Goal: Task Accomplishment & Management: Use online tool/utility

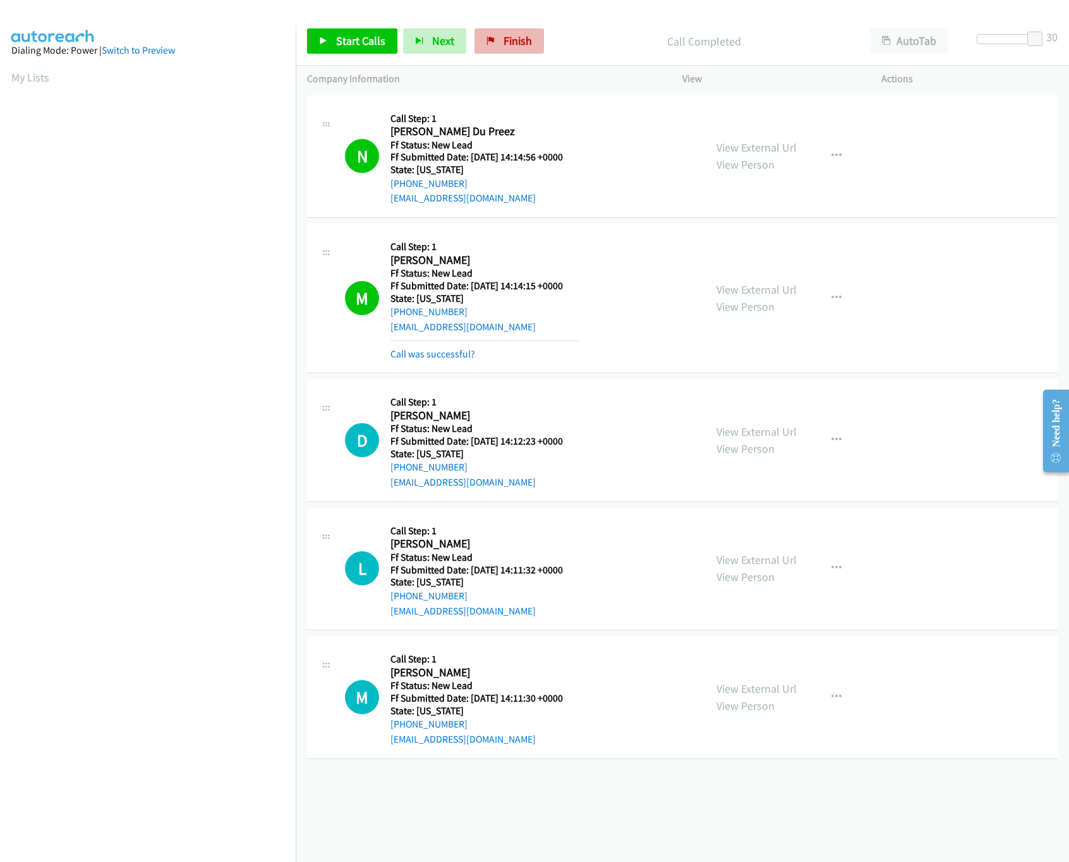
scroll to position [0, 4]
drag, startPoint x: 529, startPoint y: 31, endPoint x: 614, endPoint y: 63, distance: 91.1
click at [530, 30] on link "Finish" at bounding box center [508, 40] width 69 height 25
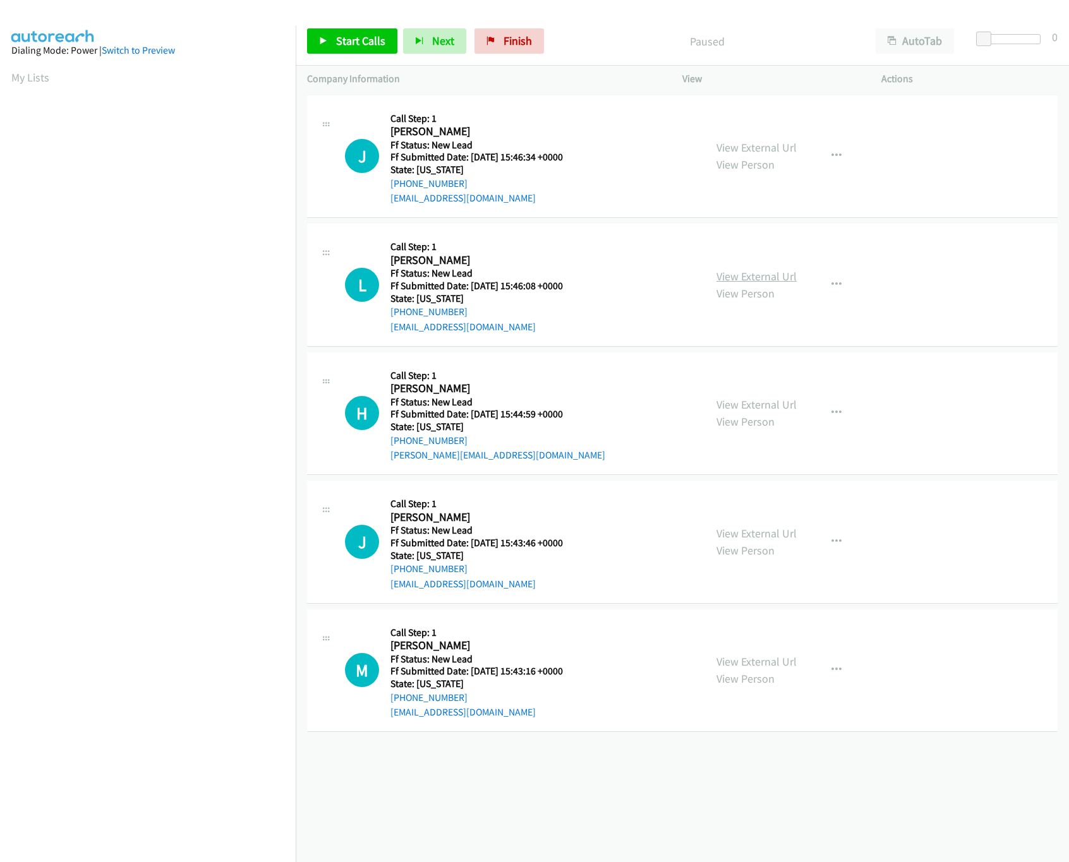
click at [754, 279] on link "View External Url" at bounding box center [756, 276] width 80 height 15
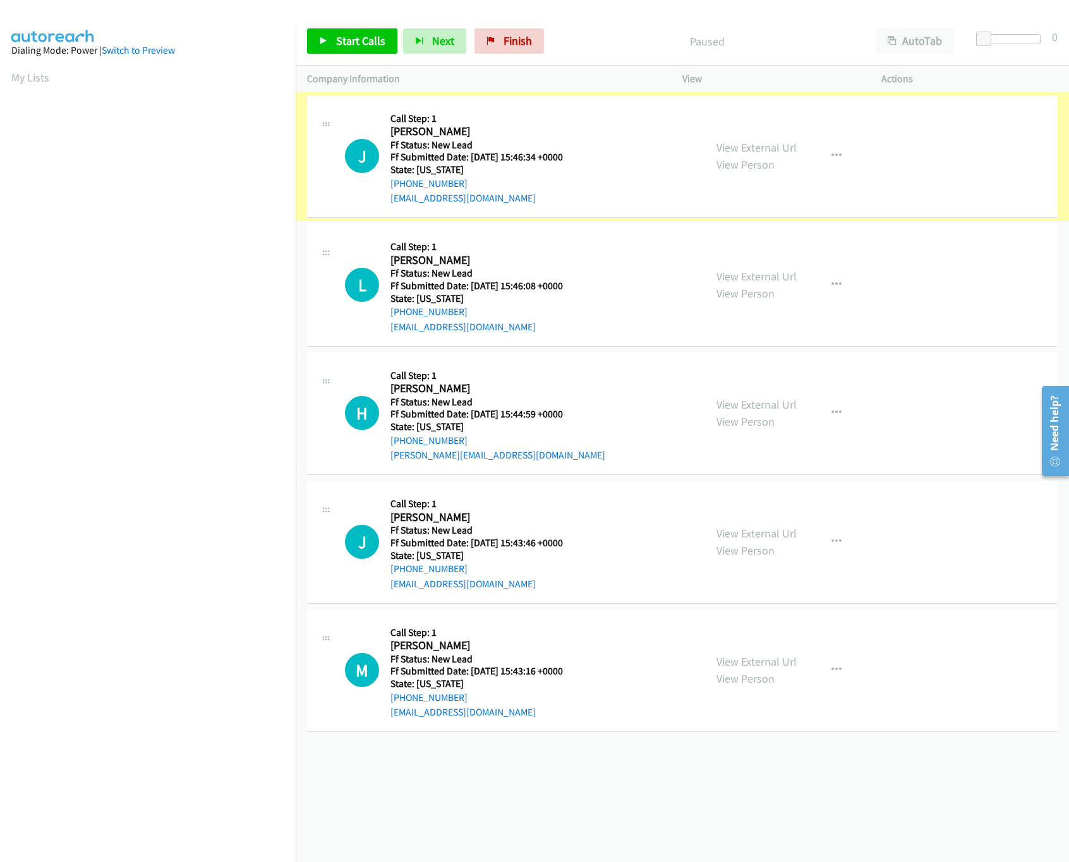
click at [762, 142] on link "View External Url" at bounding box center [756, 147] width 80 height 15
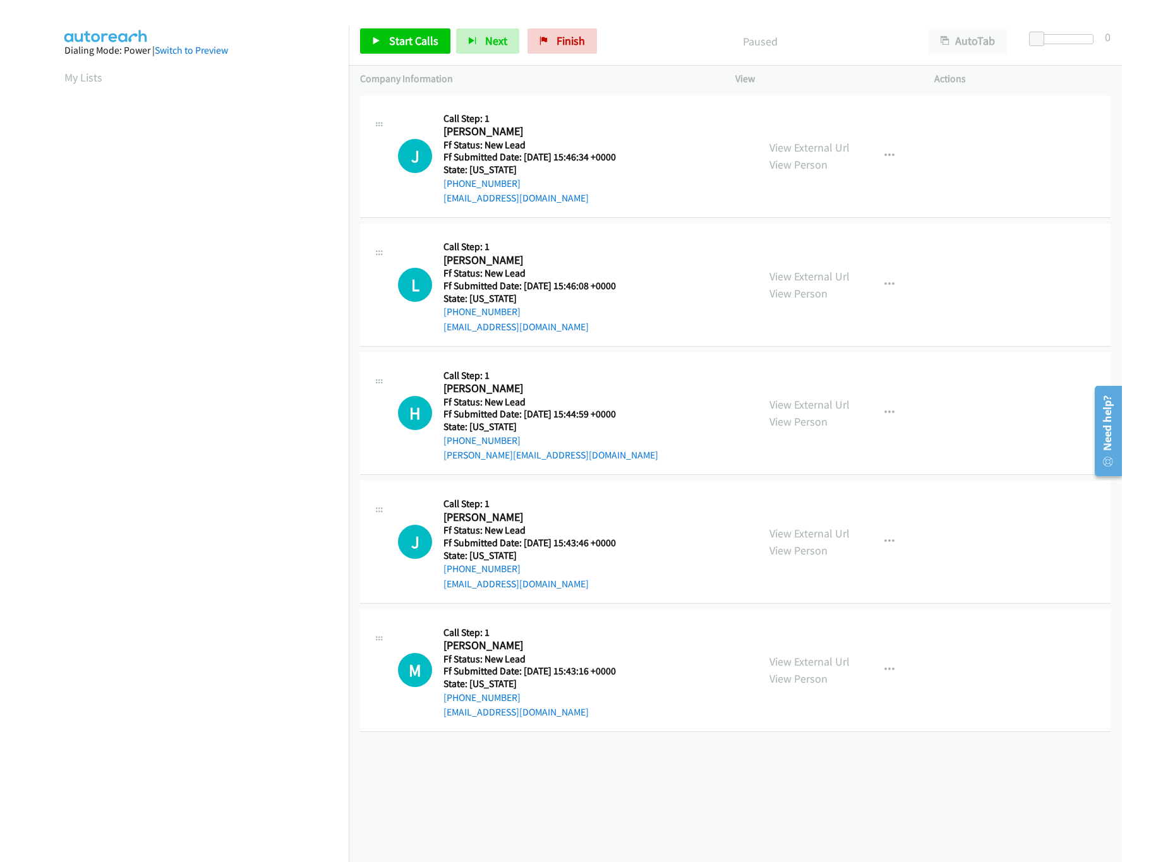
scroll to position [0, 4]
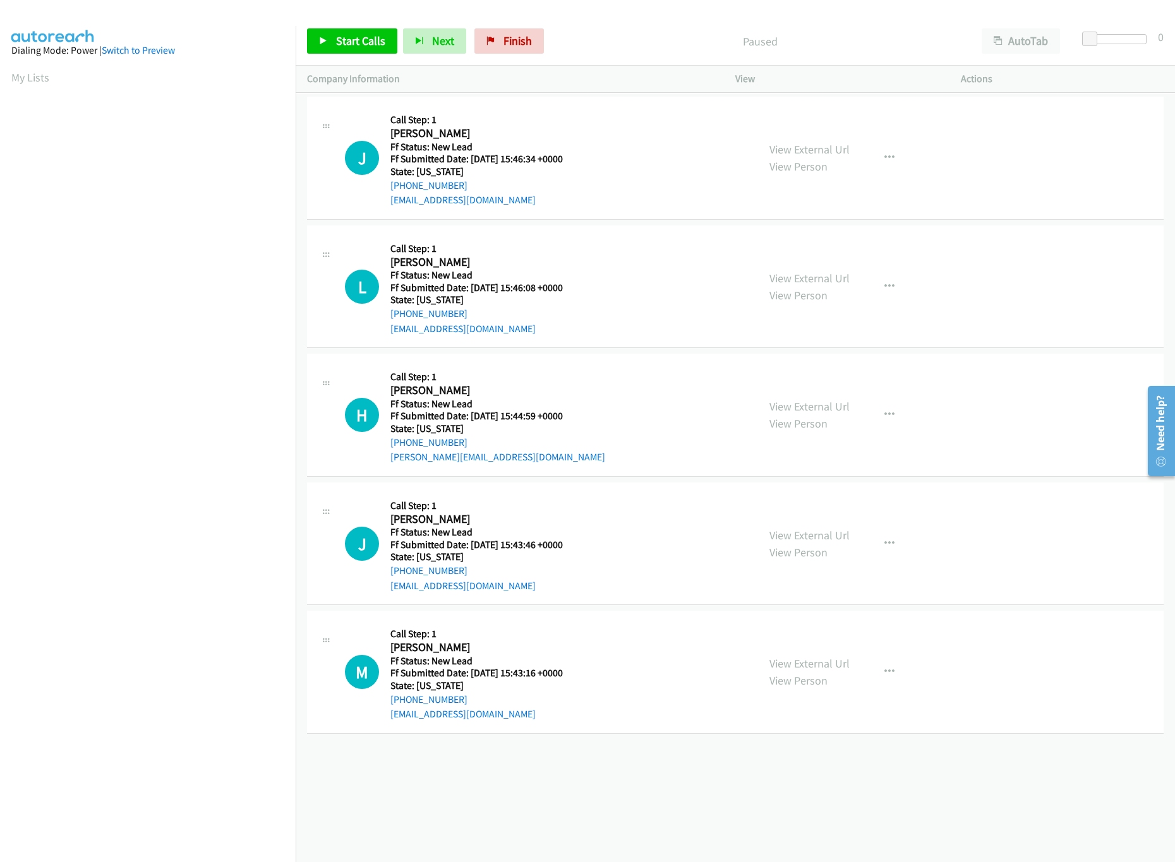
drag, startPoint x: 811, startPoint y: 397, endPoint x: 810, endPoint y: 414, distance: 17.1
click at [811, 397] on div "View External Url View Person View External Url Email Schedule/Manage Callback …" at bounding box center [876, 415] width 237 height 100
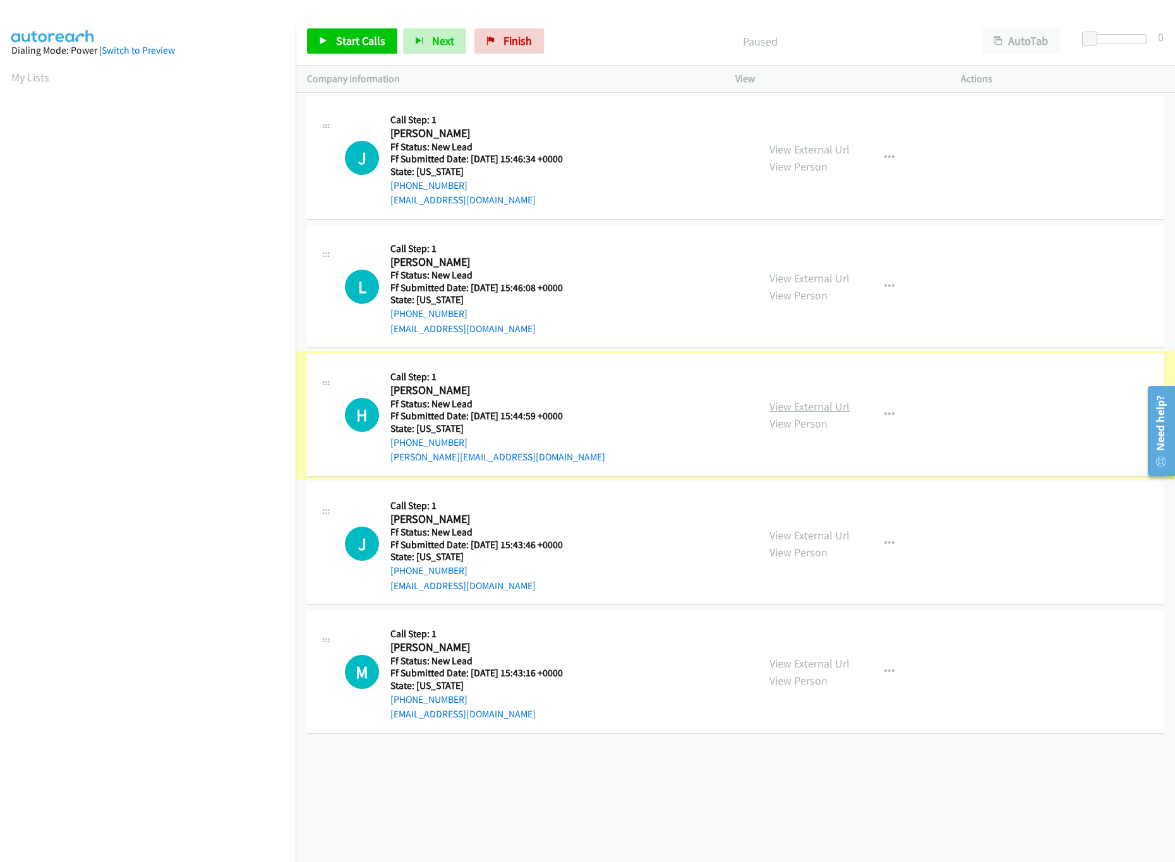
click at [810, 407] on link "View External Url" at bounding box center [809, 406] width 80 height 15
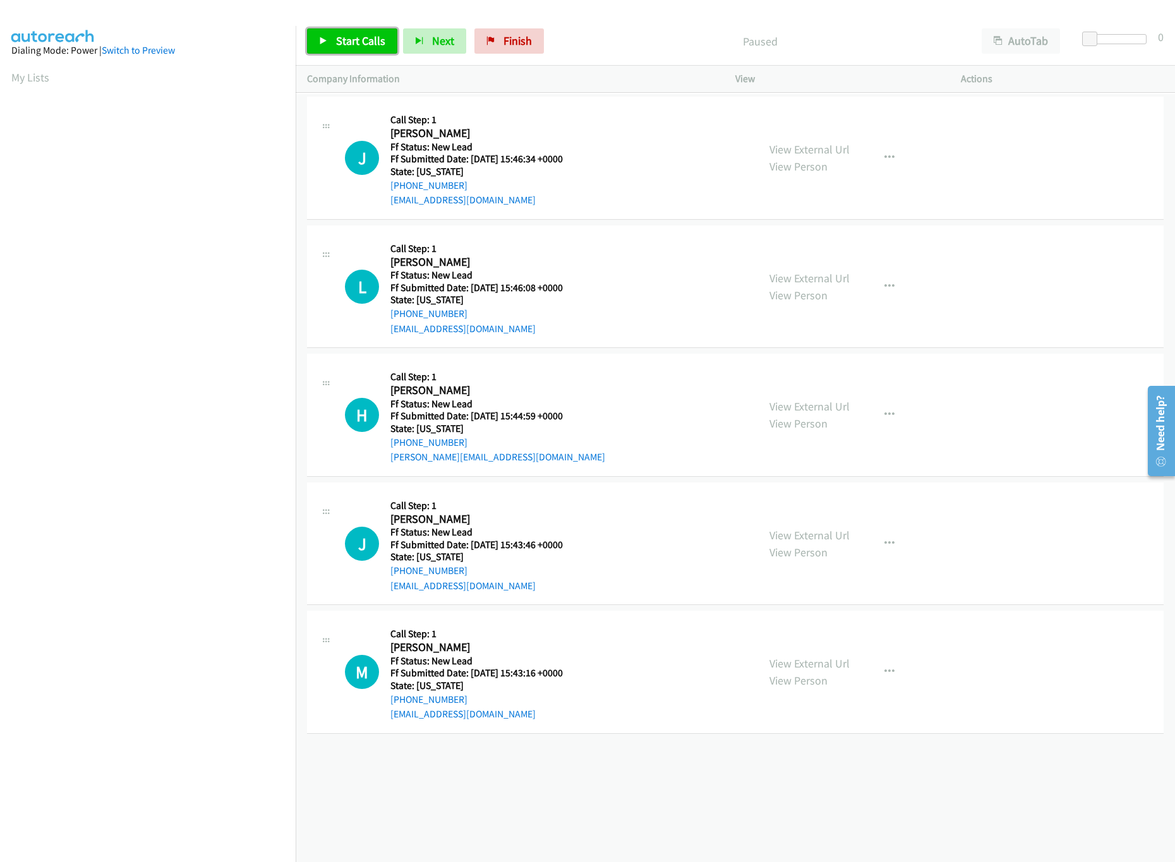
click at [379, 45] on span "Start Calls" at bounding box center [360, 40] width 49 height 15
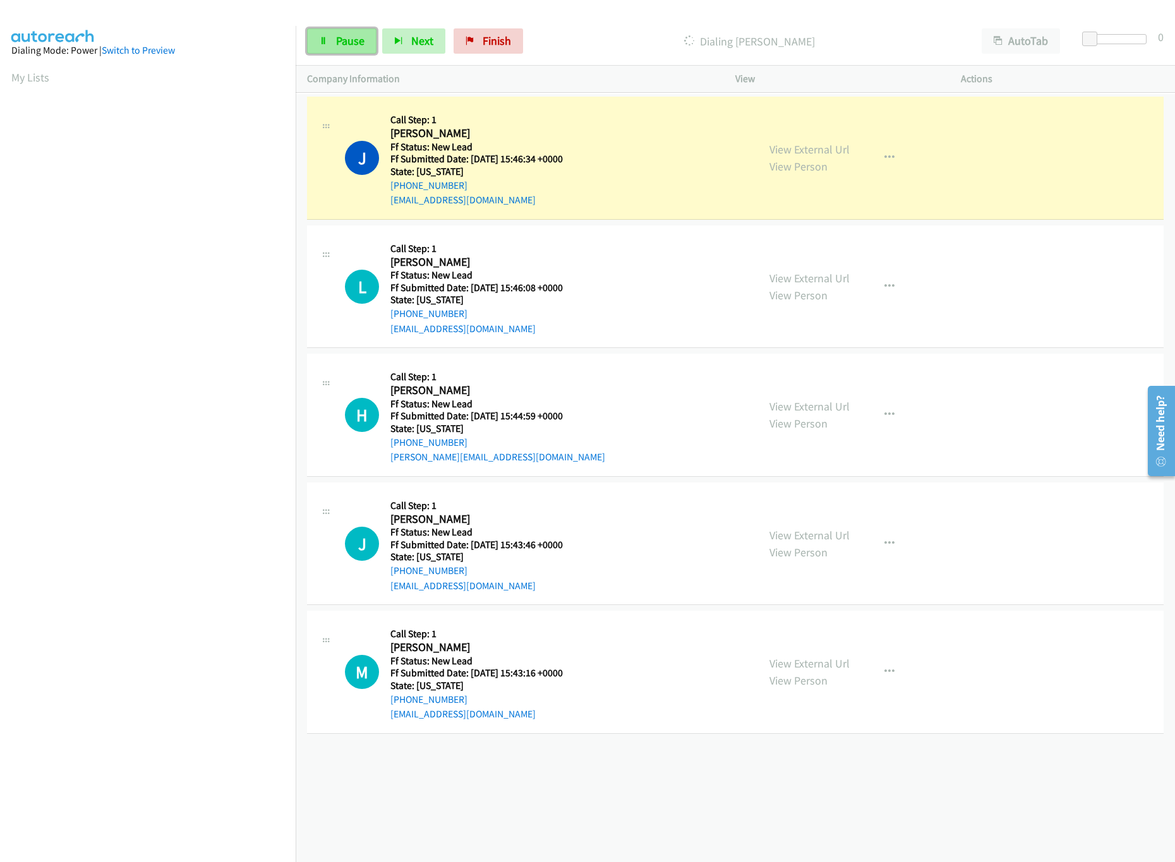
click at [338, 42] on span "Pause" at bounding box center [350, 40] width 28 height 15
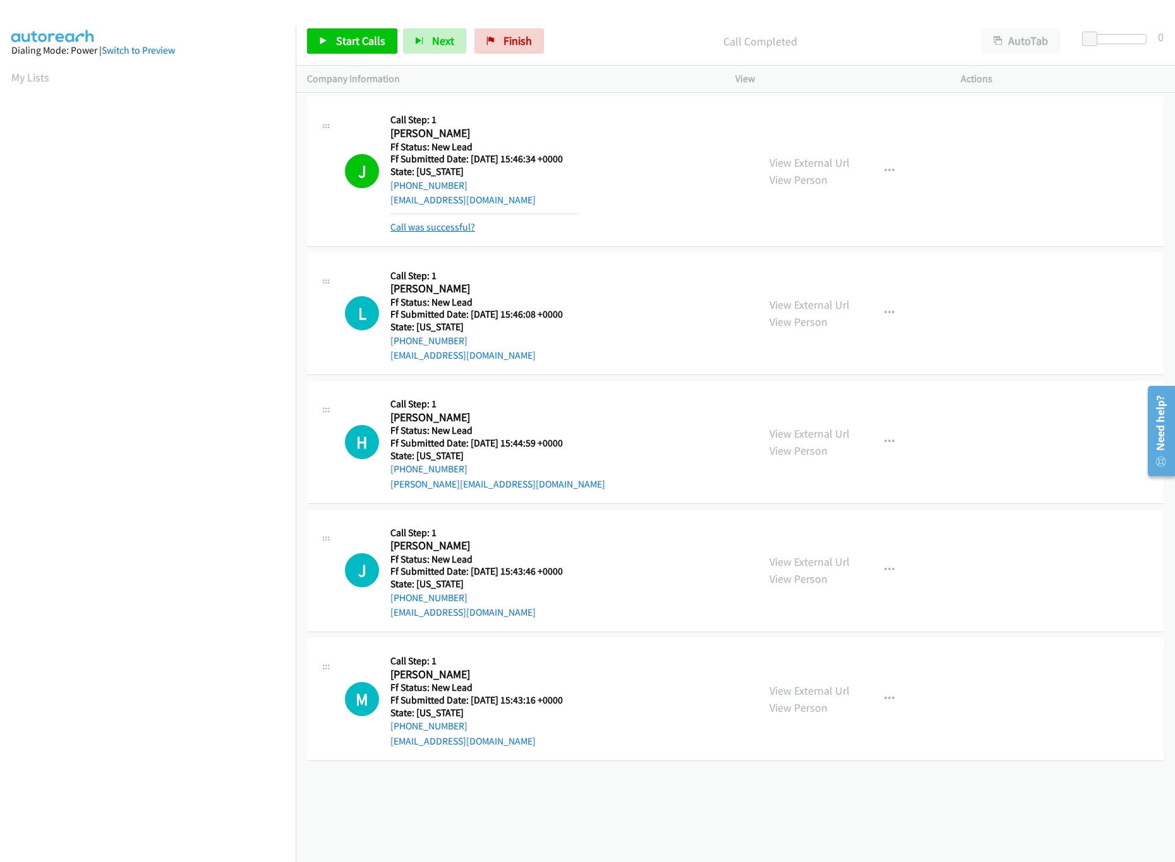
click at [428, 231] on link "Call was successful?" at bounding box center [432, 227] width 85 height 12
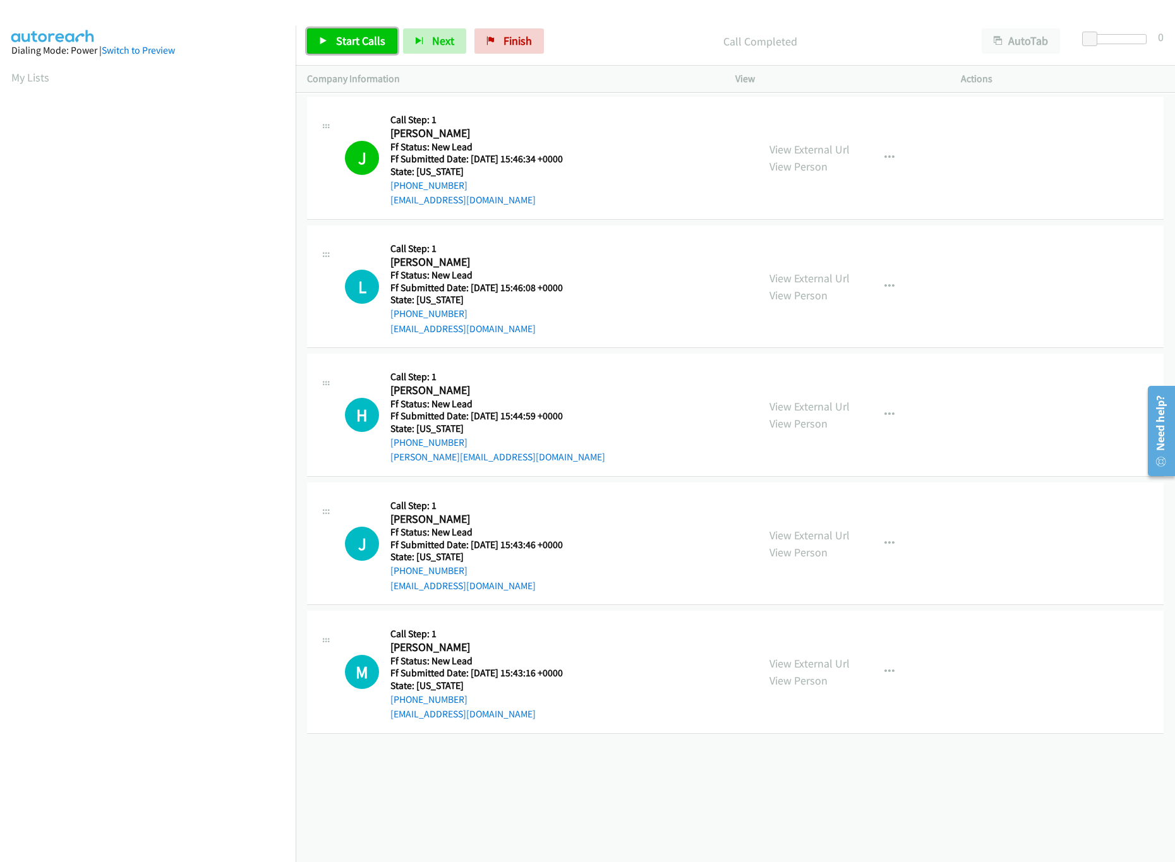
click at [352, 42] on span "Start Calls" at bounding box center [360, 40] width 49 height 15
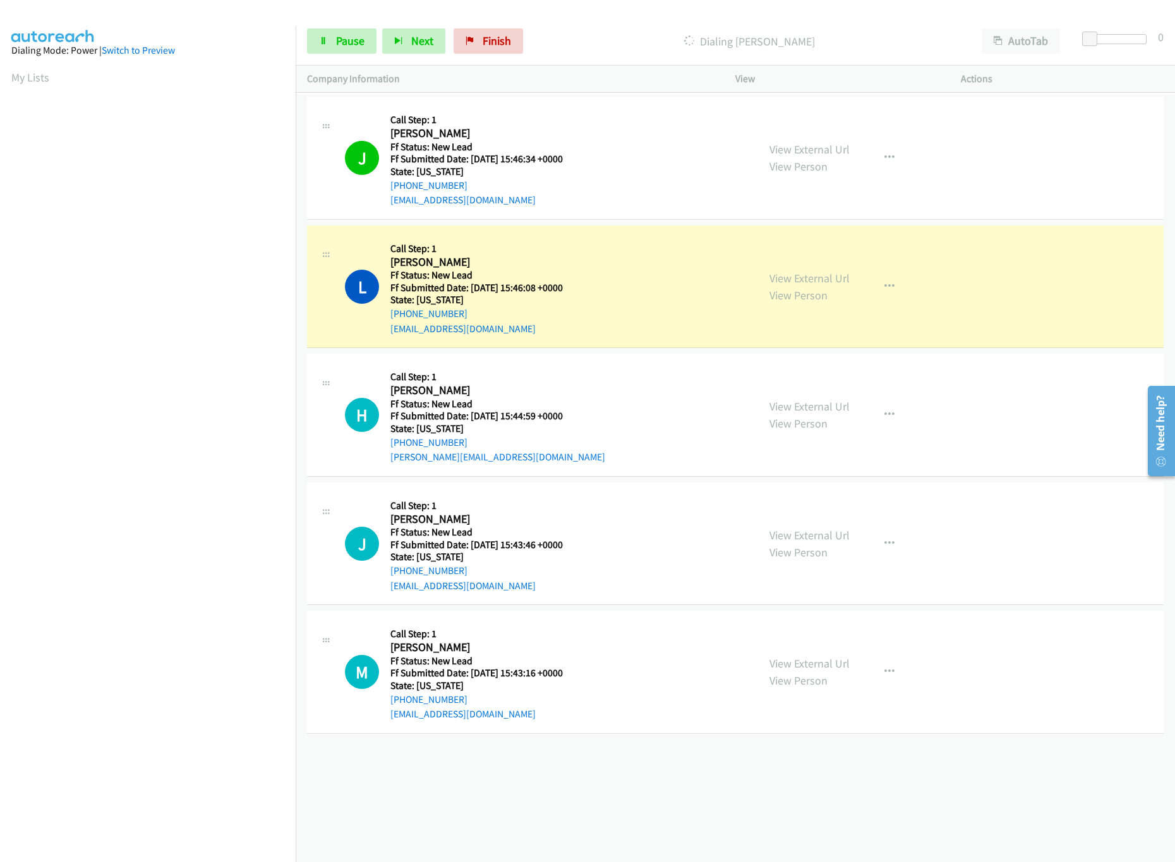
drag, startPoint x: 1086, startPoint y: 29, endPoint x: 1142, endPoint y: 33, distance: 56.3
click at [1068, 33] on div "Start Calls Pause Next Finish Dialing Lisa Baptiste AutoTab AutoTab 0" at bounding box center [735, 41] width 879 height 49
click at [1068, 39] on div at bounding box center [1111, 44] width 81 height 20
click at [830, 536] on link "View External Url" at bounding box center [809, 535] width 80 height 15
click at [351, 36] on span "Pause" at bounding box center [350, 40] width 28 height 15
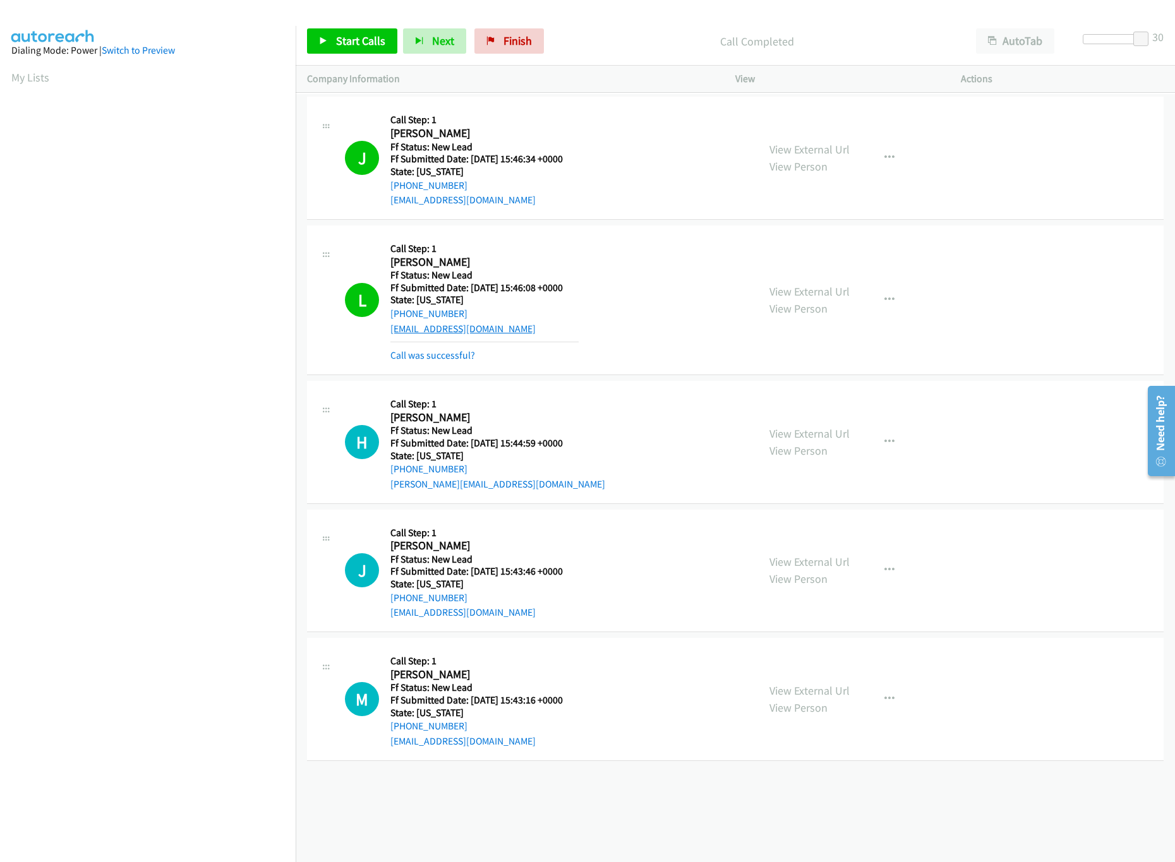
drag, startPoint x: 409, startPoint y: 357, endPoint x: 445, endPoint y: 328, distance: 46.3
click at [409, 357] on link "Call was successful?" at bounding box center [432, 355] width 85 height 12
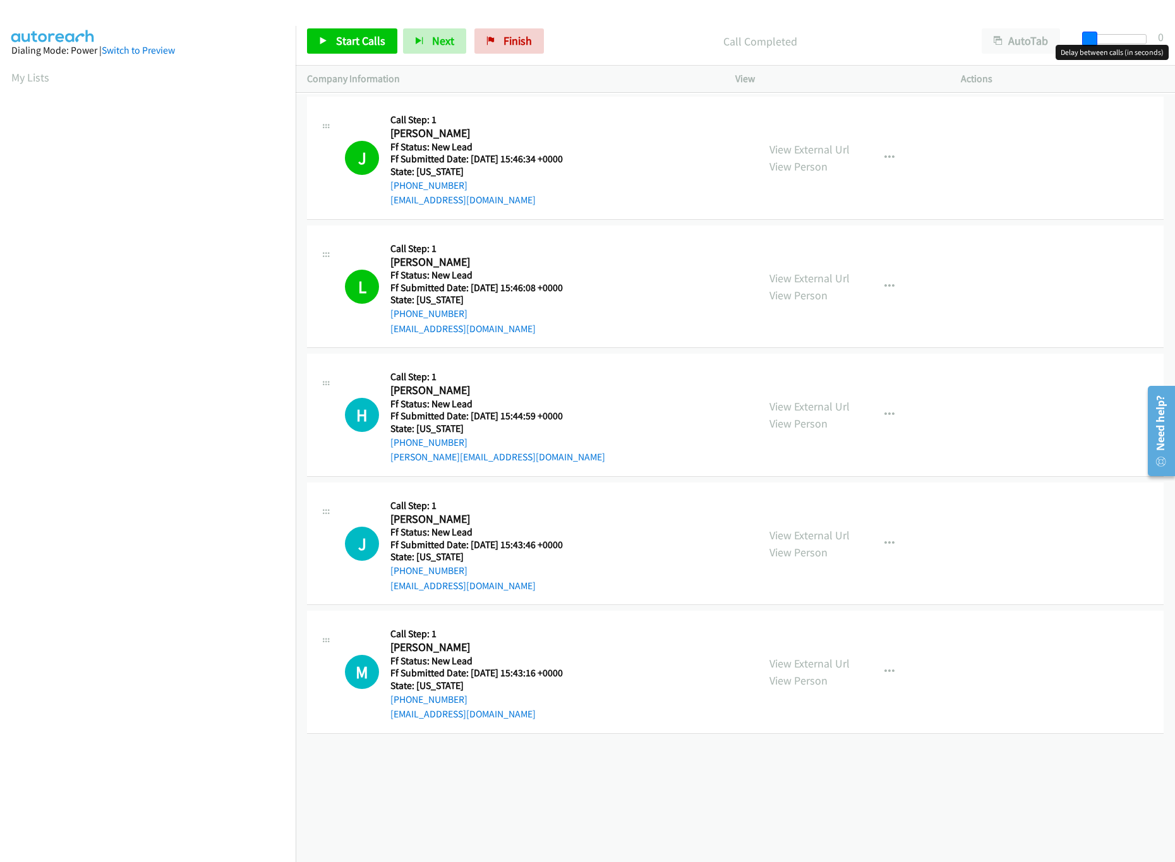
drag, startPoint x: 1141, startPoint y: 36, endPoint x: 1069, endPoint y: 44, distance: 71.8
click at [1068, 44] on body "Start Calls Pause Next Finish Call Completed AutoTab AutoTab 0 Company Informat…" at bounding box center [587, 30] width 1175 height 60
click at [364, 42] on span "Start Calls" at bounding box center [360, 40] width 49 height 15
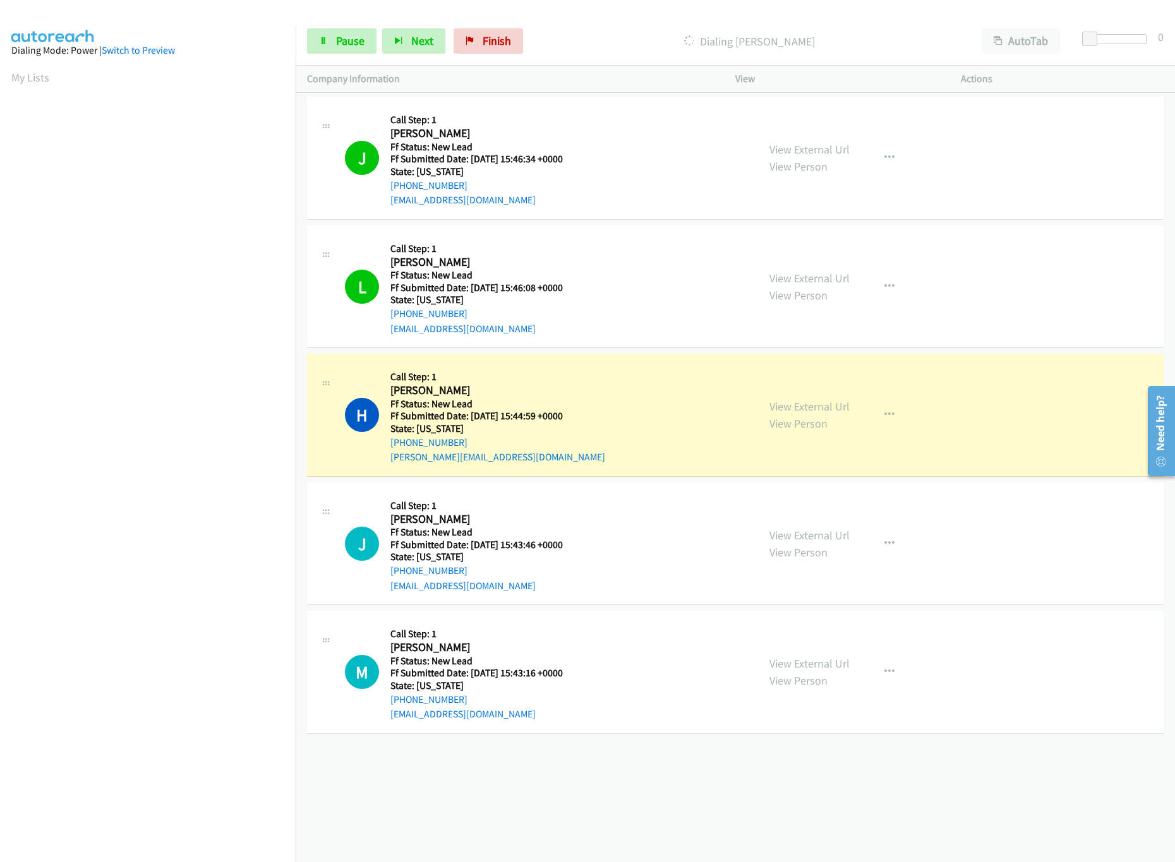
click at [409, 770] on div "+1 415-964-1034 Call failed - Please reload the list and try again The Callbar …" at bounding box center [735, 478] width 879 height 768
drag, startPoint x: 1092, startPoint y: 34, endPoint x: 1196, endPoint y: 32, distance: 104.2
click at [1068, 32] on html "Start Calls Pause Next Finish Dialing Hannah Tribbitt AutoTab AutoTab 28 Compan…" at bounding box center [587, 30] width 1175 height 60
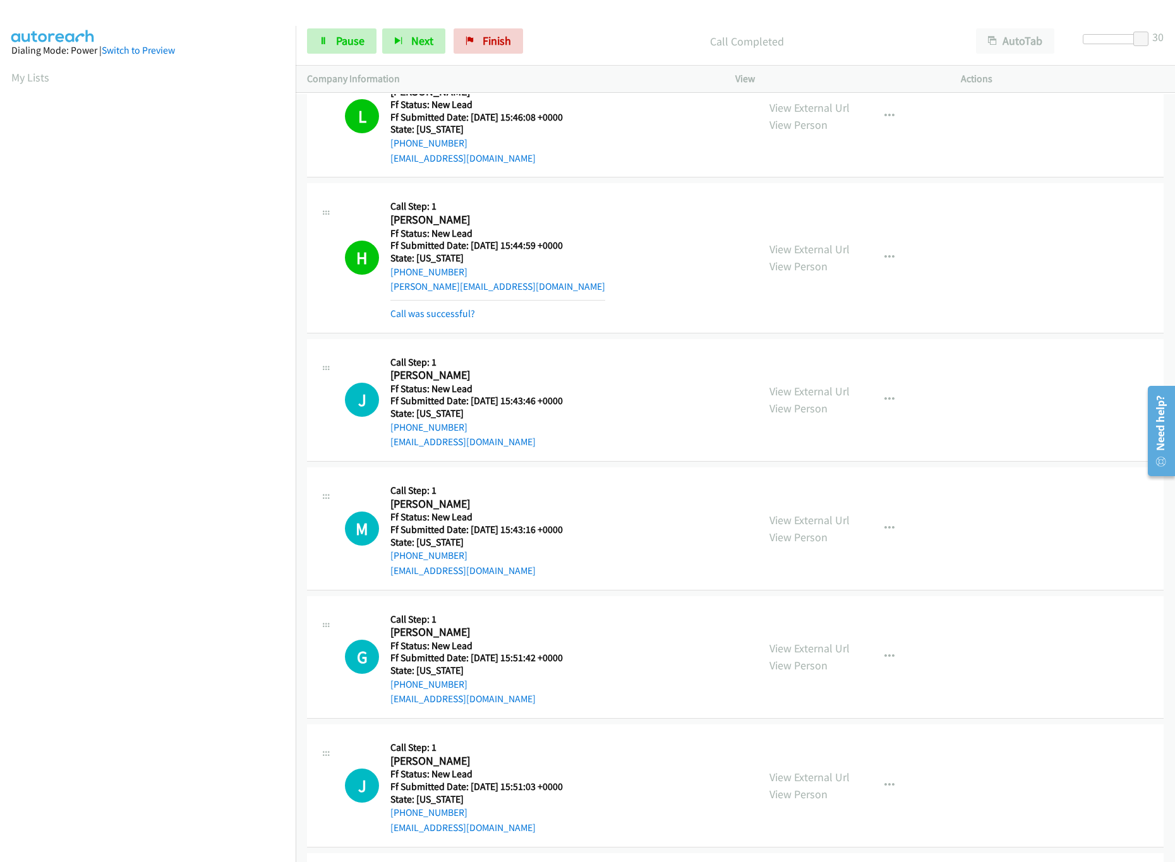
scroll to position [309, 0]
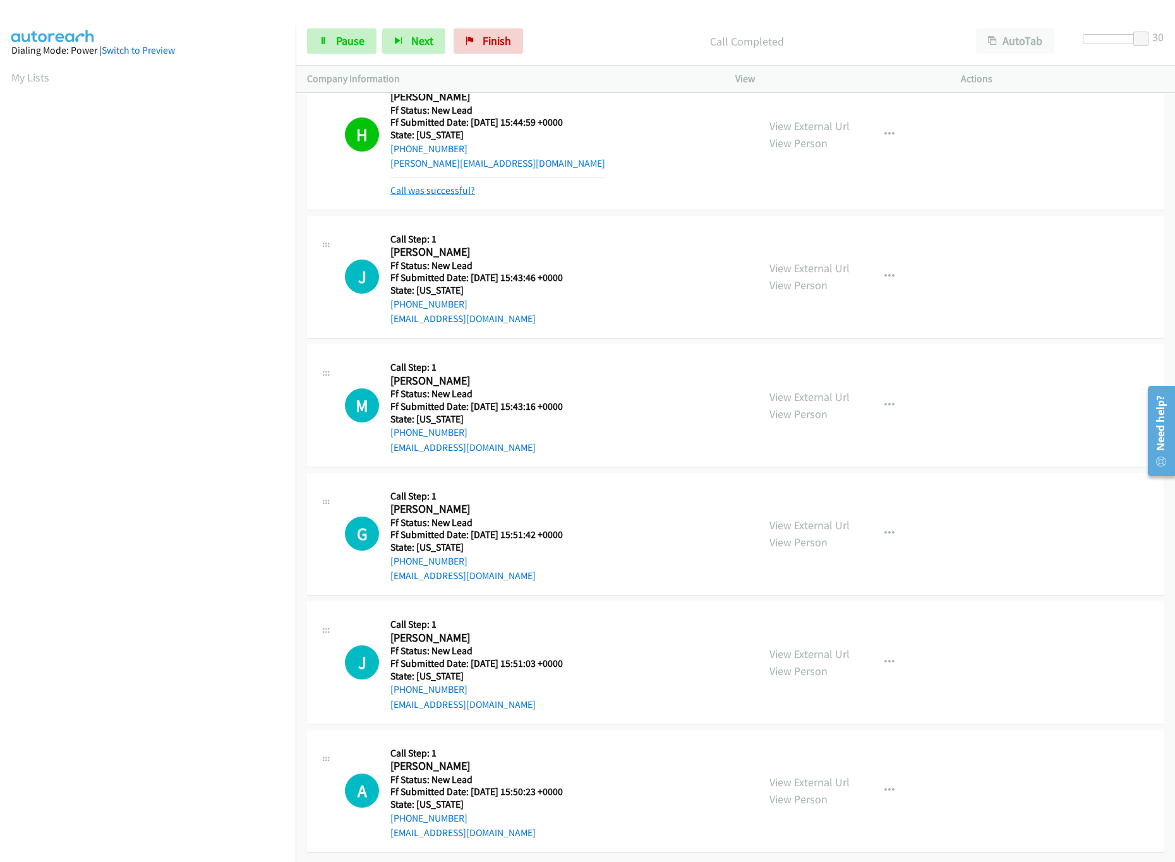
click at [440, 184] on link "Call was successful?" at bounding box center [432, 190] width 85 height 12
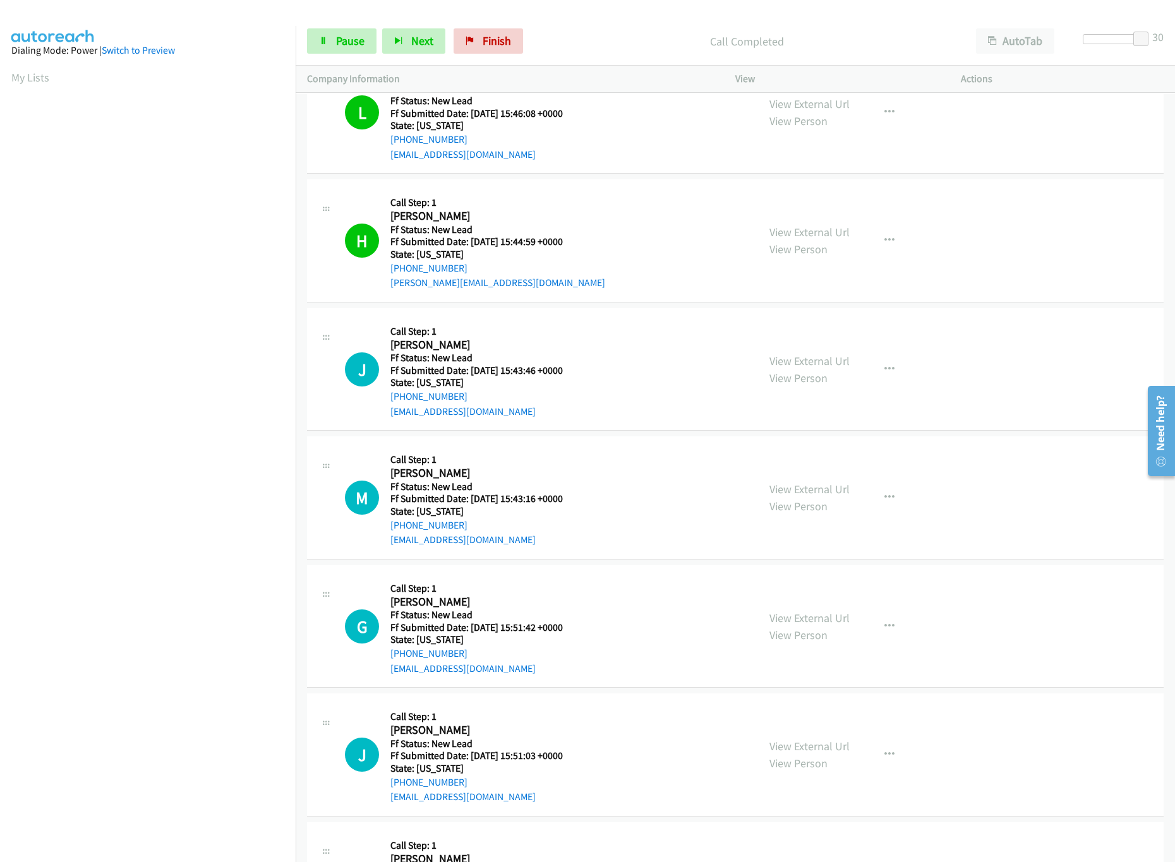
scroll to position [283, 0]
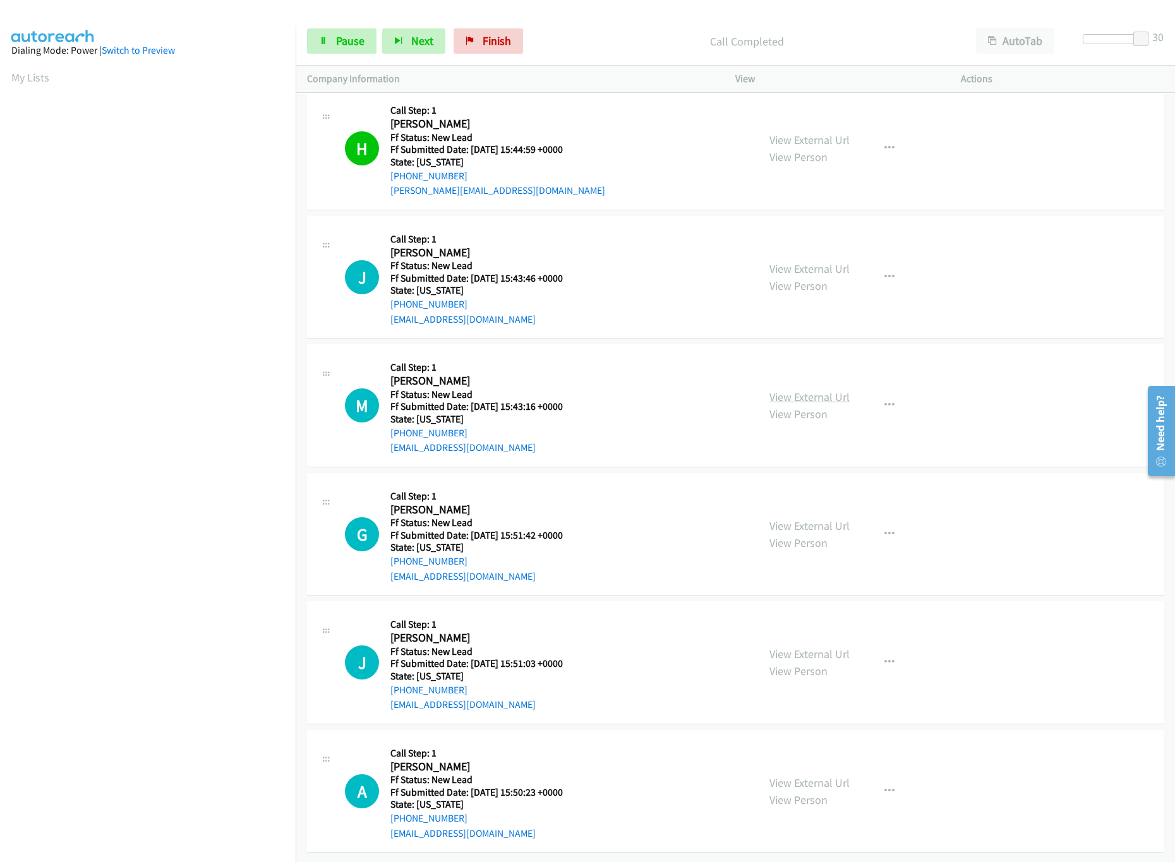
click at [800, 390] on link "View External Url" at bounding box center [809, 397] width 80 height 15
click at [786, 518] on link "View External Url" at bounding box center [809, 525] width 80 height 15
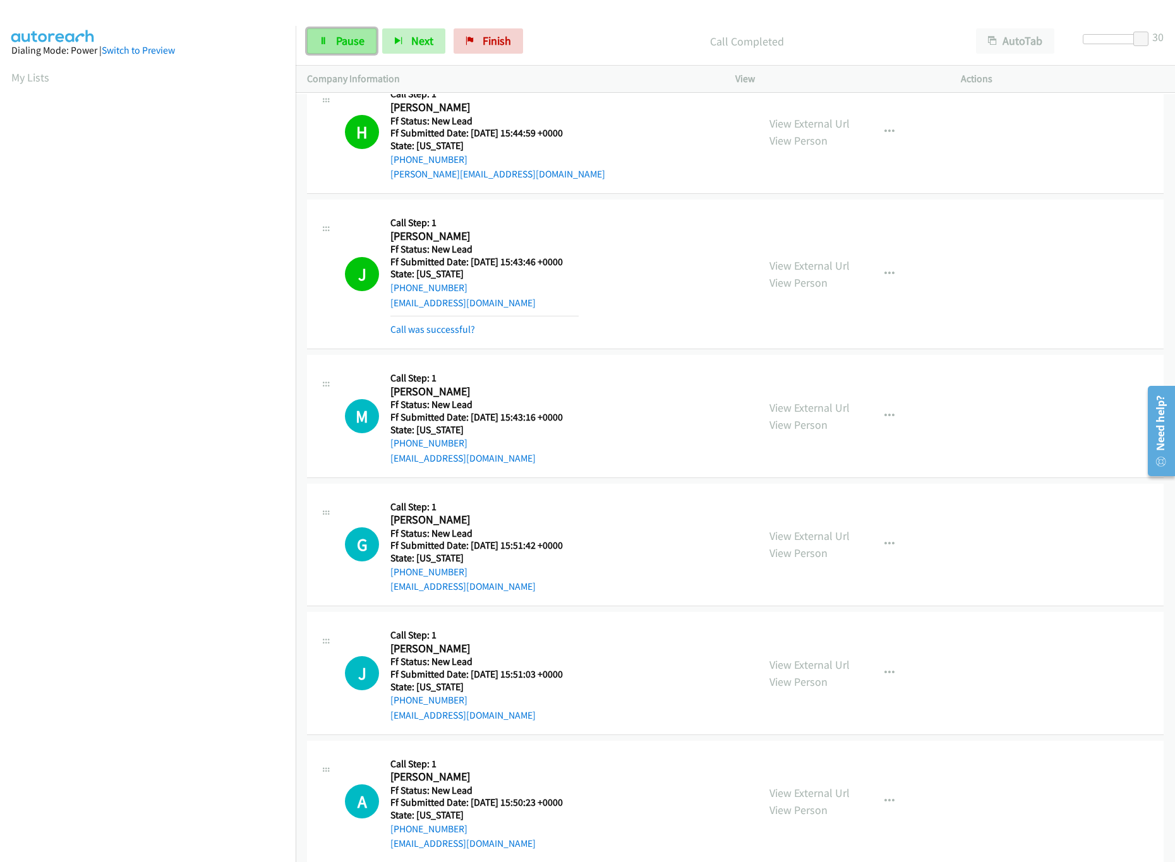
click at [359, 37] on span "Pause" at bounding box center [350, 40] width 28 height 15
click at [438, 335] on link "Call was successful?" at bounding box center [432, 329] width 85 height 12
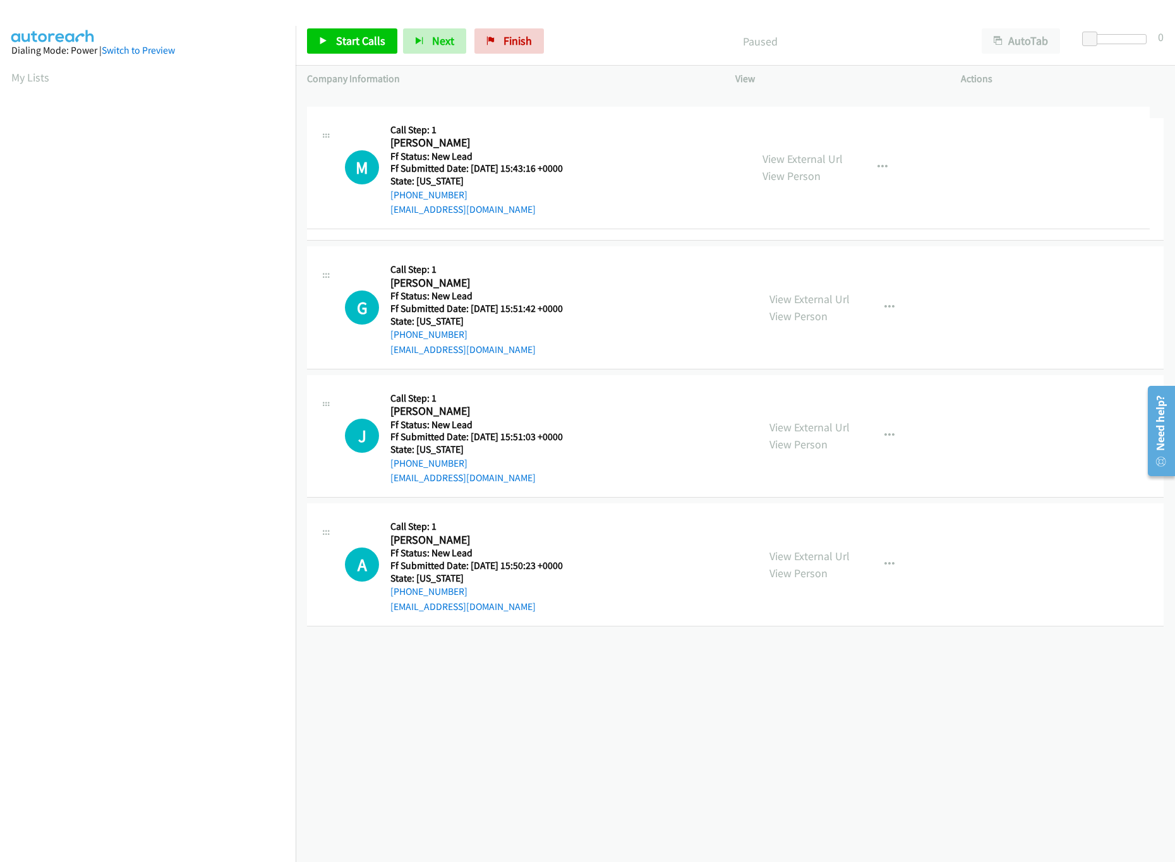
drag, startPoint x: 510, startPoint y: 648, endPoint x: 568, endPoint y: 63, distance: 587.7
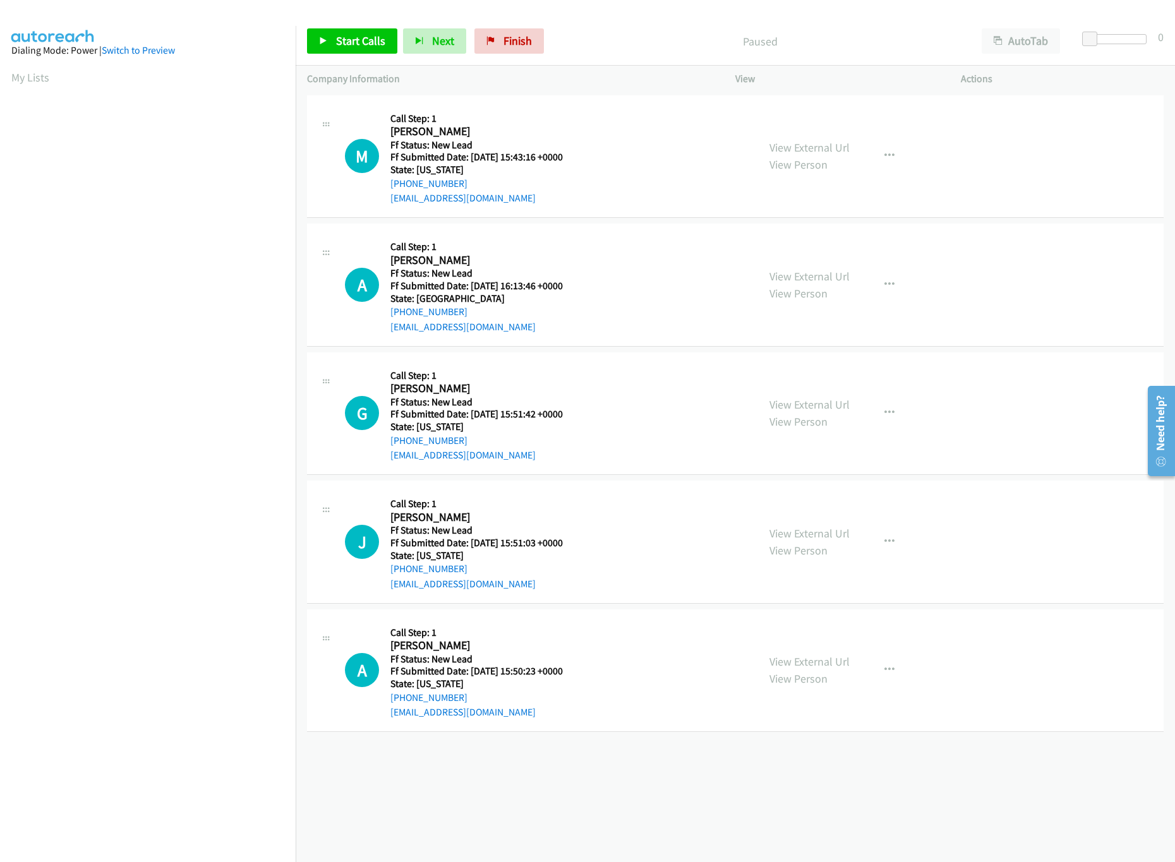
click at [571, 803] on div "+1 415-964-1034 Call failed - Please reload the list and try again The Callbar …" at bounding box center [735, 477] width 879 height 770
click at [349, 45] on span "Start Calls" at bounding box center [360, 40] width 49 height 15
drag, startPoint x: 1087, startPoint y: 44, endPoint x: 1177, endPoint y: 40, distance: 89.1
click at [1174, 40] on html "Start Calls Pause Next Finish Started AutoTab AutoTab 30 Company Information In…" at bounding box center [587, 30] width 1175 height 60
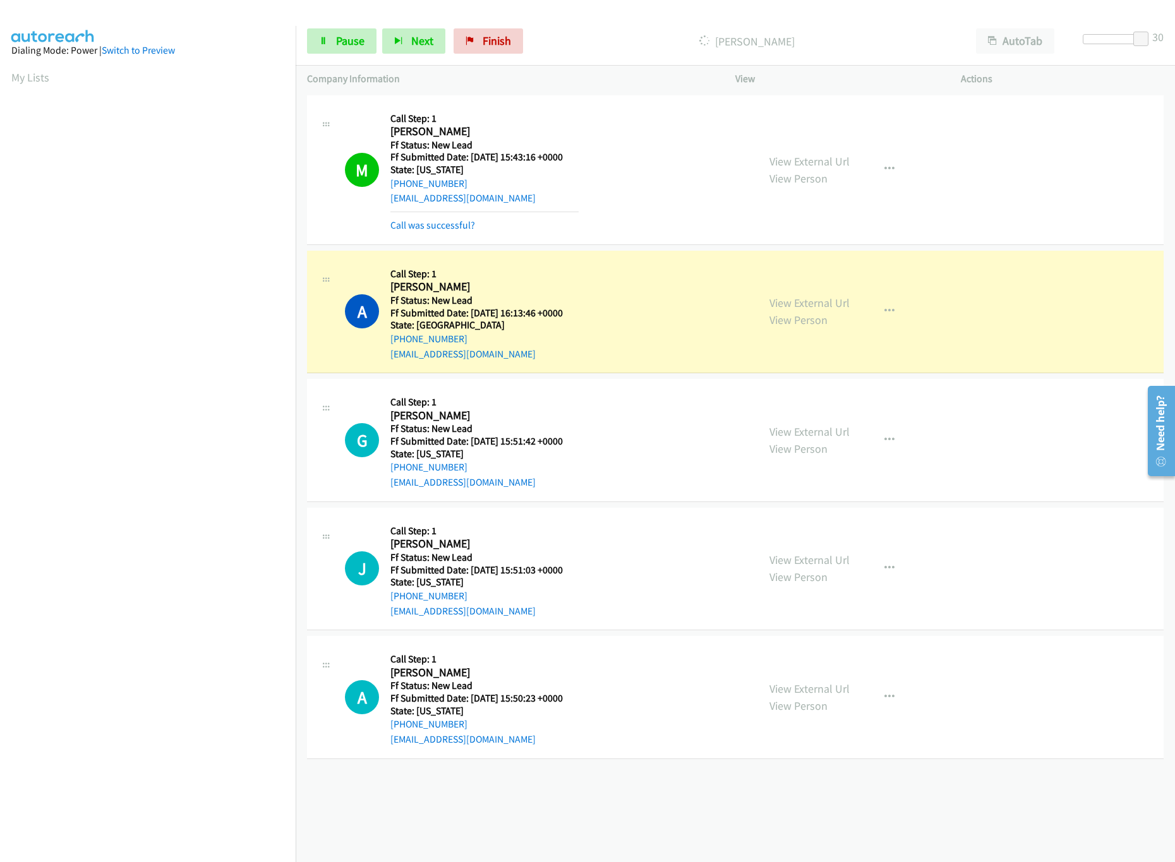
click at [644, 326] on div "A Callback Scheduled Call Step: 1 Angelena Wade America/New_York Ff Status: New…" at bounding box center [546, 312] width 402 height 100
click at [794, 296] on link "View External Url" at bounding box center [809, 303] width 80 height 15
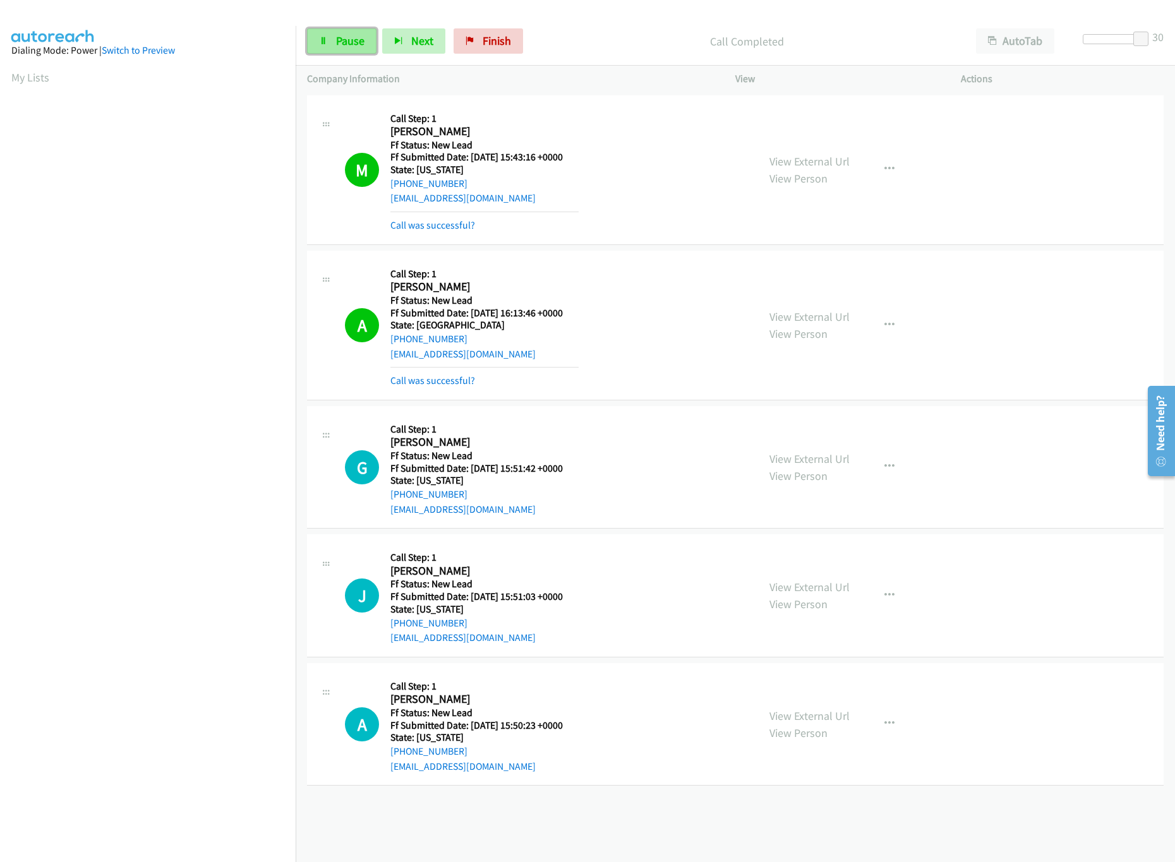
click at [337, 42] on span "Pause" at bounding box center [350, 40] width 28 height 15
click at [448, 379] on link "Call was successful?" at bounding box center [432, 380] width 85 height 12
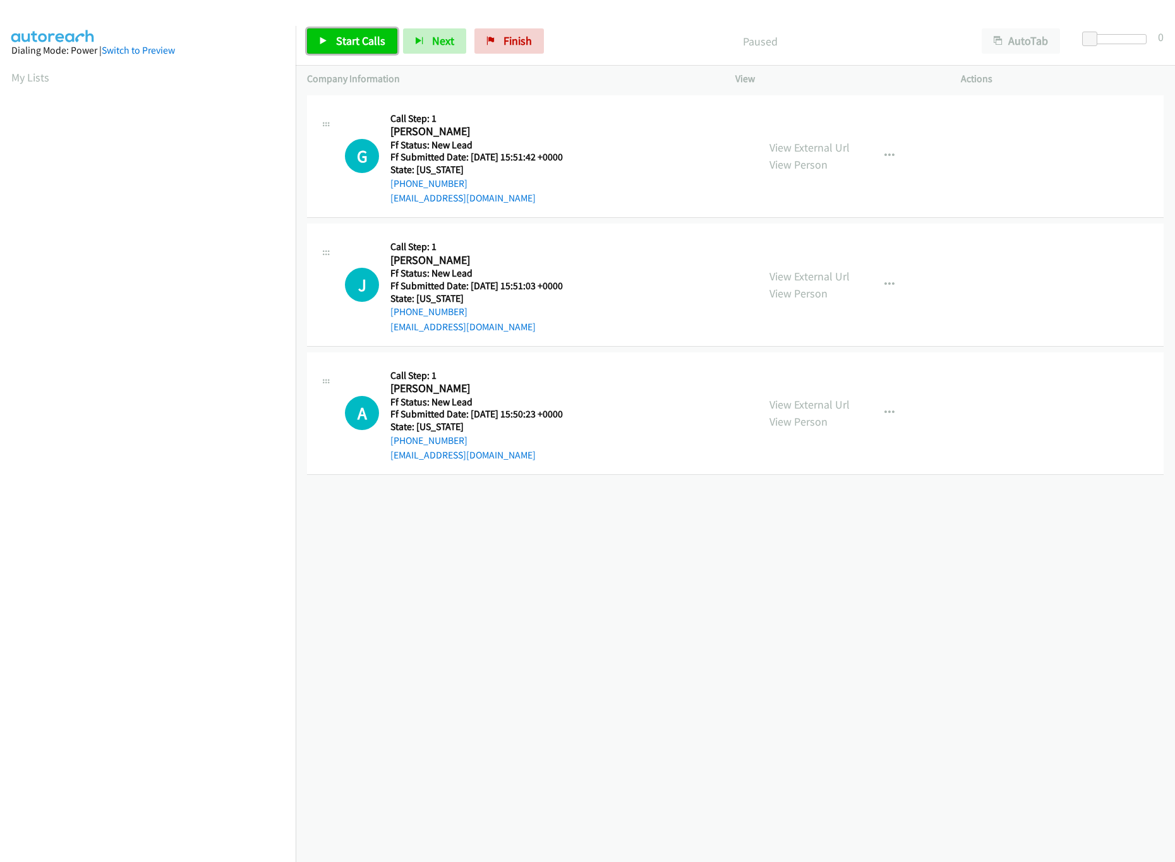
click at [342, 49] on link "Start Calls" at bounding box center [352, 40] width 90 height 25
click at [825, 283] on div "View External Url View Person" at bounding box center [809, 285] width 80 height 34
click at [824, 279] on link "View External Url" at bounding box center [809, 276] width 80 height 15
click at [813, 402] on link "View External Url" at bounding box center [809, 404] width 80 height 15
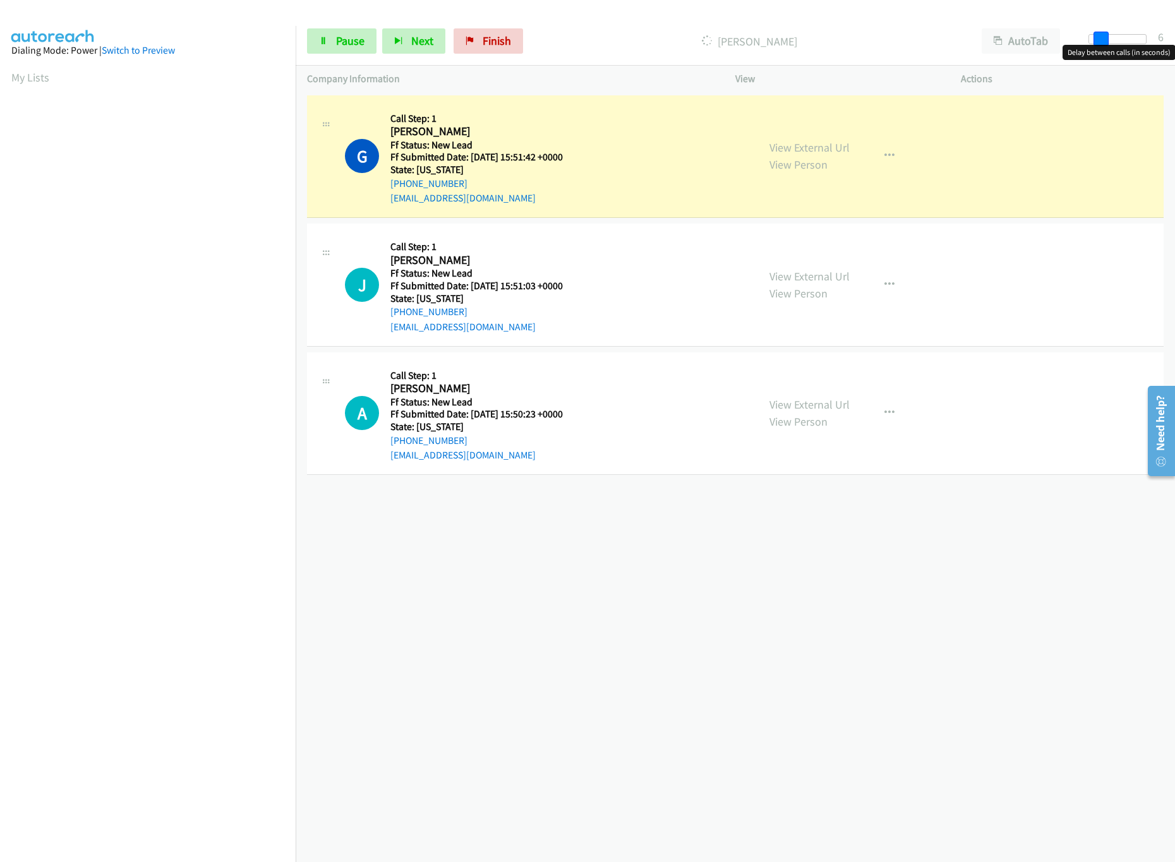
drag, startPoint x: 1101, startPoint y: 38, endPoint x: 1134, endPoint y: 42, distance: 32.5
click at [1134, 42] on div at bounding box center [1117, 39] width 58 height 10
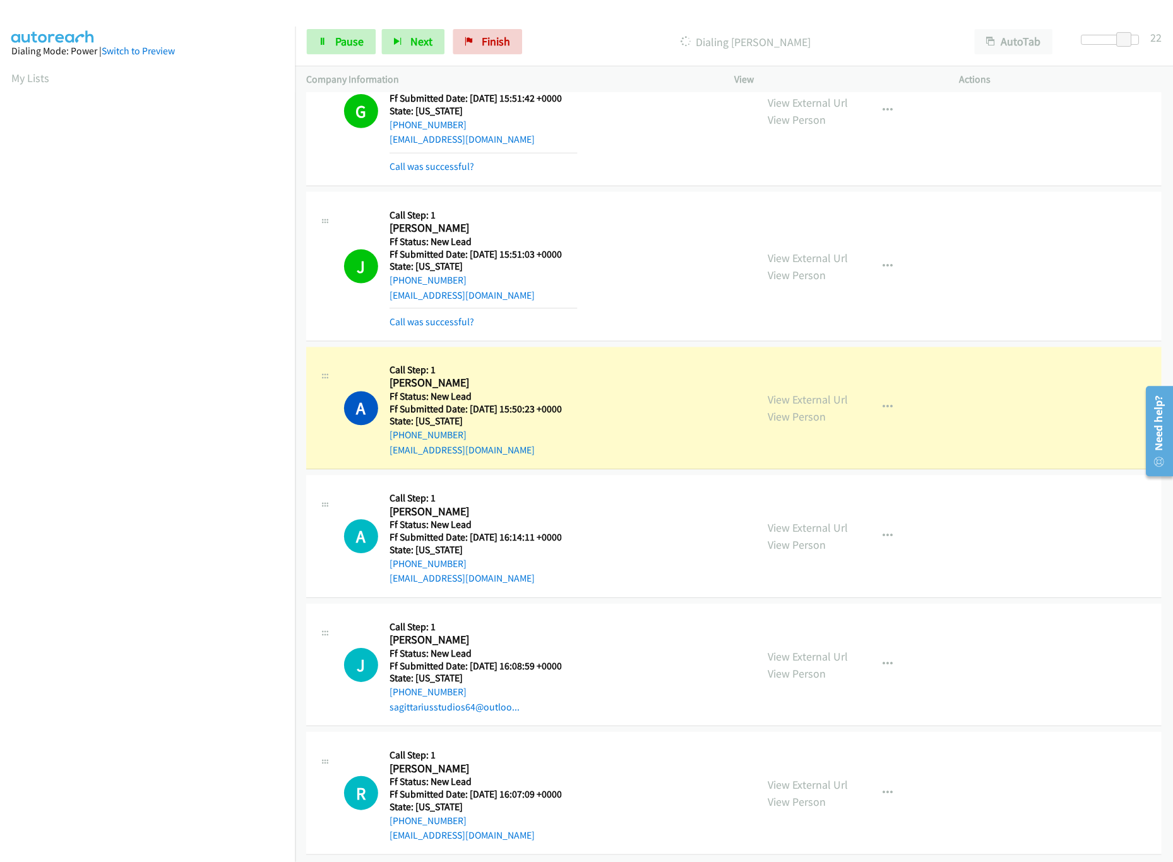
scroll to position [78, 0]
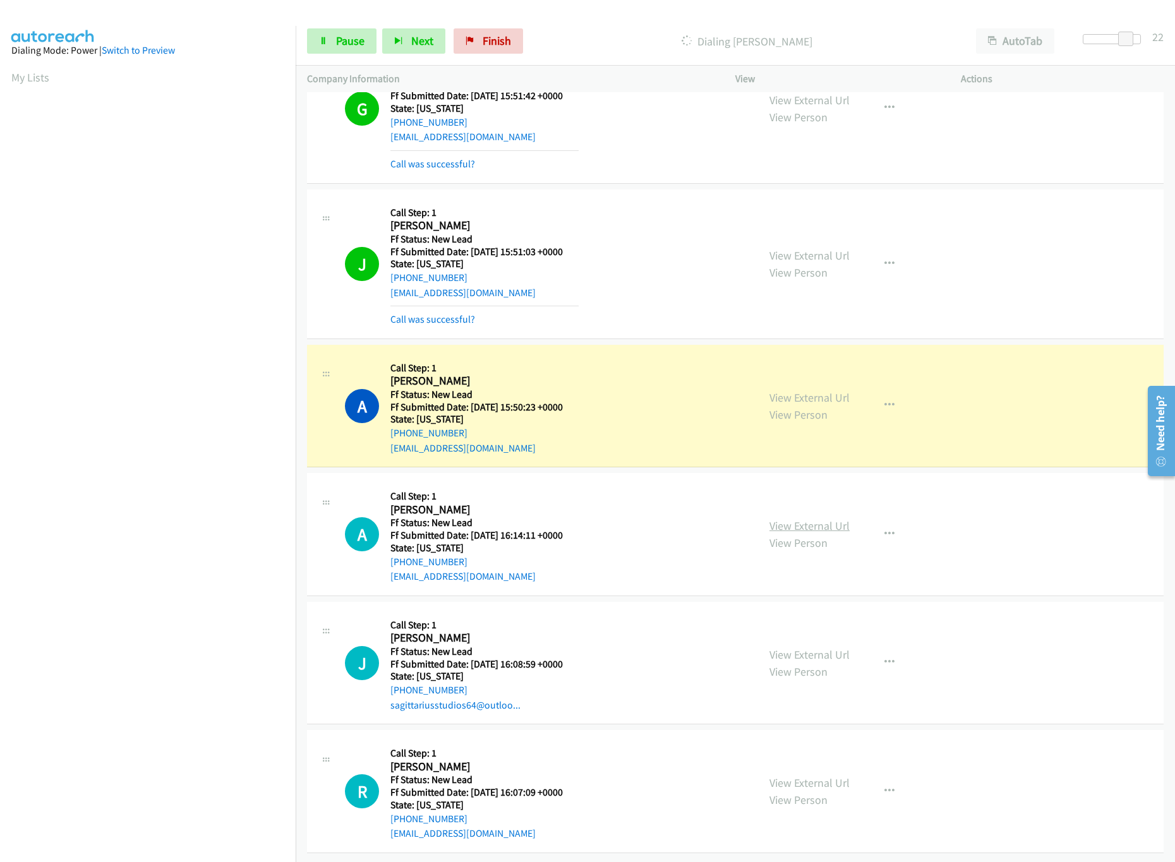
click at [815, 518] on link "View External Url" at bounding box center [809, 525] width 80 height 15
click at [773, 647] on div "View External Url View Person" at bounding box center [809, 663] width 80 height 34
click at [774, 648] on div "View External Url View Person" at bounding box center [809, 663] width 80 height 34
click at [798, 627] on div "View External Url View Person View External Url Email Schedule/Manage Callback …" at bounding box center [876, 663] width 237 height 100
click at [803, 647] on link "View External Url" at bounding box center [809, 654] width 80 height 15
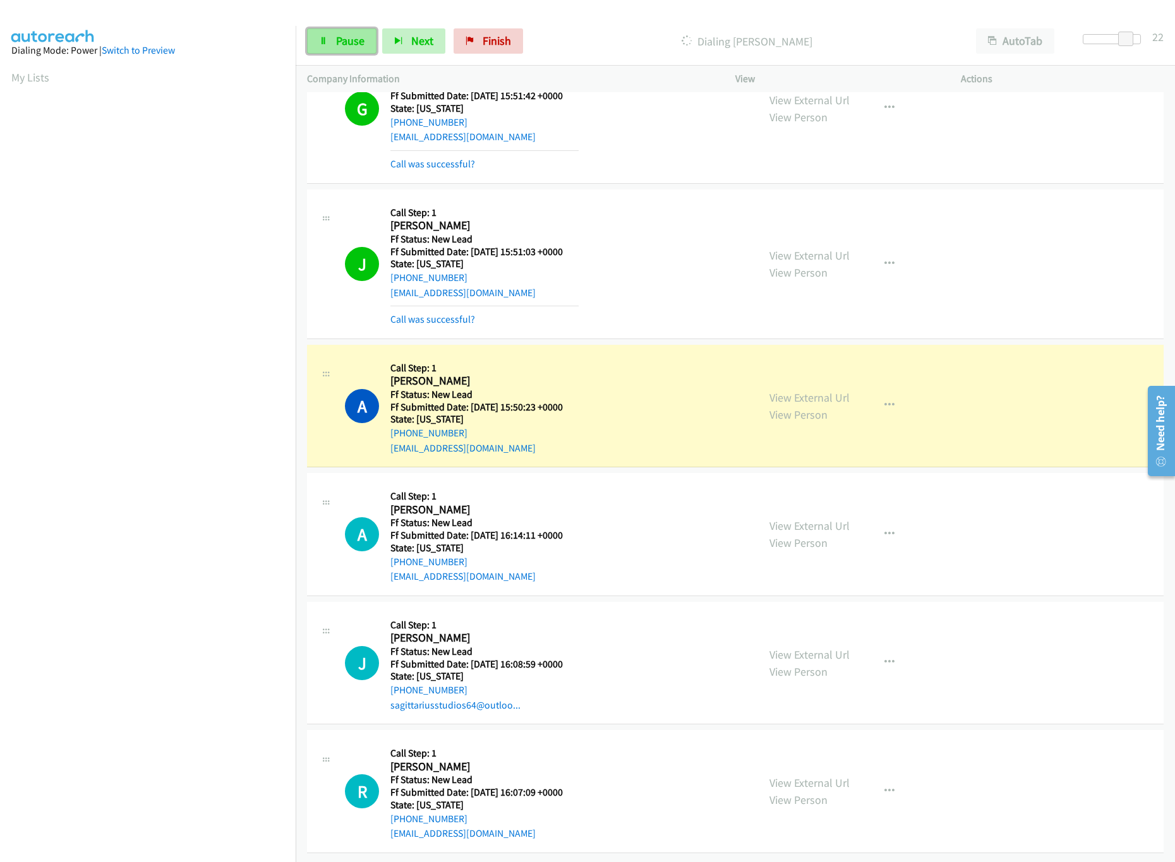
click at [320, 40] on icon at bounding box center [323, 41] width 9 height 9
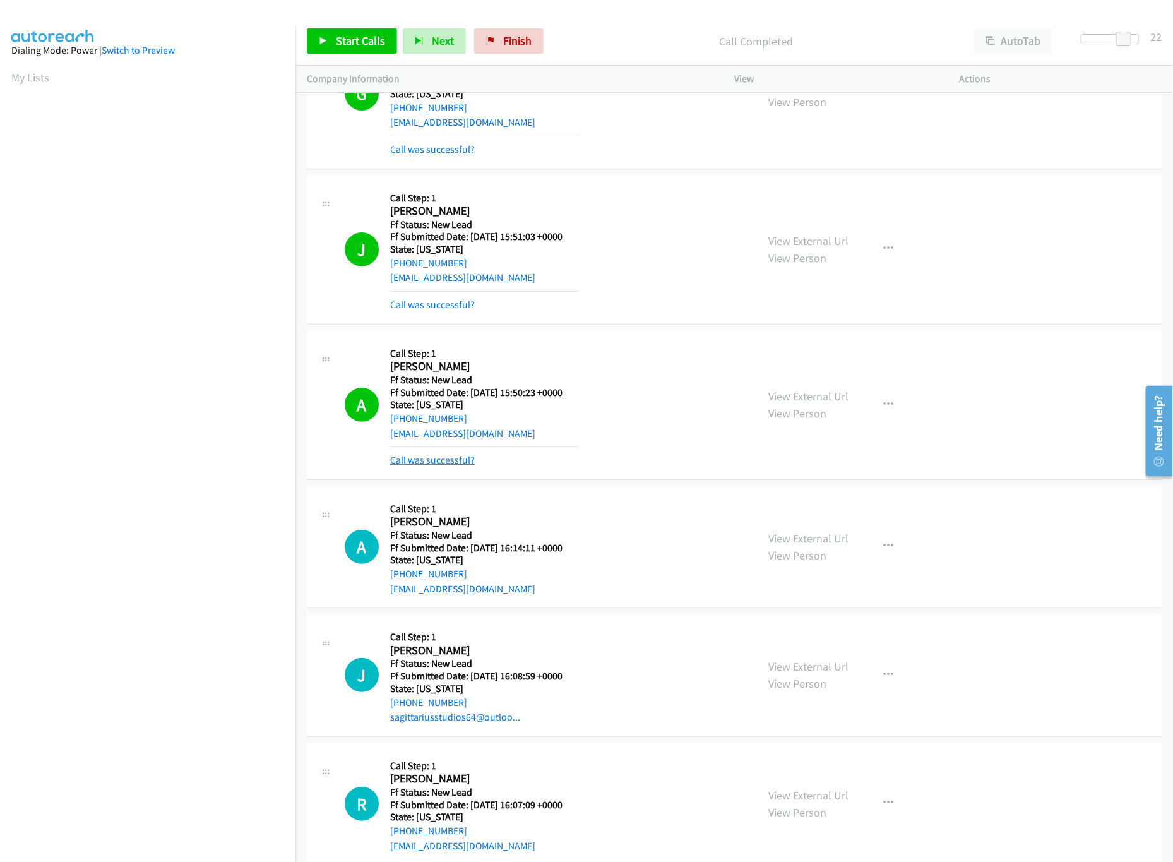
click at [438, 461] on link "Call was successful?" at bounding box center [432, 460] width 85 height 12
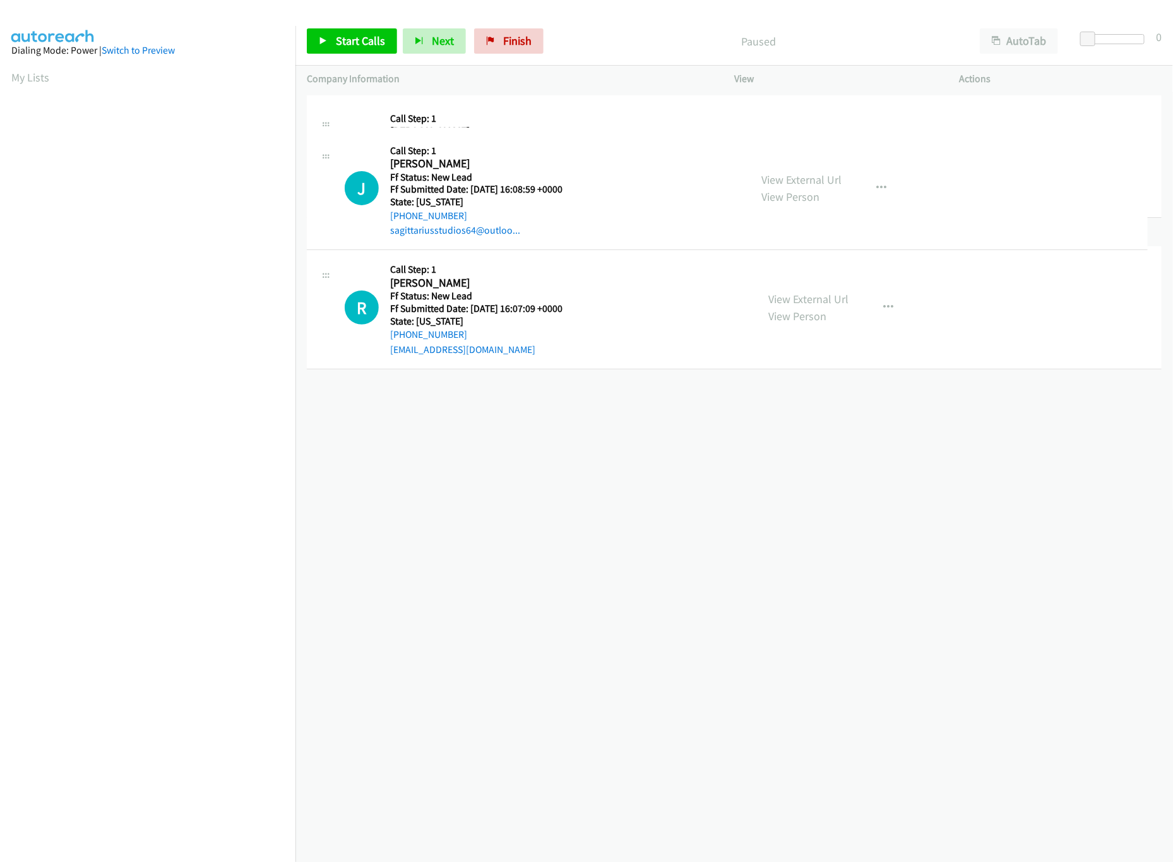
drag, startPoint x: 582, startPoint y: 285, endPoint x: 587, endPoint y: 153, distance: 131.5
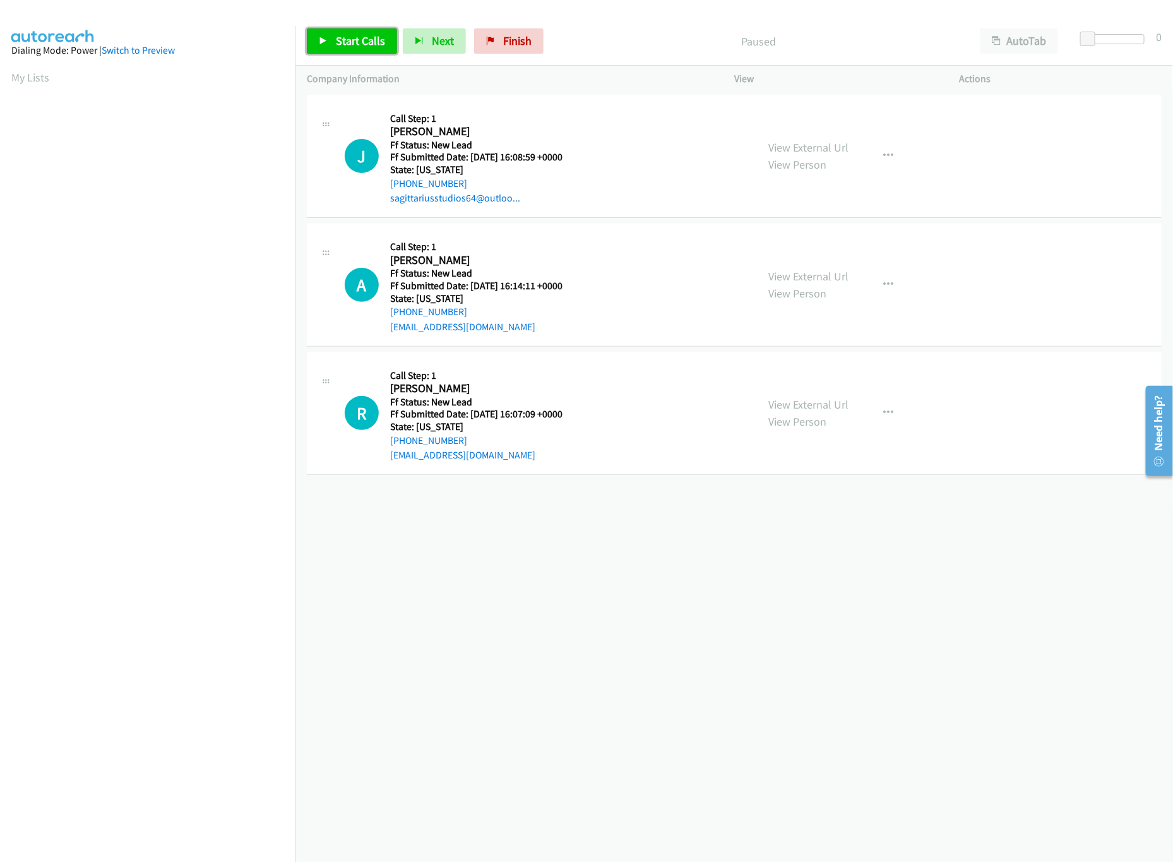
click at [350, 50] on link "Start Calls" at bounding box center [352, 40] width 90 height 25
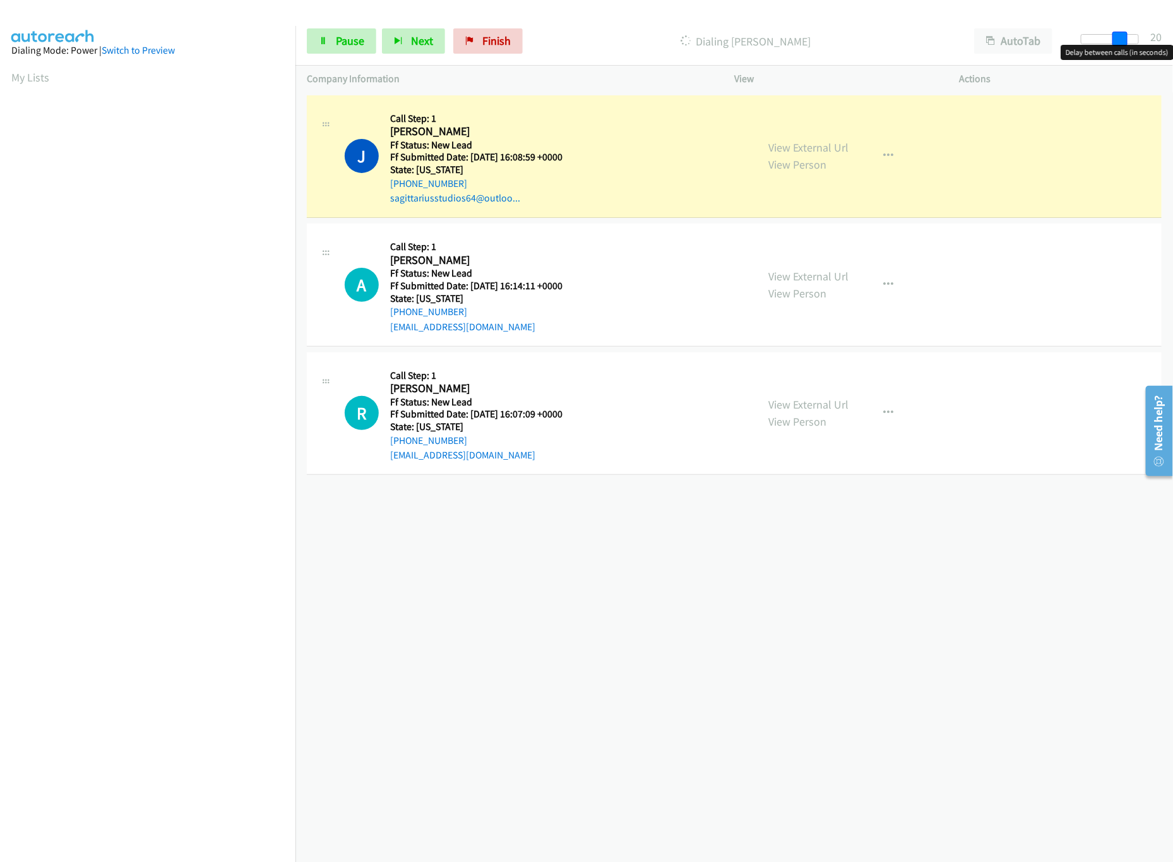
drag, startPoint x: 1086, startPoint y: 44, endPoint x: 1124, endPoint y: 49, distance: 38.3
click at [1124, 49] on body "Start Calls Pause Next Finish Dialing [PERSON_NAME] AutoTab AutoTab 20 Company …" at bounding box center [586, 30] width 1173 height 60
click at [798, 404] on link "View External Url" at bounding box center [809, 404] width 80 height 15
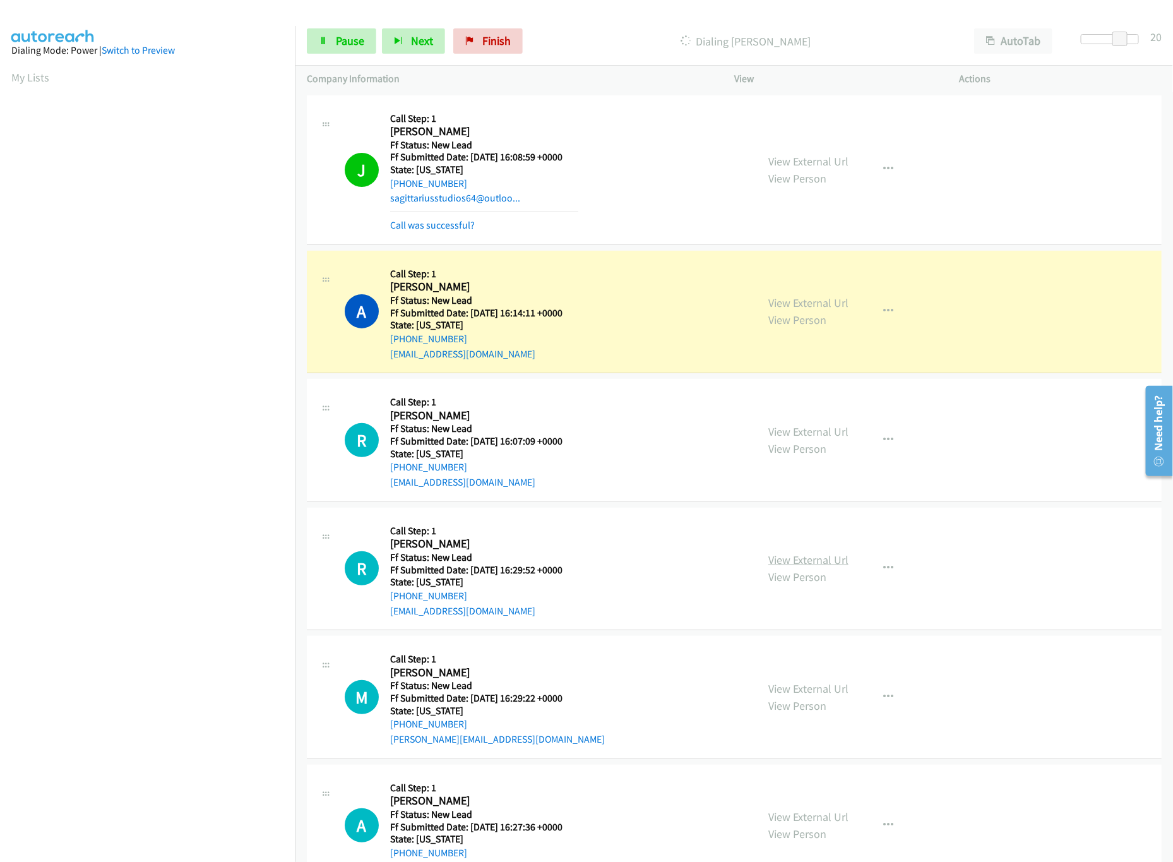
click at [781, 558] on link "View External Url" at bounding box center [809, 560] width 80 height 15
drag, startPoint x: 1125, startPoint y: 39, endPoint x: 1146, endPoint y: 38, distance: 20.8
click at [1146, 38] on span at bounding box center [1139, 39] width 15 height 15
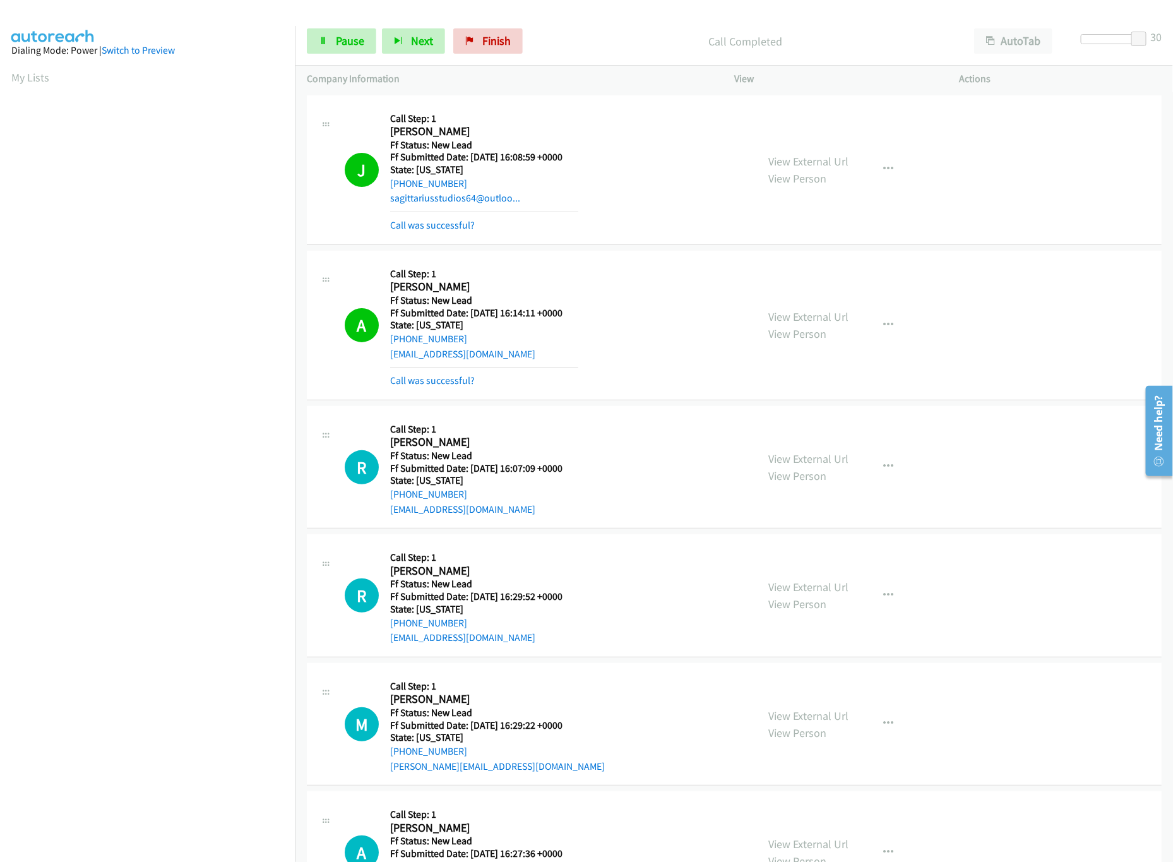
scroll to position [78, 0]
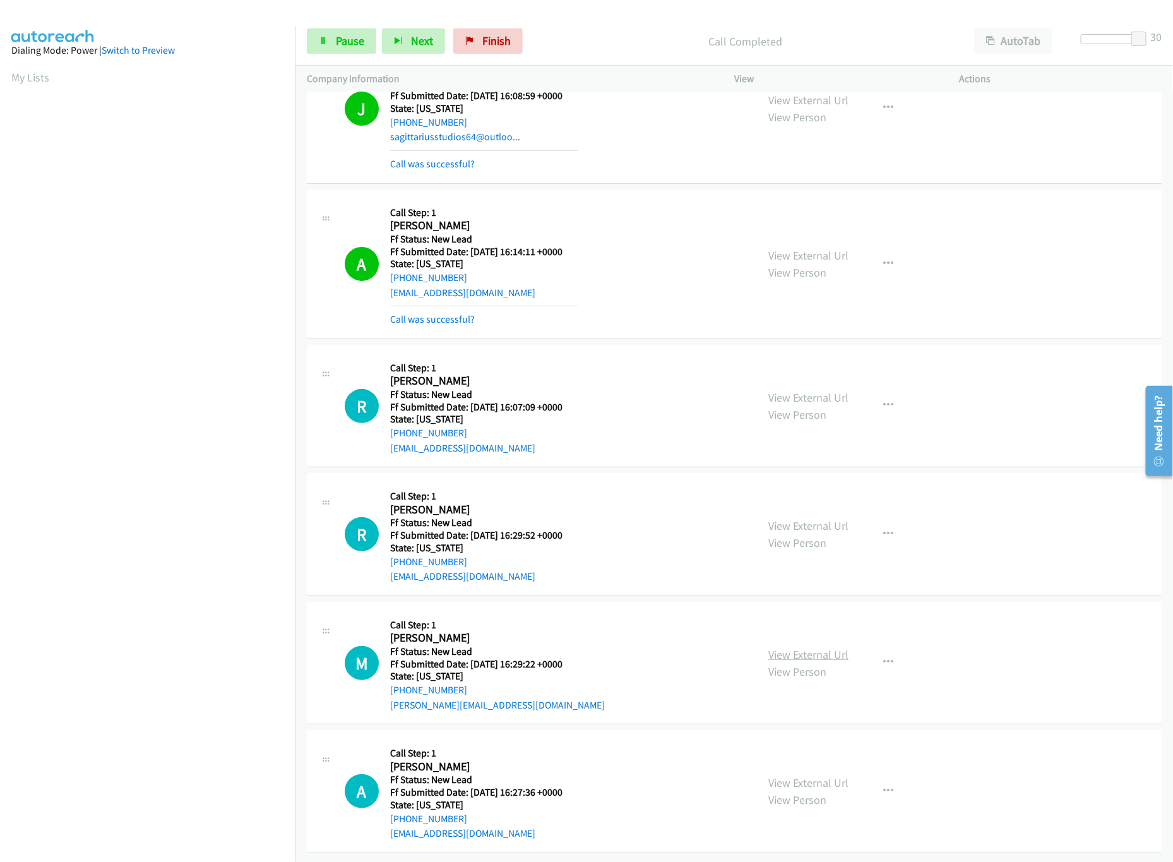
click at [821, 647] on link "View External Url" at bounding box center [809, 654] width 80 height 15
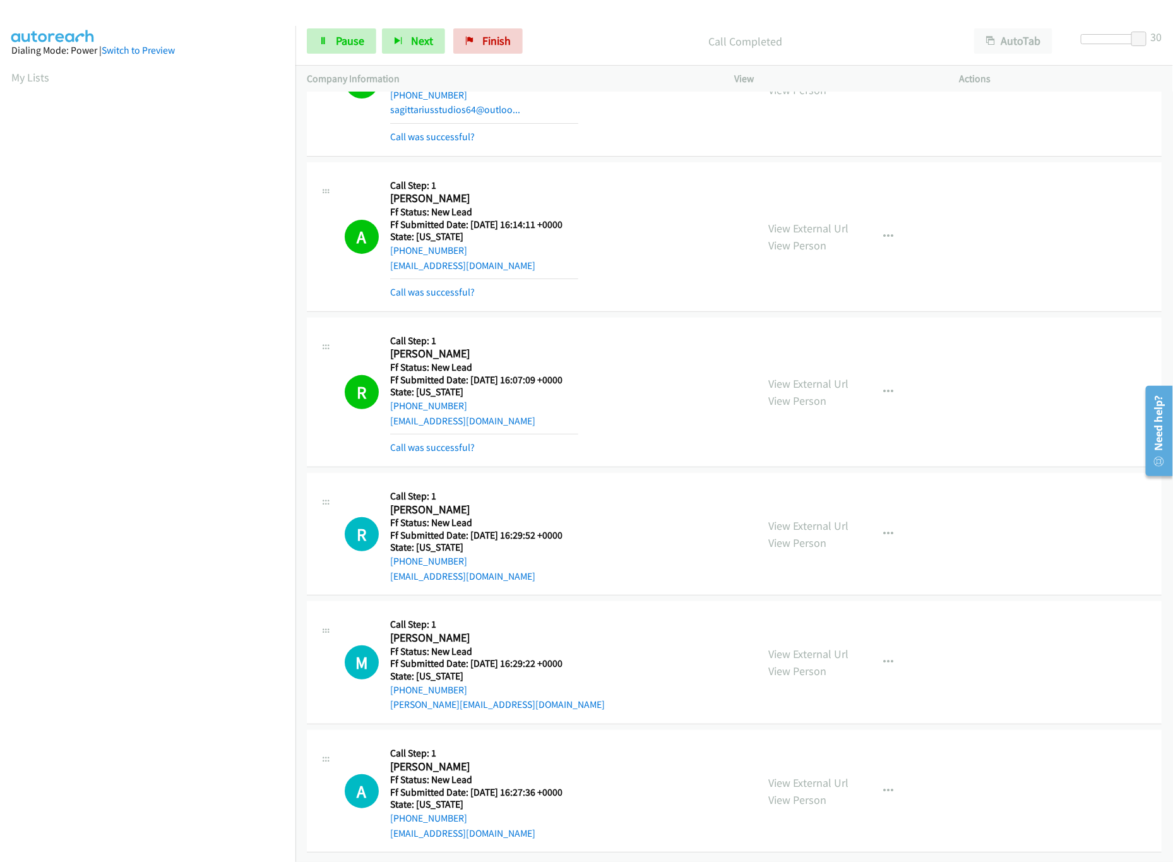
scroll to position [105, 0]
click at [837, 776] on link "View External Url" at bounding box center [809, 783] width 80 height 15
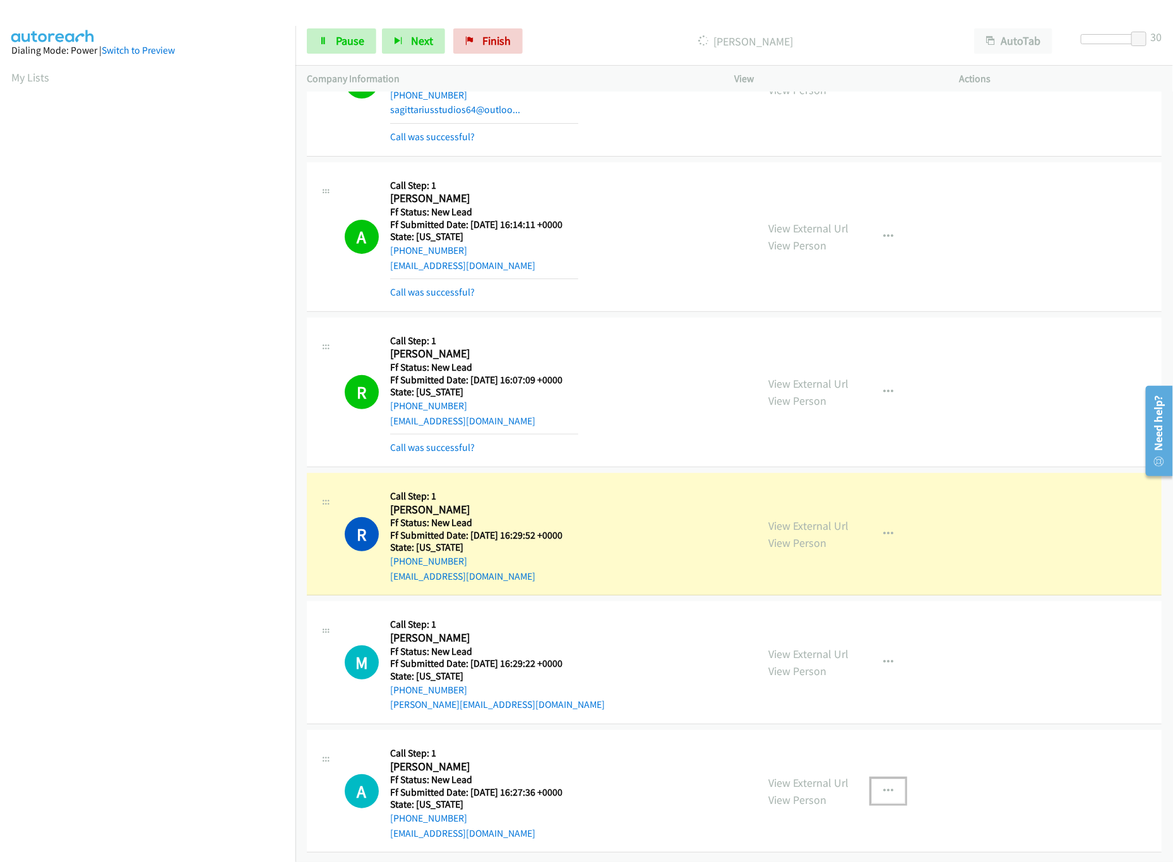
click at [885, 781] on button "button" at bounding box center [889, 791] width 34 height 25
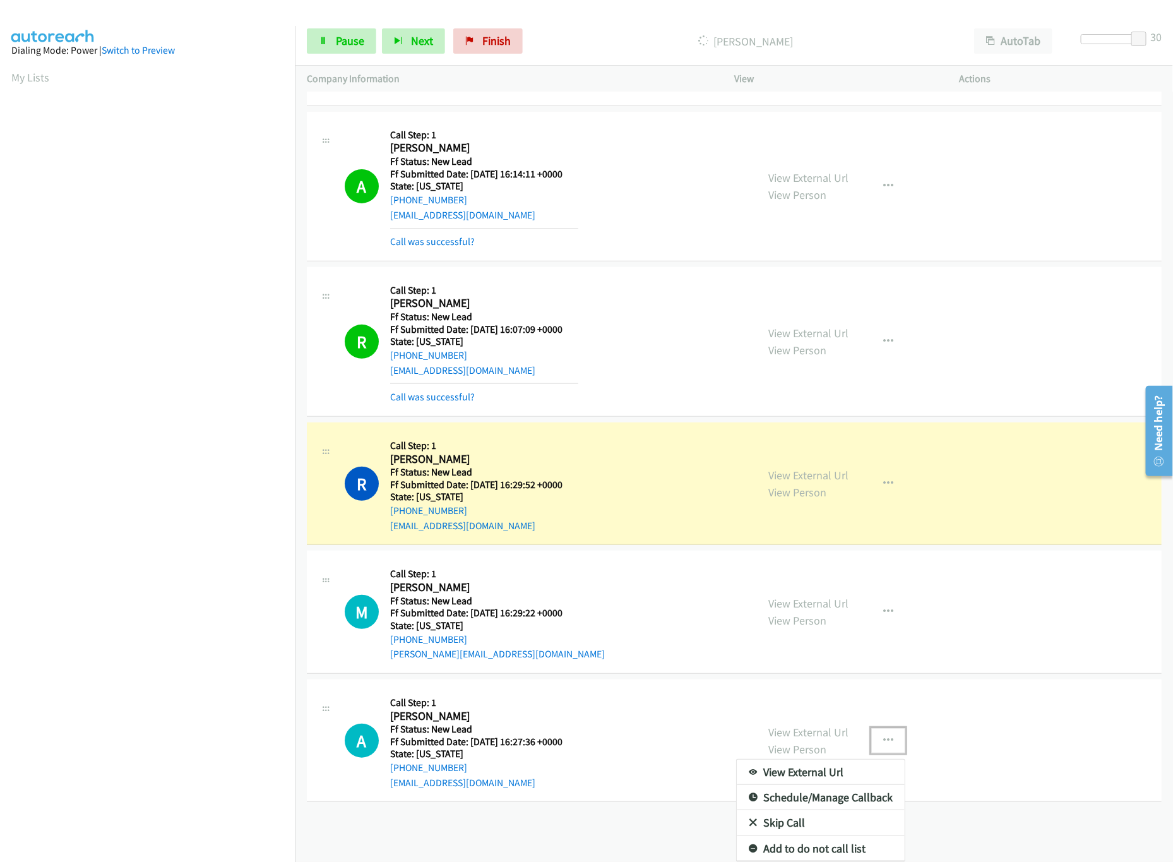
click at [788, 810] on link "Skip Call" at bounding box center [821, 822] width 168 height 25
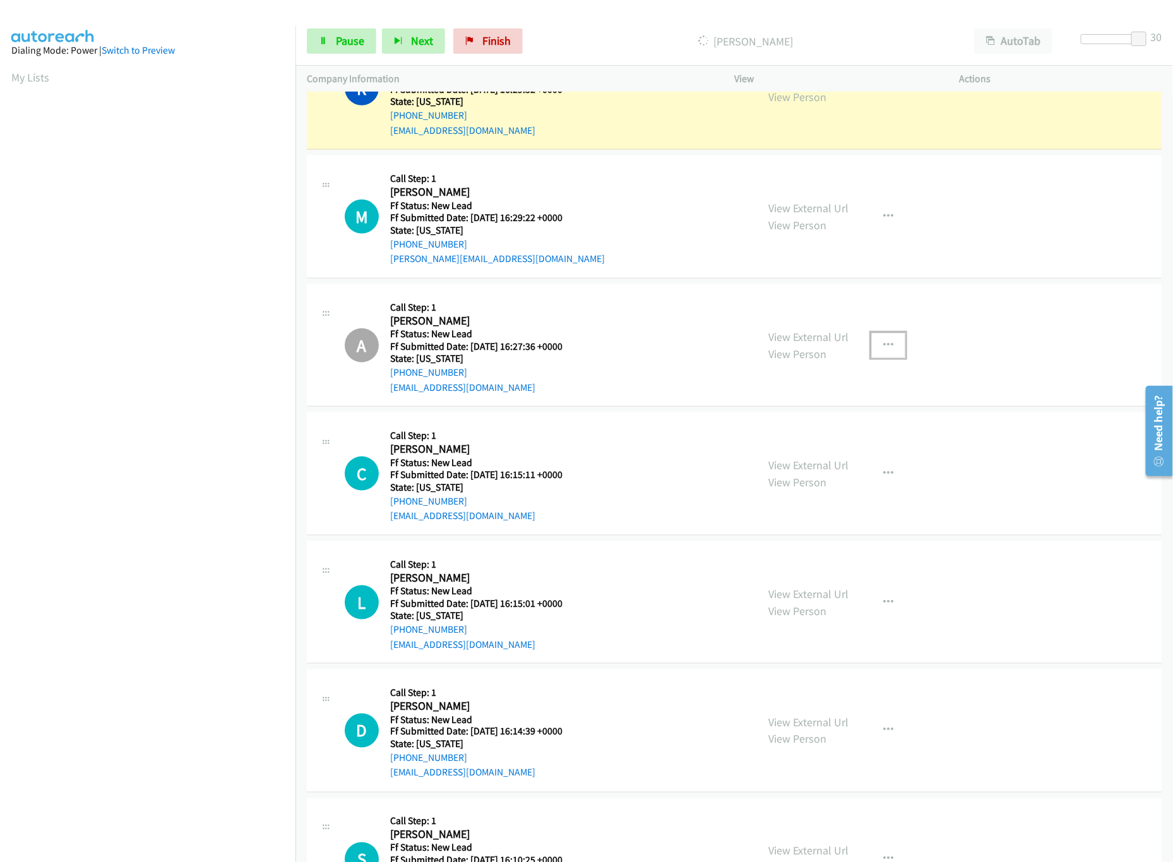
scroll to position [538, 0]
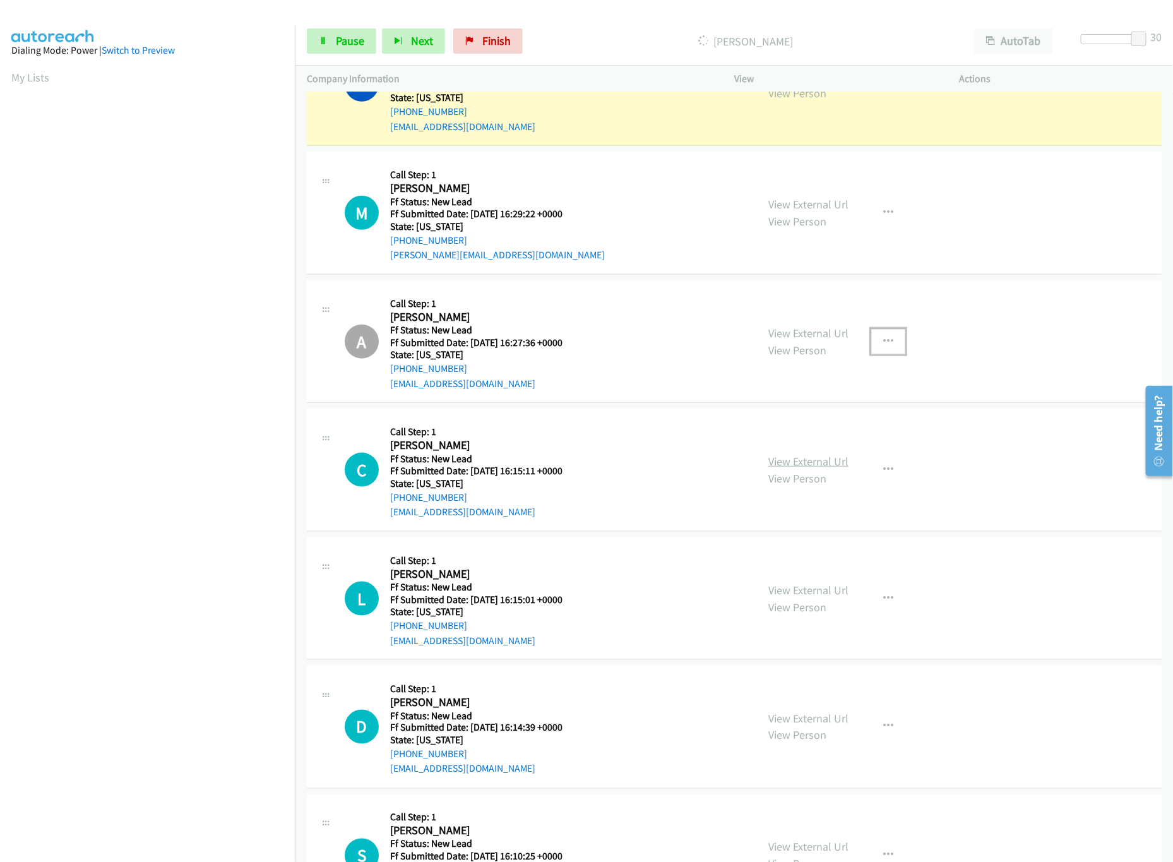
click at [821, 468] on link "View External Url" at bounding box center [809, 461] width 80 height 15
click at [313, 40] on link "Pause" at bounding box center [341, 40] width 69 height 25
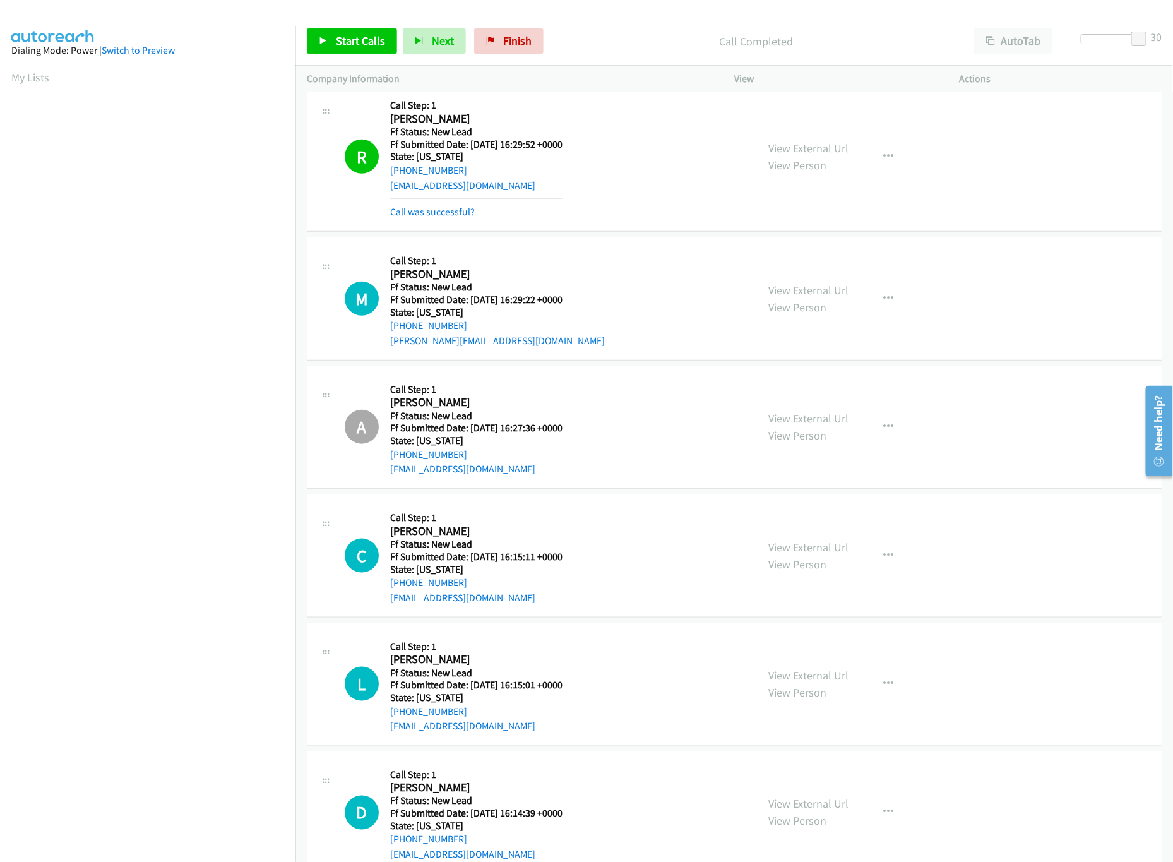
scroll to position [425, 0]
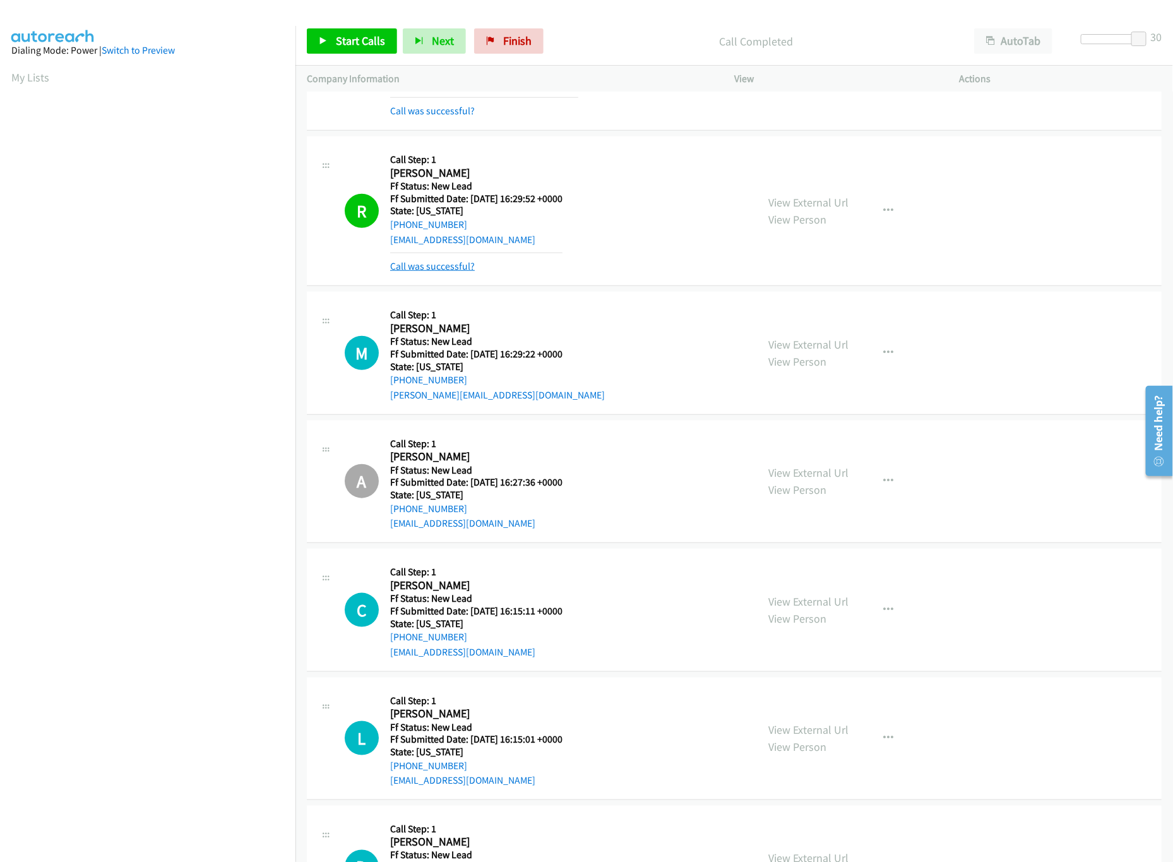
click at [458, 270] on link "Call was successful?" at bounding box center [432, 266] width 85 height 12
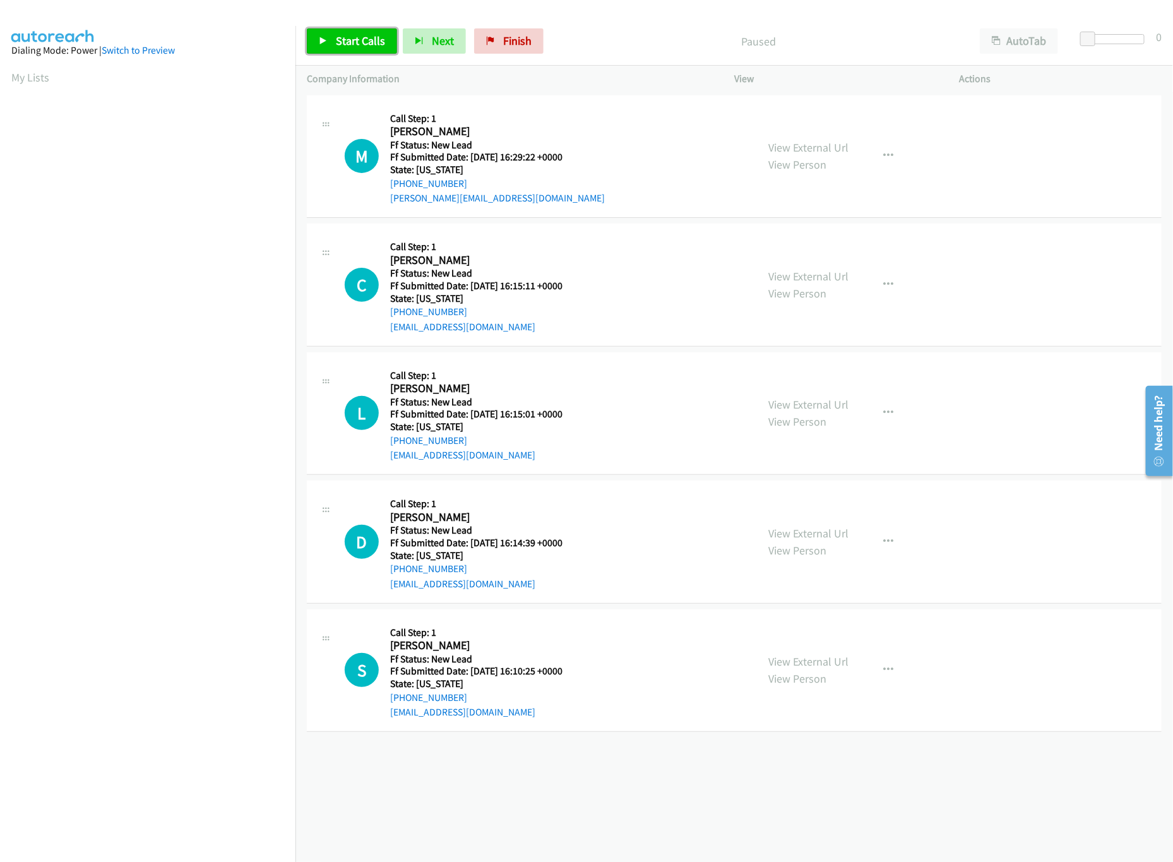
click at [355, 42] on span "Start Calls" at bounding box center [360, 40] width 49 height 15
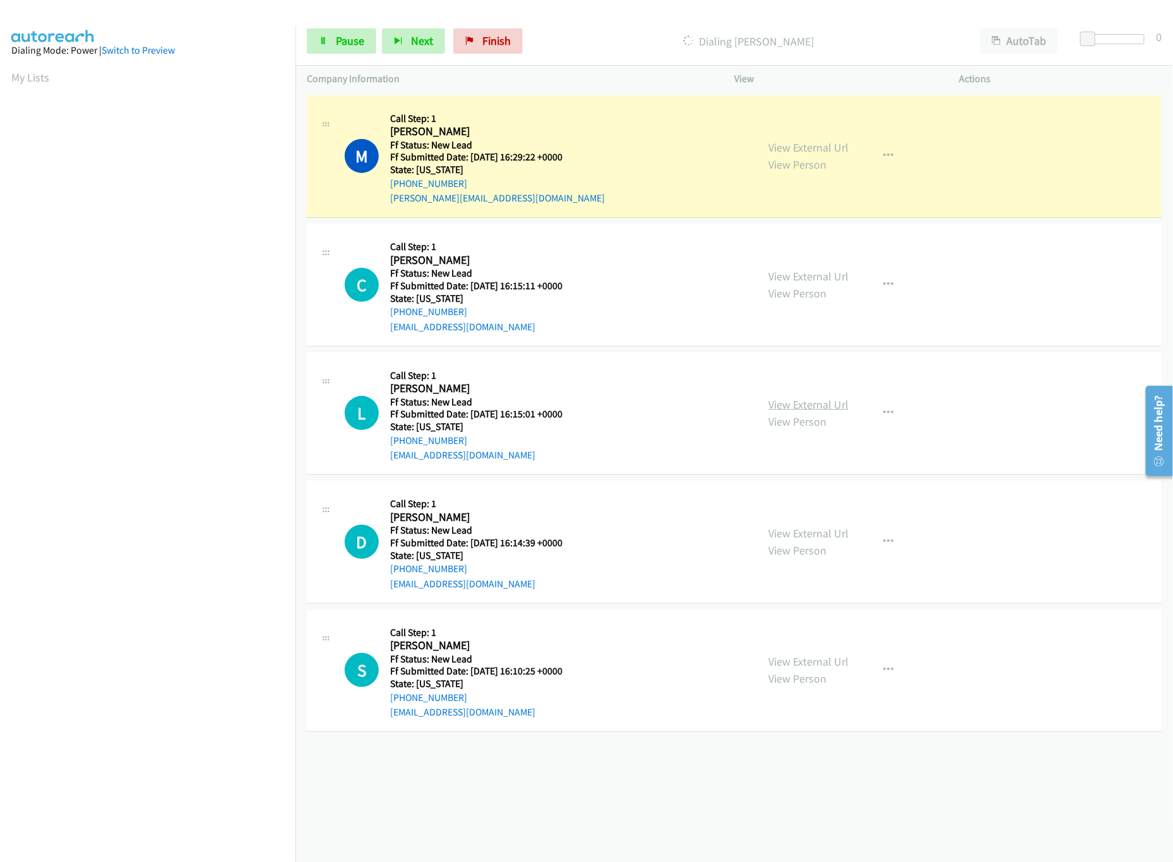
click at [805, 402] on link "View External Url" at bounding box center [809, 404] width 80 height 15
drag, startPoint x: 1093, startPoint y: 40, endPoint x: 1132, endPoint y: 40, distance: 38.5
click at [1132, 40] on div at bounding box center [1110, 39] width 58 height 10
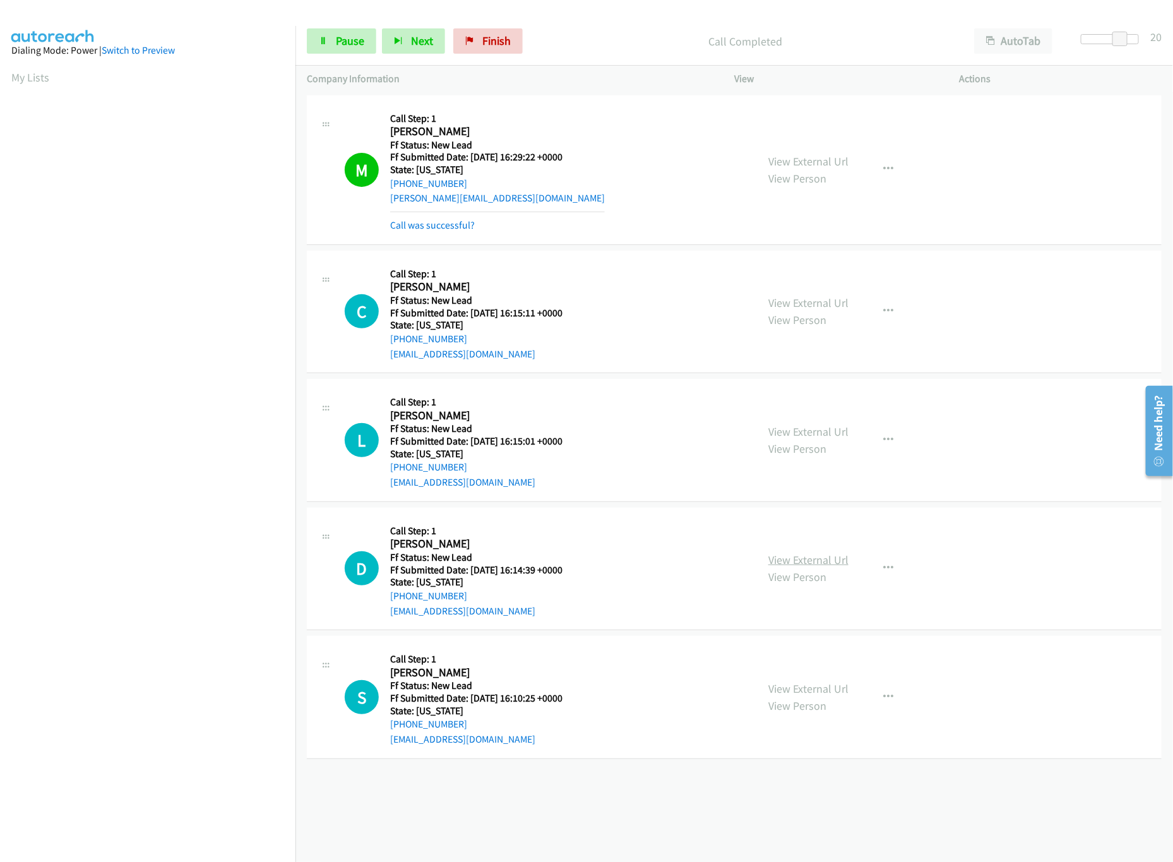
click at [828, 565] on link "View External Url" at bounding box center [809, 560] width 80 height 15
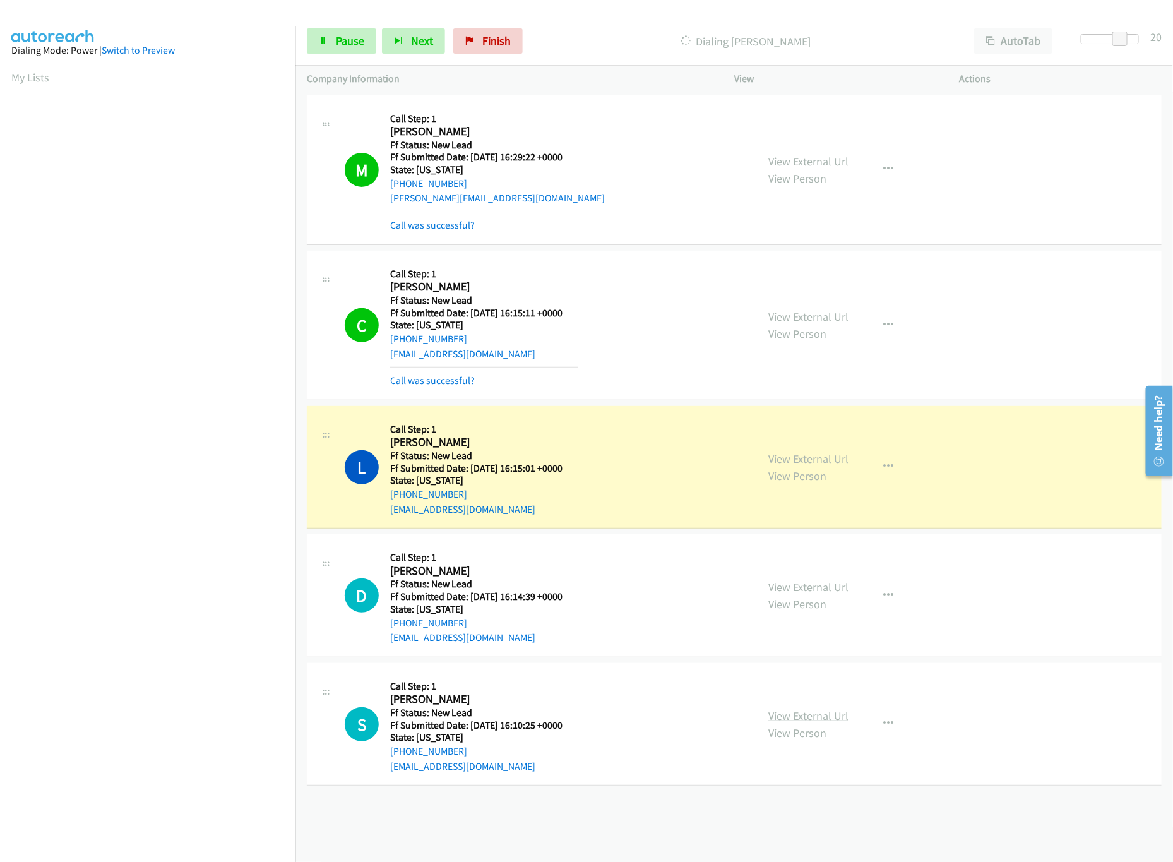
click at [838, 715] on link "View External Url" at bounding box center [809, 716] width 80 height 15
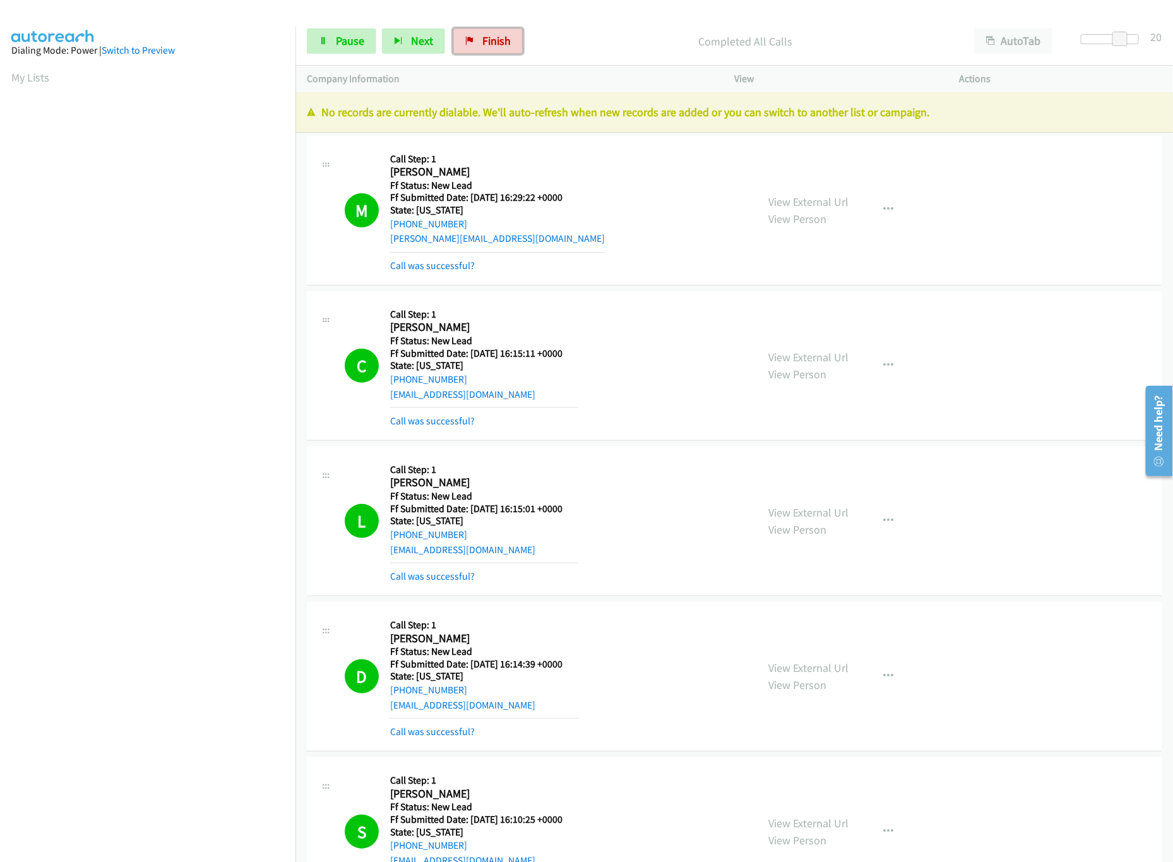
click at [479, 44] on link "Finish" at bounding box center [487, 40] width 69 height 25
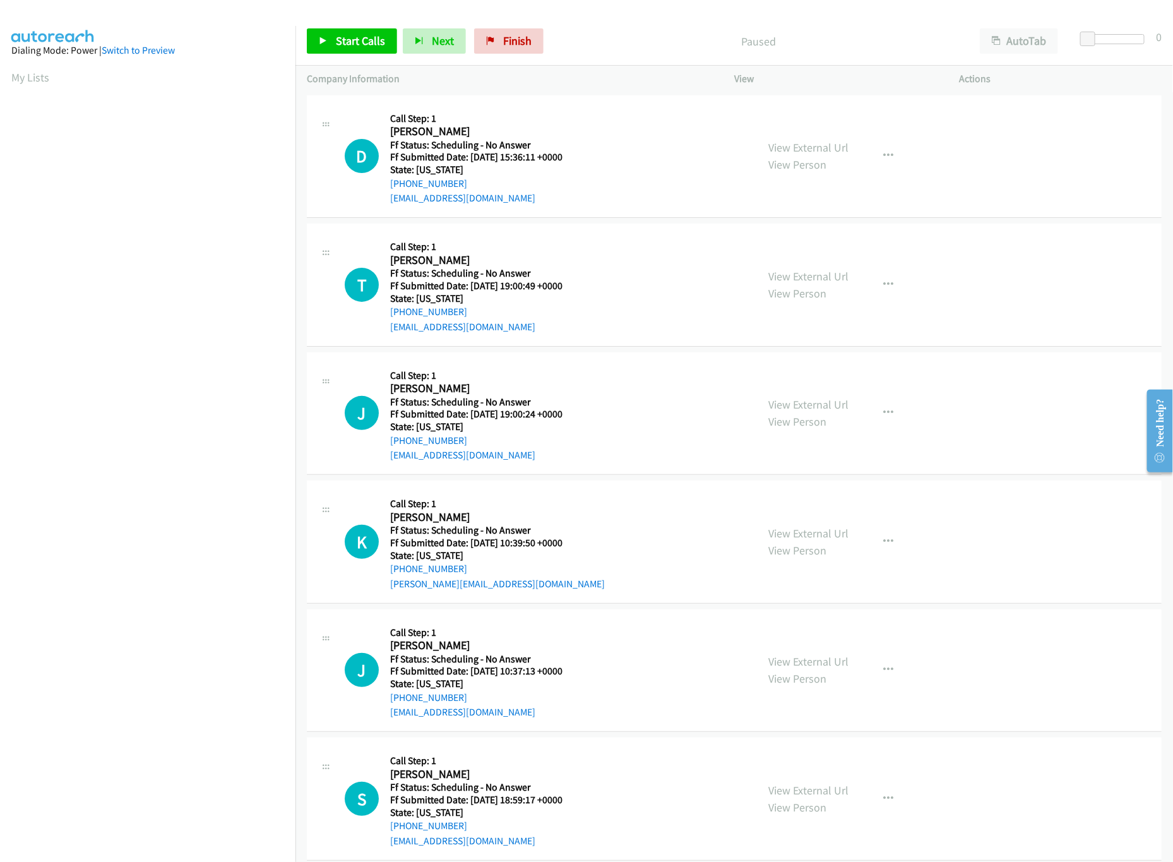
scroll to position [0, 4]
click at [321, 20] on div "Start Calls Pause Next Finish Paused AutoTab AutoTab 0" at bounding box center [735, 41] width 878 height 49
click at [328, 34] on link "Start Calls" at bounding box center [352, 40] width 90 height 25
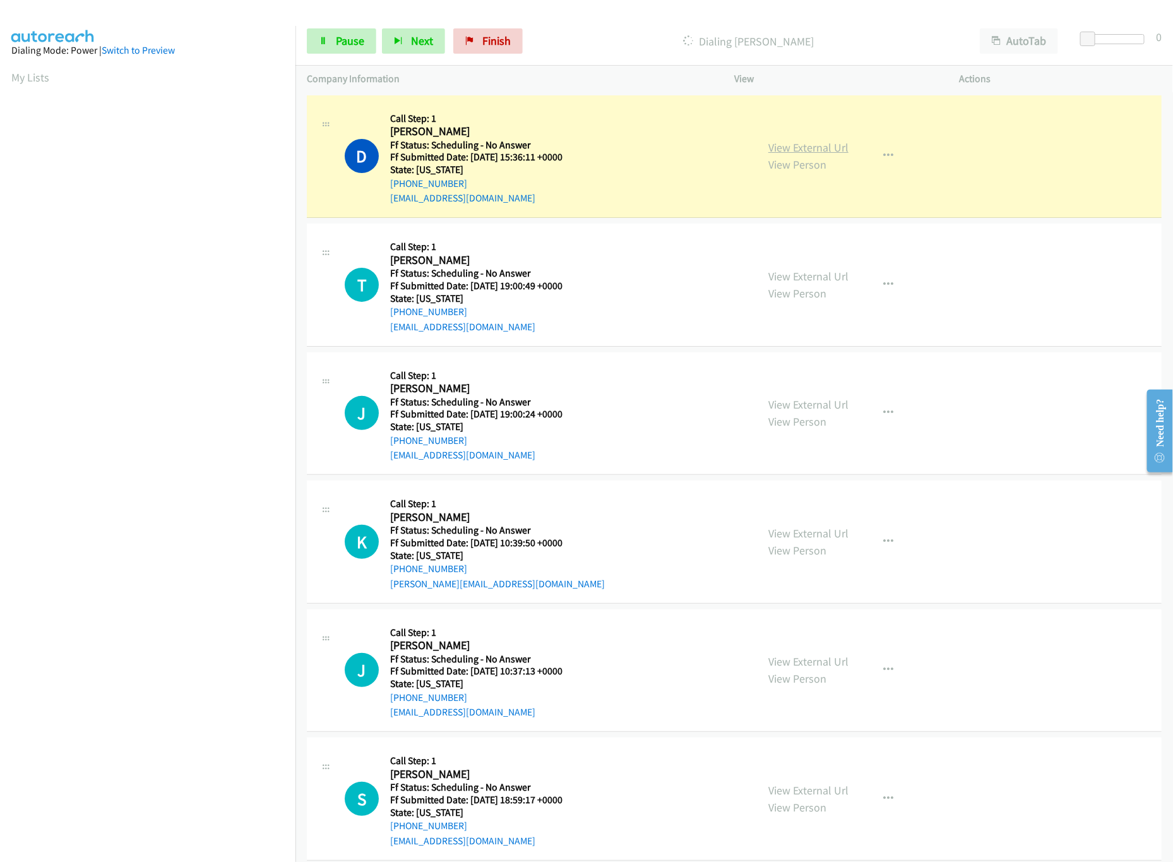
click at [785, 144] on link "View External Url" at bounding box center [809, 147] width 80 height 15
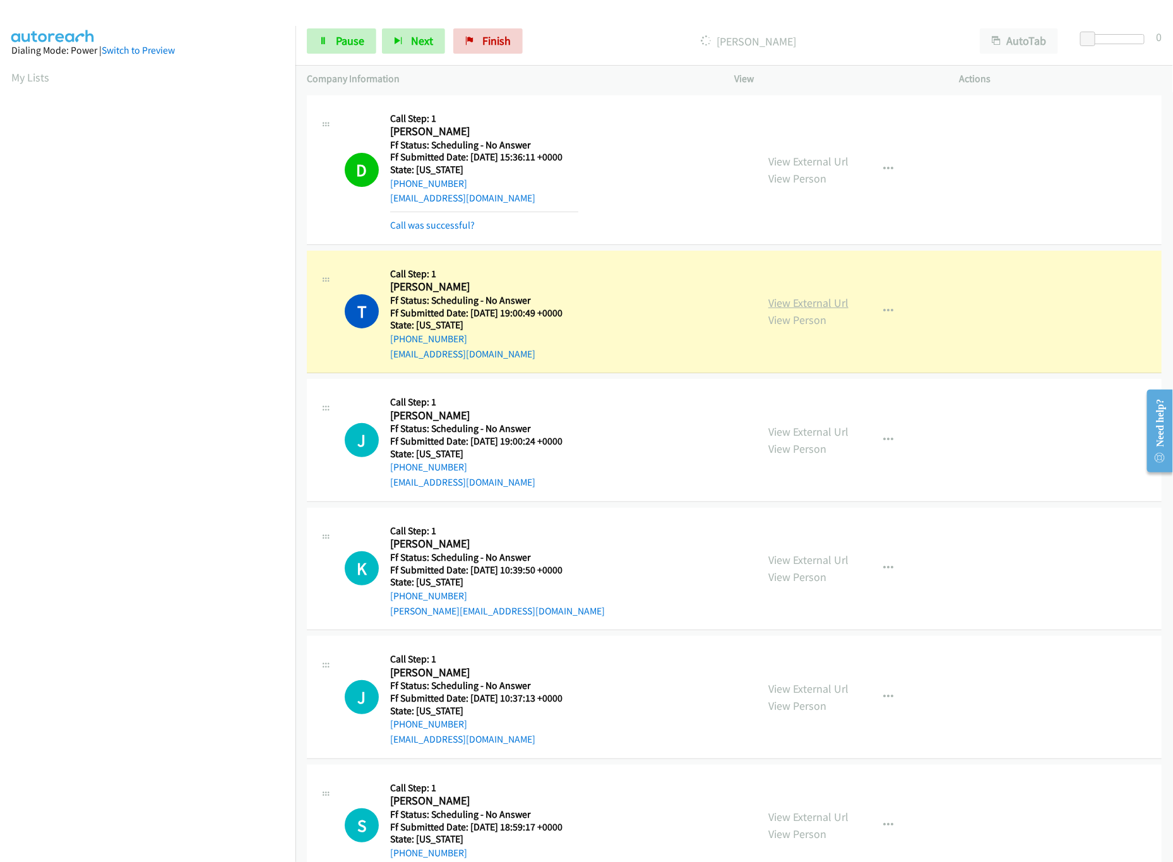
click at [790, 296] on link "View External Url" at bounding box center [809, 303] width 80 height 15
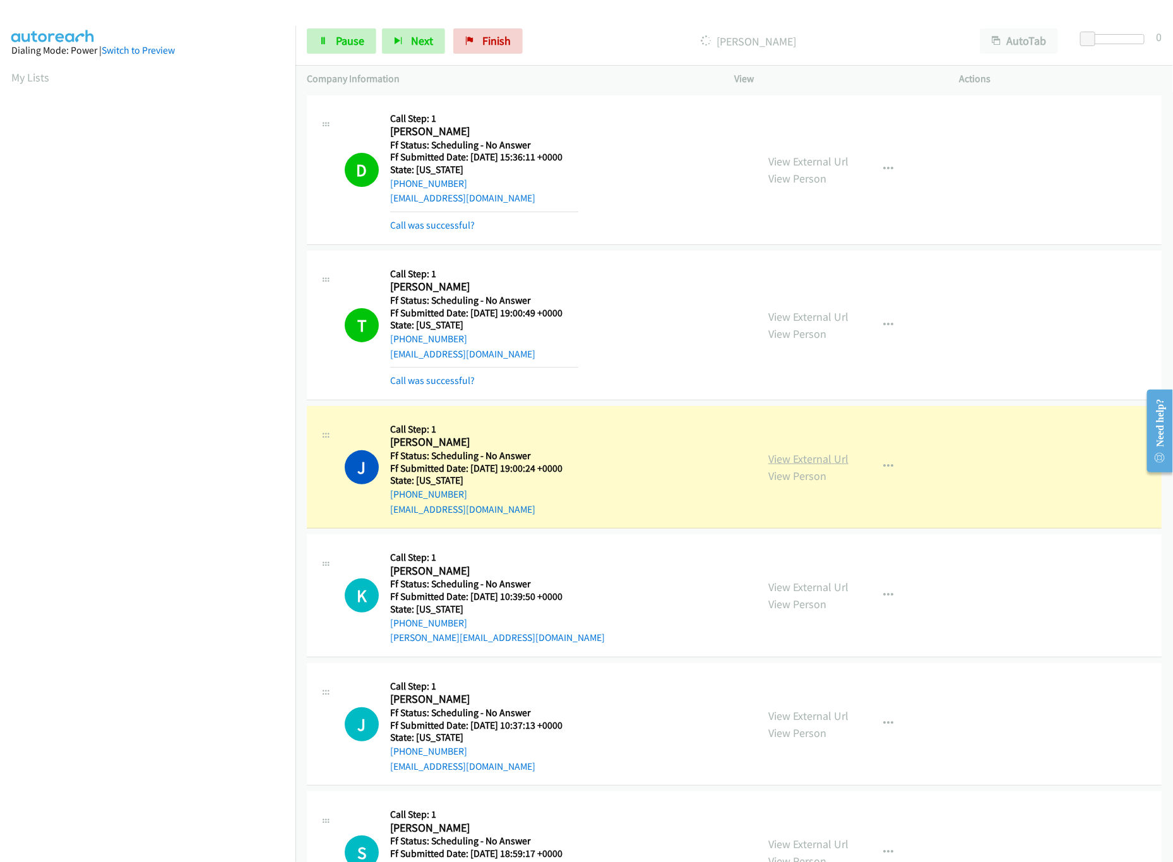
click at [794, 460] on link "View External Url" at bounding box center [809, 459] width 80 height 15
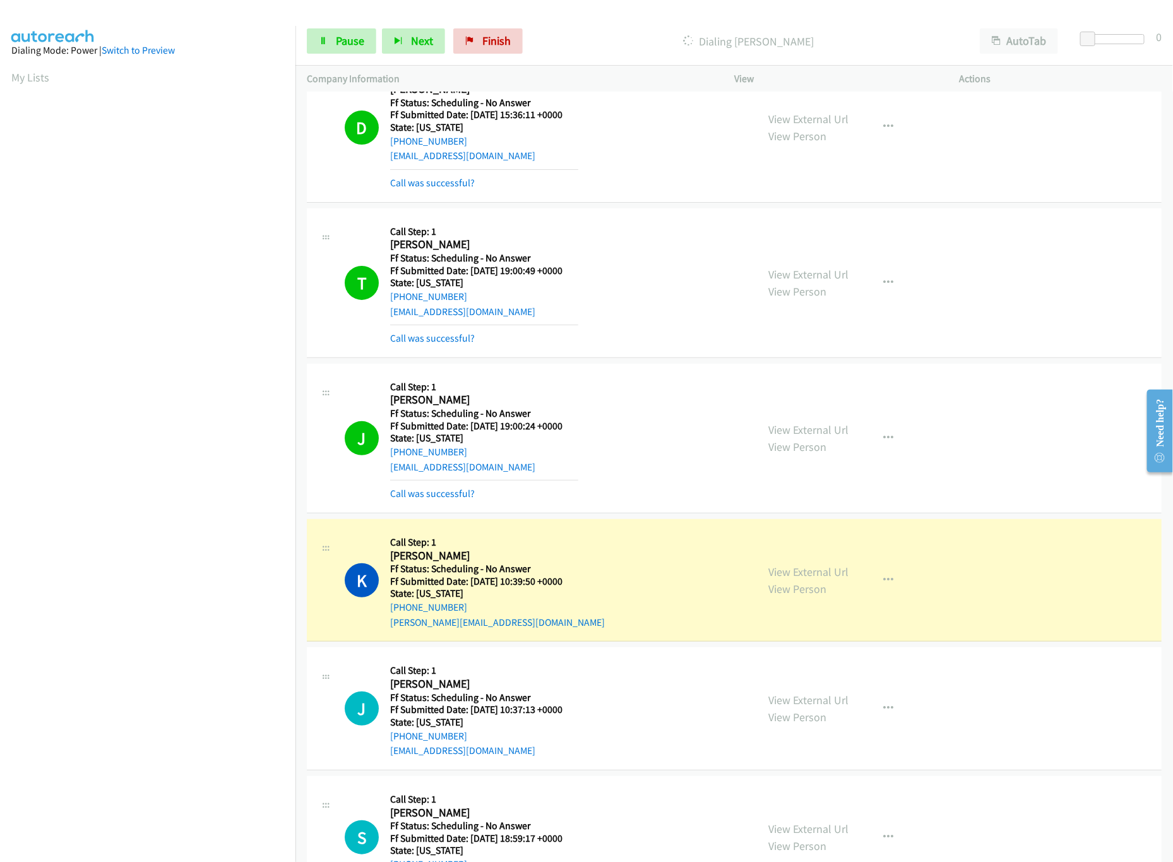
scroll to position [0, 0]
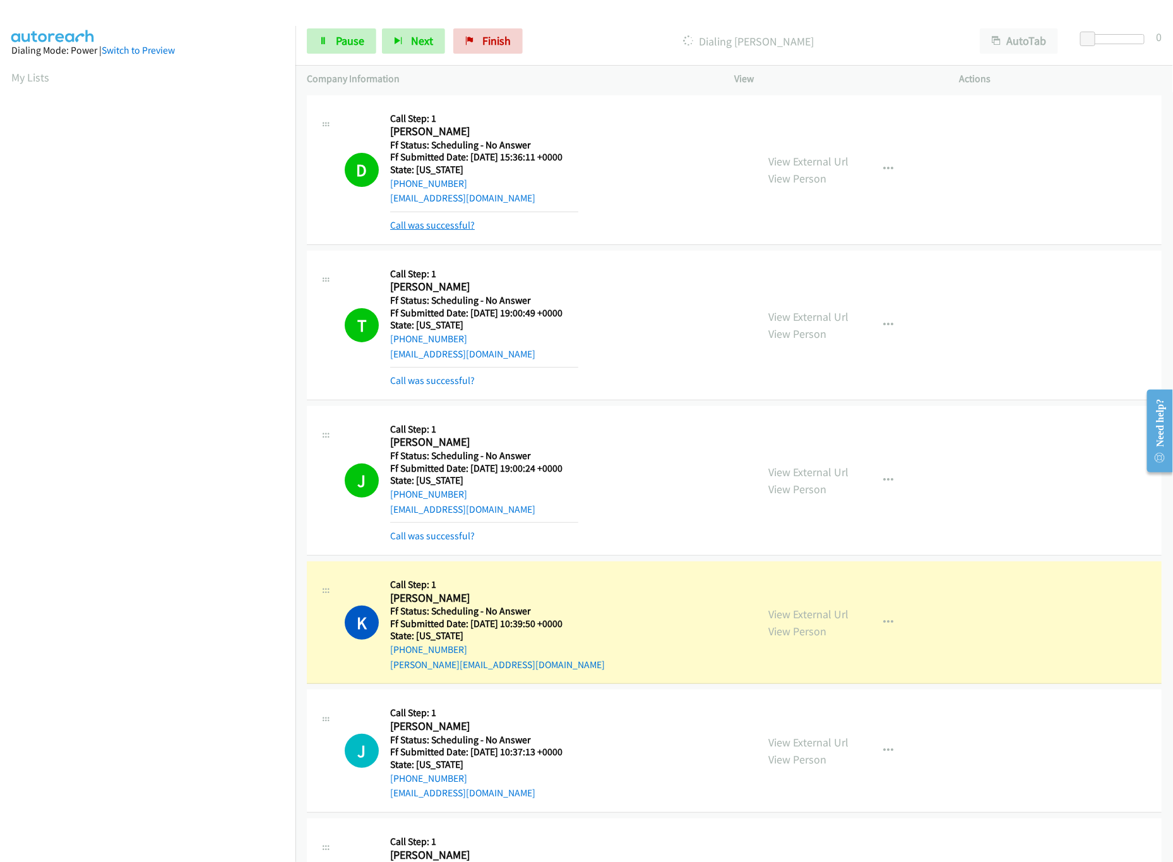
click at [461, 230] on link "Call was successful?" at bounding box center [432, 225] width 85 height 12
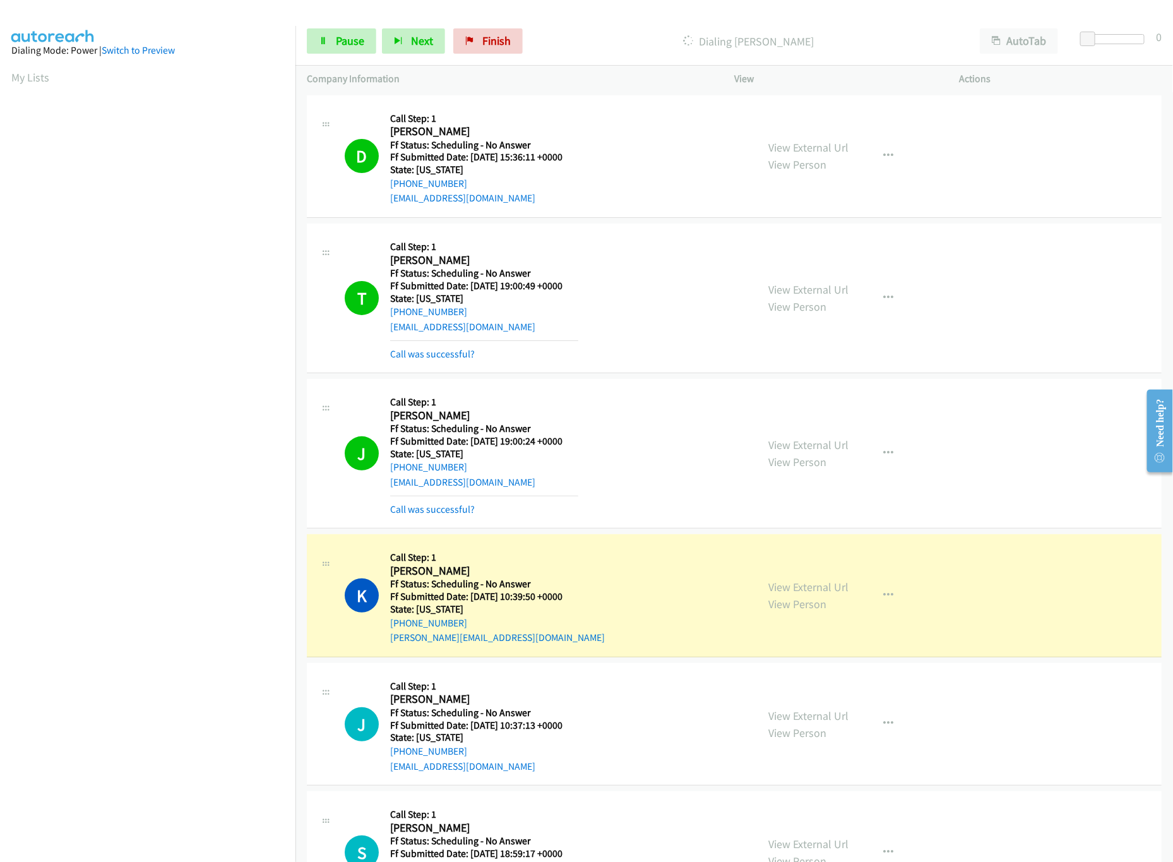
scroll to position [253, 0]
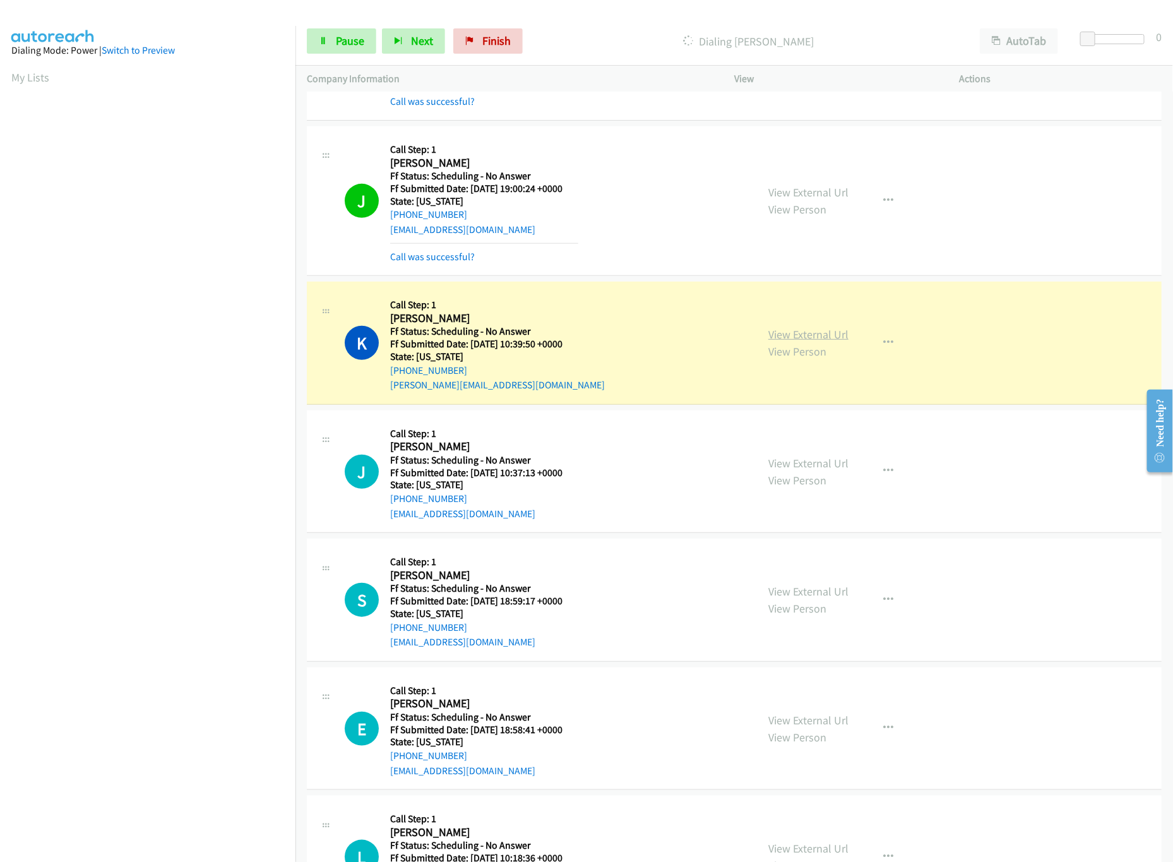
click at [802, 330] on link "View External Url" at bounding box center [809, 334] width 80 height 15
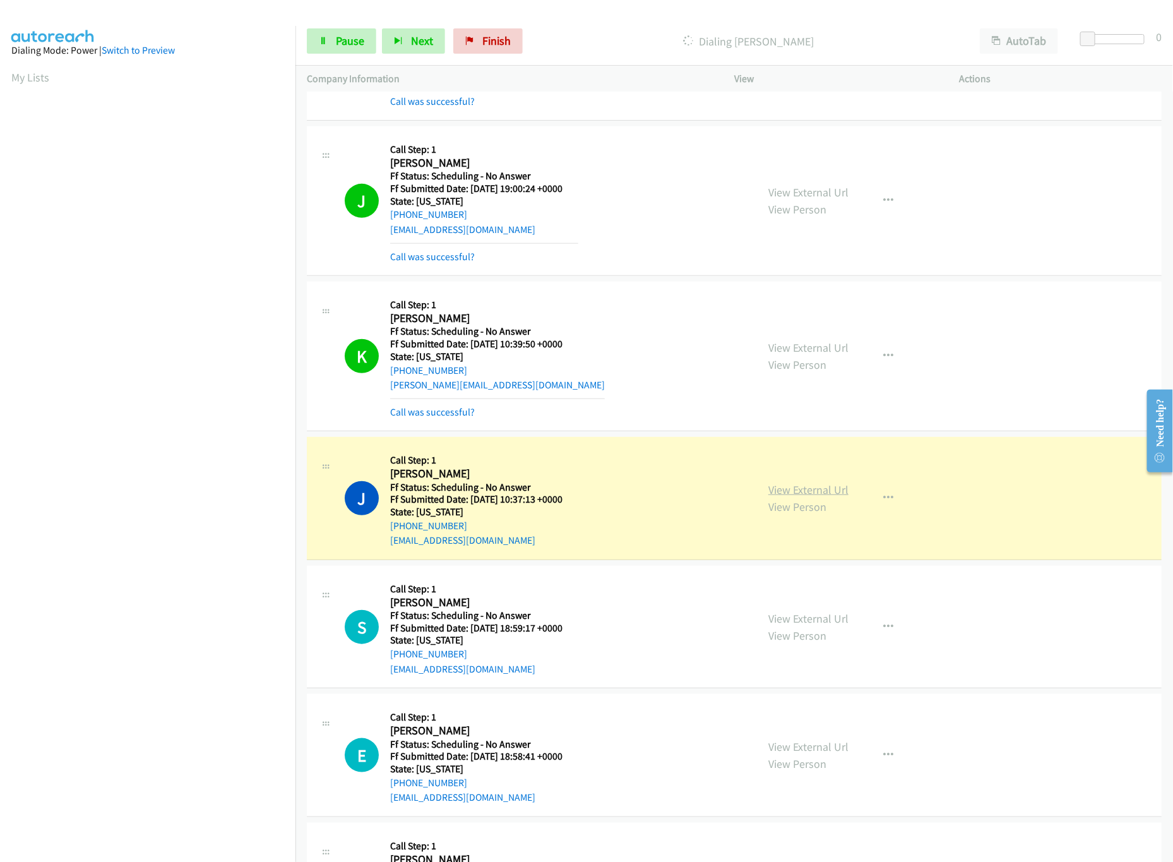
click at [815, 487] on link "View External Url" at bounding box center [809, 489] width 80 height 15
click at [333, 39] on link "Pause" at bounding box center [341, 40] width 69 height 25
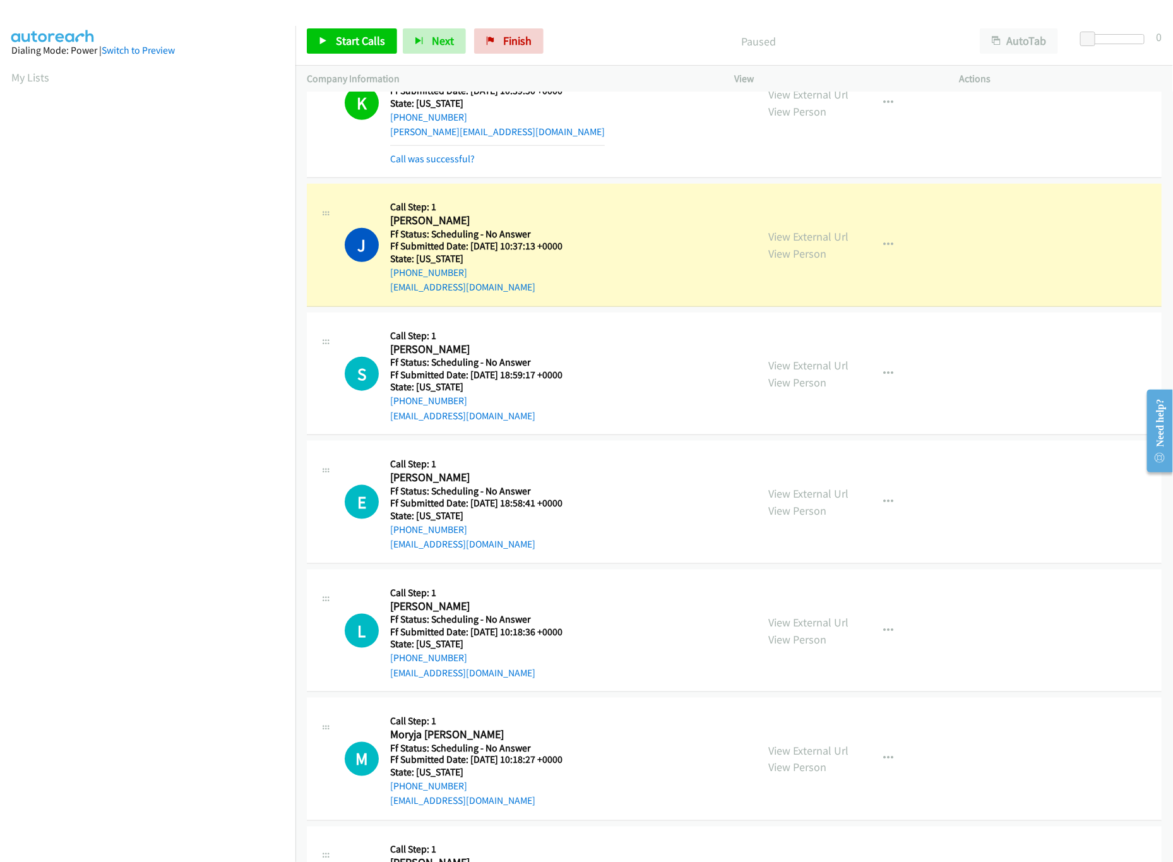
scroll to position [505, 0]
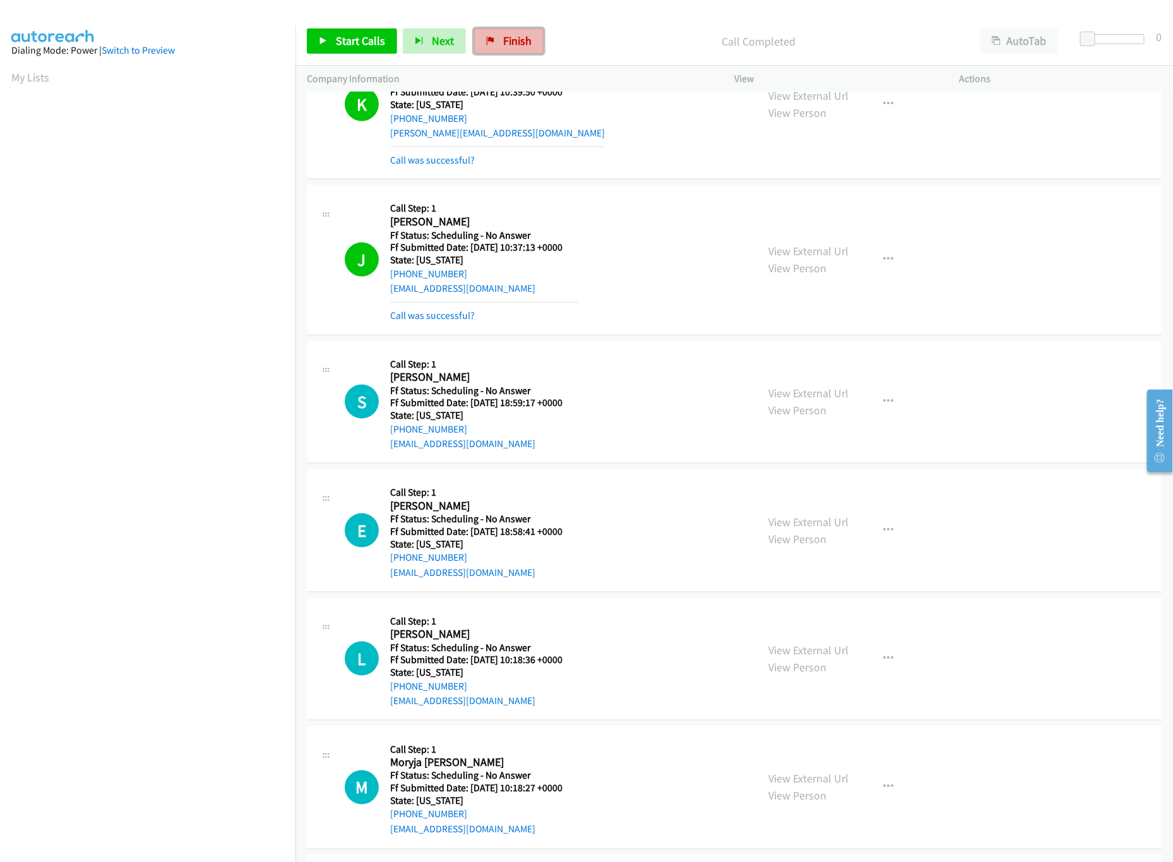
click at [494, 40] on link "Finish" at bounding box center [508, 40] width 69 height 25
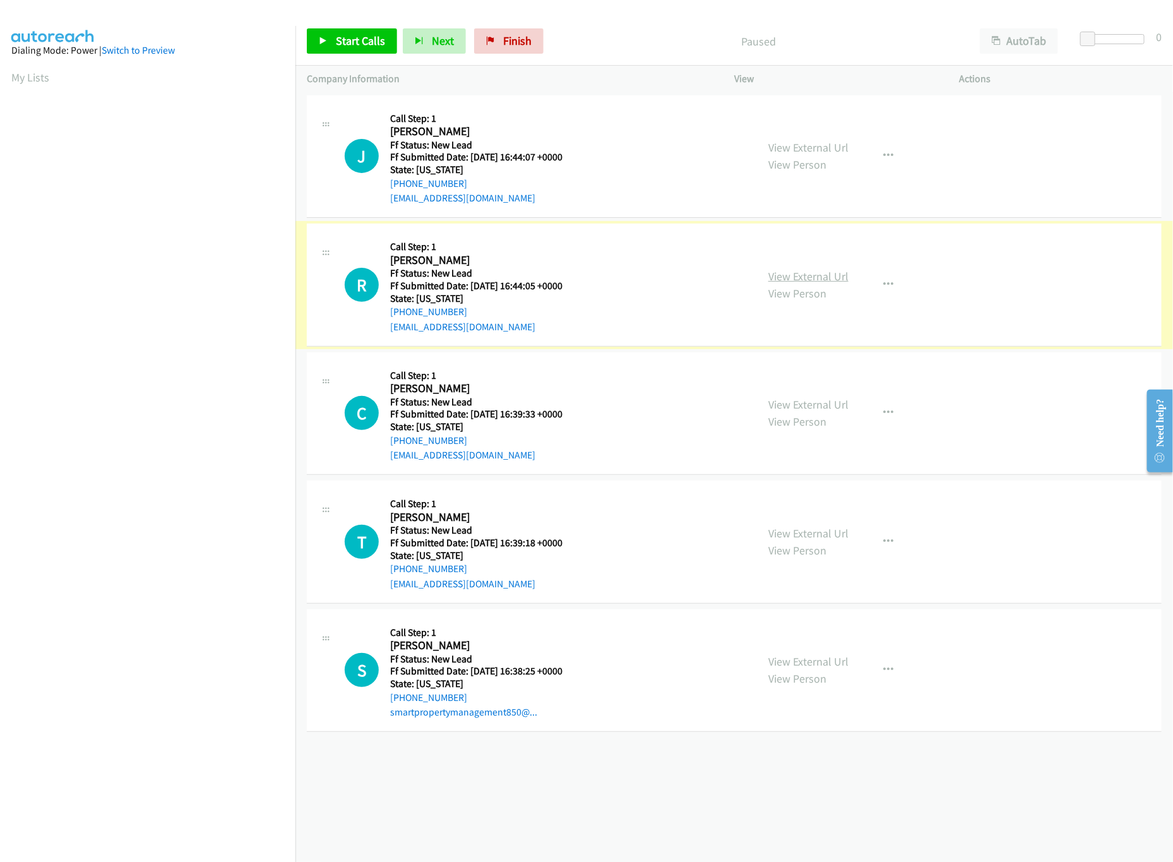
click at [786, 275] on link "View External Url" at bounding box center [809, 276] width 80 height 15
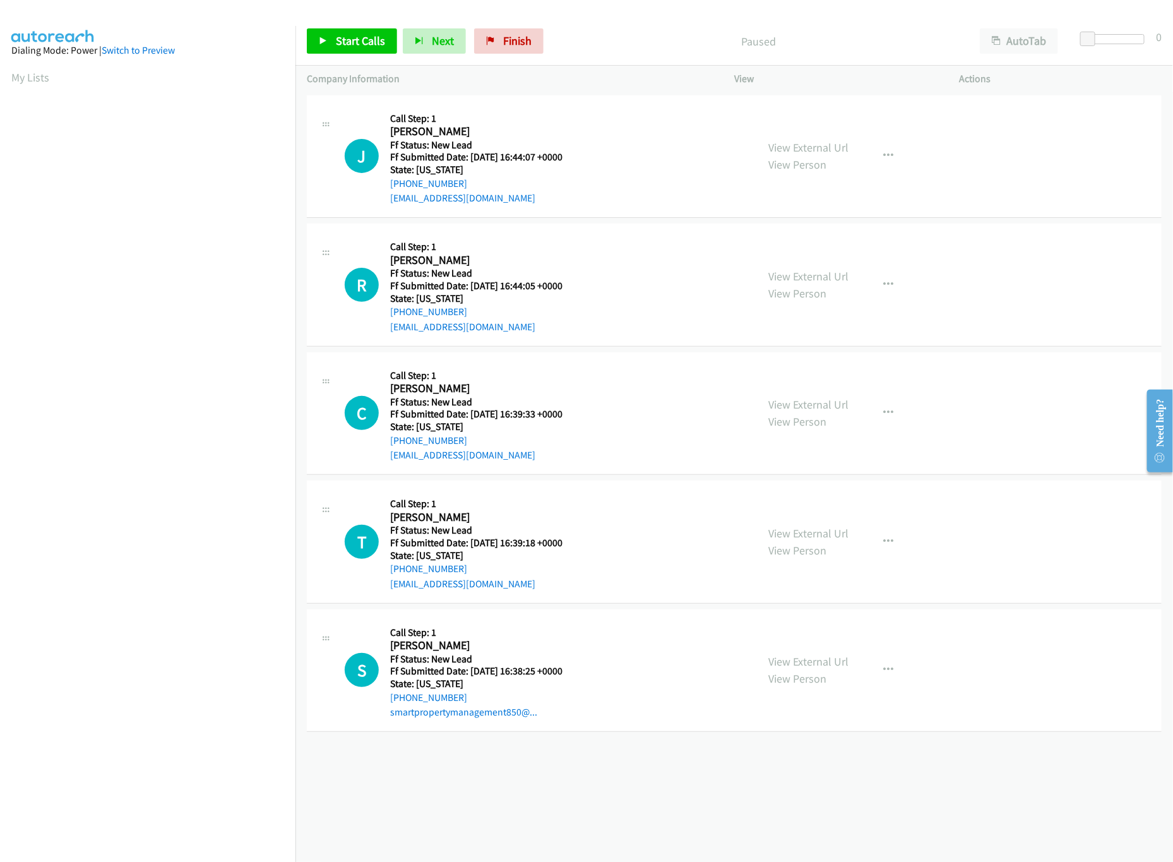
click at [834, 136] on div "View External Url View Person View External Url Email Schedule/Manage Callback …" at bounding box center [875, 157] width 237 height 100
click at [830, 144] on link "View External Url" at bounding box center [809, 147] width 80 height 15
drag, startPoint x: 812, startPoint y: 410, endPoint x: 796, endPoint y: 405, distance: 15.8
click at [812, 410] on link "View External Url" at bounding box center [809, 404] width 80 height 15
click at [338, 27] on div "Start Calls Pause Next Finish Paused AutoTab AutoTab 0" at bounding box center [735, 41] width 878 height 49
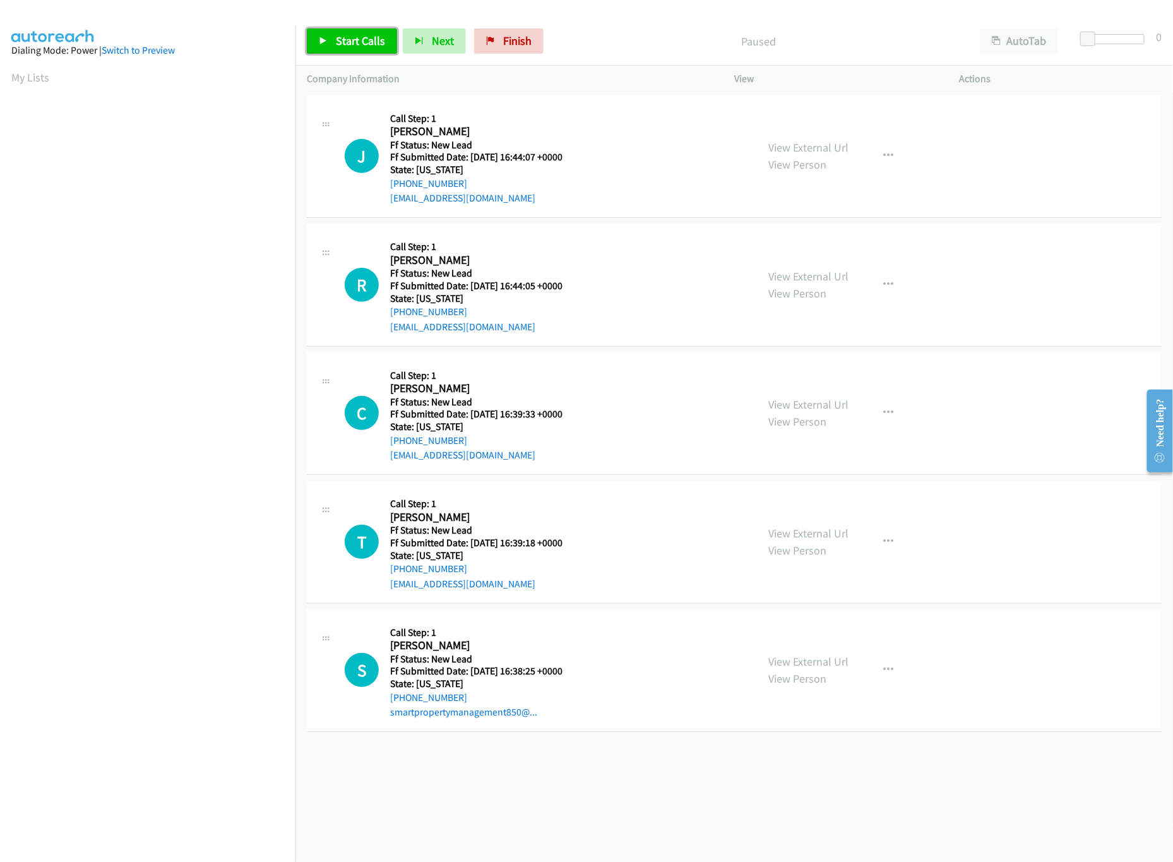
click at [341, 31] on link "Start Calls" at bounding box center [352, 40] width 90 height 25
drag, startPoint x: 1086, startPoint y: 39, endPoint x: 1192, endPoint y: 36, distance: 106.1
click at [1173, 36] on html "Start Calls Pause Next Finish Started AutoTab AutoTab 25 Company Information In…" at bounding box center [586, 30] width 1173 height 60
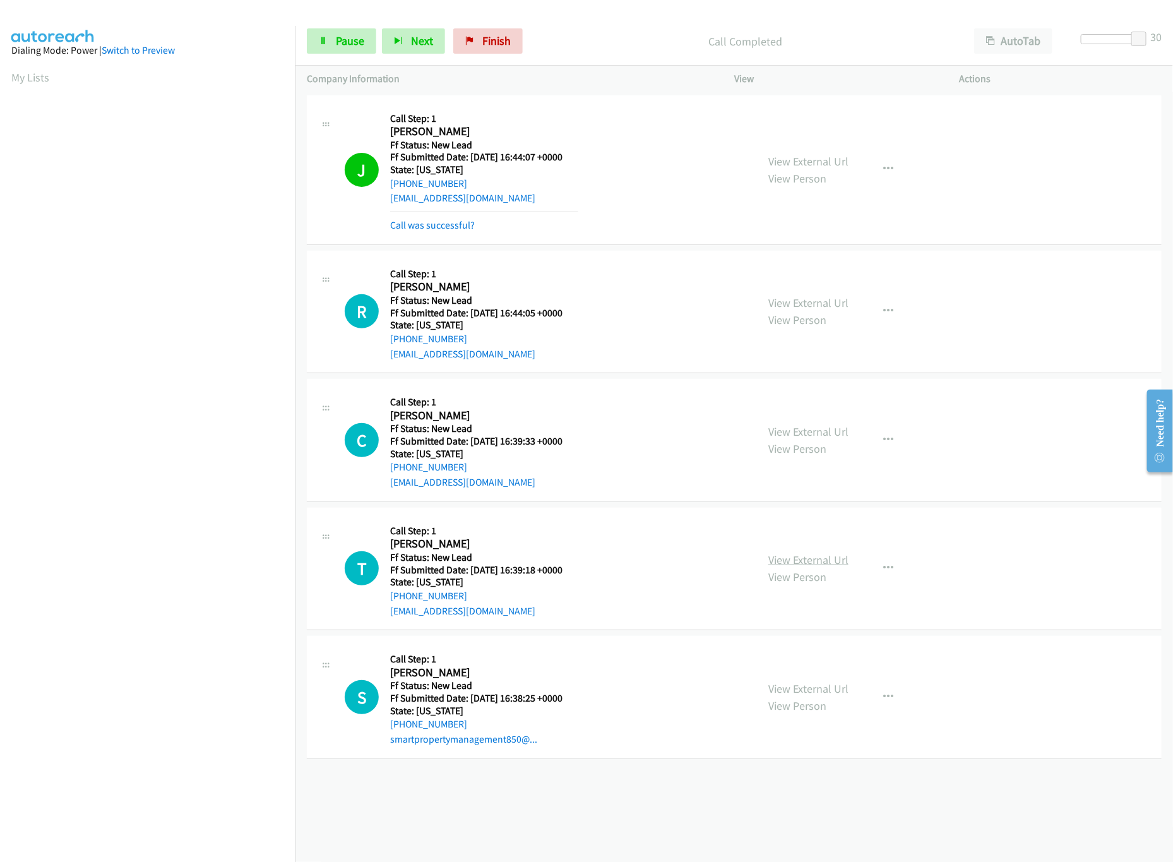
click at [793, 563] on link "View External Url" at bounding box center [809, 560] width 80 height 15
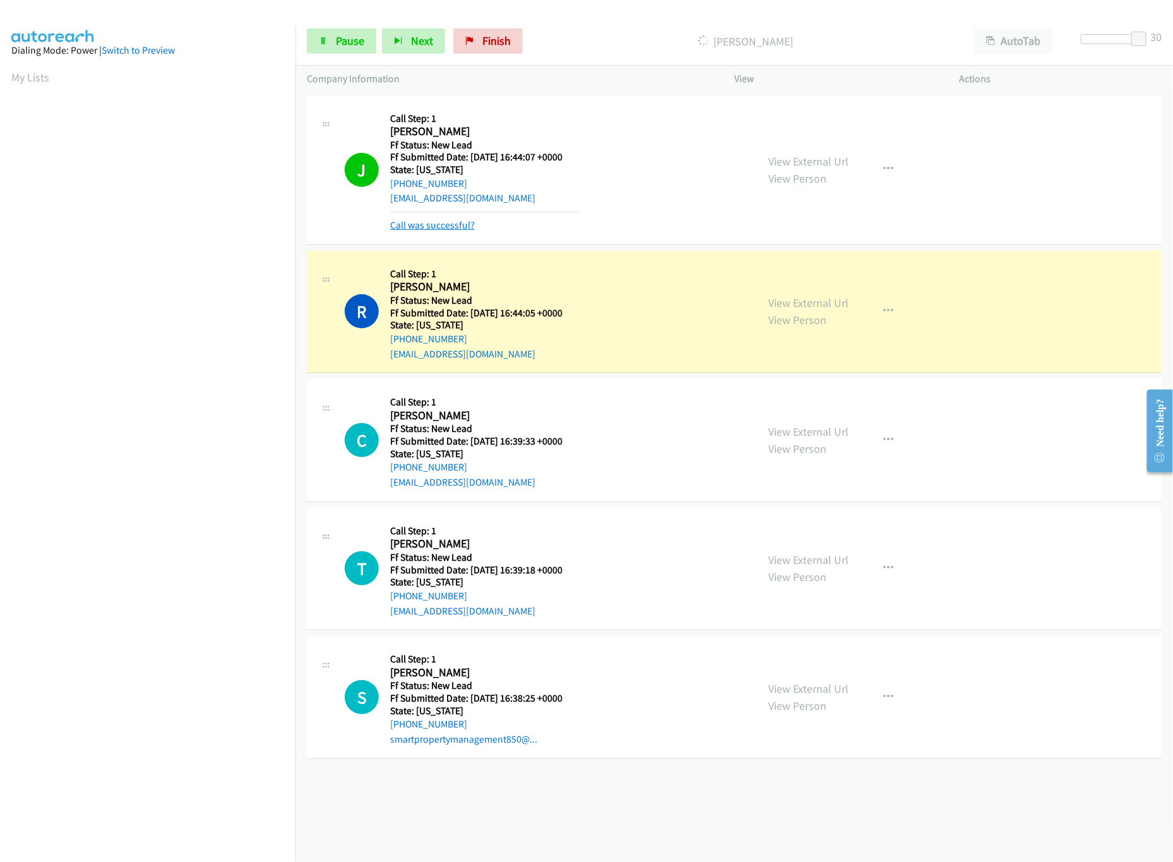
click at [414, 229] on link "Call was successful?" at bounding box center [432, 225] width 85 height 12
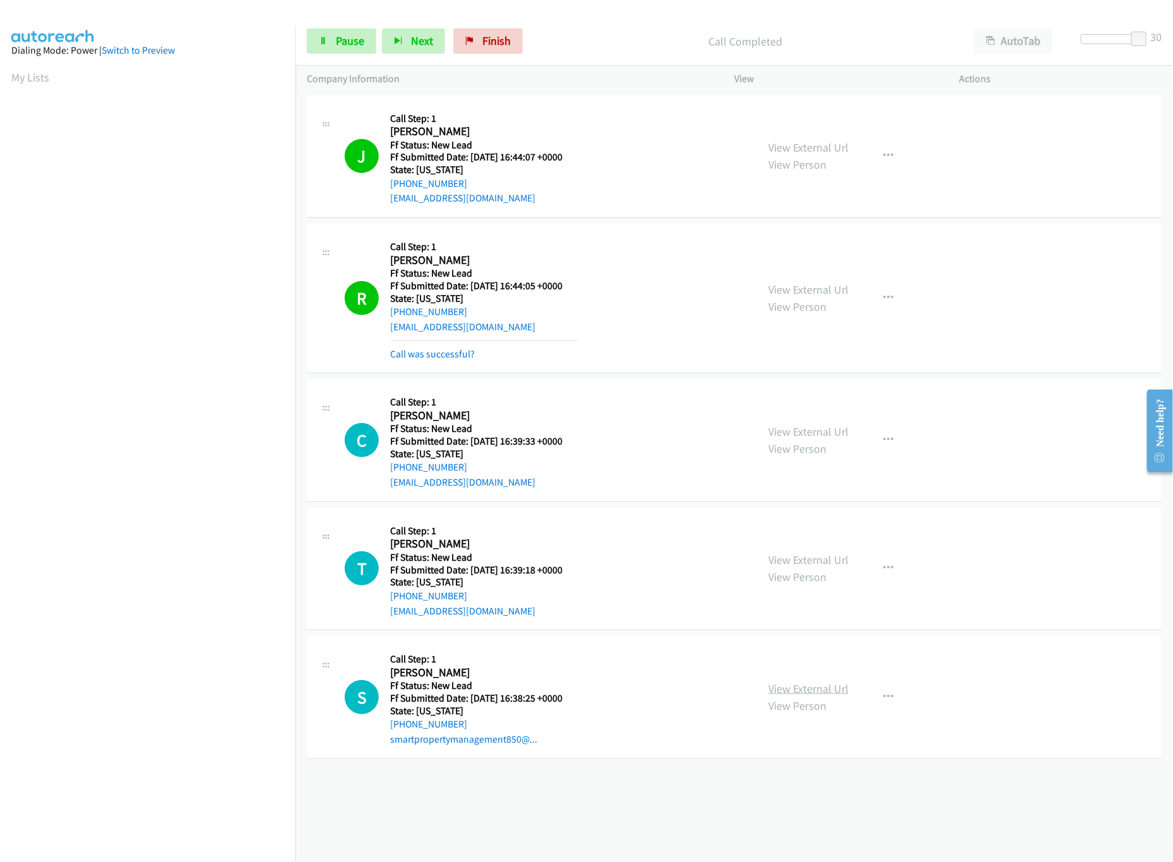
click at [792, 688] on link "View External Url" at bounding box center [809, 688] width 80 height 15
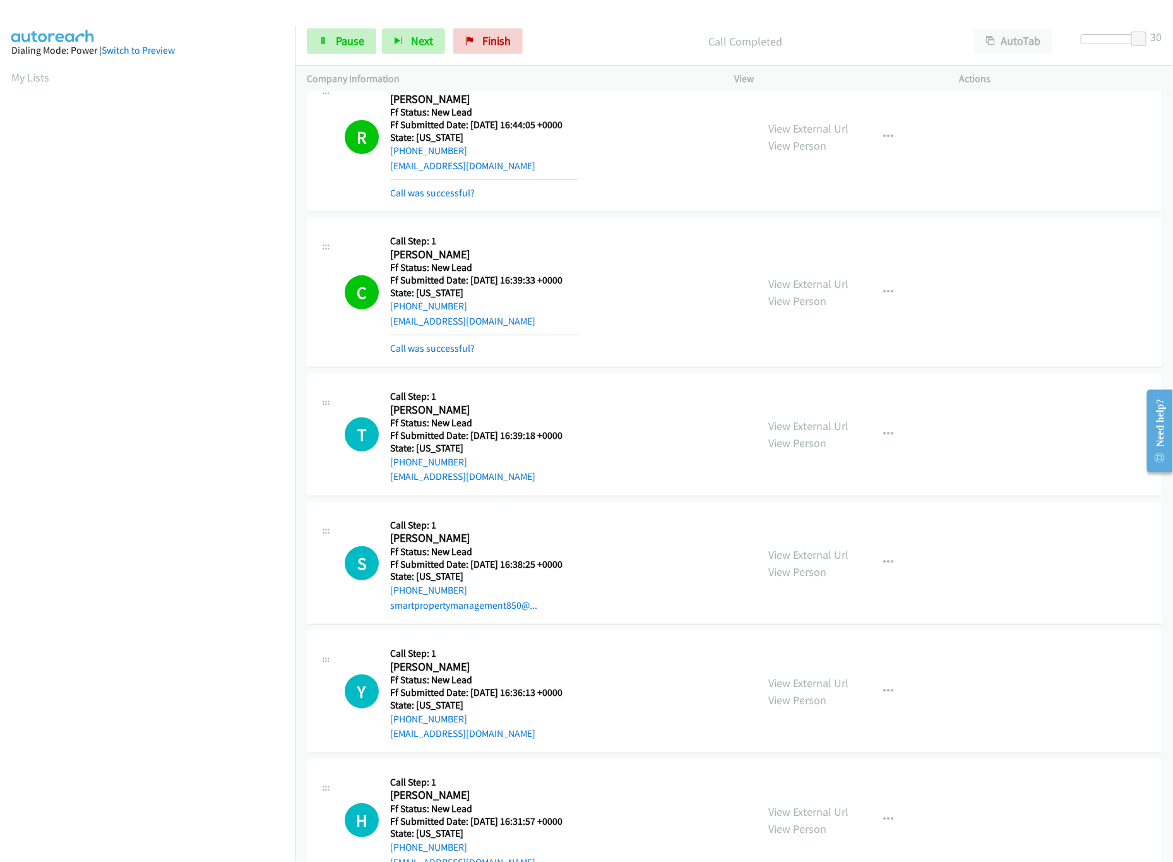
scroll to position [335, 0]
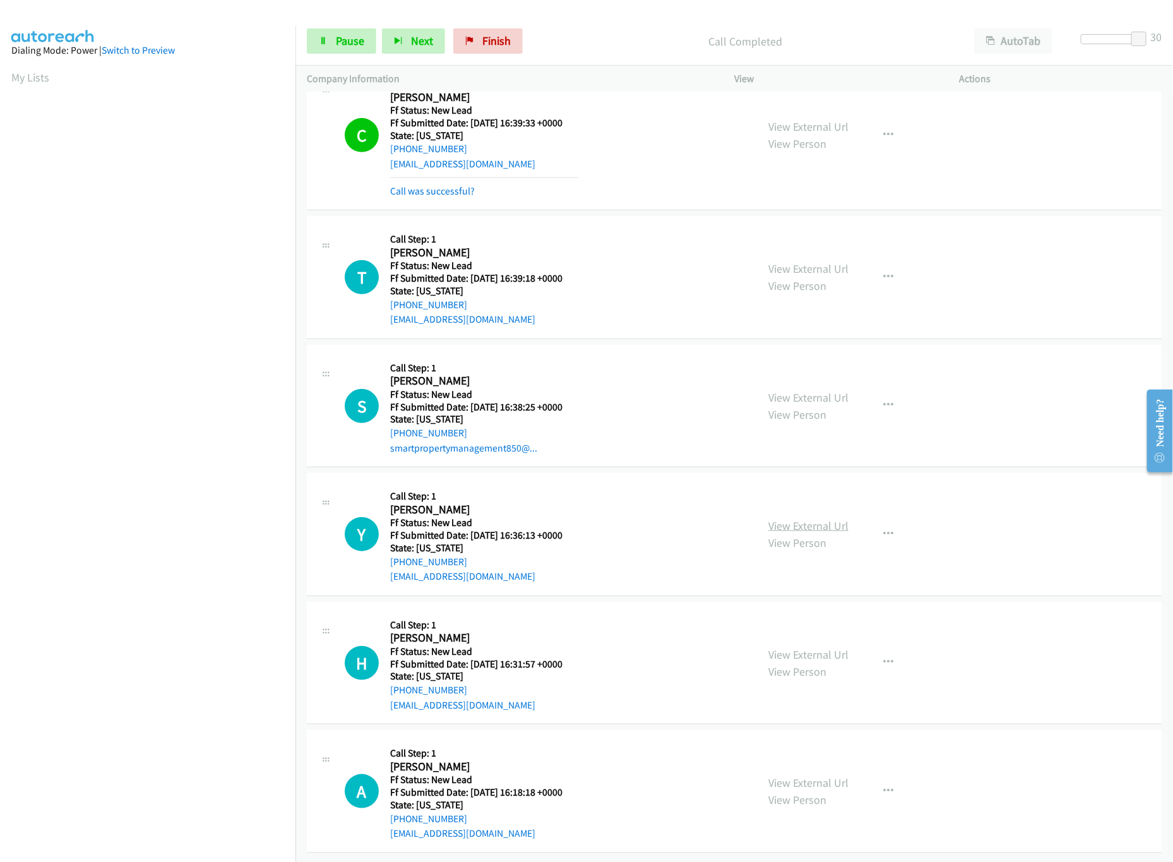
click at [815, 518] on link "View External Url" at bounding box center [809, 525] width 80 height 15
click at [800, 647] on link "View External Url" at bounding box center [809, 654] width 80 height 15
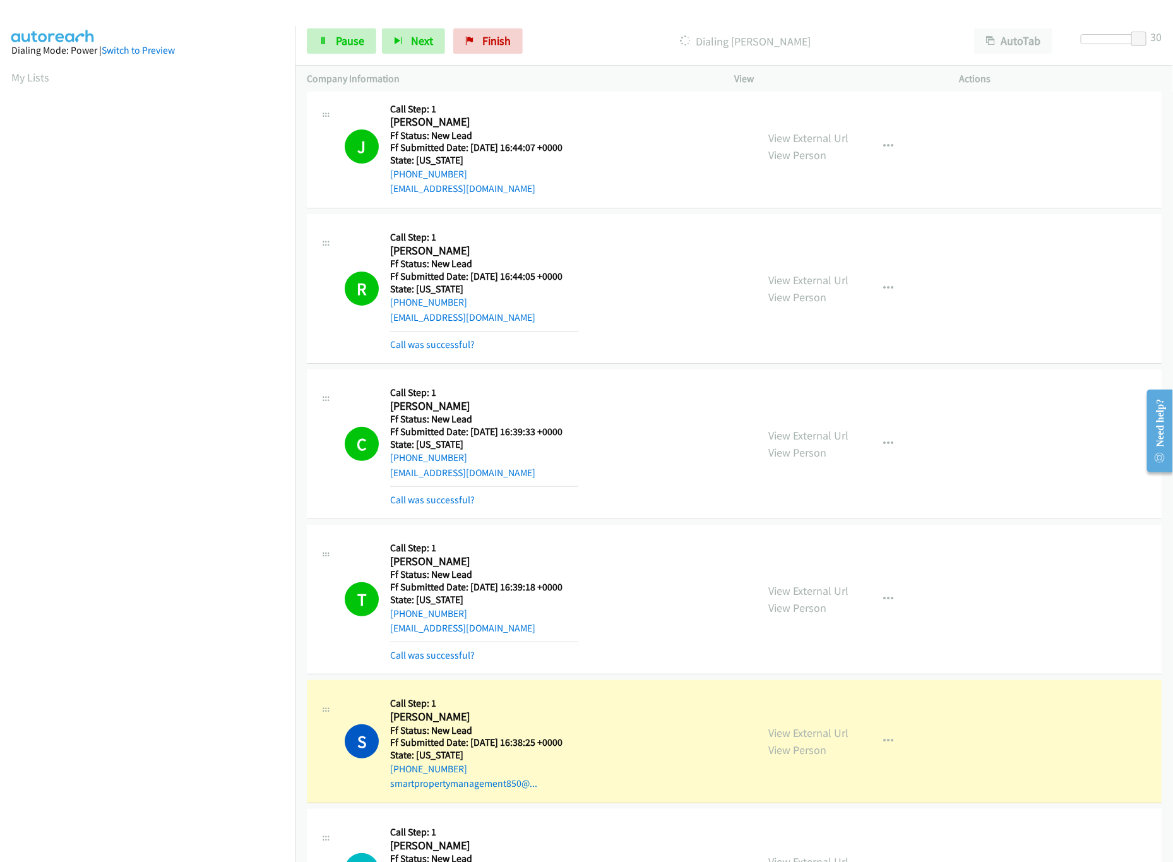
scroll to position [0, 0]
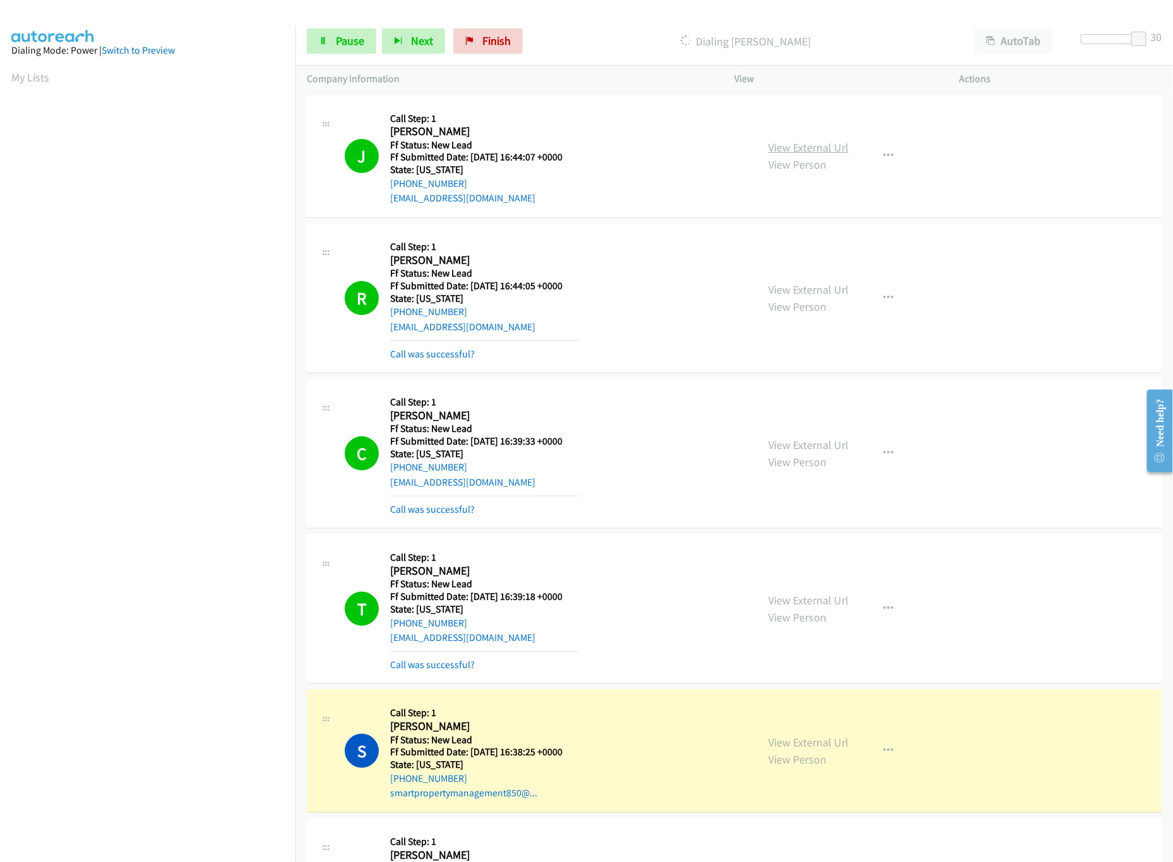
click at [802, 145] on link "View External Url" at bounding box center [809, 147] width 80 height 15
click at [330, 32] on link "Pause" at bounding box center [341, 40] width 69 height 25
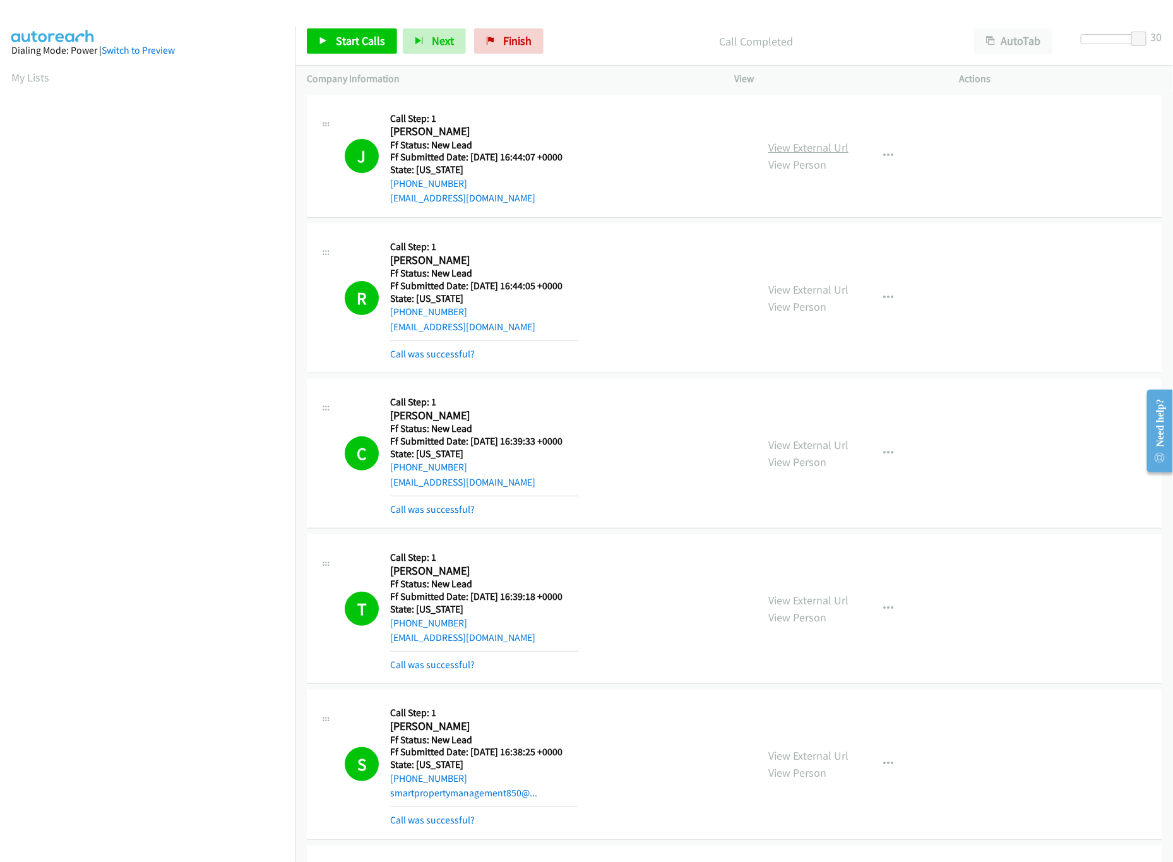
click at [807, 142] on link "View External Url" at bounding box center [809, 147] width 80 height 15
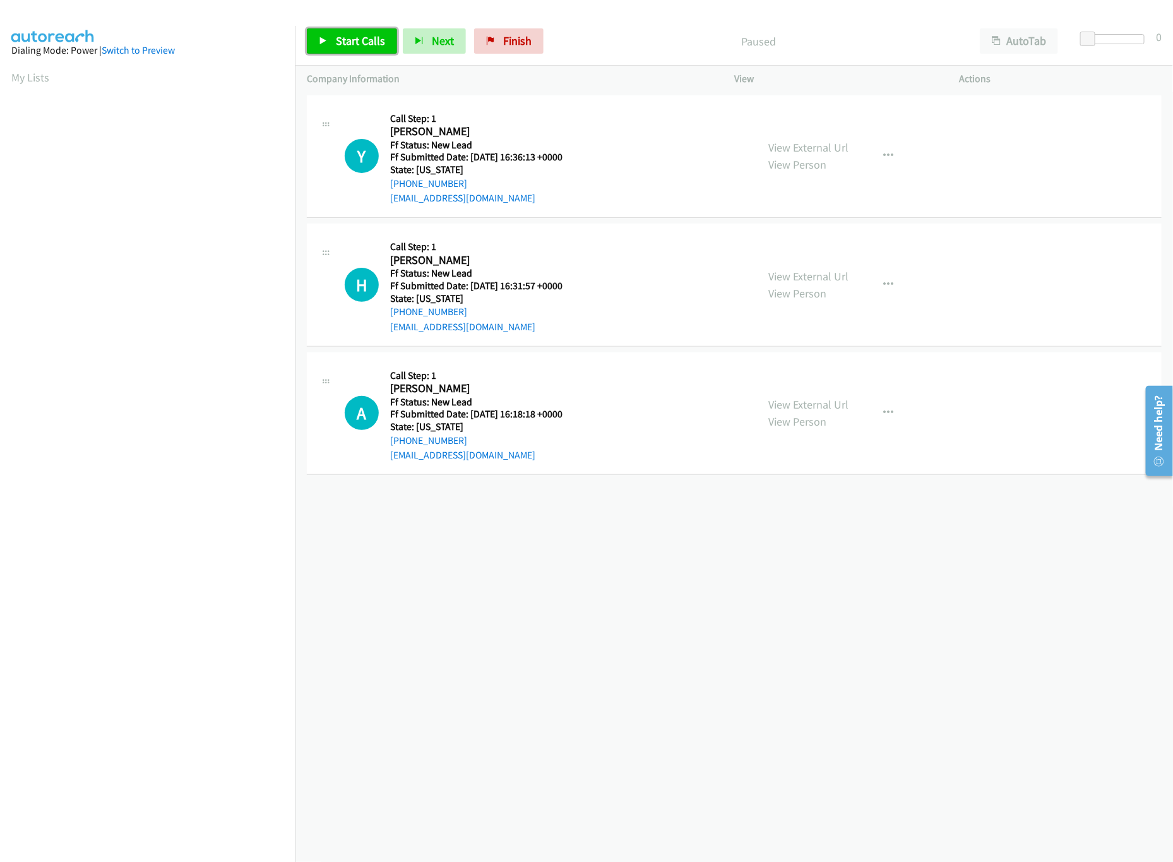
click at [336, 35] on span "Start Calls" at bounding box center [360, 40] width 49 height 15
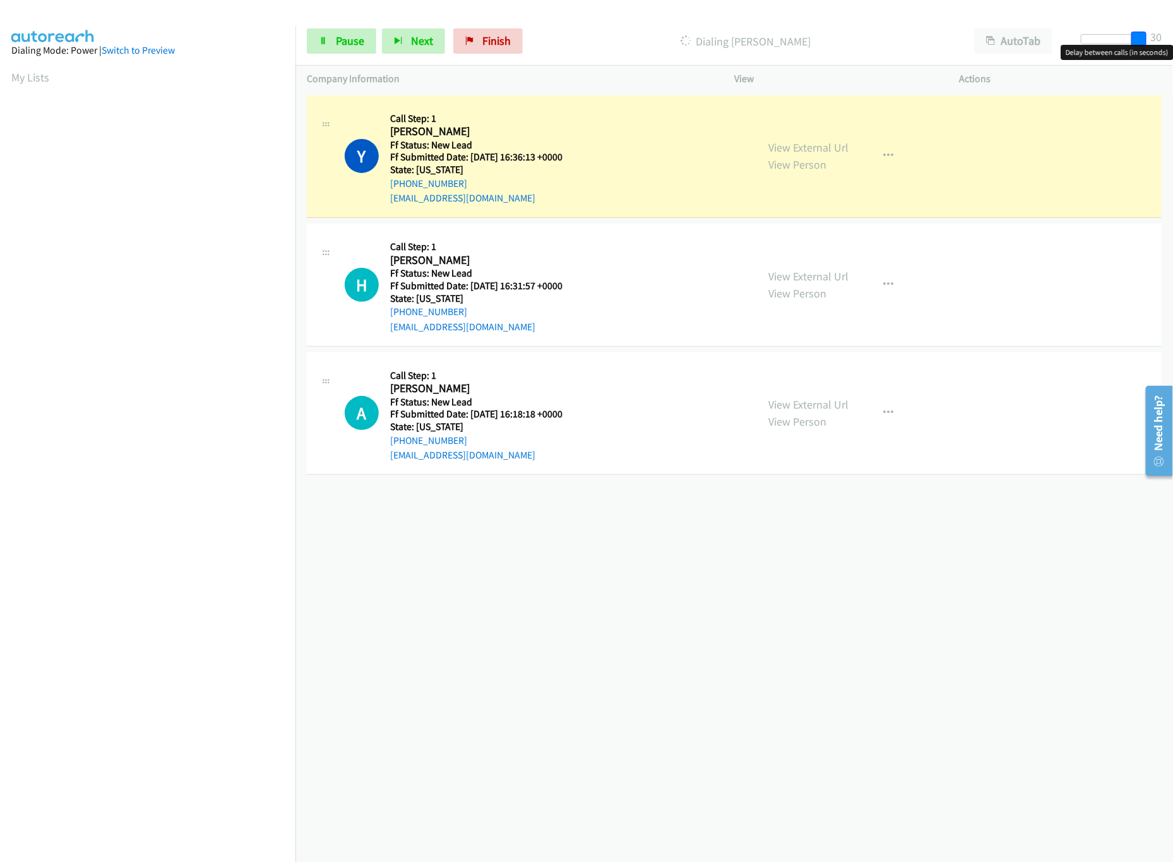
drag, startPoint x: 1088, startPoint y: 39, endPoint x: 1159, endPoint y: 36, distance: 71.4
click at [1159, 36] on div "Start Calls Pause Next Finish Dialing Yvonne Friedman AutoTab AutoTab 30" at bounding box center [735, 41] width 878 height 49
click at [785, 402] on link "View External Url" at bounding box center [809, 404] width 80 height 15
click at [707, 597] on div "+1 415-964-1034 Call failed - Please reload the list and try again The Callbar …" at bounding box center [735, 477] width 878 height 770
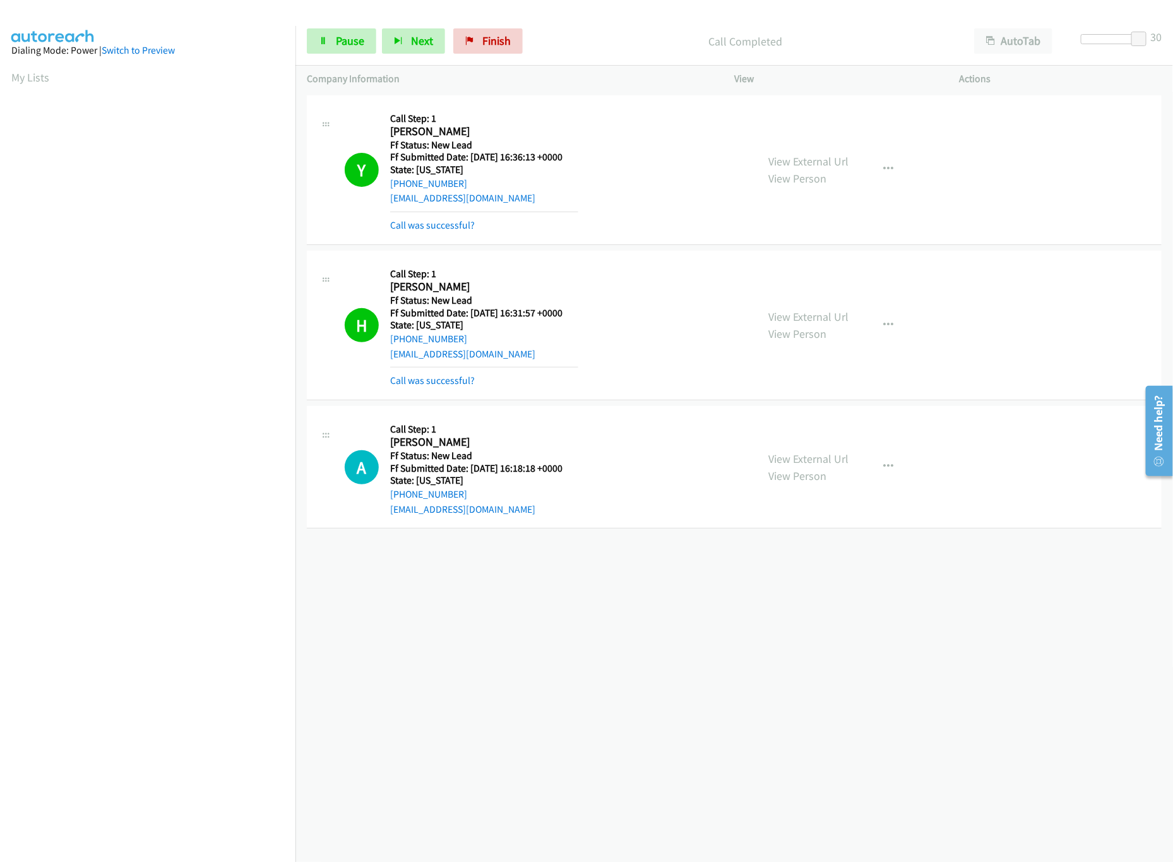
click at [582, 563] on div "+1 415-964-1034 Call failed - Please reload the list and try again The Callbar …" at bounding box center [735, 477] width 878 height 770
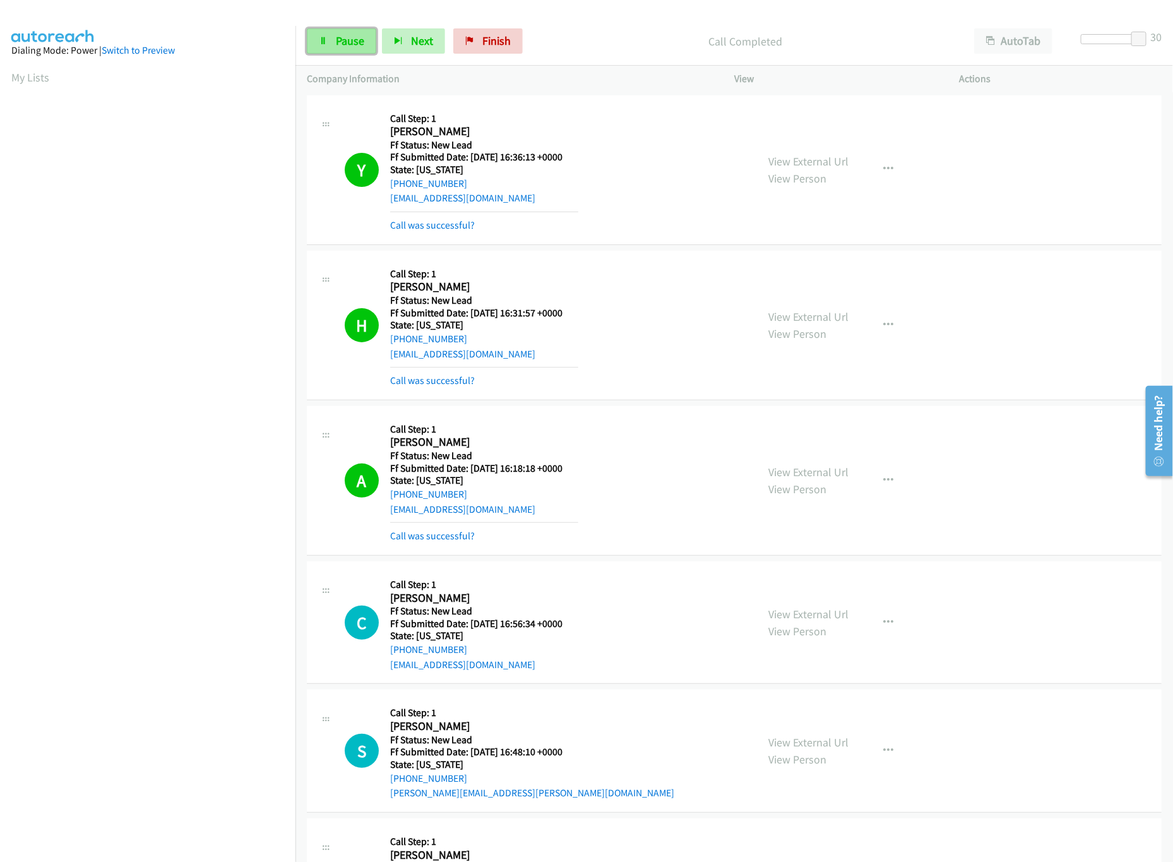
click at [324, 46] on link "Pause" at bounding box center [341, 40] width 69 height 25
click at [440, 534] on link "Call was successful?" at bounding box center [432, 536] width 85 height 12
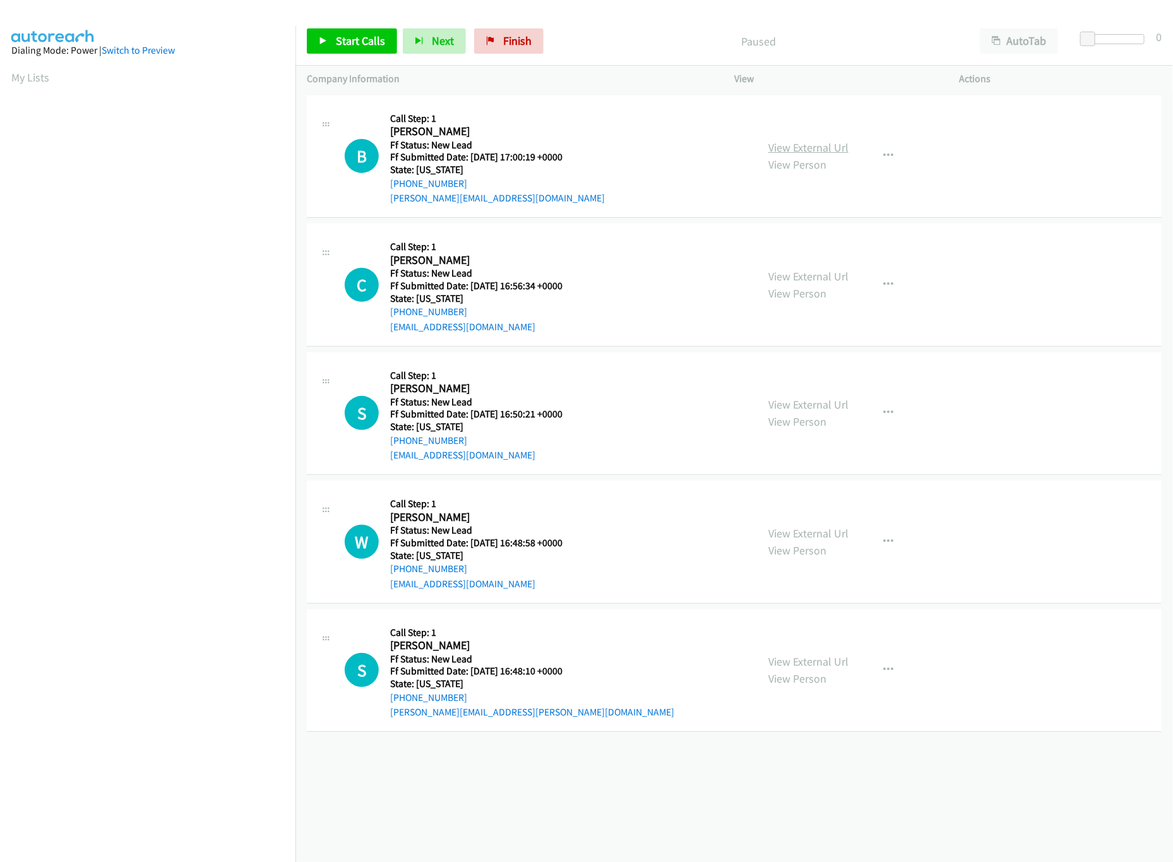
click at [807, 150] on link "View External Url" at bounding box center [809, 147] width 80 height 15
click at [366, 47] on span "Start Calls" at bounding box center [360, 40] width 49 height 15
click at [807, 275] on link "View External Url" at bounding box center [809, 276] width 80 height 15
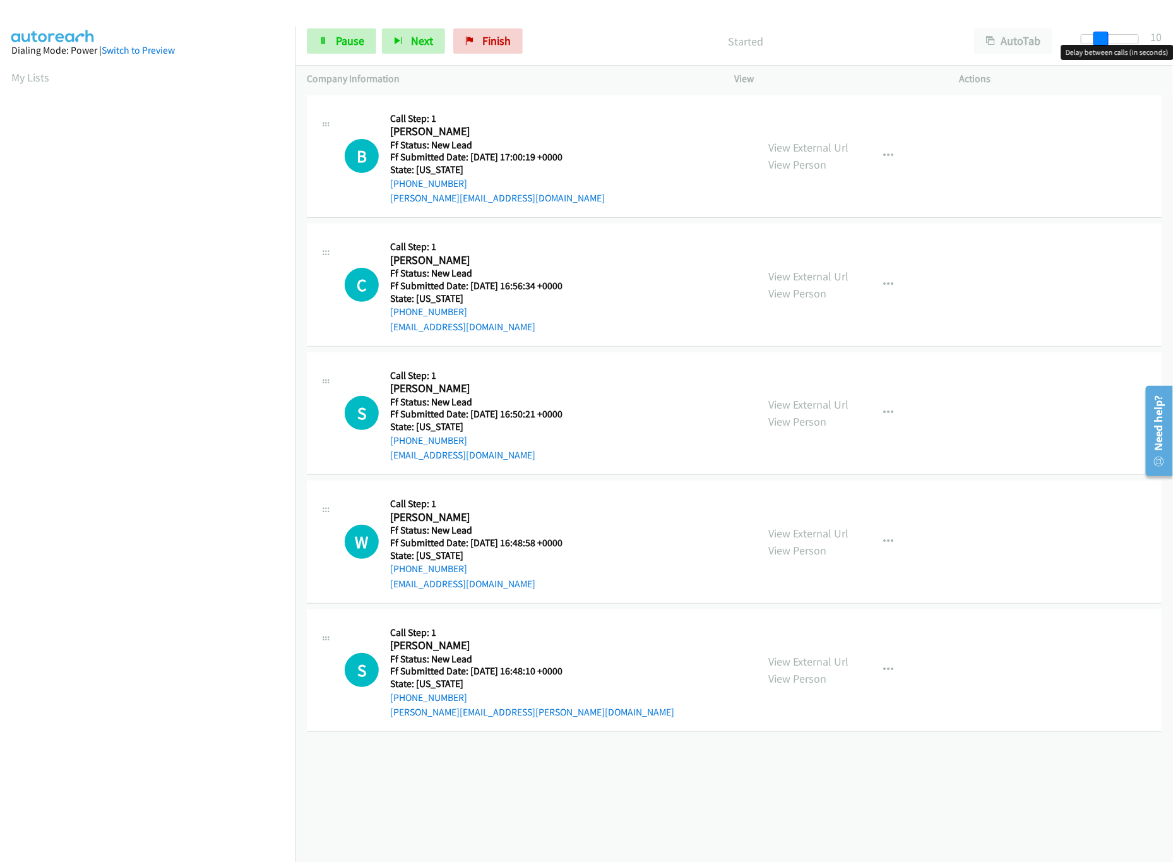
drag, startPoint x: 1089, startPoint y: 36, endPoint x: 1164, endPoint y: 36, distance: 74.5
click at [1164, 36] on div "Start Calls Pause Next Finish Started AutoTab AutoTab 10" at bounding box center [735, 41] width 878 height 49
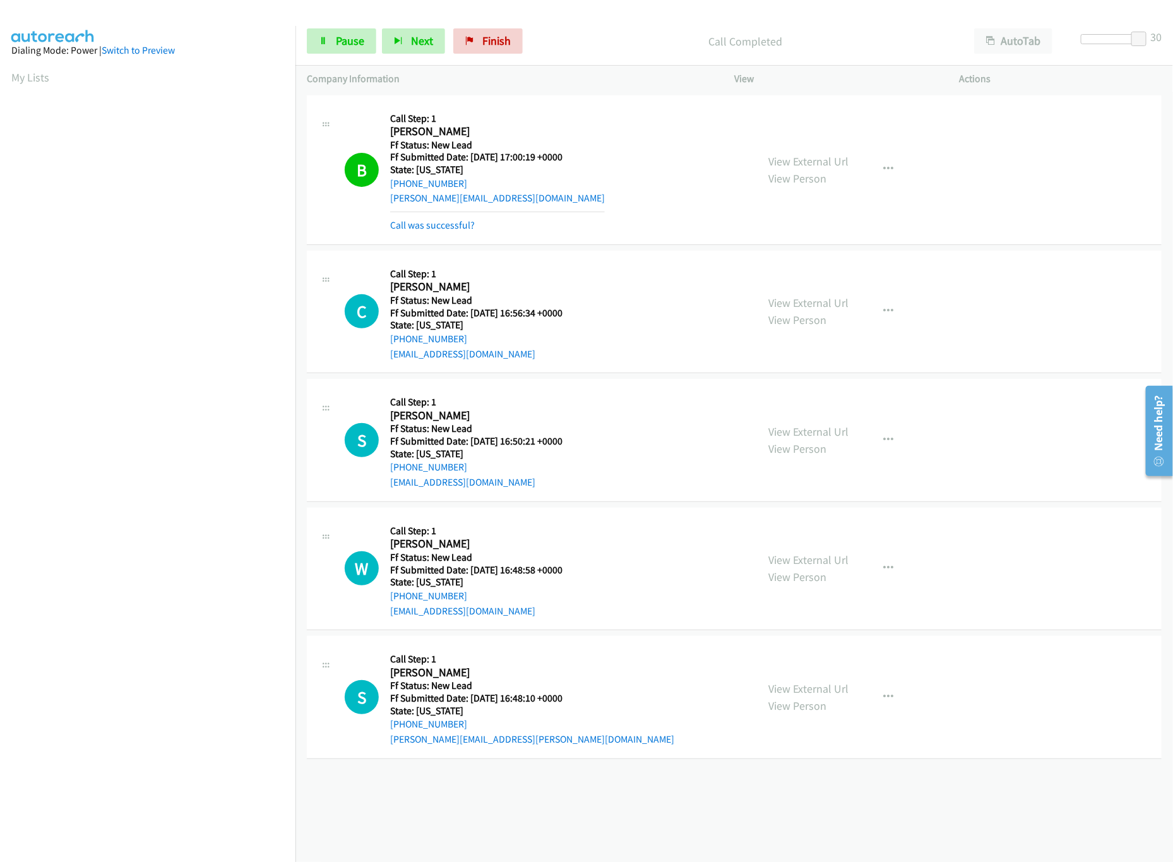
click at [808, 417] on div "View External Url View Person View External Url Email Schedule/Manage Callback …" at bounding box center [875, 440] width 237 height 100
click at [803, 438] on link "View External Url" at bounding box center [809, 431] width 80 height 15
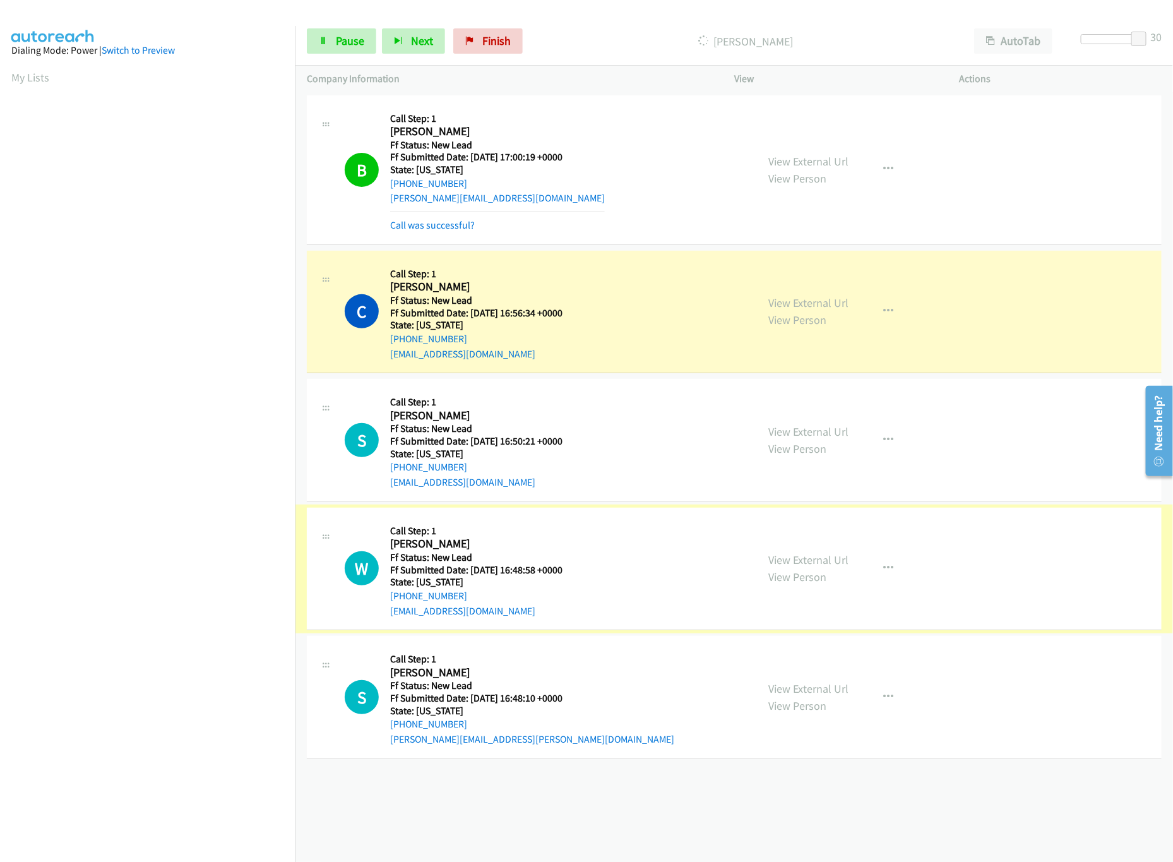
click at [781, 557] on link "View External Url" at bounding box center [809, 560] width 80 height 15
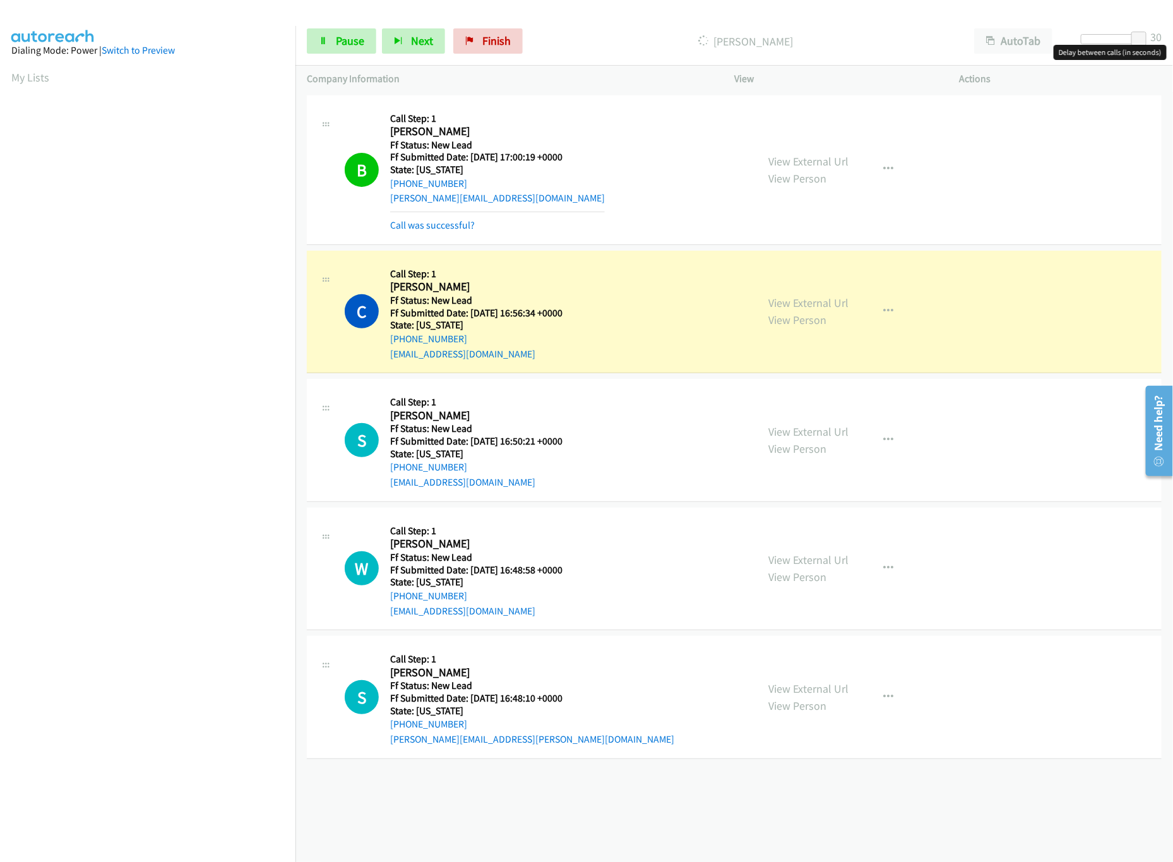
click at [1128, 37] on div at bounding box center [1110, 39] width 58 height 10
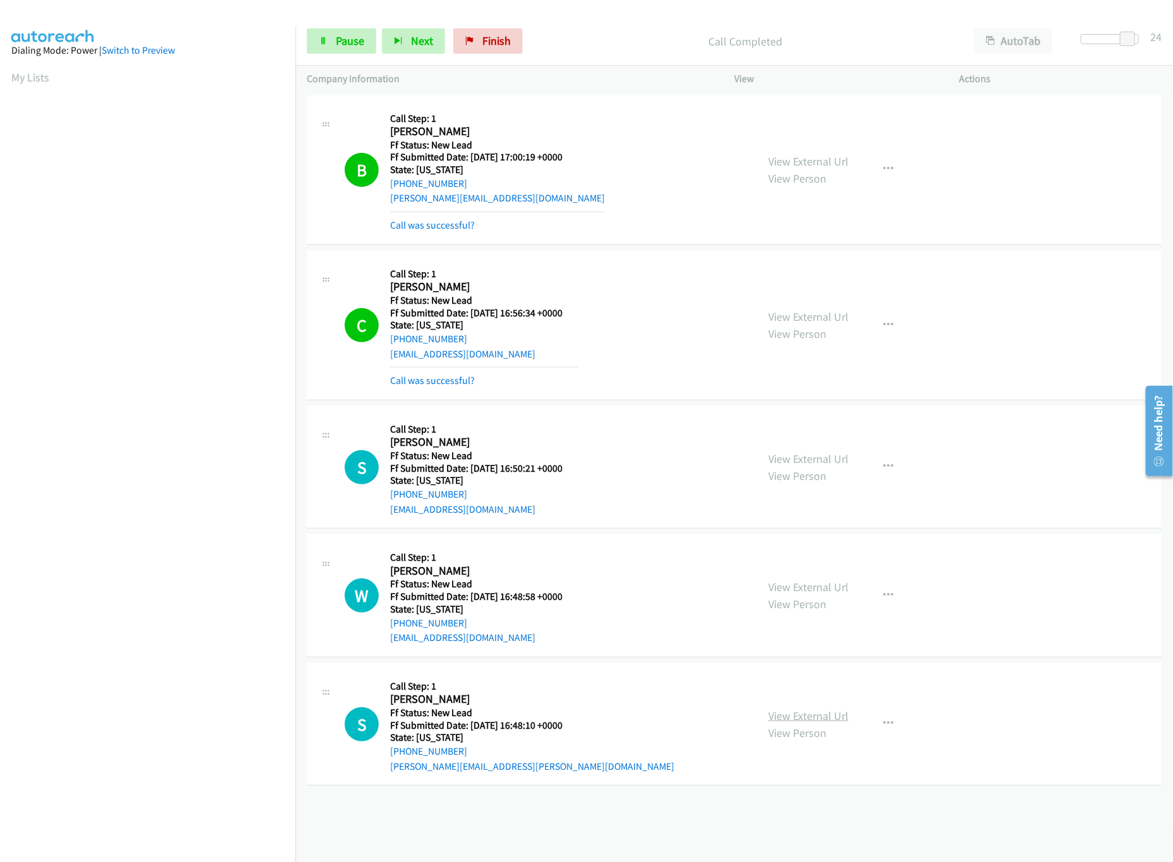
click at [823, 720] on link "View External Url" at bounding box center [809, 716] width 80 height 15
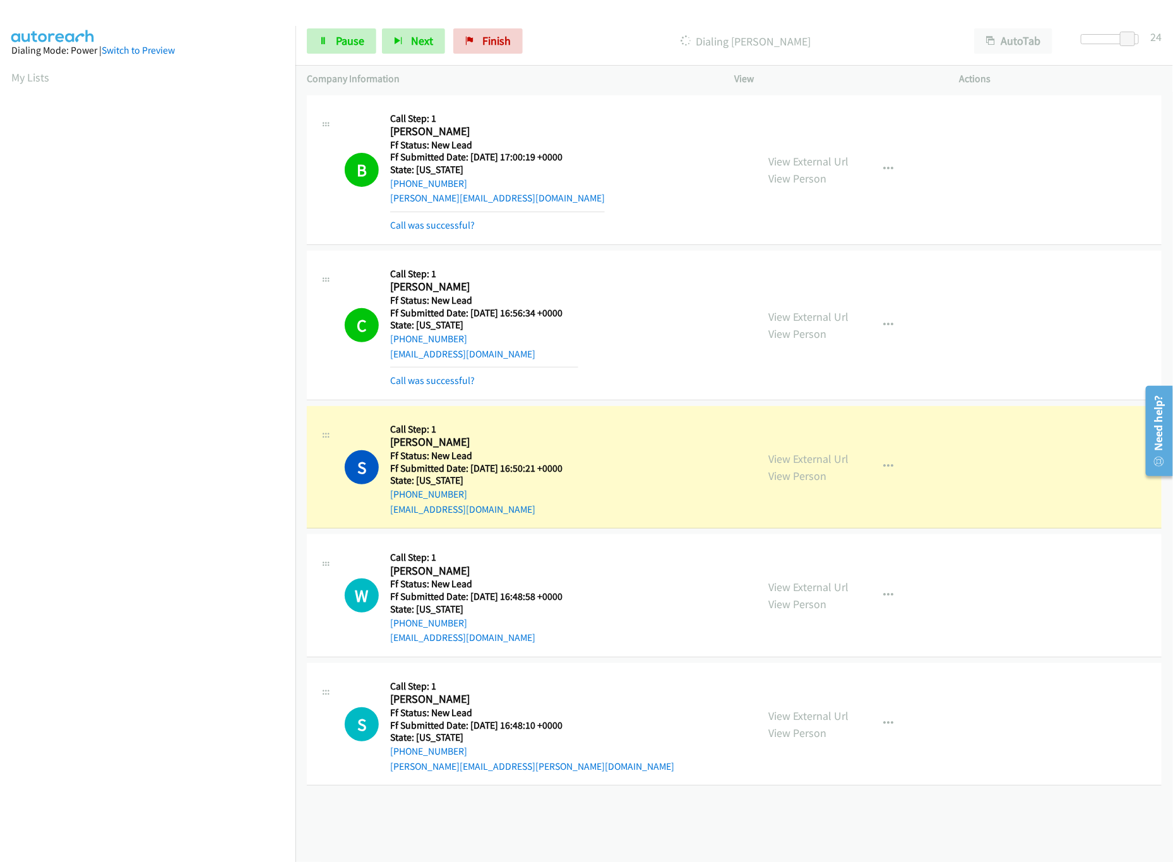
click at [302, 40] on div "Start Calls Pause Next Finish Dialing [PERSON_NAME] AutoTab AutoTab 24" at bounding box center [735, 41] width 878 height 49
click at [311, 40] on link "Pause" at bounding box center [341, 40] width 69 height 25
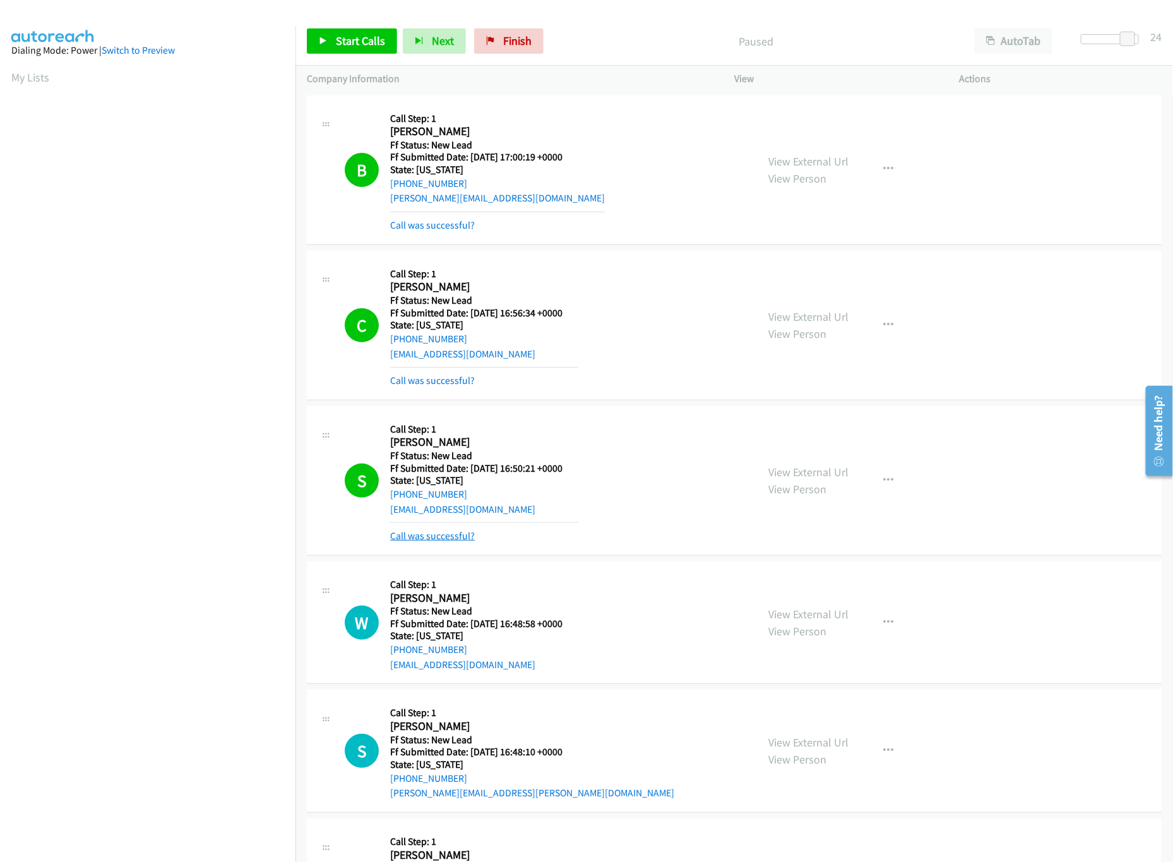
click at [452, 531] on link "Call was successful?" at bounding box center [432, 536] width 85 height 12
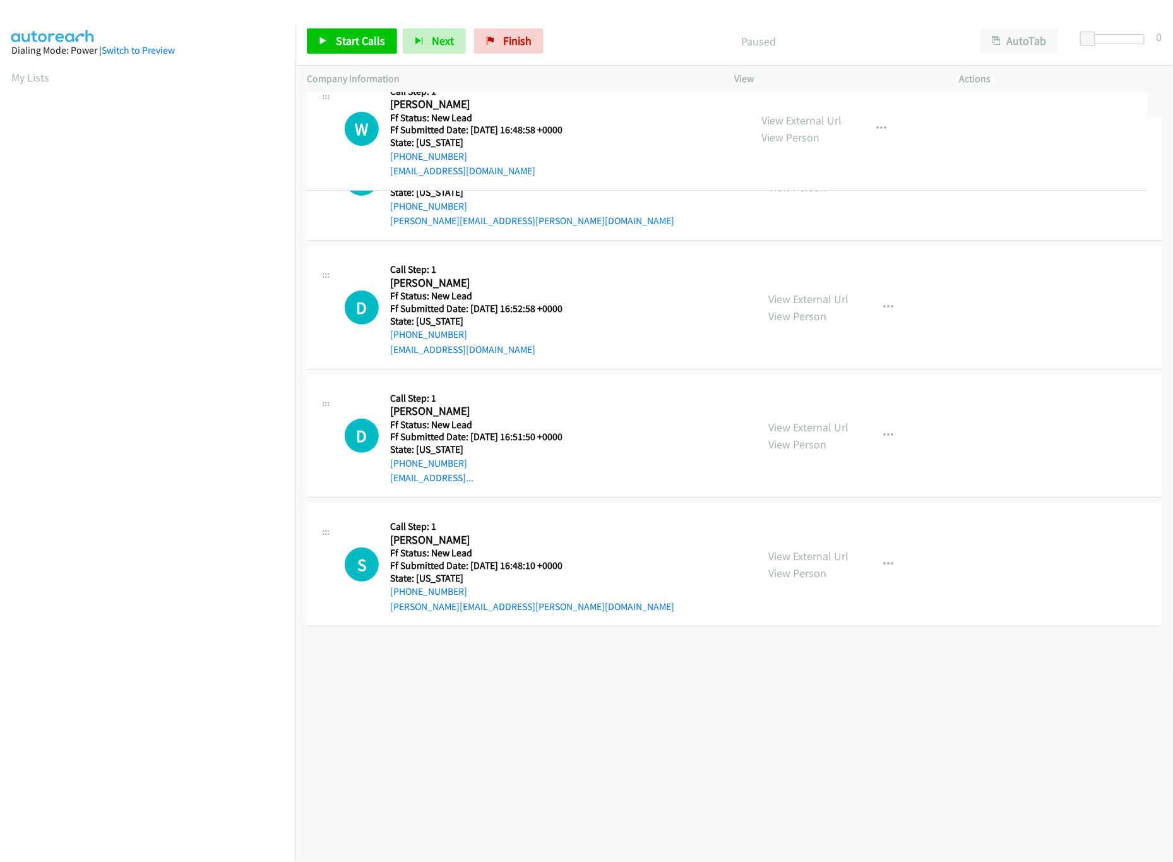
drag, startPoint x: 632, startPoint y: 513, endPoint x: 654, endPoint y: 119, distance: 394.7
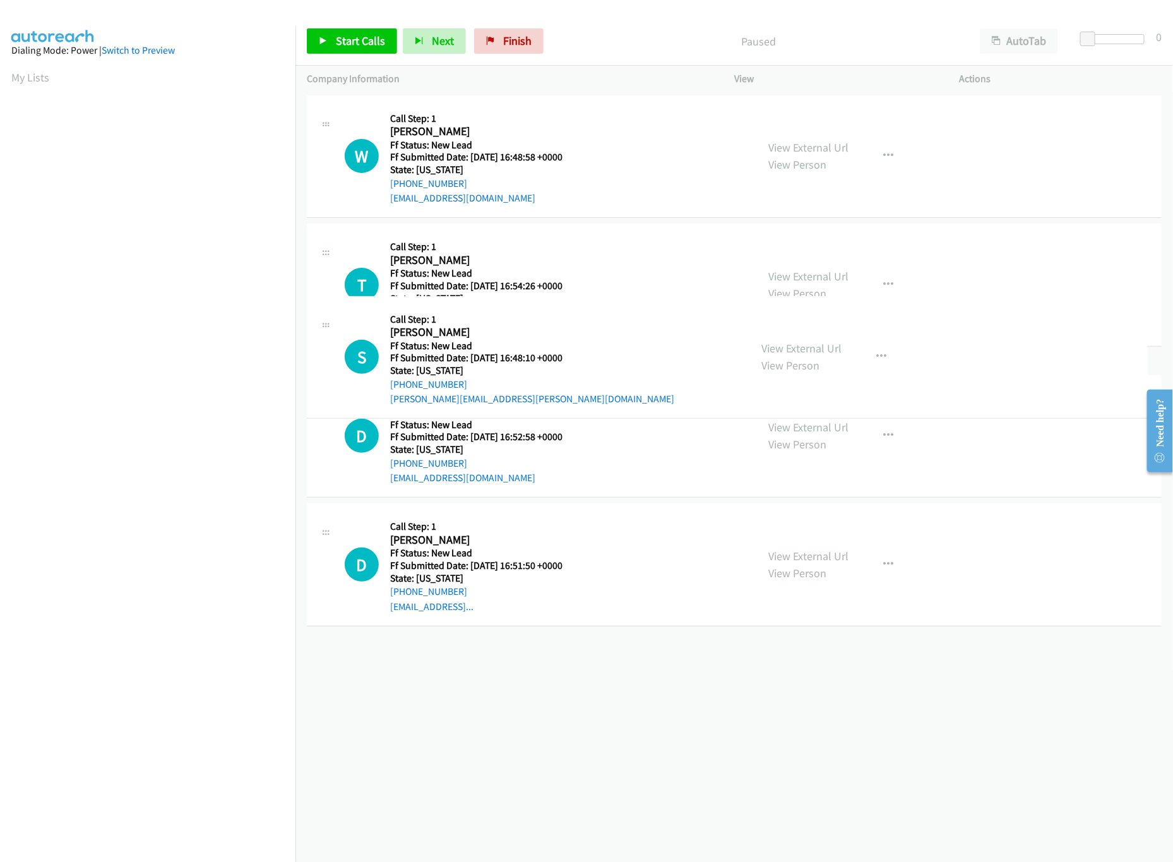
drag, startPoint x: 620, startPoint y: 682, endPoint x: 614, endPoint y: 246, distance: 435.8
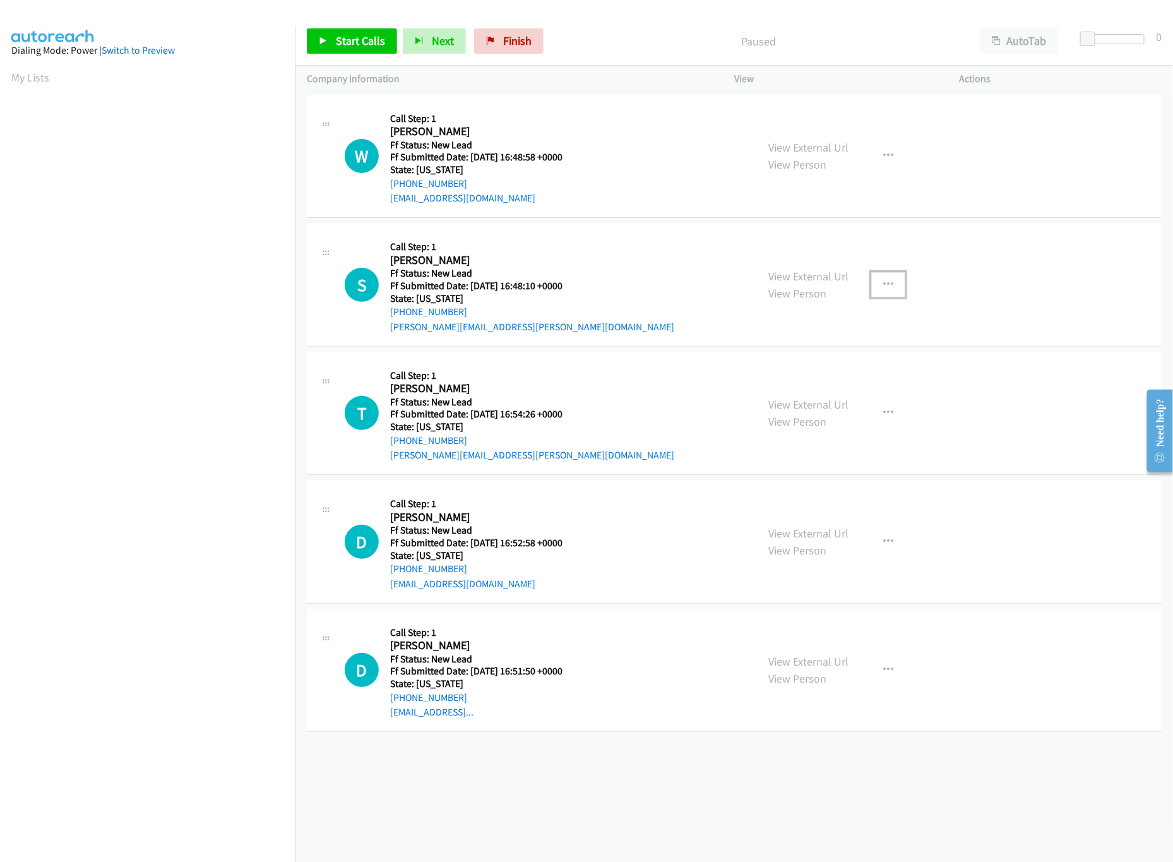
click at [893, 279] on button "button" at bounding box center [889, 284] width 34 height 25
click at [757, 371] on link "Skip Call" at bounding box center [821, 366] width 168 height 25
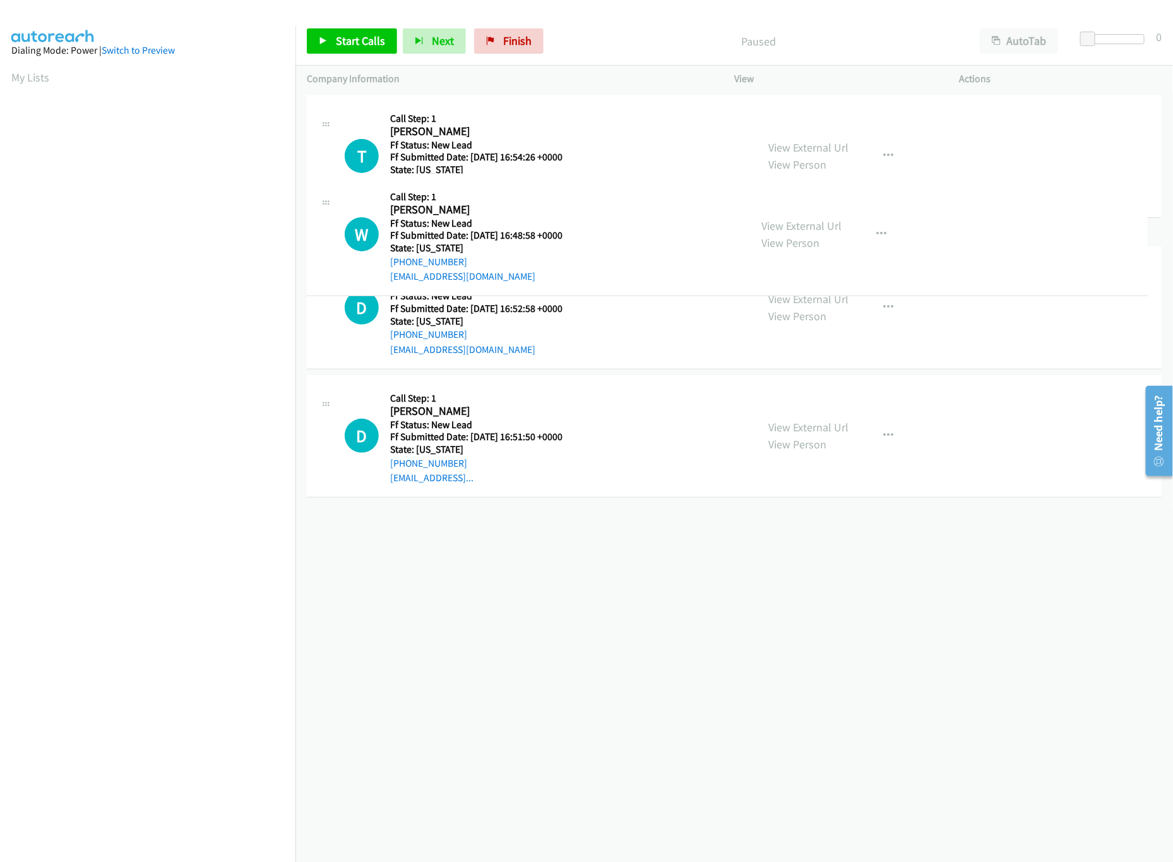
drag, startPoint x: 614, startPoint y: 525, endPoint x: 626, endPoint y: 114, distance: 411.3
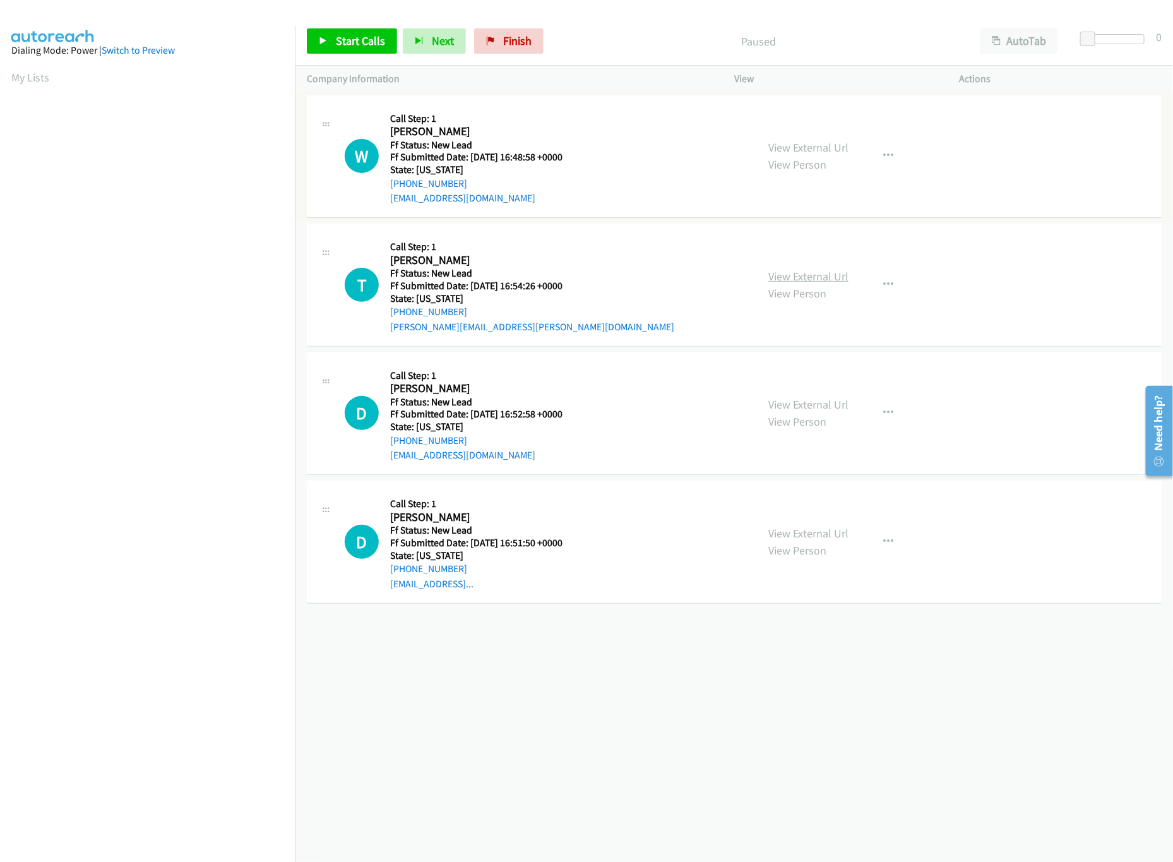
click at [836, 277] on link "View External Url" at bounding box center [809, 276] width 80 height 15
click at [345, 25] on div "Start Calls Pause Next Finish Paused AutoTab AutoTab 0" at bounding box center [735, 41] width 878 height 49
click at [353, 46] on span "Start Calls" at bounding box center [360, 40] width 49 height 15
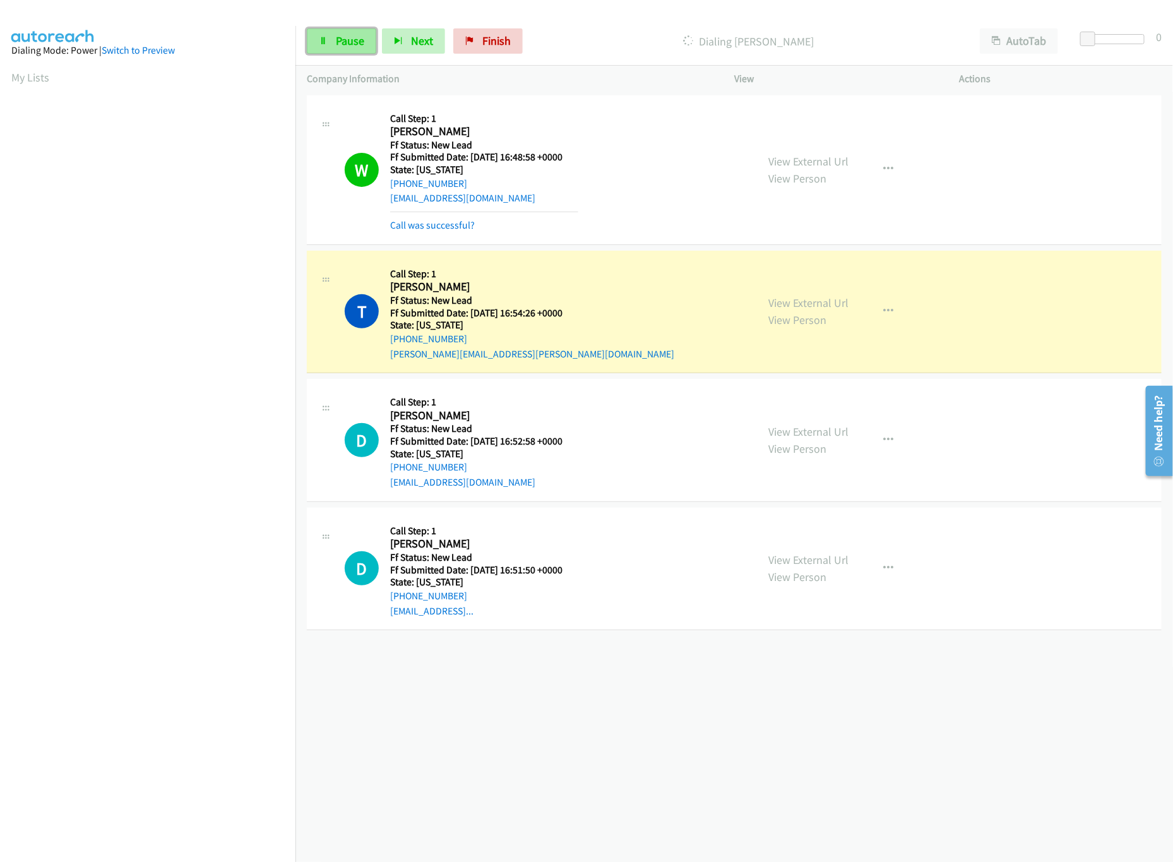
click at [352, 42] on span "Pause" at bounding box center [350, 40] width 28 height 15
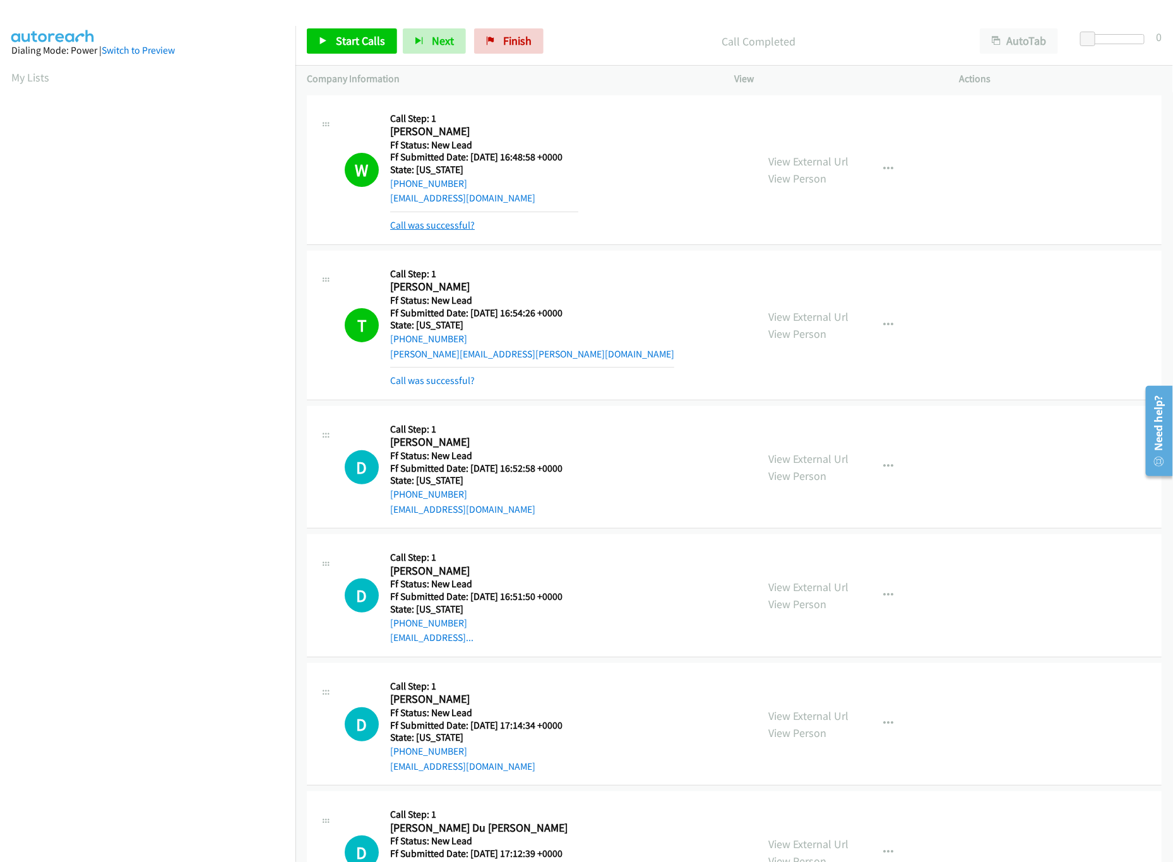
click at [453, 225] on link "Call was successful?" at bounding box center [432, 225] width 85 height 12
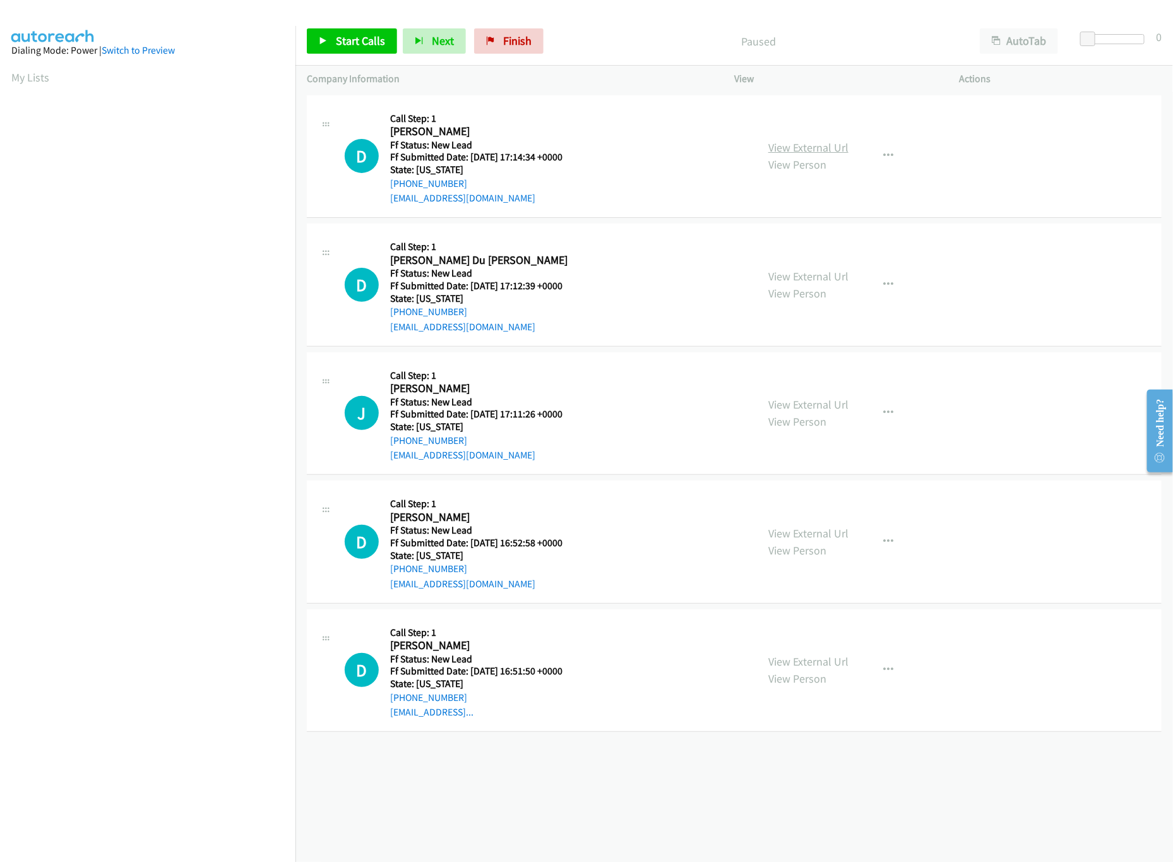
click at [808, 148] on link "View External Url" at bounding box center [809, 147] width 80 height 15
click at [811, 281] on link "View External Url" at bounding box center [809, 276] width 80 height 15
click at [342, 51] on link "Start Calls" at bounding box center [352, 40] width 90 height 25
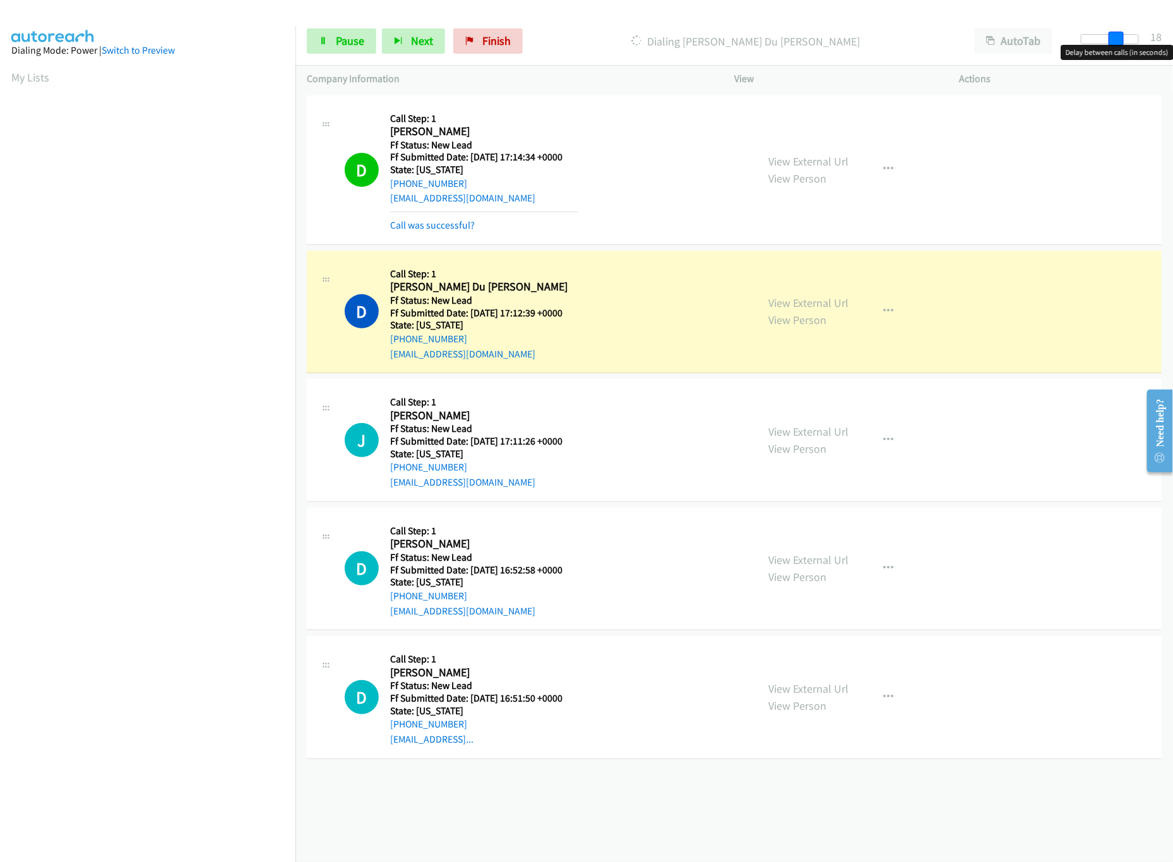
drag, startPoint x: 1092, startPoint y: 31, endPoint x: 1158, endPoint y: 40, distance: 66.4
click at [1158, 40] on div "Start Calls Pause Next Finish Dialing [PERSON_NAME] Du [PERSON_NAME] AutoTab Au…" at bounding box center [735, 41] width 878 height 49
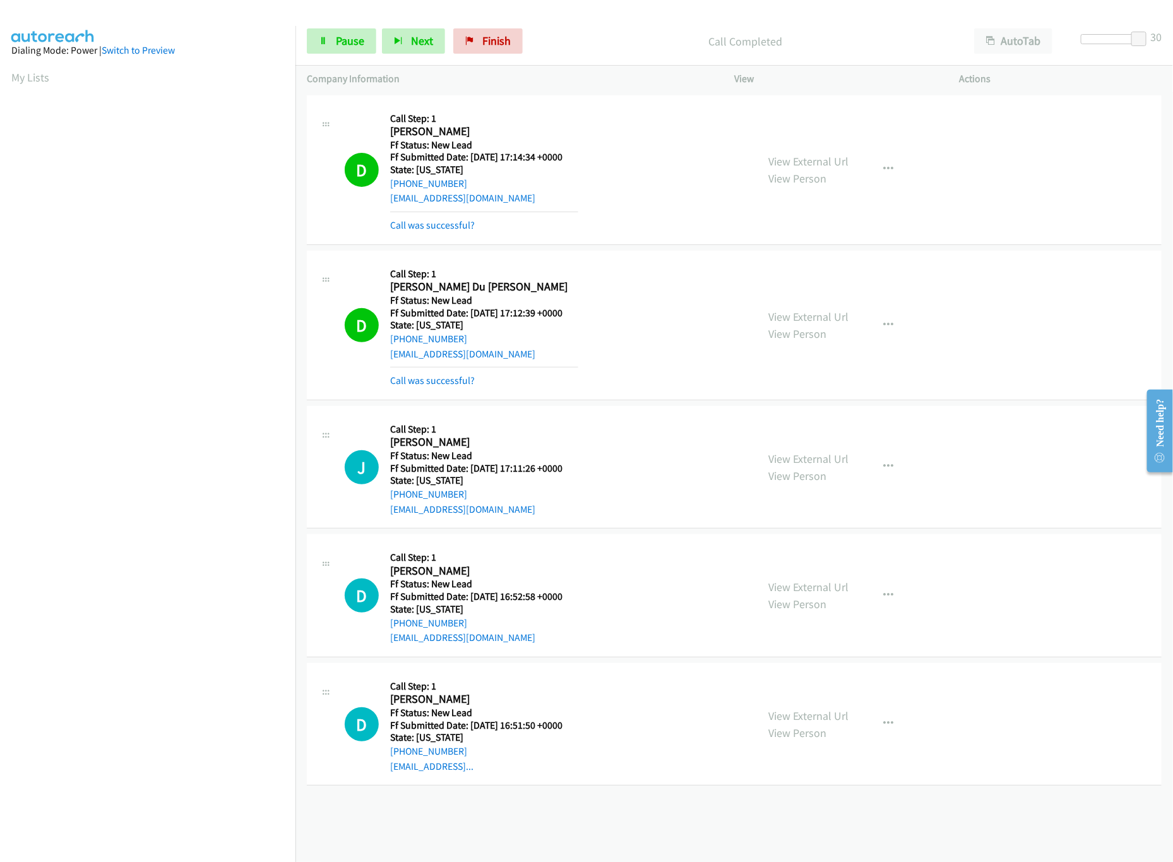
drag, startPoint x: 786, startPoint y: 438, endPoint x: 787, endPoint y: 448, distance: 9.5
click at [788, 453] on link "View External Url" at bounding box center [809, 459] width 80 height 15
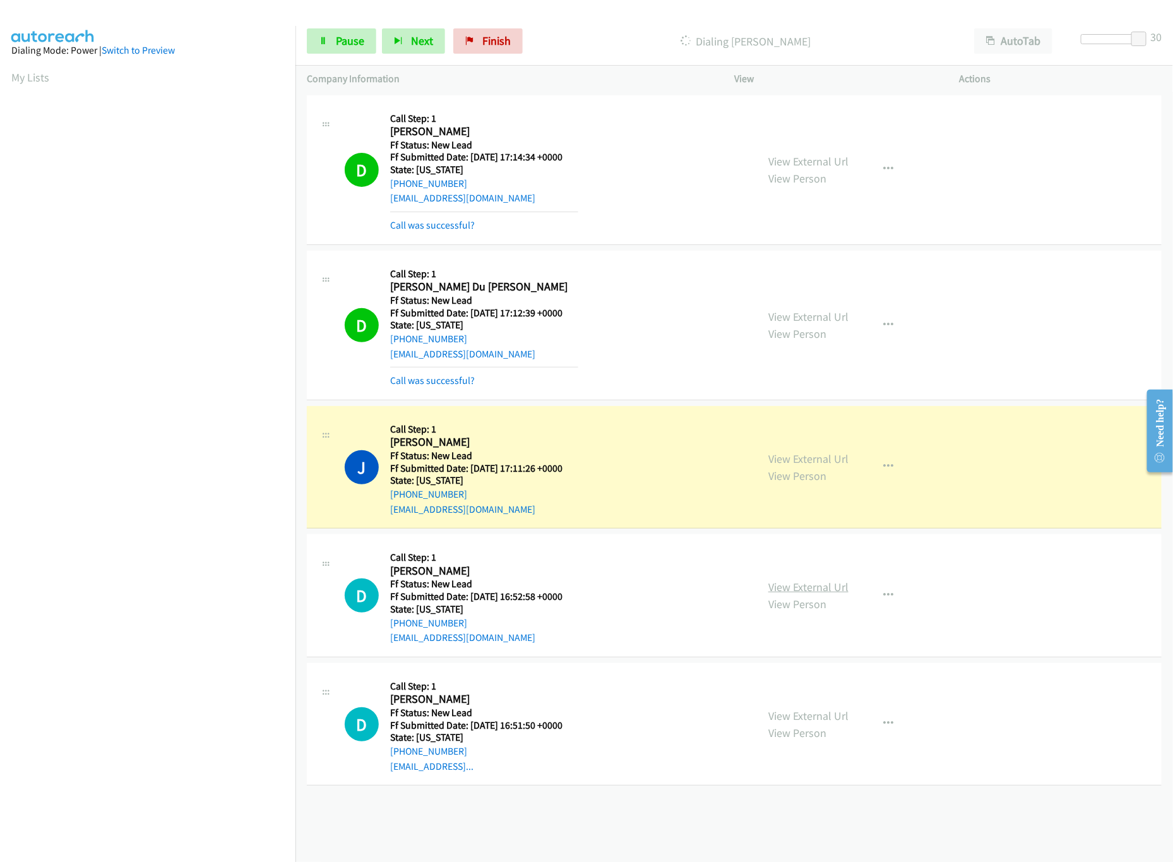
click at [826, 594] on link "View External Url" at bounding box center [809, 587] width 80 height 15
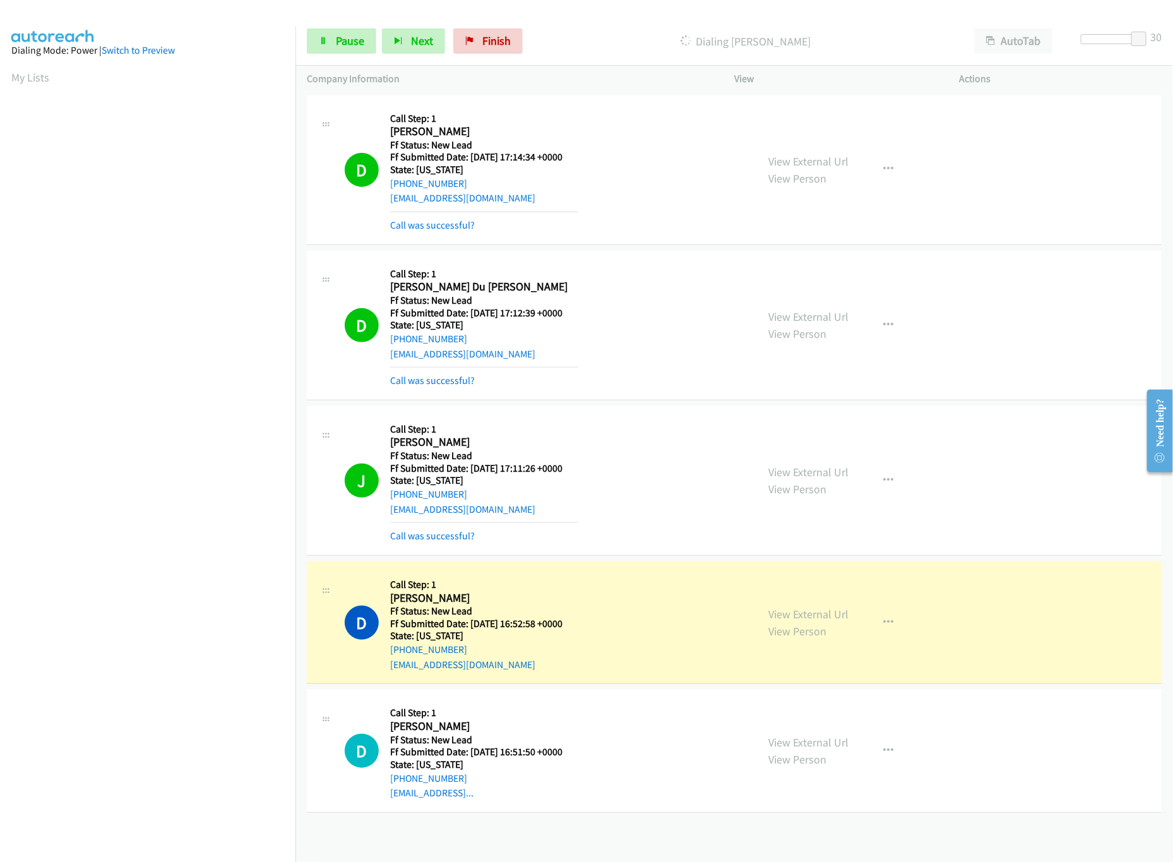
click at [798, 753] on div "View External Url View Person" at bounding box center [809, 751] width 80 height 34
click at [802, 748] on link "View External Url" at bounding box center [809, 742] width 80 height 15
click at [1098, 40] on div at bounding box center [1116, 39] width 58 height 10
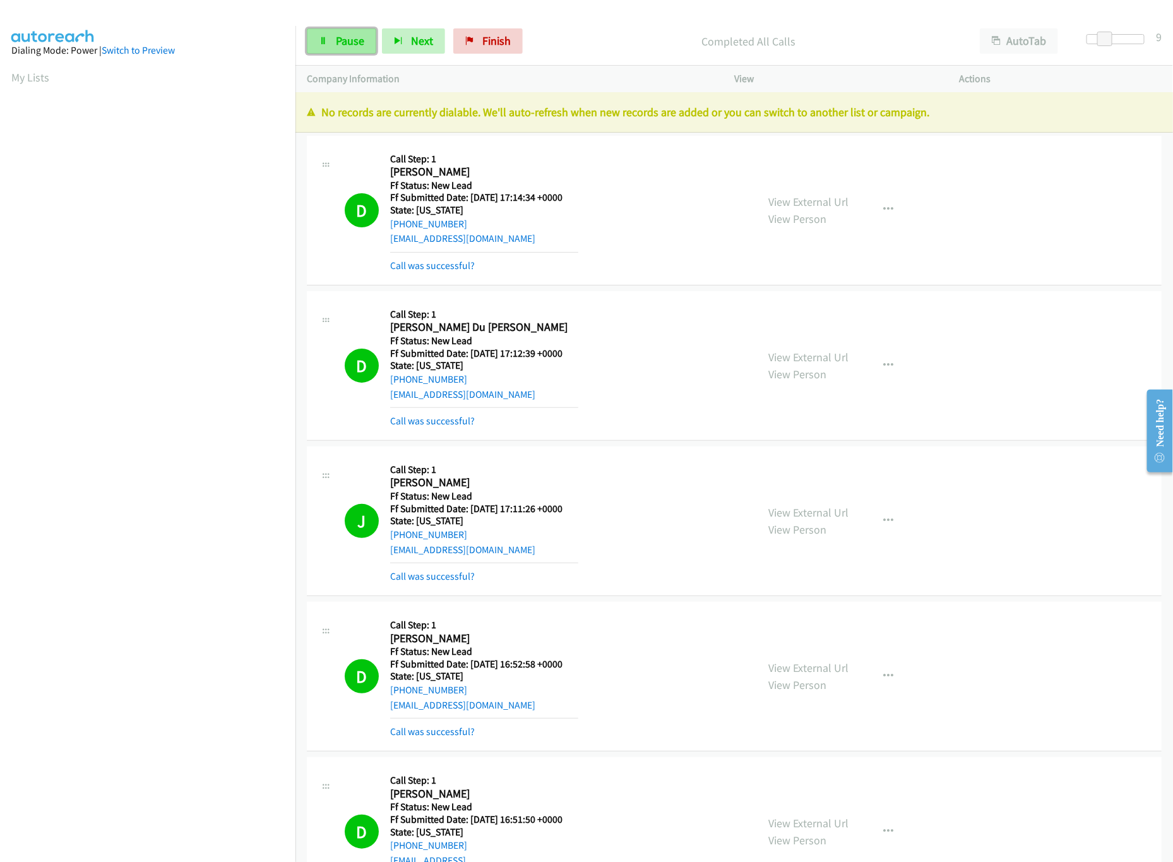
click at [344, 40] on span "Pause" at bounding box center [350, 40] width 28 height 15
click at [535, 42] on link "Finish" at bounding box center [508, 40] width 69 height 25
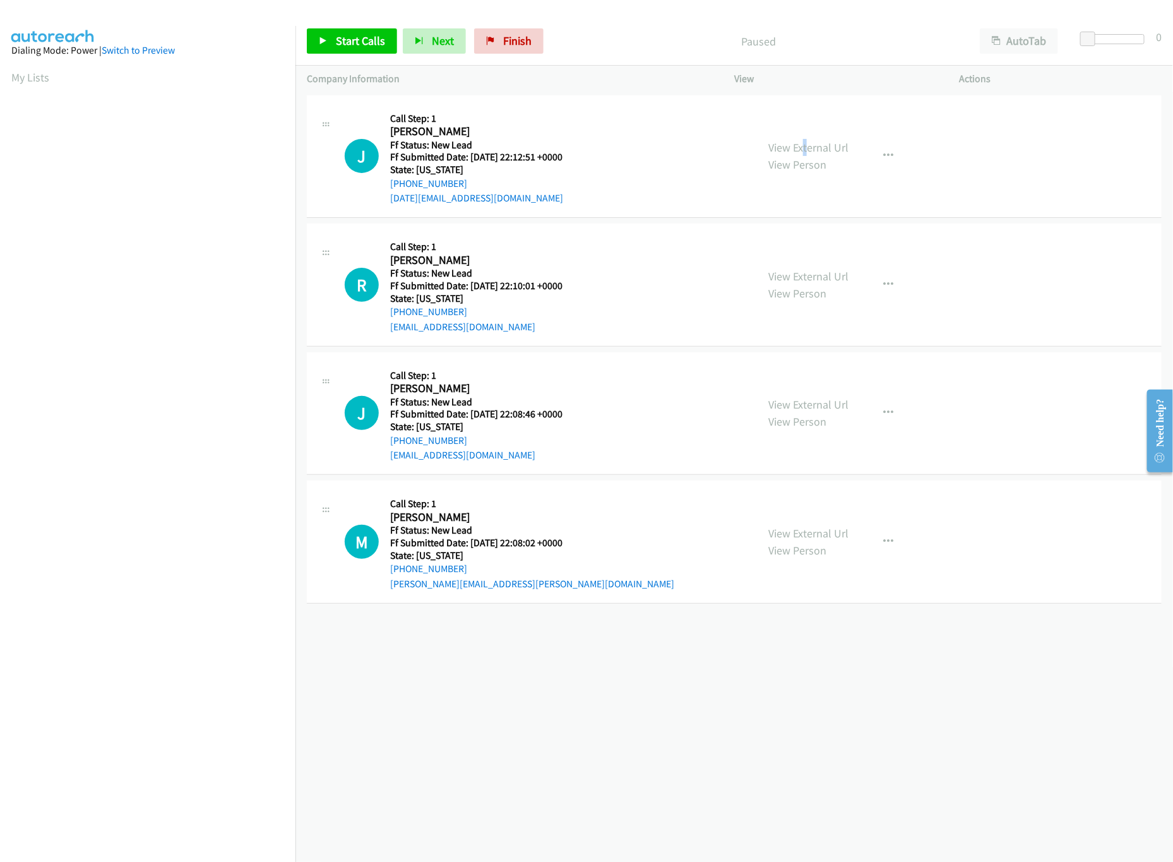
click at [800, 139] on div "View External Url View Person" at bounding box center [809, 156] width 80 height 34
click at [796, 158] on link "View Person" at bounding box center [798, 164] width 58 height 15
click at [802, 145] on link "View External Url" at bounding box center [809, 147] width 80 height 15
drag, startPoint x: 364, startPoint y: 28, endPoint x: 371, endPoint y: 37, distance: 11.2
click at [364, 28] on link "Start Calls" at bounding box center [352, 40] width 90 height 25
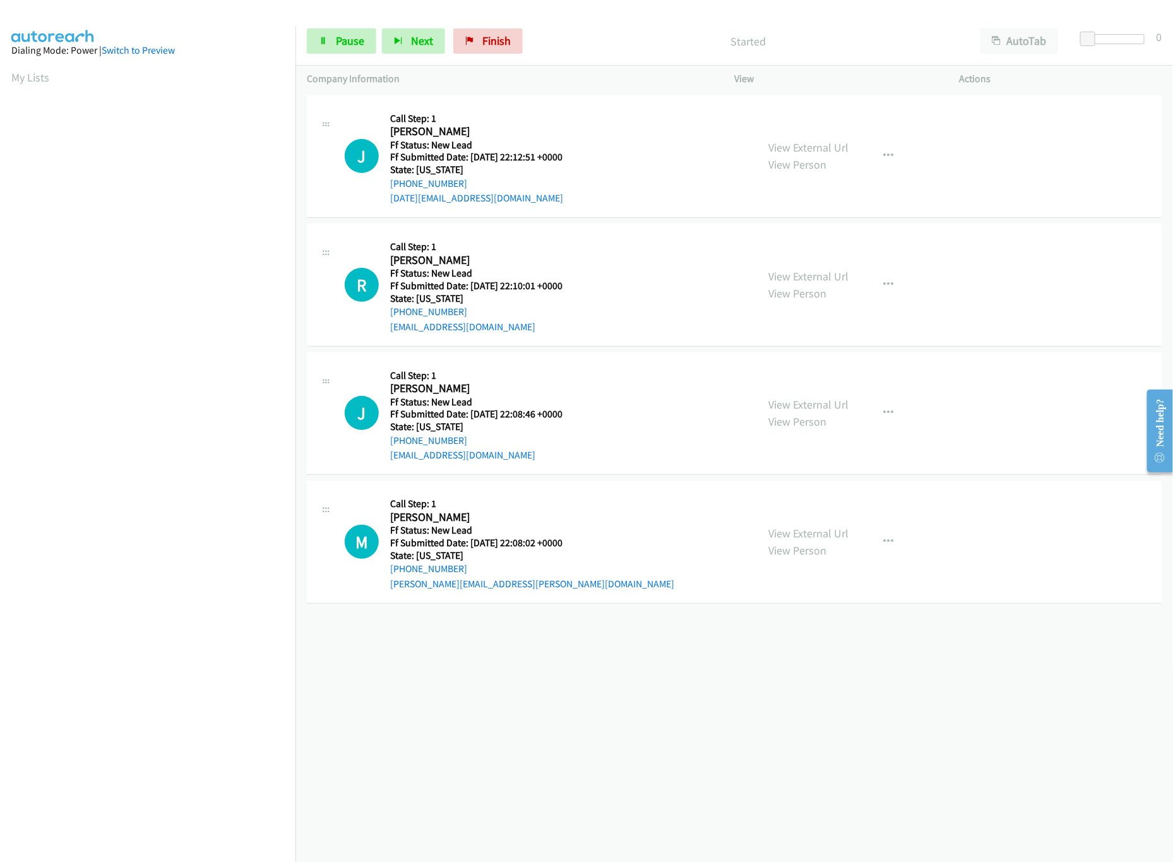
click at [1109, 46] on div at bounding box center [1115, 44] width 81 height 20
click at [1110, 36] on div at bounding box center [1116, 39] width 58 height 10
click at [804, 269] on link "View External Url" at bounding box center [809, 276] width 80 height 15
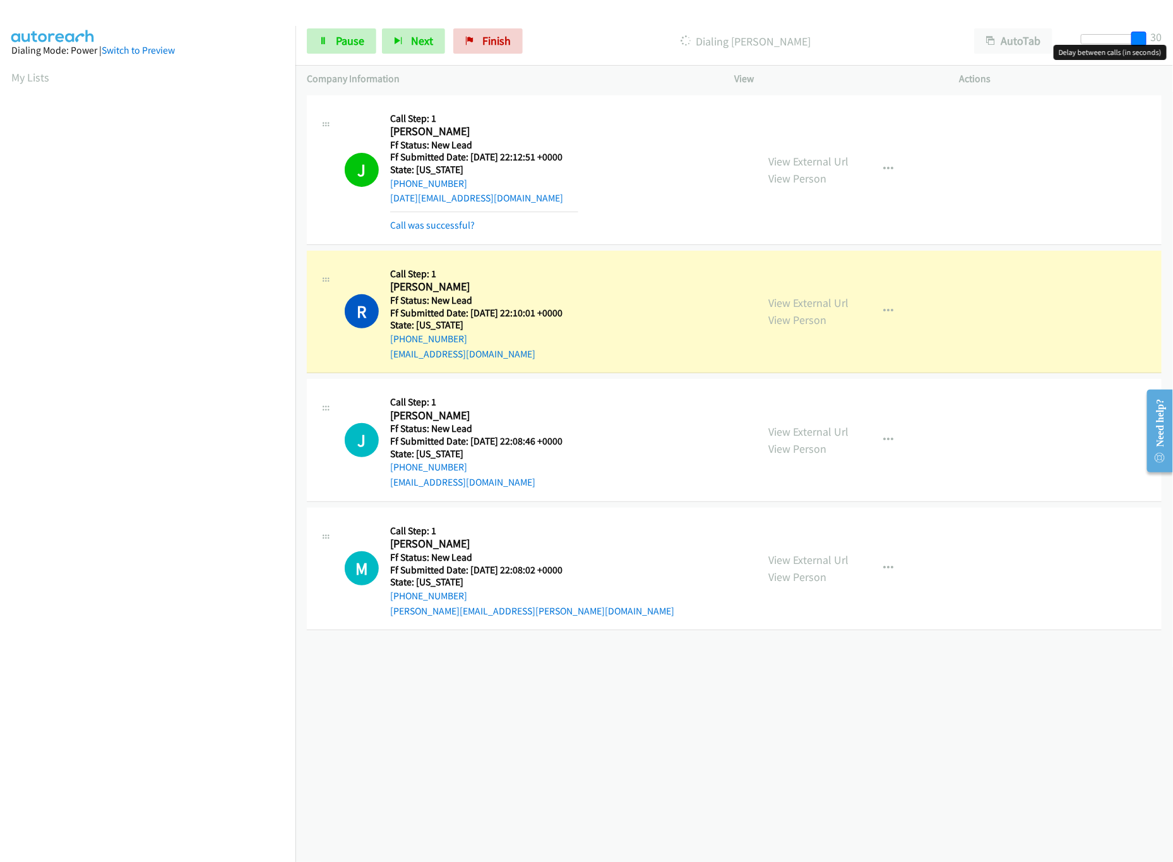
drag, startPoint x: 1099, startPoint y: 44, endPoint x: 1185, endPoint y: 46, distance: 85.3
click at [1173, 46] on html "Start Calls Pause Next Finish Dialing Rebecca Kandilian AutoTab AutoTab 30 Comp…" at bounding box center [586, 30] width 1173 height 60
click at [794, 164] on link "View External Url" at bounding box center [809, 161] width 80 height 15
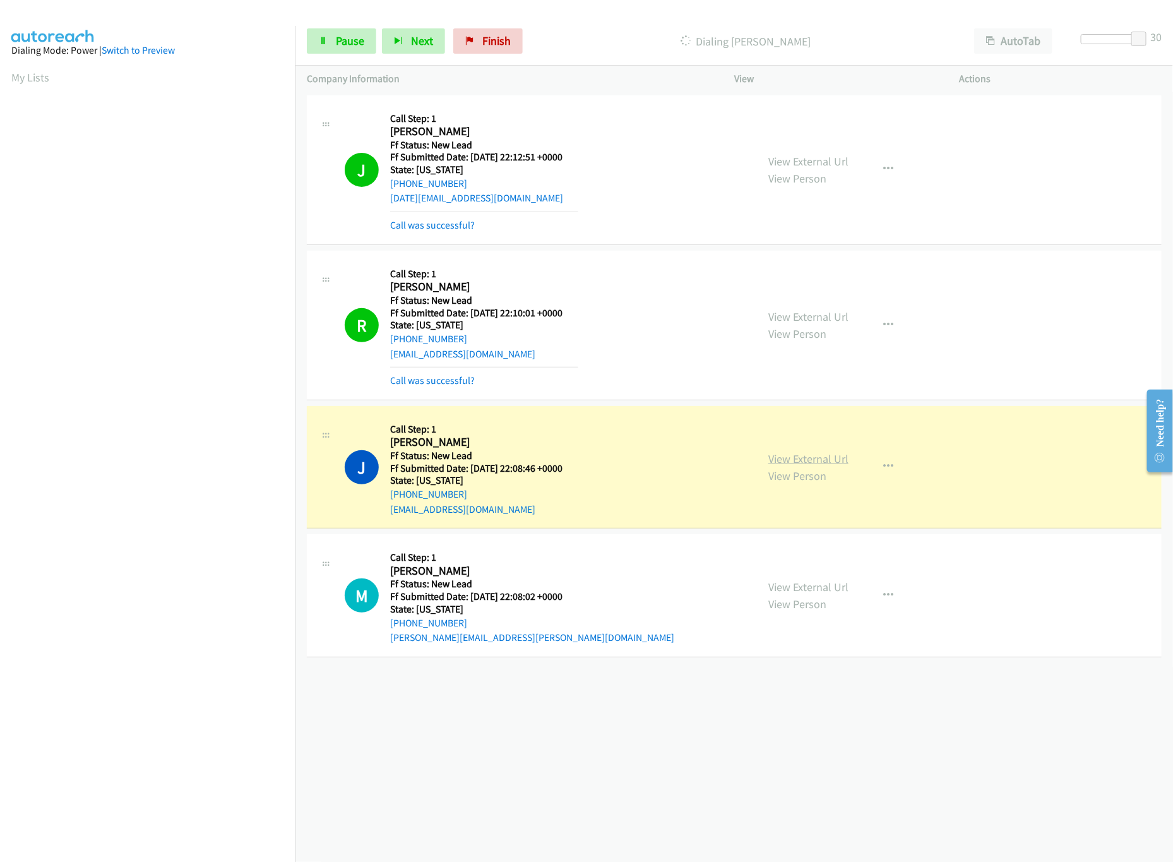
click at [796, 455] on link "View External Url" at bounding box center [809, 459] width 80 height 15
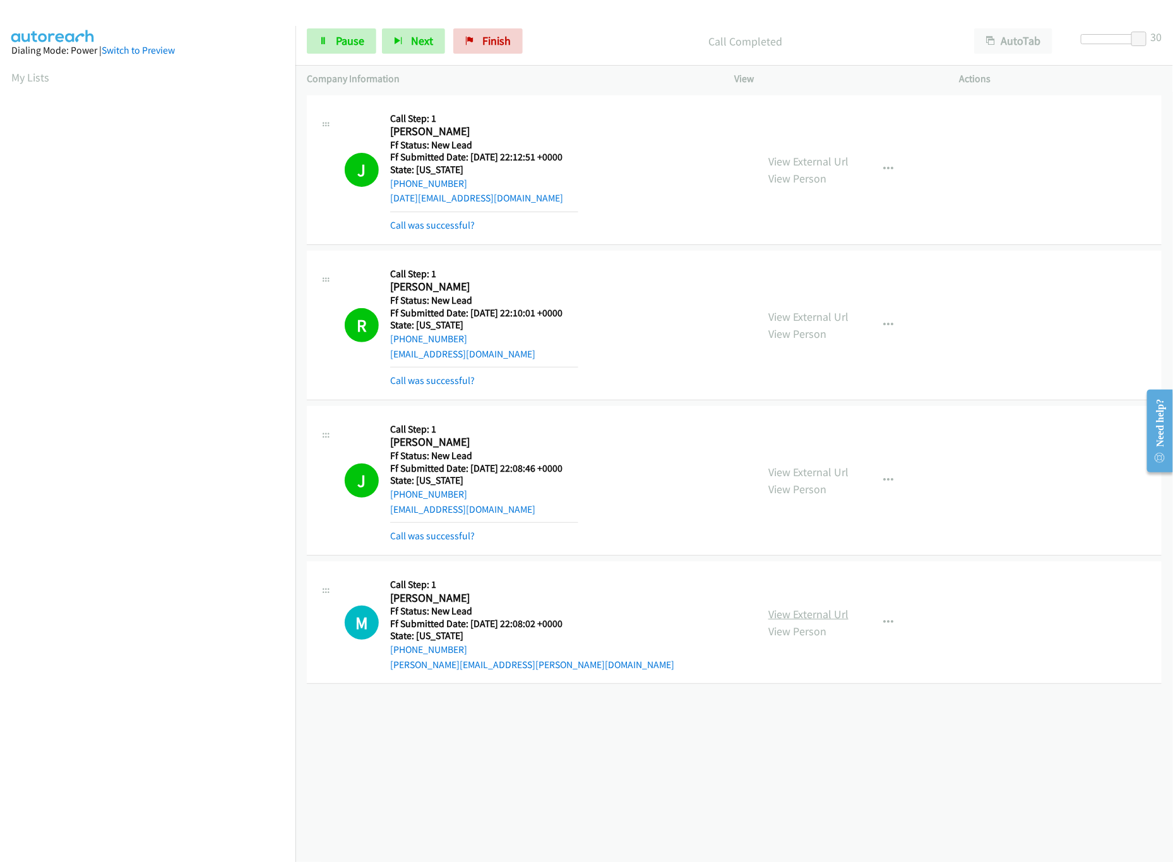
click at [804, 613] on link "View External Url" at bounding box center [809, 614] width 80 height 15
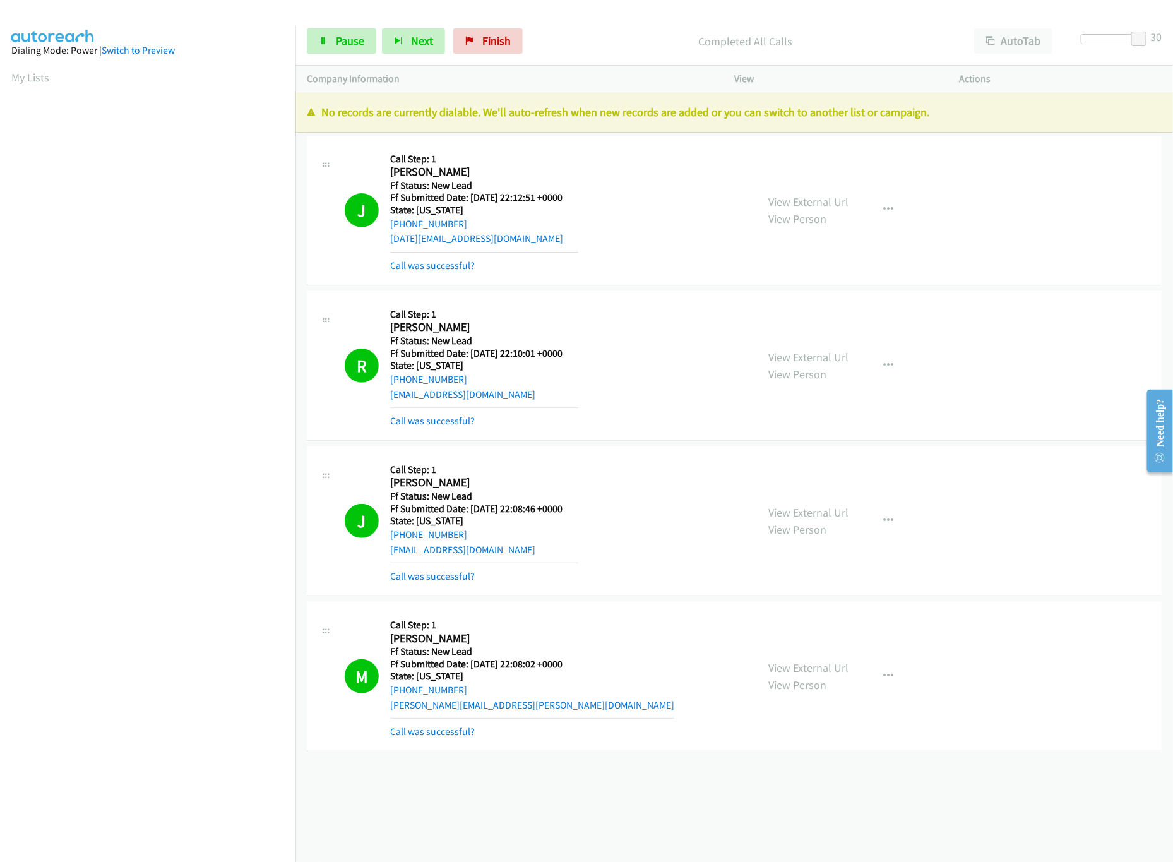
drag, startPoint x: 483, startPoint y: 27, endPoint x: 491, endPoint y: 61, distance: 34.9
click at [484, 27] on div "Start Calls Pause Next Finish Completed All Calls AutoTab AutoTab 30" at bounding box center [735, 41] width 878 height 49
drag, startPoint x: 491, startPoint y: 61, endPoint x: 493, endPoint y: 47, distance: 13.5
click at [493, 61] on div "Start Calls Pause Next Finish Completed All Calls AutoTab AutoTab 30" at bounding box center [735, 41] width 878 height 49
click at [493, 47] on span "Finish" at bounding box center [496, 40] width 28 height 15
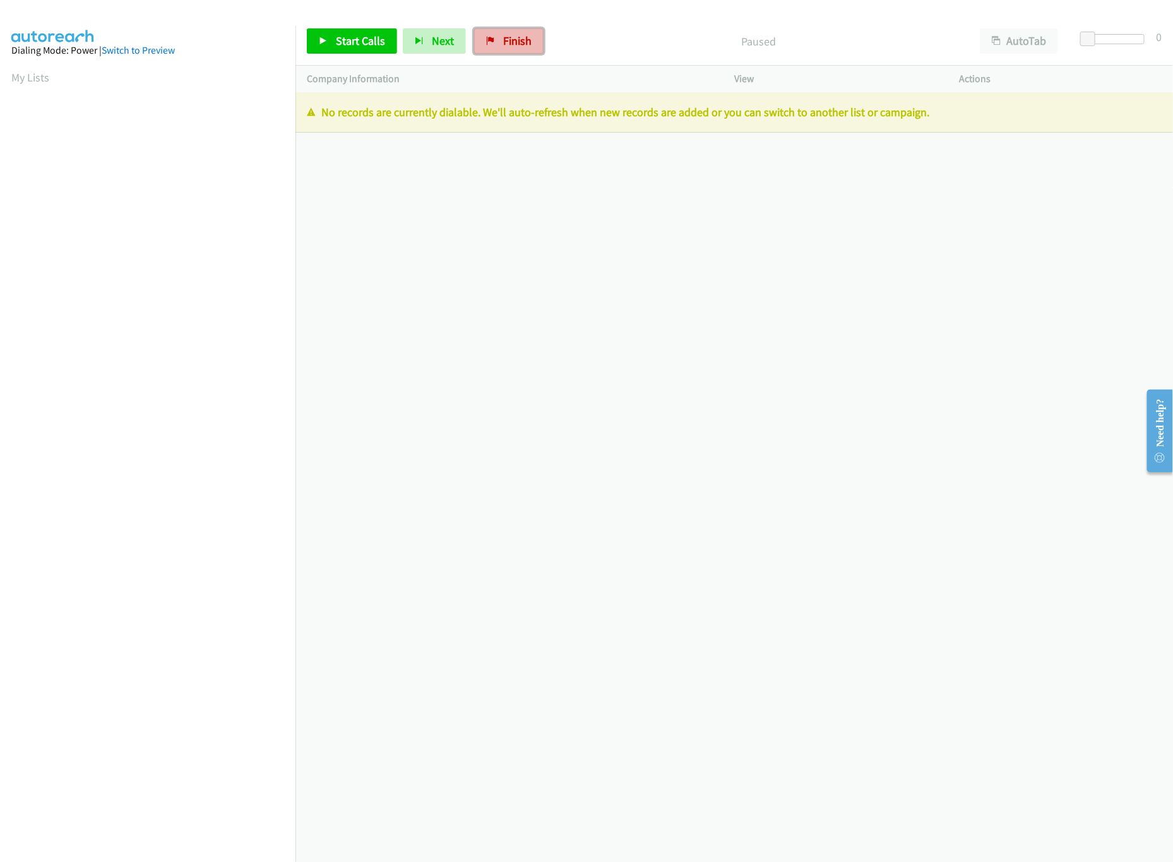
click at [506, 47] on span "Finish" at bounding box center [517, 40] width 28 height 15
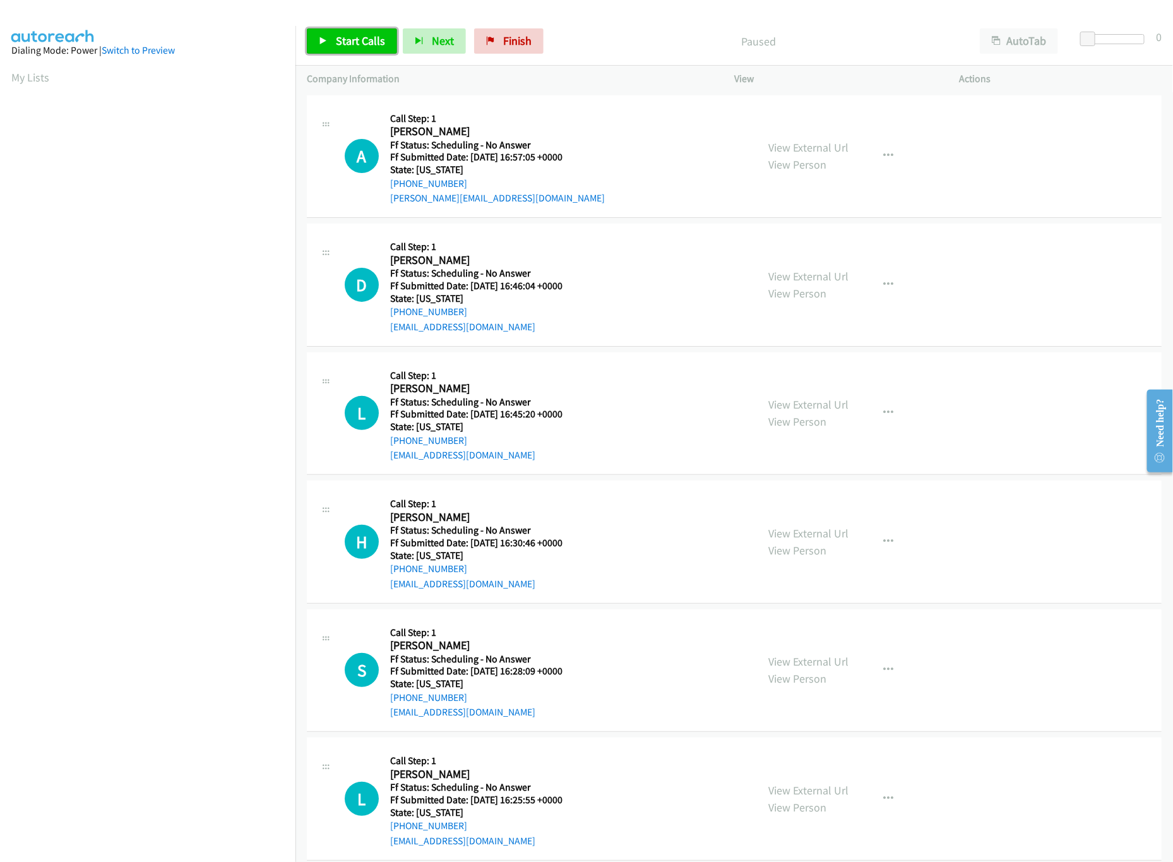
click at [358, 42] on span "Start Calls" at bounding box center [360, 40] width 49 height 15
click at [828, 153] on link "View External Url" at bounding box center [809, 147] width 80 height 15
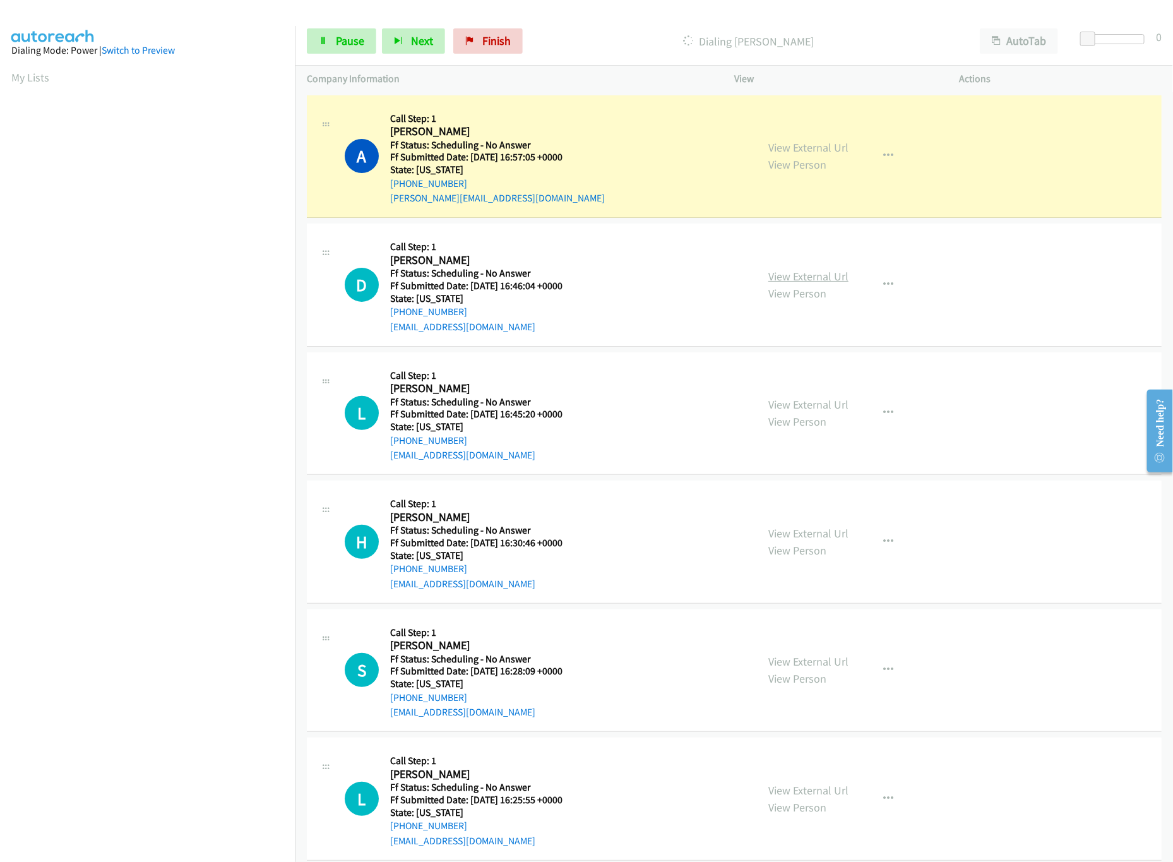
click at [806, 269] on link "View External Url" at bounding box center [809, 276] width 80 height 15
click at [811, 402] on link "View External Url" at bounding box center [809, 404] width 80 height 15
click at [779, 526] on link "View External Url" at bounding box center [809, 533] width 80 height 15
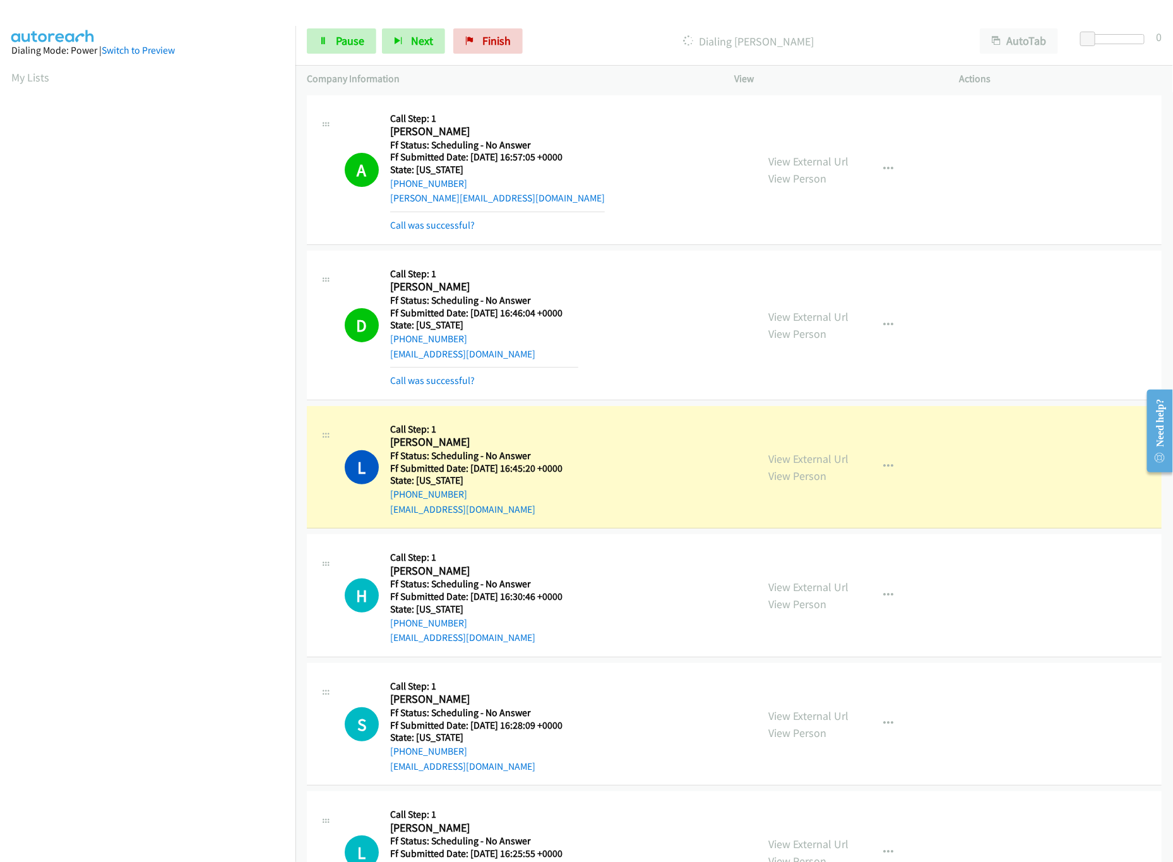
scroll to position [379, 0]
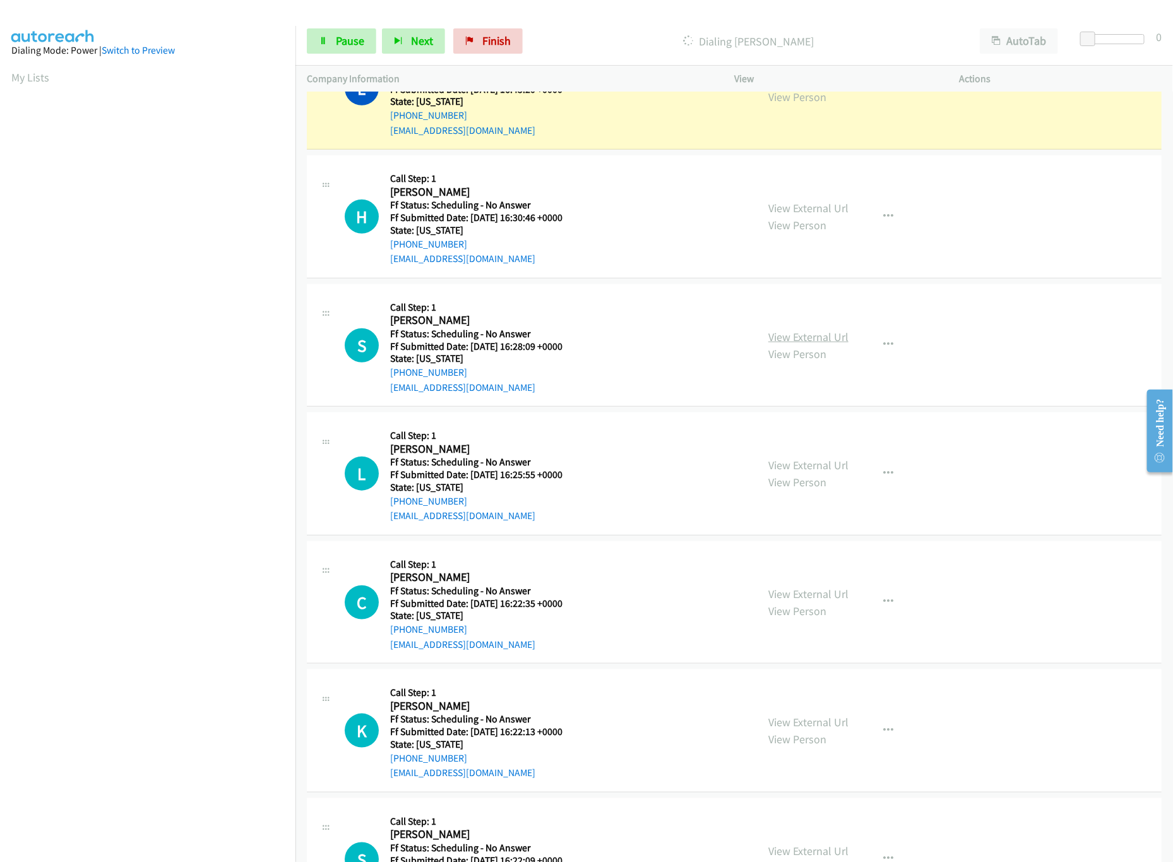
click at [796, 336] on link "View External Url" at bounding box center [809, 337] width 80 height 15
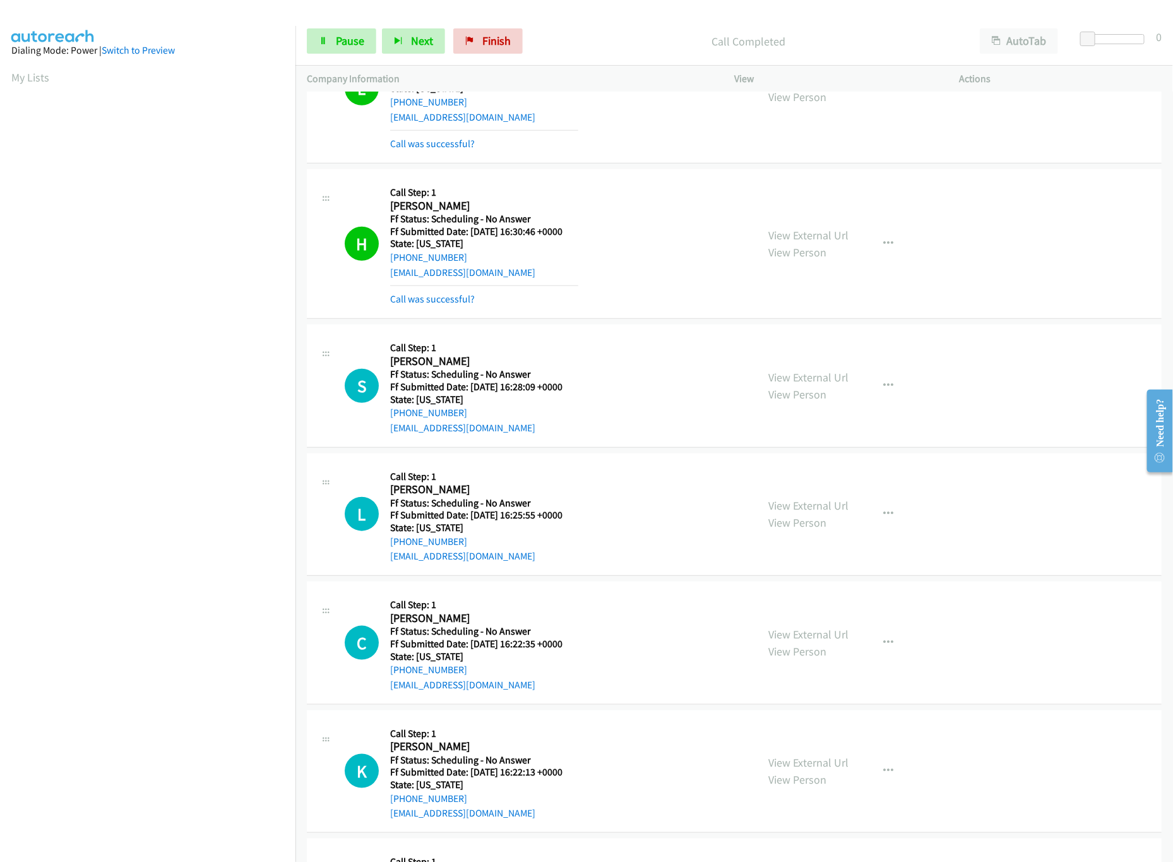
scroll to position [518, 0]
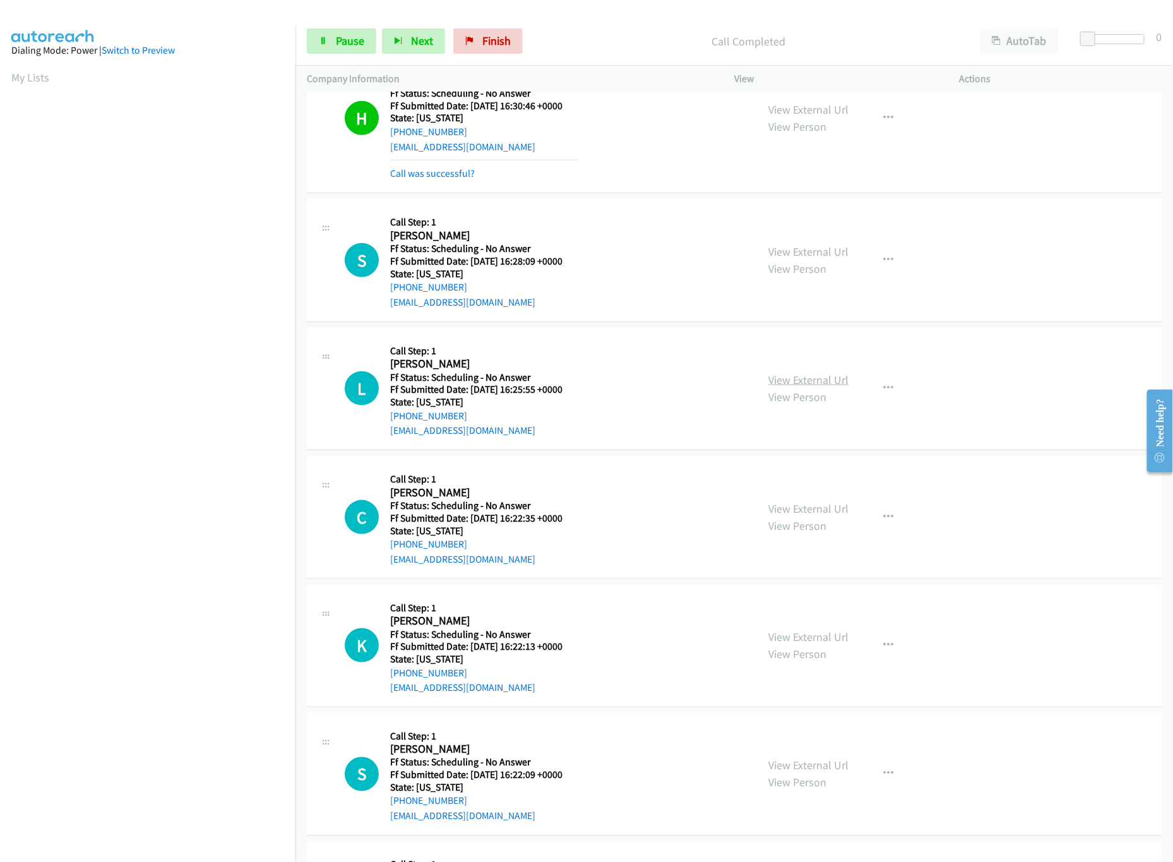
click at [813, 380] on link "View External Url" at bounding box center [809, 380] width 80 height 15
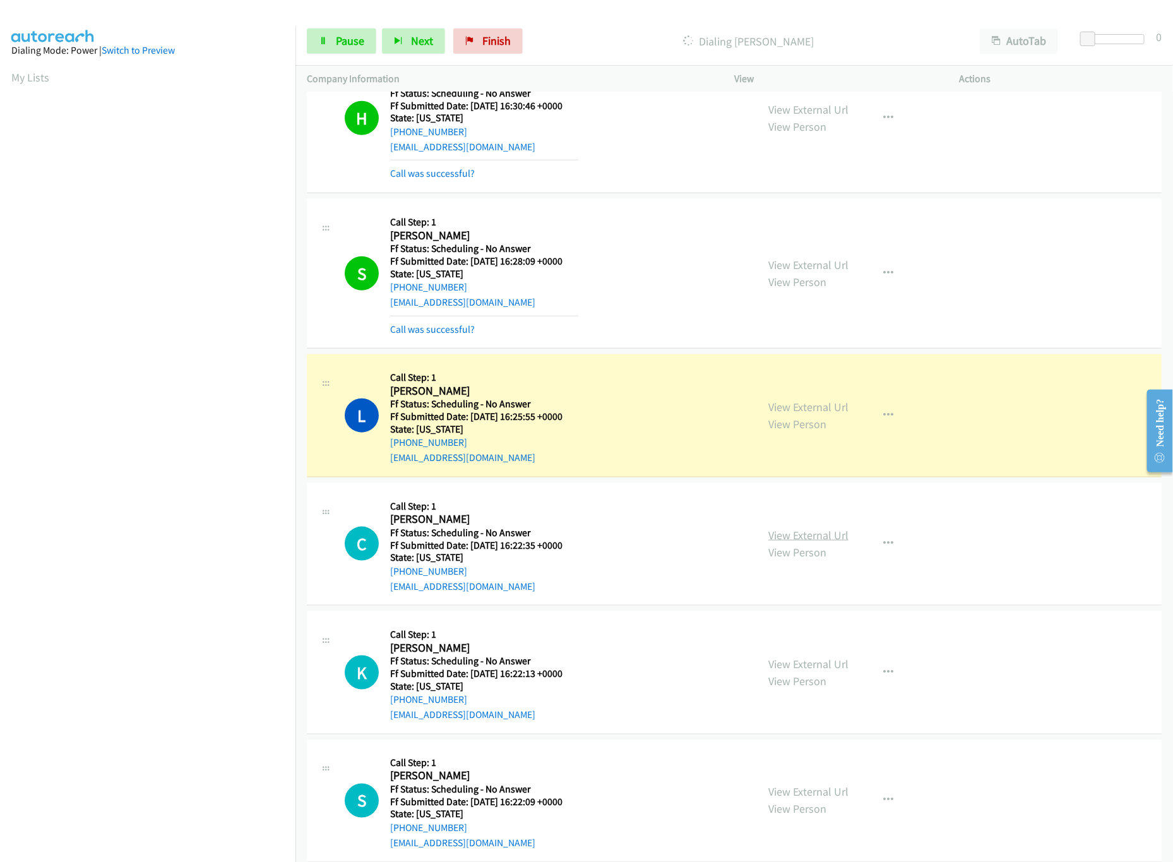
click at [773, 536] on link "View External Url" at bounding box center [809, 535] width 80 height 15
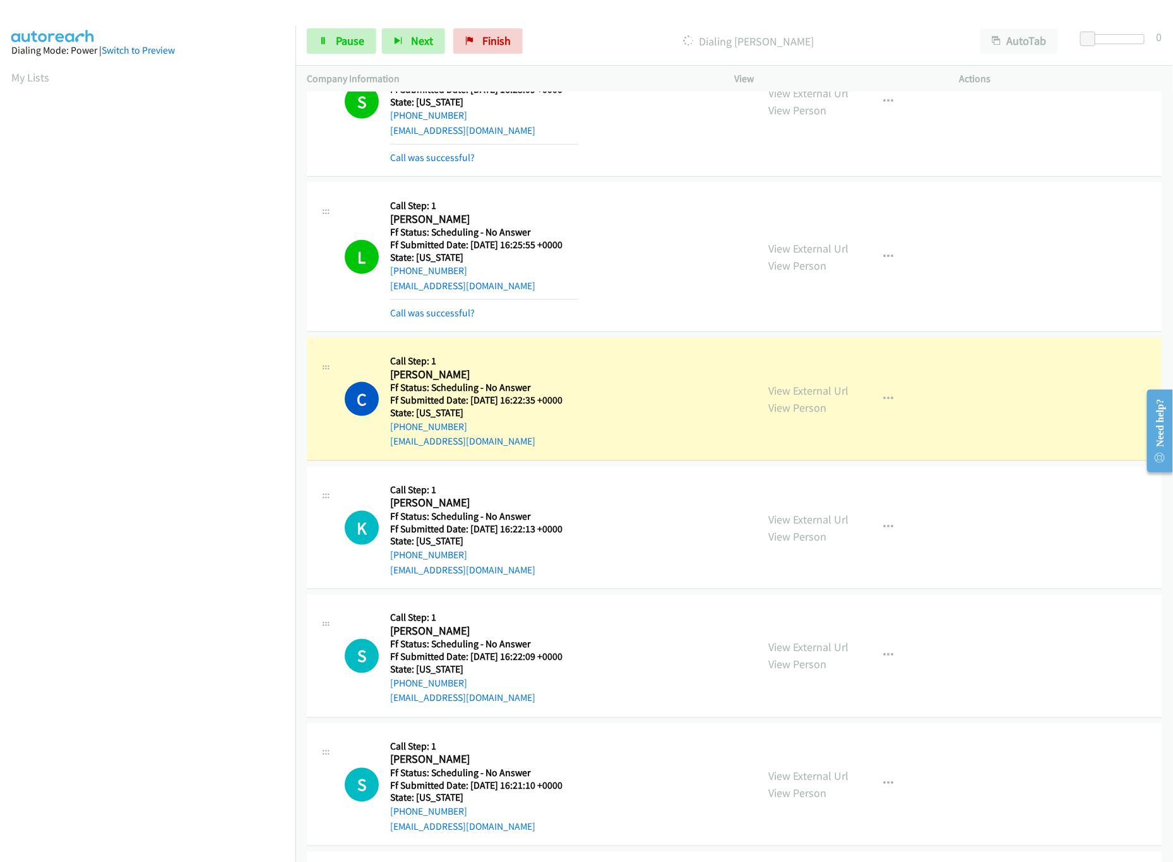
scroll to position [897, 0]
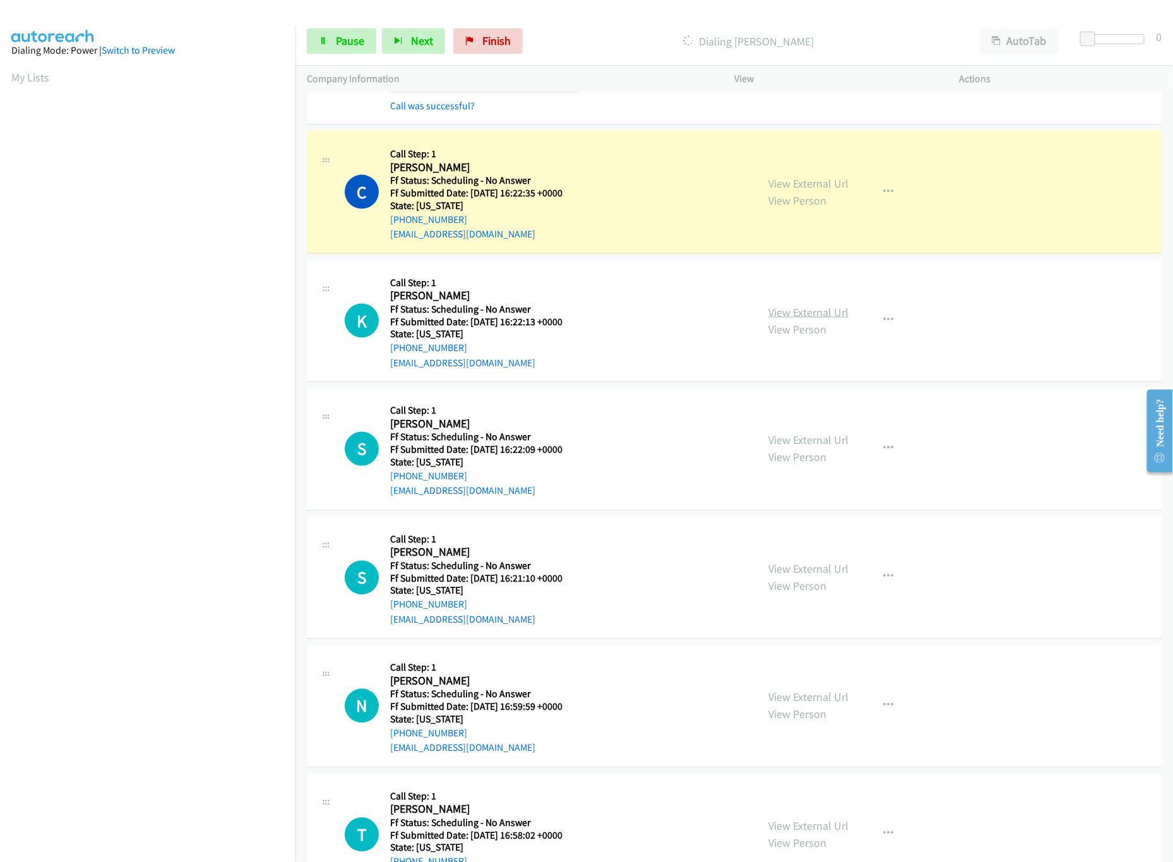
click at [800, 309] on link "View External Url" at bounding box center [809, 312] width 80 height 15
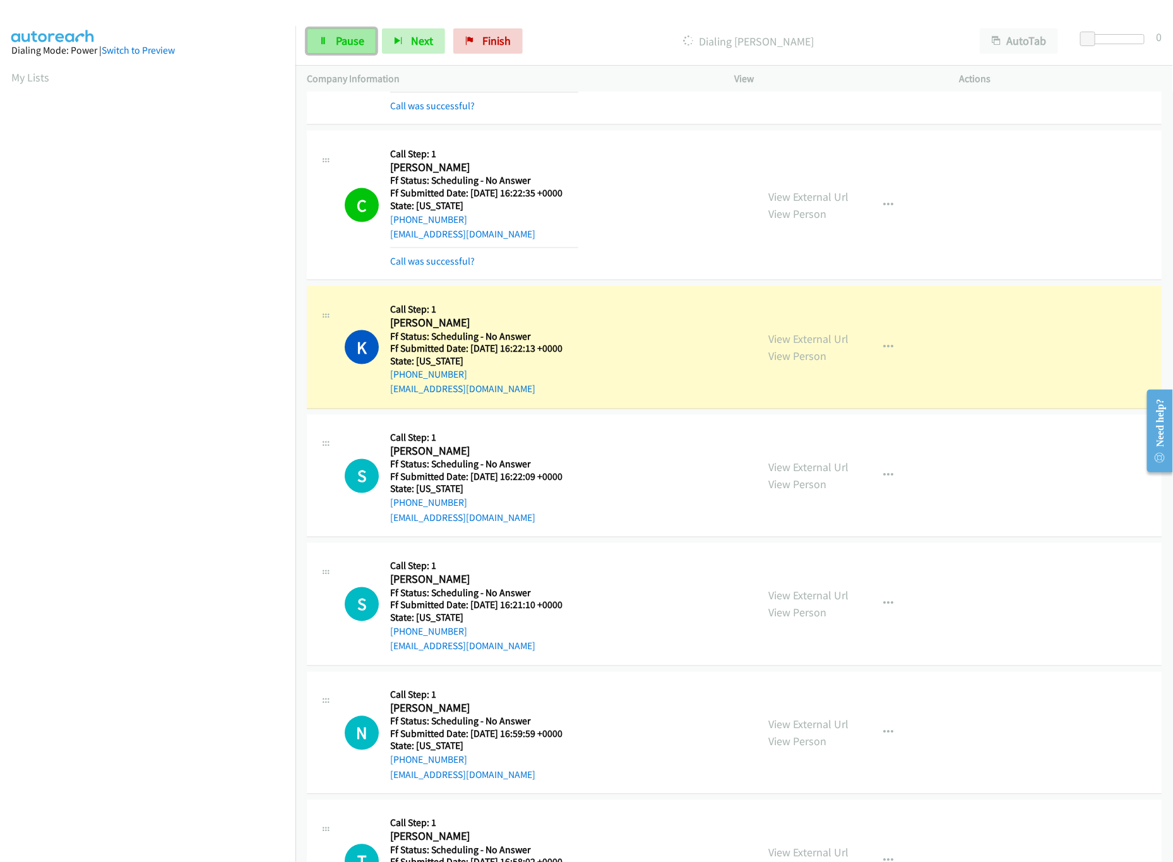
click at [356, 46] on span "Pause" at bounding box center [350, 40] width 28 height 15
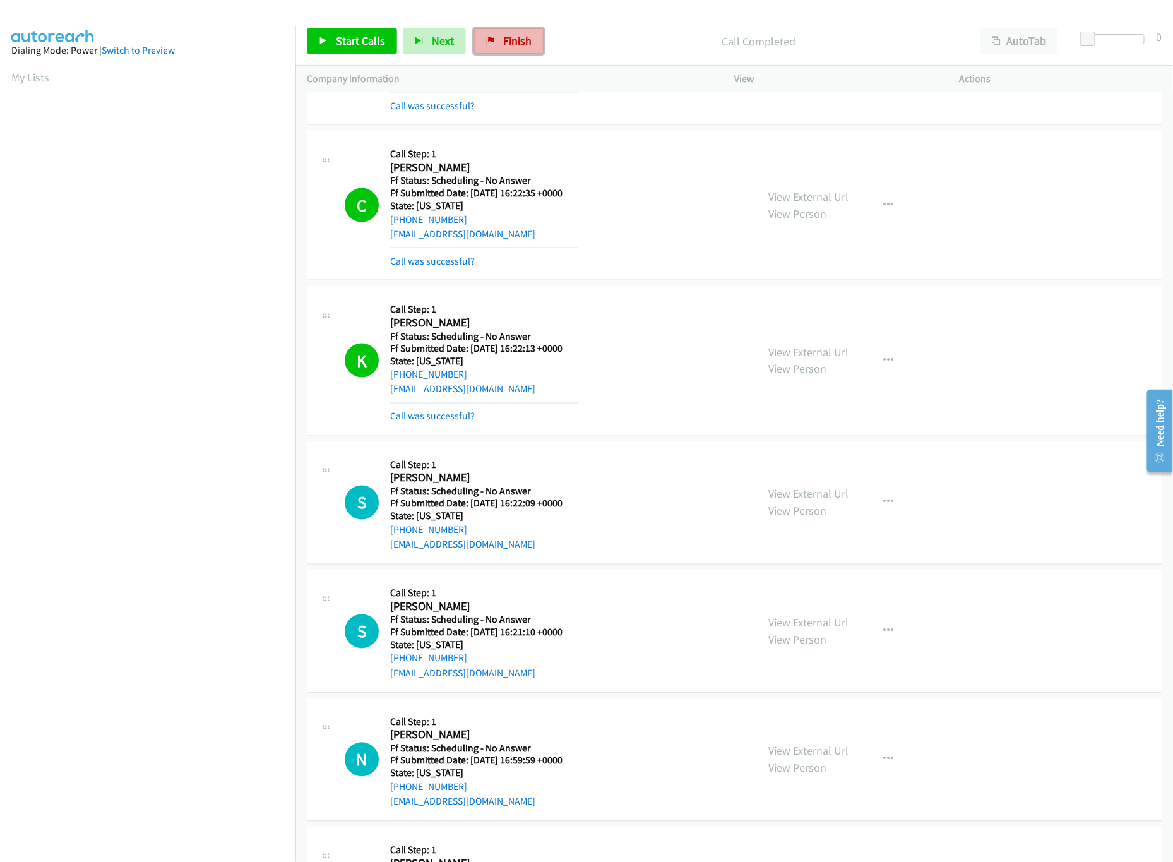
click at [493, 40] on icon at bounding box center [490, 41] width 9 height 9
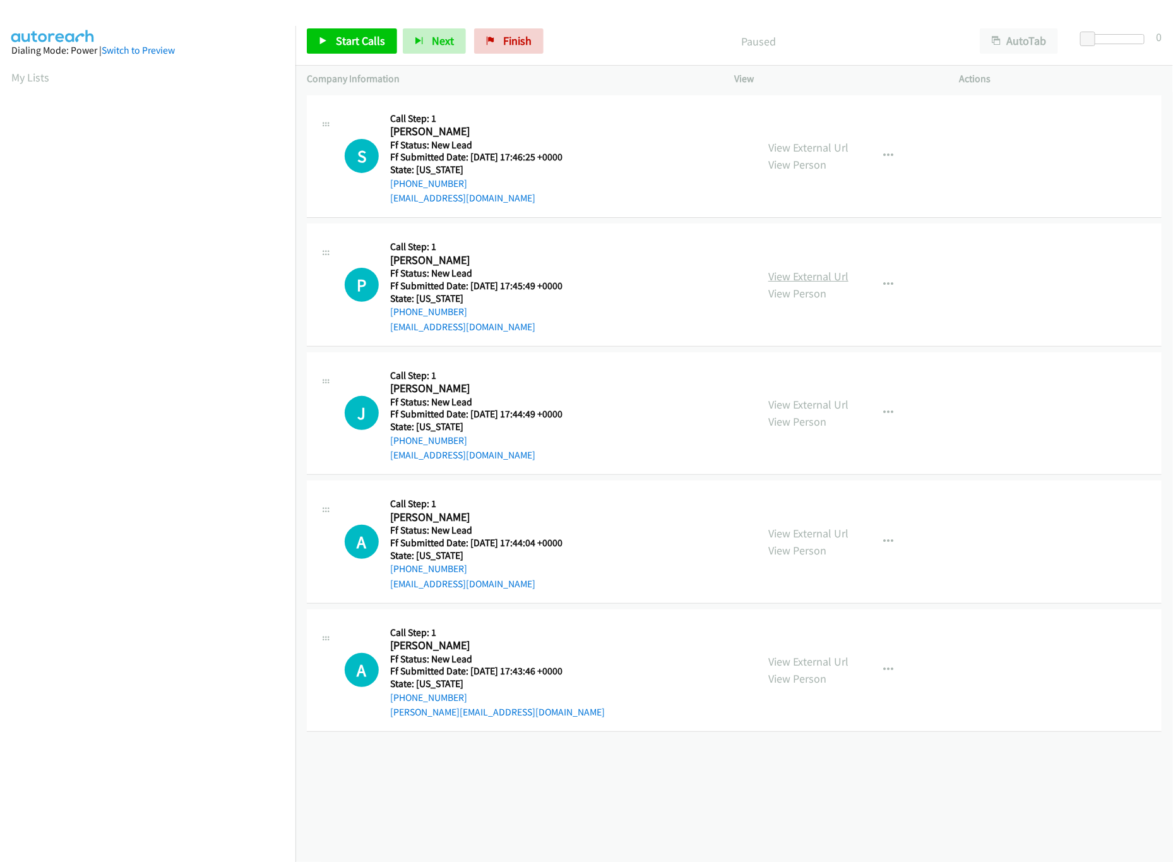
click at [813, 272] on link "View External Url" at bounding box center [809, 276] width 80 height 15
click at [810, 146] on link "View External Url" at bounding box center [809, 147] width 80 height 15
click at [355, 56] on div "Start Calls Pause Next Finish Paused AutoTab AutoTab 0" at bounding box center [735, 41] width 878 height 49
click at [355, 45] on span "Start Calls" at bounding box center [360, 40] width 49 height 15
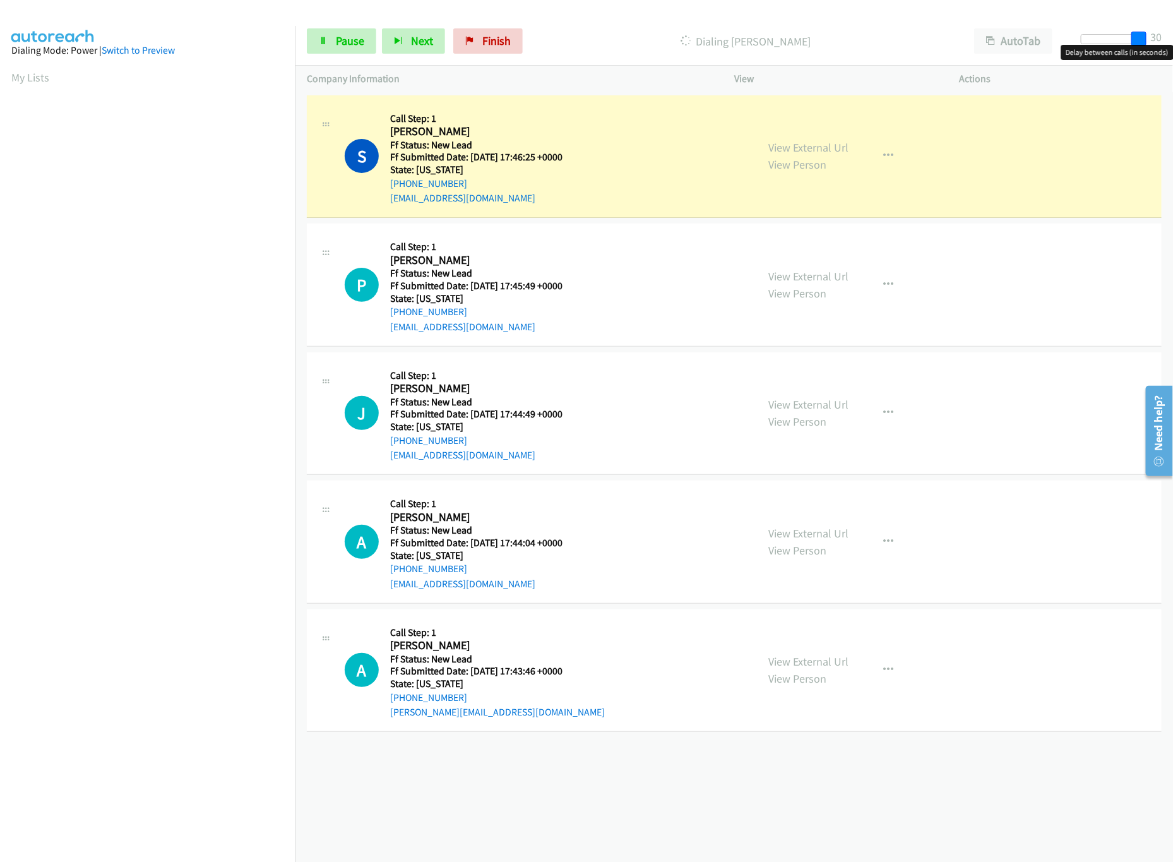
drag, startPoint x: 1099, startPoint y: 37, endPoint x: 1170, endPoint y: 44, distance: 71.1
click at [1170, 44] on div "Start Calls Pause Next Finish Dialing Sam Hanna AutoTab AutoTab 30" at bounding box center [735, 41] width 878 height 49
click at [825, 396] on div "View External Url View Person" at bounding box center [809, 413] width 80 height 34
click at [822, 402] on link "View External Url" at bounding box center [809, 404] width 80 height 15
click at [332, 40] on link "Pause" at bounding box center [341, 40] width 69 height 25
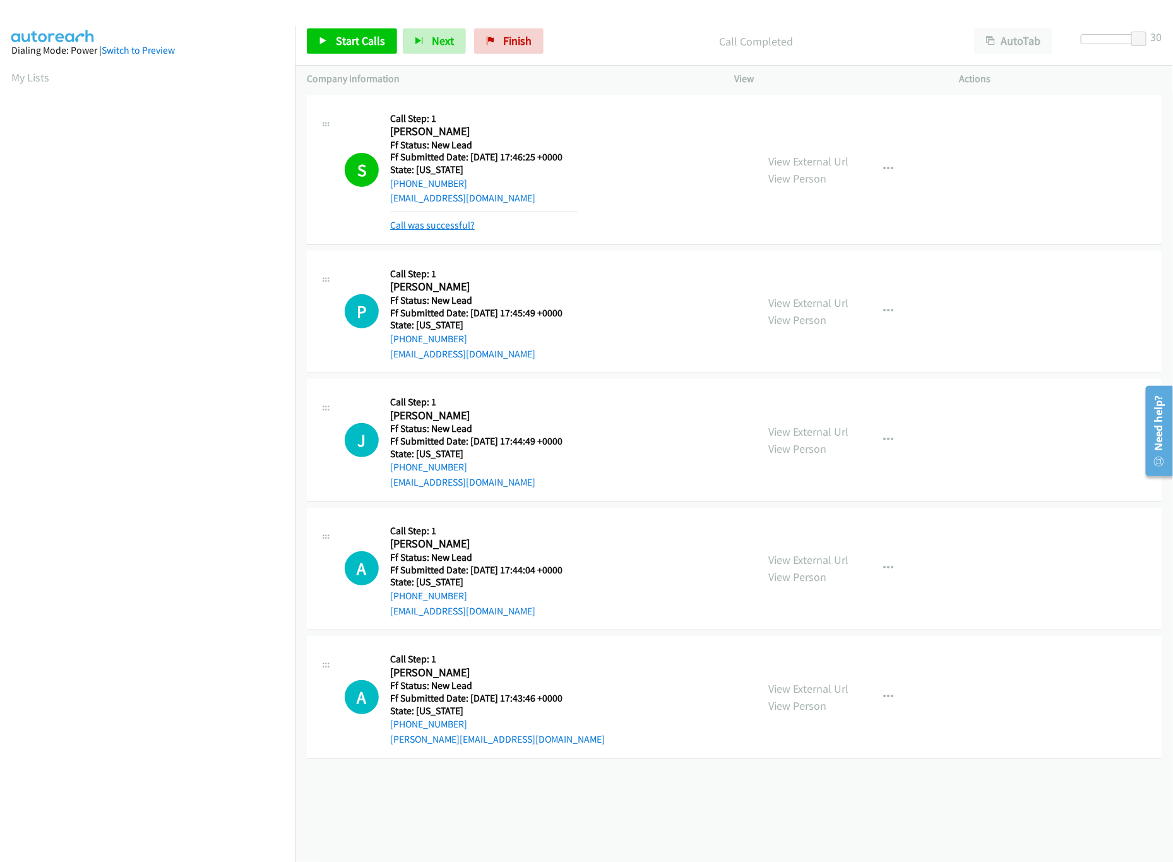
click at [390, 220] on link "Call was successful?" at bounding box center [432, 225] width 85 height 12
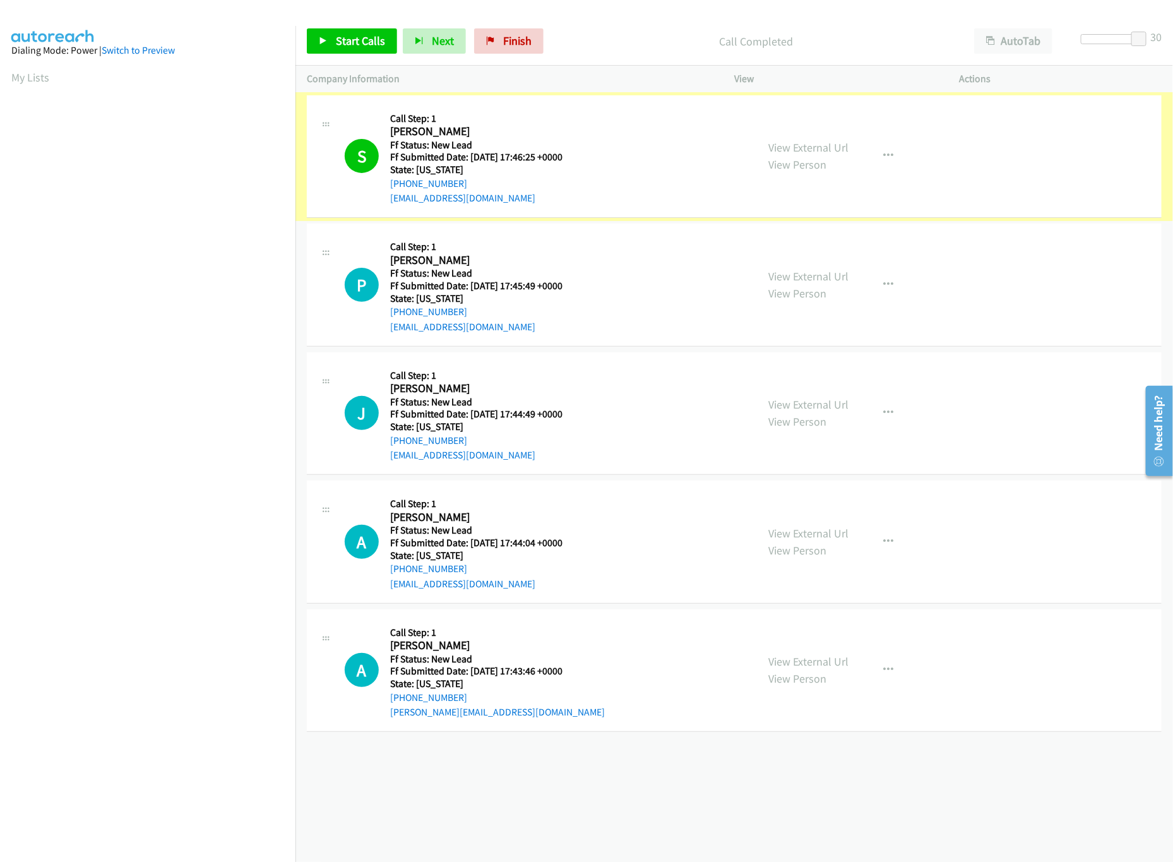
click at [805, 142] on link "View External Url" at bounding box center [809, 147] width 80 height 15
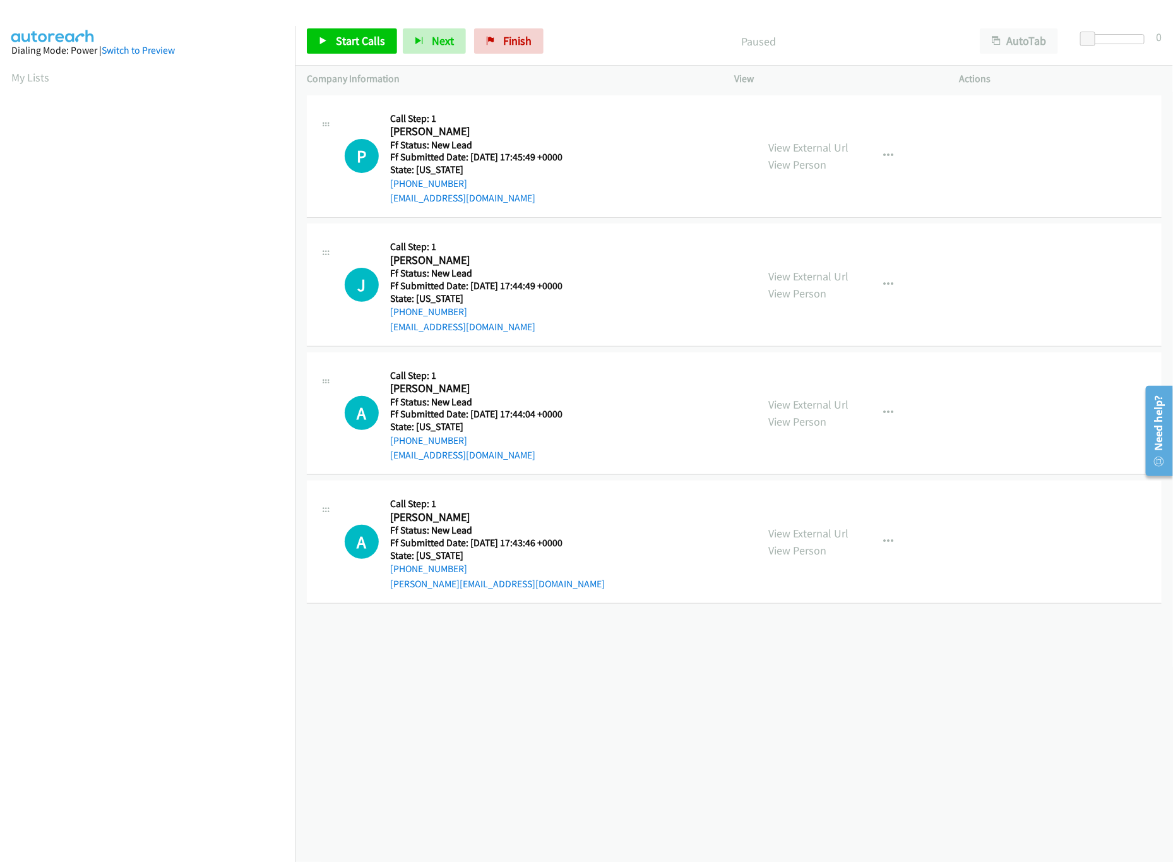
click at [357, 27] on div "Start Calls Pause Next Finish Paused AutoTab AutoTab 0" at bounding box center [735, 41] width 878 height 49
click at [353, 42] on span "Start Calls" at bounding box center [360, 40] width 49 height 15
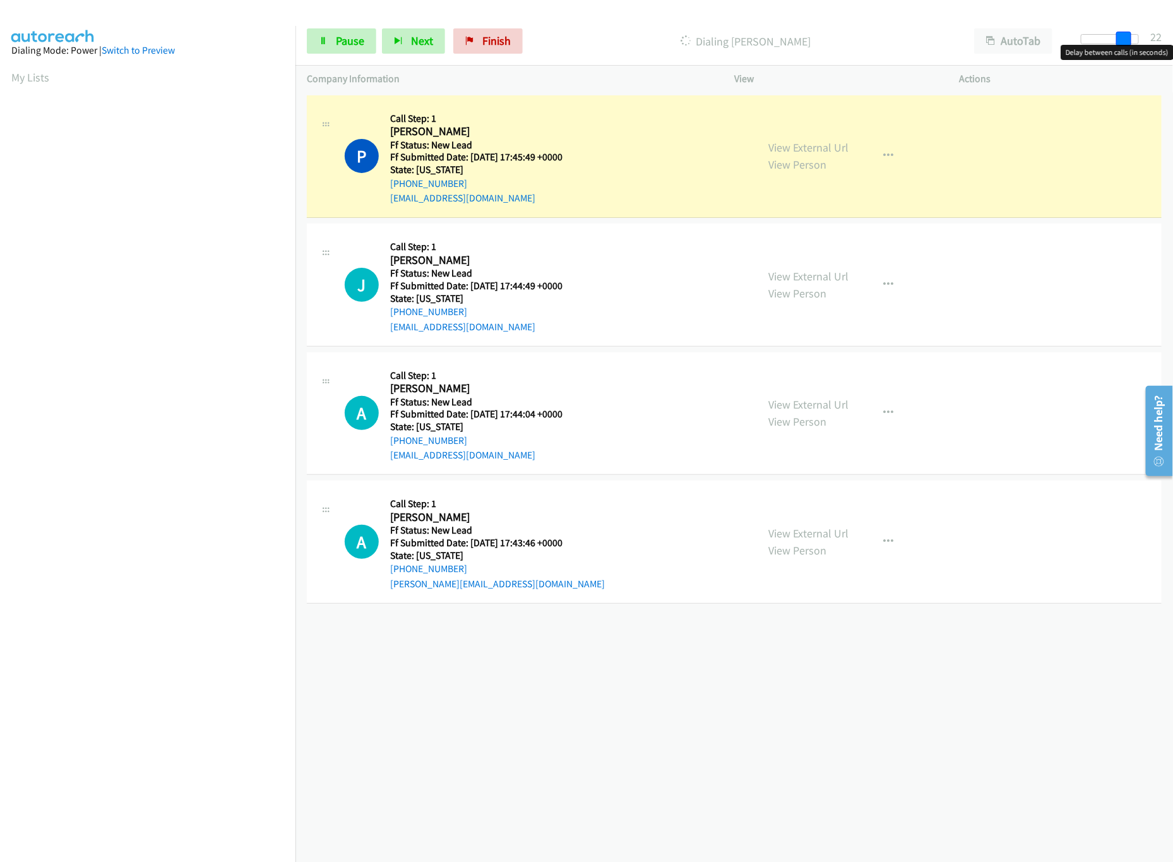
drag, startPoint x: 1093, startPoint y: 37, endPoint x: 1135, endPoint y: 40, distance: 42.5
click at [1135, 40] on div at bounding box center [1110, 39] width 58 height 10
click at [819, 404] on link "View External Url" at bounding box center [809, 404] width 80 height 15
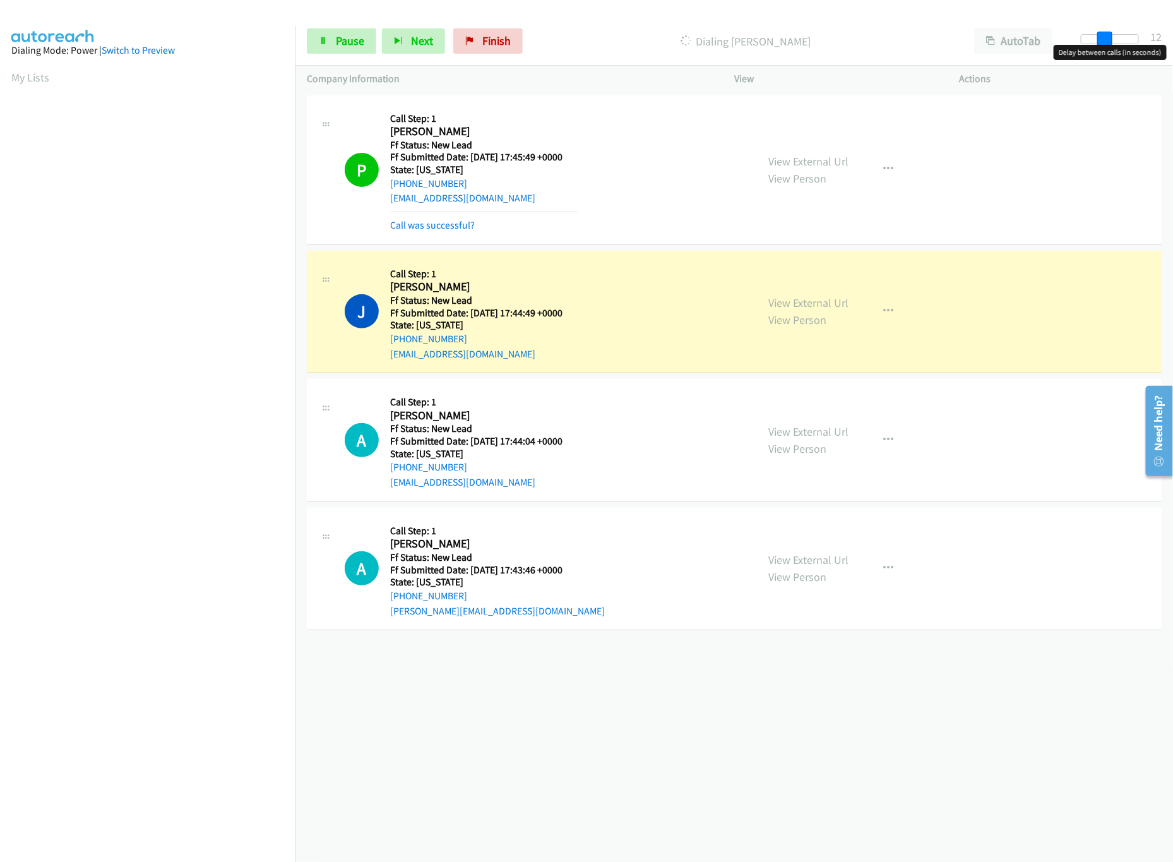
click at [1105, 34] on div at bounding box center [1110, 39] width 58 height 10
click at [806, 563] on link "View External Url" at bounding box center [809, 560] width 80 height 15
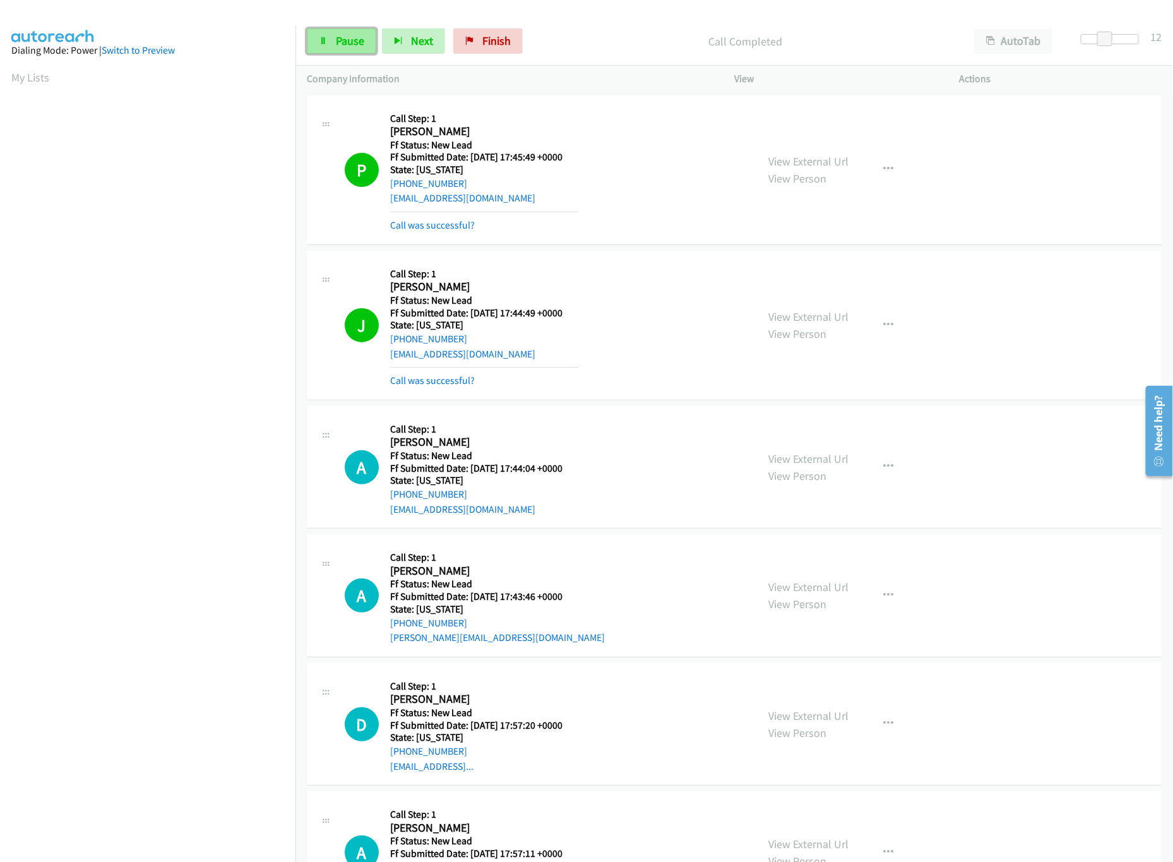
click at [338, 47] on span "Pause" at bounding box center [350, 40] width 28 height 15
drag, startPoint x: 1106, startPoint y: 40, endPoint x: 1051, endPoint y: 35, distance: 55.2
click at [1051, 35] on div "Start Calls Pause Next Finish Paused AutoTab AutoTab 0" at bounding box center [735, 41] width 878 height 49
click at [343, 35] on span "Start Calls" at bounding box center [360, 40] width 49 height 15
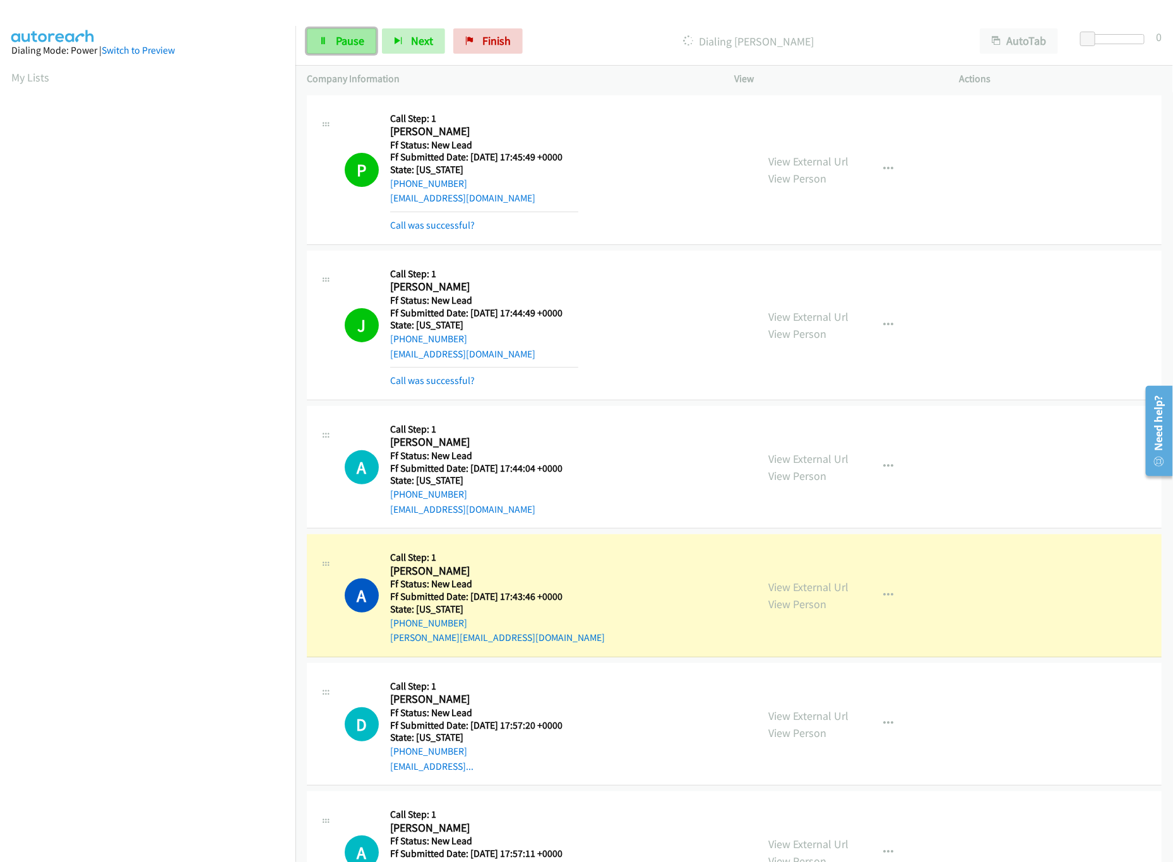
click at [347, 30] on link "Pause" at bounding box center [341, 40] width 69 height 25
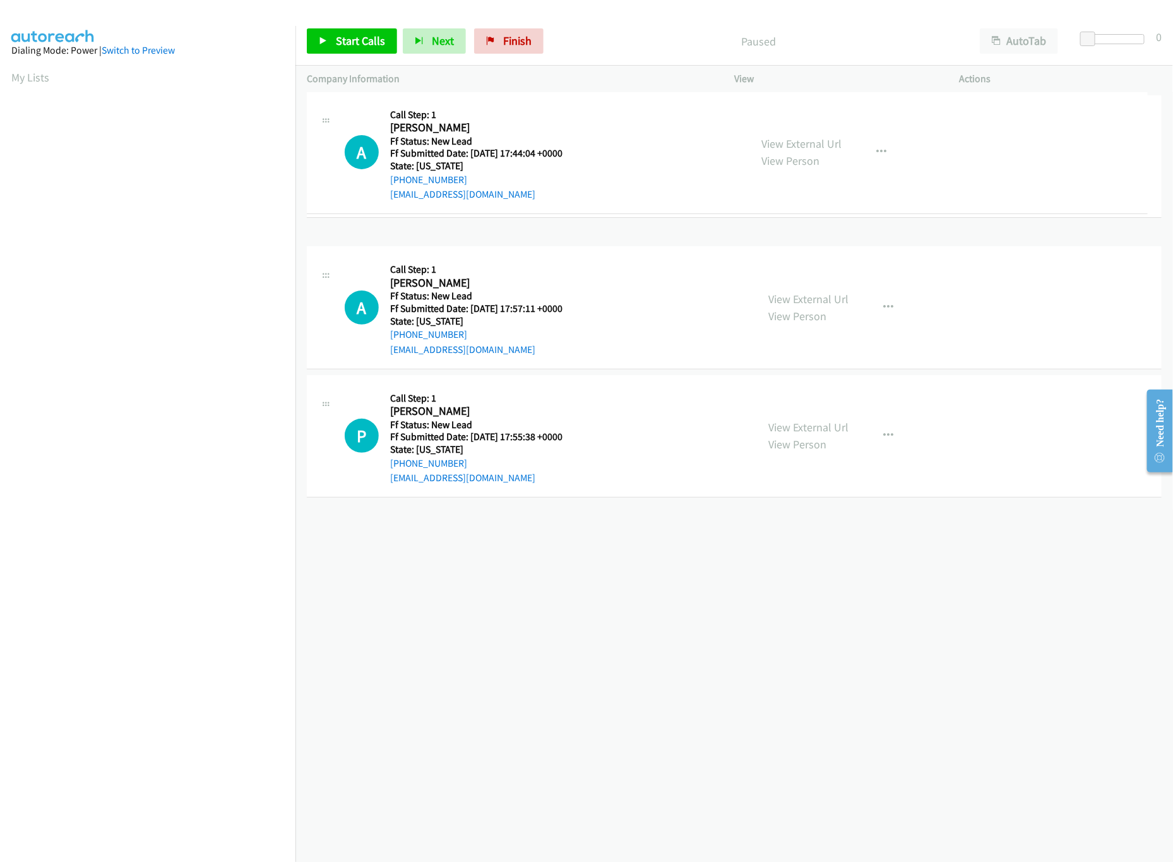
drag, startPoint x: 576, startPoint y: 560, endPoint x: 597, endPoint y: 118, distance: 441.9
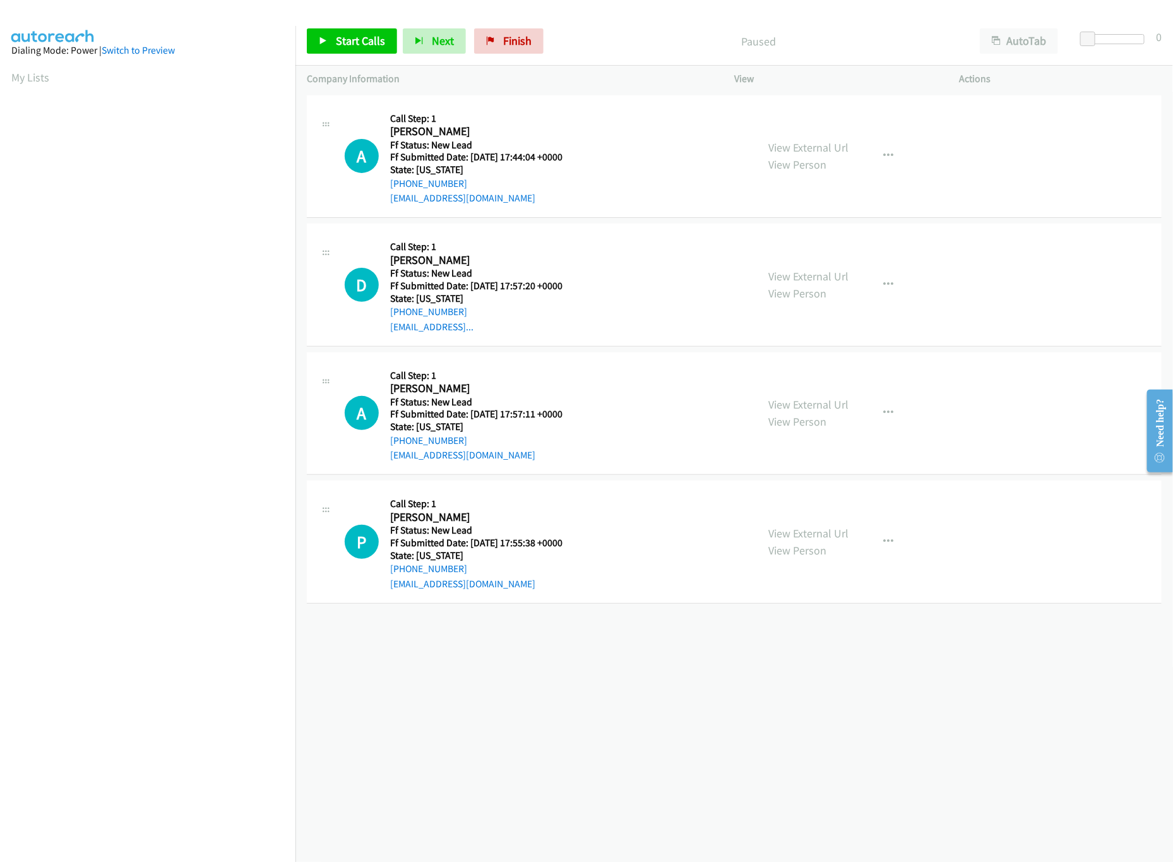
click at [781, 268] on div "View External Url View Person" at bounding box center [809, 285] width 80 height 34
click at [784, 280] on link "View External Url" at bounding box center [809, 276] width 80 height 15
click at [339, 40] on span "Start Calls" at bounding box center [360, 40] width 49 height 15
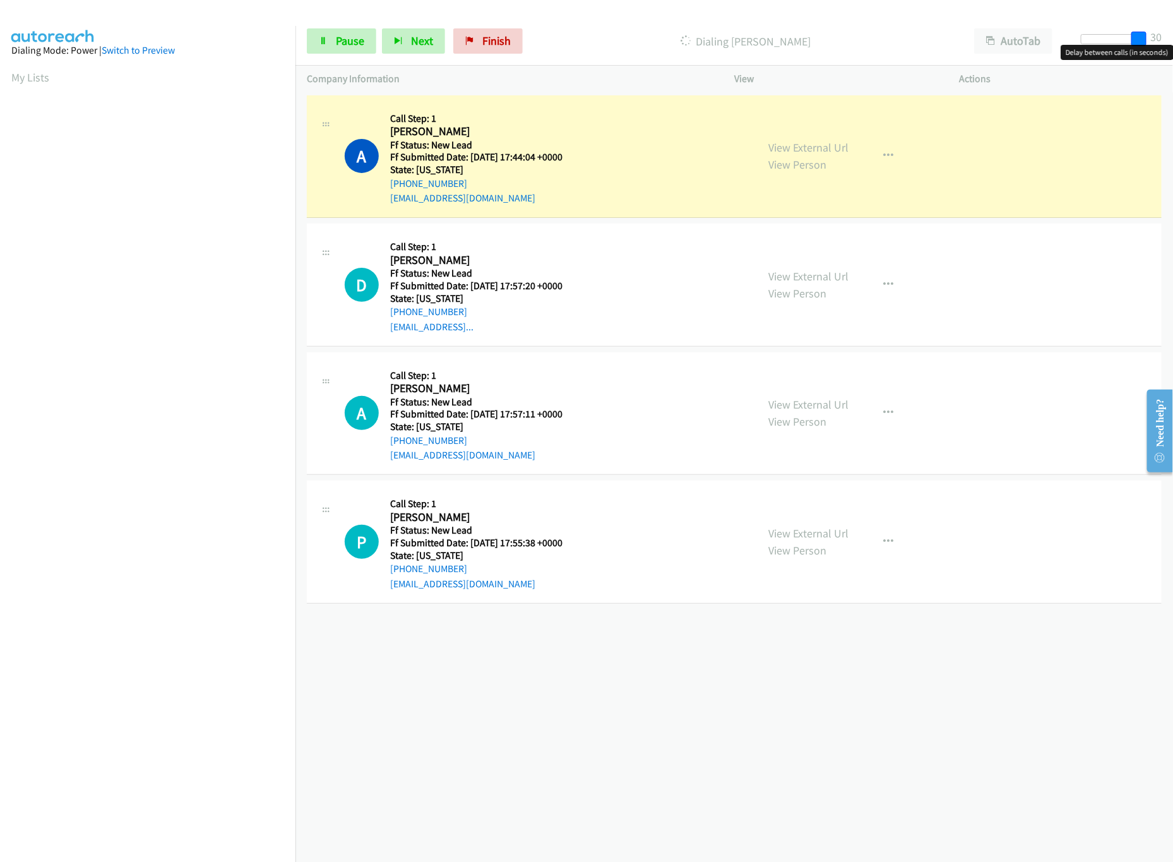
drag, startPoint x: 1089, startPoint y: 37, endPoint x: 1154, endPoint y: 33, distance: 65.2
click at [1154, 33] on div "Start Calls Pause Next Finish Dialing Ariadna Ramirez AutoTab AutoTab 30" at bounding box center [735, 41] width 878 height 49
click at [1122, 38] on div at bounding box center [1110, 39] width 58 height 10
click at [1110, 42] on div at bounding box center [1110, 39] width 58 height 10
drag, startPoint x: 1115, startPoint y: 40, endPoint x: 1123, endPoint y: 33, distance: 11.6
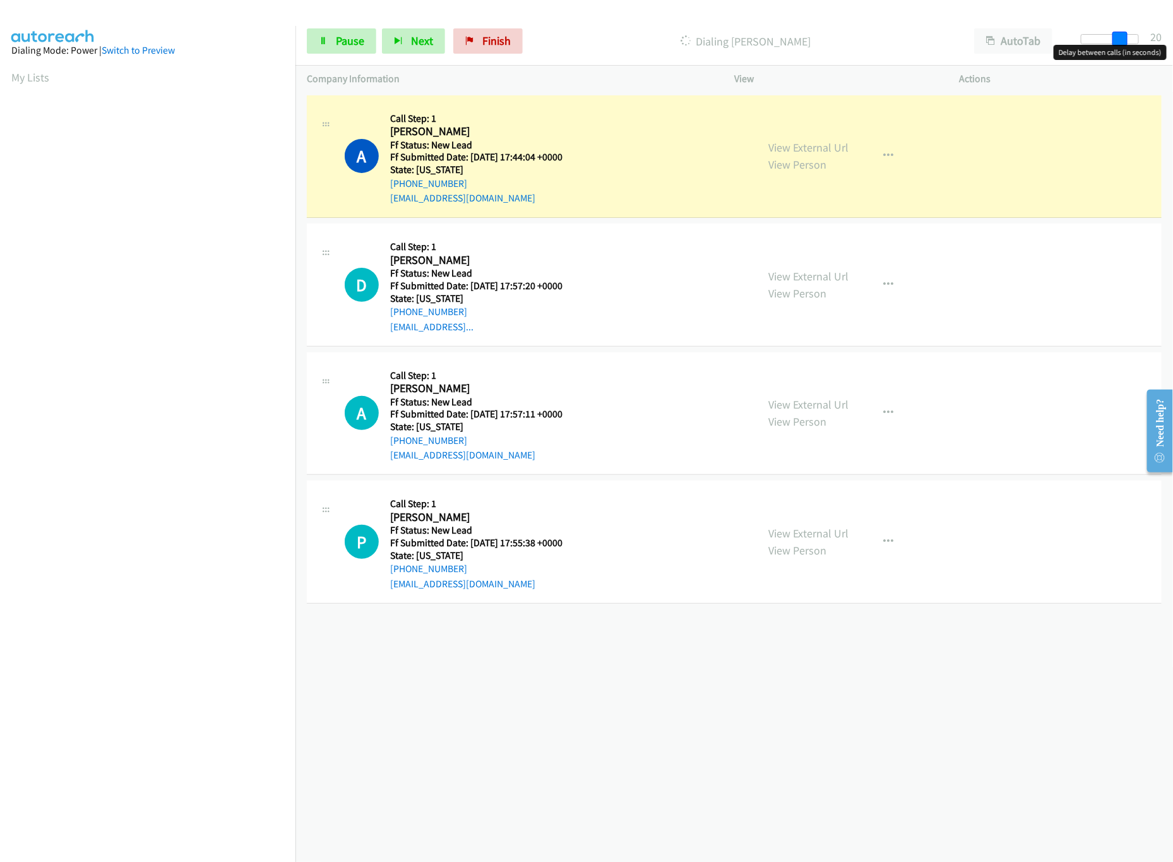
click at [1123, 33] on span at bounding box center [1120, 39] width 15 height 15
click at [783, 397] on link "View External Url" at bounding box center [809, 404] width 80 height 15
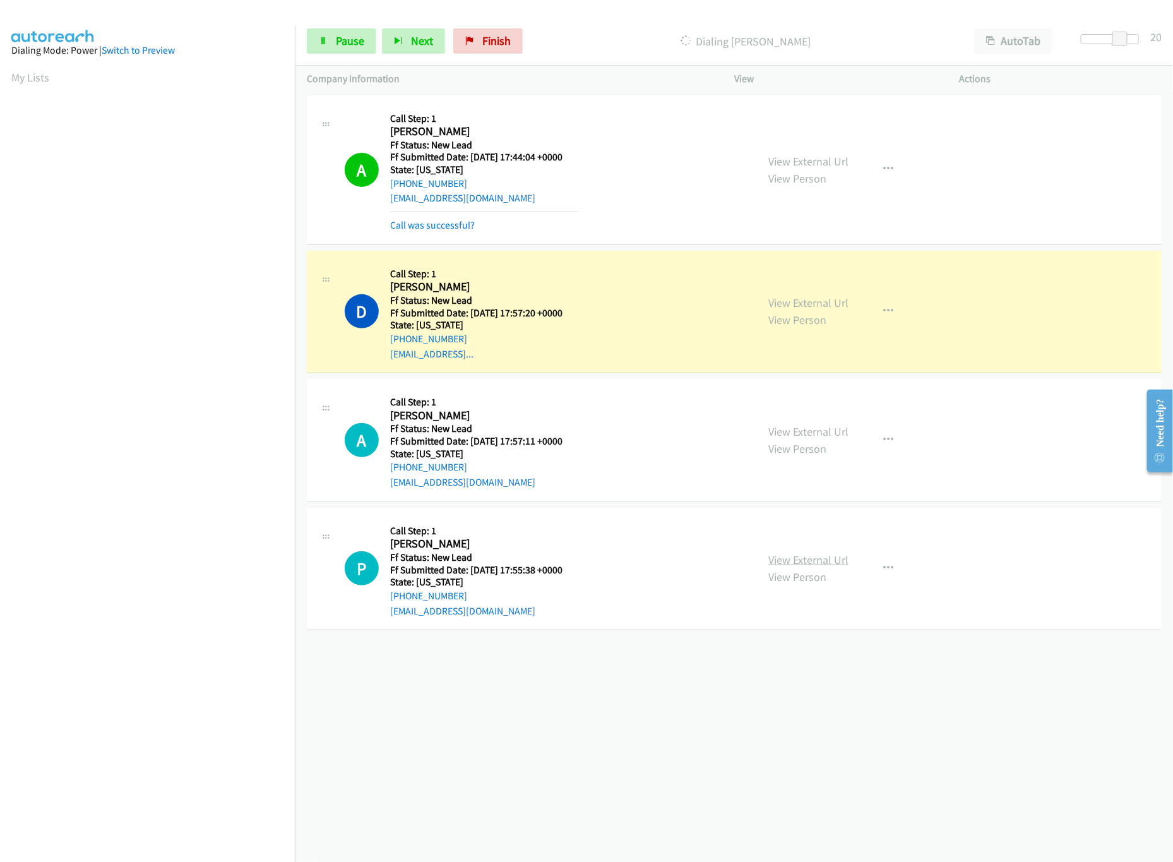
click at [817, 565] on link "View External Url" at bounding box center [809, 560] width 80 height 15
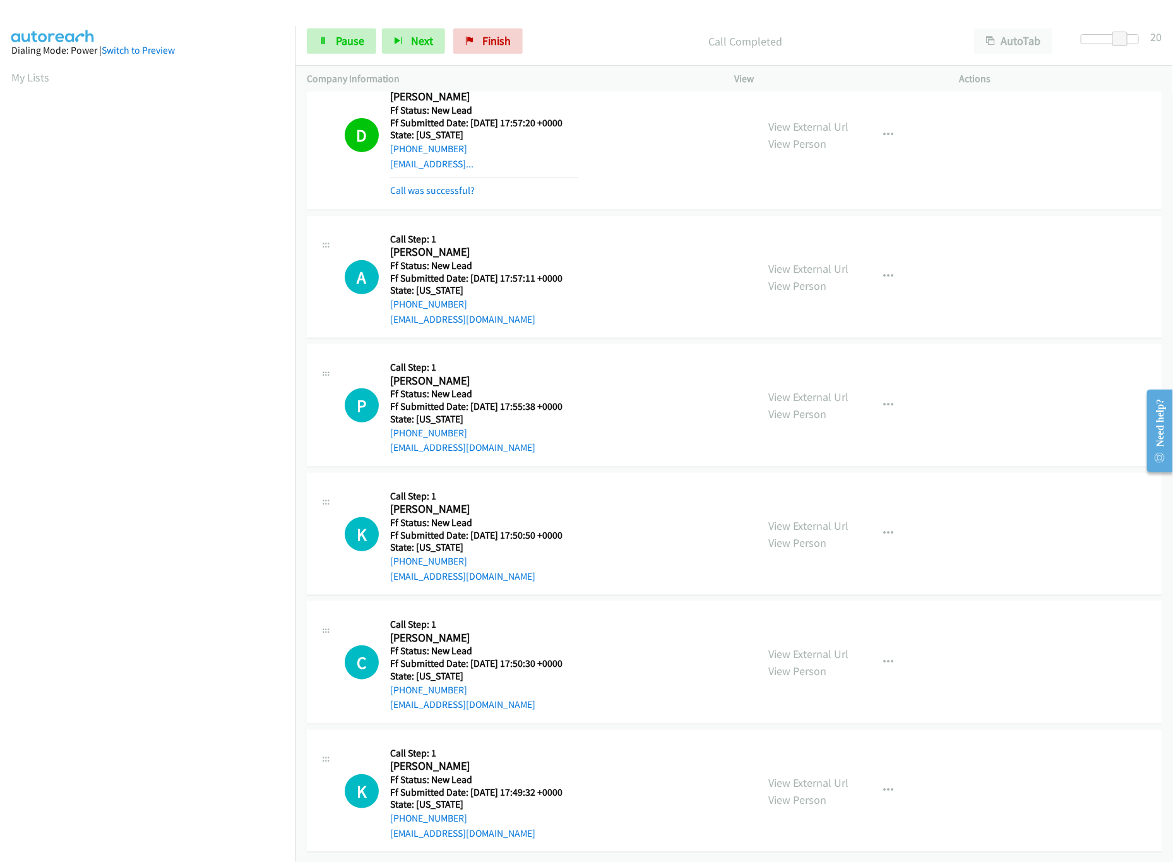
scroll to position [207, 0]
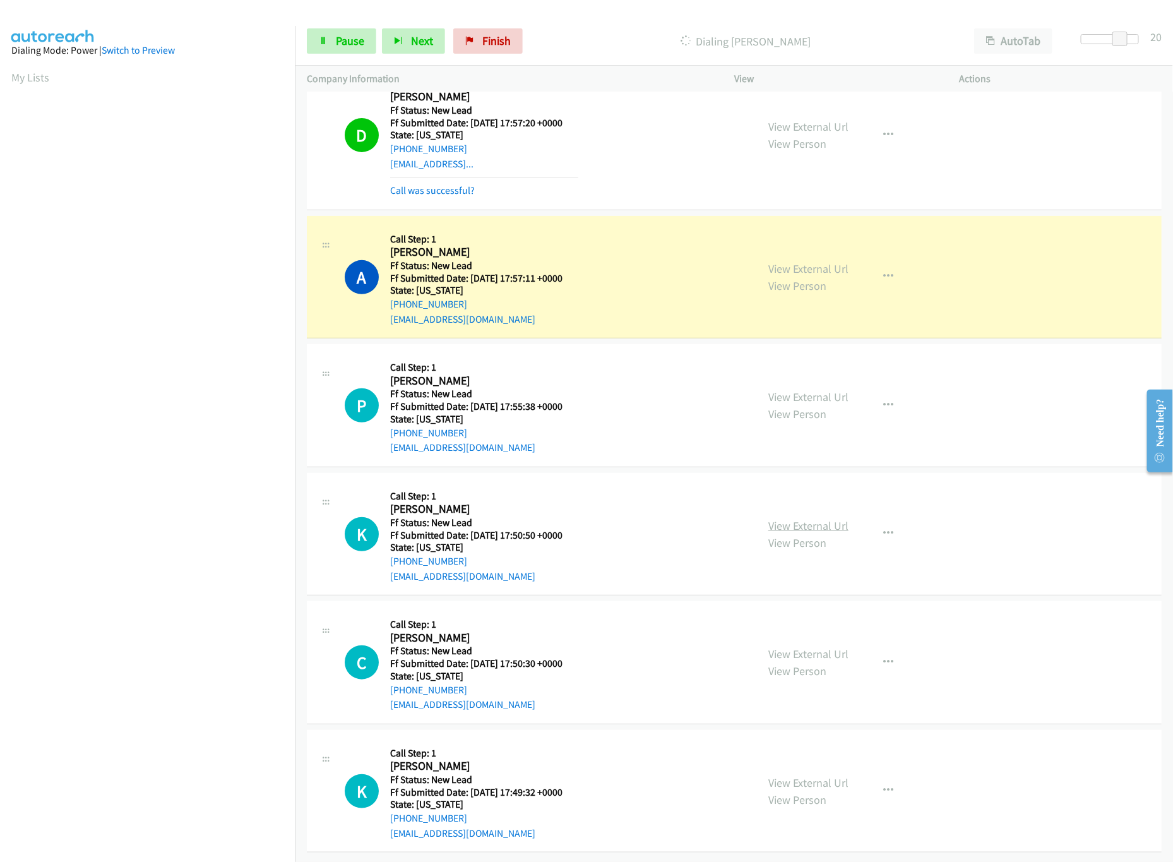
click at [793, 518] on link "View External Url" at bounding box center [809, 525] width 80 height 15
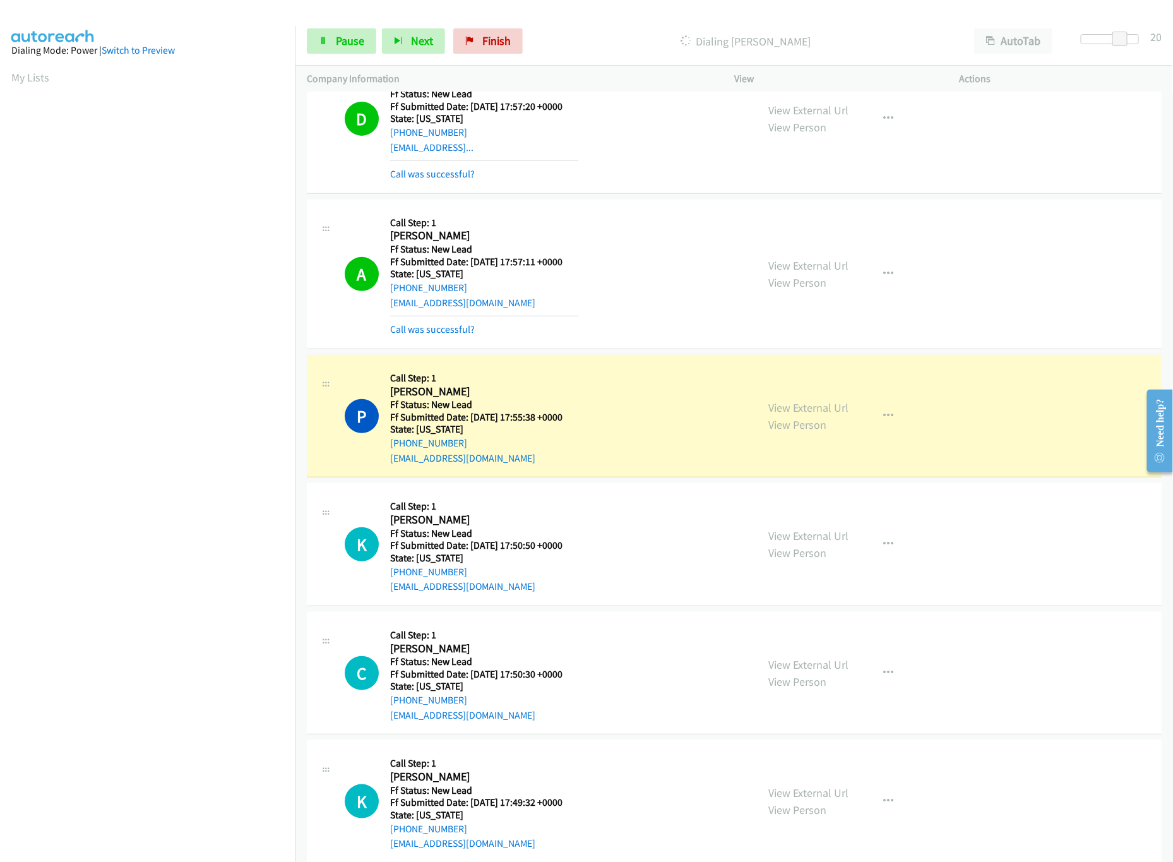
scroll to position [234, 0]
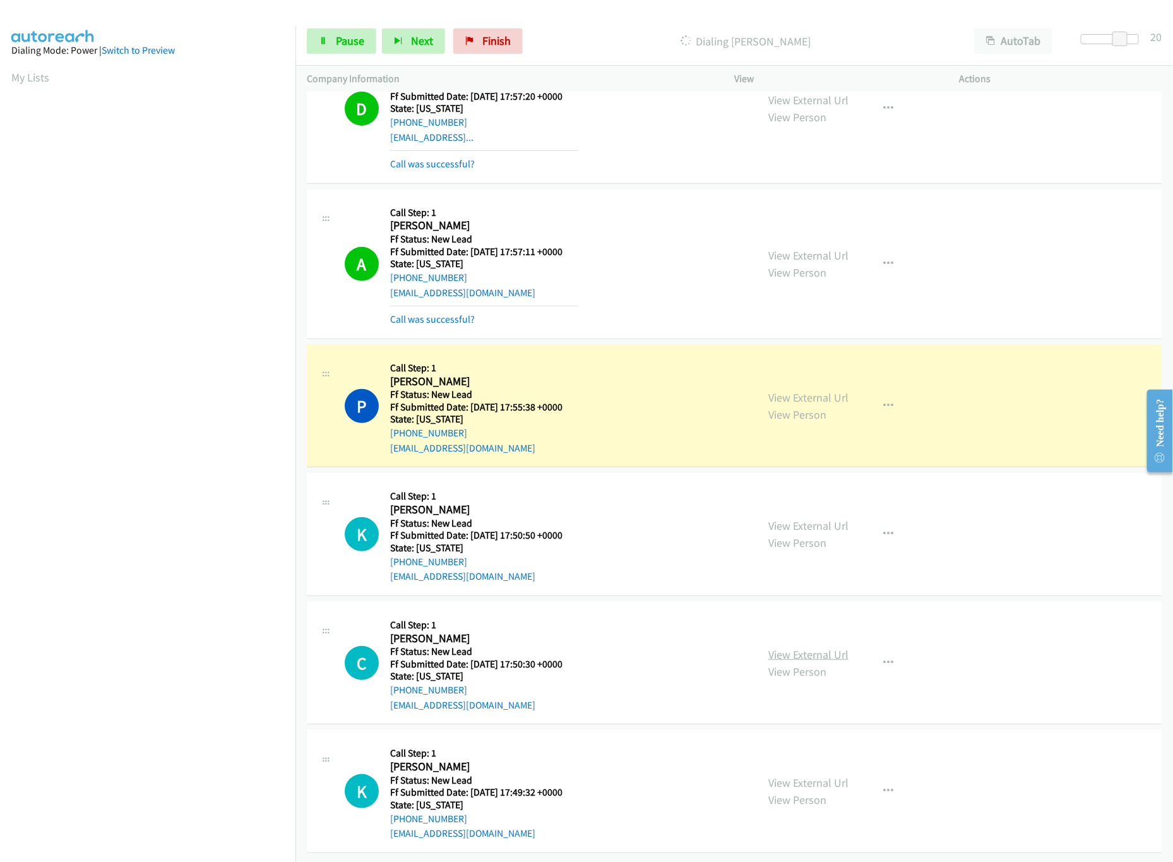
click at [807, 647] on link "View External Url" at bounding box center [809, 654] width 80 height 15
click at [819, 776] on link "View External Url" at bounding box center [809, 783] width 80 height 15
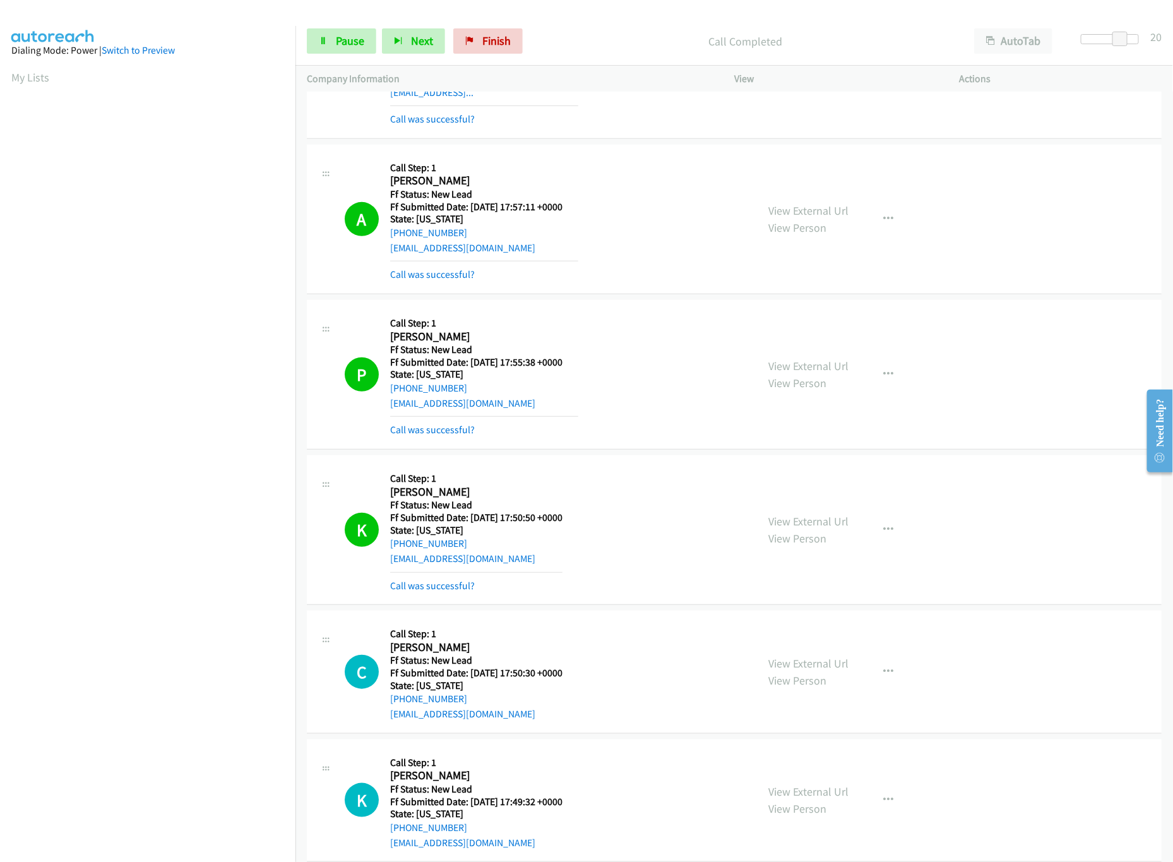
scroll to position [674, 0]
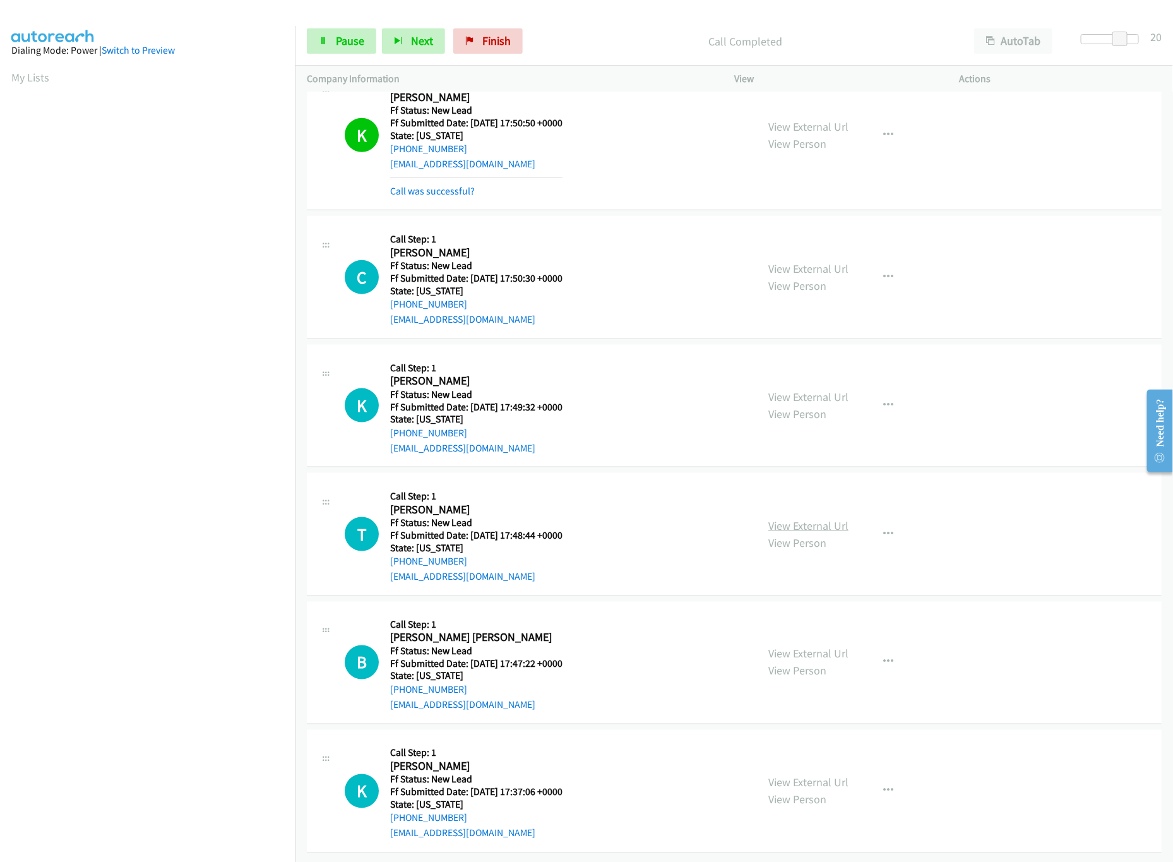
click at [782, 518] on link "View External Url" at bounding box center [809, 525] width 80 height 15
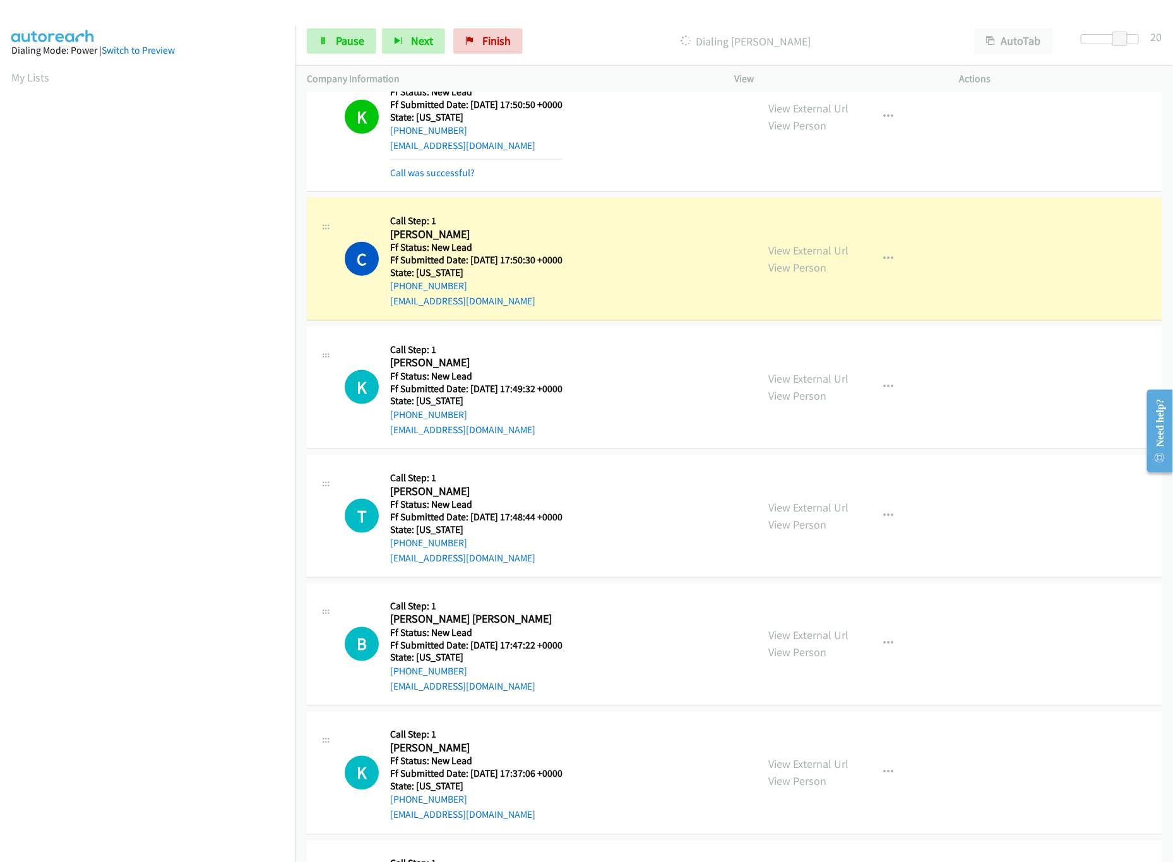
scroll to position [548, 0]
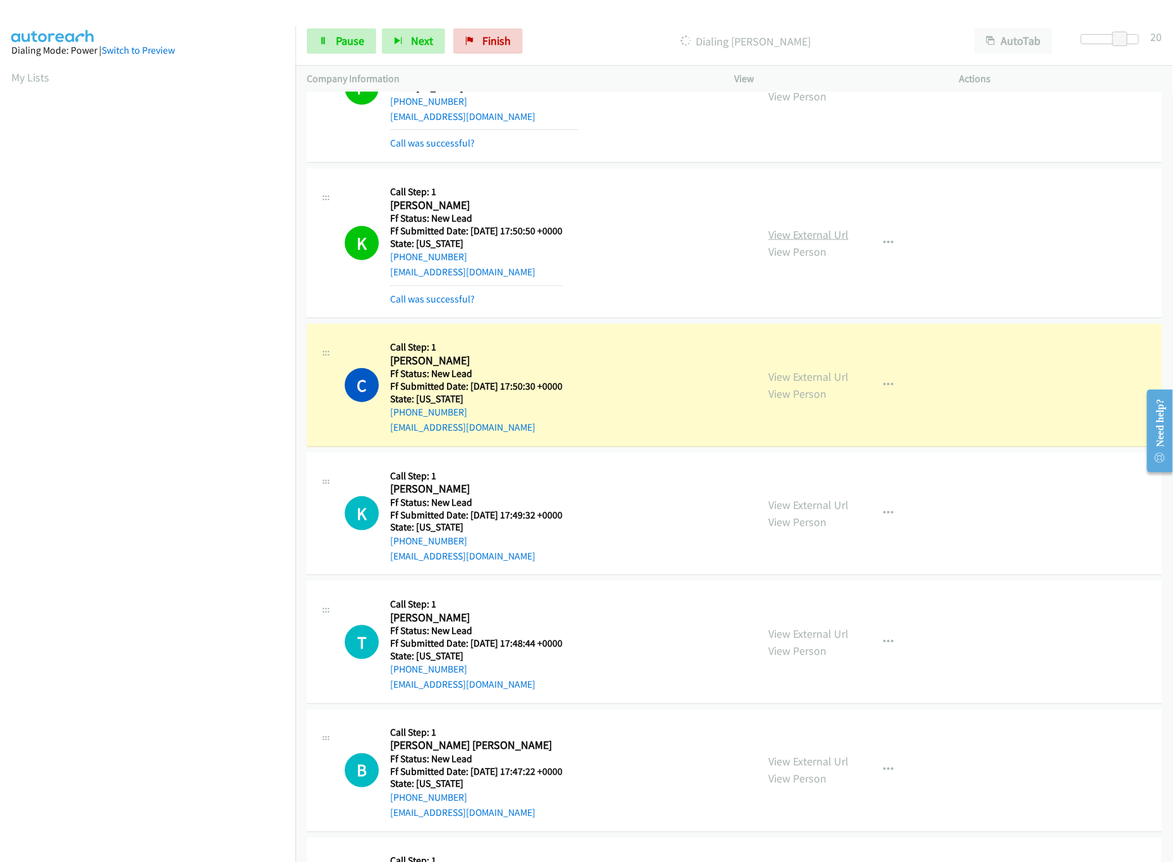
click at [798, 232] on link "View External Url" at bounding box center [809, 234] width 80 height 15
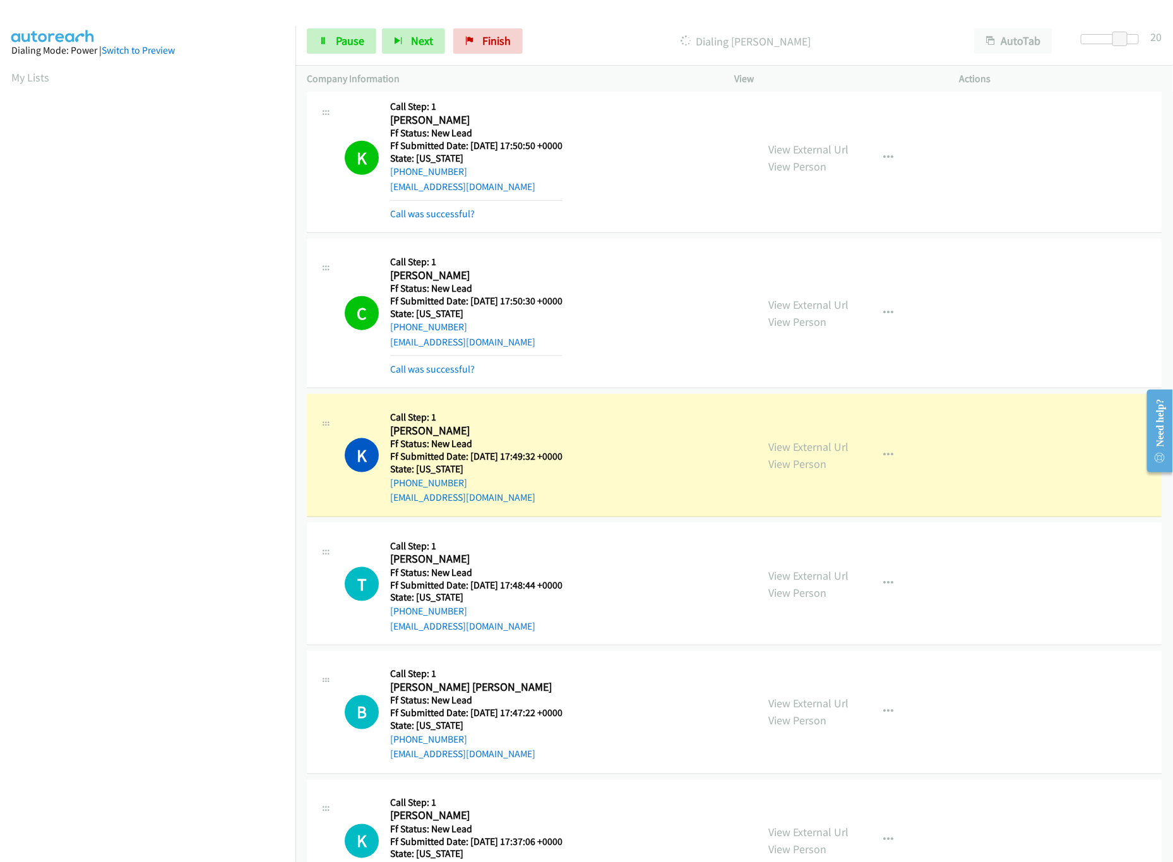
scroll to position [800, 0]
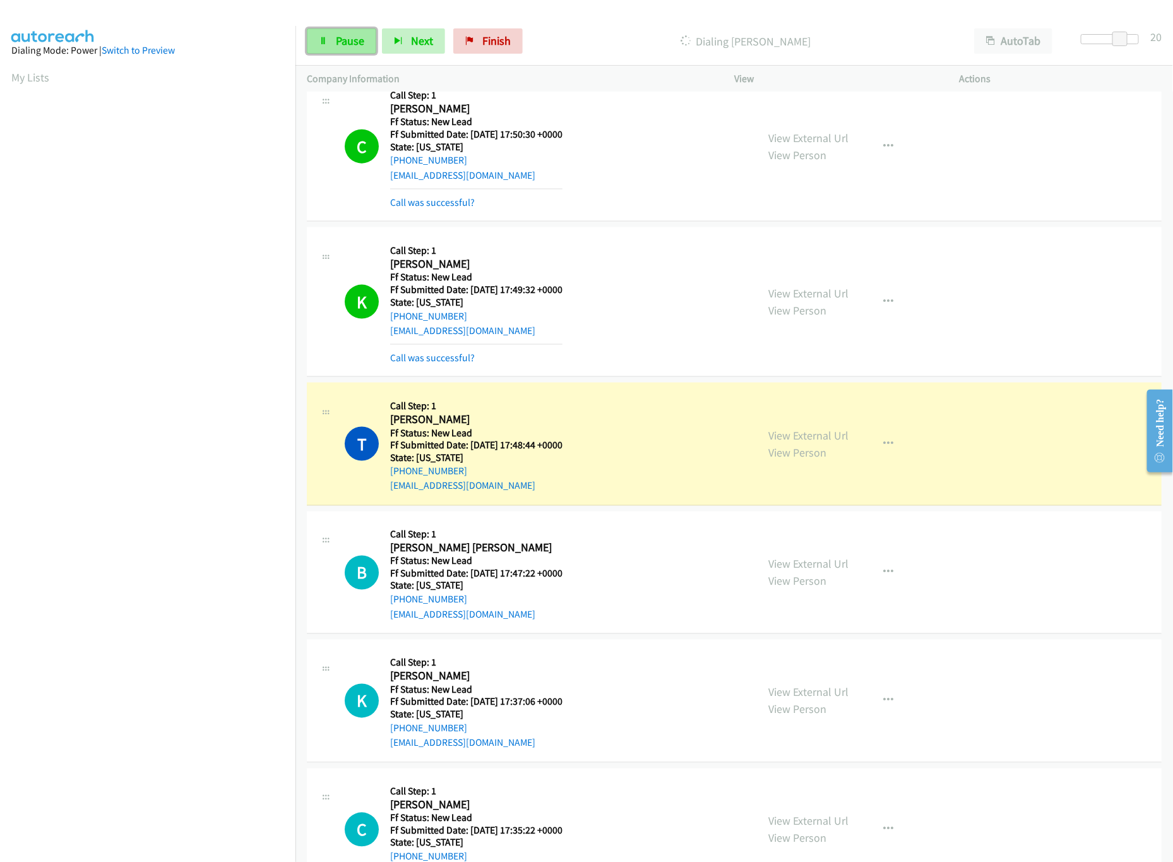
click at [347, 36] on span "Pause" at bounding box center [350, 40] width 28 height 15
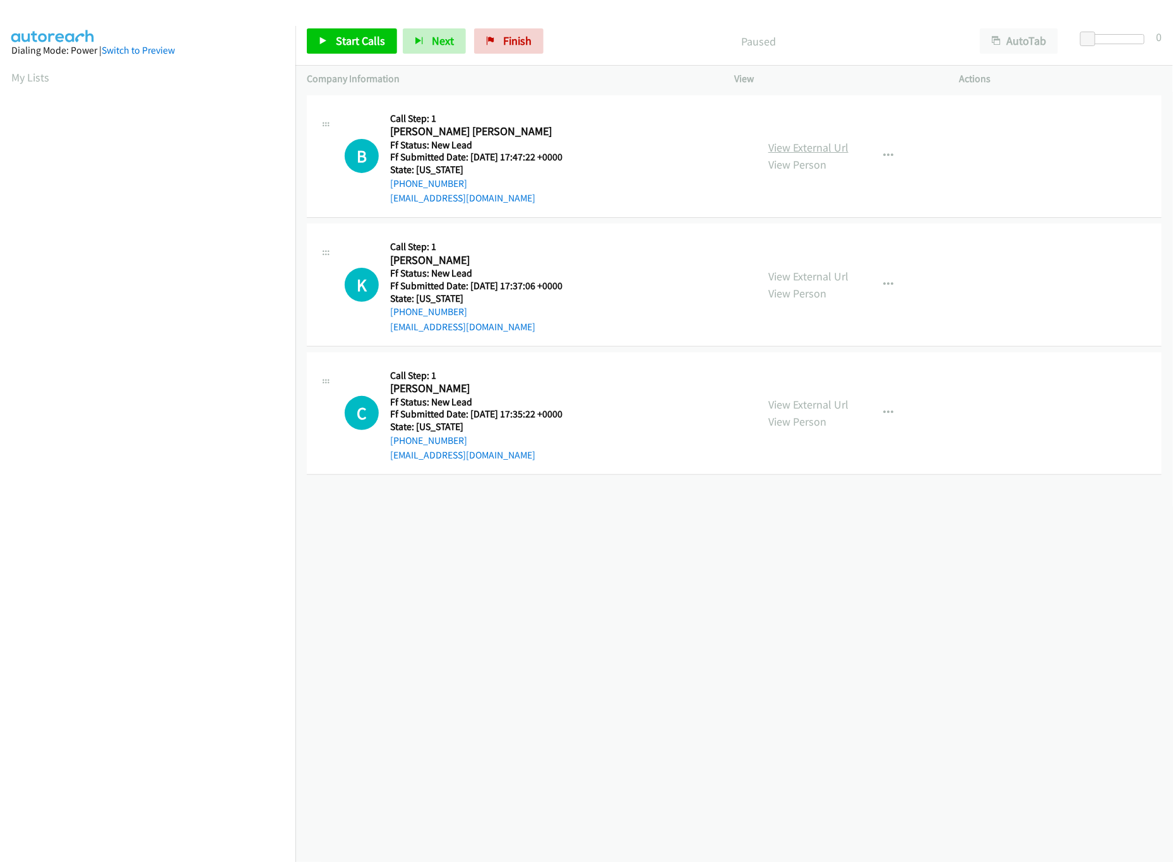
click at [798, 146] on link "View External Url" at bounding box center [809, 147] width 80 height 15
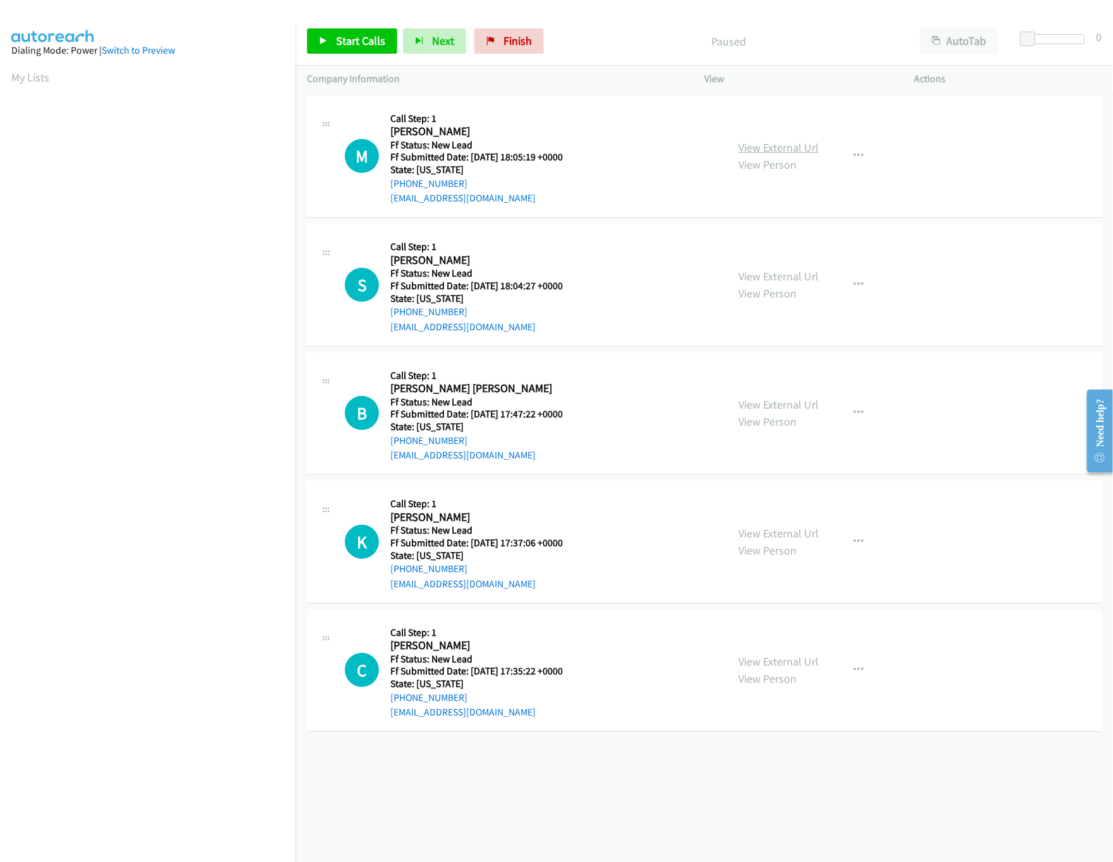
click at [757, 144] on link "View External Url" at bounding box center [778, 147] width 80 height 15
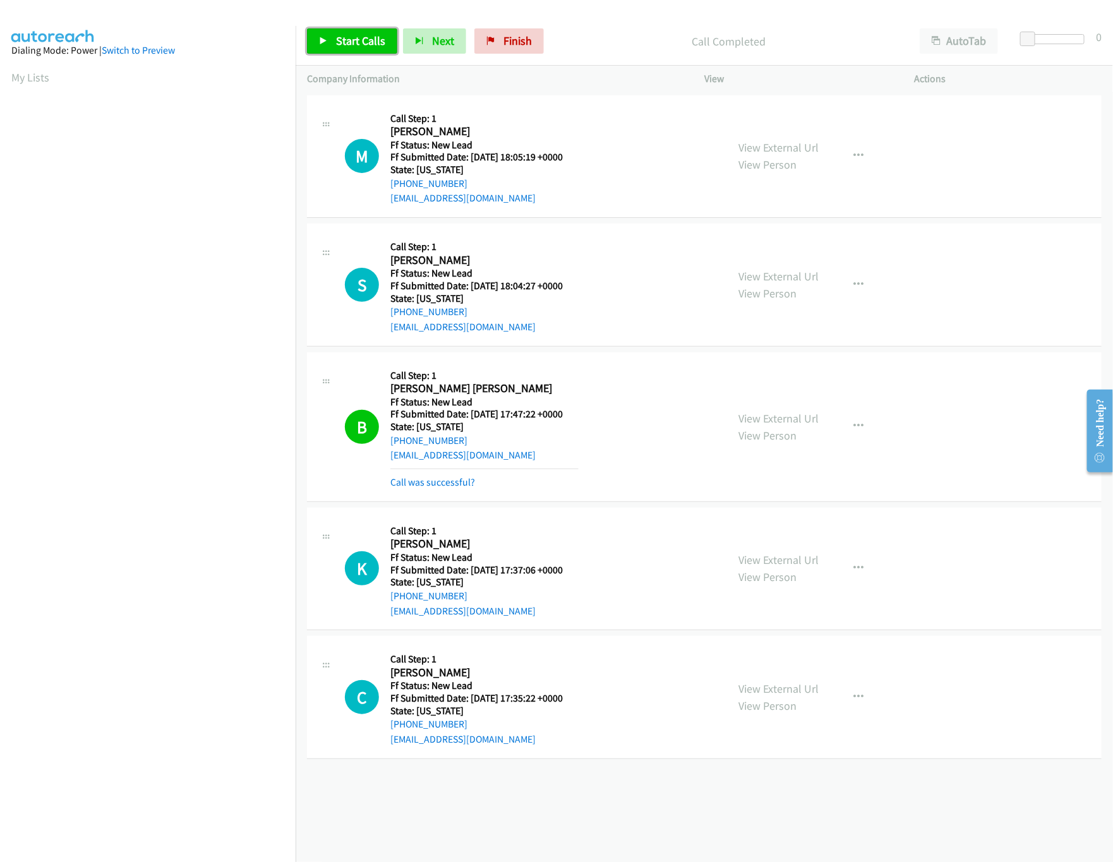
click at [337, 45] on span "Start Calls" at bounding box center [360, 40] width 49 height 15
click at [777, 279] on link "View External Url" at bounding box center [778, 276] width 80 height 15
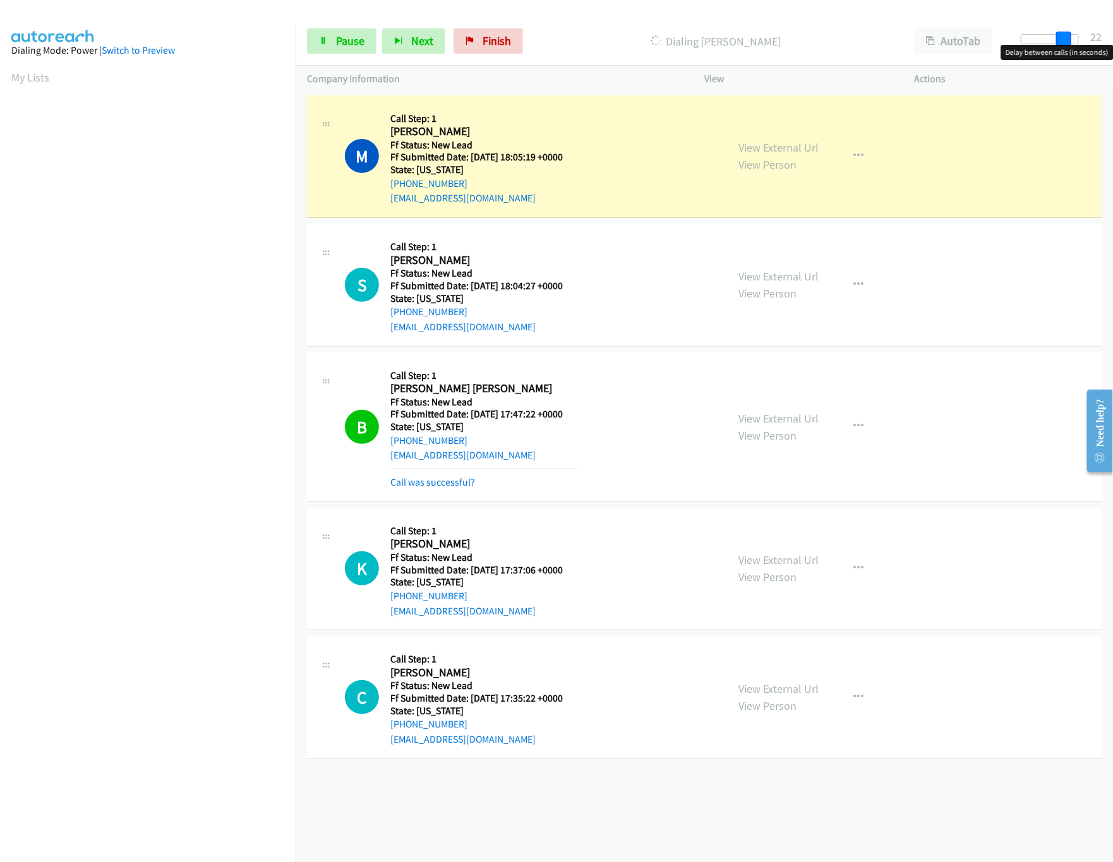
drag, startPoint x: 1051, startPoint y: 37, endPoint x: 1096, endPoint y: 37, distance: 44.2
click at [1096, 37] on div "Start Calls Pause Next Finish Dialing Melissa Hooper AutoTab AutoTab 22" at bounding box center [704, 41] width 817 height 49
click at [767, 553] on link "View External Url" at bounding box center [778, 560] width 80 height 15
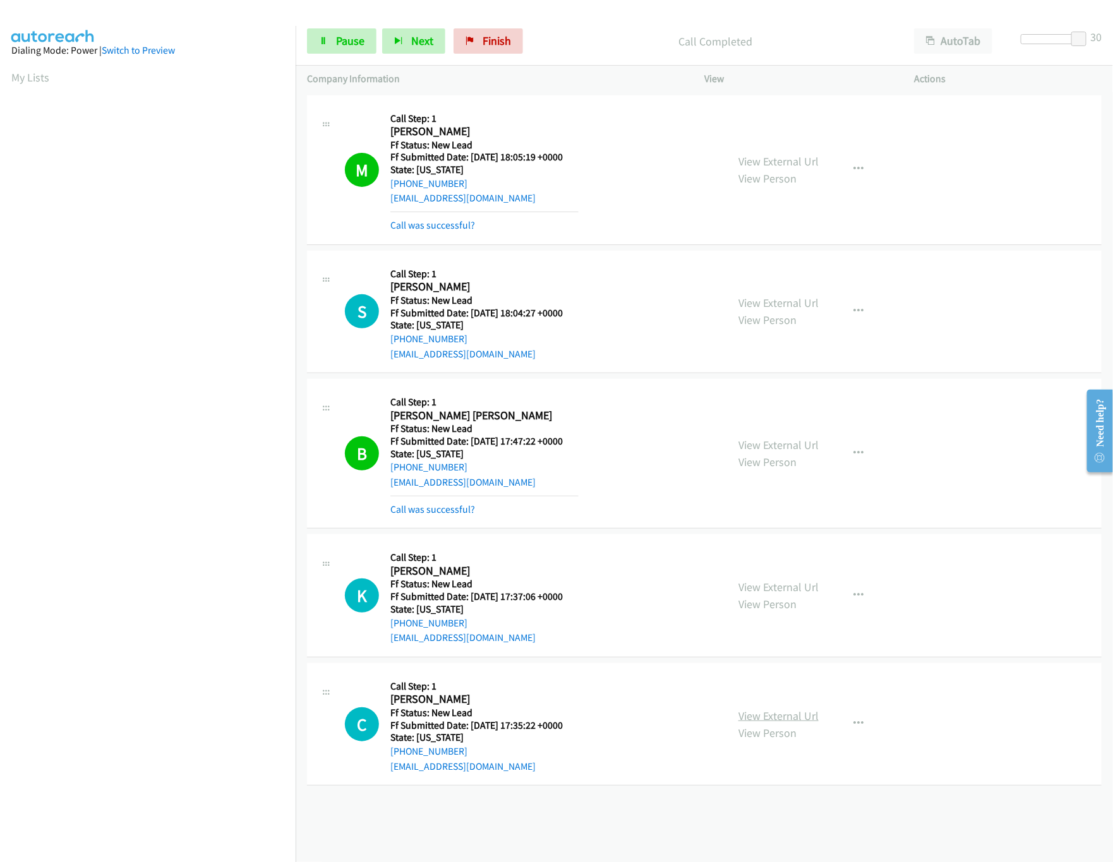
click at [760, 716] on link "View External Url" at bounding box center [778, 716] width 80 height 15
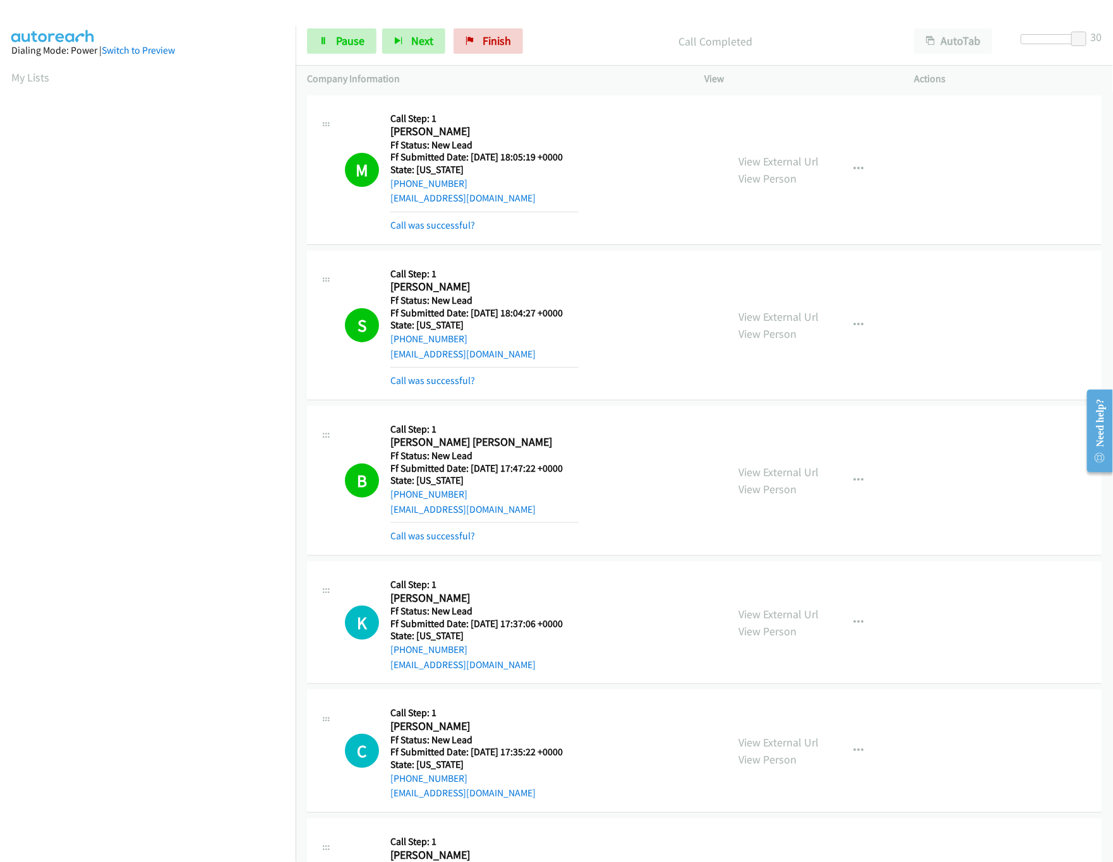
scroll to position [362, 0]
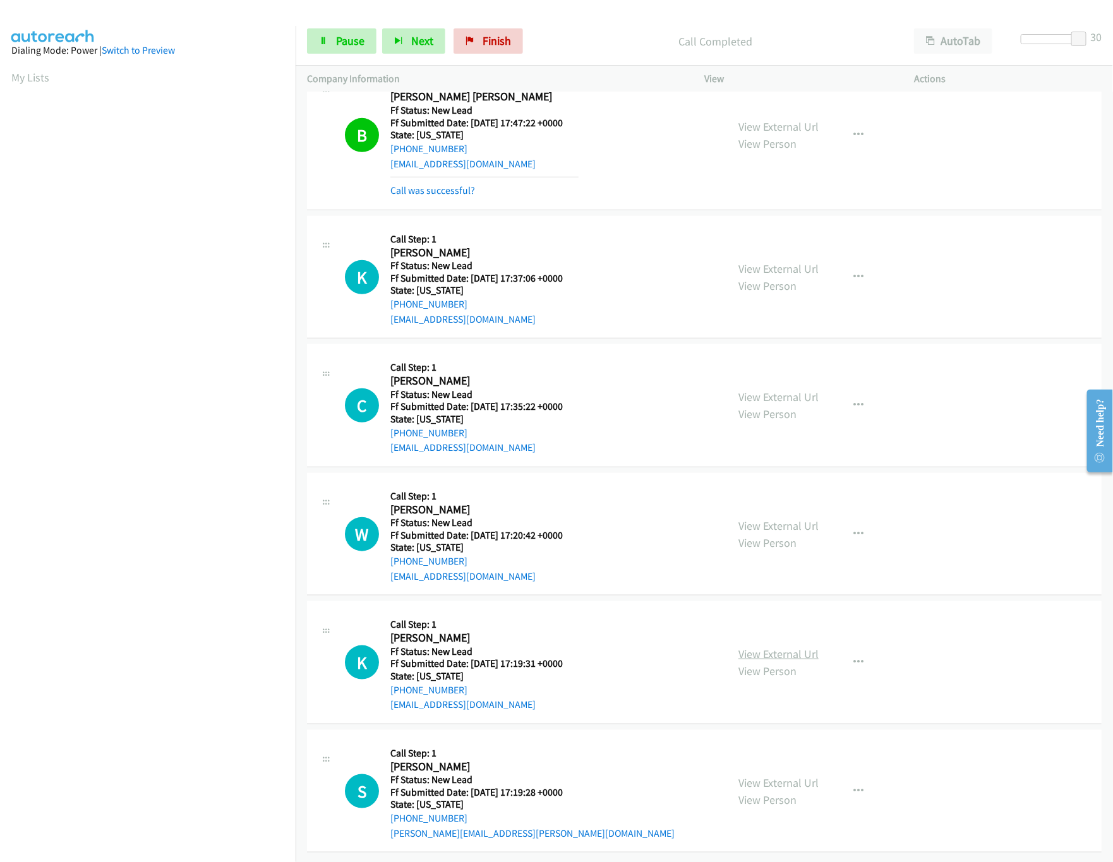
click at [760, 647] on link "View External Url" at bounding box center [778, 654] width 80 height 15
click at [787, 518] on link "View External Url" at bounding box center [778, 525] width 80 height 15
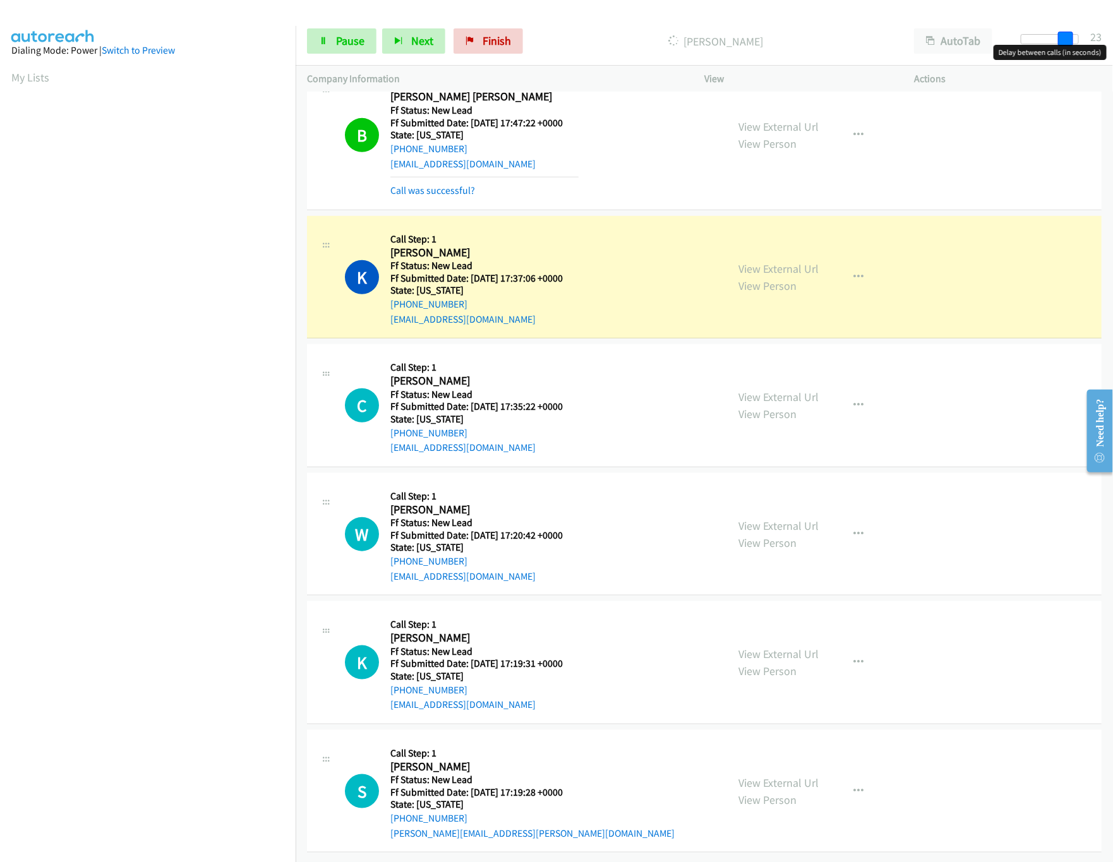
click at [1065, 35] on div at bounding box center [1050, 39] width 58 height 10
click at [1058, 35] on span at bounding box center [1065, 39] width 15 height 15
click at [1056, 35] on span at bounding box center [1063, 39] width 15 height 15
drag, startPoint x: 1055, startPoint y: 35, endPoint x: 1048, endPoint y: 35, distance: 7.6
click at [1048, 35] on span at bounding box center [1055, 39] width 15 height 15
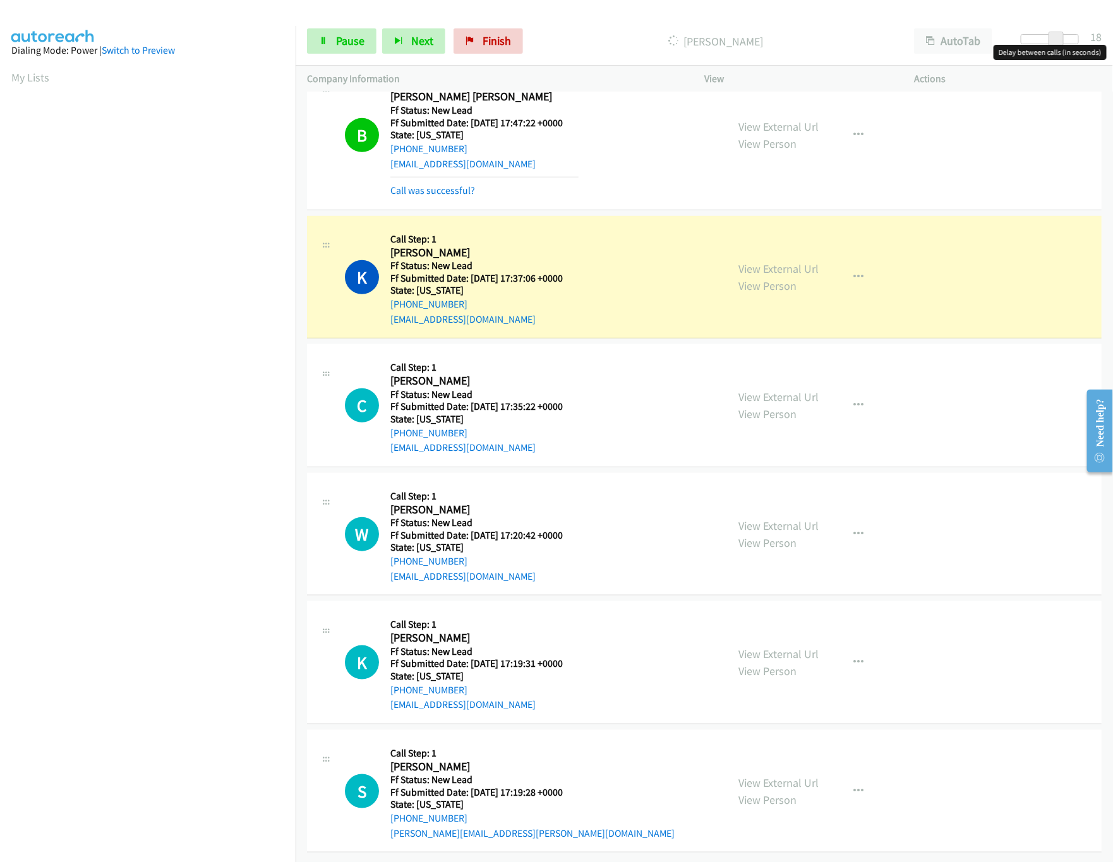
click at [1041, 37] on div at bounding box center [1050, 39] width 58 height 10
click at [1052, 37] on span at bounding box center [1046, 39] width 15 height 15
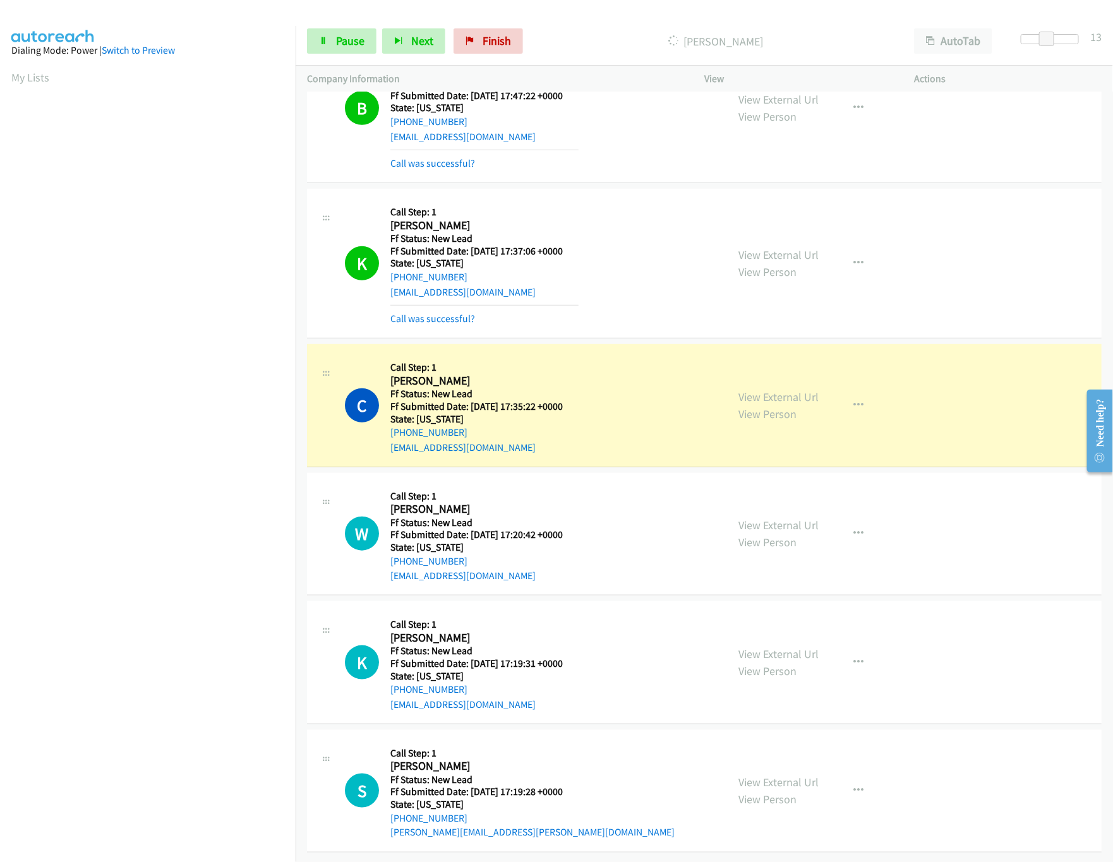
scroll to position [390, 0]
click at [792, 775] on link "View External Url" at bounding box center [778, 782] width 80 height 15
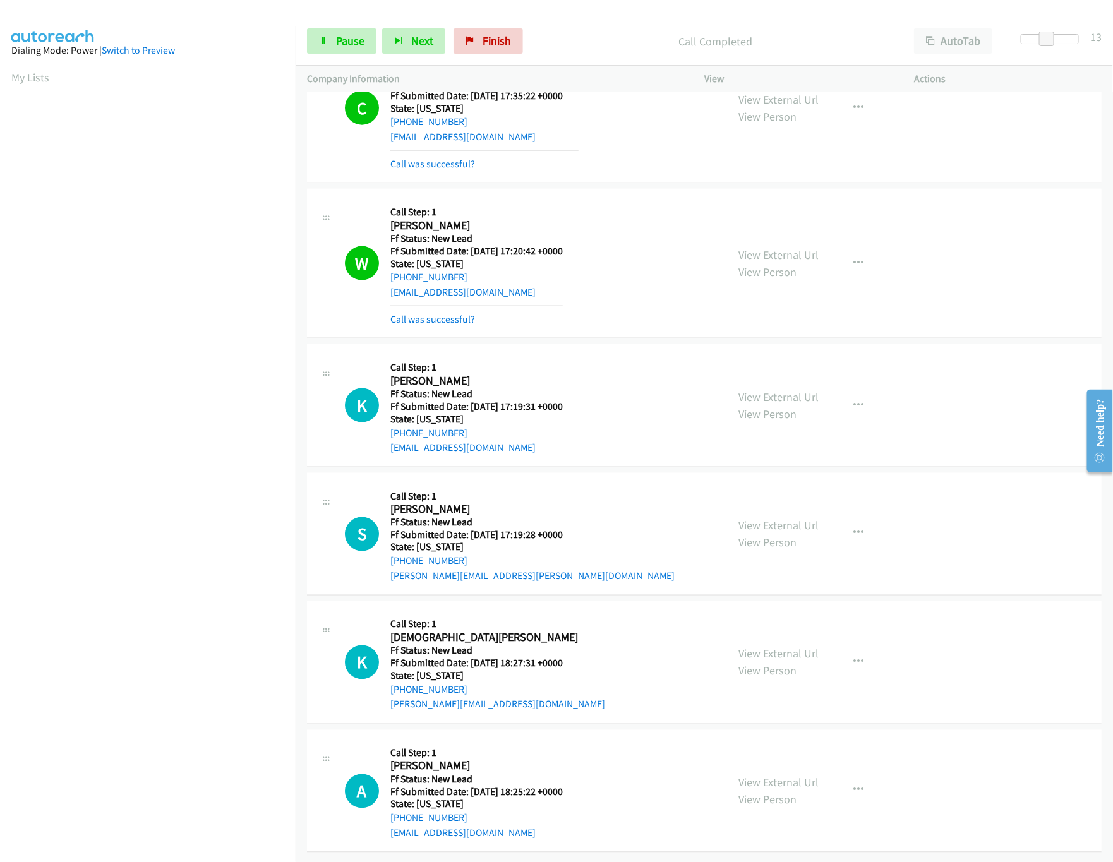
scroll to position [702, 0]
click at [775, 647] on link "View External Url" at bounding box center [778, 654] width 80 height 15
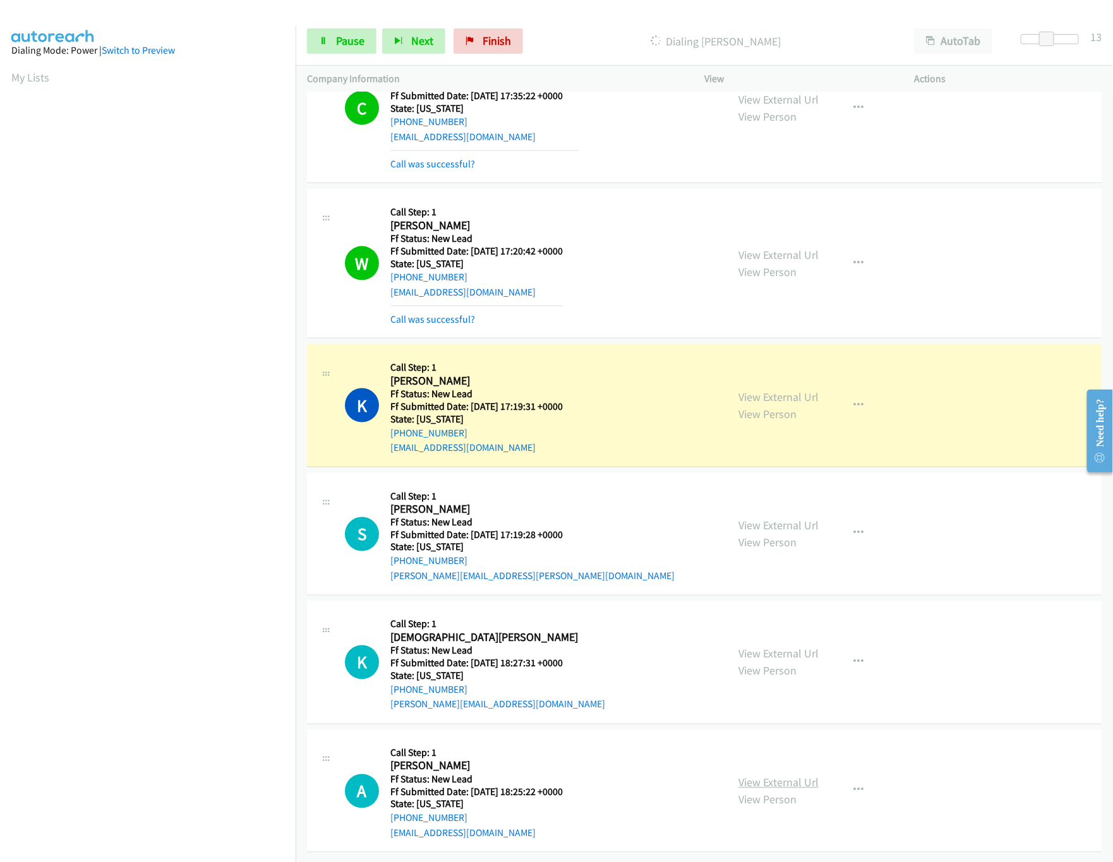
click at [794, 776] on link "View External Url" at bounding box center [778, 783] width 80 height 15
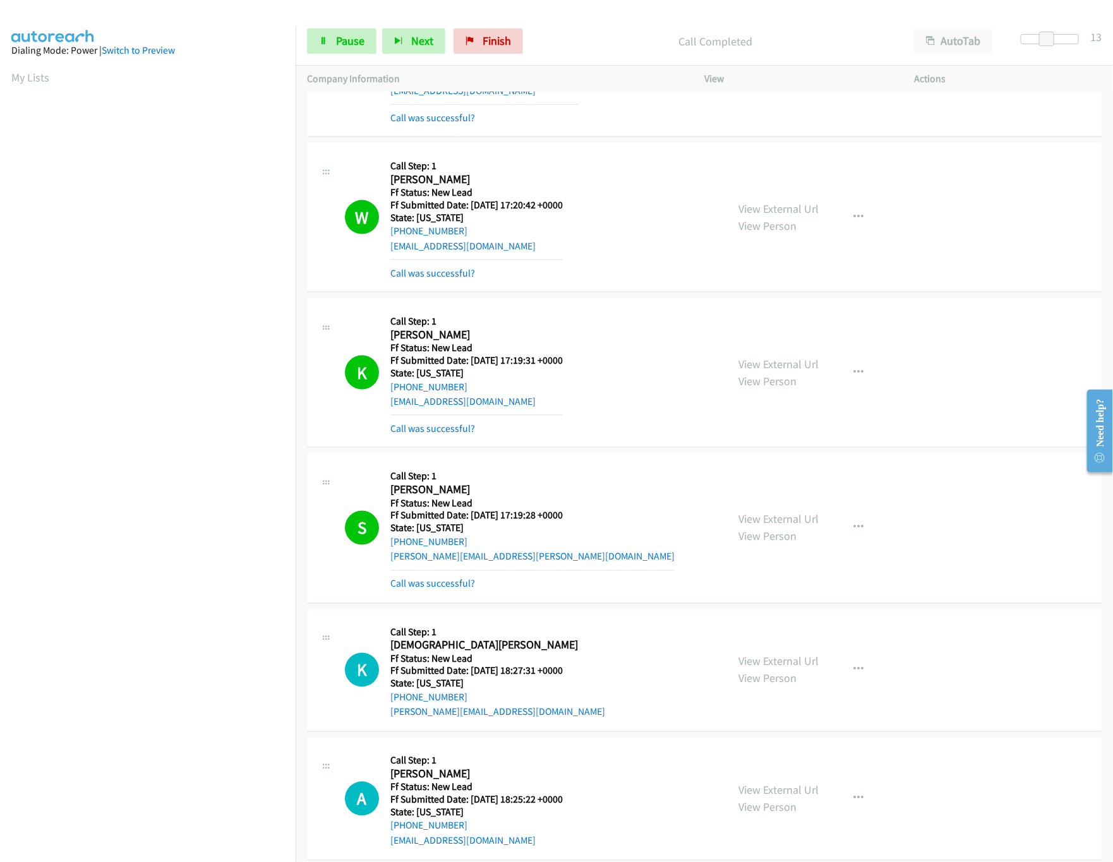
scroll to position [1108, 0]
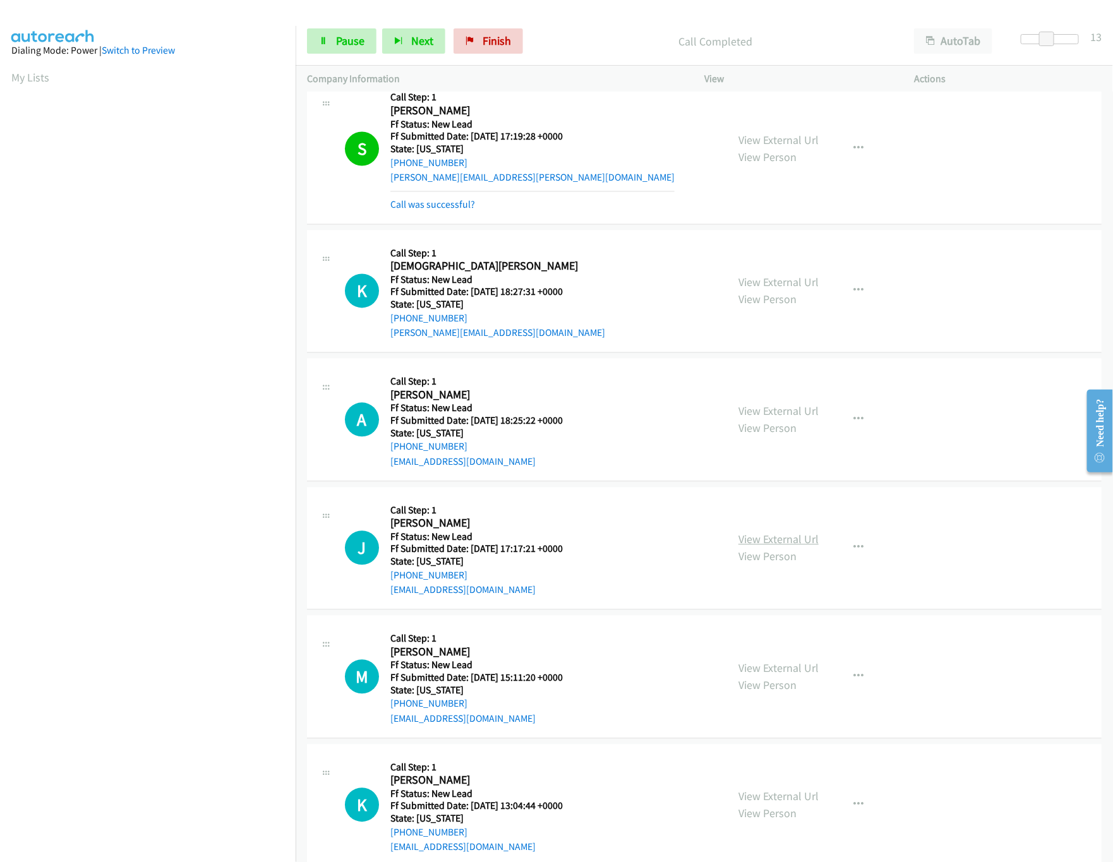
click at [771, 547] on link "View External Url" at bounding box center [778, 539] width 80 height 15
click at [768, 676] on link "View External Url" at bounding box center [778, 668] width 80 height 15
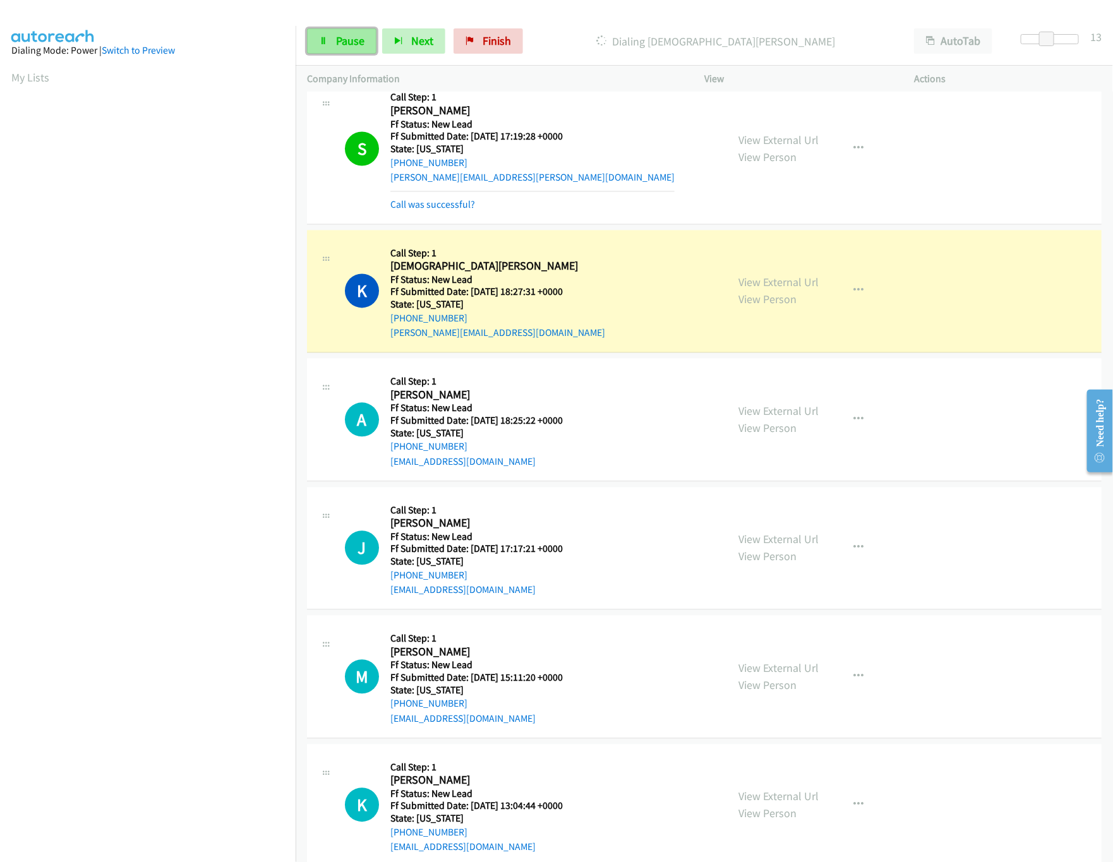
click at [336, 36] on span "Pause" at bounding box center [350, 40] width 28 height 15
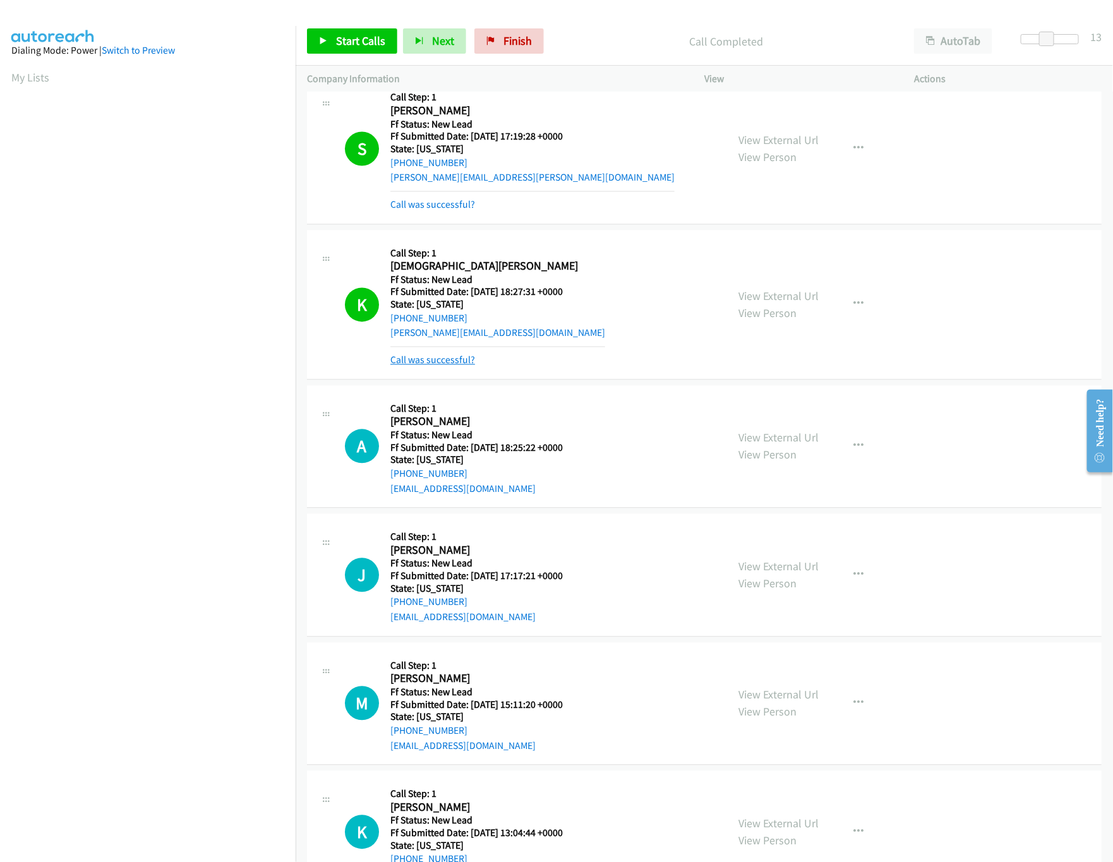
click at [425, 359] on link "Call was successful?" at bounding box center [432, 360] width 85 height 12
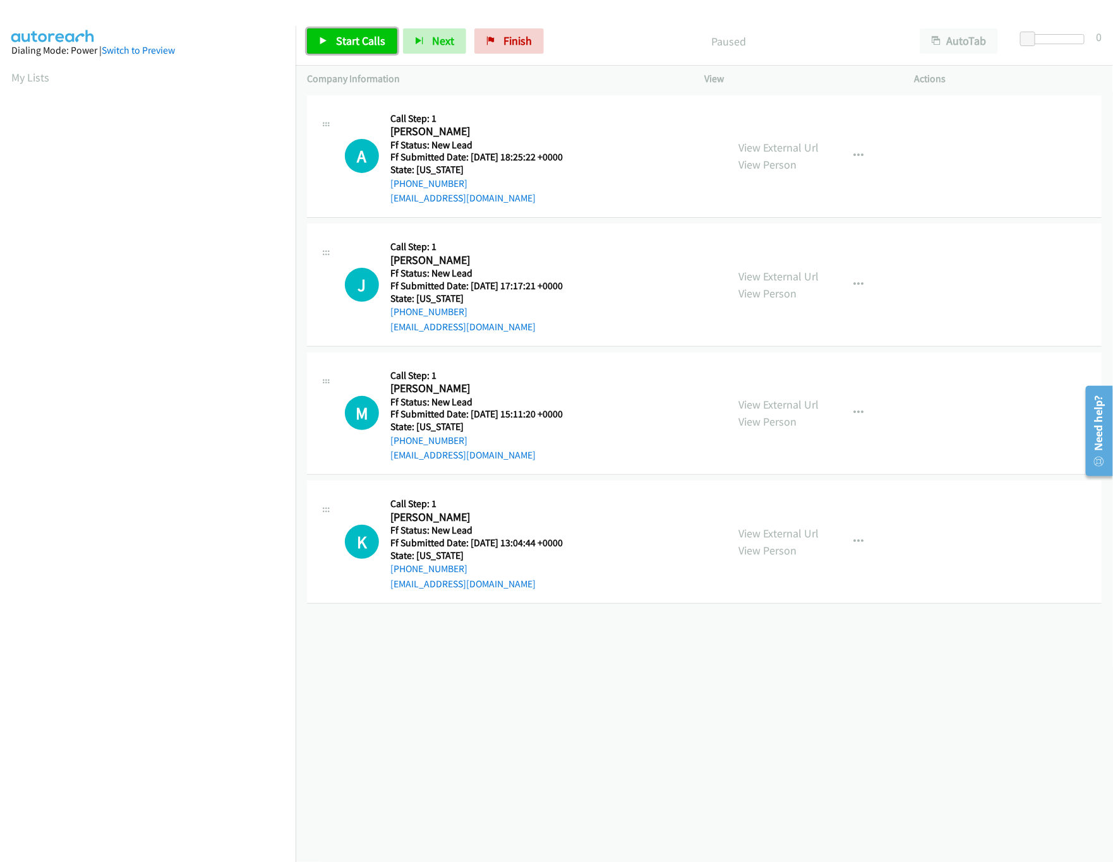
click at [366, 32] on link "Start Calls" at bounding box center [352, 40] width 90 height 25
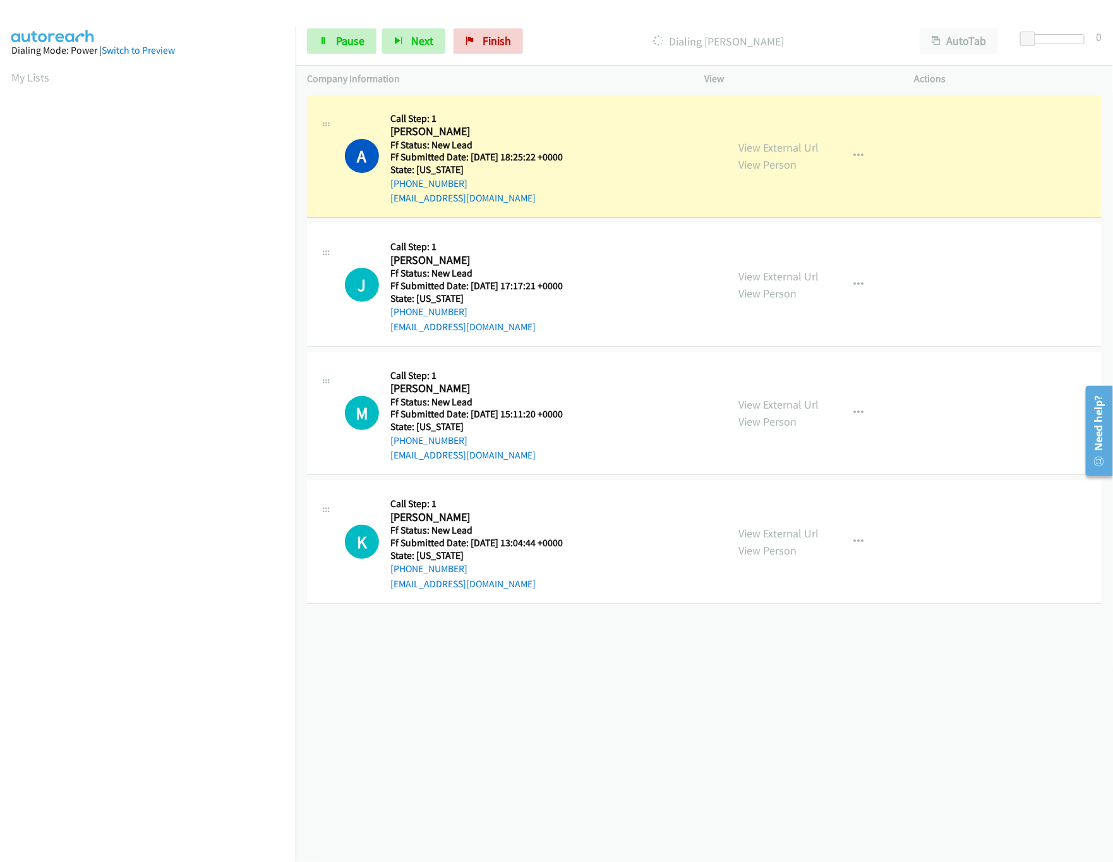
click at [793, 541] on div "View External Url View Person" at bounding box center [778, 542] width 80 height 34
click at [793, 540] on link "View External Url" at bounding box center [778, 533] width 80 height 15
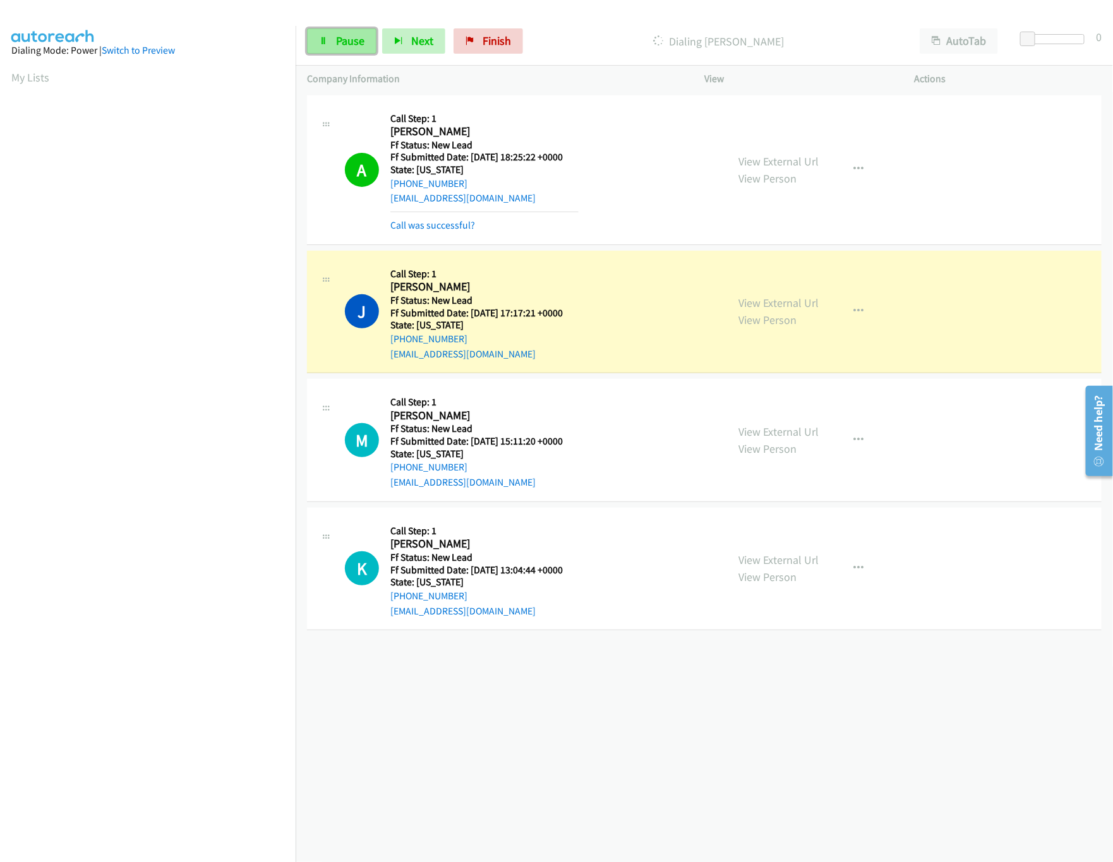
click at [332, 39] on link "Pause" at bounding box center [341, 40] width 69 height 25
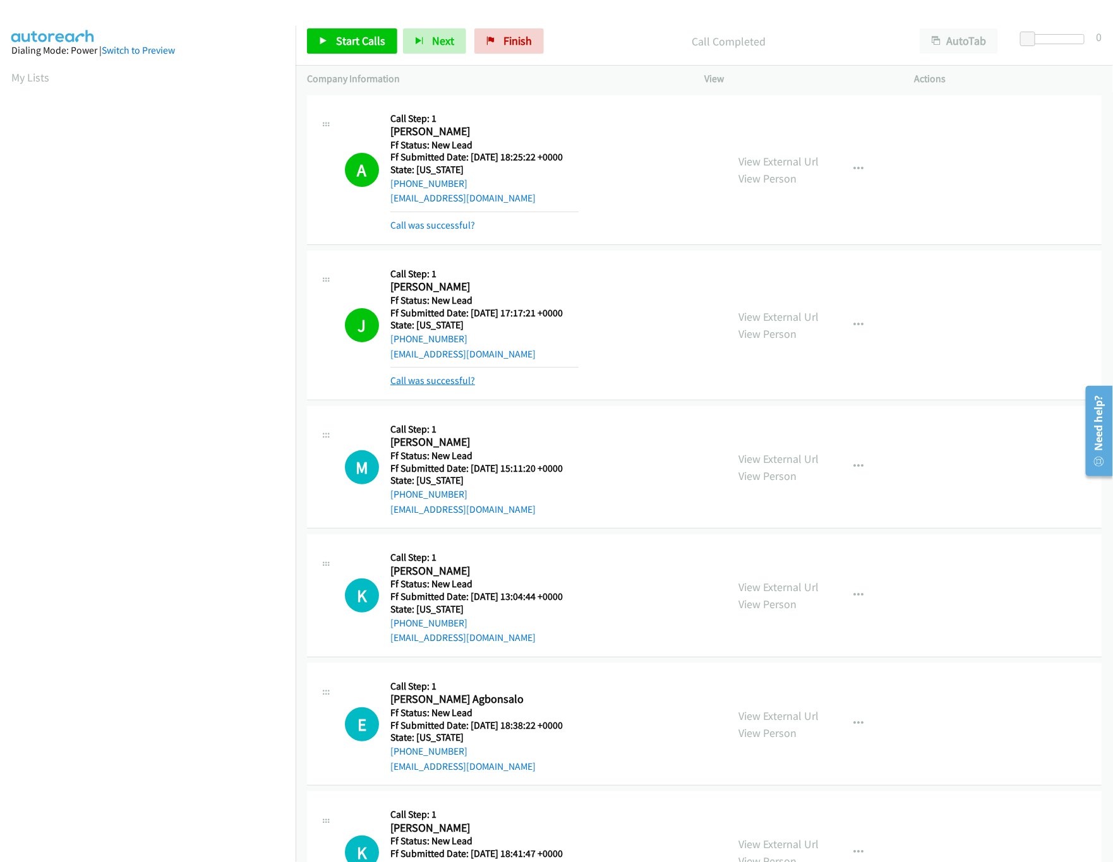
click at [434, 383] on link "Call was successful?" at bounding box center [432, 380] width 85 height 12
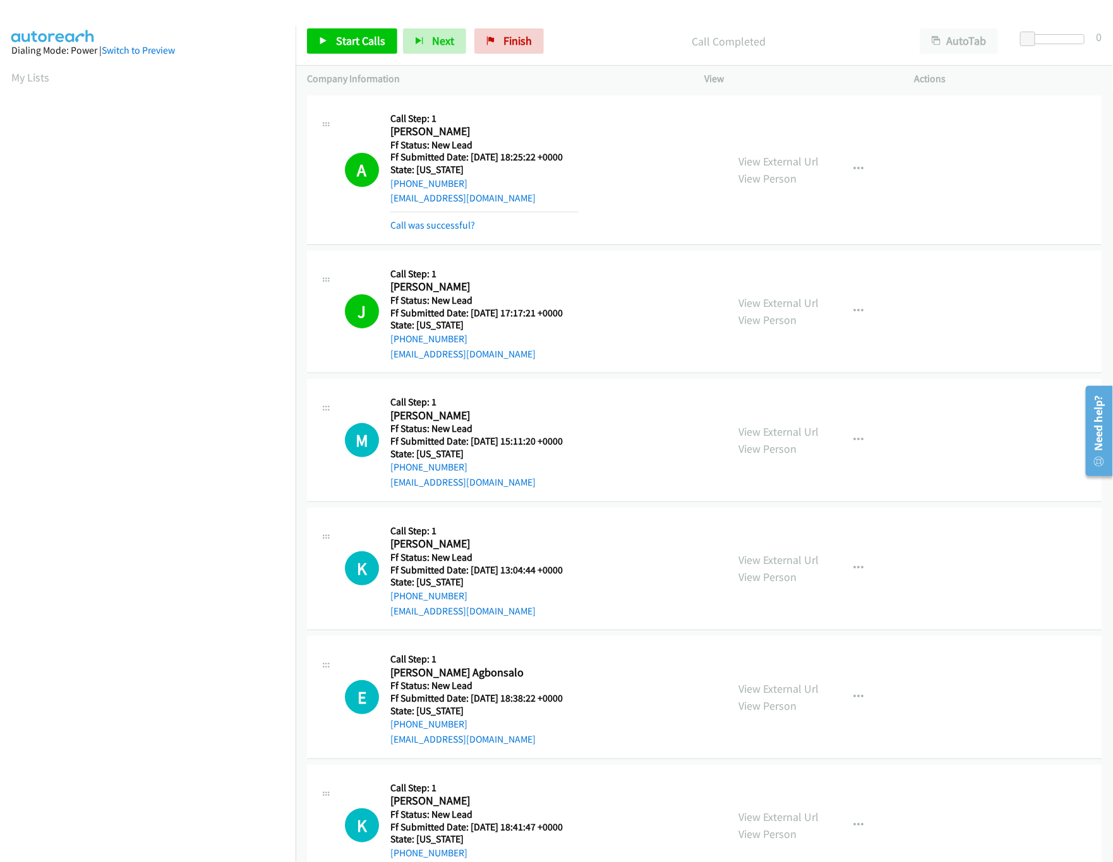
scroll to position [0, 4]
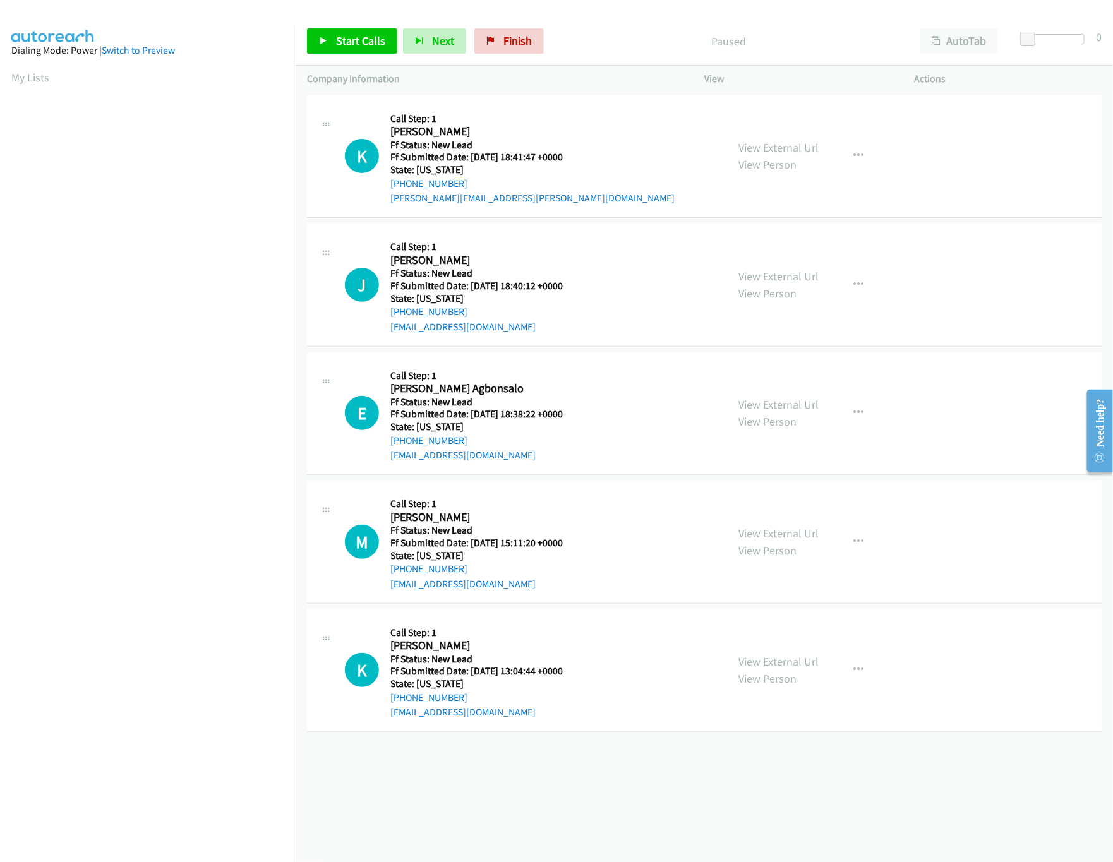
click at [531, 755] on div "[PHONE_NUMBER] Call failed - Please reload the list and try again The Callbar F…" at bounding box center [704, 477] width 817 height 770
click at [342, 42] on span "Start Calls" at bounding box center [360, 40] width 49 height 15
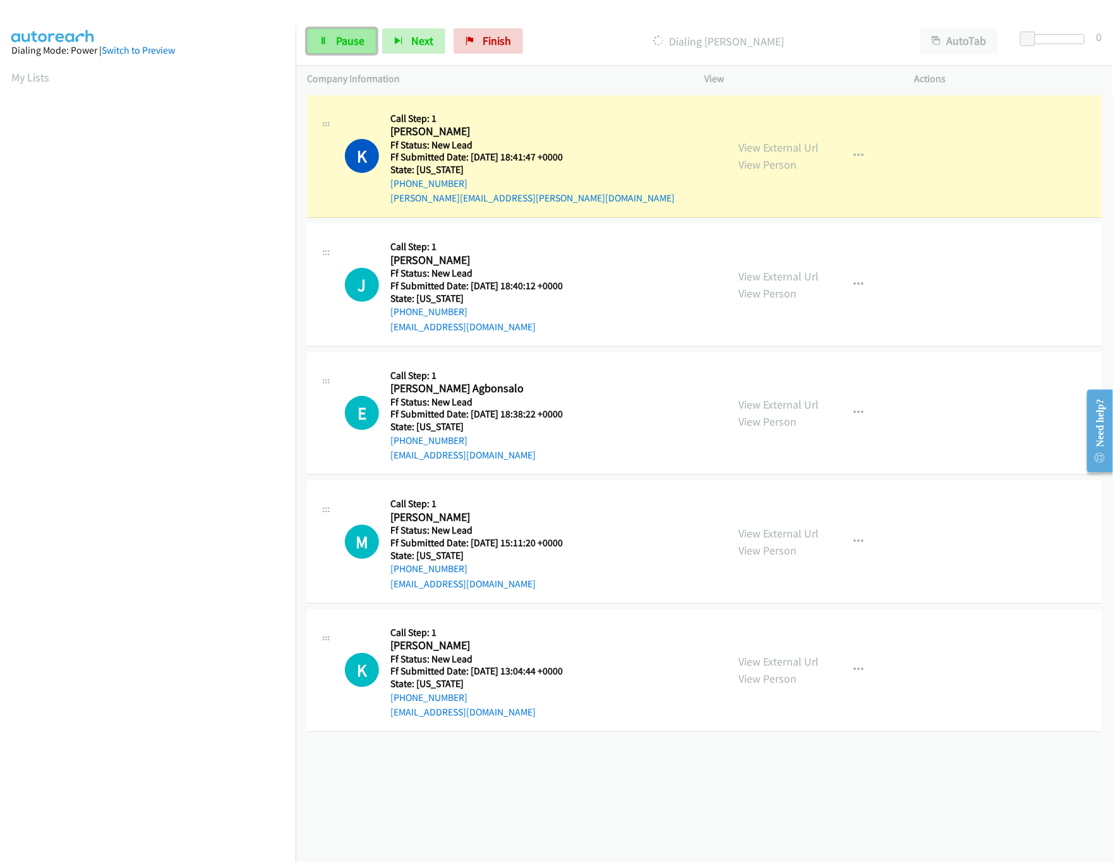
click at [323, 34] on link "Pause" at bounding box center [341, 40] width 69 height 25
click at [789, 147] on link "View External Url" at bounding box center [778, 147] width 80 height 15
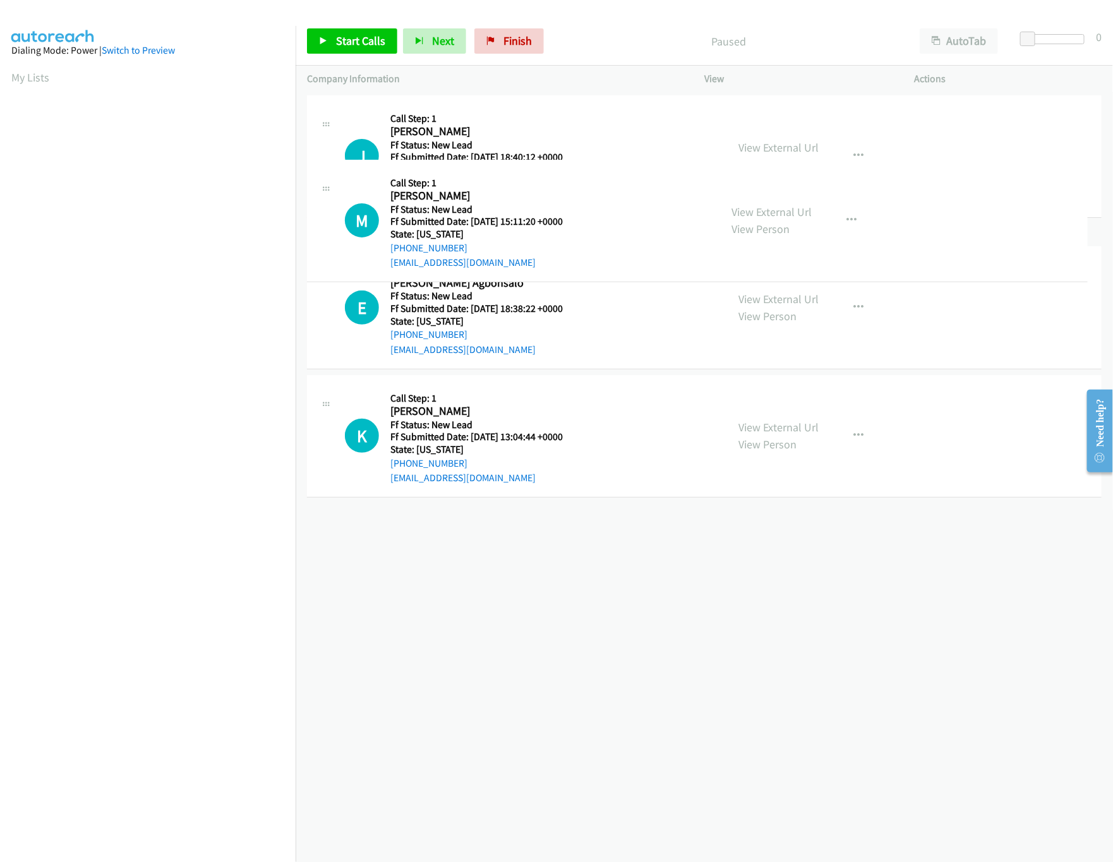
drag, startPoint x: 573, startPoint y: 422, endPoint x: 567, endPoint y: 143, distance: 279.8
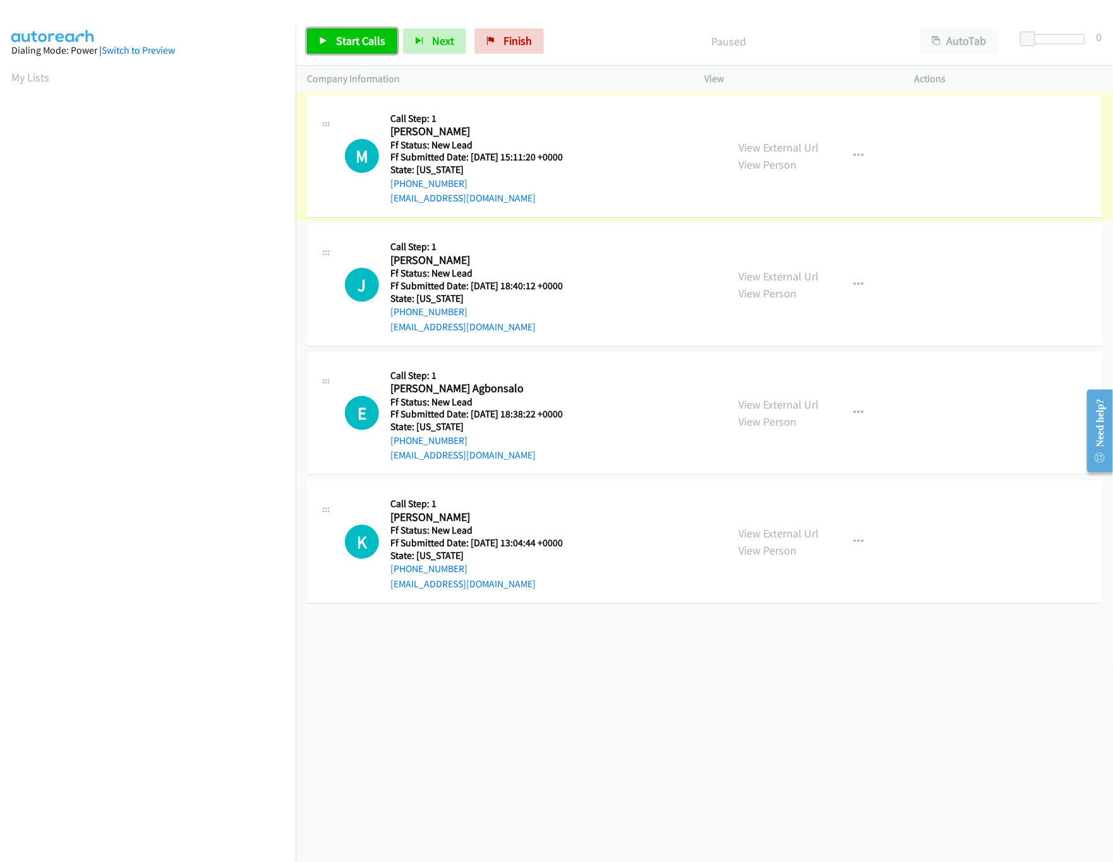
click at [377, 45] on span "Start Calls" at bounding box center [360, 40] width 49 height 15
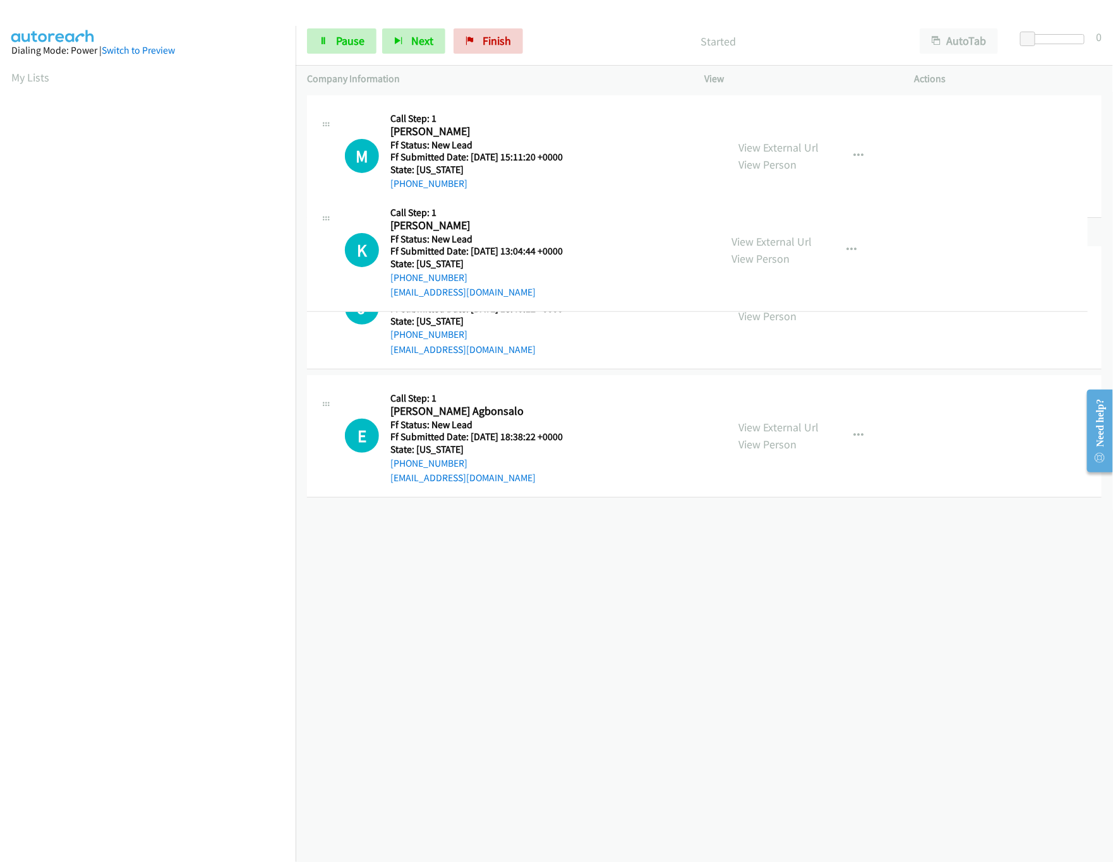
drag, startPoint x: 561, startPoint y: 550, endPoint x: 596, endPoint y: 258, distance: 294.5
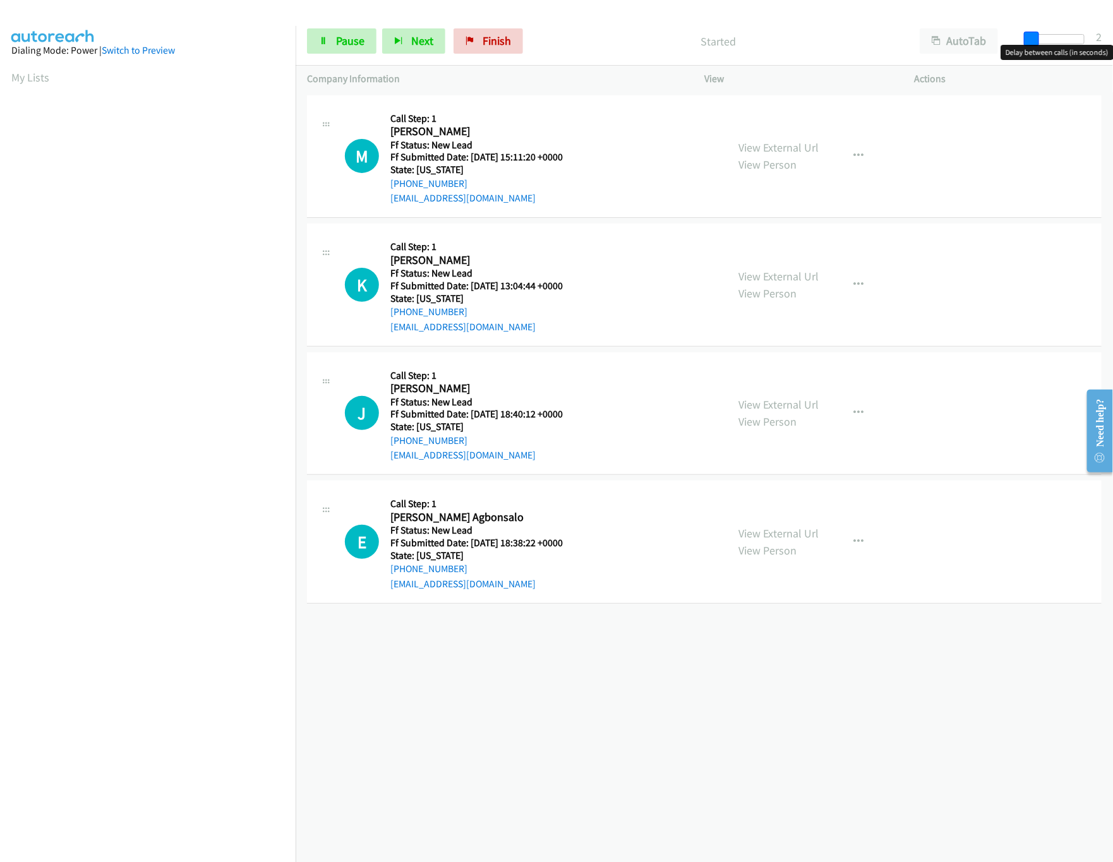
drag, startPoint x: 1027, startPoint y: 42, endPoint x: 1118, endPoint y: 53, distance: 91.6
click at [1112, 53] on html "Start Calls Pause Next Finish Started AutoTab AutoTab 2 Company Information Inf…" at bounding box center [556, 30] width 1113 height 60
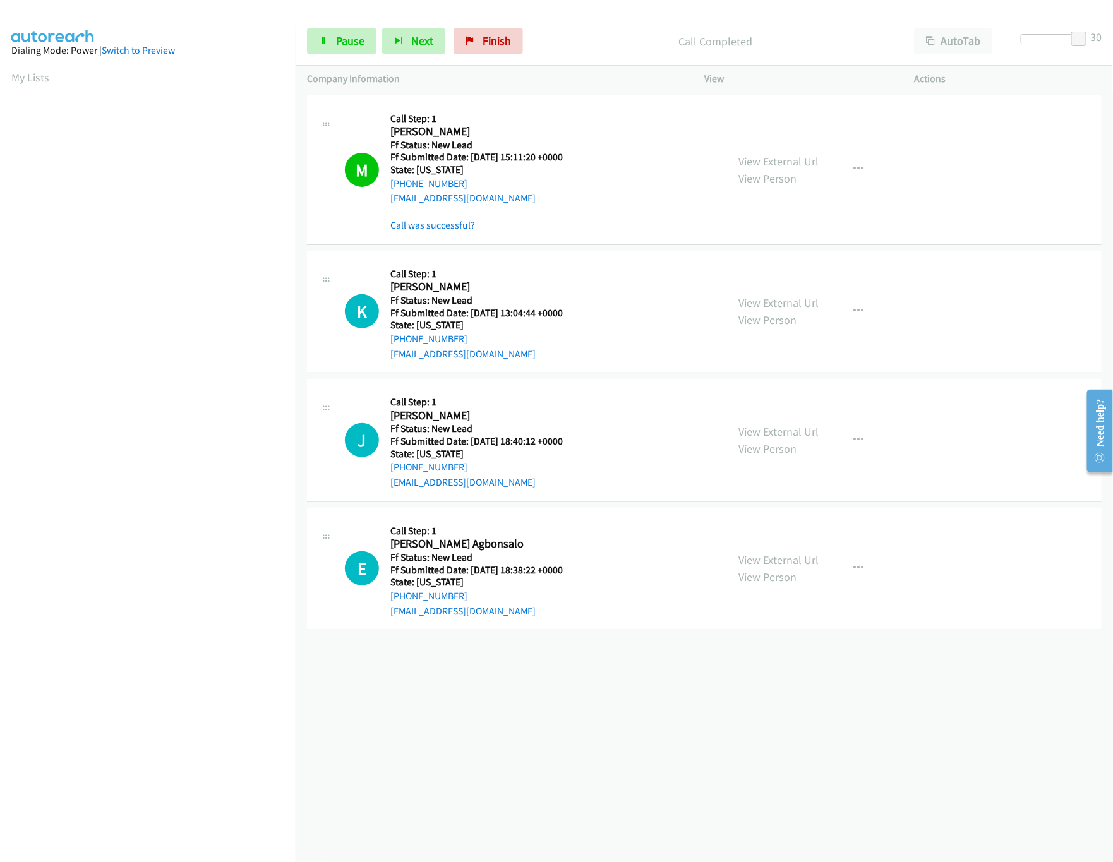
click at [768, 421] on div "View External Url View Person View External Url Email Schedule/Manage Callback …" at bounding box center [838, 440] width 222 height 100
click at [769, 429] on link "View External Url" at bounding box center [778, 431] width 80 height 15
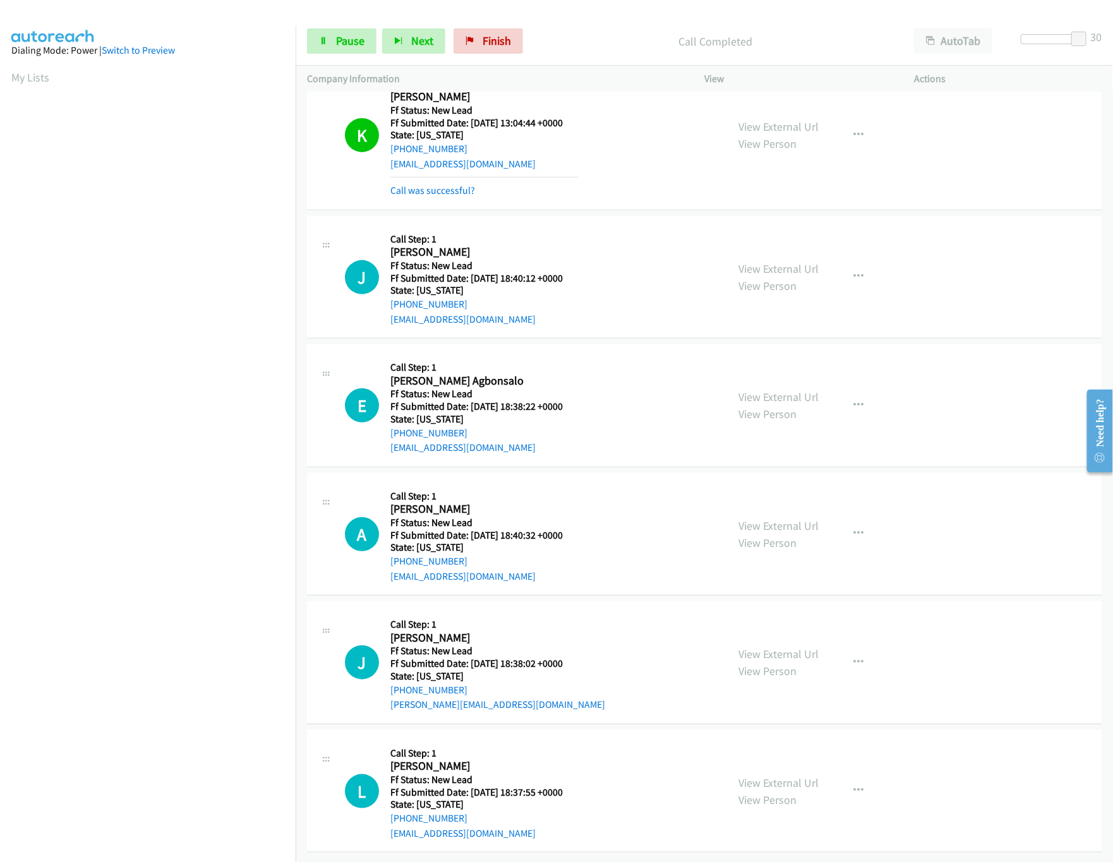
scroll to position [207, 0]
click at [783, 390] on link "View External Url" at bounding box center [778, 397] width 80 height 15
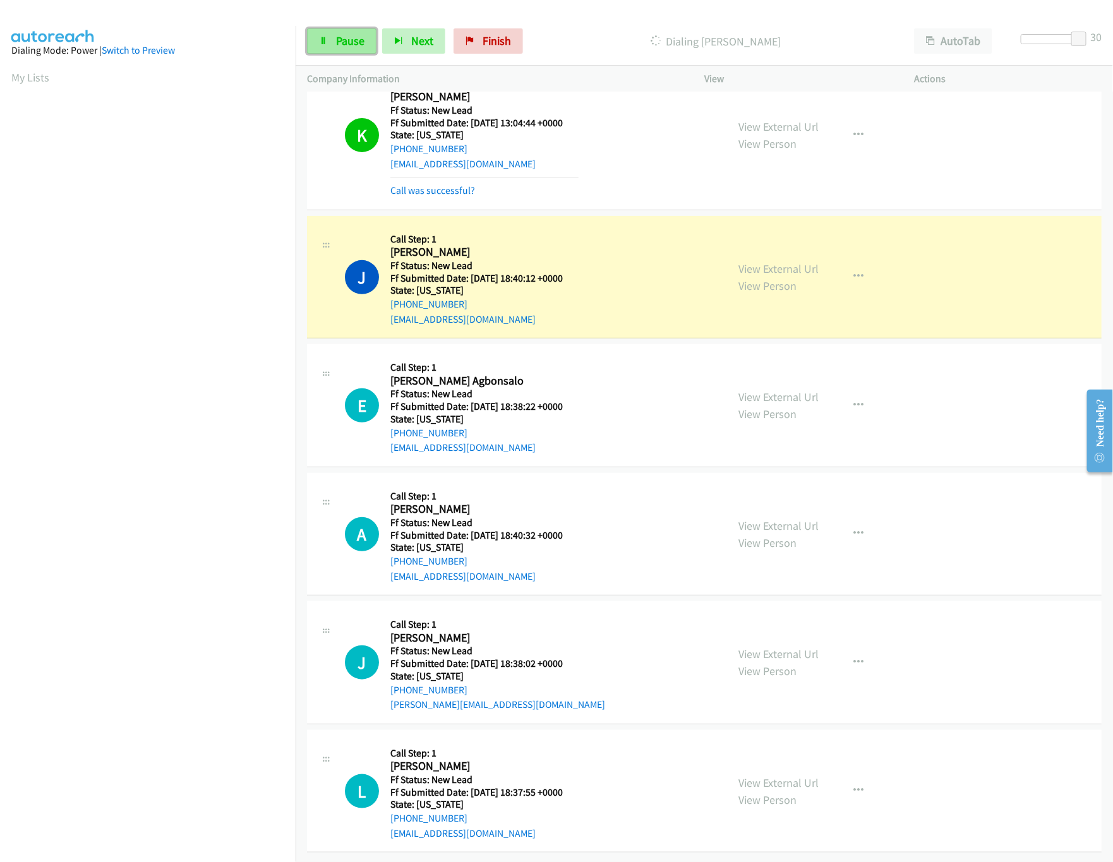
click at [338, 44] on span "Pause" at bounding box center [350, 40] width 28 height 15
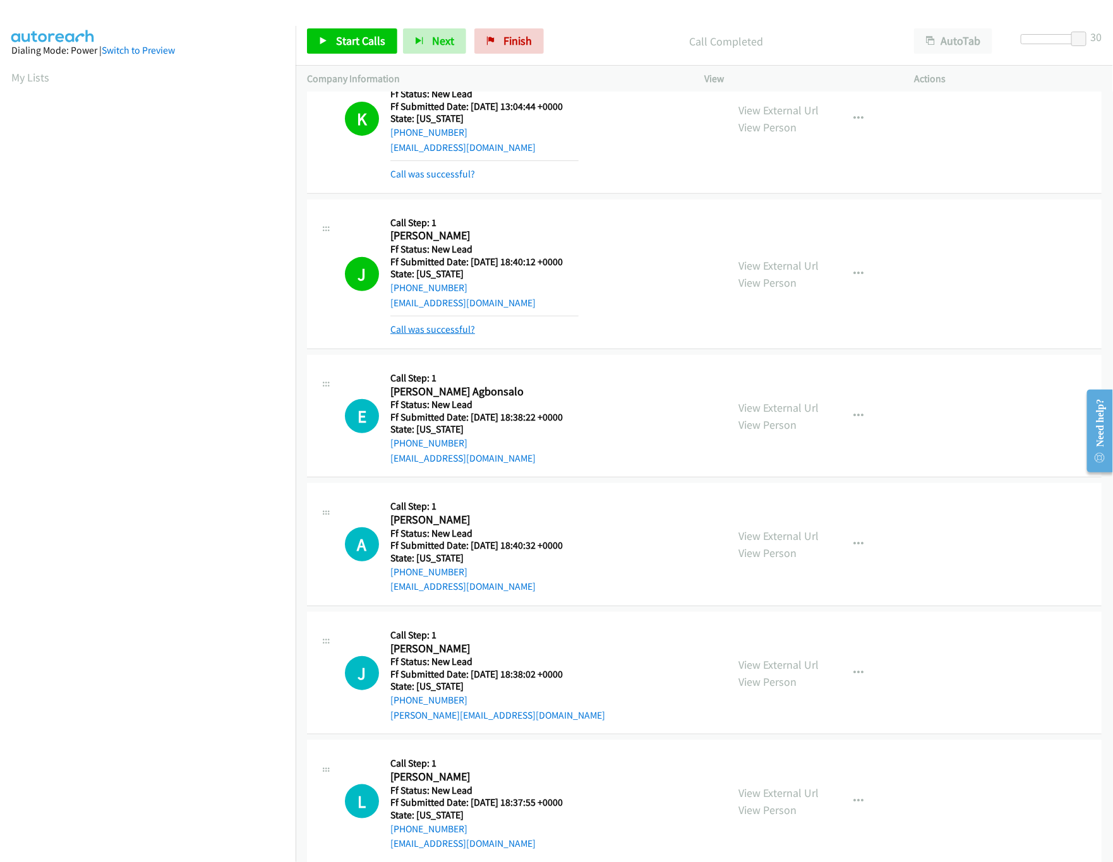
click at [440, 334] on link "Call was successful?" at bounding box center [432, 329] width 85 height 12
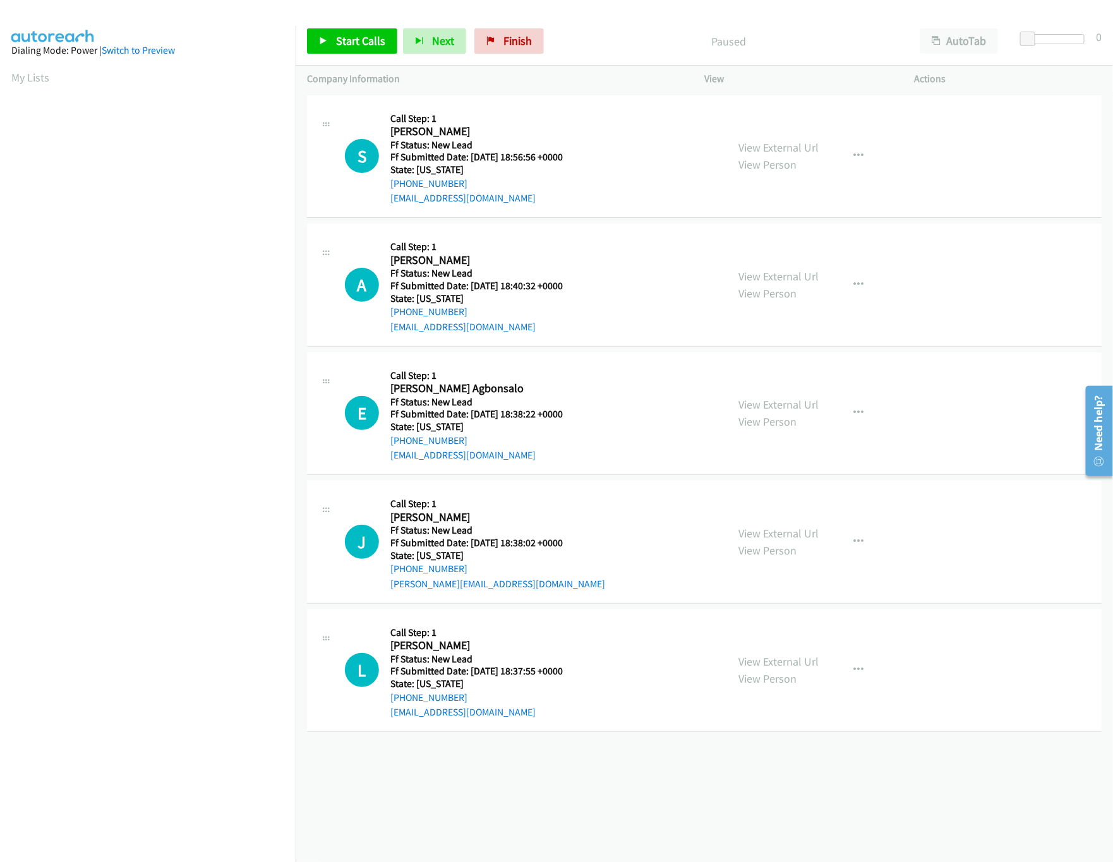
click at [523, 781] on div "[PHONE_NUMBER] Call failed - Please reload the list and try again The Callbar F…" at bounding box center [704, 477] width 817 height 770
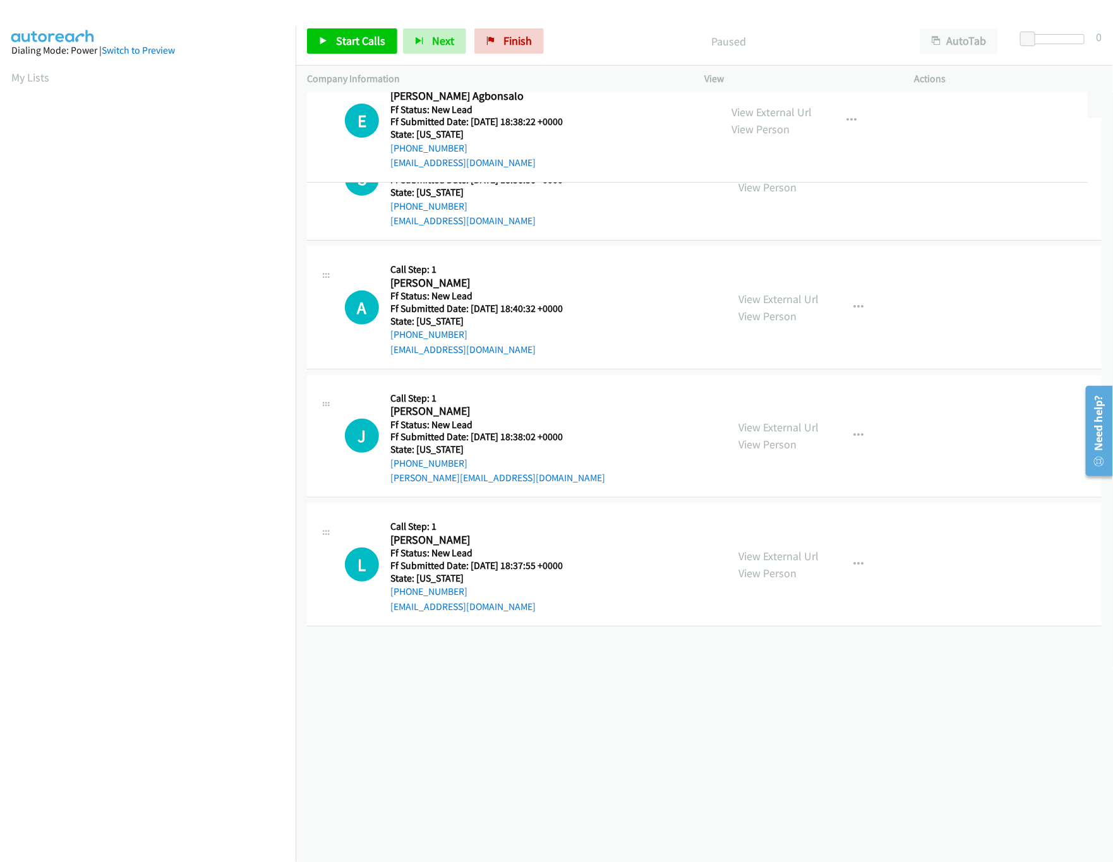
drag, startPoint x: 486, startPoint y: 422, endPoint x: 506, endPoint y: 116, distance: 307.0
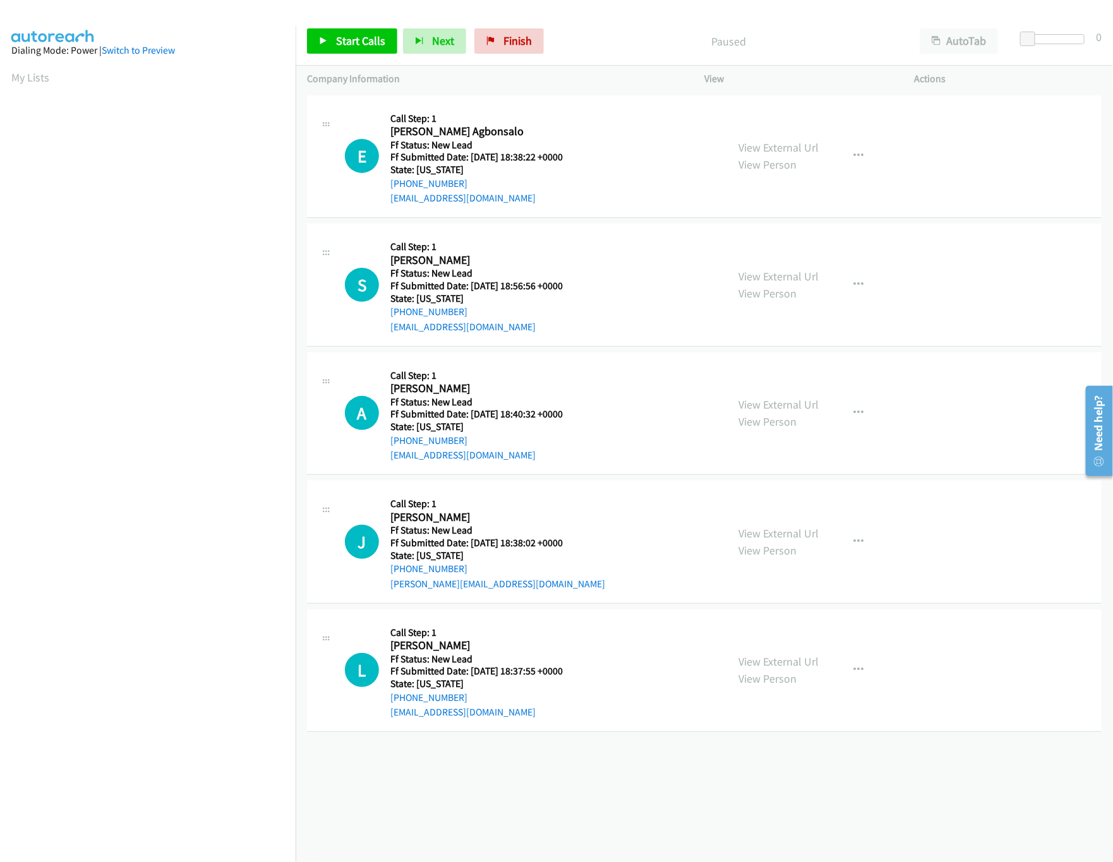
click at [409, 771] on div "[PHONE_NUMBER] Call failed - Please reload the list and try again The Callbar F…" at bounding box center [704, 477] width 817 height 770
click at [334, 33] on link "Start Calls" at bounding box center [352, 40] width 90 height 25
click at [798, 279] on link "View External Url" at bounding box center [778, 276] width 80 height 15
drag, startPoint x: 1027, startPoint y: 40, endPoint x: 1057, endPoint y: 44, distance: 29.9
click at [1057, 44] on body "Start Calls Pause Next Finish Started AutoTab AutoTab 14 Company Information In…" at bounding box center [556, 30] width 1113 height 60
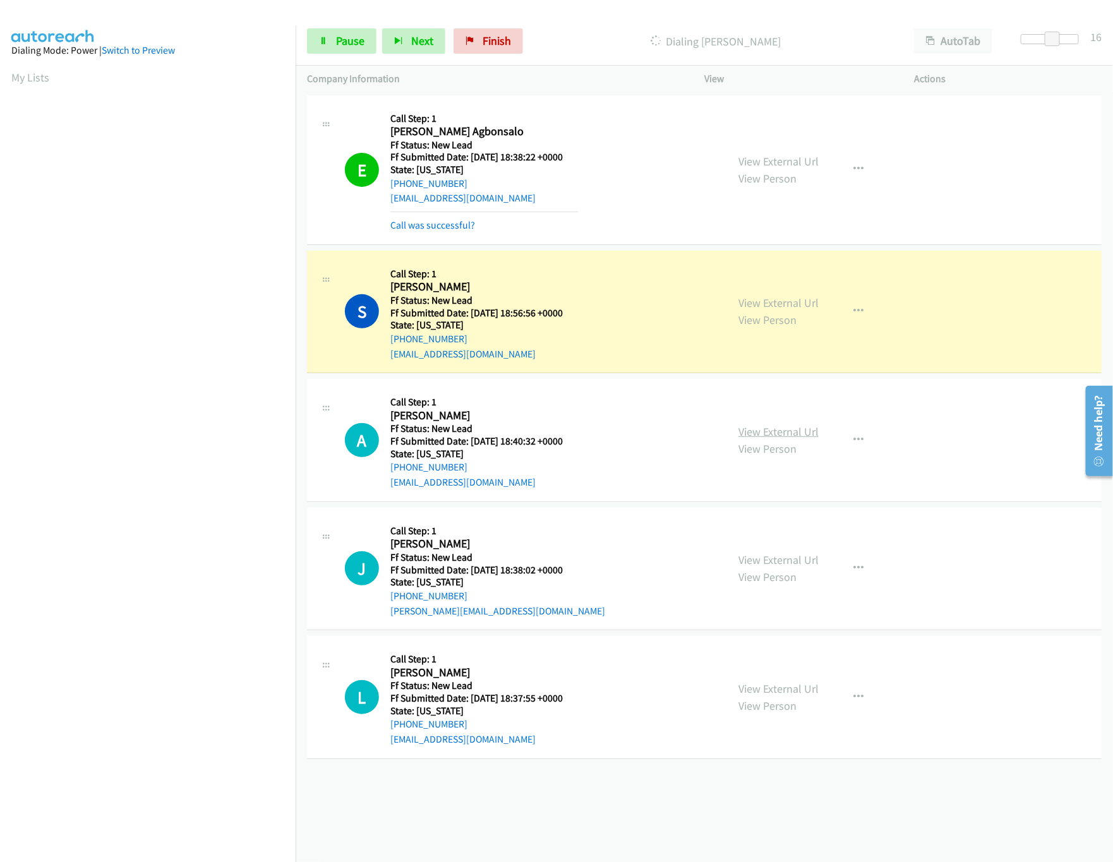
click at [781, 436] on link "View External Url" at bounding box center [778, 431] width 80 height 15
drag, startPoint x: 1053, startPoint y: 39, endPoint x: 1046, endPoint y: 39, distance: 7.6
click at [1046, 39] on span at bounding box center [1044, 39] width 15 height 15
click at [808, 559] on link "View External Url" at bounding box center [778, 560] width 80 height 15
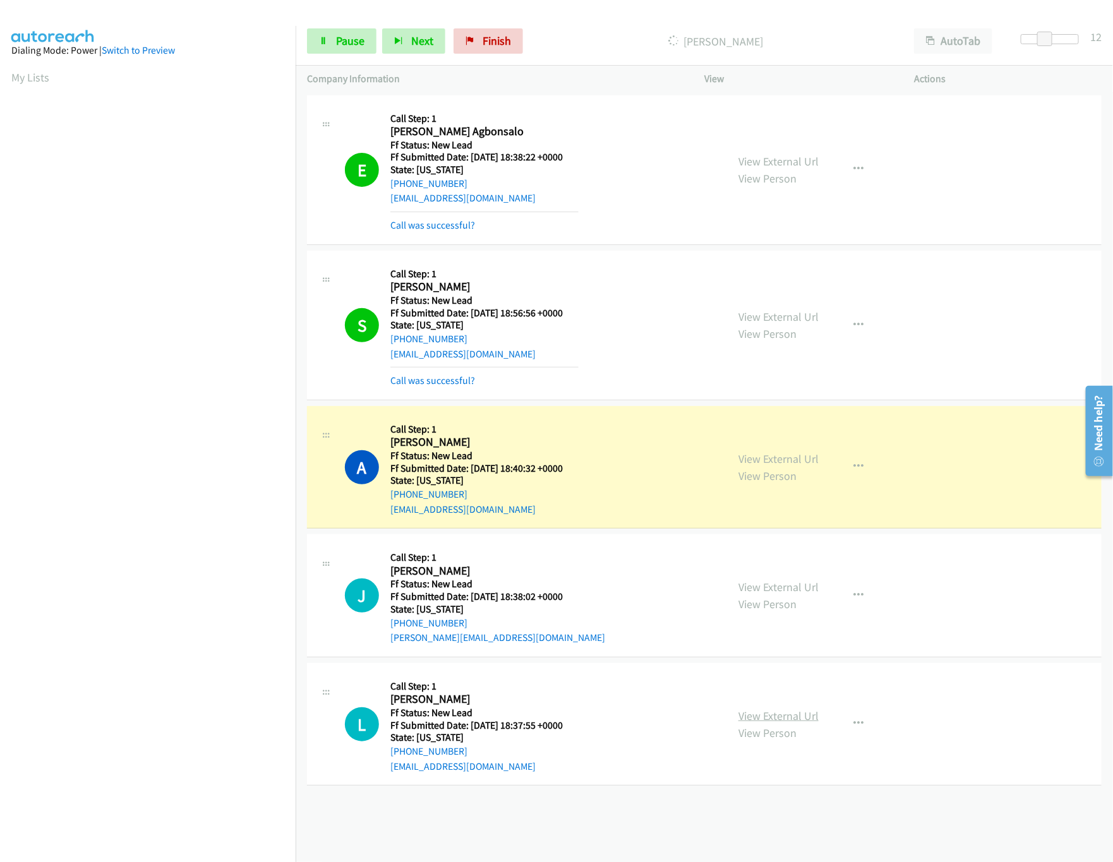
click at [770, 713] on link "View External Url" at bounding box center [778, 716] width 80 height 15
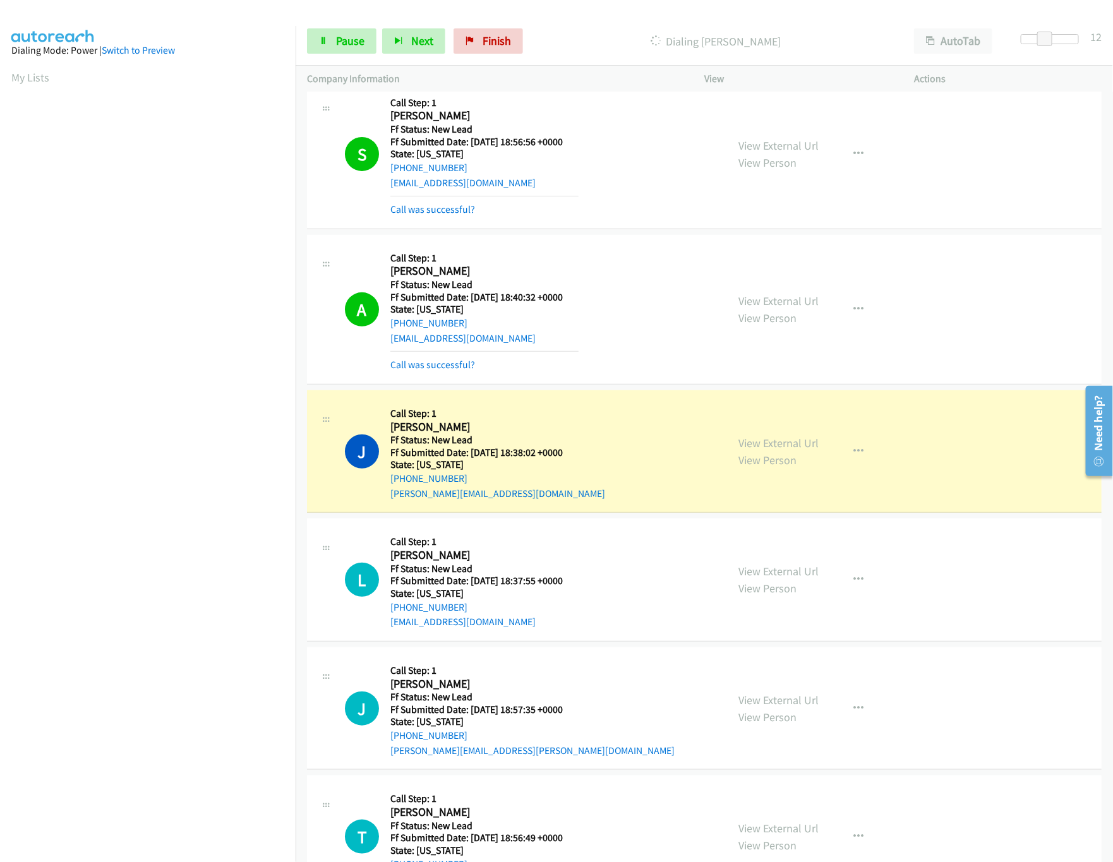
scroll to position [362, 0]
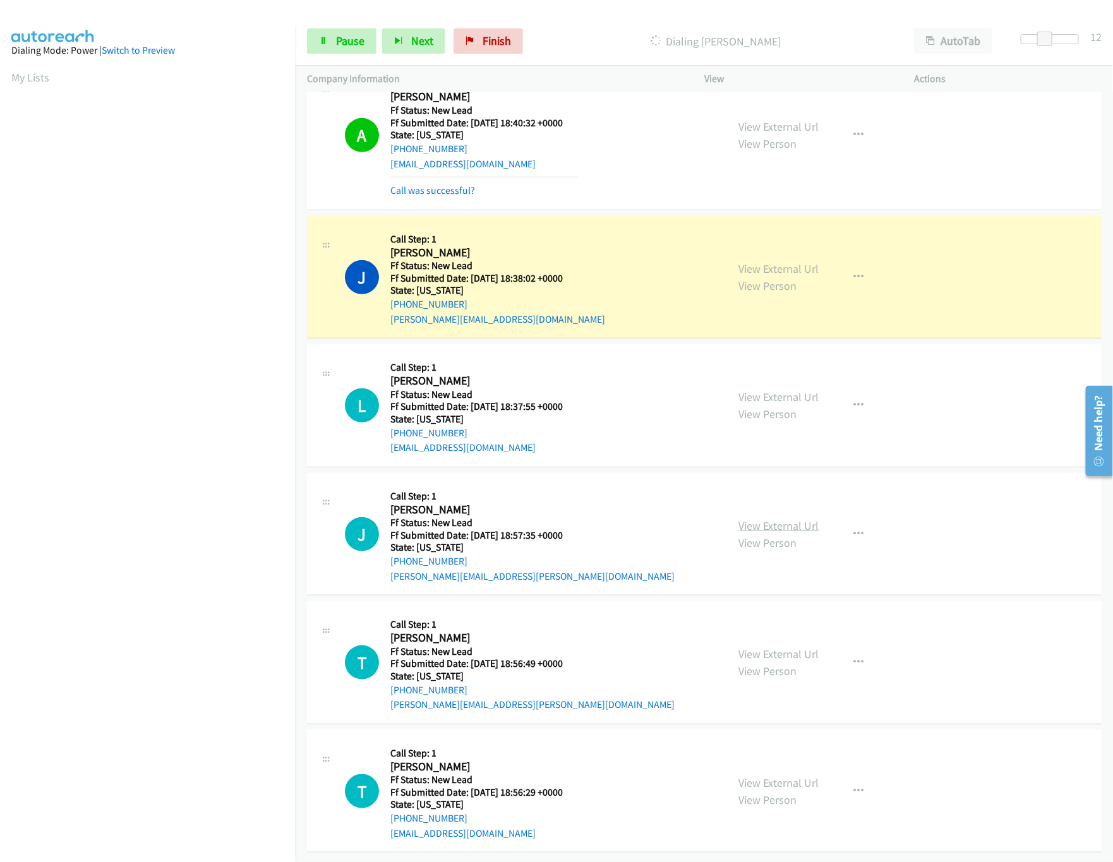
click at [775, 518] on link "View External Url" at bounding box center [778, 525] width 80 height 15
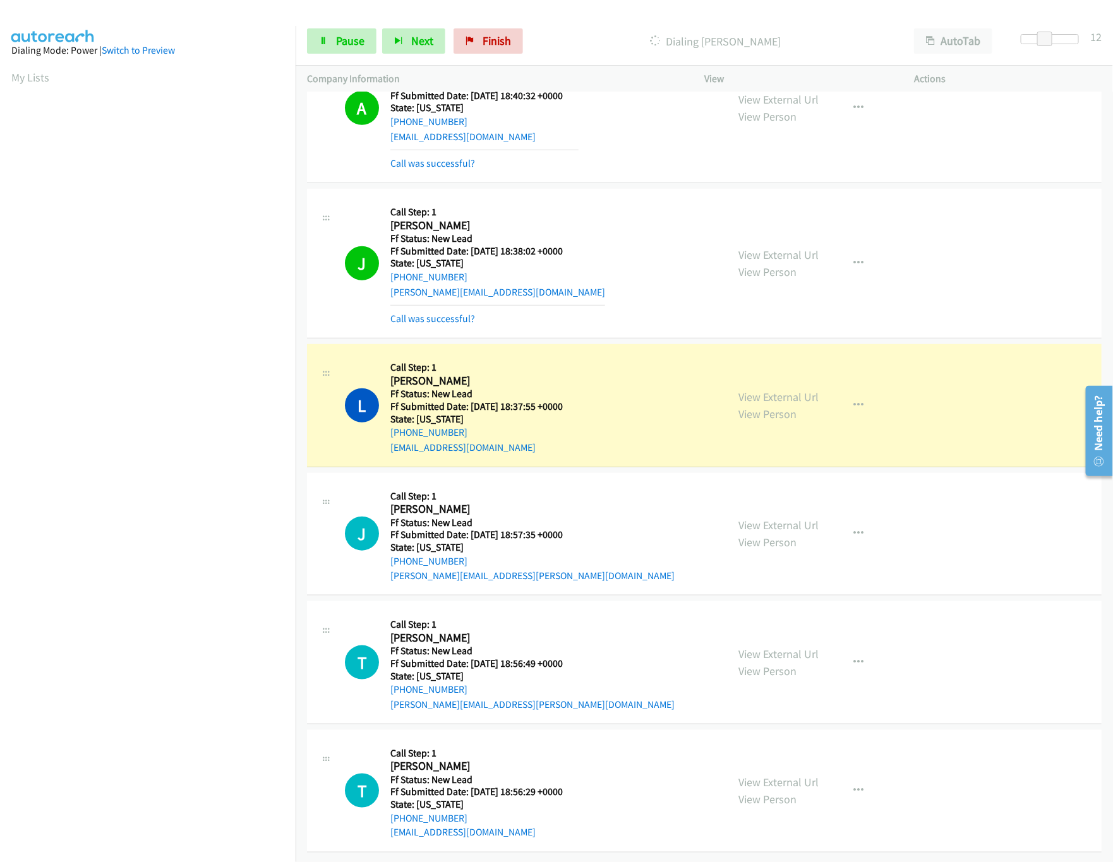
scroll to position [390, 0]
click at [779, 647] on link "View External Url" at bounding box center [778, 654] width 80 height 15
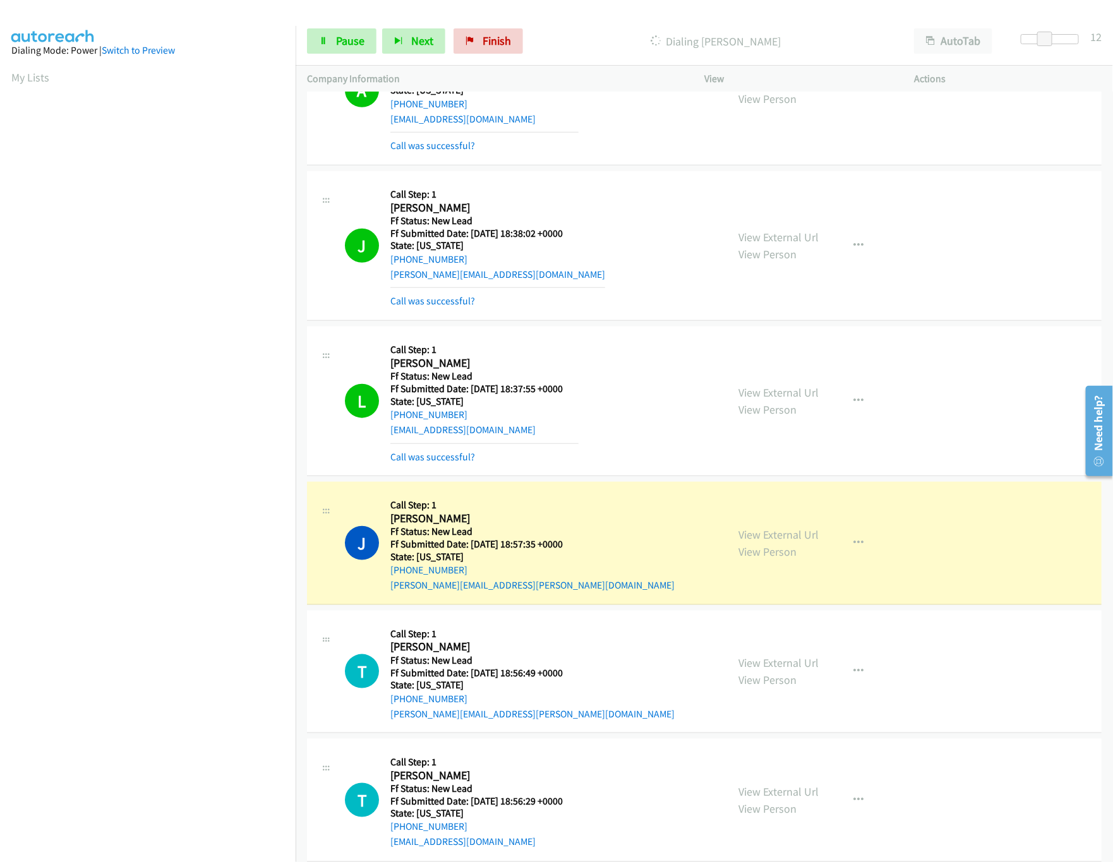
scroll to position [417, 0]
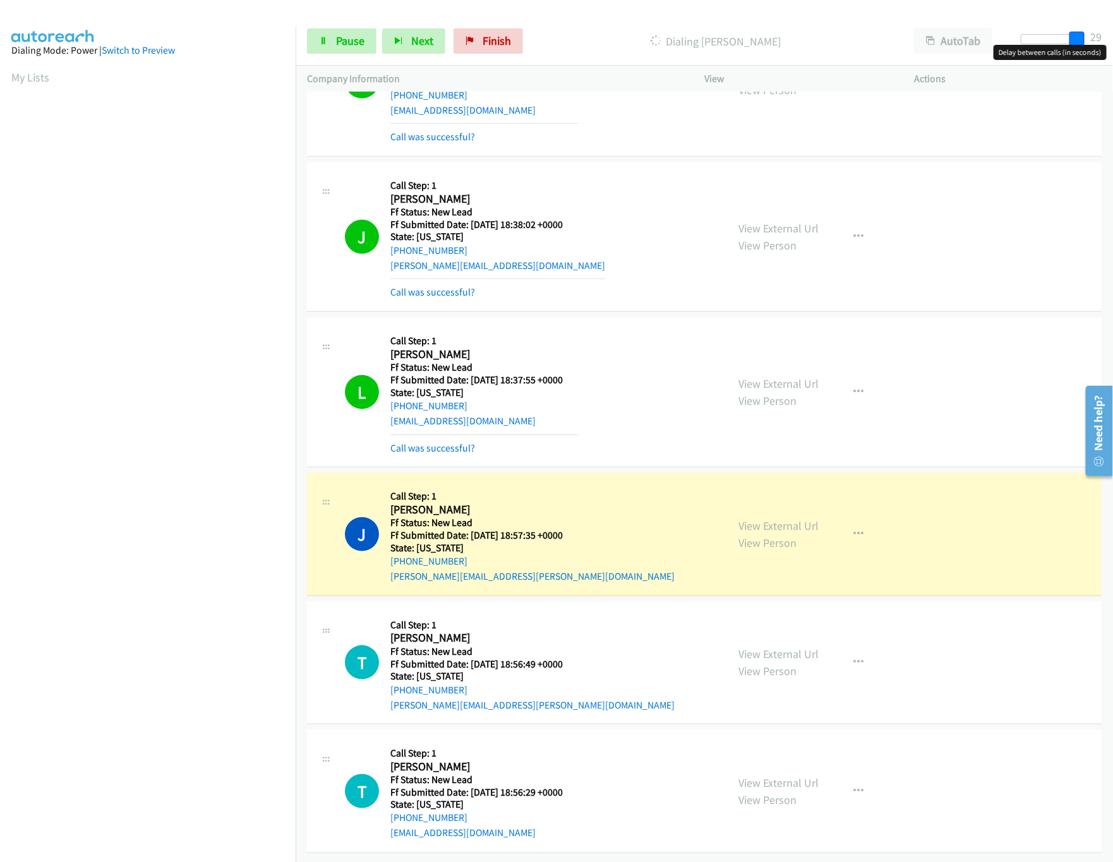
drag, startPoint x: 1048, startPoint y: 40, endPoint x: 1082, endPoint y: 40, distance: 34.7
click at [1082, 40] on span at bounding box center [1076, 39] width 15 height 15
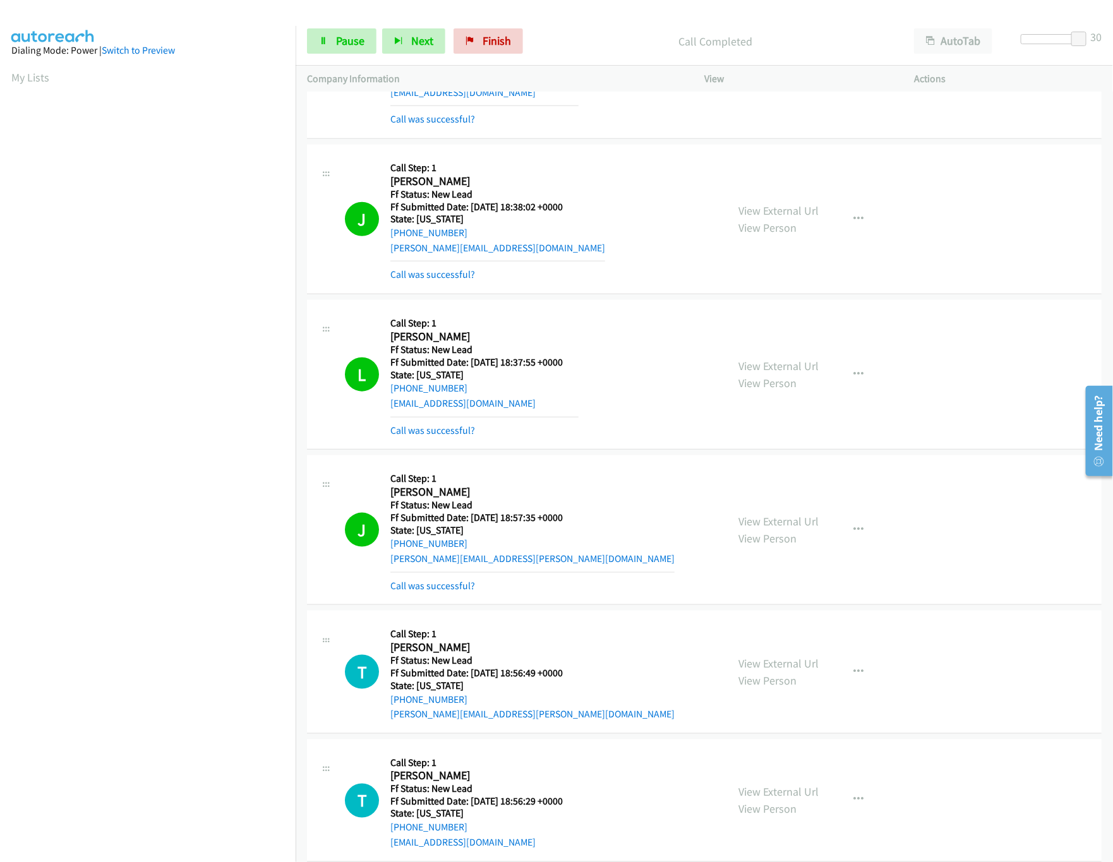
scroll to position [796, 0]
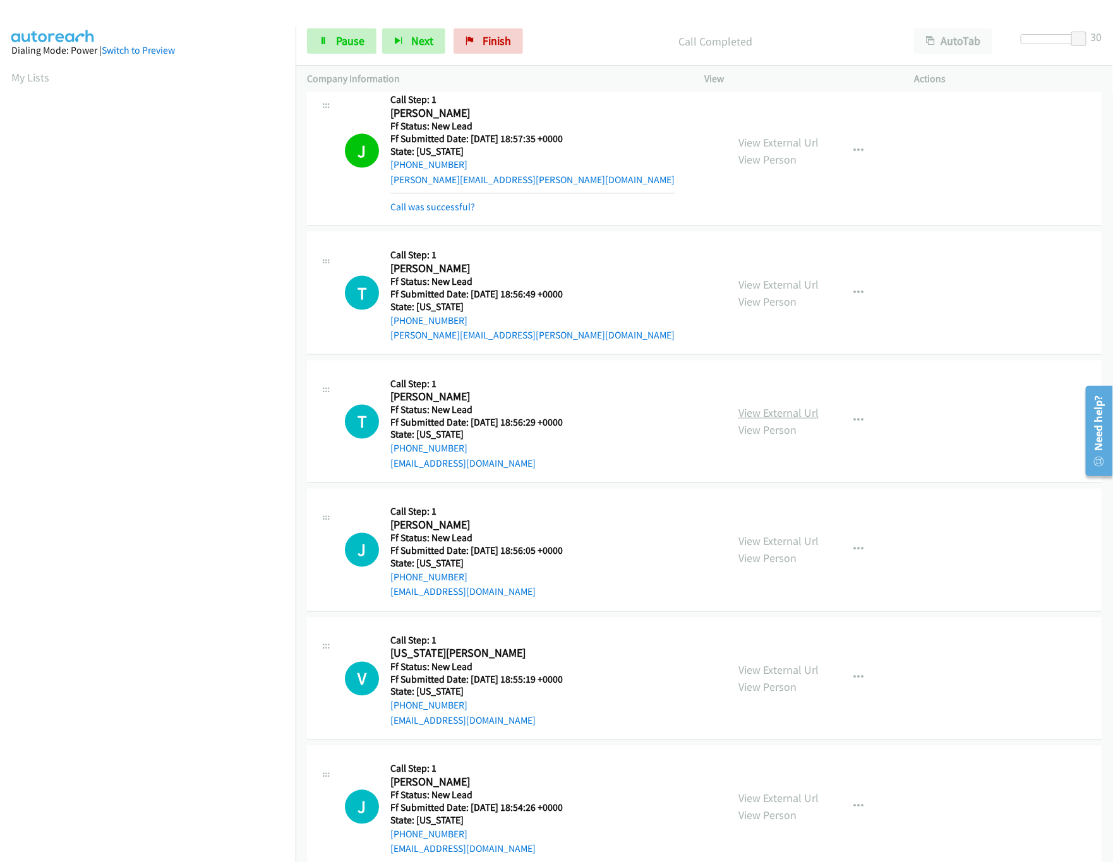
click at [777, 416] on link "View External Url" at bounding box center [778, 413] width 80 height 15
click at [782, 546] on link "View External Url" at bounding box center [778, 541] width 80 height 15
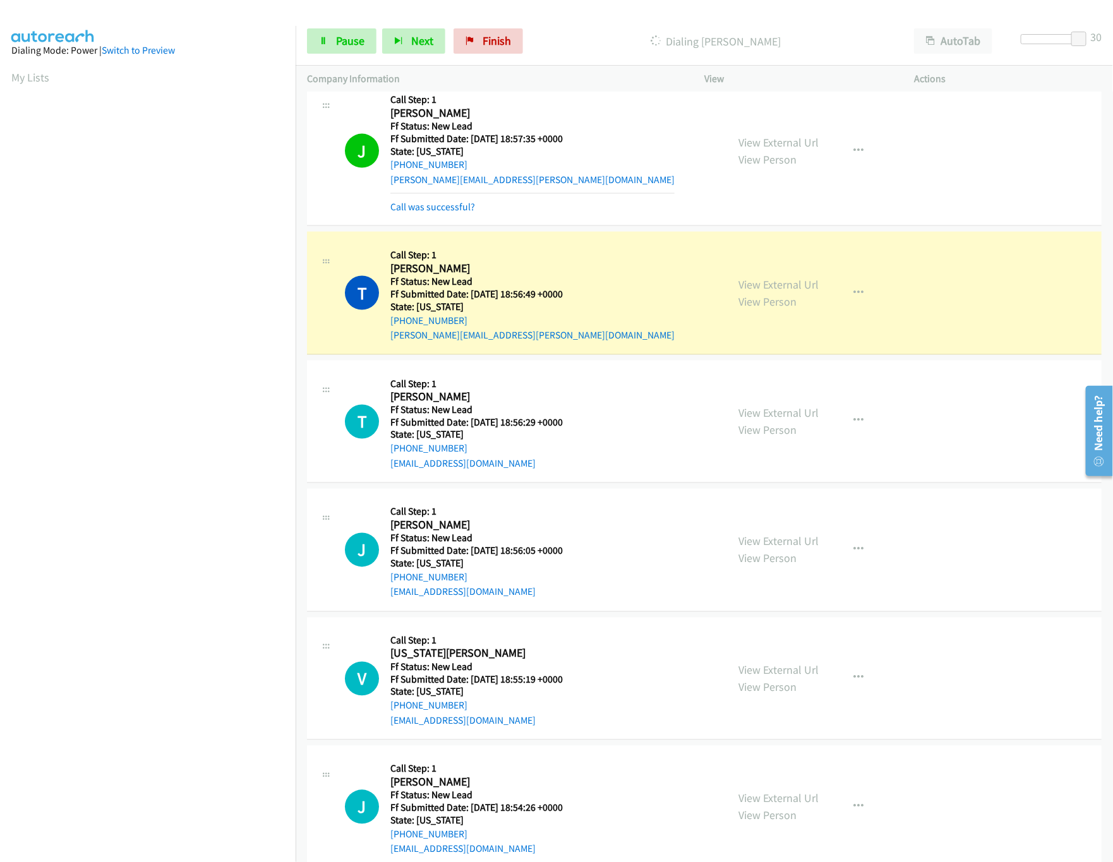
click at [1056, 47] on div at bounding box center [1049, 44] width 81 height 20
click at [1056, 32] on div "Start Calls Pause Next Finish Dialing Tyler Reicks AutoTab AutoTab 30" at bounding box center [704, 41] width 817 height 49
click at [1046, 37] on div at bounding box center [1050, 39] width 58 height 10
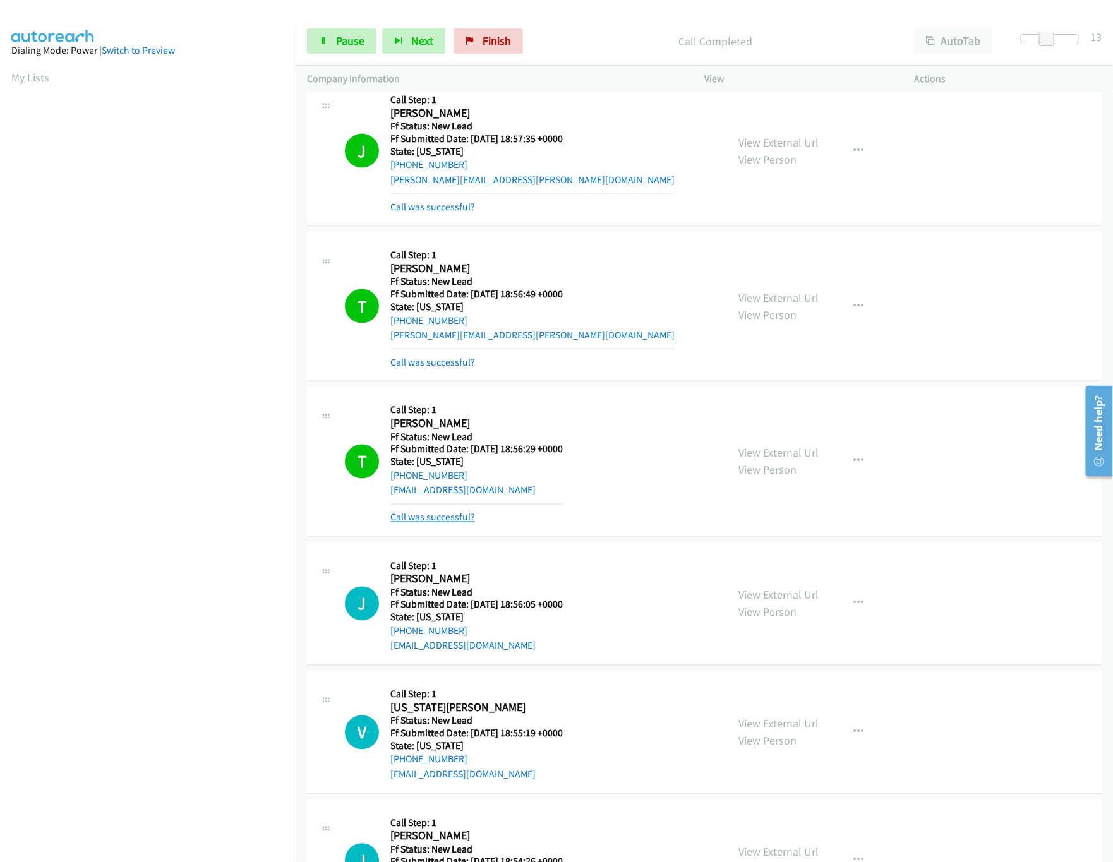
click at [452, 516] on link "Call was successful?" at bounding box center [432, 518] width 85 height 12
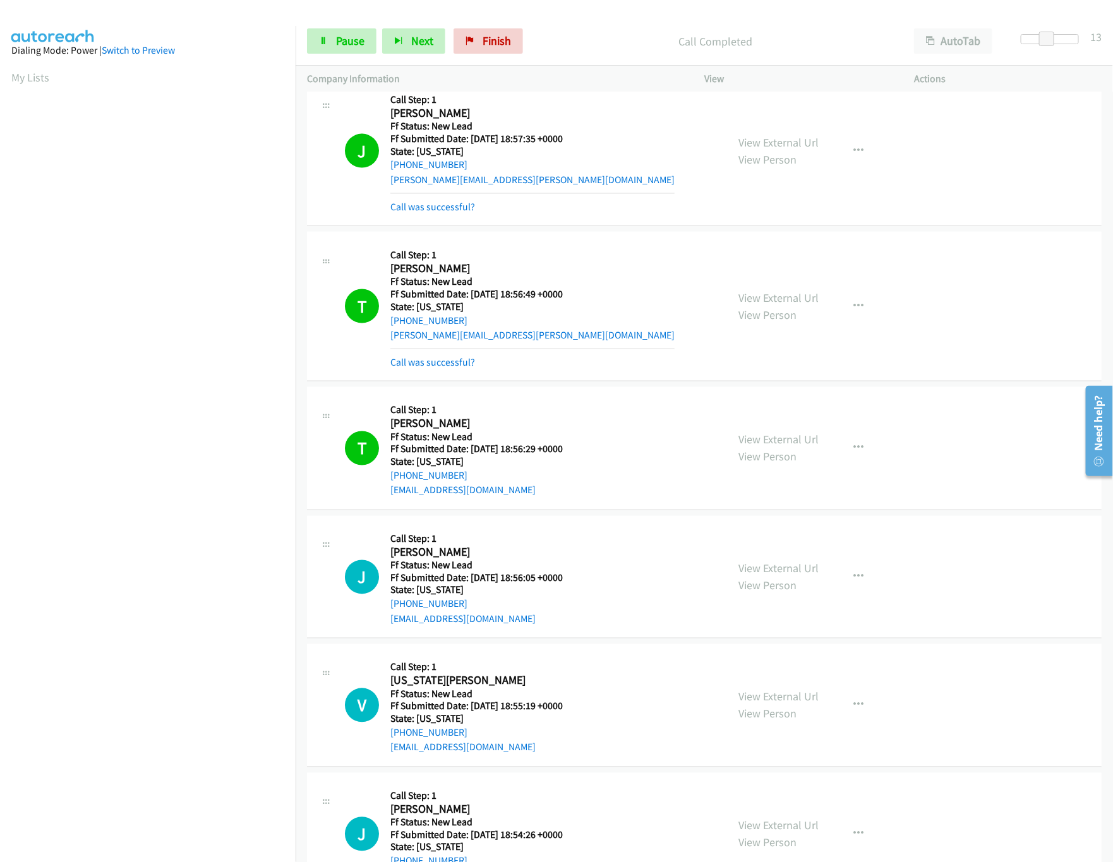
scroll to position [858, 0]
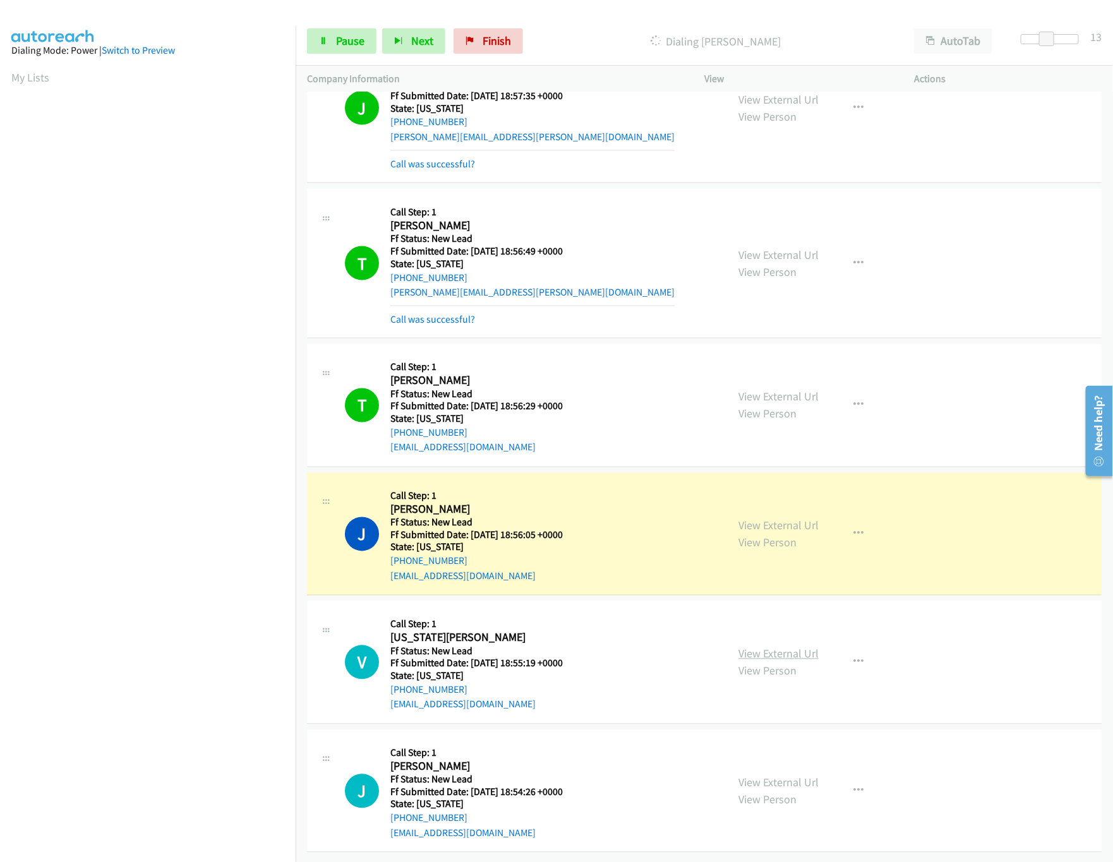
click at [741, 647] on link "View External Url" at bounding box center [778, 654] width 80 height 15
click at [762, 776] on link "View External Url" at bounding box center [778, 783] width 80 height 15
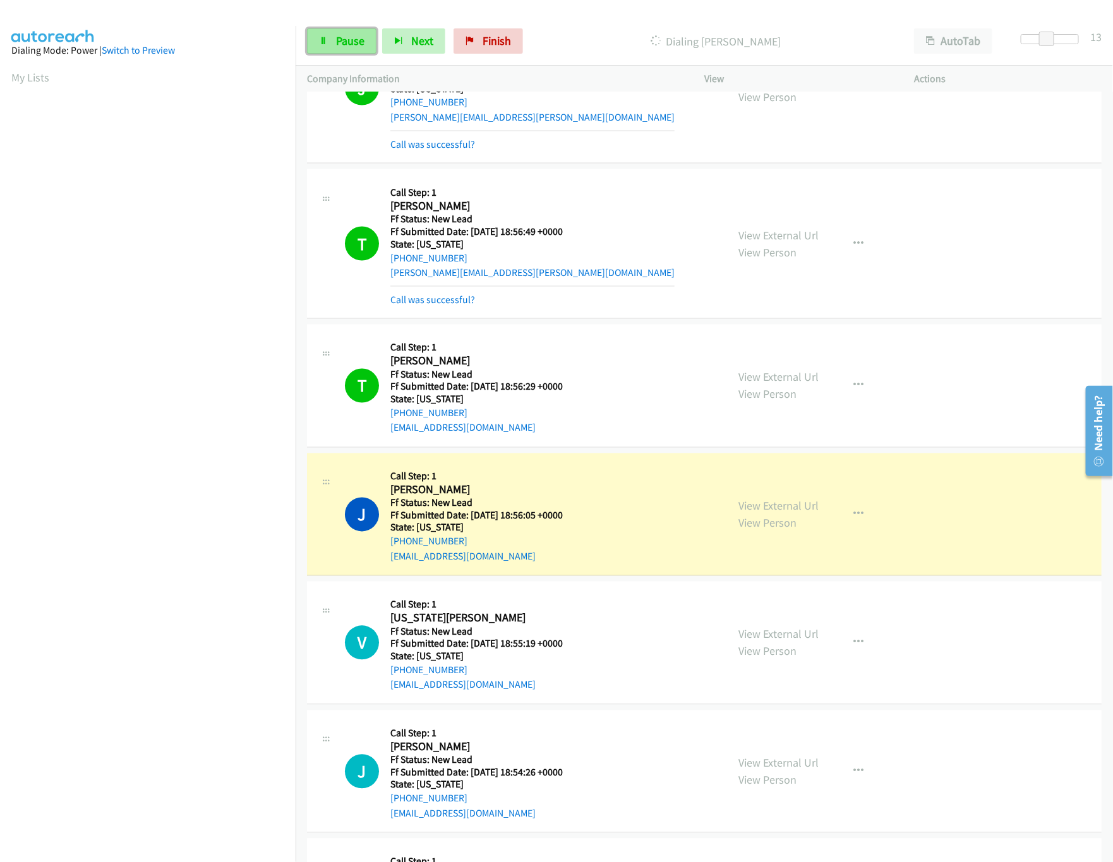
click at [324, 44] on icon at bounding box center [323, 41] width 9 height 9
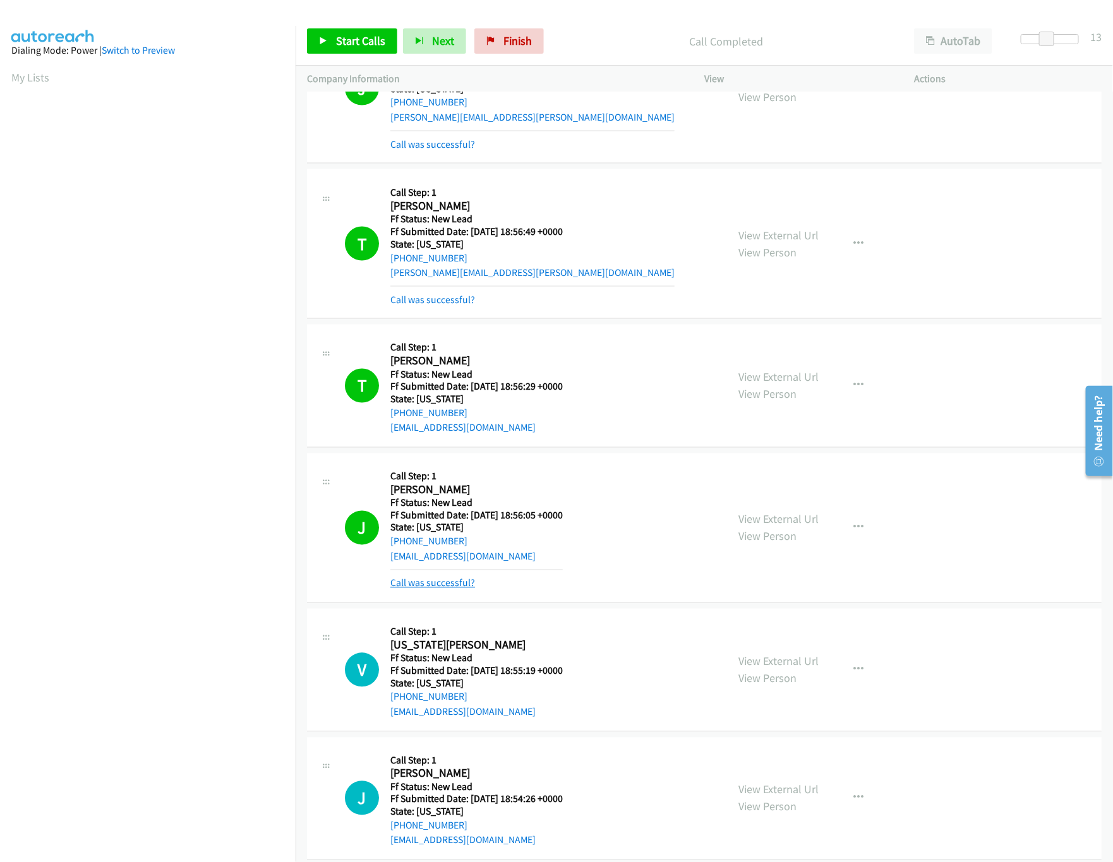
click at [433, 588] on link "Call was successful?" at bounding box center [432, 583] width 85 height 12
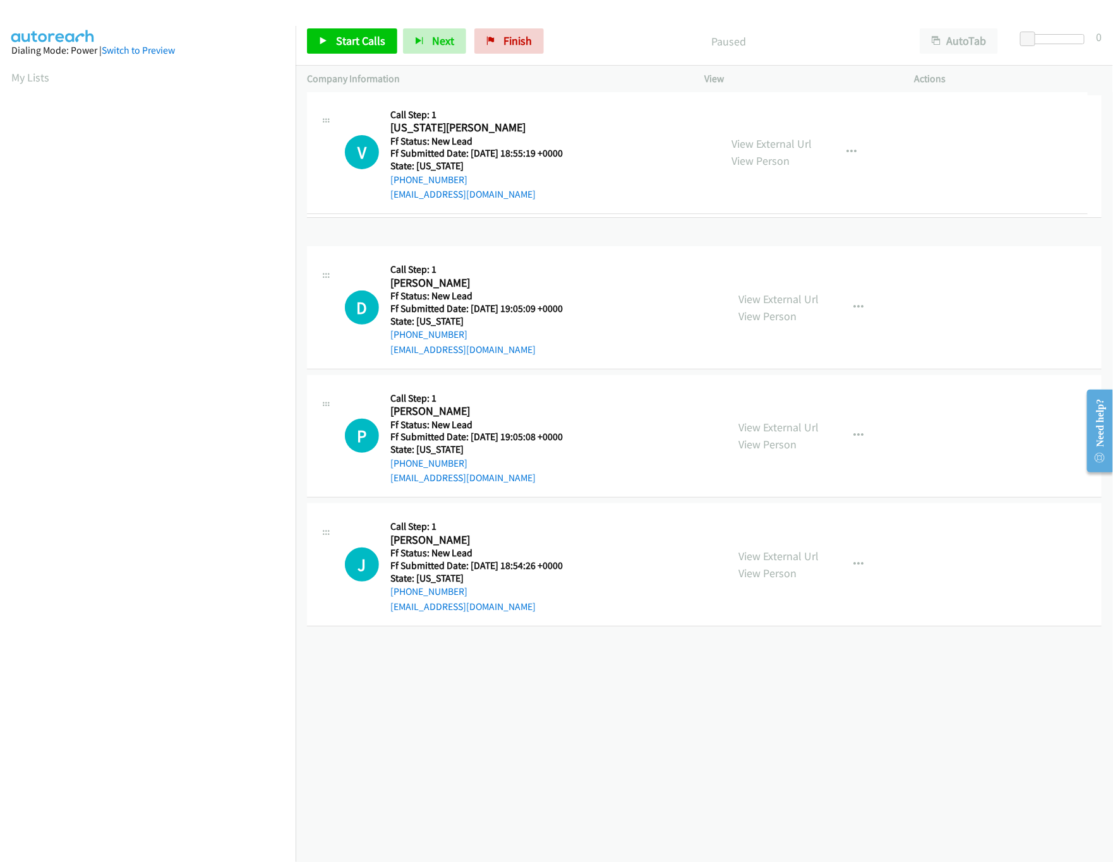
drag, startPoint x: 614, startPoint y: 549, endPoint x: 601, endPoint y: 158, distance: 391.7
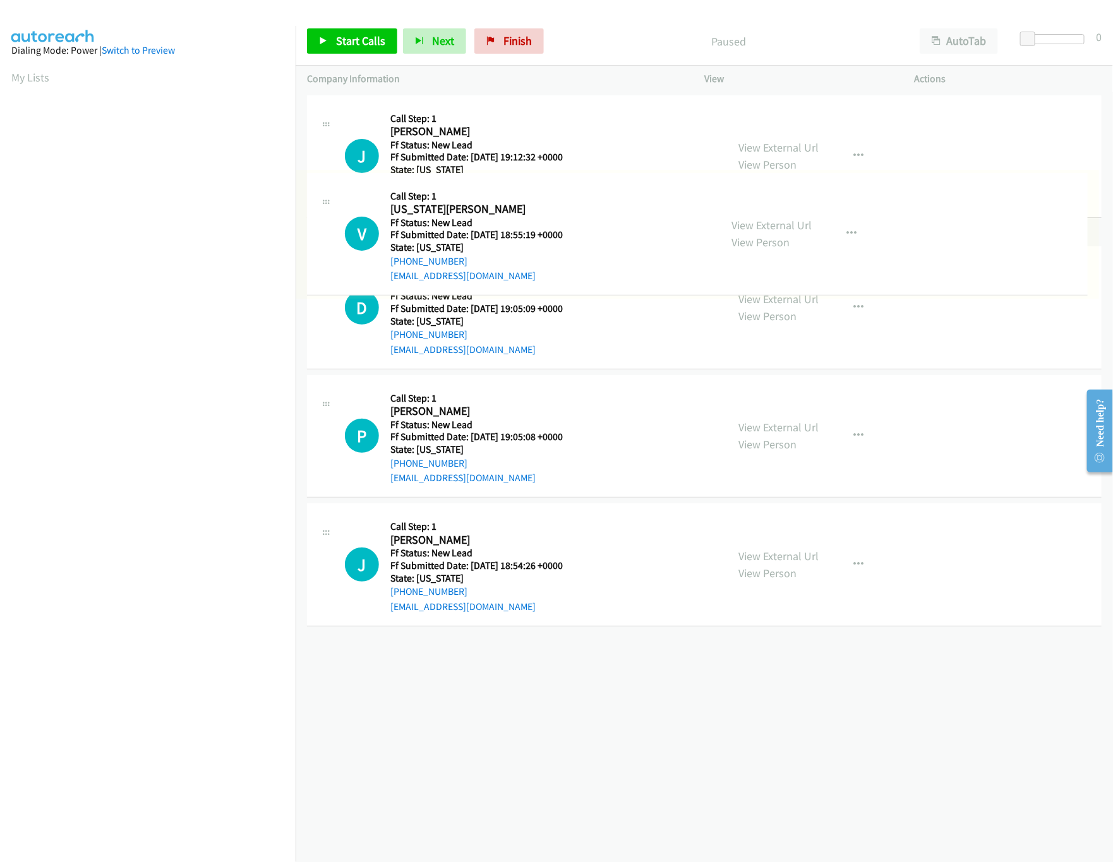
drag, startPoint x: 618, startPoint y: 284, endPoint x: 669, endPoint y: 69, distance: 221.5
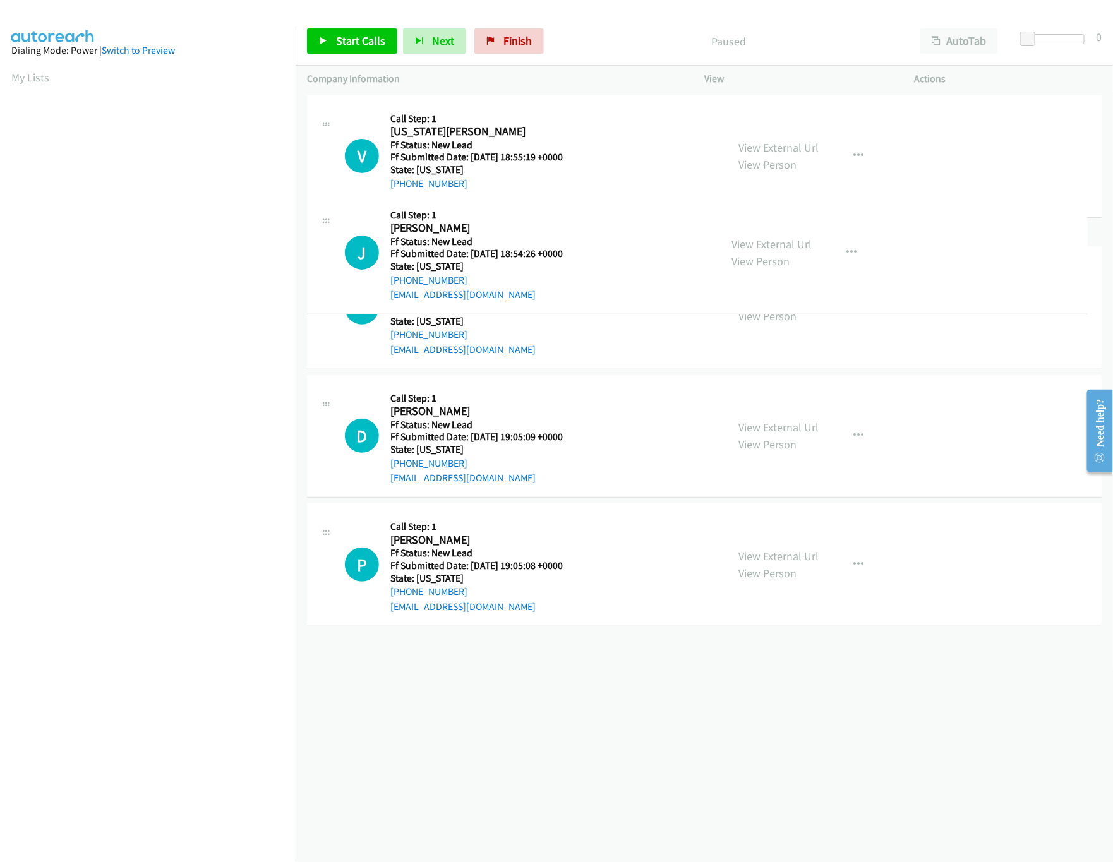
drag, startPoint x: 608, startPoint y: 679, endPoint x: 656, endPoint y: 263, distance: 418.2
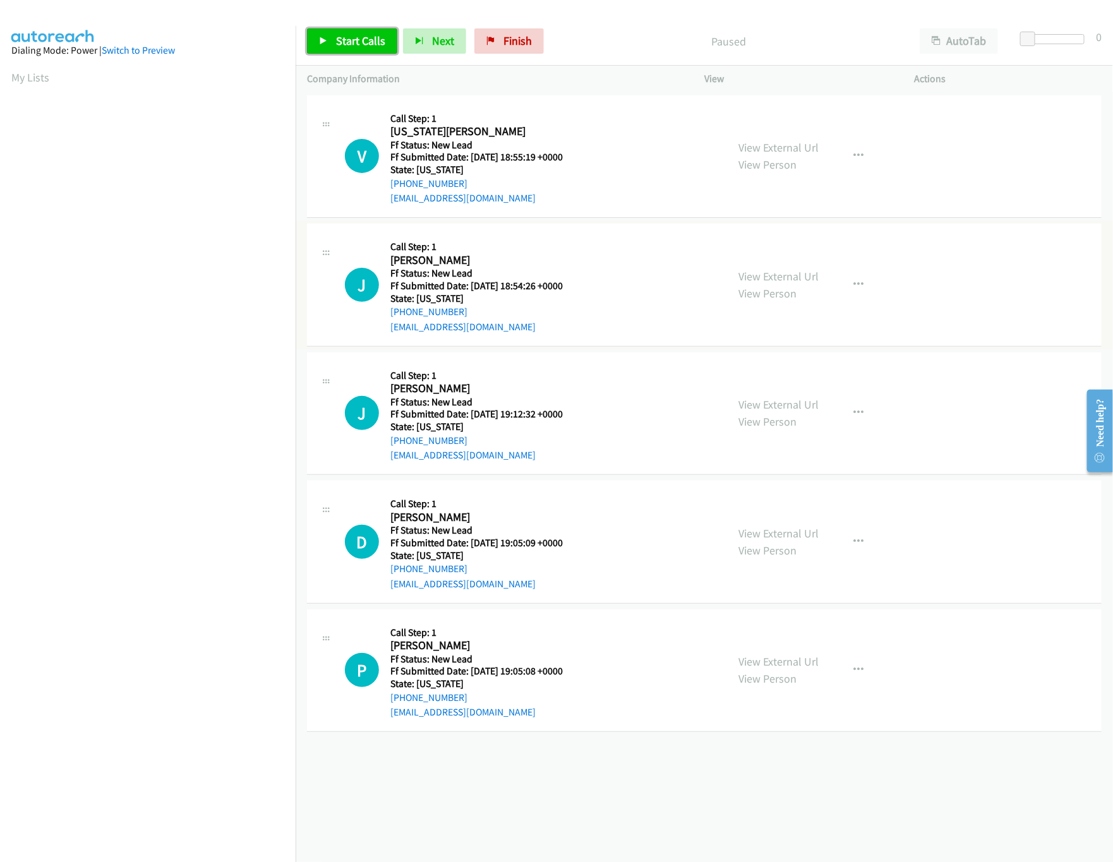
click at [343, 34] on span "Start Calls" at bounding box center [360, 40] width 49 height 15
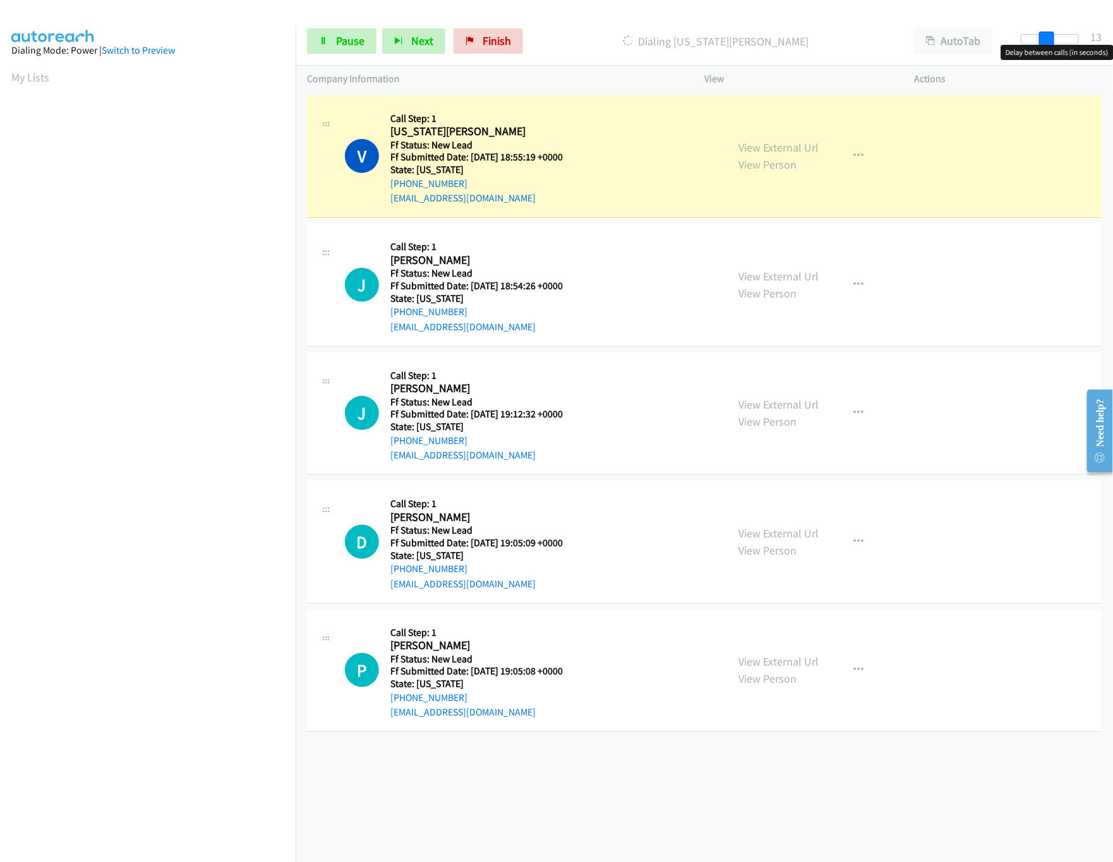
click at [1052, 42] on div at bounding box center [1050, 39] width 58 height 10
click at [773, 411] on link "View External Url" at bounding box center [778, 404] width 80 height 15
click at [774, 531] on link "View External Url" at bounding box center [778, 533] width 80 height 15
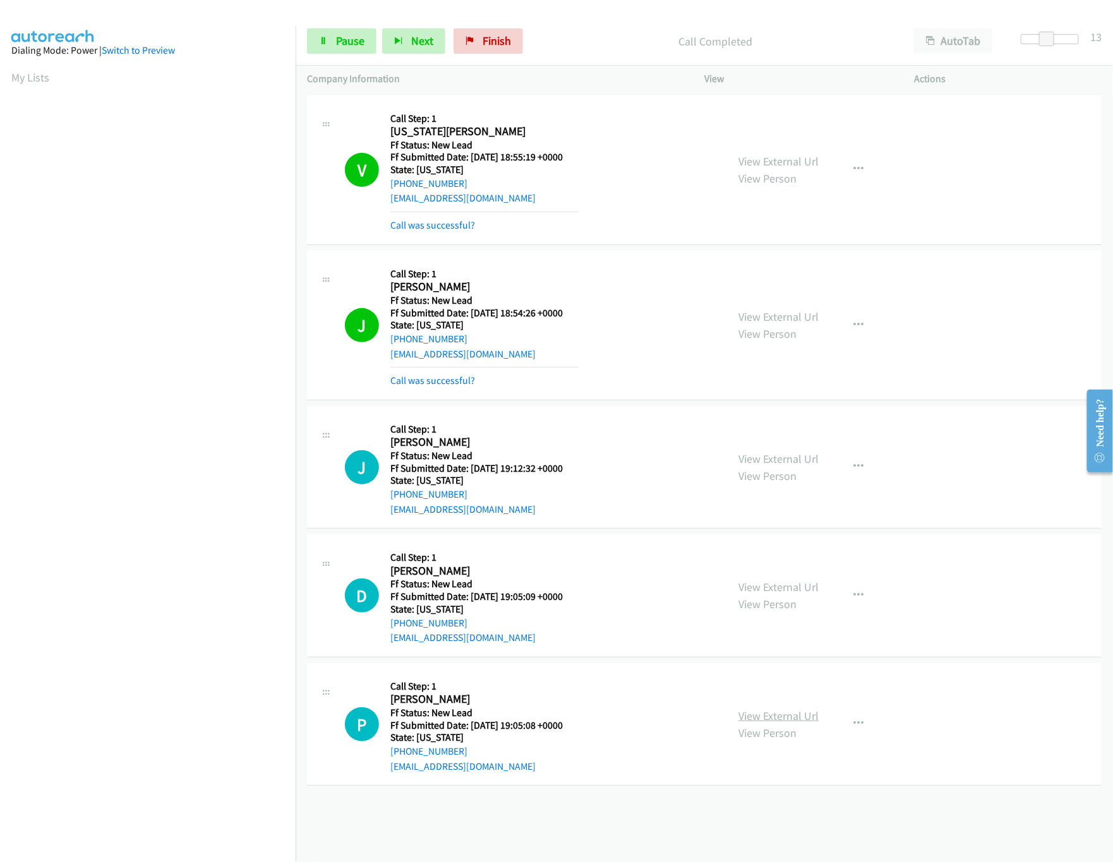
click at [773, 716] on link "View External Url" at bounding box center [778, 716] width 80 height 15
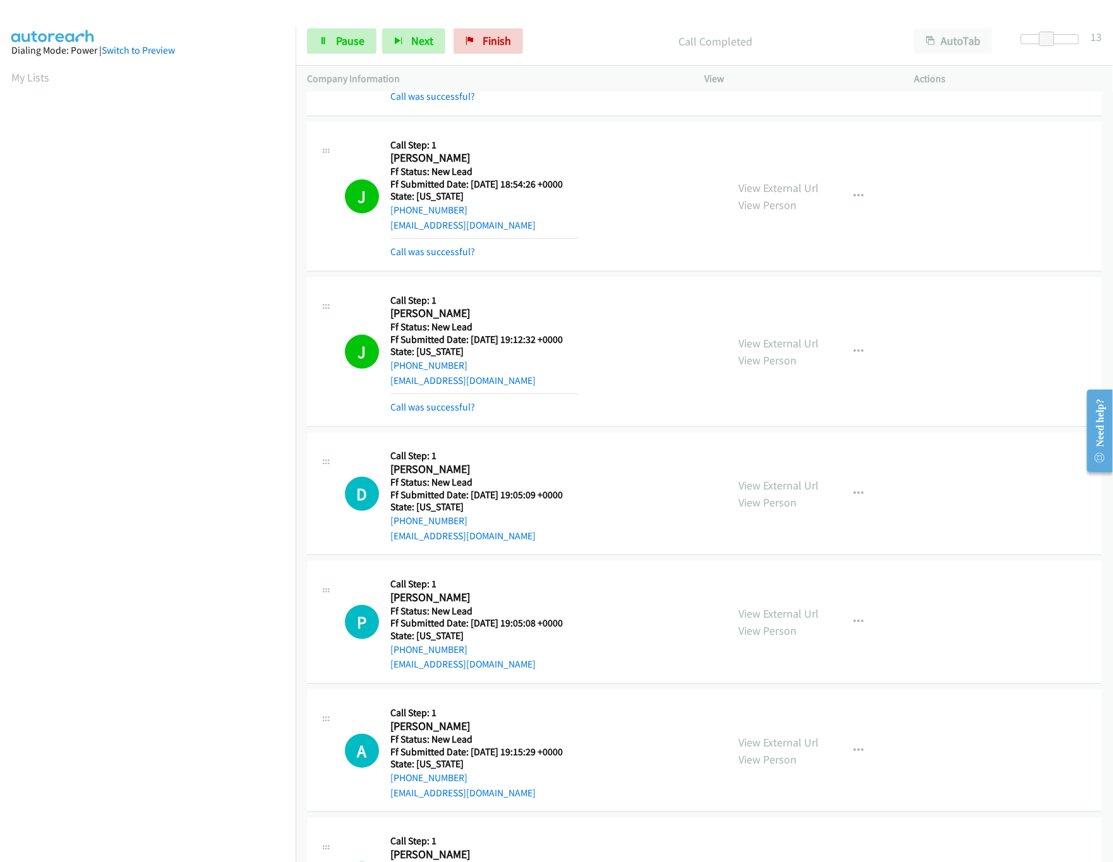
scroll to position [362, 0]
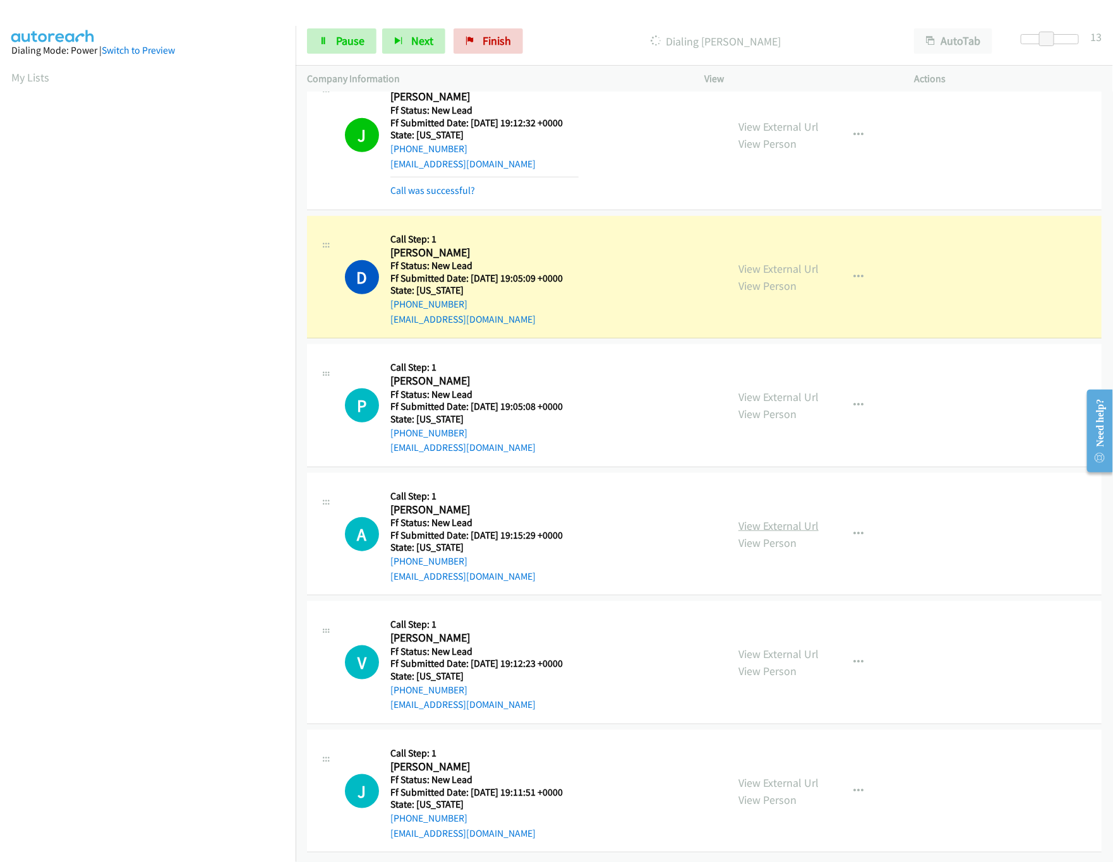
click at [790, 518] on link "View External Url" at bounding box center [778, 525] width 80 height 15
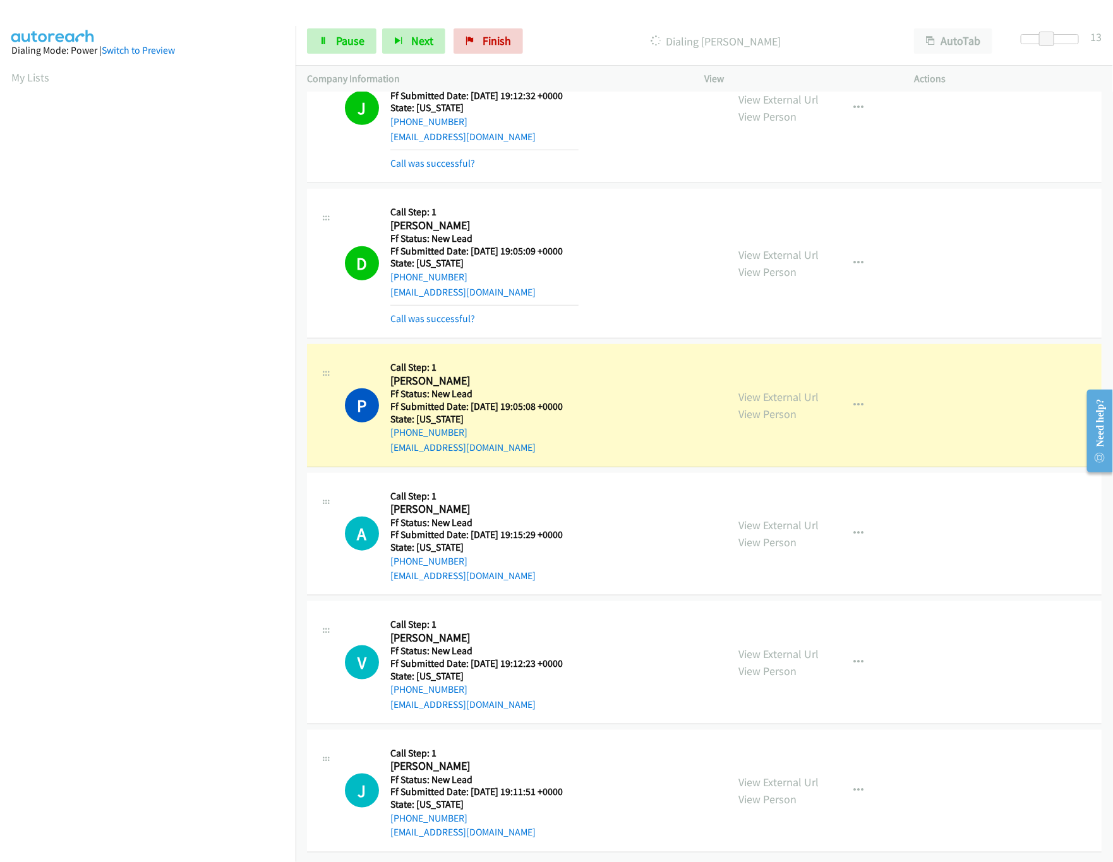
scroll to position [390, 0]
click at [760, 647] on link "View External Url" at bounding box center [778, 654] width 80 height 15
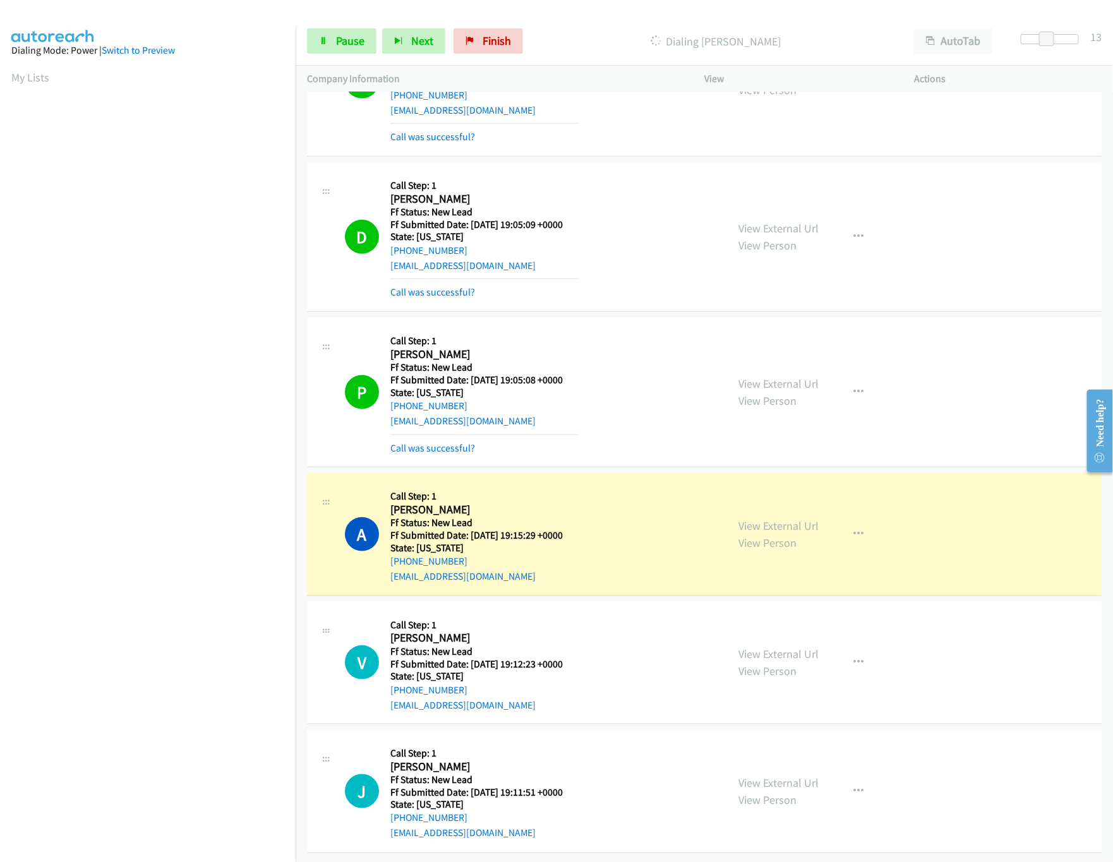
scroll to position [417, 0]
click at [771, 776] on link "View External Url" at bounding box center [778, 783] width 80 height 15
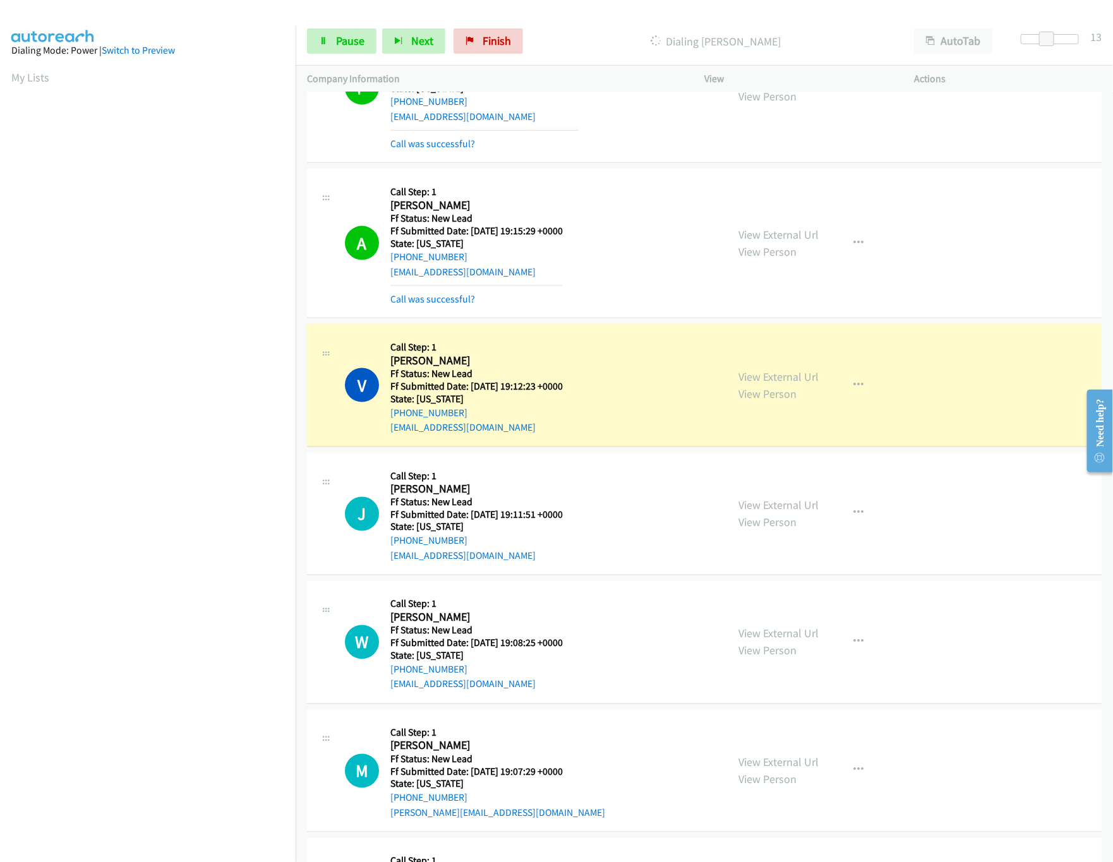
scroll to position [830, 0]
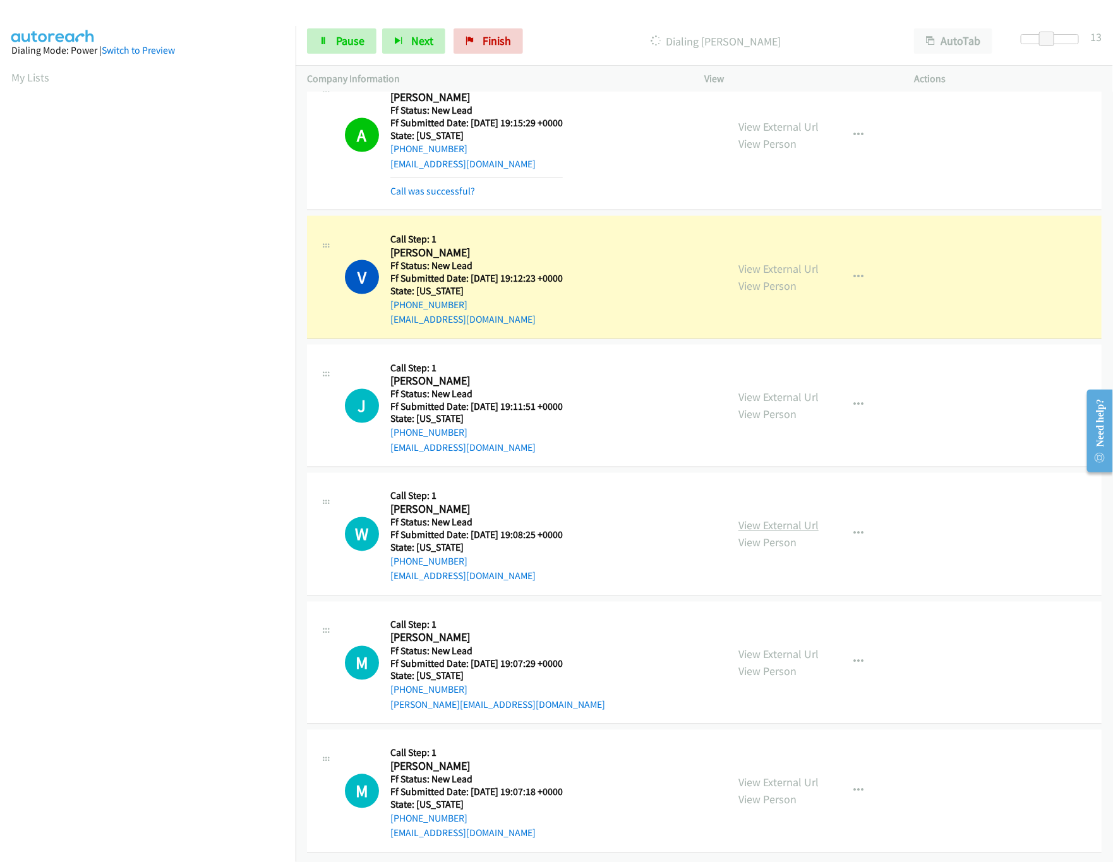
click at [758, 518] on link "View External Url" at bounding box center [778, 525] width 80 height 15
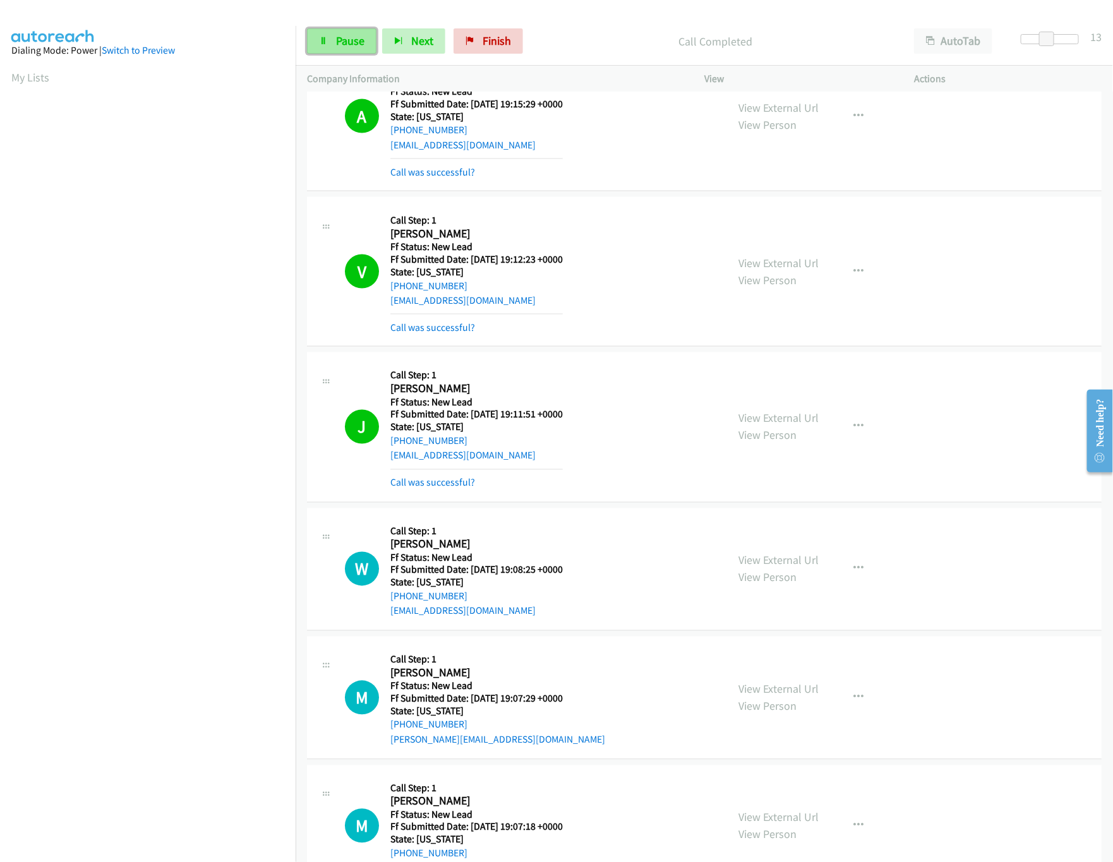
click at [337, 44] on span "Pause" at bounding box center [350, 40] width 28 height 15
click at [760, 558] on link "View External Url" at bounding box center [778, 560] width 80 height 15
click at [854, 573] on icon "button" at bounding box center [858, 569] width 10 height 10
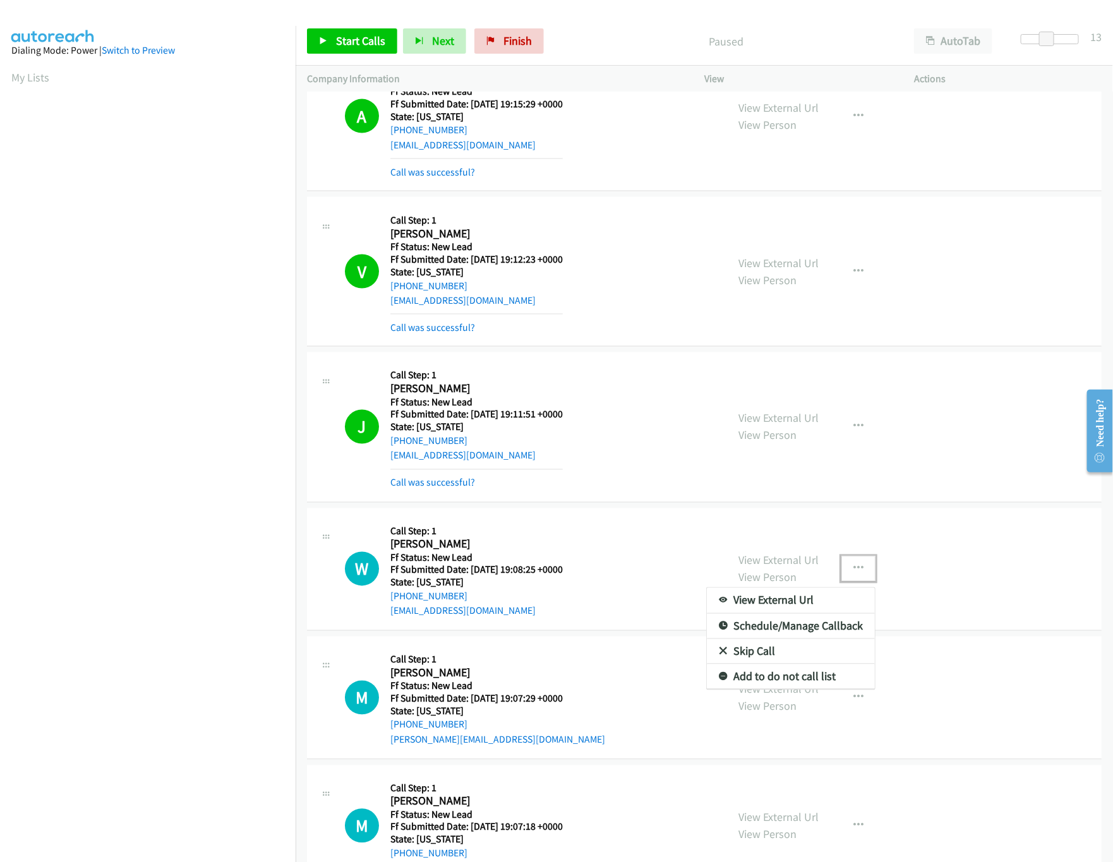
click at [772, 654] on link "Skip Call" at bounding box center [791, 651] width 168 height 25
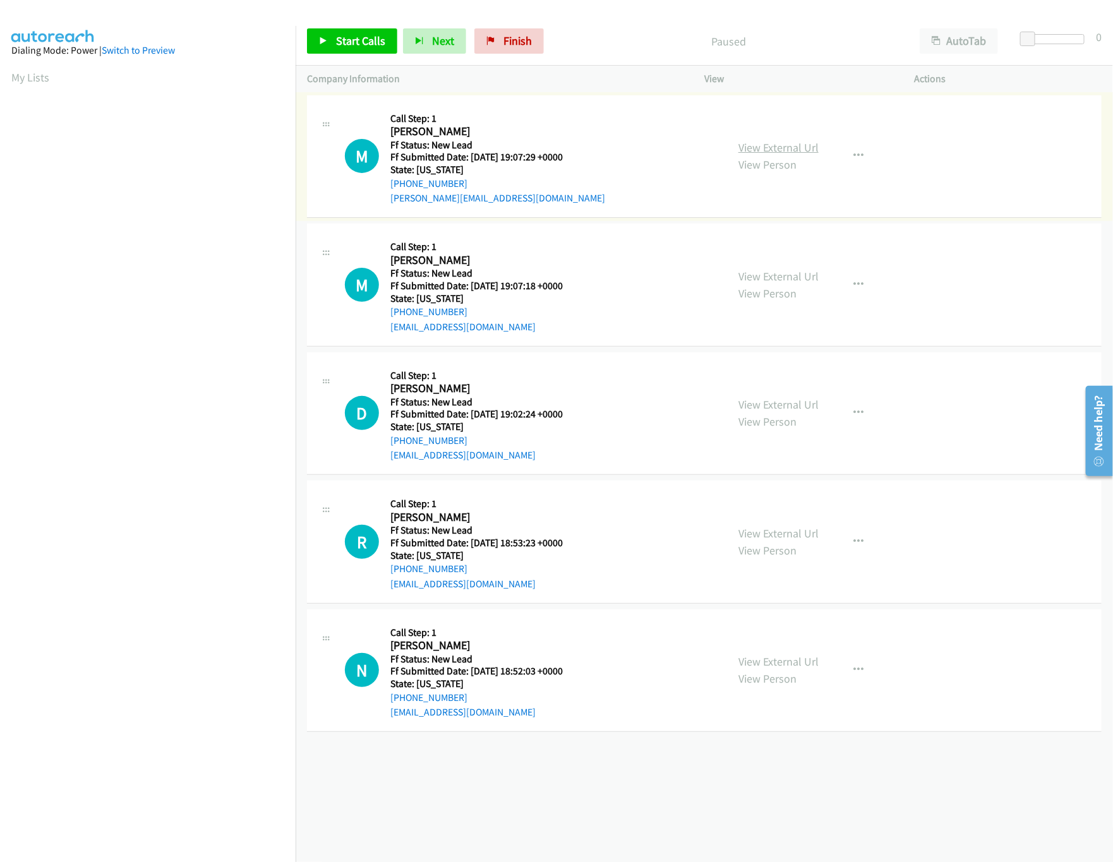
click at [768, 153] on link "View External Url" at bounding box center [778, 147] width 80 height 15
click at [791, 281] on link "View External Url" at bounding box center [778, 276] width 80 height 15
click at [356, 51] on link "Start Calls" at bounding box center [352, 40] width 90 height 25
drag, startPoint x: 1020, startPoint y: 37, endPoint x: 1135, endPoint y: 33, distance: 115.6
click at [1112, 33] on html "Start Calls Pause Next Finish Started AutoTab AutoTab 30 Company Information In…" at bounding box center [556, 30] width 1113 height 60
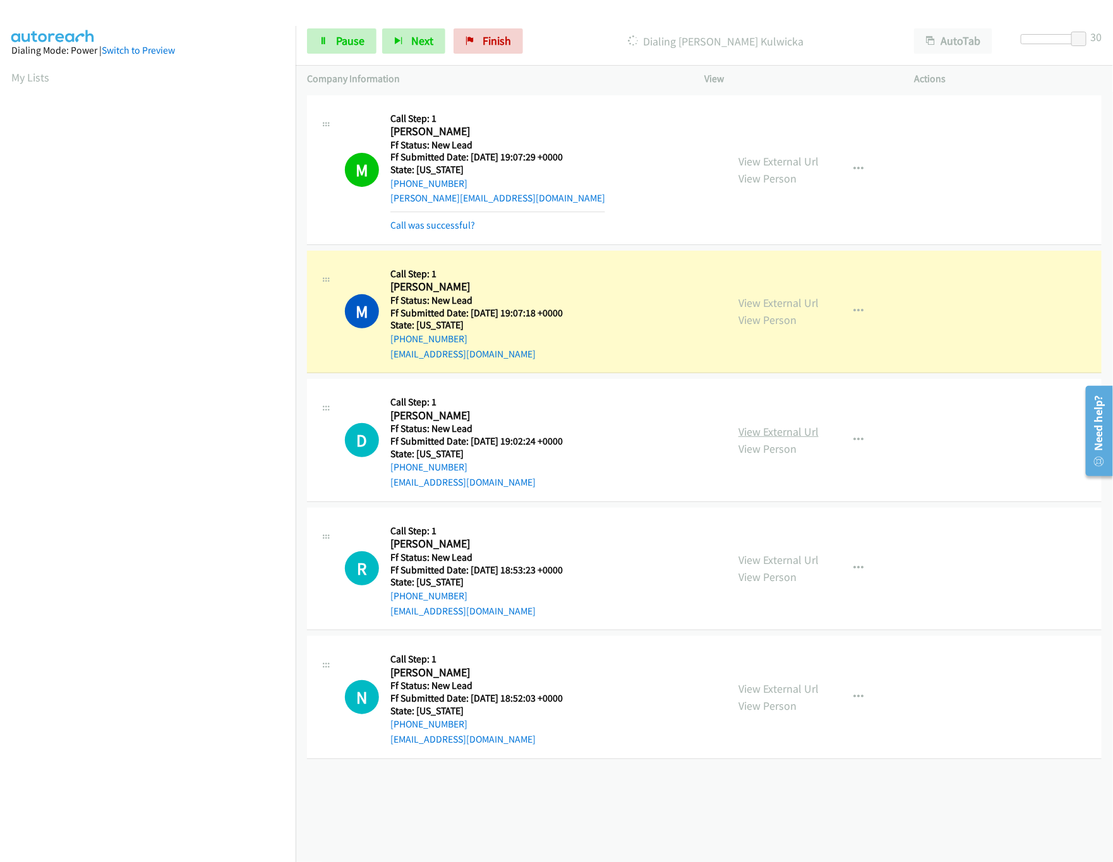
click at [785, 431] on link "View External Url" at bounding box center [778, 431] width 80 height 15
drag, startPoint x: 362, startPoint y: 42, endPoint x: 434, endPoint y: 1, distance: 82.9
click at [362, 42] on span "Pause" at bounding box center [350, 40] width 28 height 15
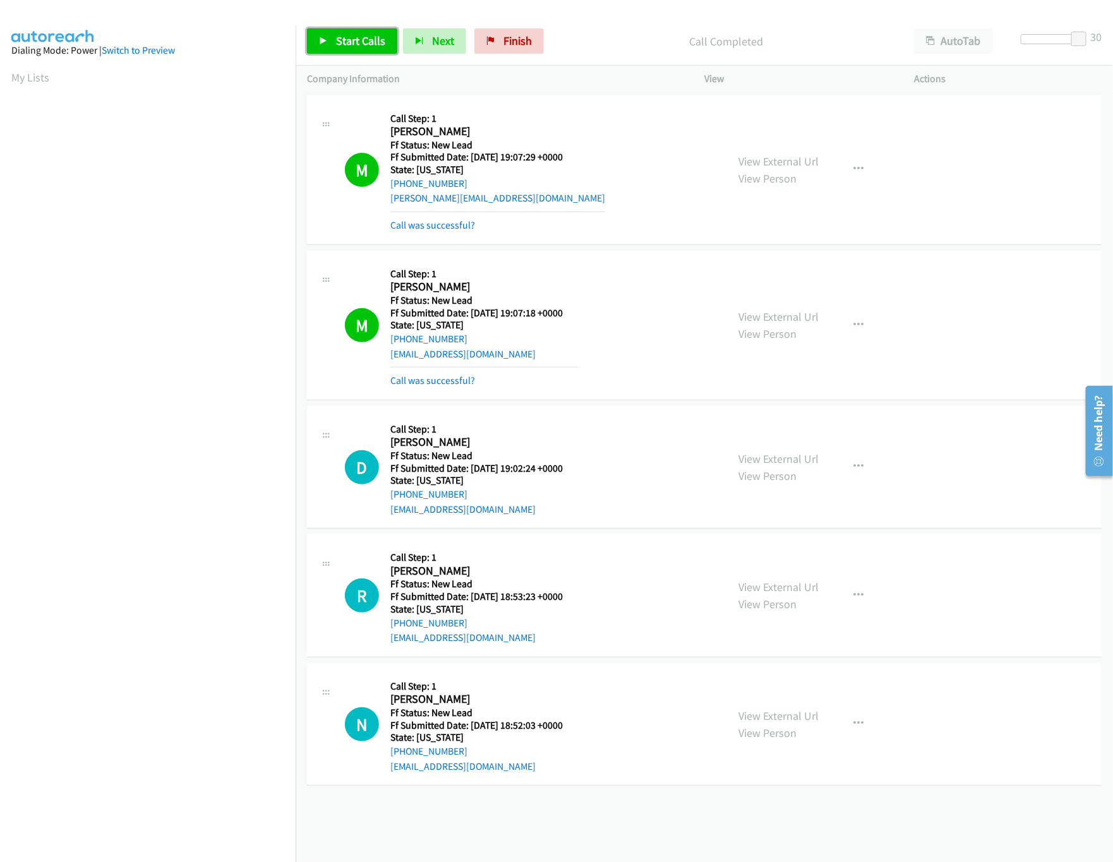
click at [340, 49] on link "Start Calls" at bounding box center [352, 40] width 90 height 25
click at [433, 386] on link "Call was successful?" at bounding box center [432, 380] width 85 height 12
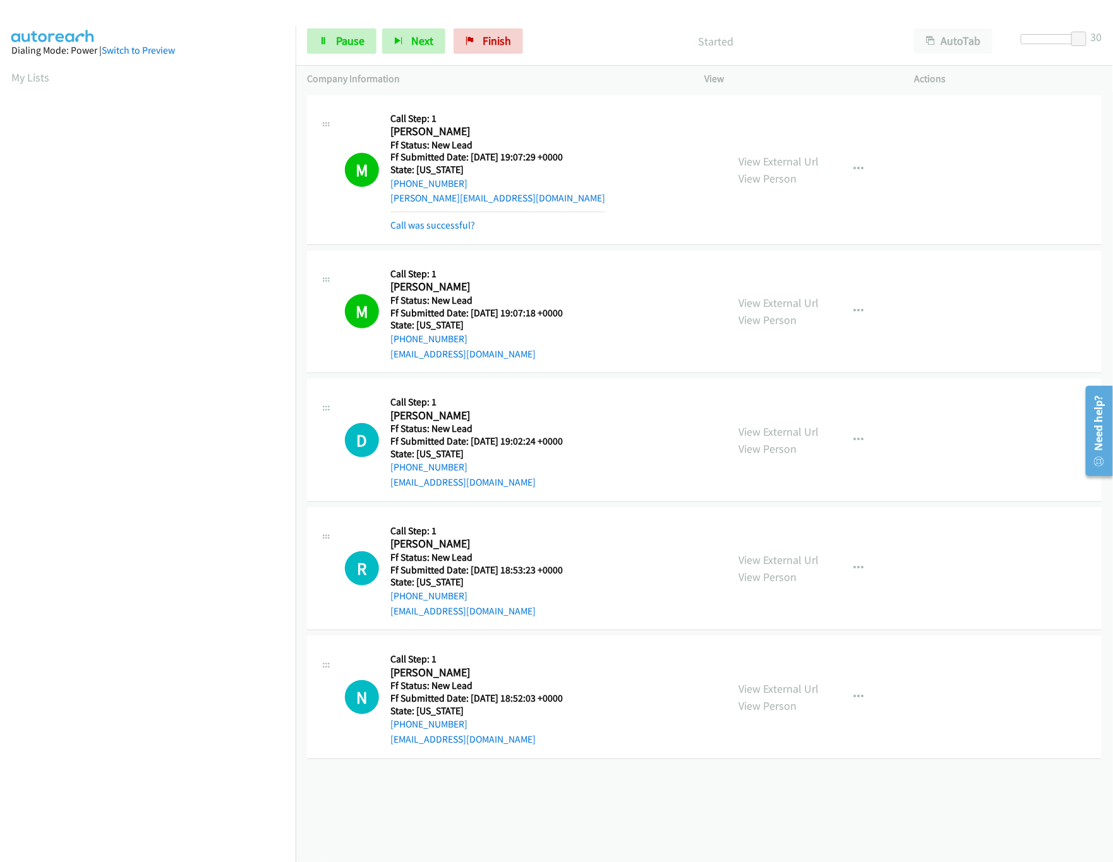
click at [544, 768] on div "[PHONE_NUMBER] Call failed - Please reload the list and try again The Callbar F…" at bounding box center [704, 477] width 817 height 770
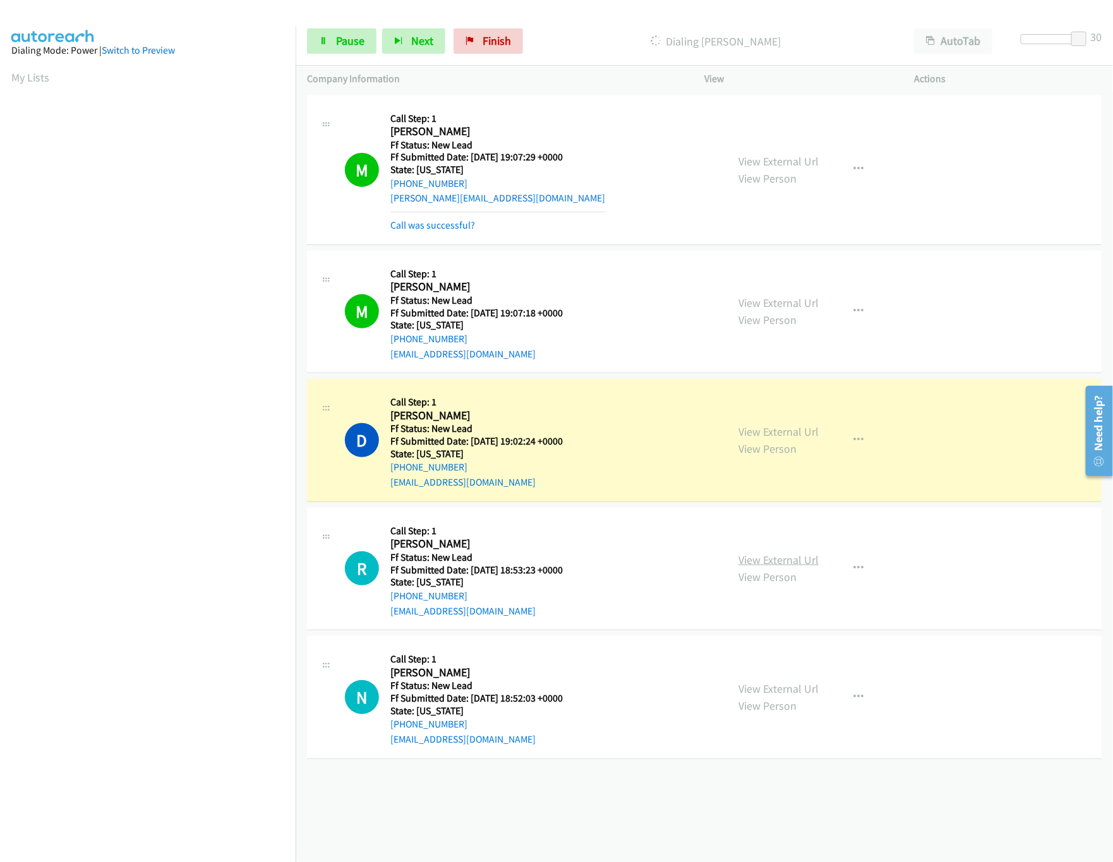
click at [757, 561] on link "View External Url" at bounding box center [778, 560] width 80 height 15
click at [1063, 38] on div at bounding box center [1050, 39] width 58 height 10
drag, startPoint x: 1060, startPoint y: 38, endPoint x: 1048, endPoint y: 39, distance: 11.4
click at [1050, 39] on span at bounding box center [1055, 39] width 15 height 15
click at [749, 693] on link "View External Url" at bounding box center [778, 688] width 80 height 15
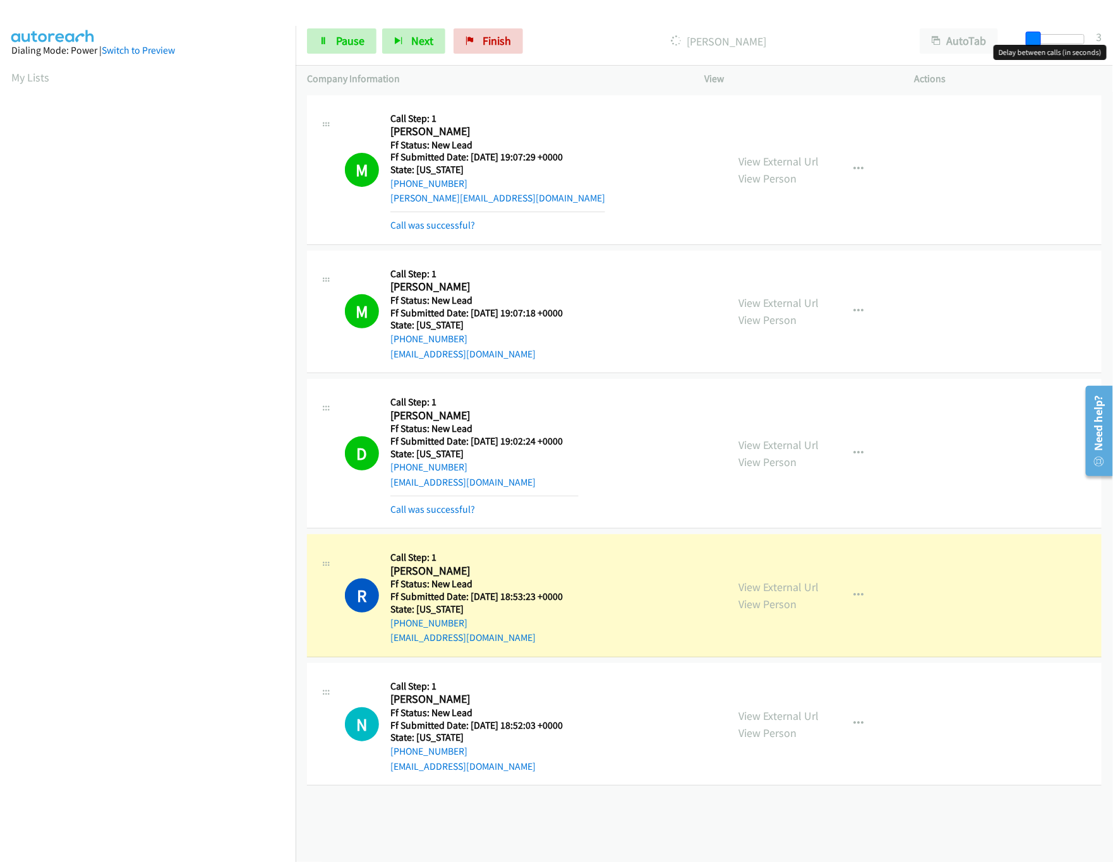
drag, startPoint x: 1046, startPoint y: 40, endPoint x: 1019, endPoint y: 40, distance: 26.5
click at [1019, 40] on div at bounding box center [1055, 44] width 81 height 20
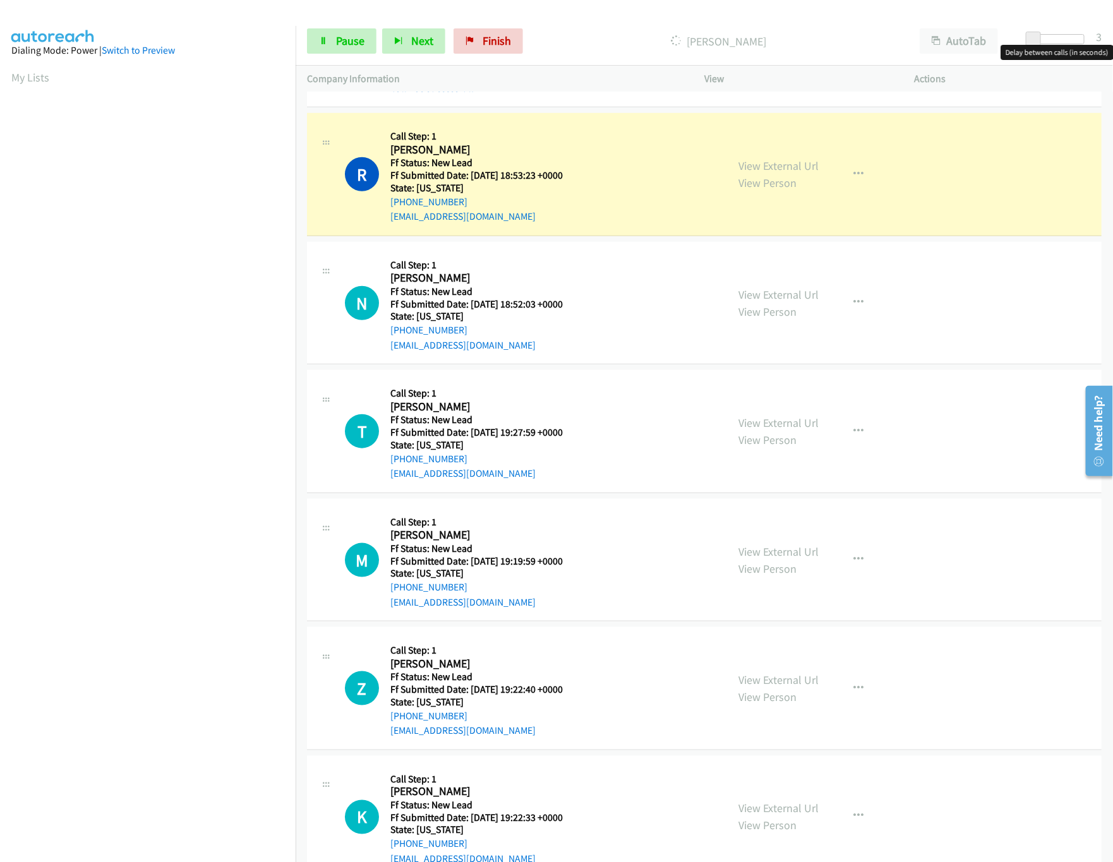
scroll to position [464, 0]
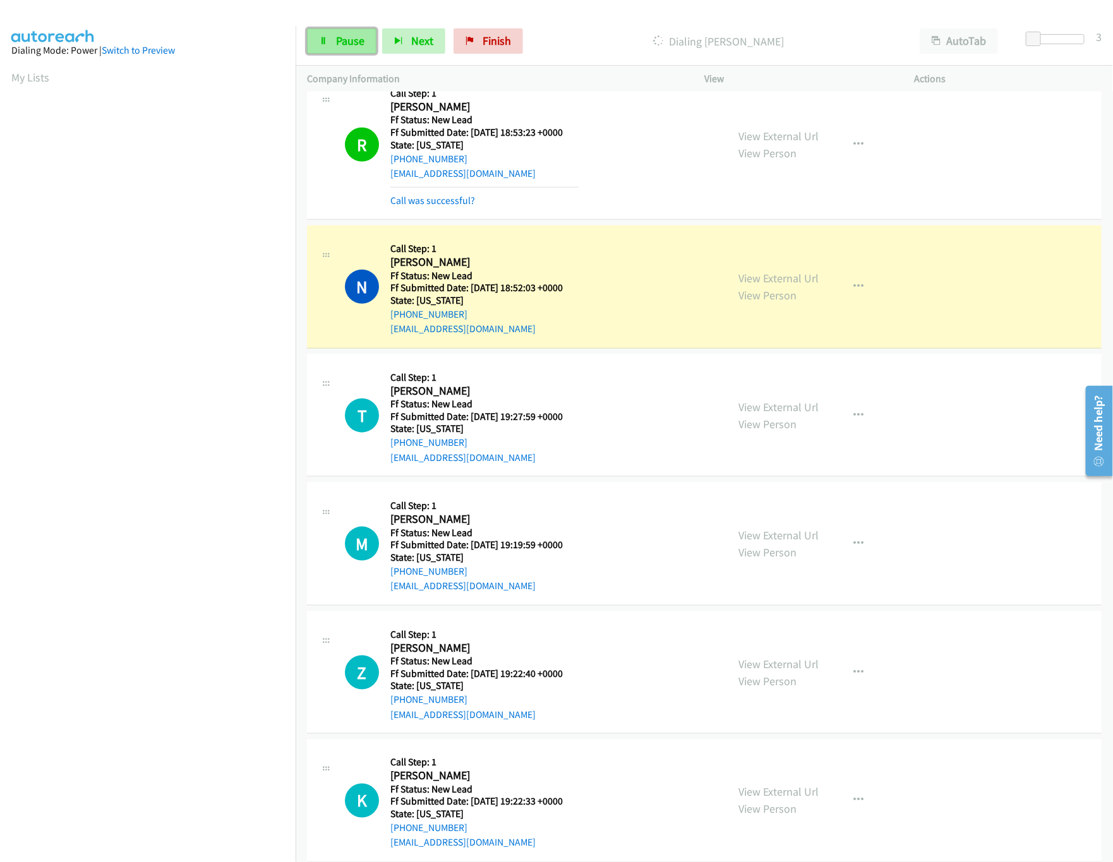
click at [349, 38] on span "Pause" at bounding box center [350, 40] width 28 height 15
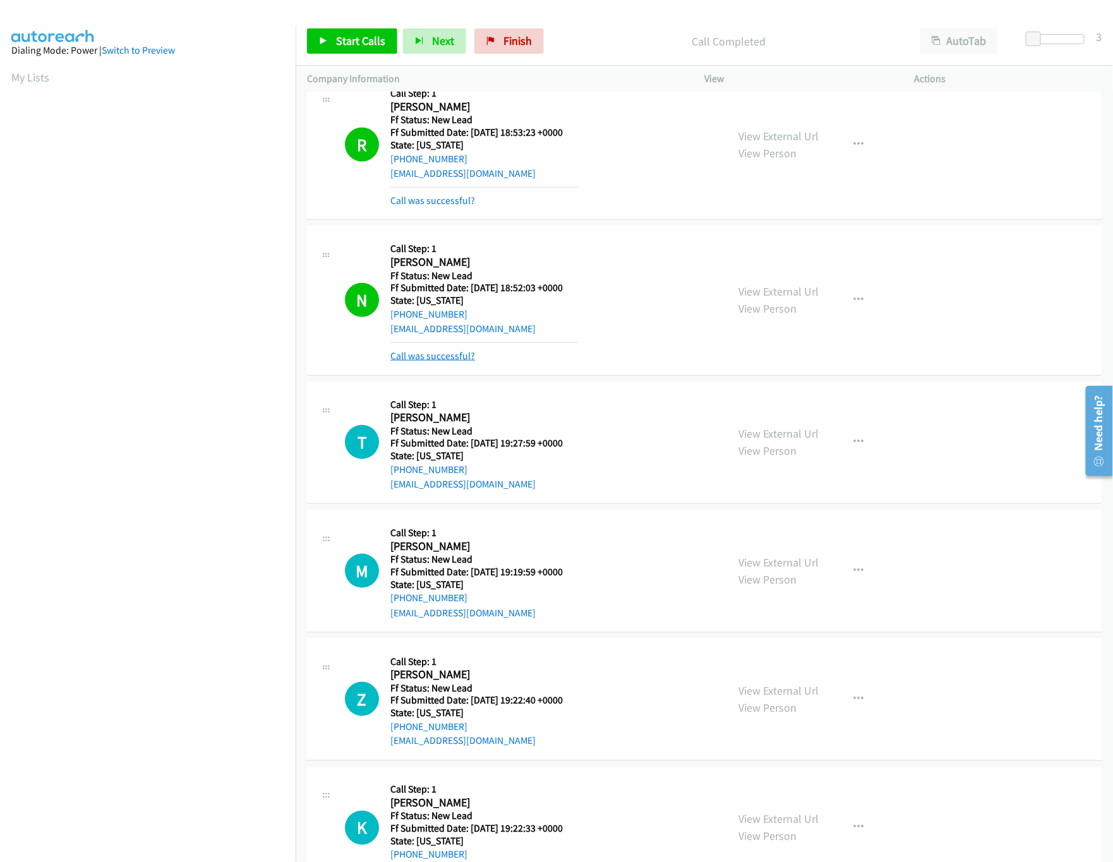
click at [449, 362] on link "Call was successful?" at bounding box center [432, 356] width 85 height 12
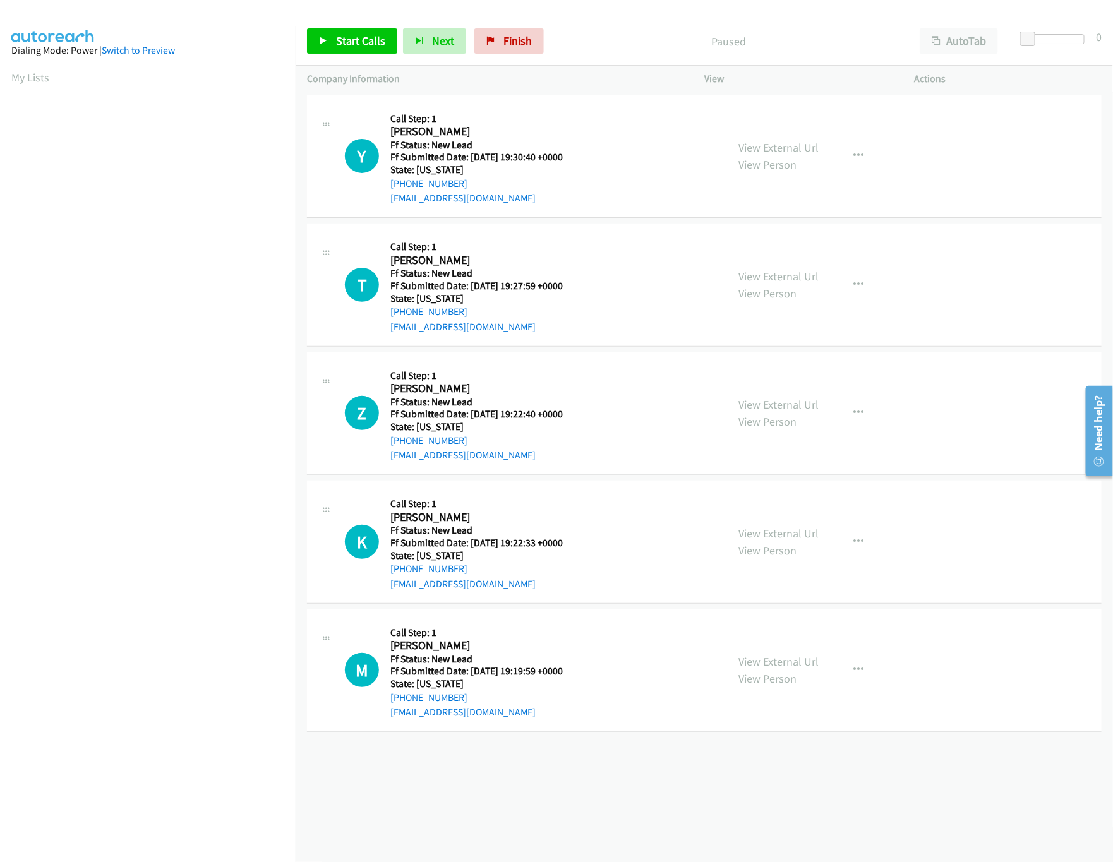
click at [502, 27] on div "Start Calls Pause Next Finish Paused AutoTab AutoTab 0" at bounding box center [704, 41] width 817 height 49
click at [503, 36] on span "Finish" at bounding box center [517, 40] width 28 height 15
click at [328, 42] on link "Start Calls" at bounding box center [352, 40] width 90 height 25
click at [762, 143] on link "View External Url" at bounding box center [778, 147] width 80 height 15
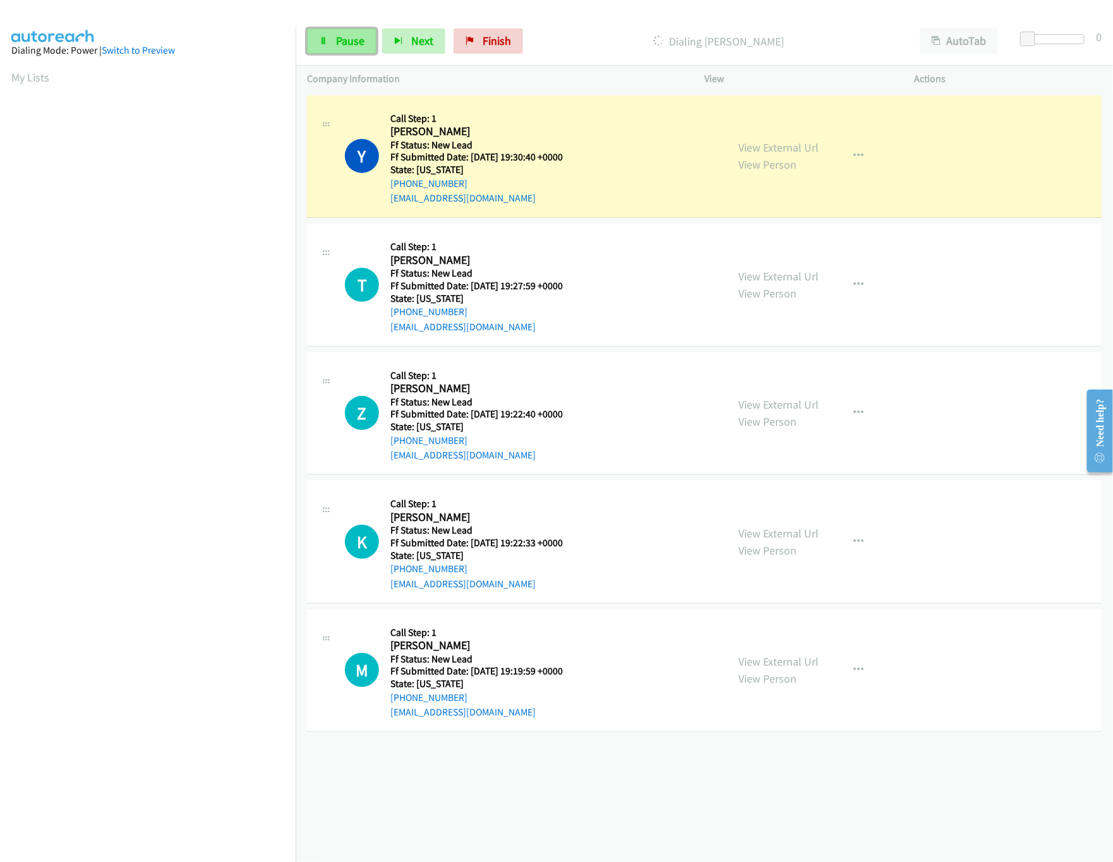
click at [330, 44] on link "Pause" at bounding box center [341, 40] width 69 height 25
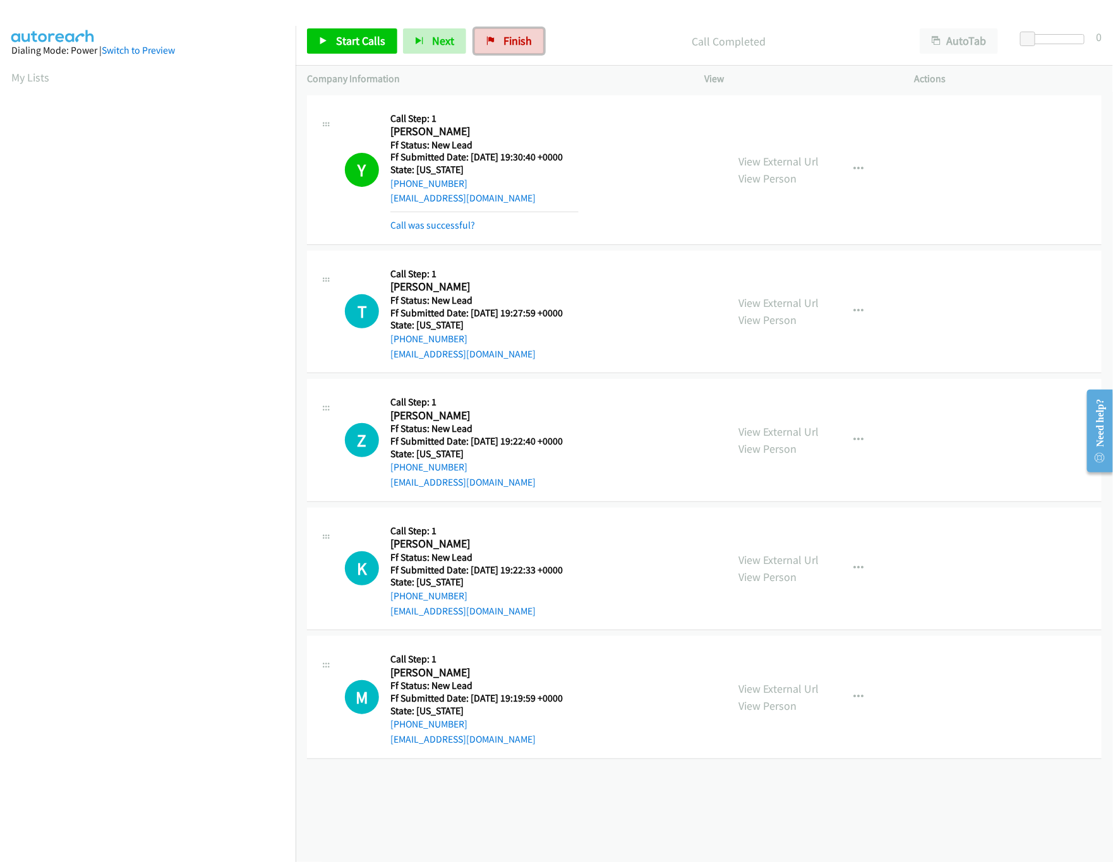
drag, startPoint x: 499, startPoint y: 47, endPoint x: 602, endPoint y: 74, distance: 106.9
click at [499, 47] on link "Finish" at bounding box center [508, 40] width 69 height 25
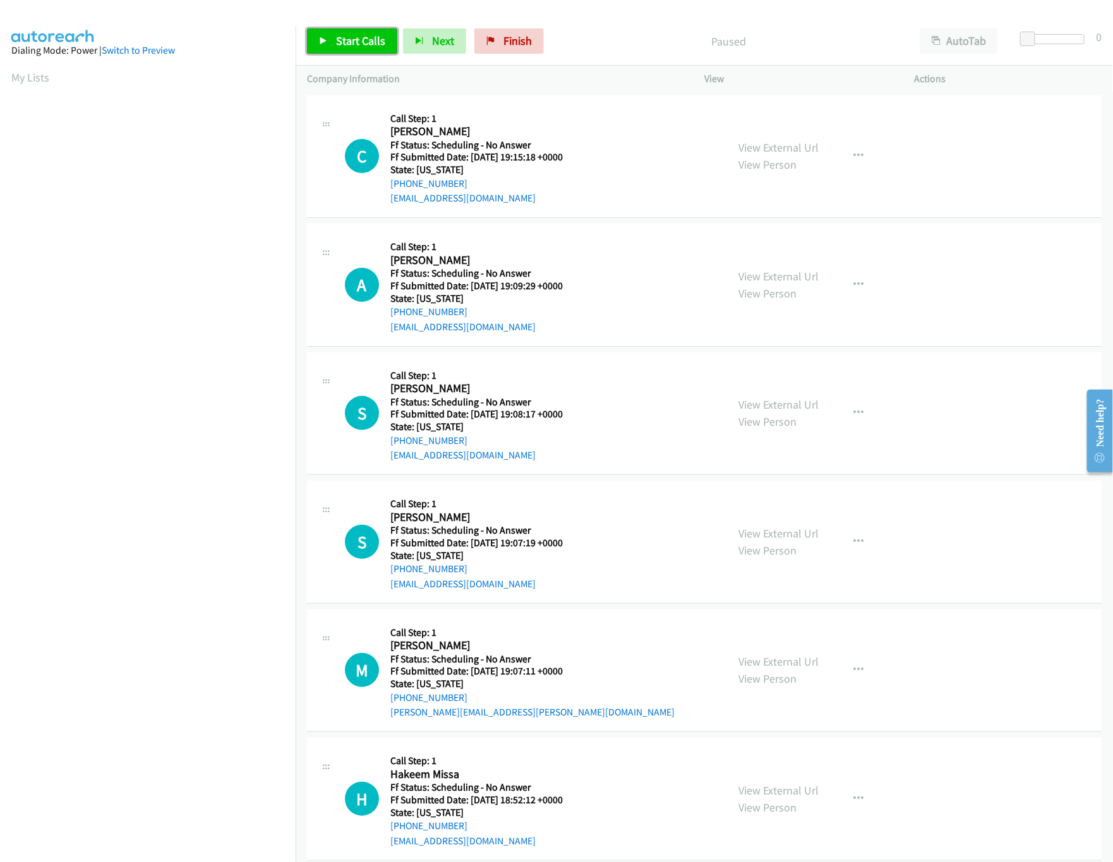
click at [349, 37] on span "Start Calls" at bounding box center [360, 40] width 49 height 15
click at [779, 142] on link "View External Url" at bounding box center [778, 147] width 80 height 15
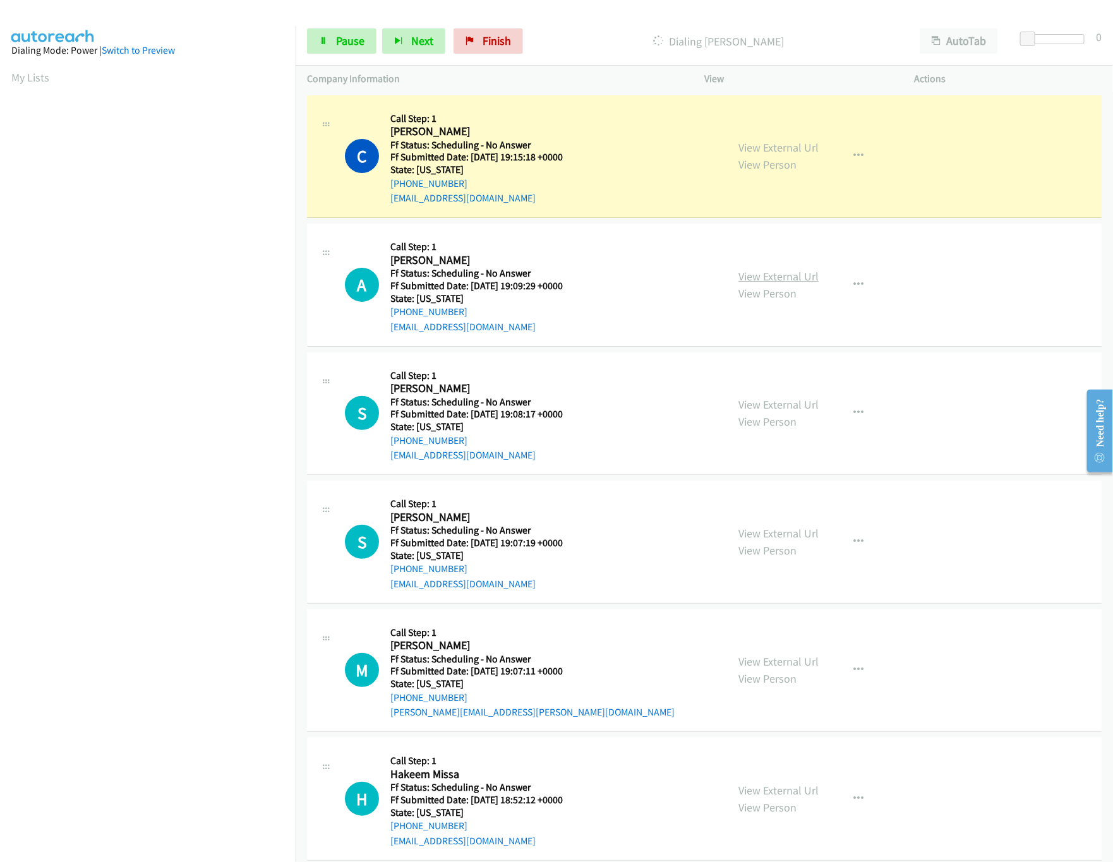
click at [774, 271] on link "View External Url" at bounding box center [778, 276] width 80 height 15
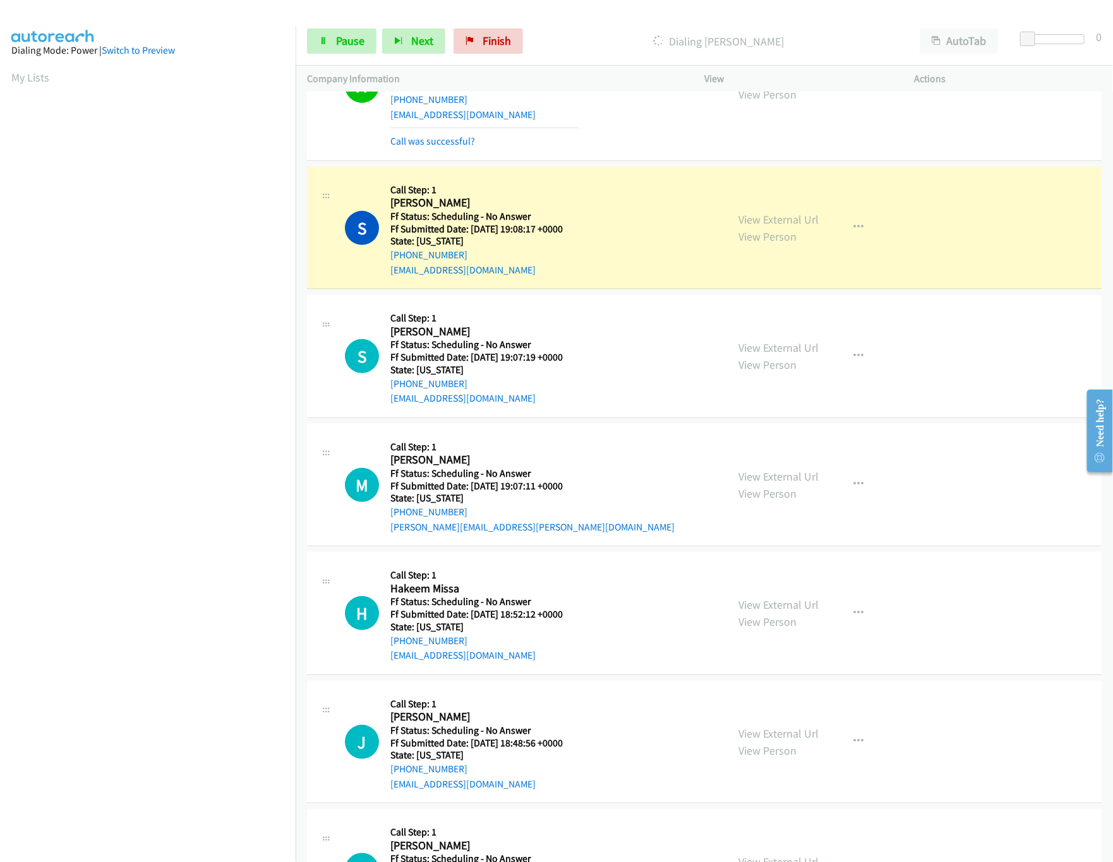
scroll to position [253, 0]
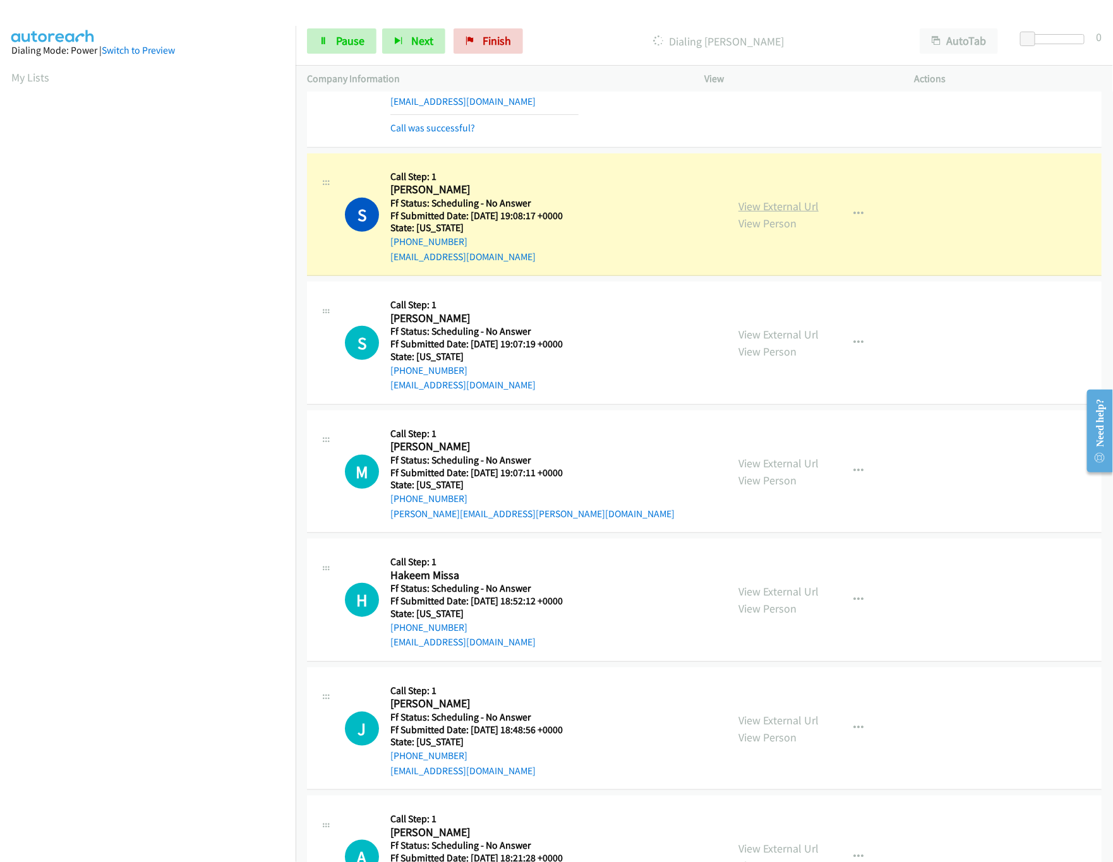
click at [777, 209] on link "View External Url" at bounding box center [778, 206] width 80 height 15
click at [328, 31] on link "Pause" at bounding box center [341, 40] width 69 height 25
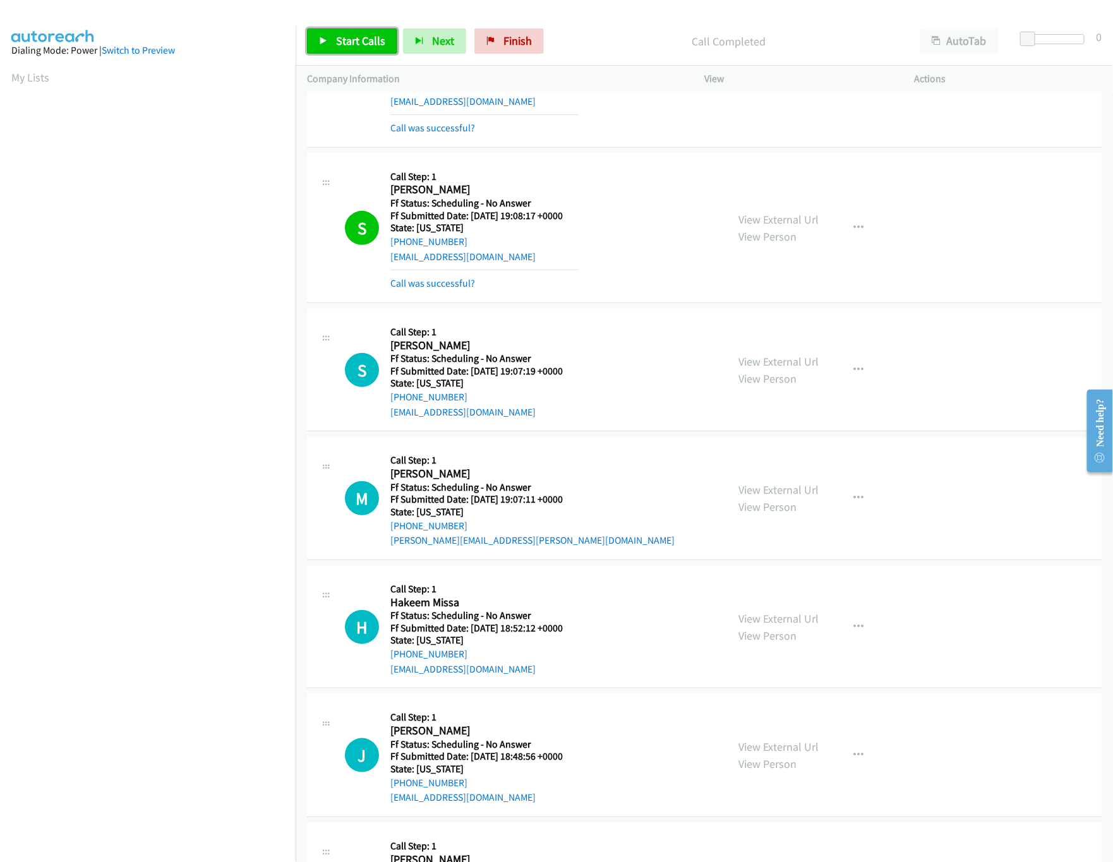
click at [360, 40] on span "Start Calls" at bounding box center [360, 40] width 49 height 15
click at [453, 284] on link "Call was successful?" at bounding box center [432, 283] width 85 height 12
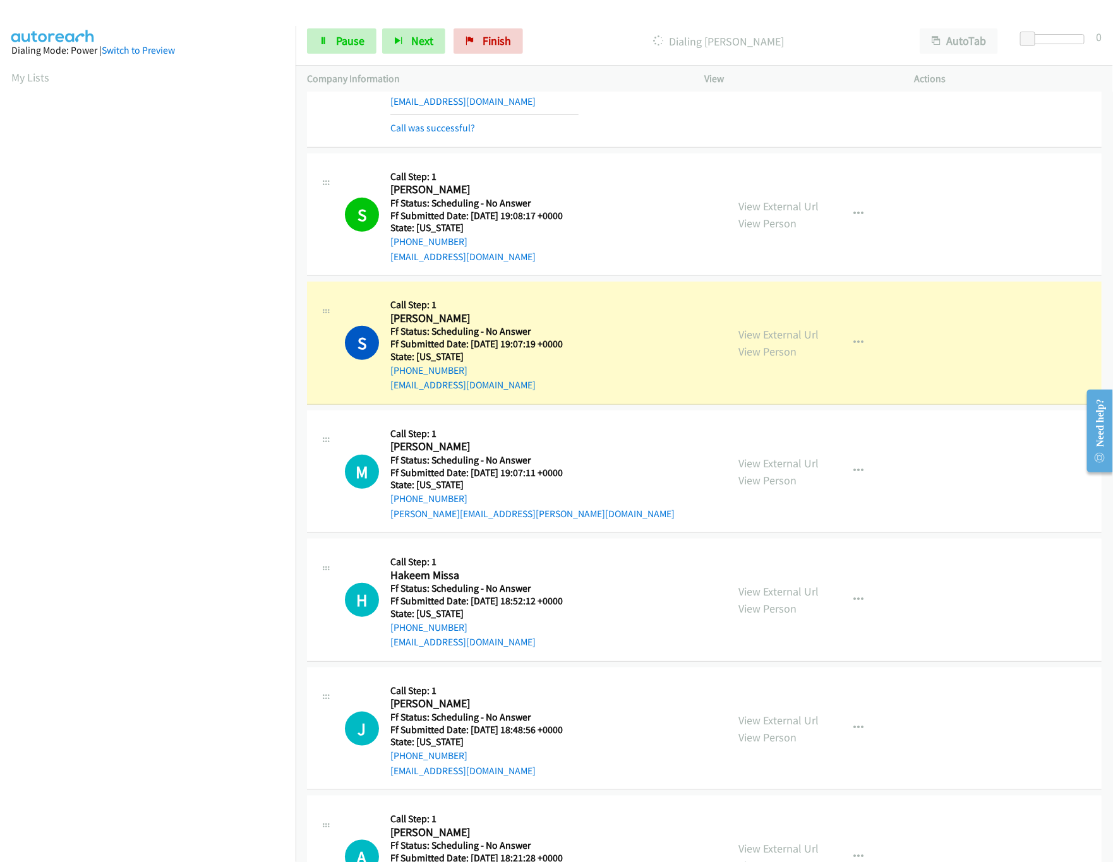
click at [678, 323] on div "S Callback Scheduled Call Step: 1 [PERSON_NAME] America/New_York Ff Status: Sch…" at bounding box center [530, 343] width 371 height 100
click at [738, 328] on link "View External Url" at bounding box center [778, 334] width 80 height 15
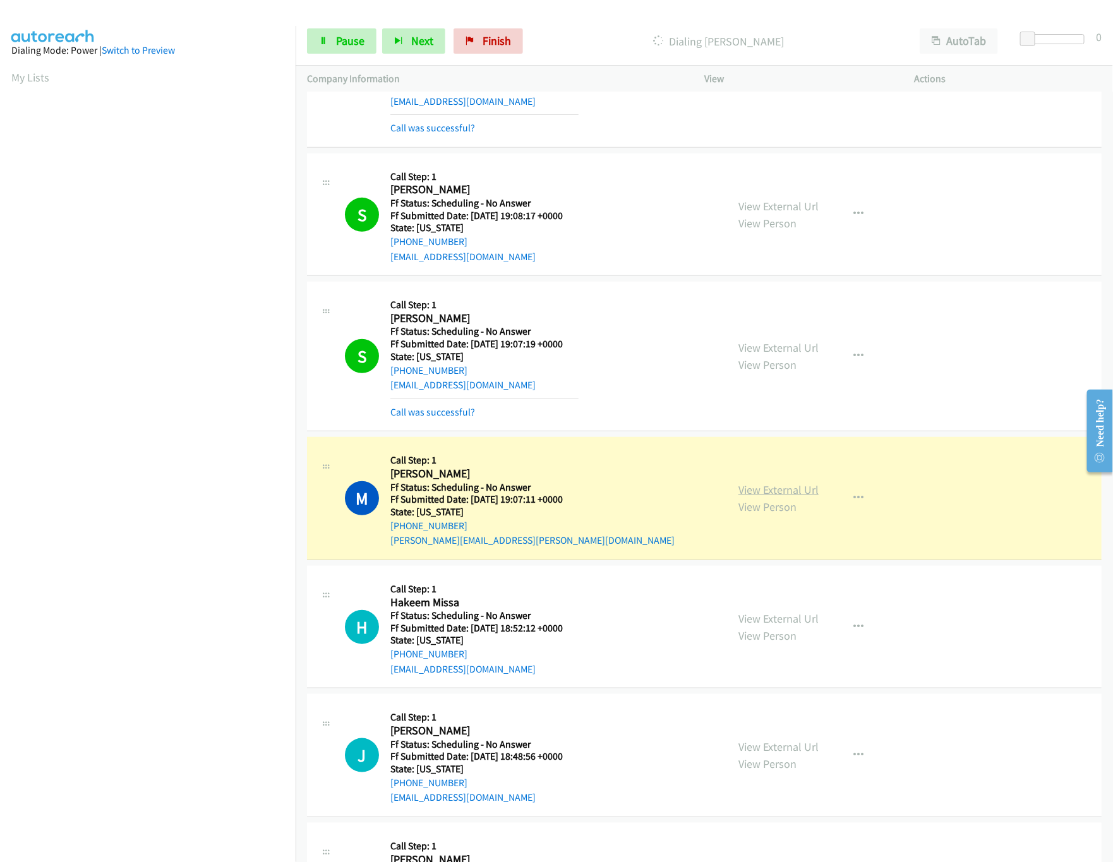
click at [764, 488] on link "View External Url" at bounding box center [778, 489] width 80 height 15
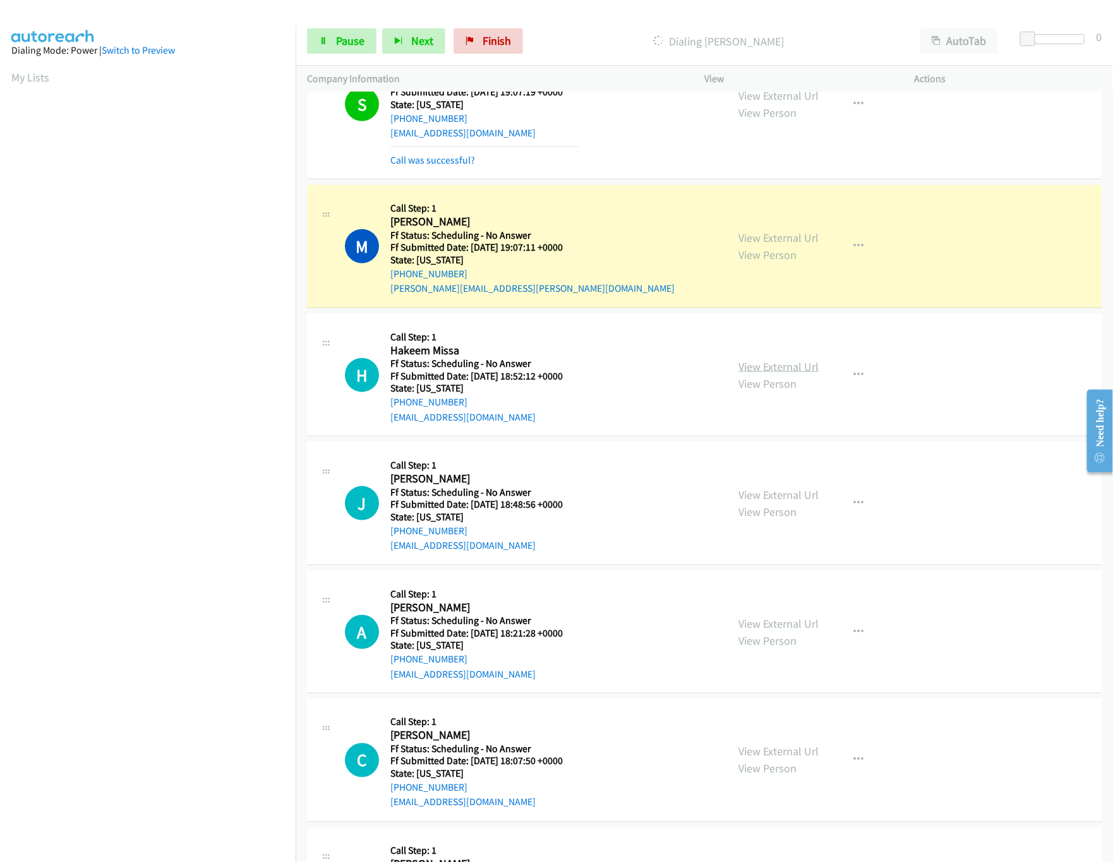
click at [762, 364] on link "View External Url" at bounding box center [778, 366] width 80 height 15
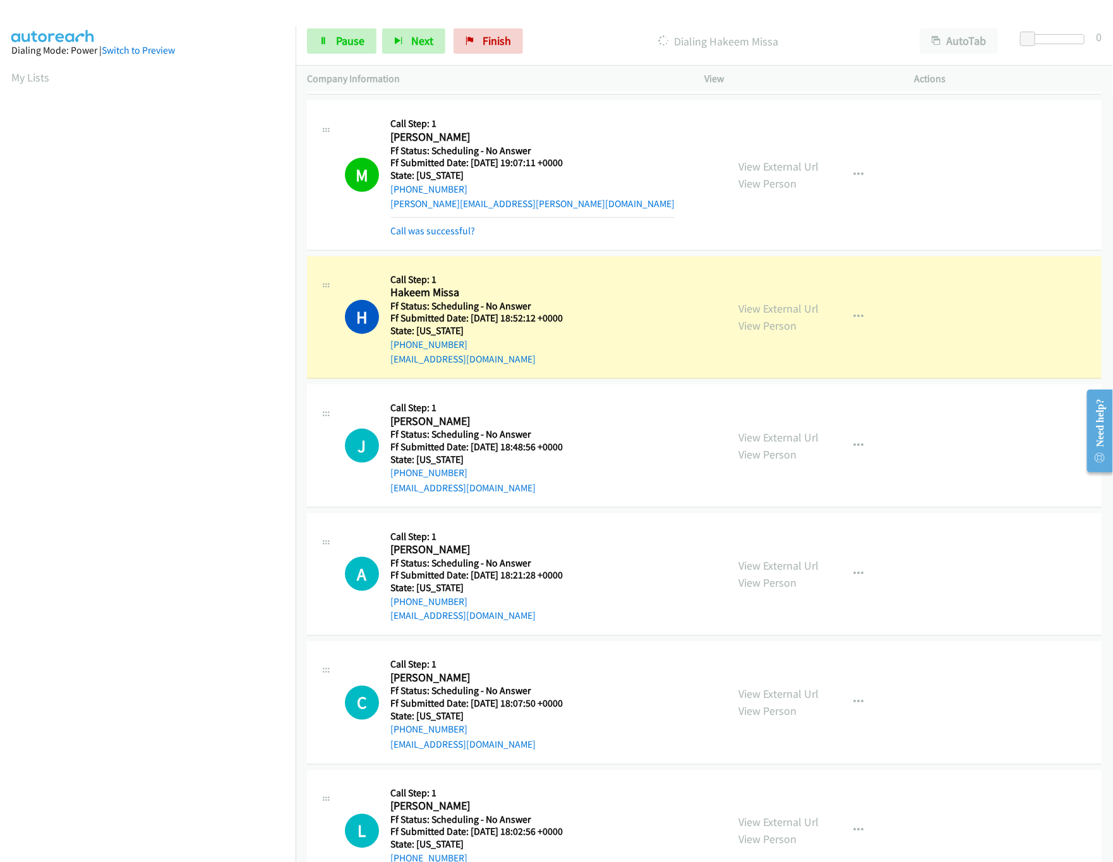
scroll to position [632, 0]
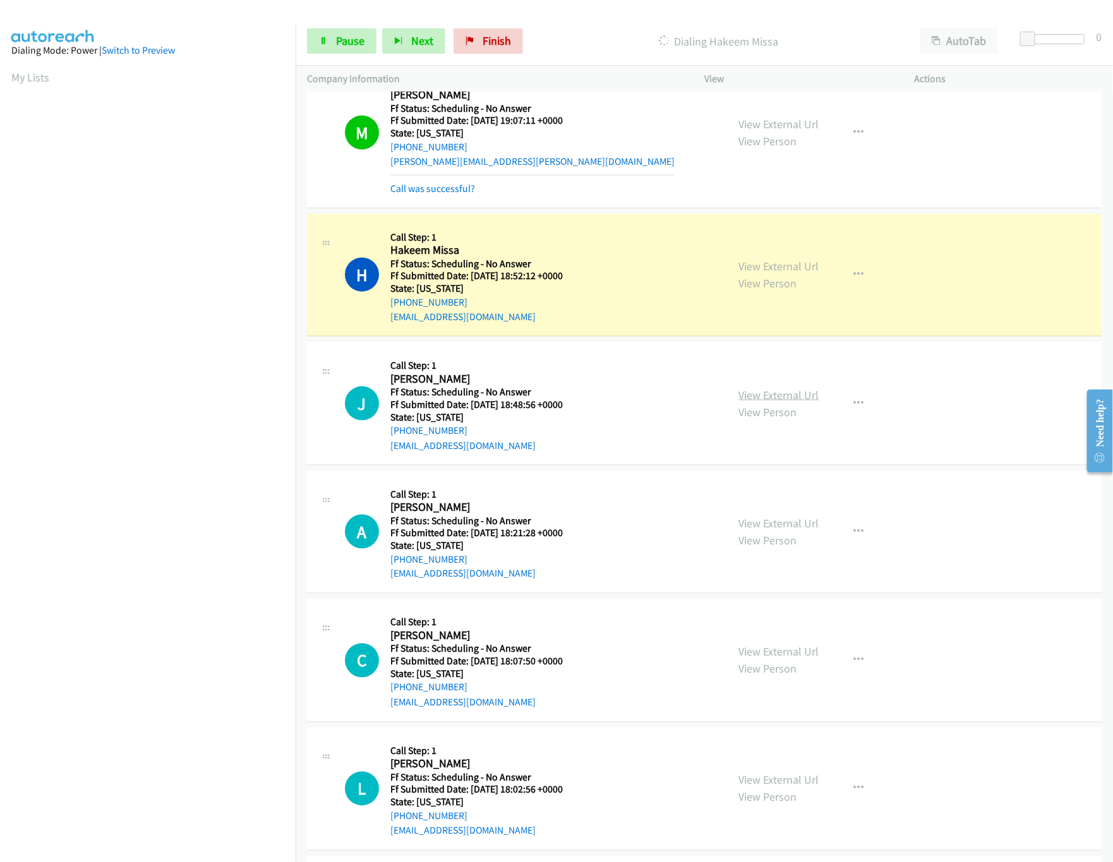
click at [760, 392] on link "View External Url" at bounding box center [778, 395] width 80 height 15
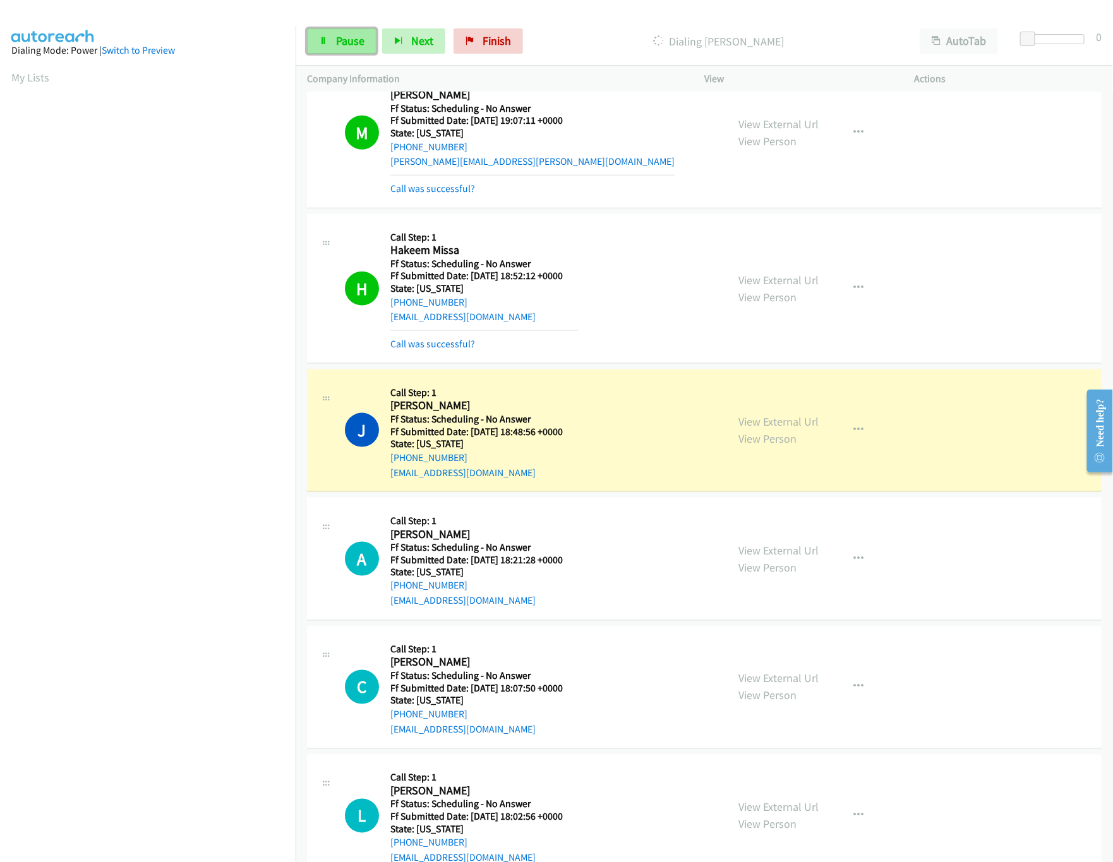
click at [338, 44] on span "Pause" at bounding box center [350, 40] width 28 height 15
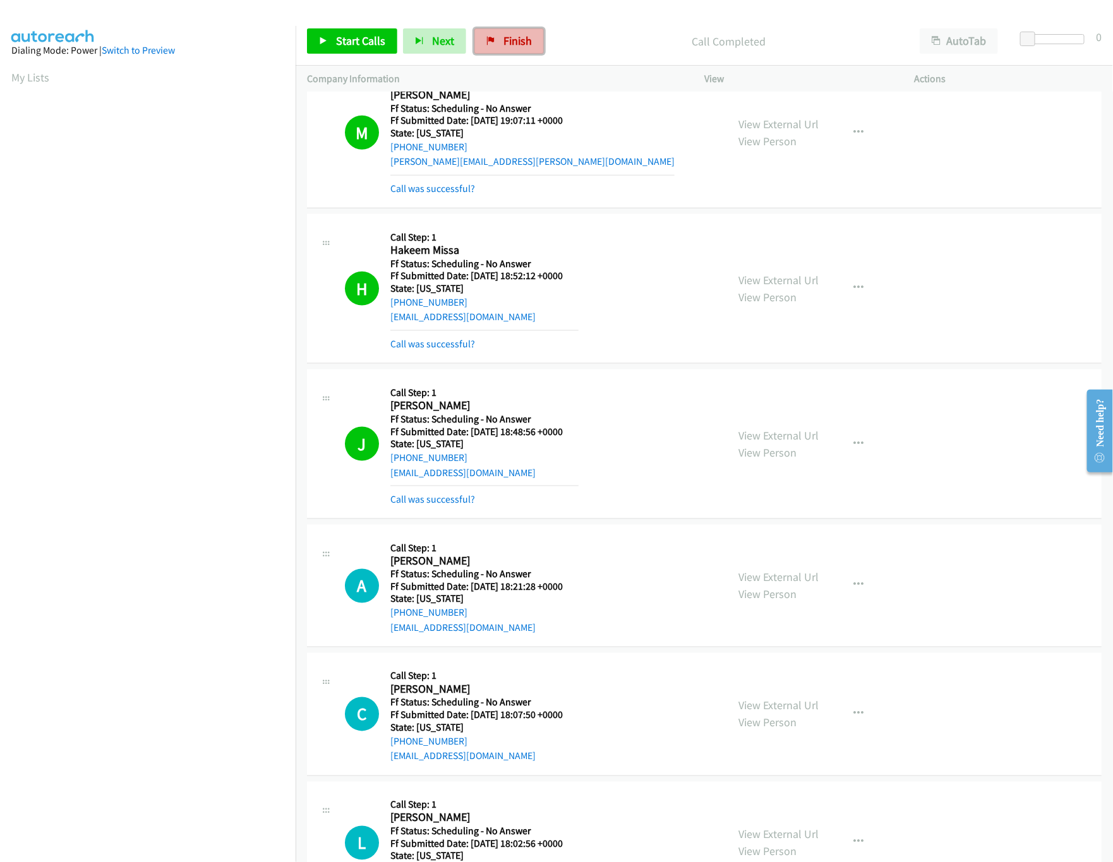
click at [523, 53] on link "Finish" at bounding box center [508, 40] width 69 height 25
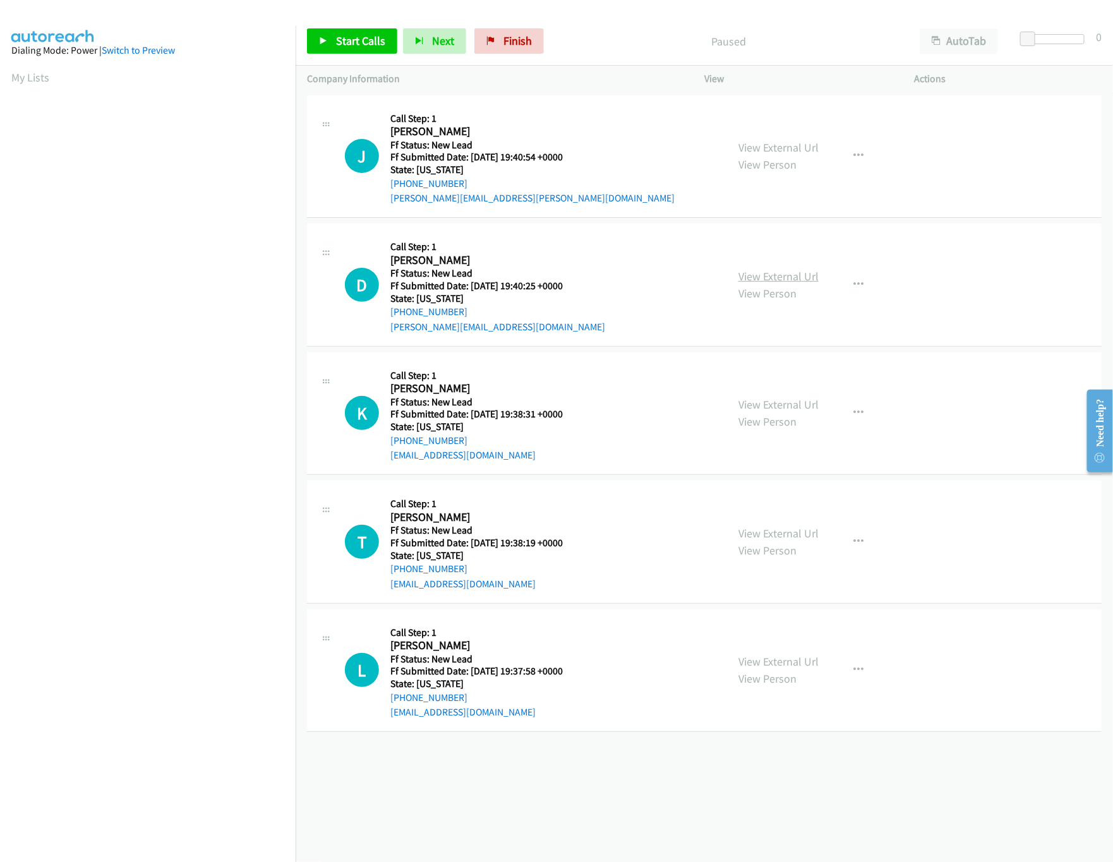
click at [787, 275] on link "View External Url" at bounding box center [778, 276] width 80 height 15
click at [754, 145] on link "View External Url" at bounding box center [778, 147] width 80 height 15
click at [339, 40] on span "Start Calls" at bounding box center [360, 40] width 49 height 15
drag, startPoint x: 1029, startPoint y: 37, endPoint x: 1062, endPoint y: 42, distance: 32.7
click at [1060, 42] on span at bounding box center [1052, 39] width 15 height 15
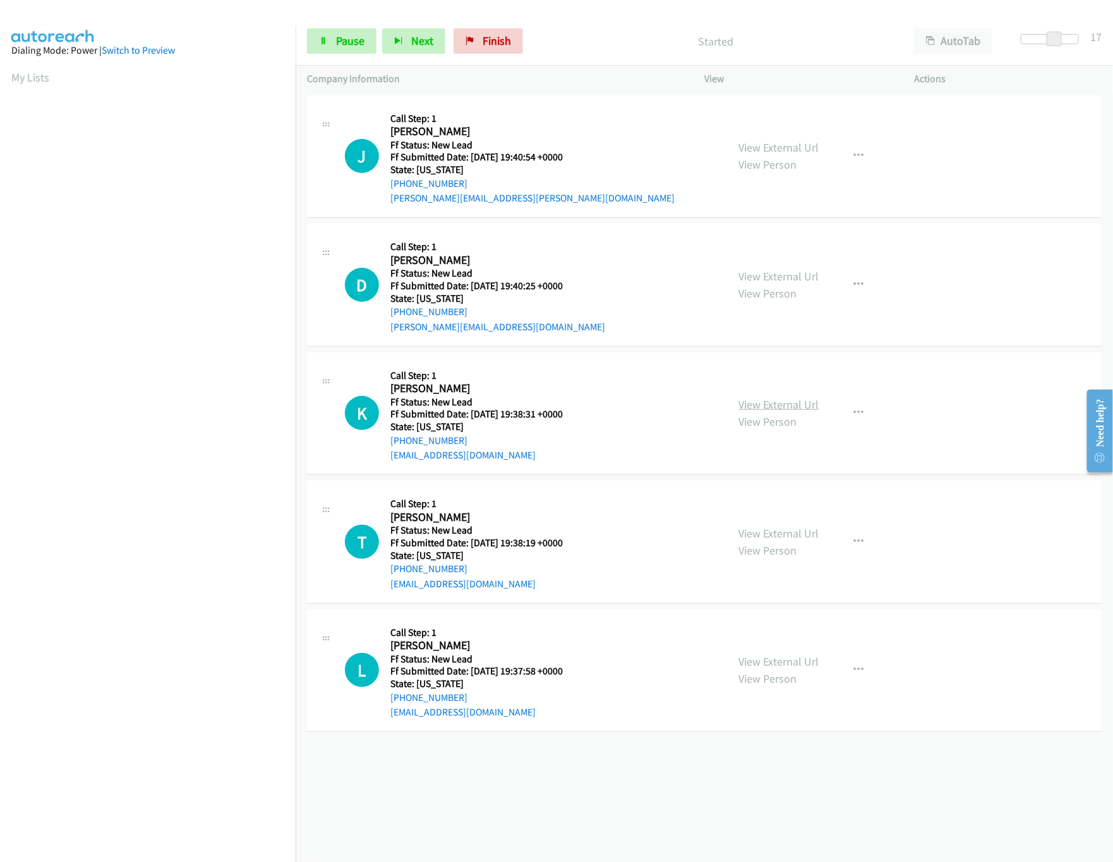
click at [764, 400] on link "View External Url" at bounding box center [778, 404] width 80 height 15
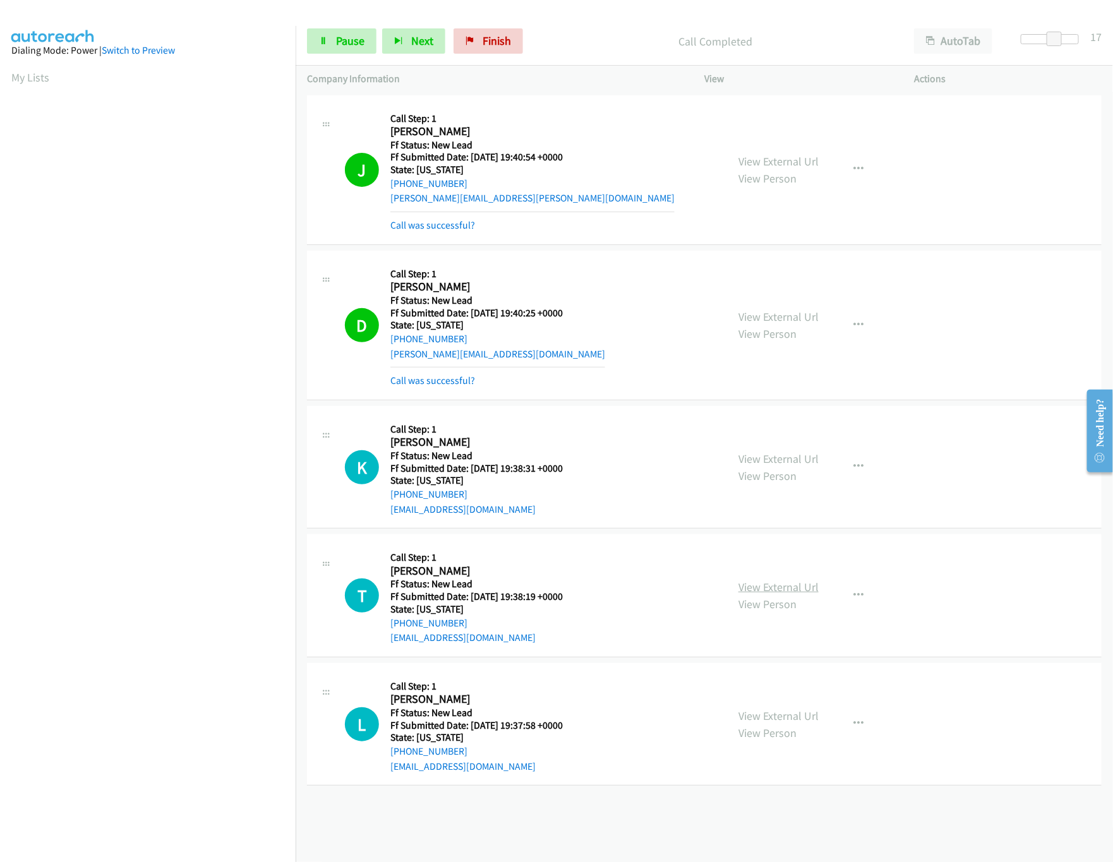
click at [784, 590] on link "View External Url" at bounding box center [778, 587] width 80 height 15
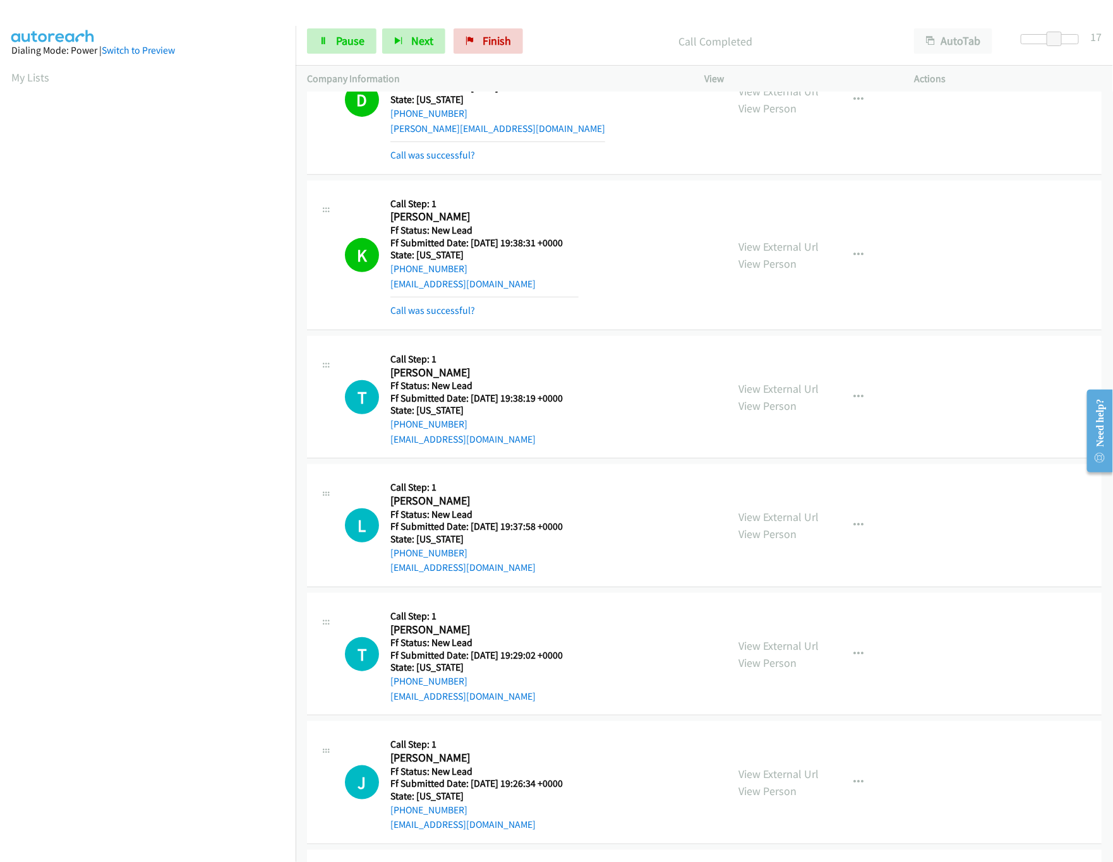
scroll to position [362, 0]
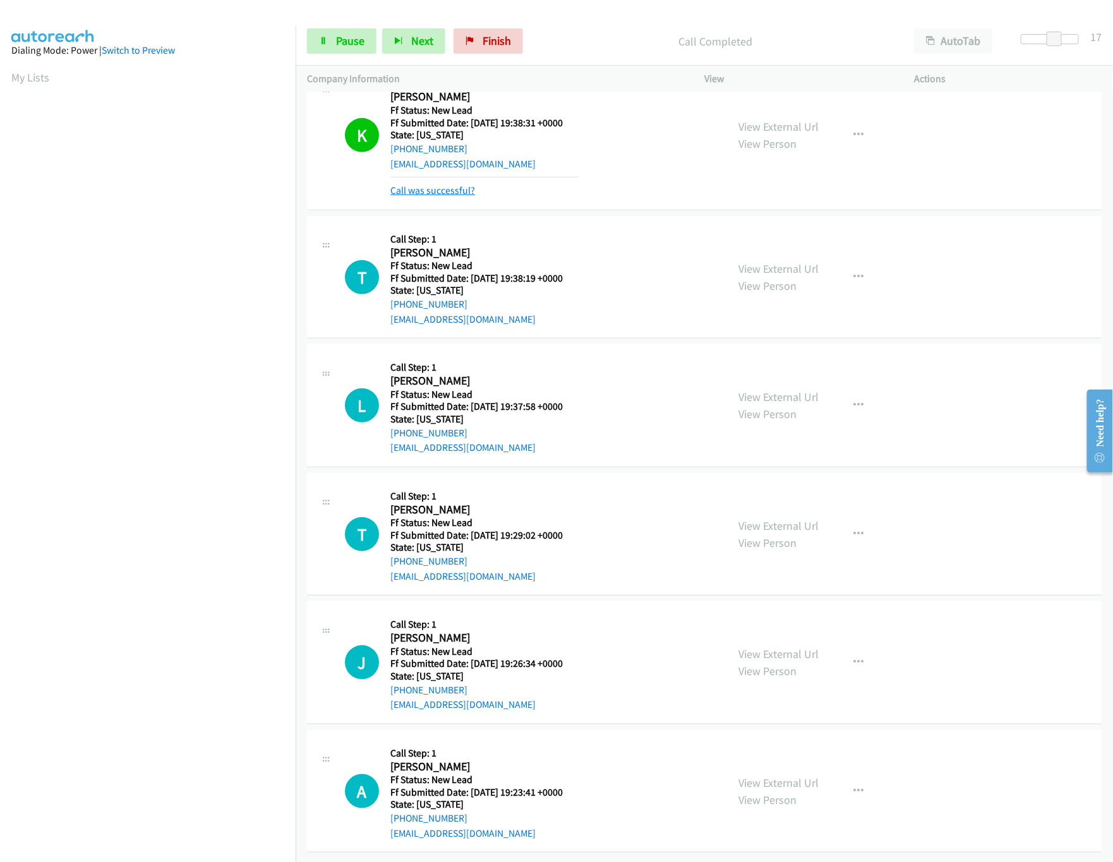
click at [457, 184] on link "Call was successful?" at bounding box center [432, 190] width 85 height 12
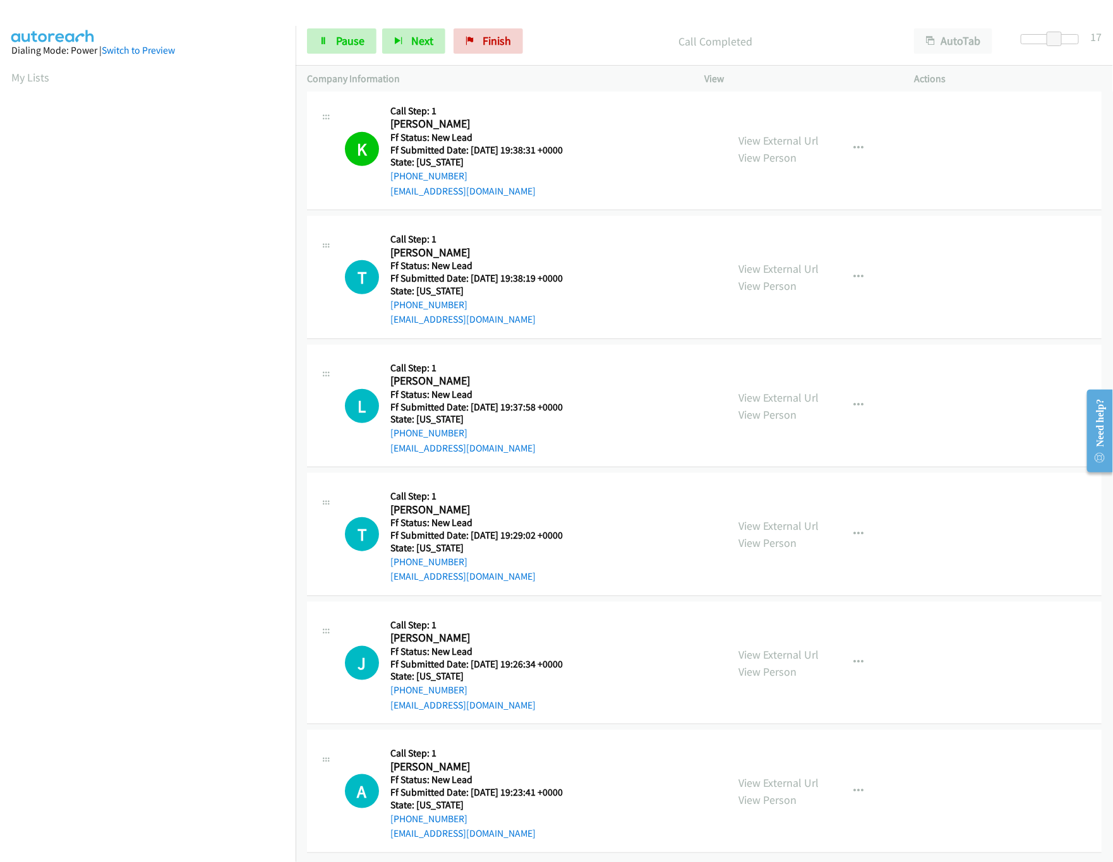
scroll to position [335, 0]
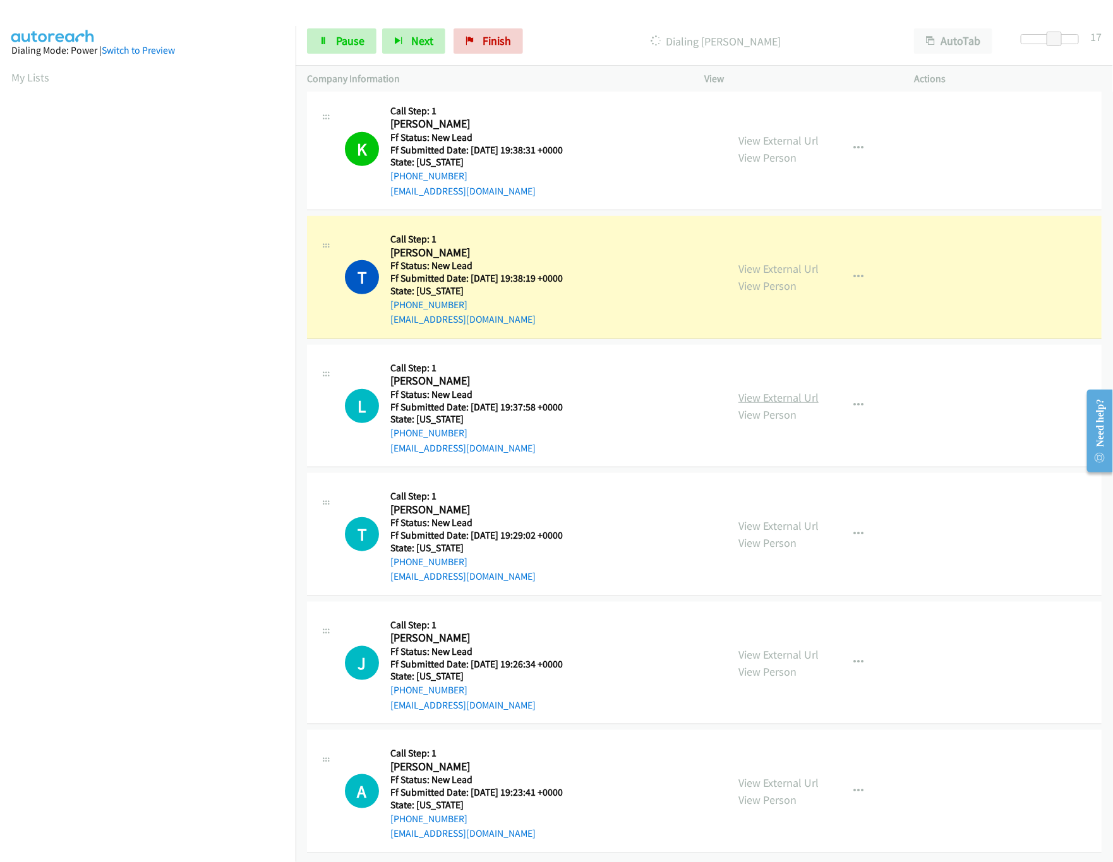
click at [790, 390] on link "View External Url" at bounding box center [778, 397] width 80 height 15
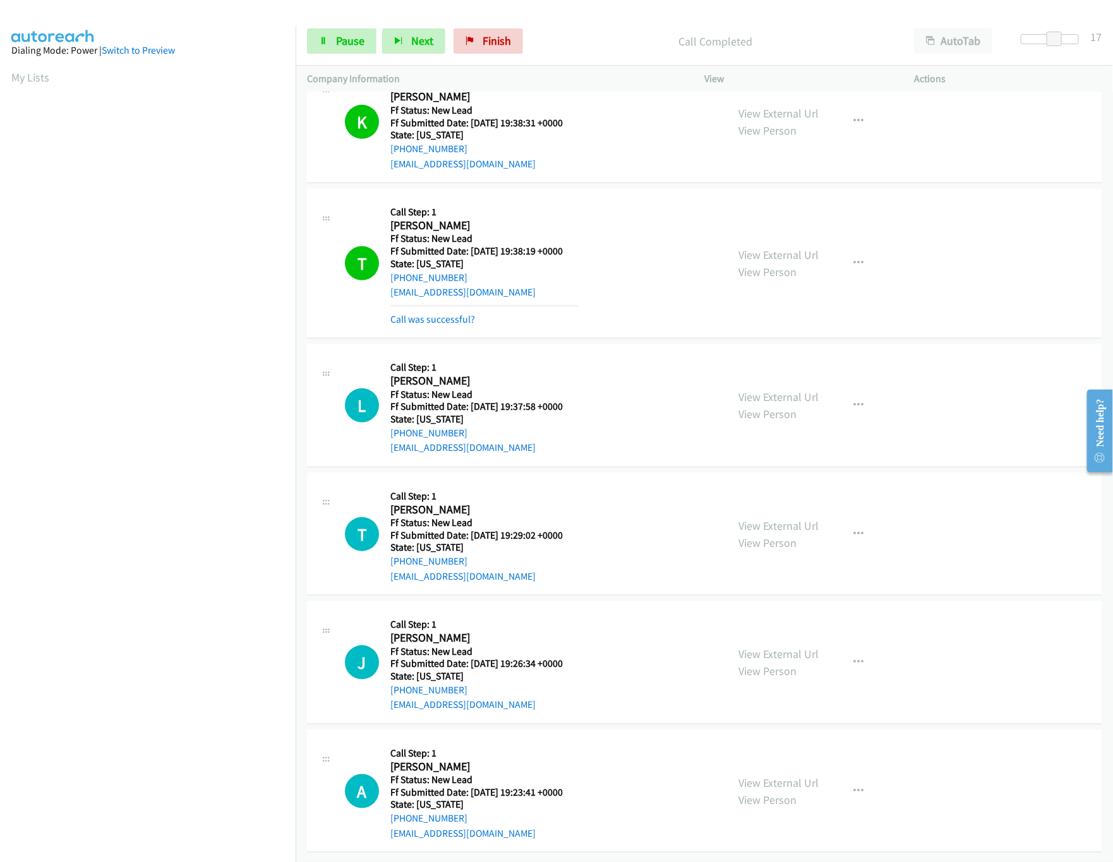
scroll to position [362, 0]
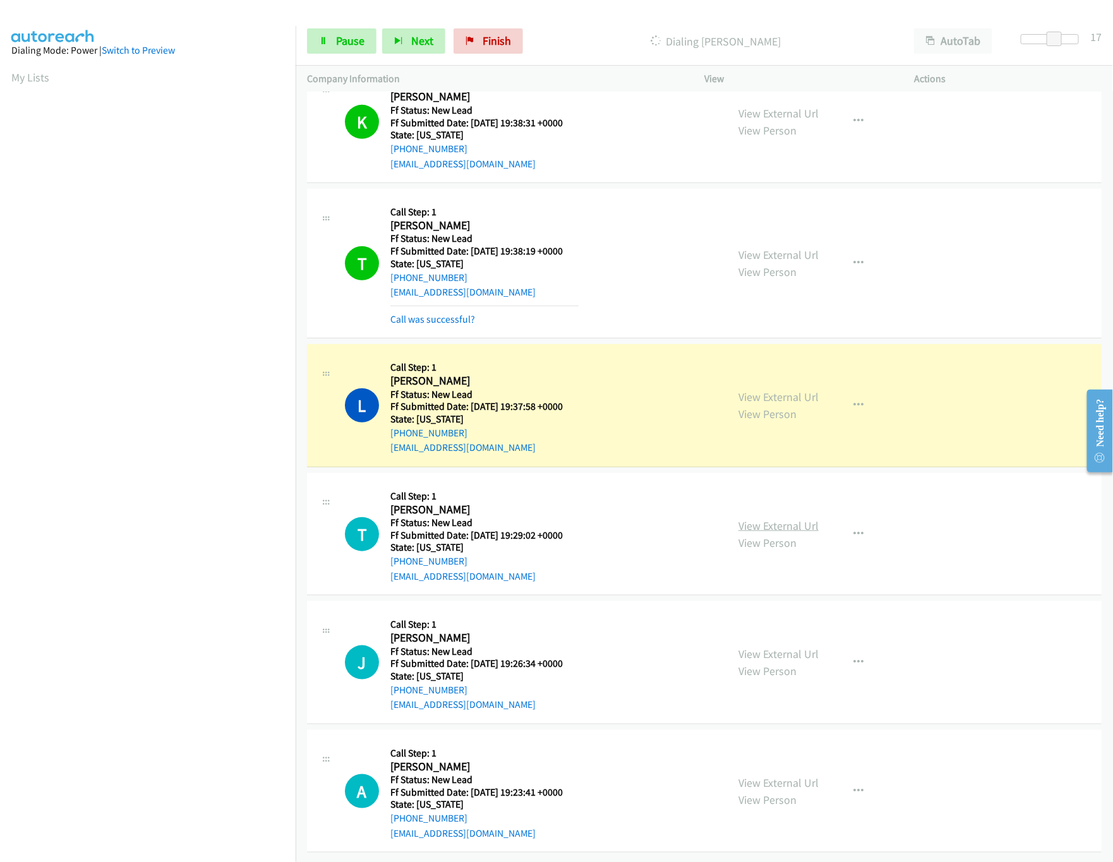
click at [782, 518] on link "View External Url" at bounding box center [778, 525] width 80 height 15
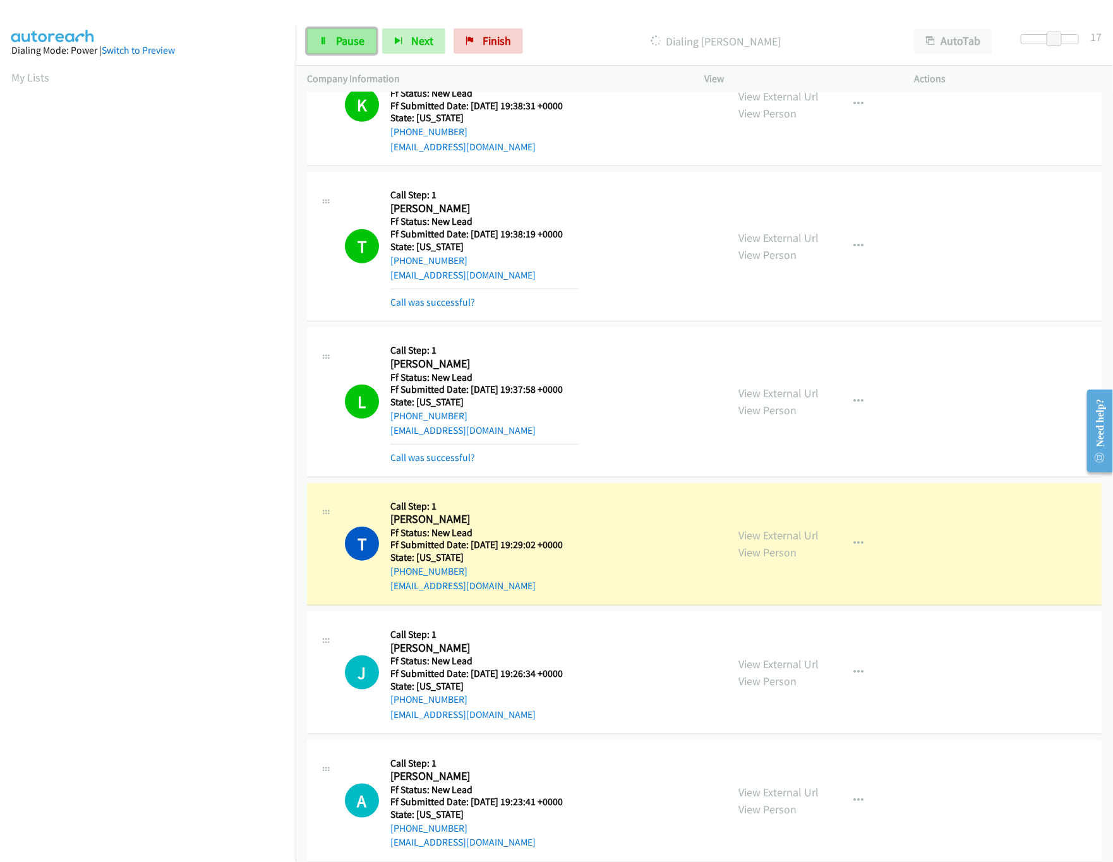
click at [345, 36] on span "Pause" at bounding box center [350, 40] width 28 height 15
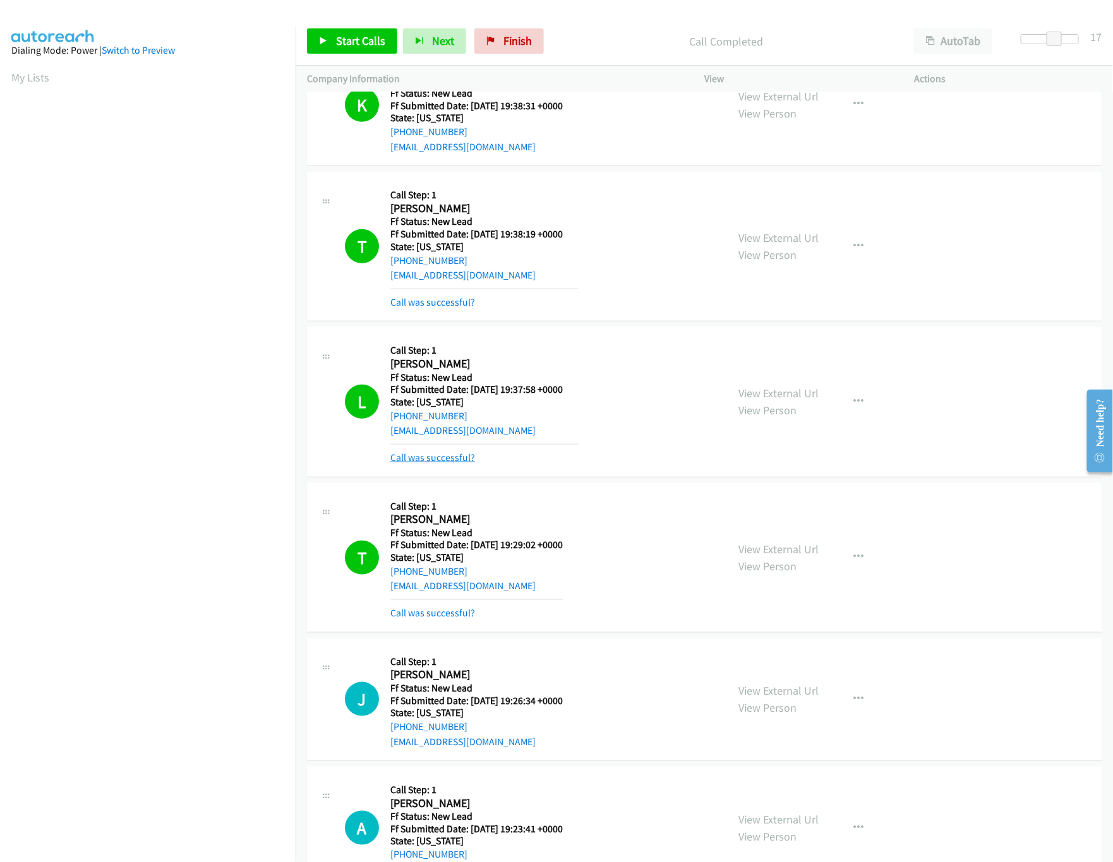
click at [428, 463] on link "Call was successful?" at bounding box center [432, 458] width 85 height 12
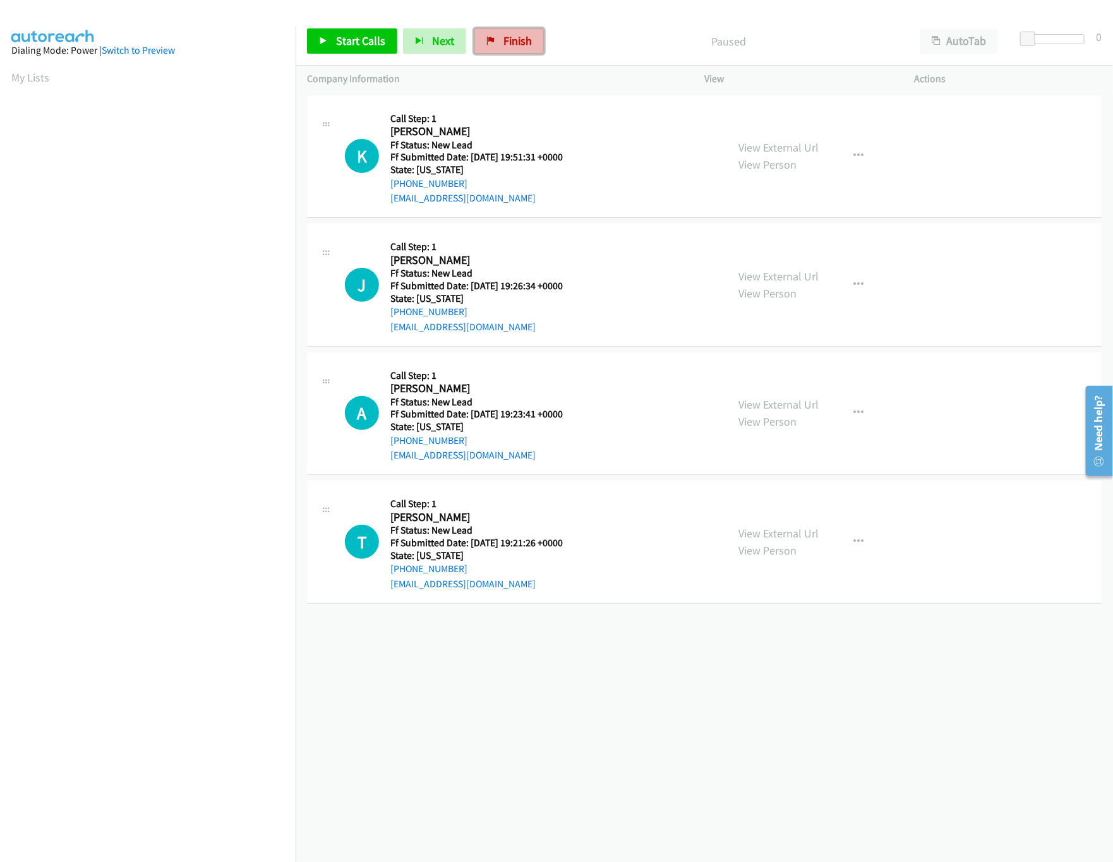
click at [527, 39] on span "Finish" at bounding box center [517, 40] width 28 height 15
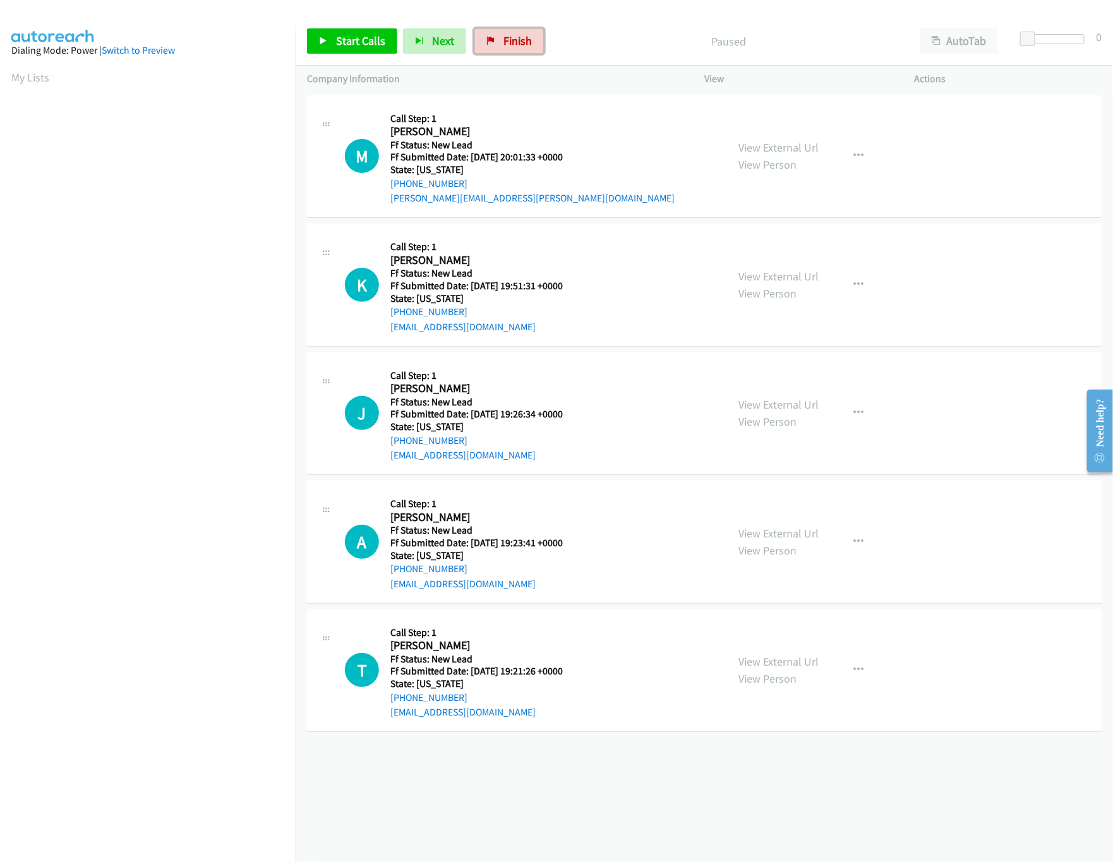
drag, startPoint x: 520, startPoint y: 47, endPoint x: 722, endPoint y: 59, distance: 202.4
click at [520, 47] on span "Finish" at bounding box center [517, 40] width 28 height 15
click at [769, 140] on link "View External Url" at bounding box center [778, 147] width 80 height 15
click at [370, 42] on span "Start Calls" at bounding box center [360, 40] width 49 height 15
click at [777, 275] on link "View External Url" at bounding box center [778, 276] width 80 height 15
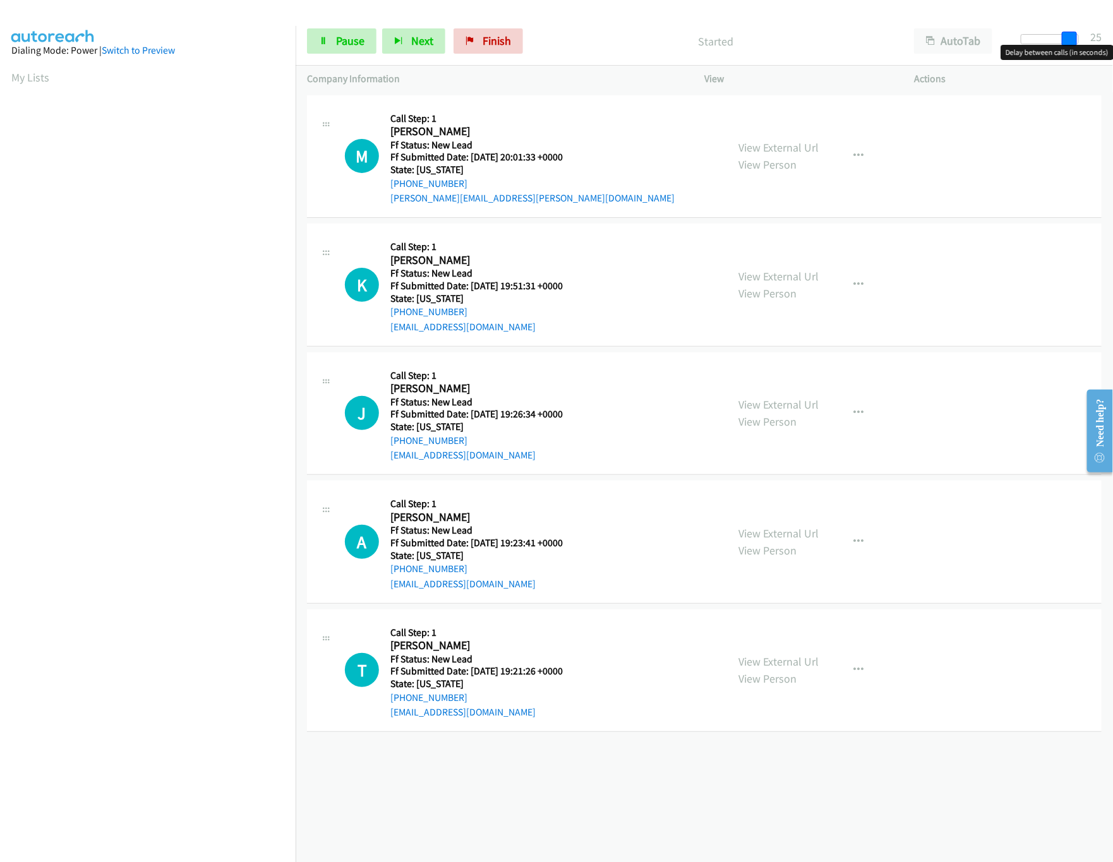
drag, startPoint x: 1023, startPoint y: 44, endPoint x: 1069, endPoint y: 47, distance: 46.3
click at [1069, 47] on body "Start Calls Pause Next Finish Started AutoTab AutoTab 25 Company Information In…" at bounding box center [556, 30] width 1113 height 60
click at [1057, 38] on div at bounding box center [1050, 39] width 58 height 10
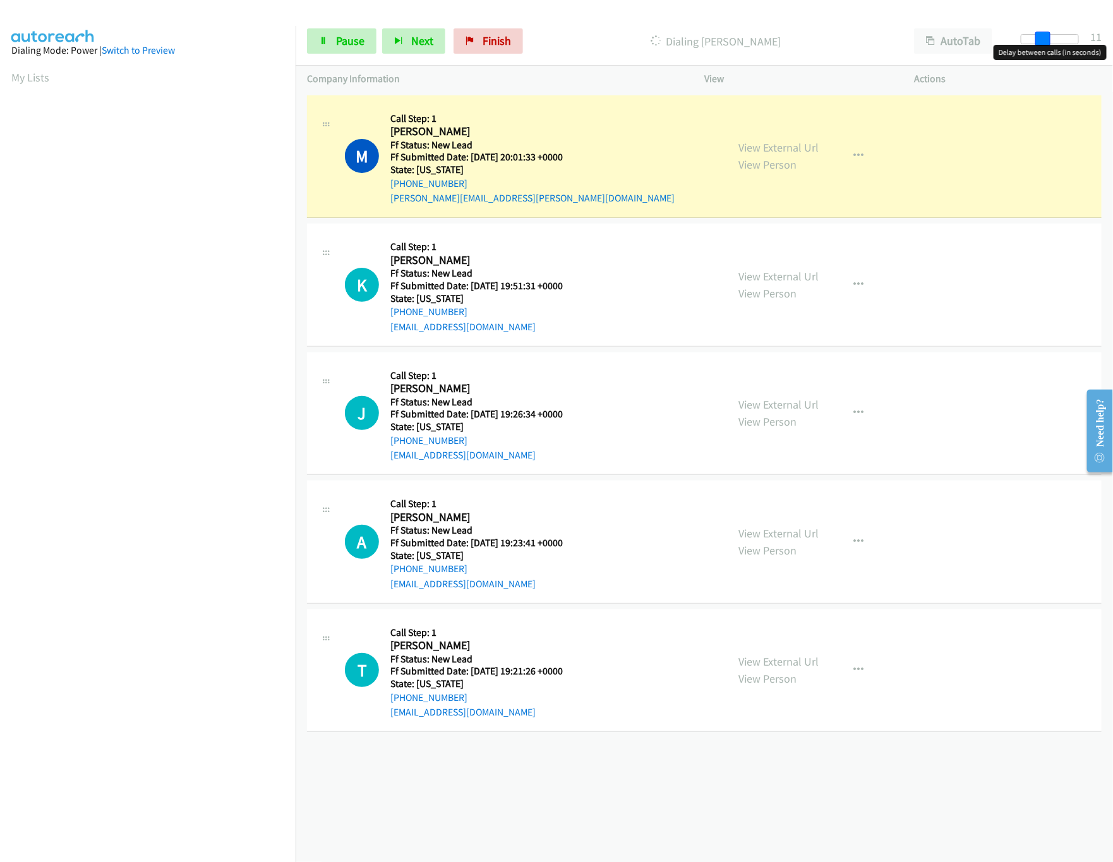
drag, startPoint x: 1054, startPoint y: 36, endPoint x: 1021, endPoint y: 37, distance: 32.8
click at [1033, 37] on div at bounding box center [1050, 39] width 58 height 10
click at [783, 405] on link "View External Url" at bounding box center [778, 404] width 80 height 15
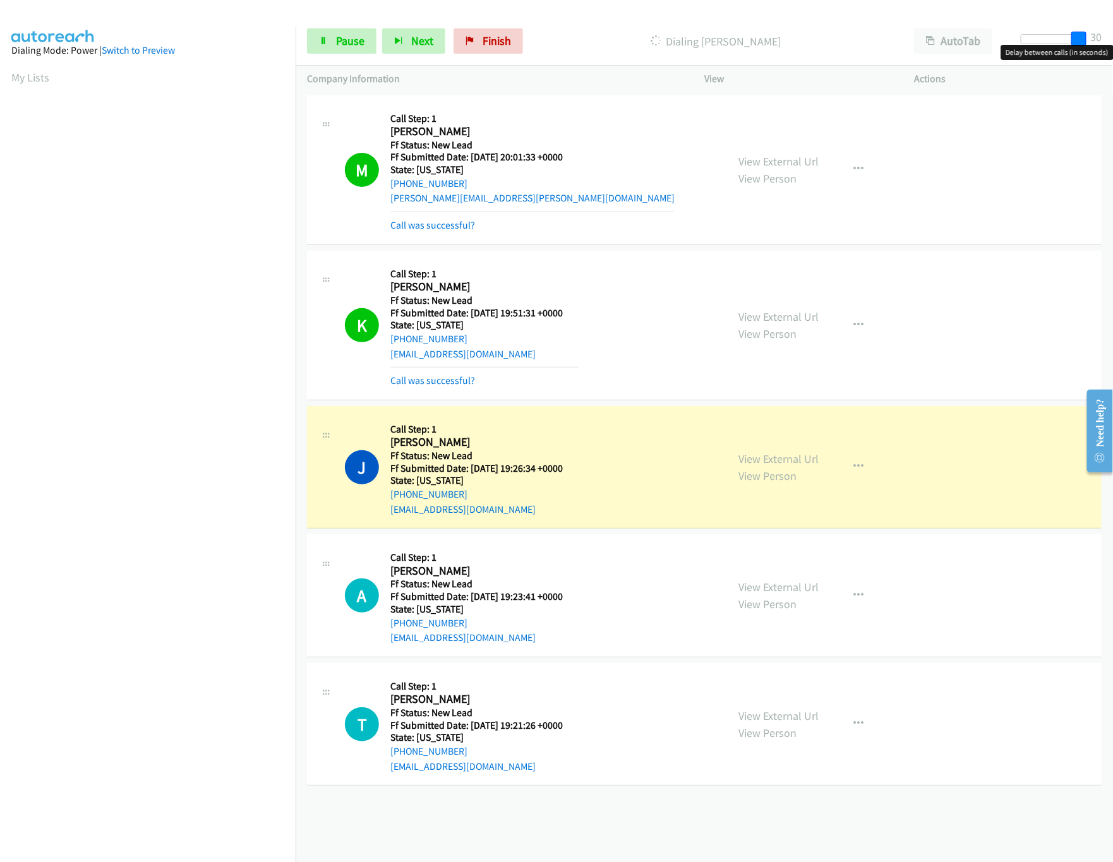
drag, startPoint x: 1039, startPoint y: 40, endPoint x: 1127, endPoint y: 40, distance: 88.4
click at [1112, 40] on html "Start Calls Pause Next Finish Dialing Julie Franklin AutoTab AutoTab 30 Company…" at bounding box center [556, 30] width 1113 height 60
click at [796, 593] on link "View External Url" at bounding box center [778, 587] width 80 height 15
click at [339, 40] on span "Pause" at bounding box center [350, 40] width 28 height 15
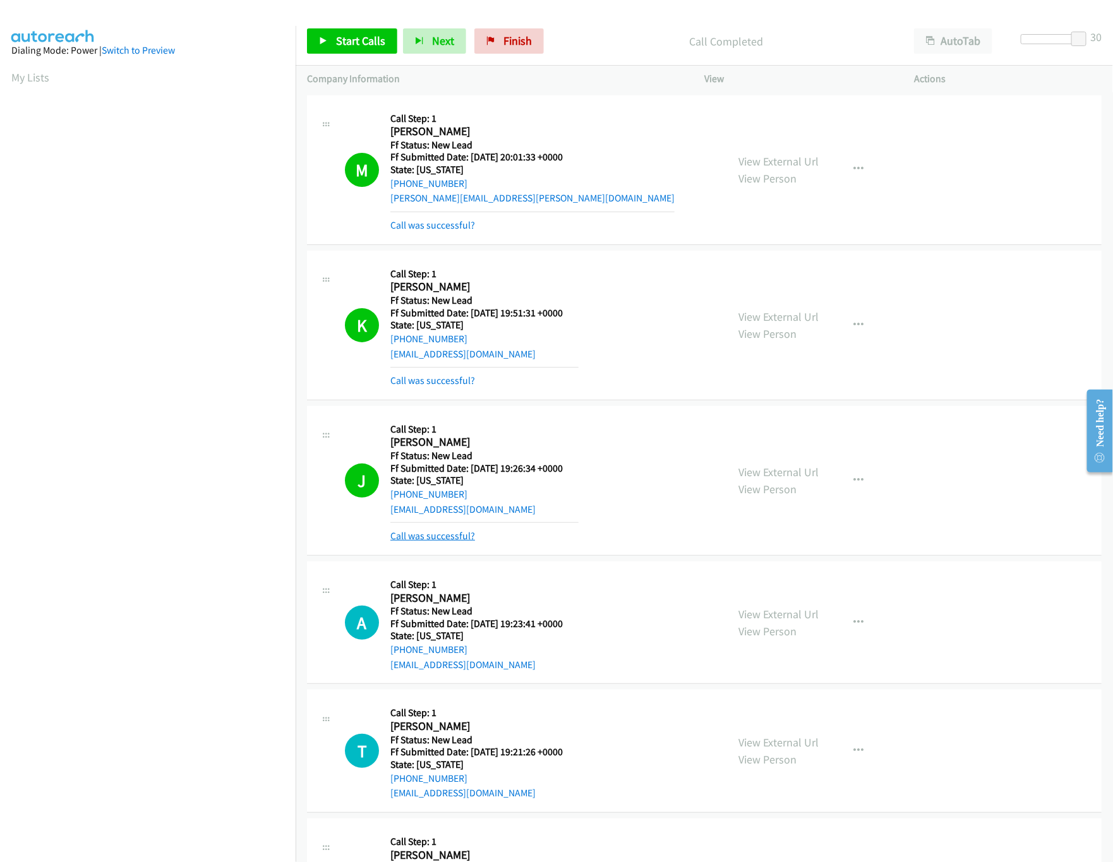
click at [427, 539] on link "Call was successful?" at bounding box center [432, 536] width 85 height 12
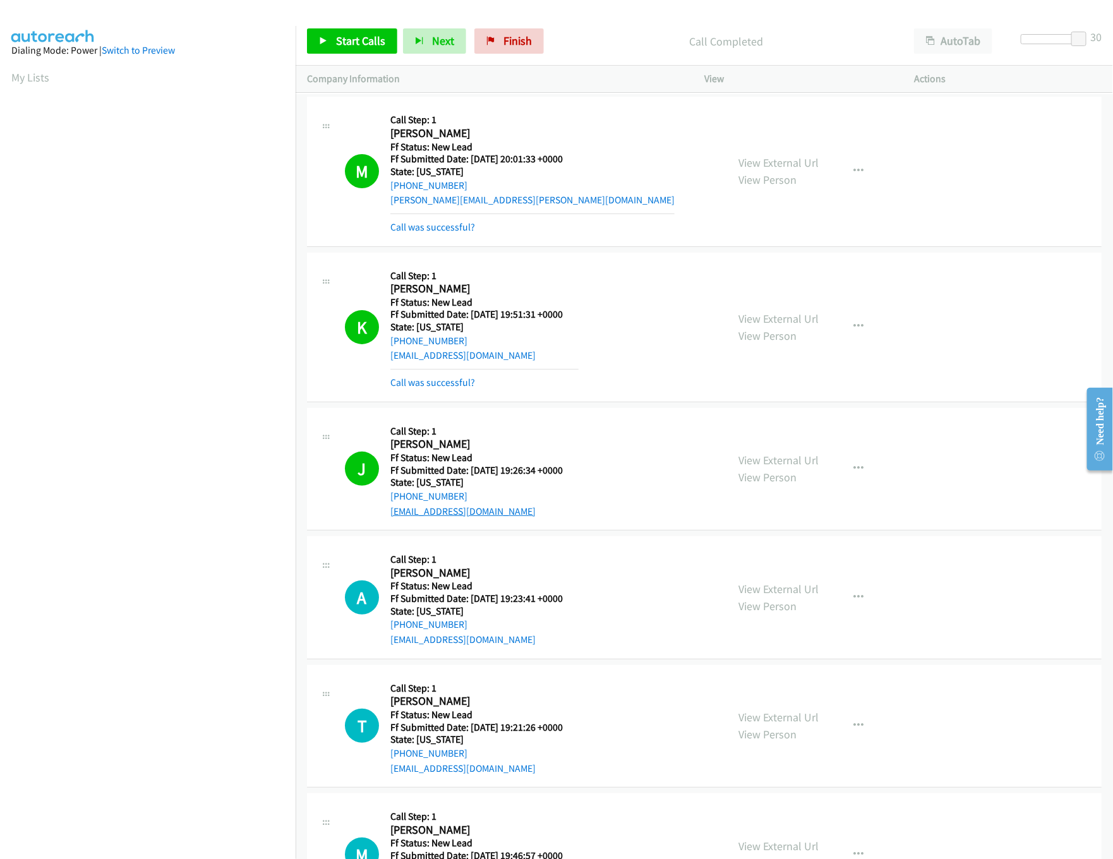
click at [427, 517] on link "jafh123@gmail.com" at bounding box center [462, 511] width 145 height 12
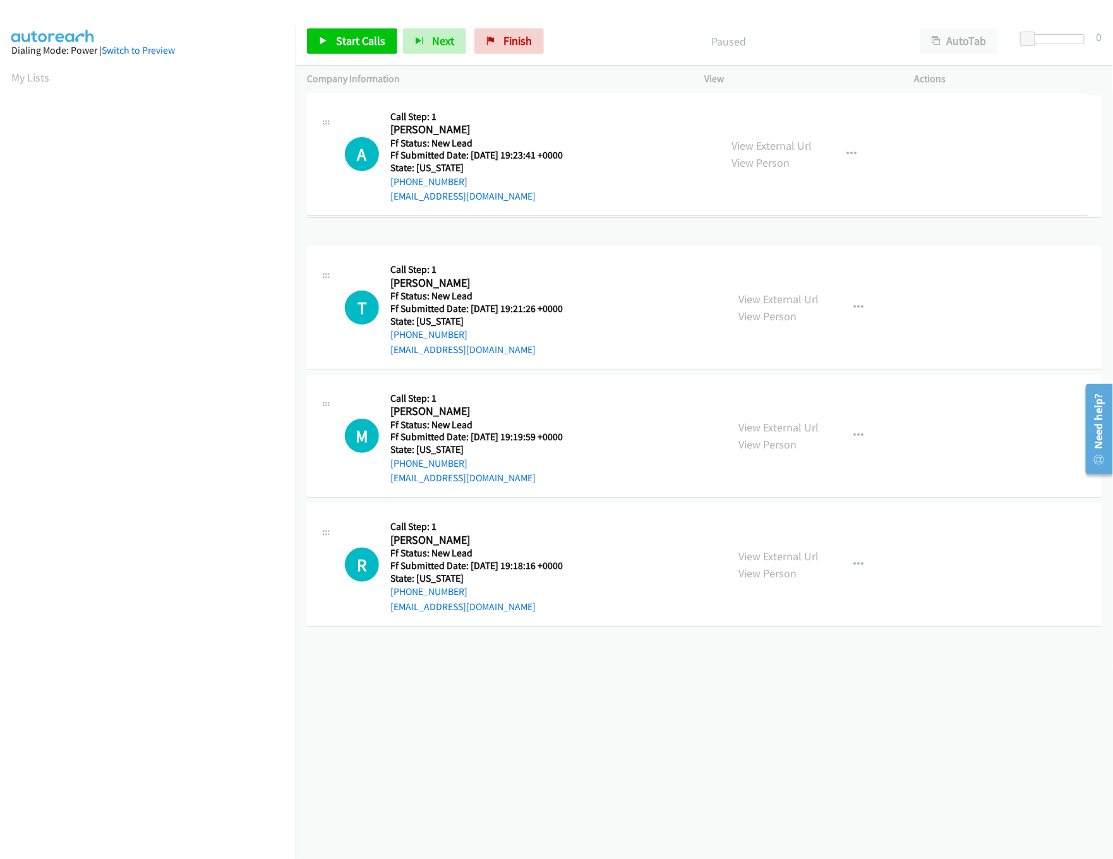
drag, startPoint x: 504, startPoint y: 303, endPoint x: 529, endPoint y: 171, distance: 134.4
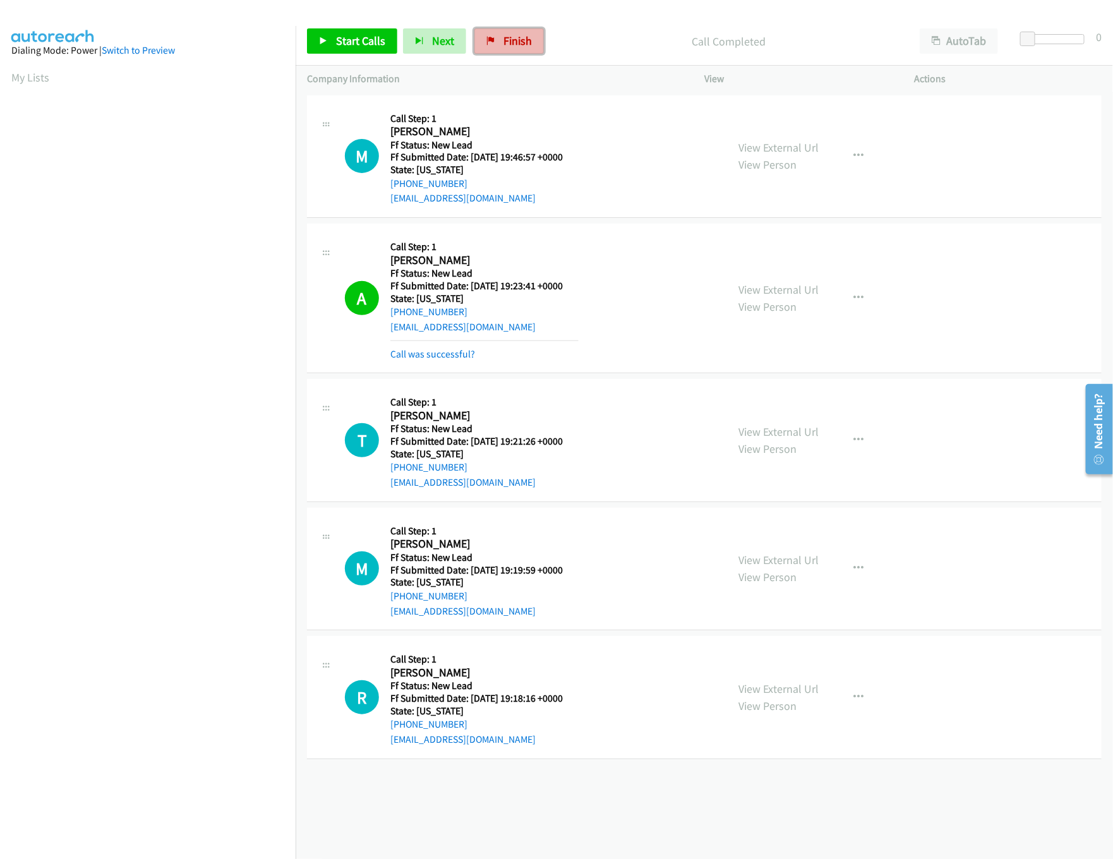
click at [500, 53] on link "Finish" at bounding box center [508, 40] width 69 height 25
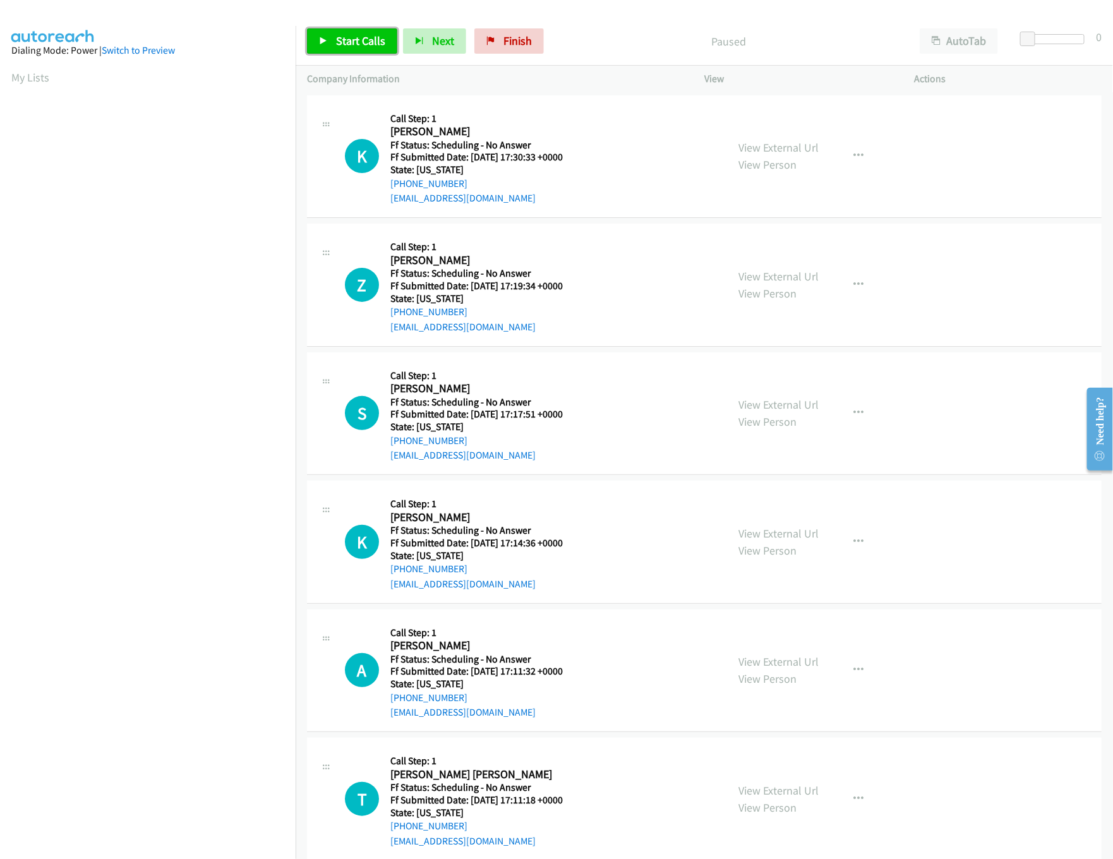
click at [372, 48] on link "Start Calls" at bounding box center [352, 40] width 90 height 25
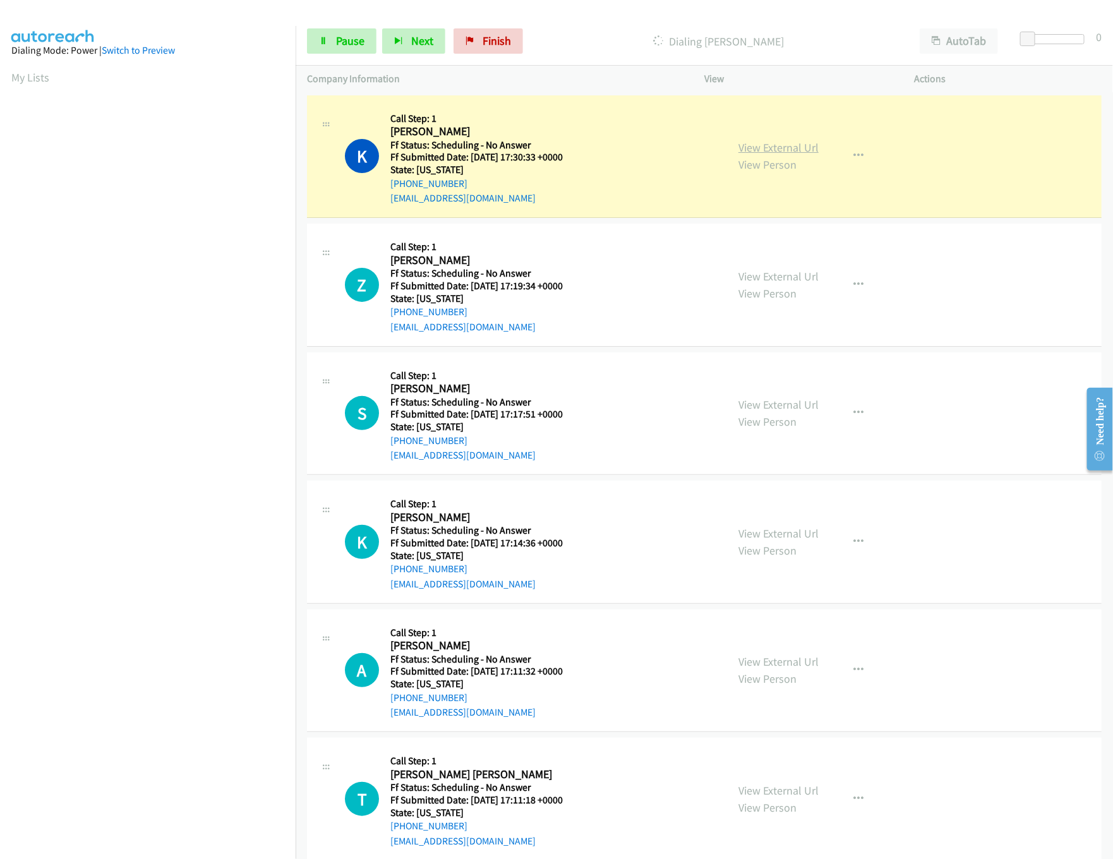
click at [781, 148] on link "View External Url" at bounding box center [778, 147] width 80 height 15
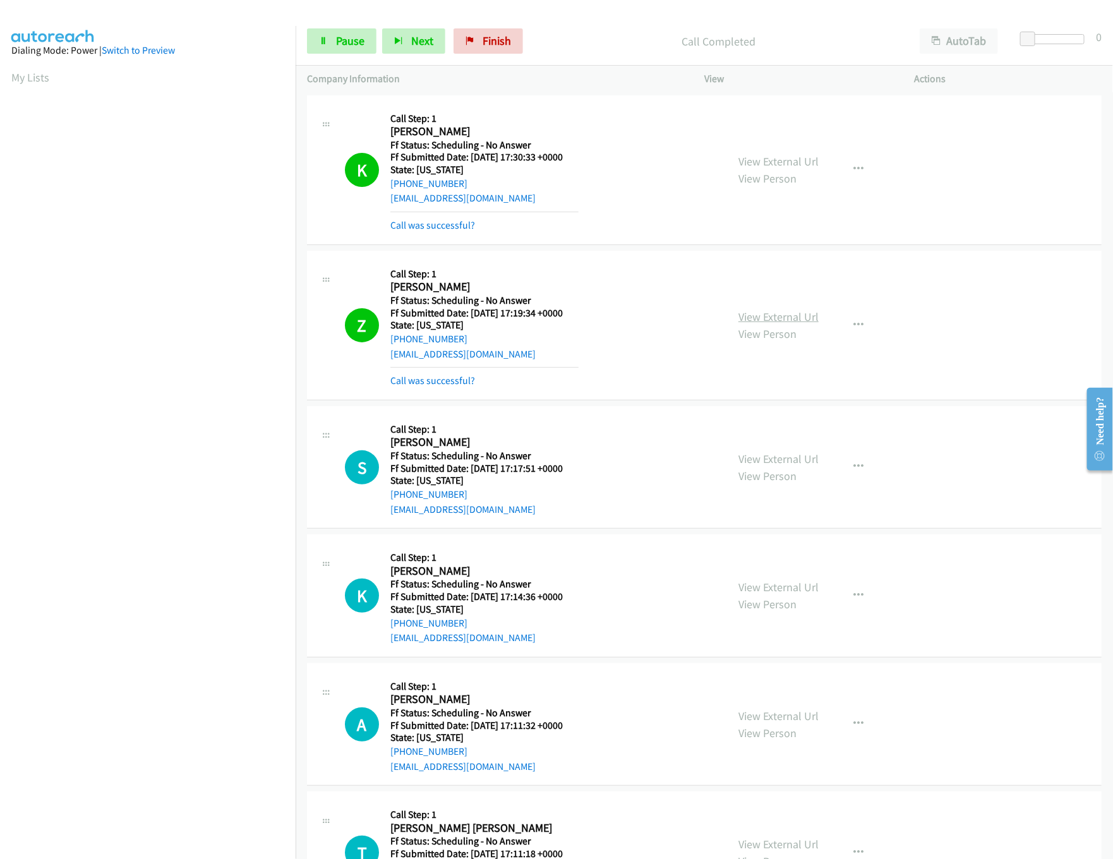
click at [753, 318] on link "View External Url" at bounding box center [778, 316] width 80 height 15
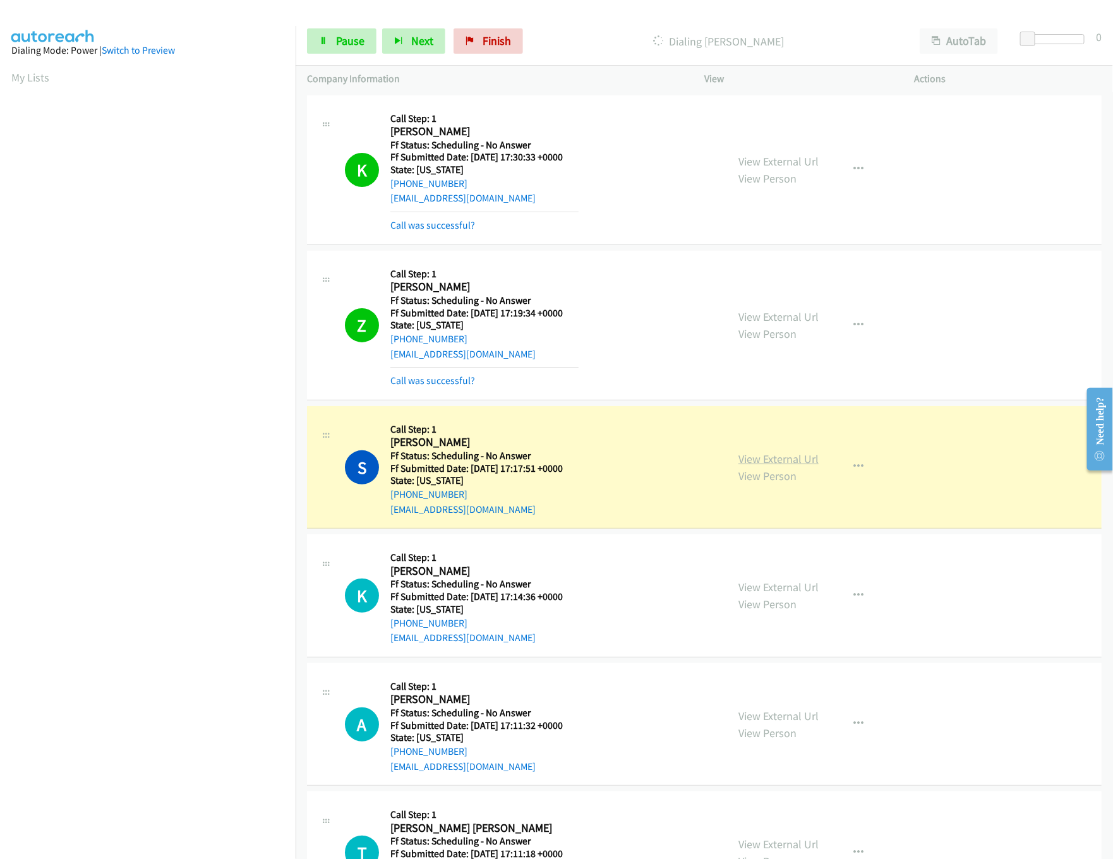
click at [773, 457] on link "View External Url" at bounding box center [778, 459] width 80 height 15
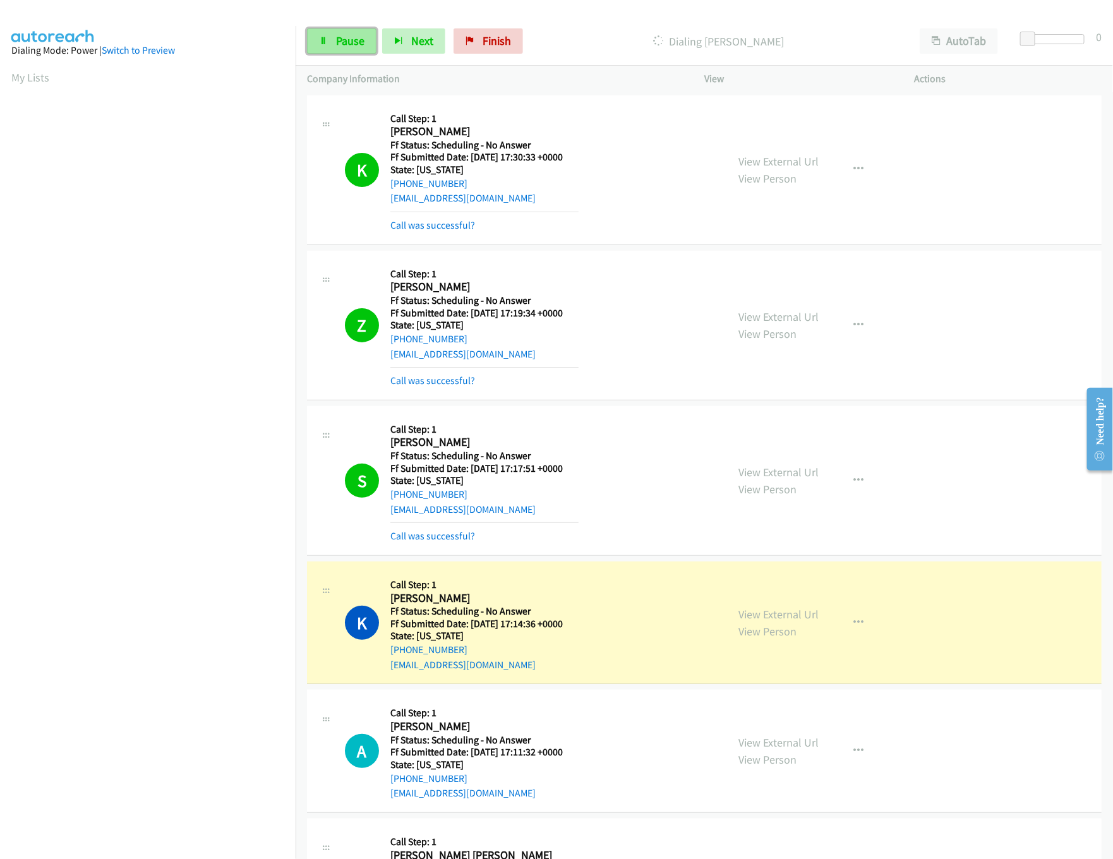
click at [354, 46] on span "Pause" at bounding box center [350, 40] width 28 height 15
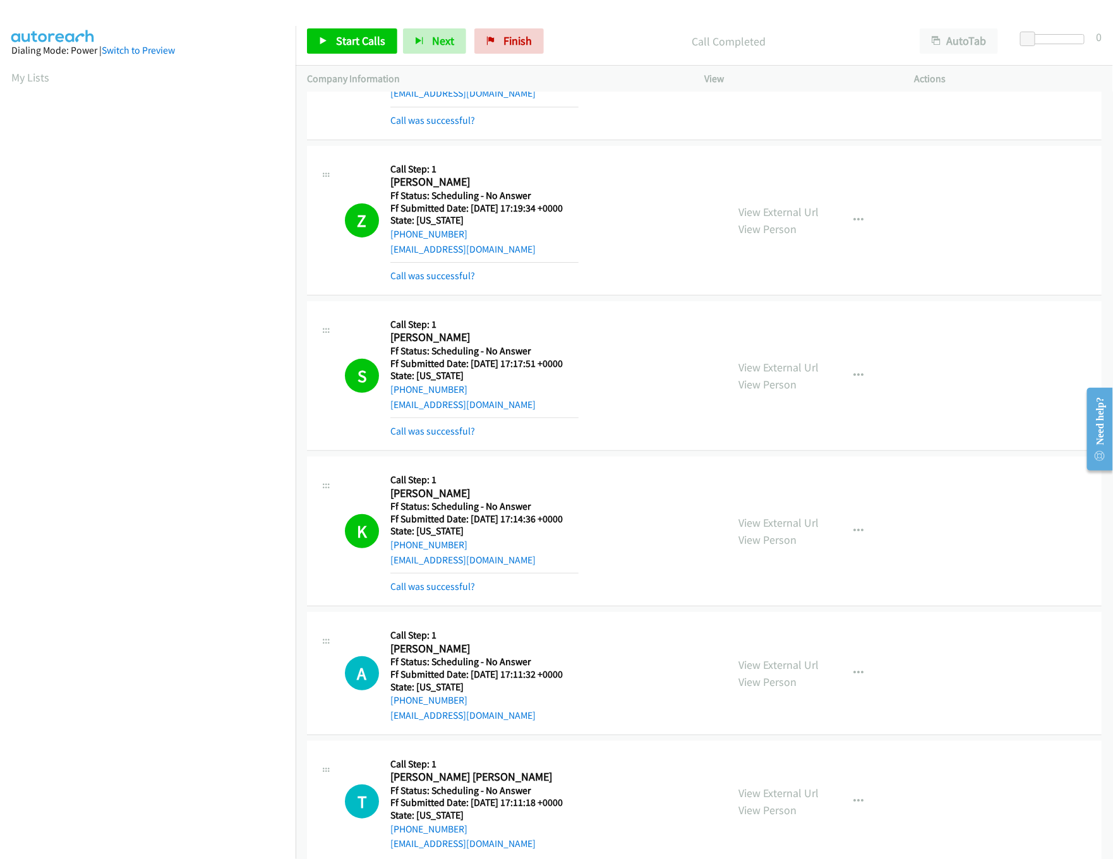
scroll to position [253, 0]
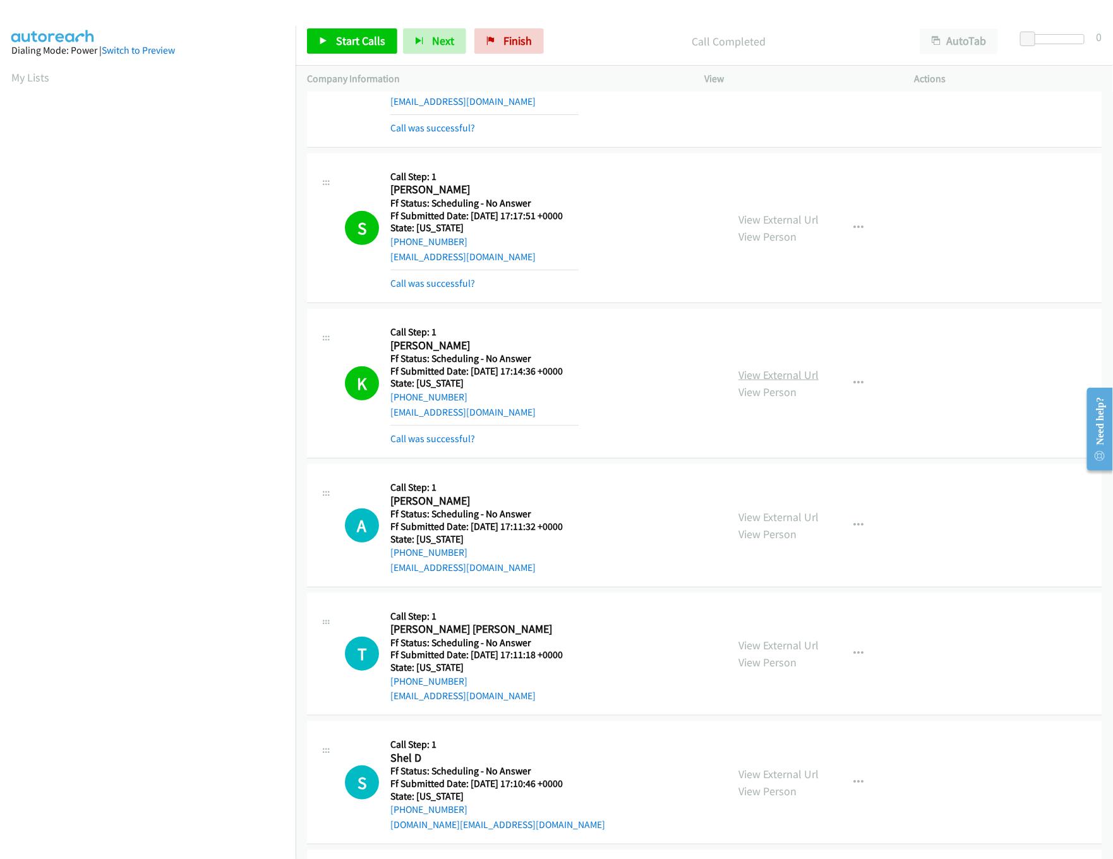
click at [786, 376] on link "View External Url" at bounding box center [778, 375] width 80 height 15
click at [333, 35] on link "Start Calls" at bounding box center [352, 40] width 90 height 25
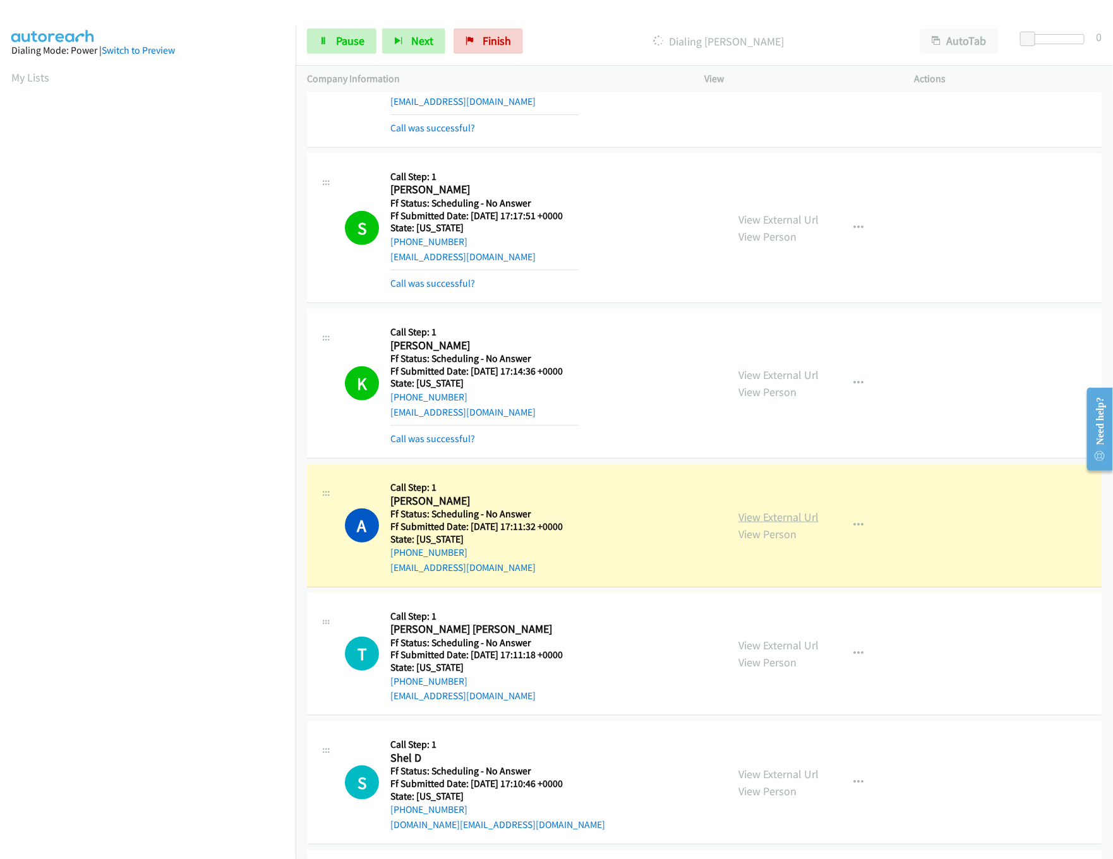
click at [806, 514] on link "View External Url" at bounding box center [778, 517] width 80 height 15
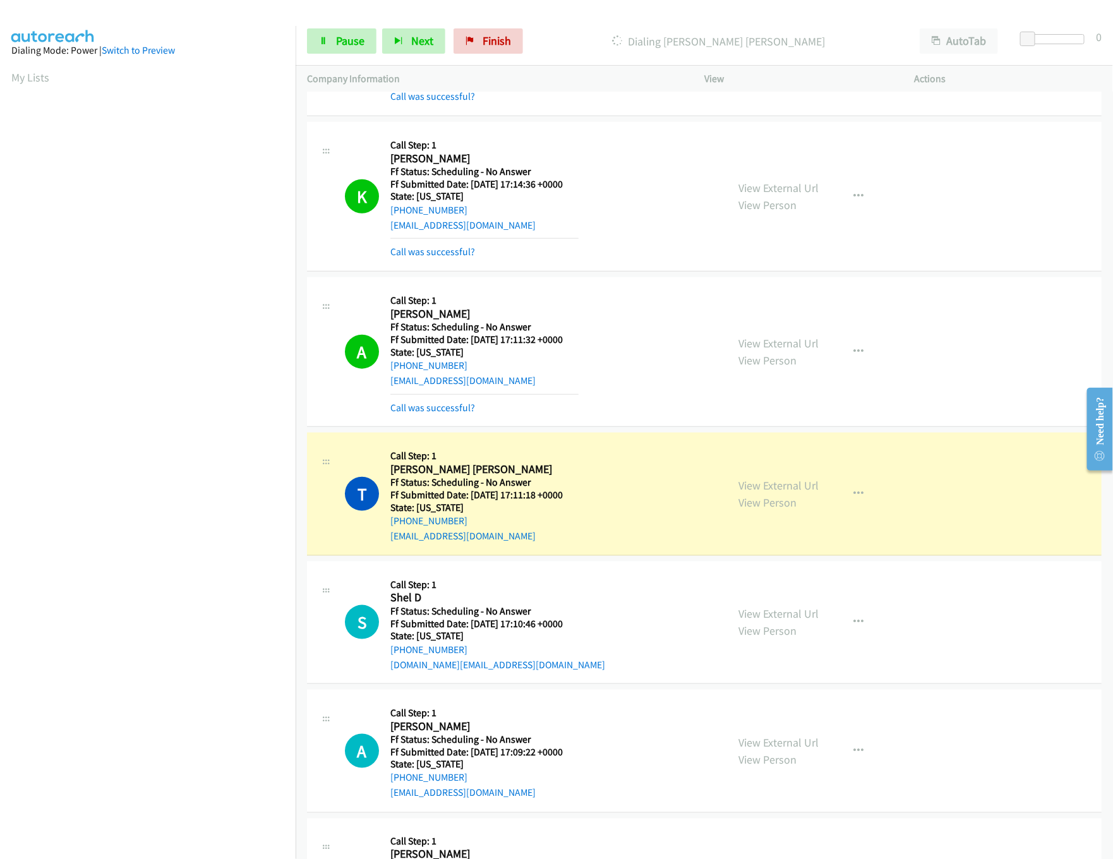
scroll to position [632, 0]
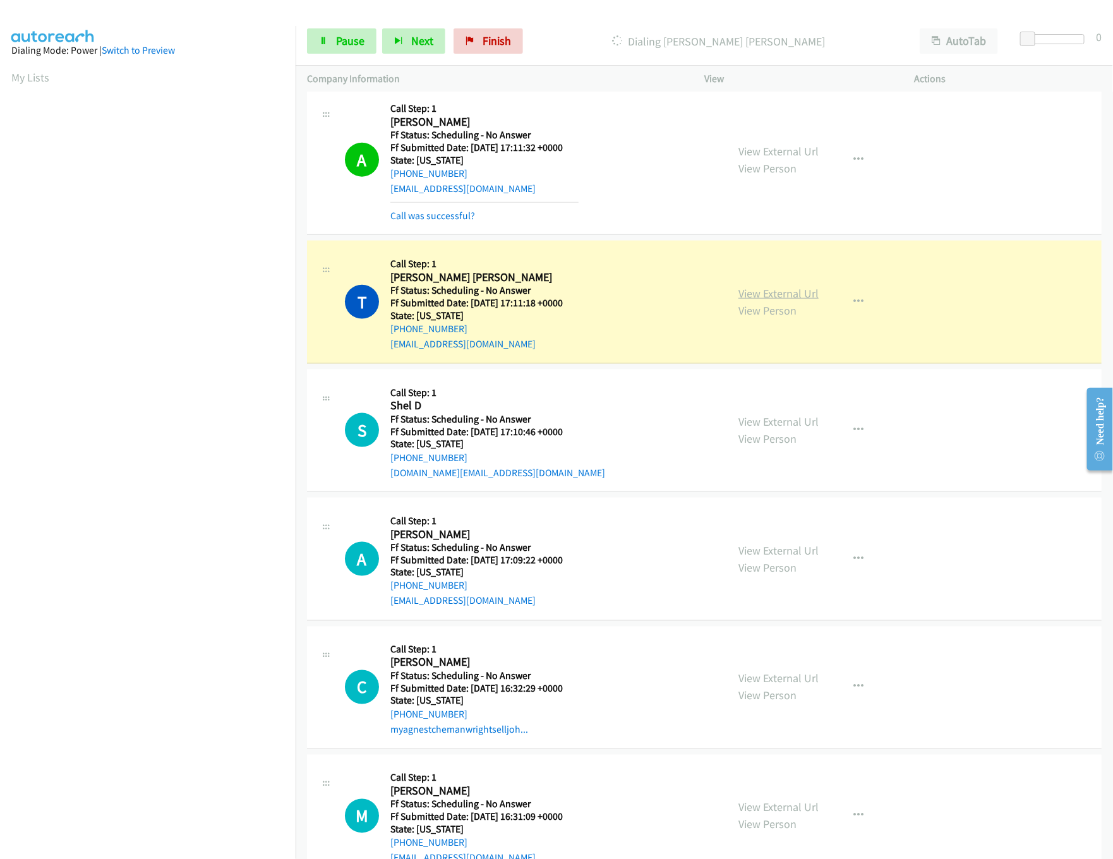
click at [788, 297] on link "View External Url" at bounding box center [778, 293] width 80 height 15
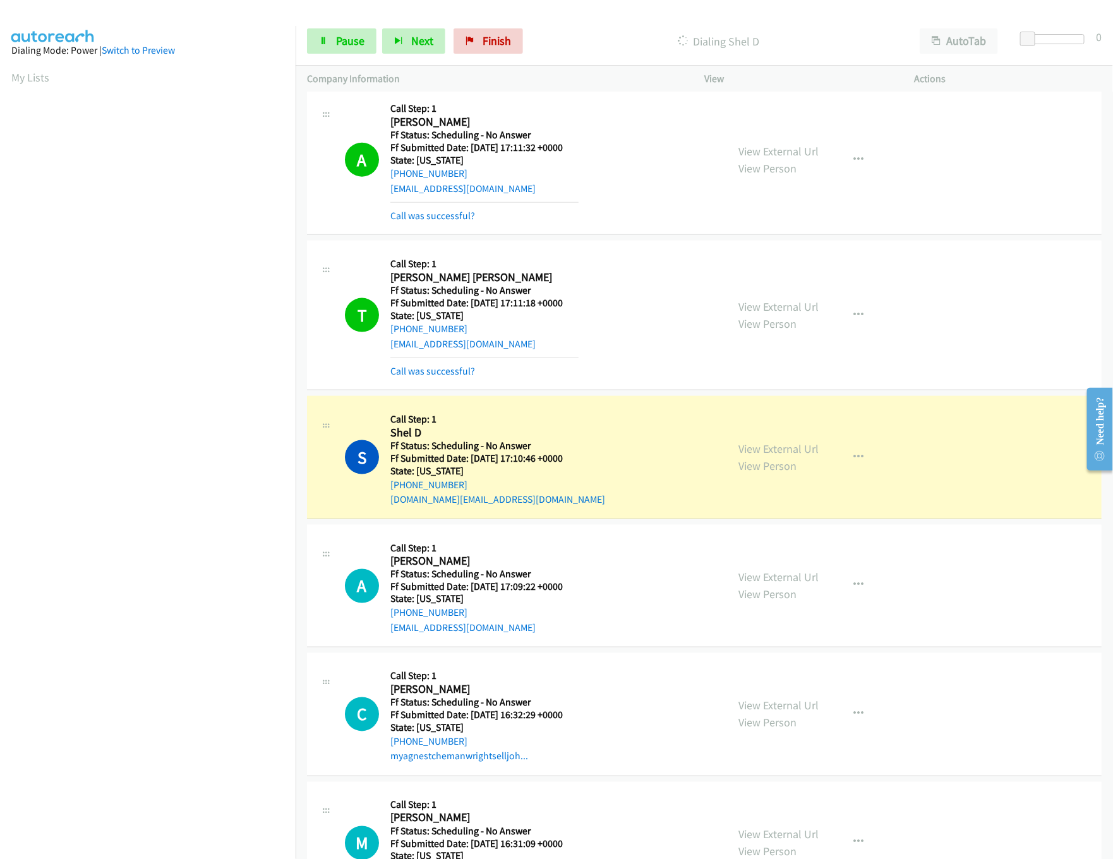
click at [452, 364] on mb0 "Call was successful?" at bounding box center [484, 367] width 188 height 21
click at [453, 371] on link "Call was successful?" at bounding box center [432, 371] width 85 height 12
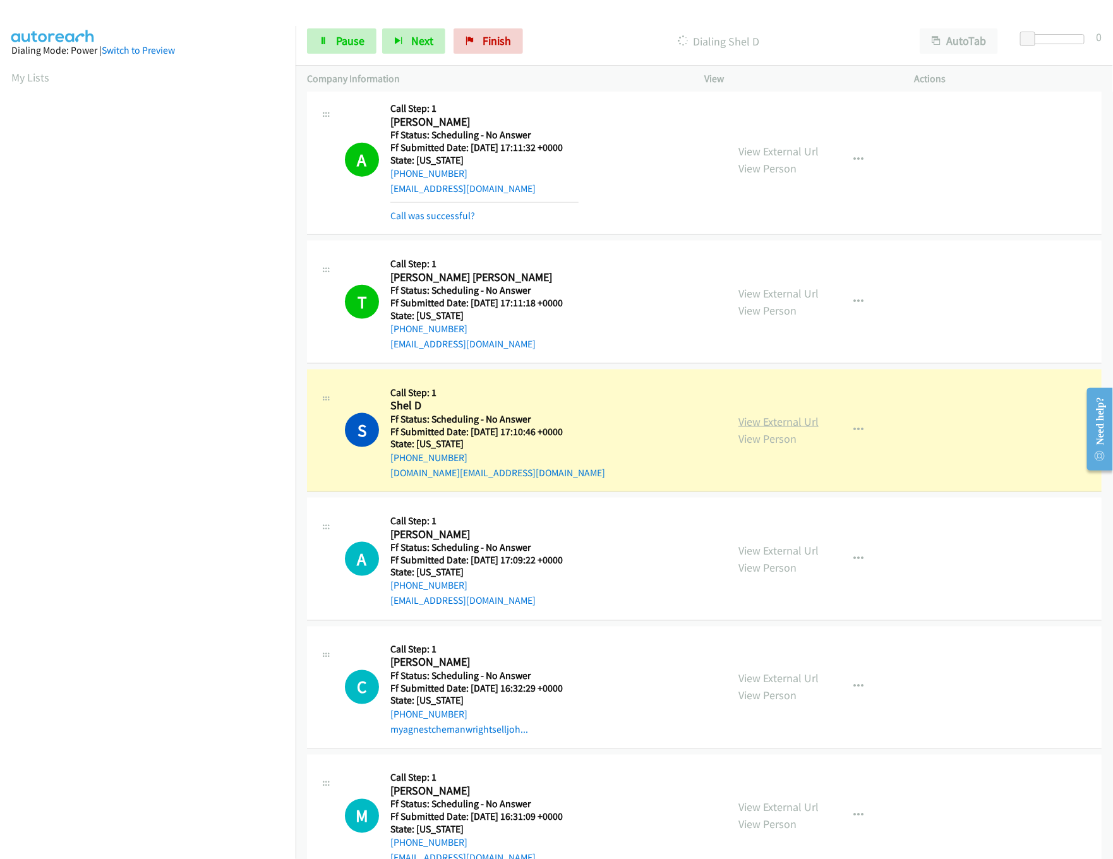
click at [758, 424] on link "View External Url" at bounding box center [778, 421] width 80 height 15
click at [792, 550] on link "View External Url" at bounding box center [778, 550] width 80 height 15
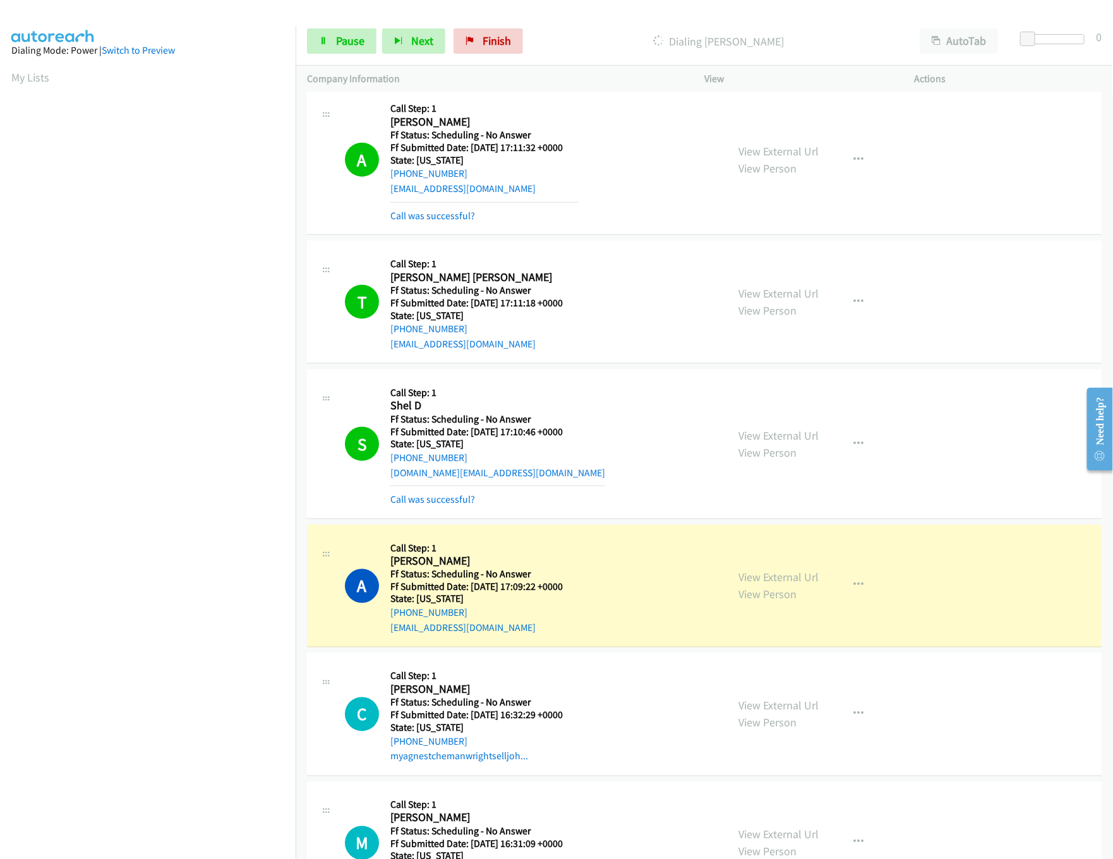
scroll to position [884, 0]
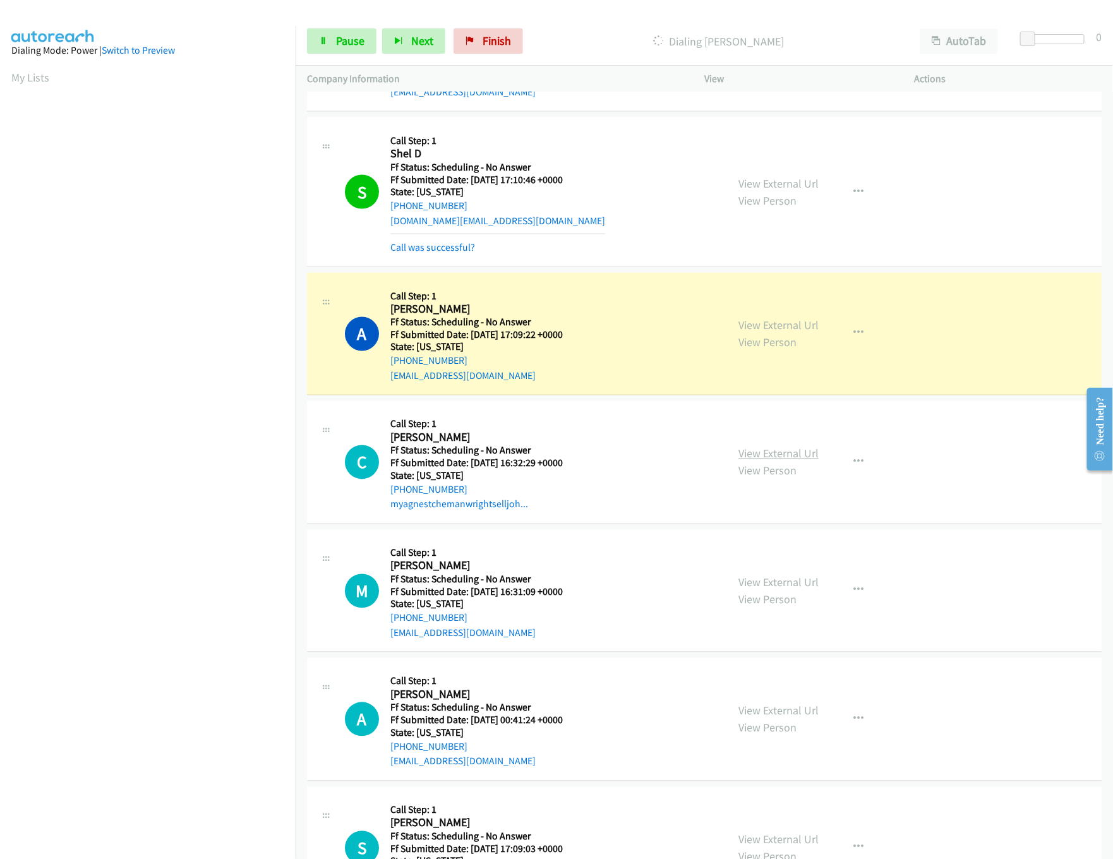
click at [777, 452] on link "View External Url" at bounding box center [778, 453] width 80 height 15
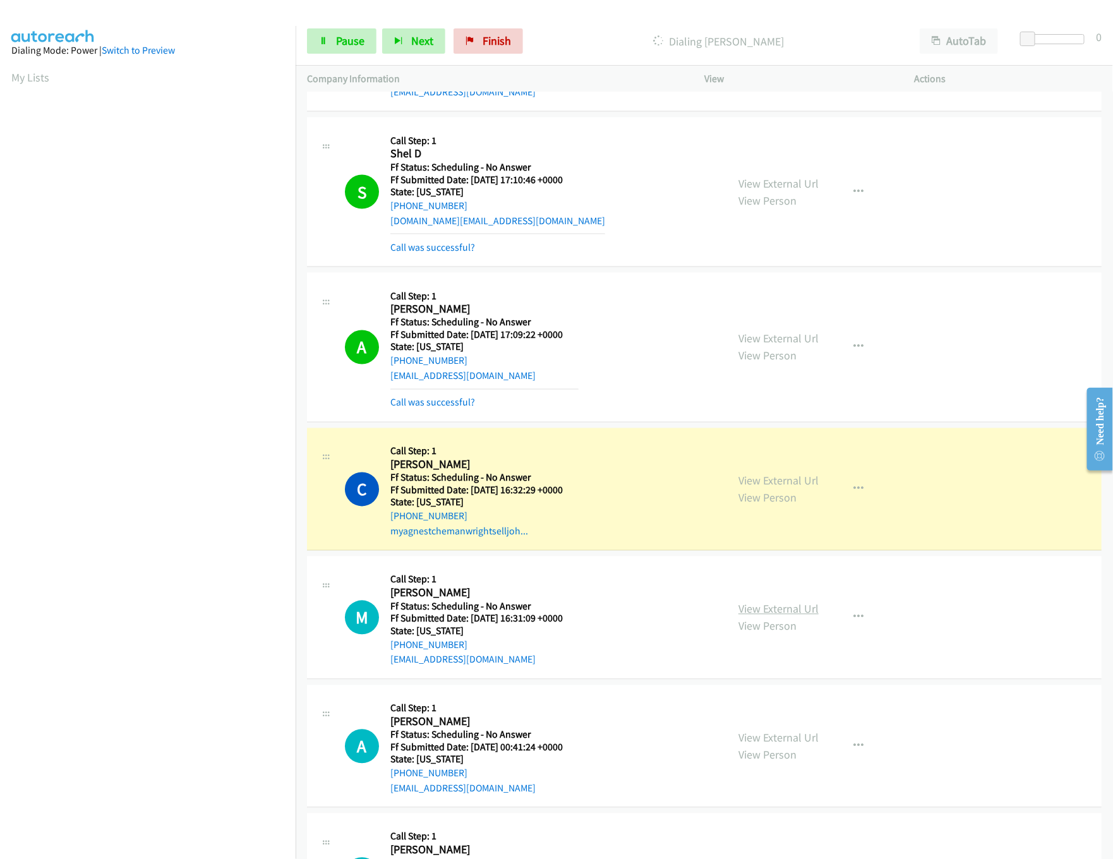
click at [758, 614] on link "View External Url" at bounding box center [778, 609] width 80 height 15
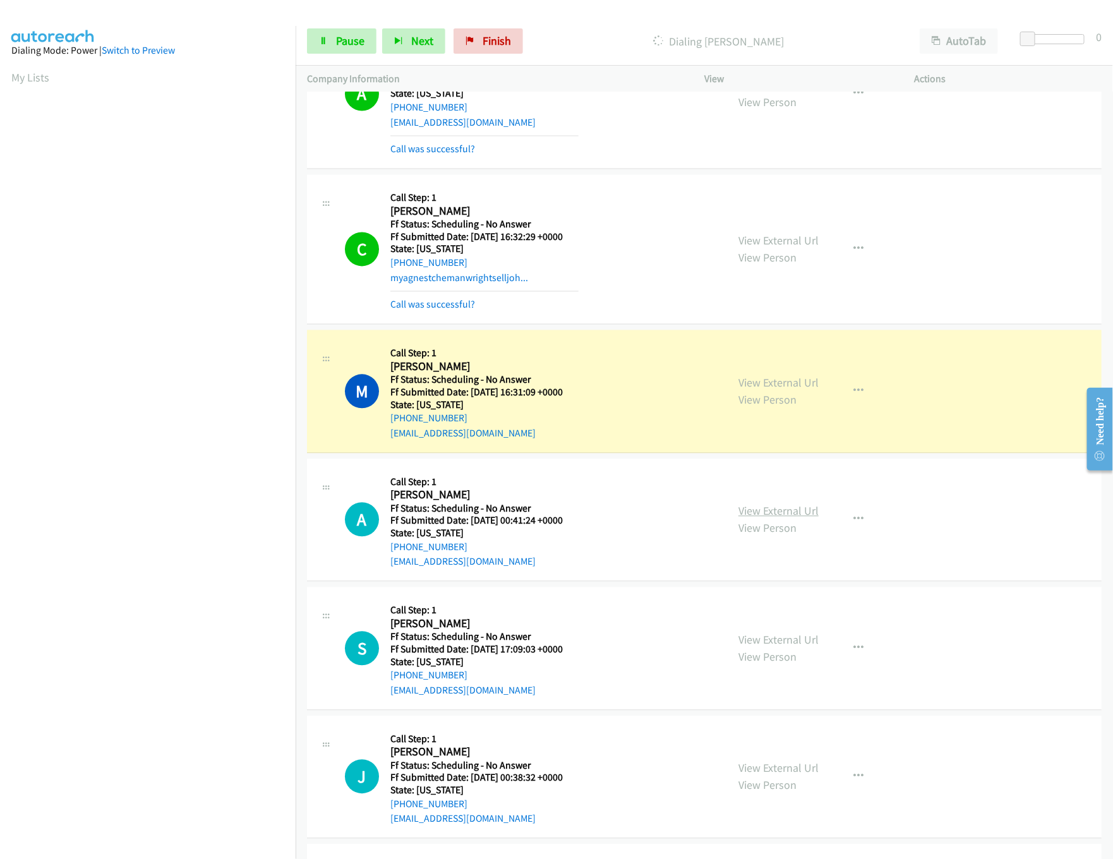
click at [775, 518] on link "View External Url" at bounding box center [778, 511] width 80 height 15
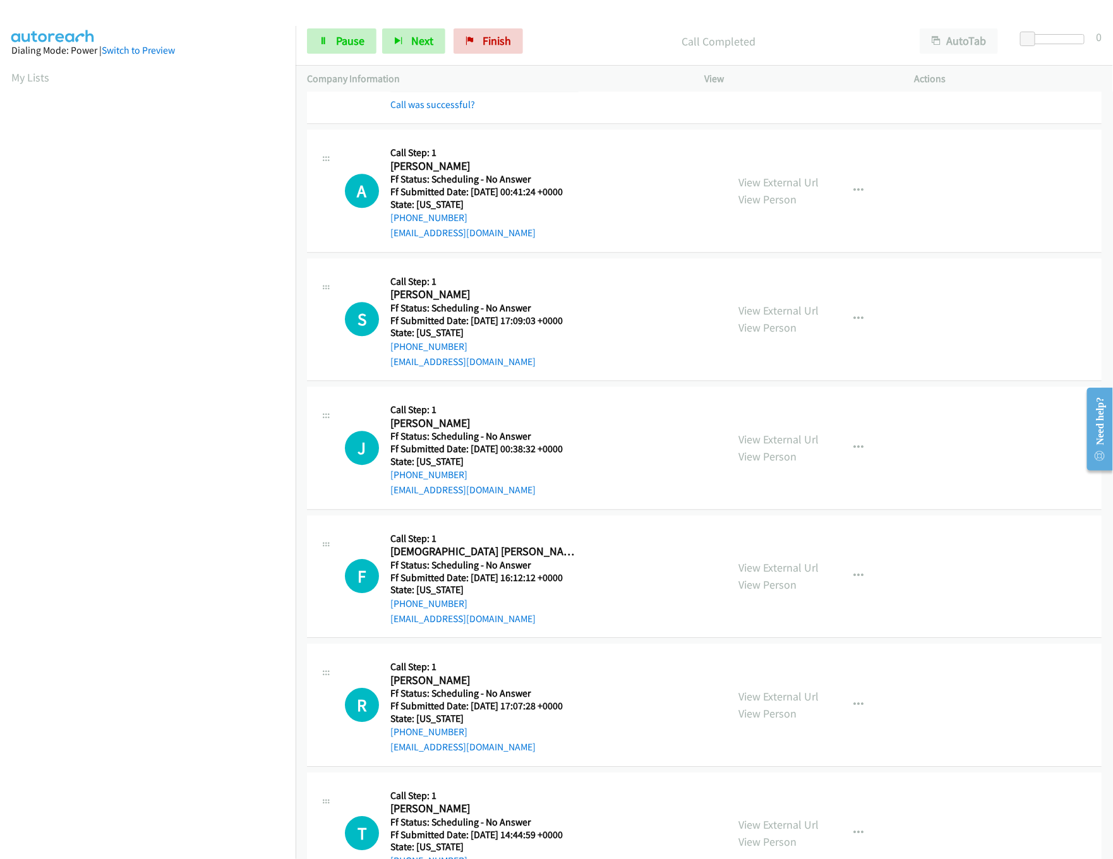
scroll to position [1516, 0]
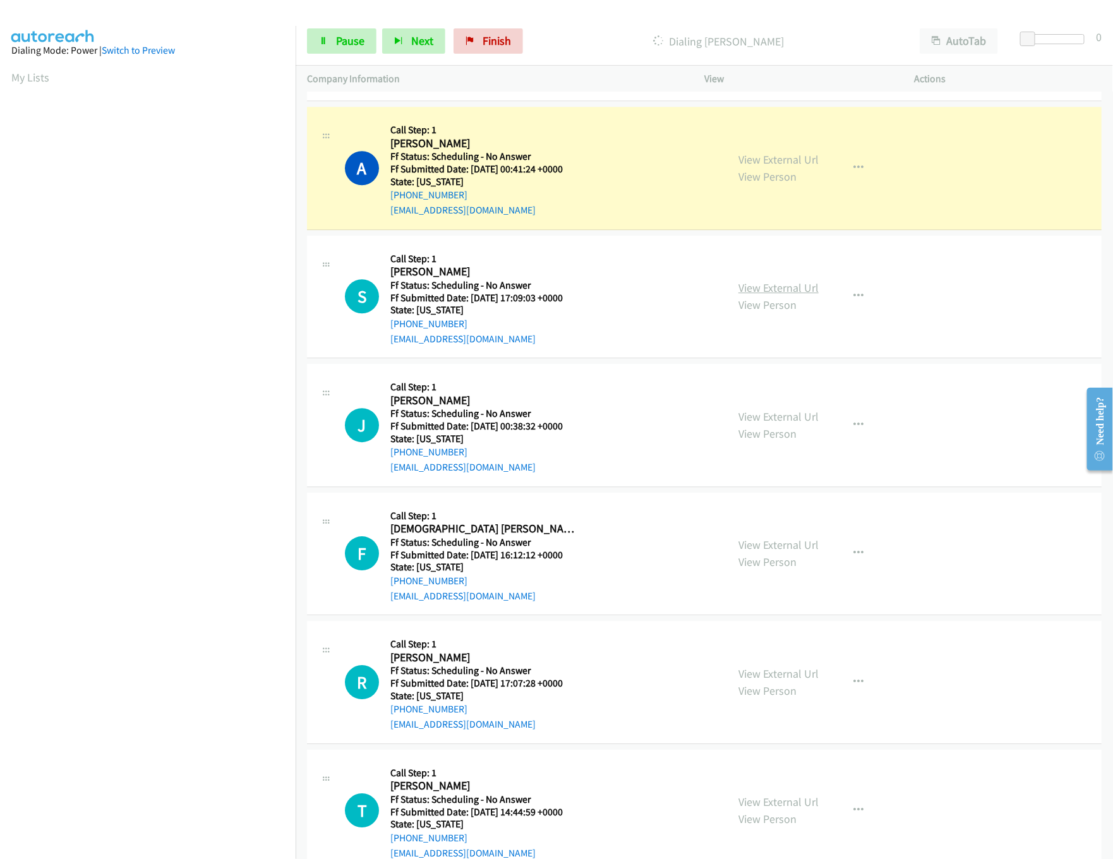
click at [777, 294] on link "View External Url" at bounding box center [778, 287] width 80 height 15
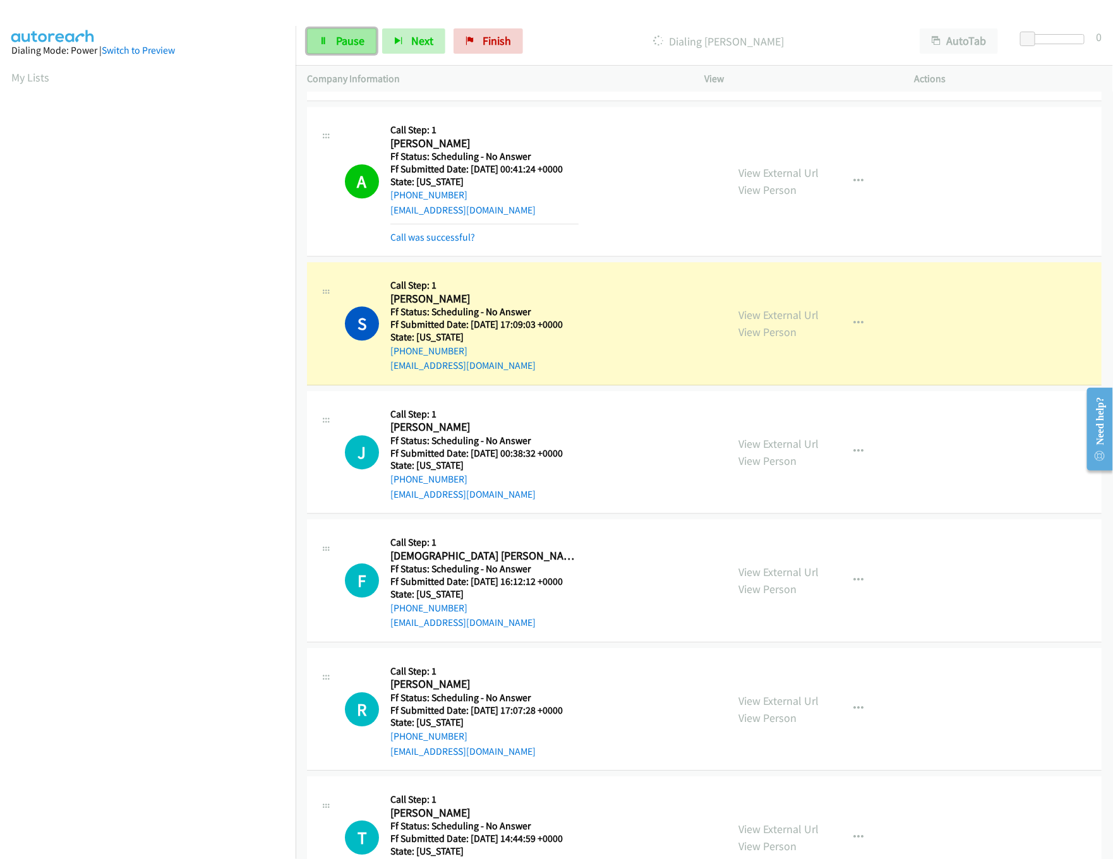
click at [319, 40] on icon at bounding box center [323, 41] width 9 height 9
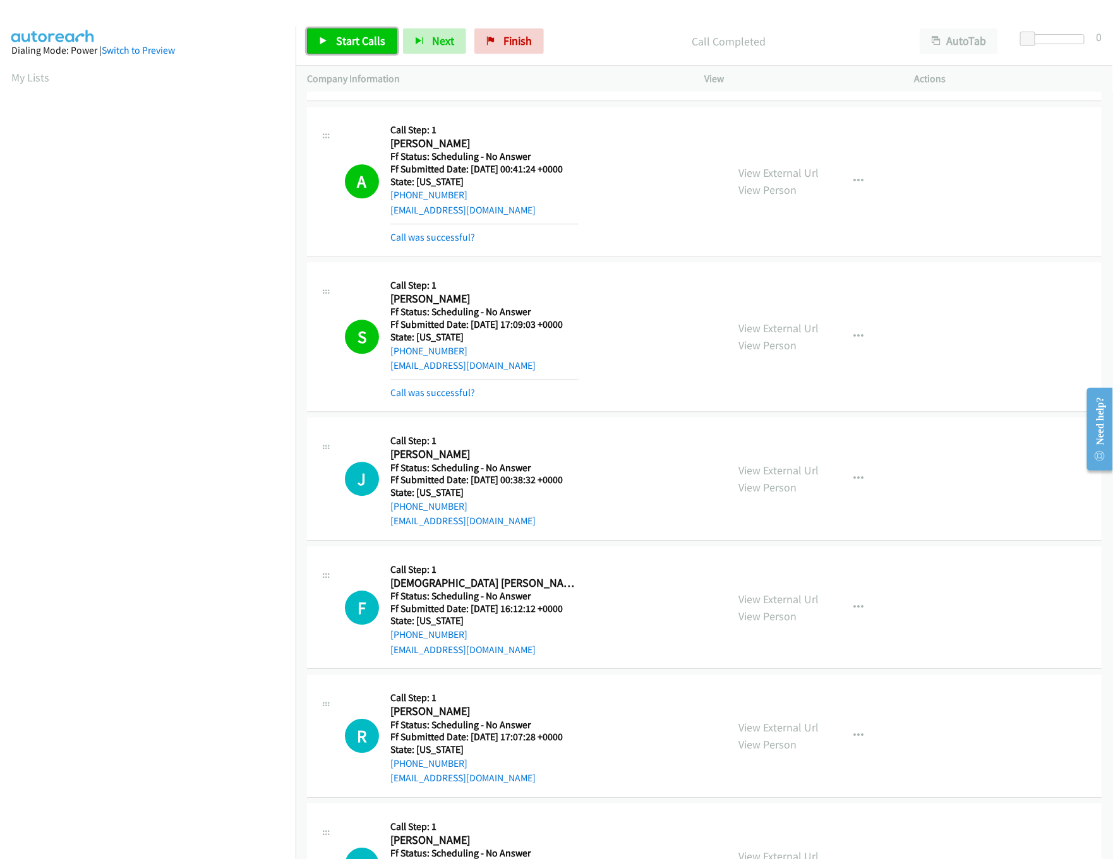
click at [330, 37] on link "Start Calls" at bounding box center [352, 40] width 90 height 25
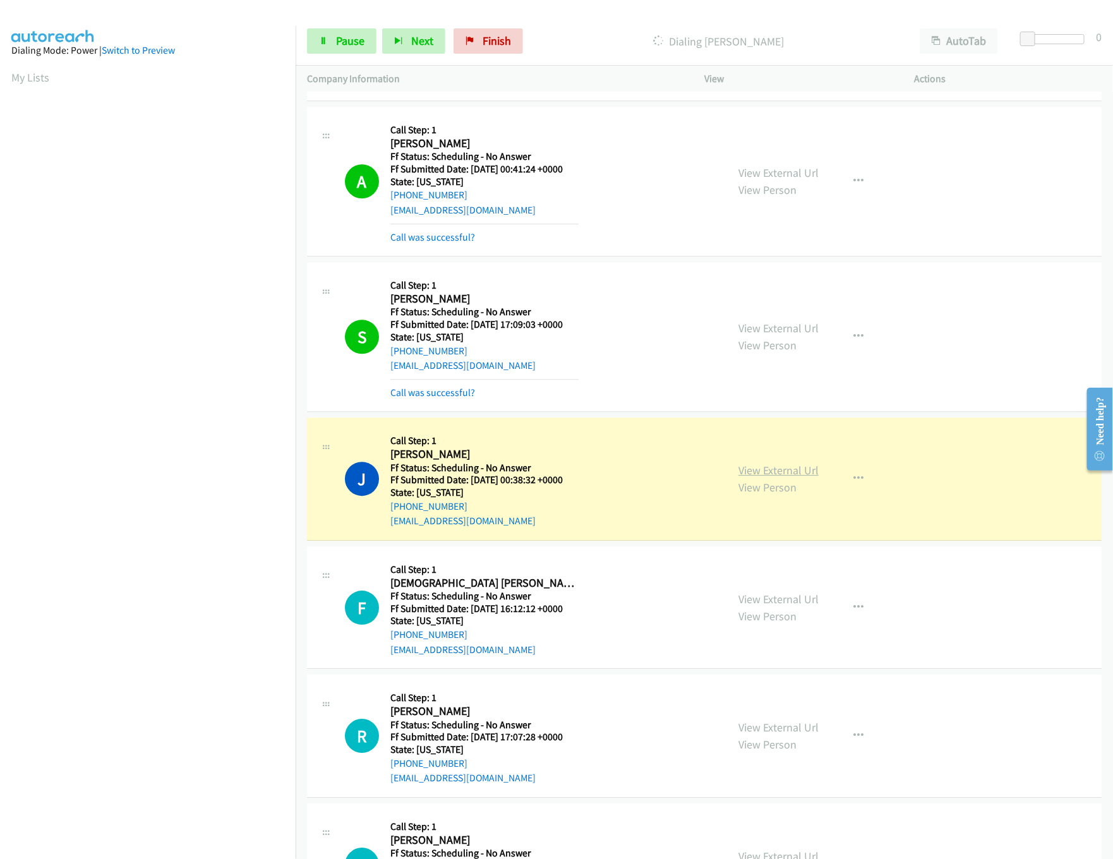
click at [803, 474] on link "View External Url" at bounding box center [778, 470] width 80 height 15
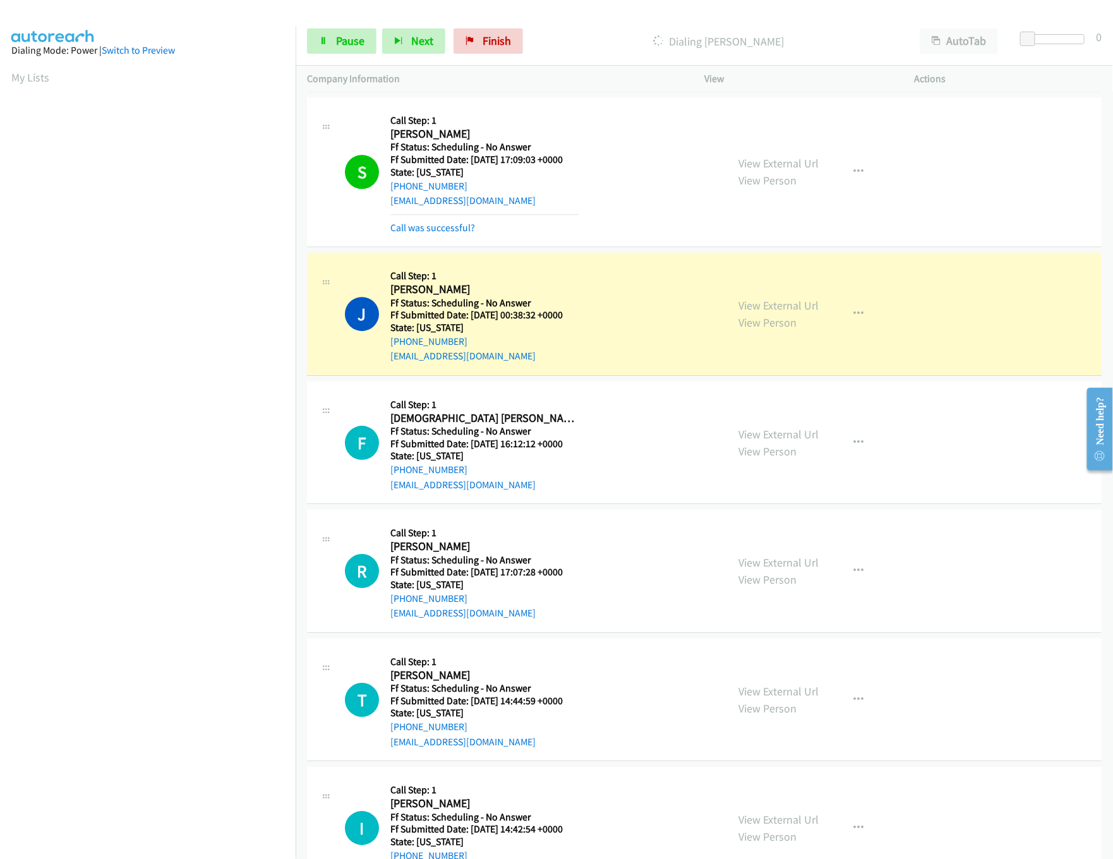
scroll to position [1768, 0]
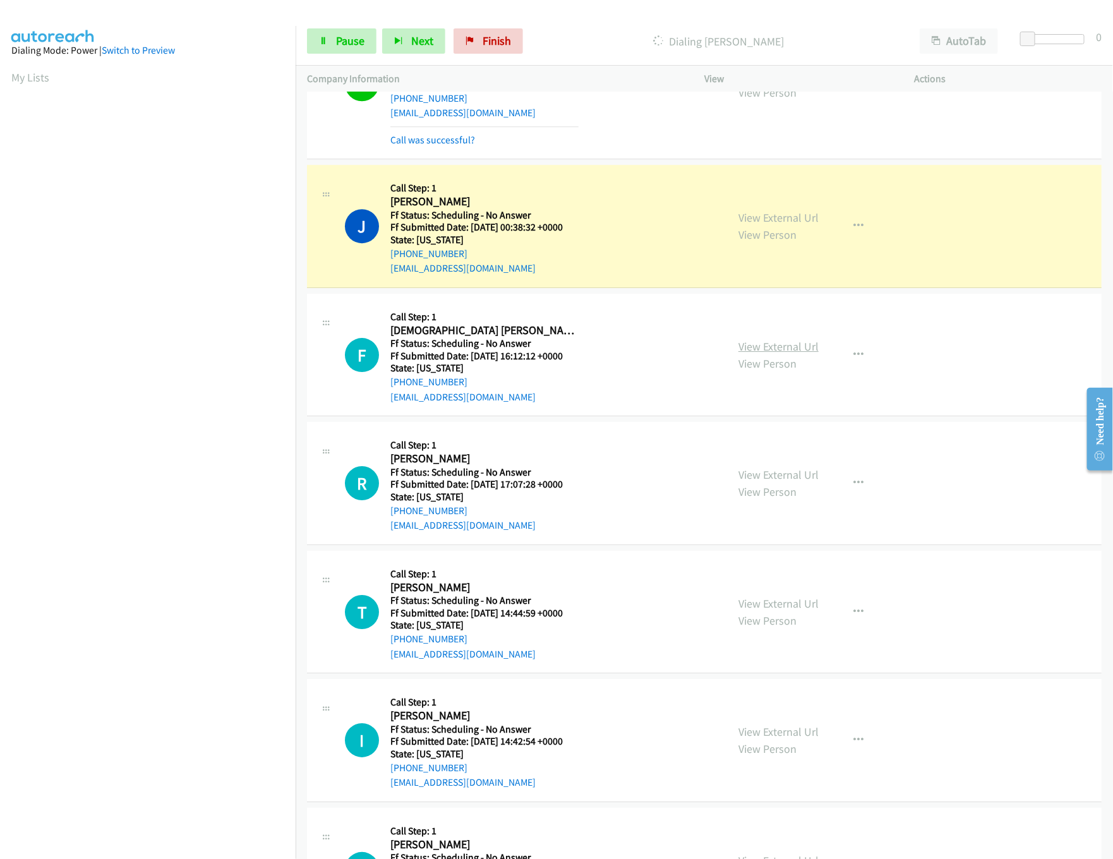
click at [762, 354] on link "View External Url" at bounding box center [778, 346] width 80 height 15
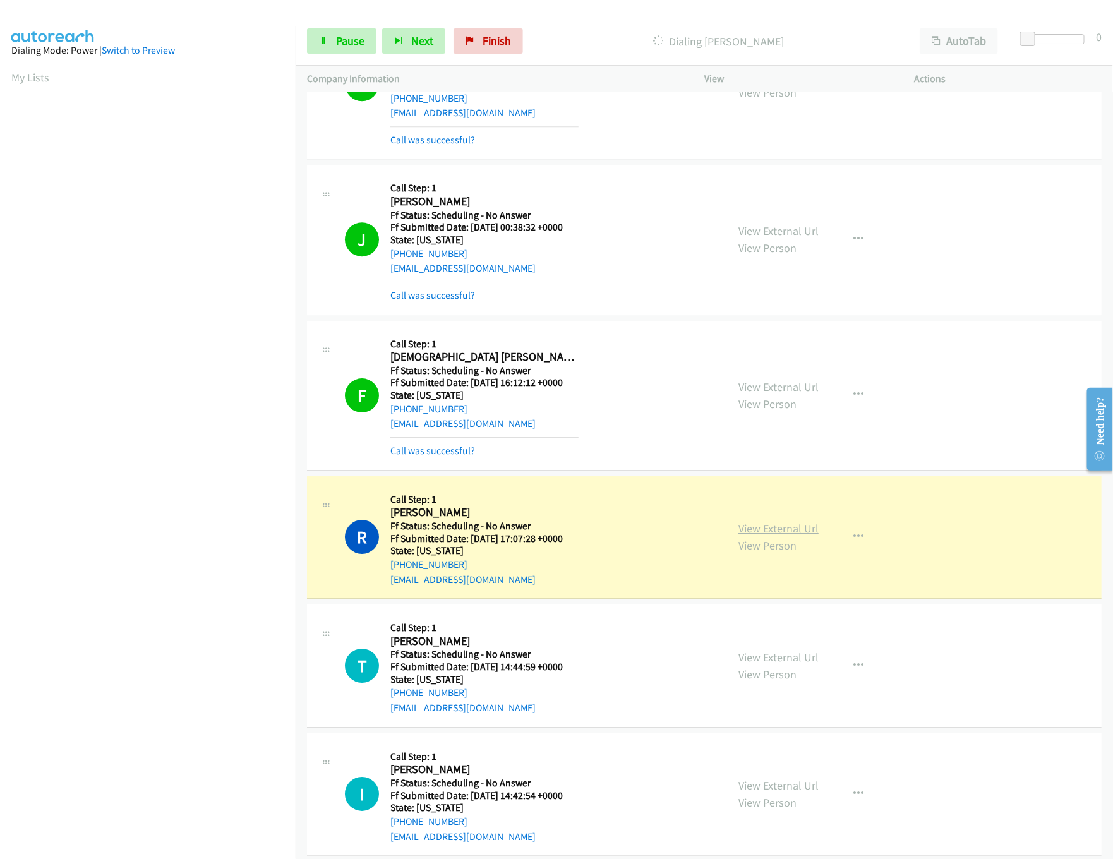
click at [762, 529] on link "View External Url" at bounding box center [778, 528] width 80 height 15
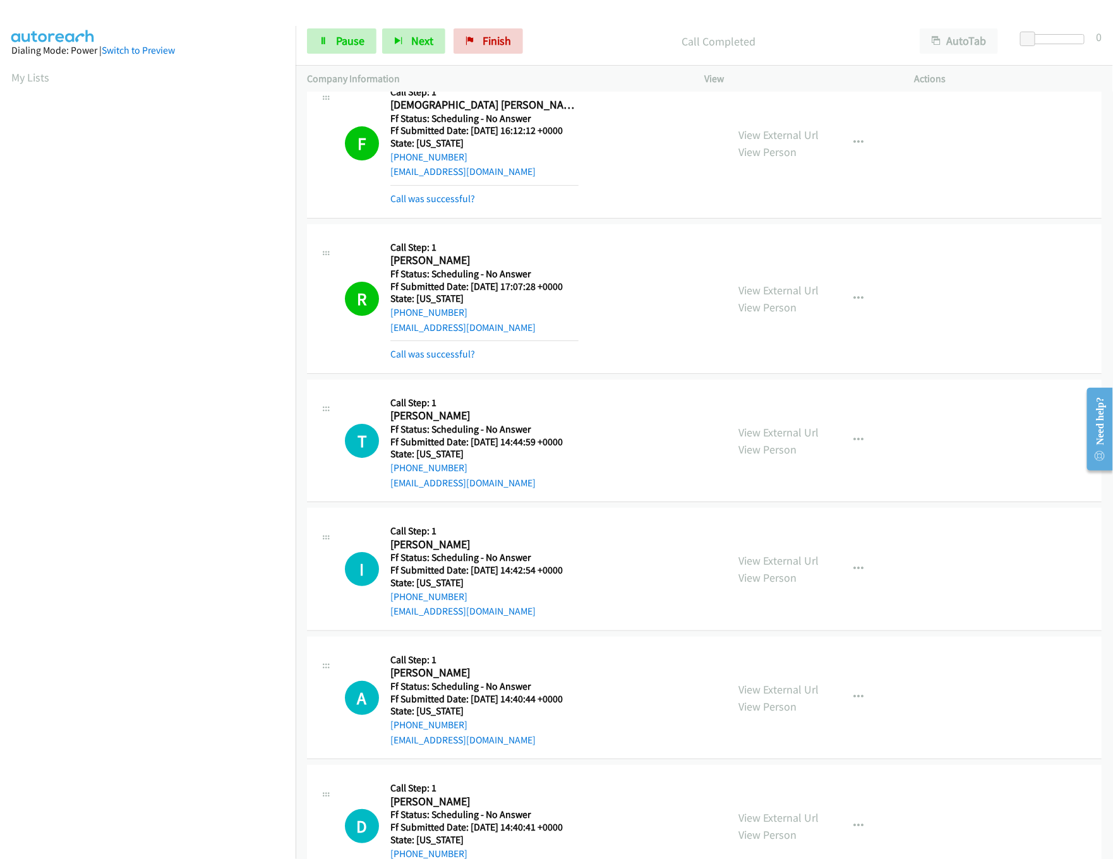
scroll to position [2147, 0]
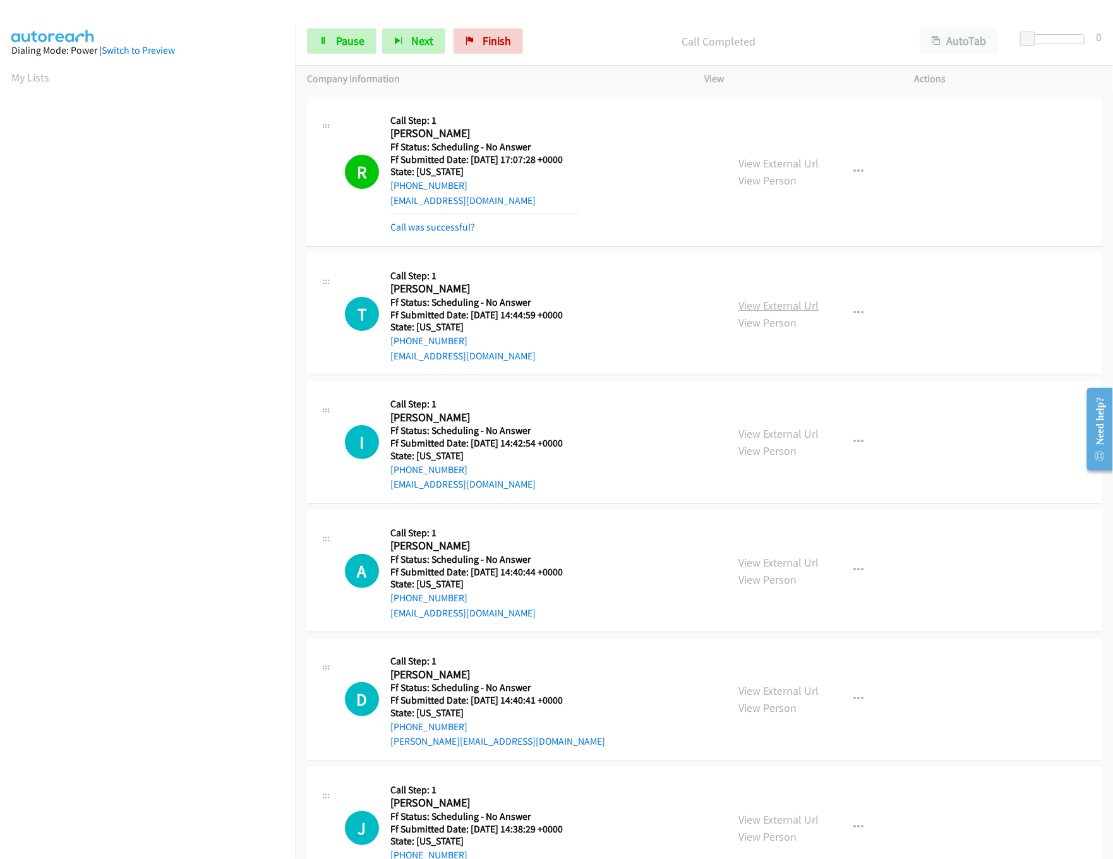
click at [752, 313] on link "View External Url" at bounding box center [778, 305] width 80 height 15
click at [344, 42] on span "Pause" at bounding box center [350, 40] width 28 height 15
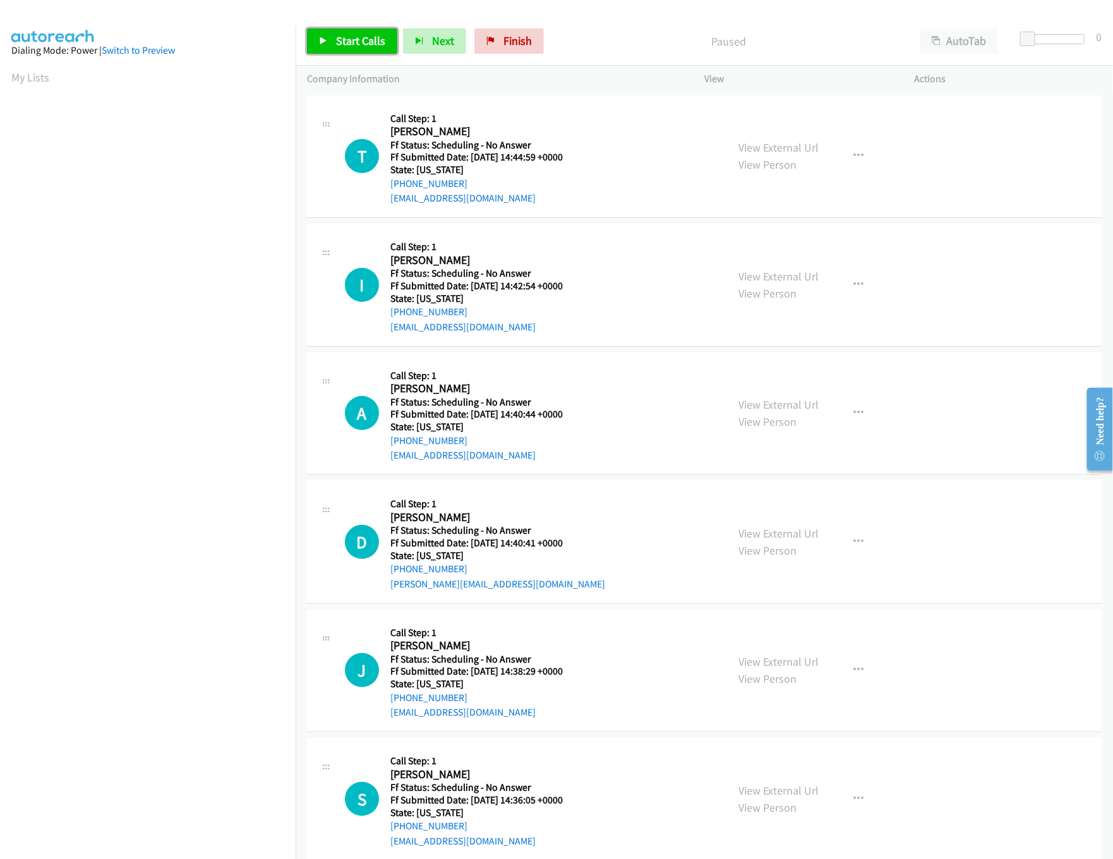
click at [366, 42] on span "Start Calls" at bounding box center [360, 40] width 49 height 15
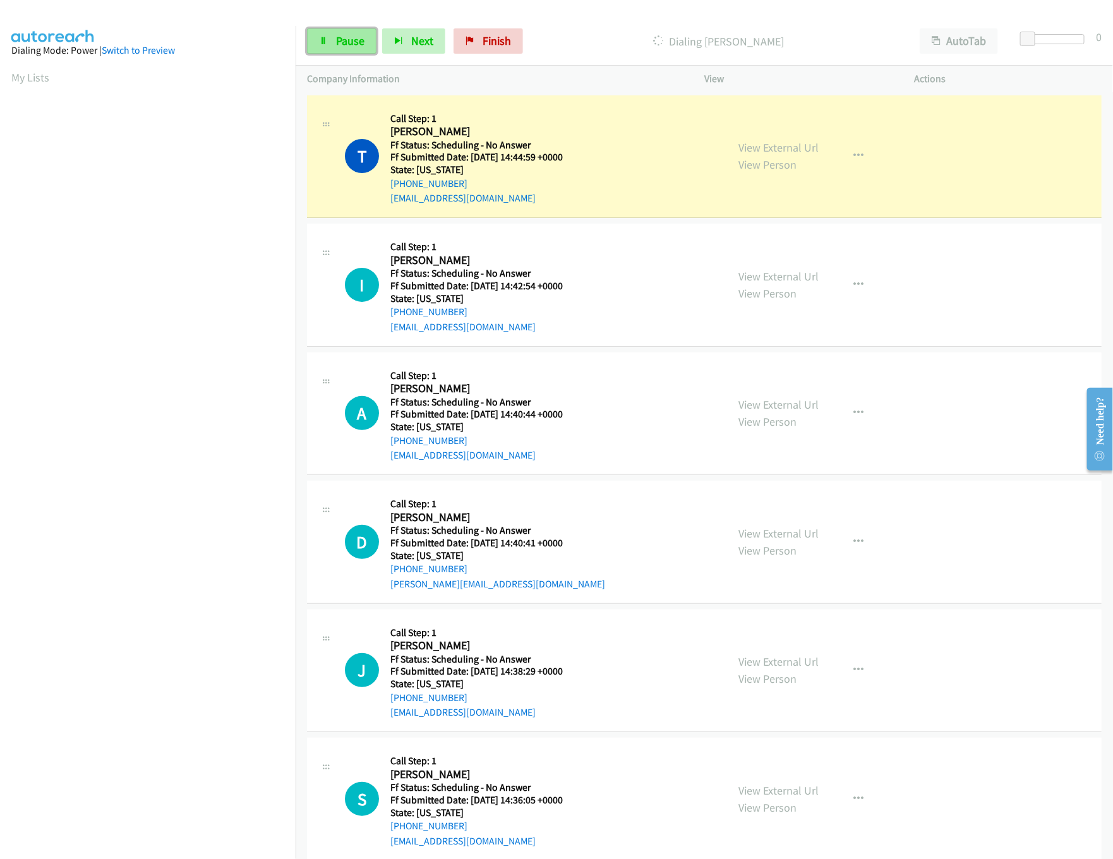
click at [358, 45] on span "Pause" at bounding box center [350, 40] width 28 height 15
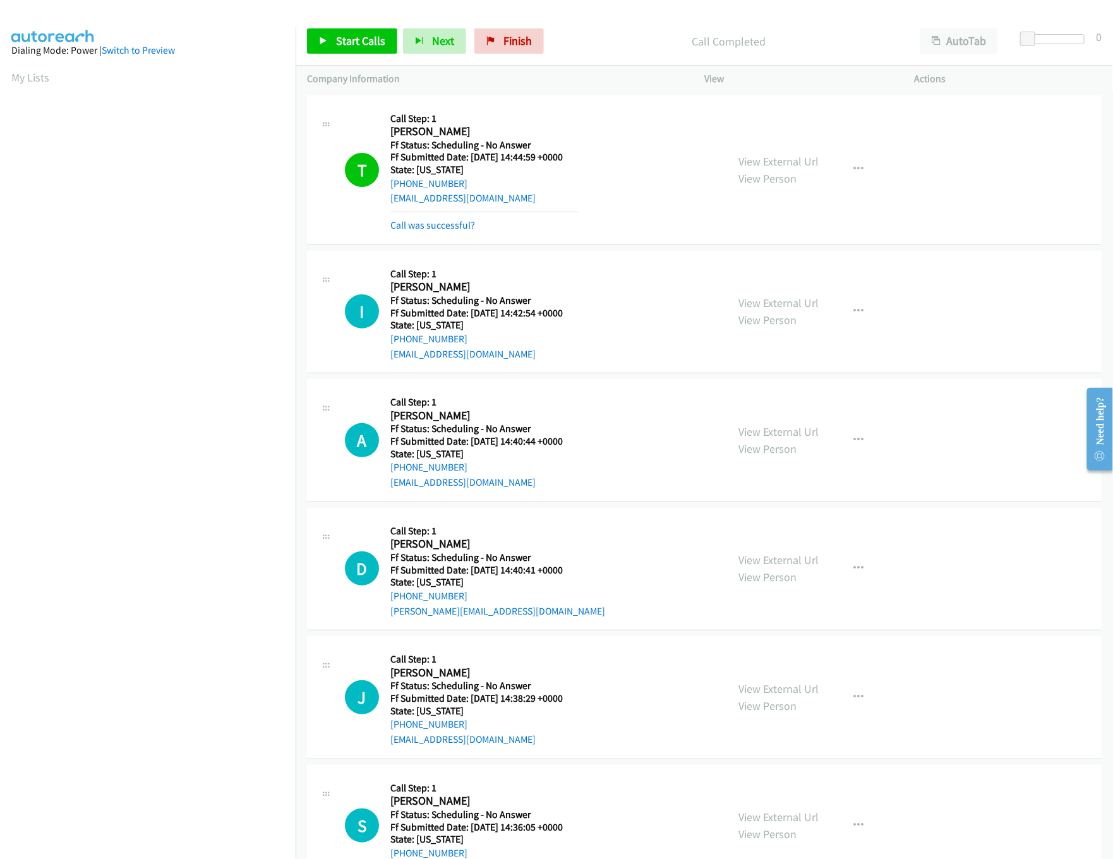
click at [561, 83] on p "Company Information" at bounding box center [494, 78] width 374 height 15
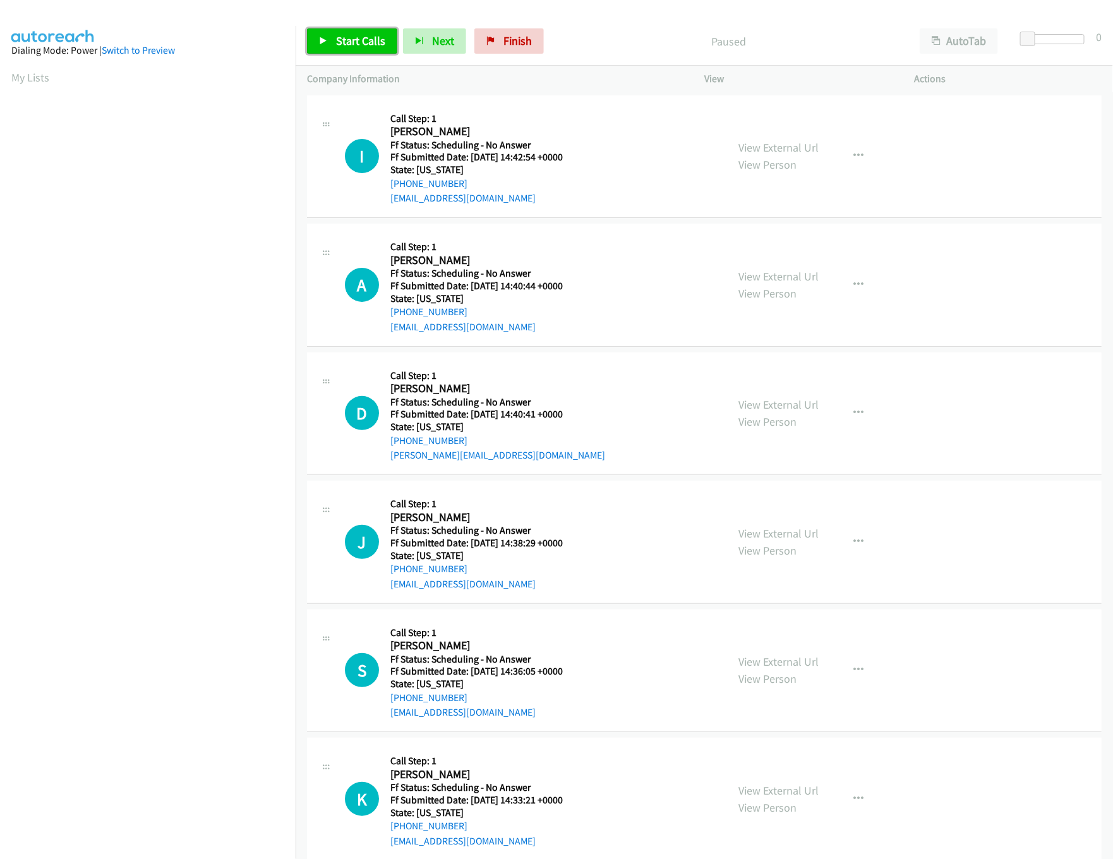
click at [361, 40] on span "Start Calls" at bounding box center [360, 40] width 49 height 15
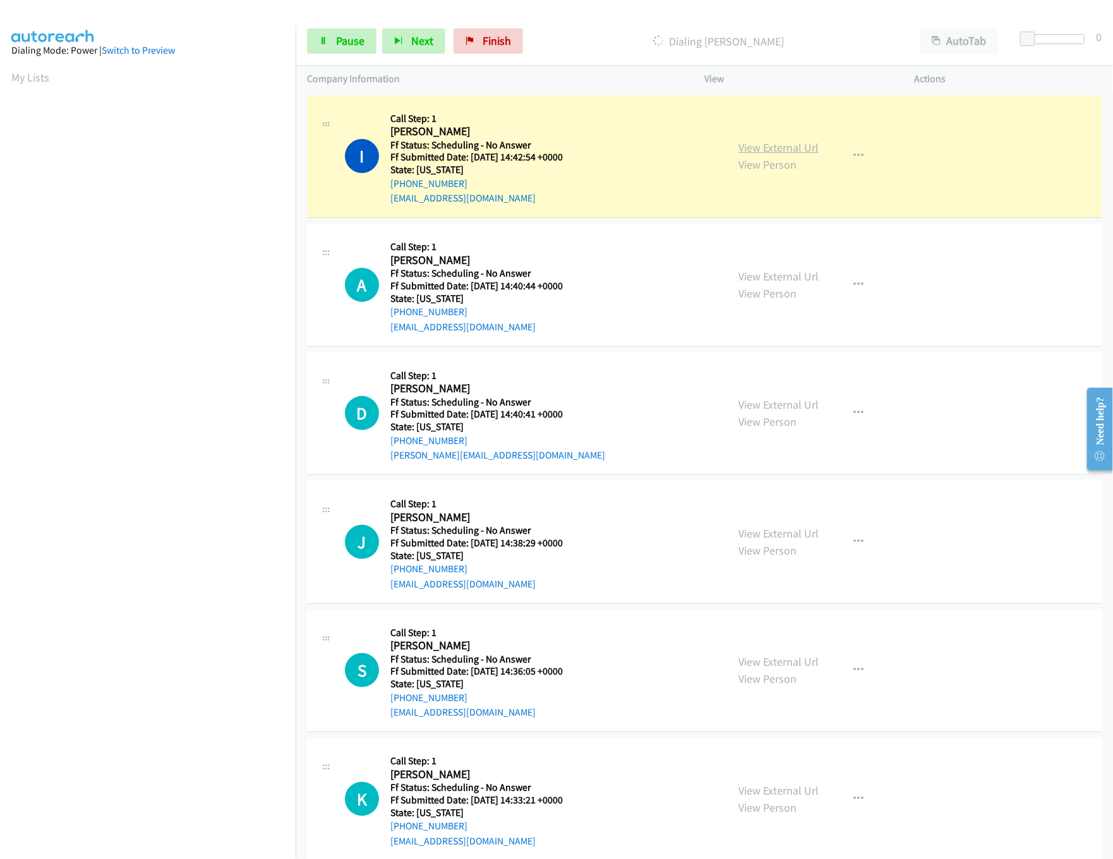
click at [741, 146] on link "View External Url" at bounding box center [778, 147] width 80 height 15
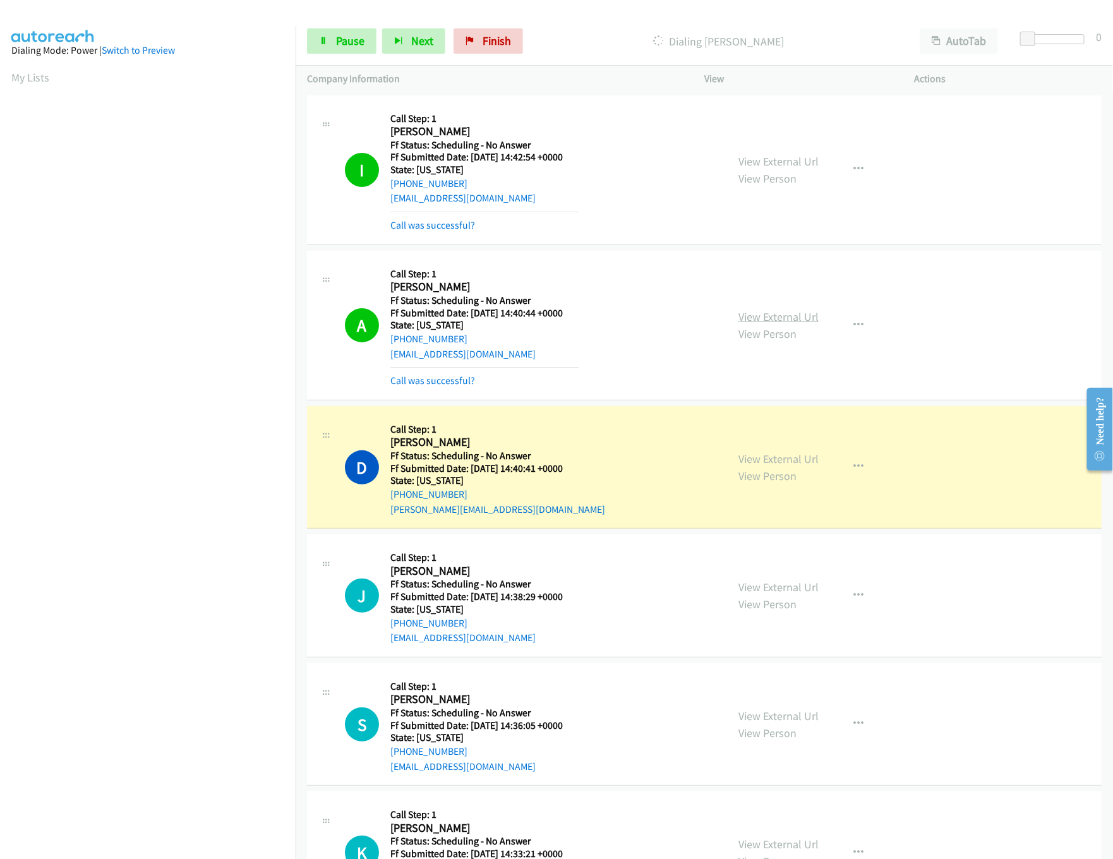
click at [753, 320] on link "View External Url" at bounding box center [778, 316] width 80 height 15
click at [751, 463] on link "View External Url" at bounding box center [778, 459] width 80 height 15
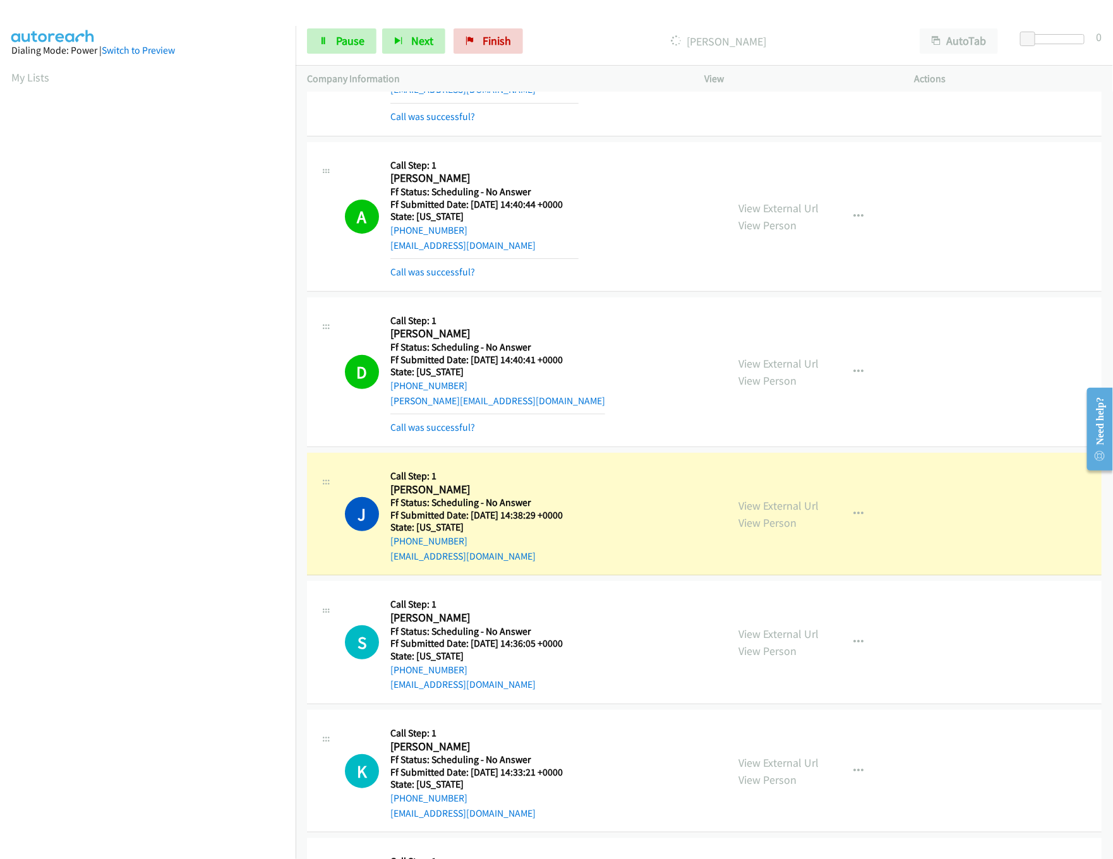
scroll to position [253, 0]
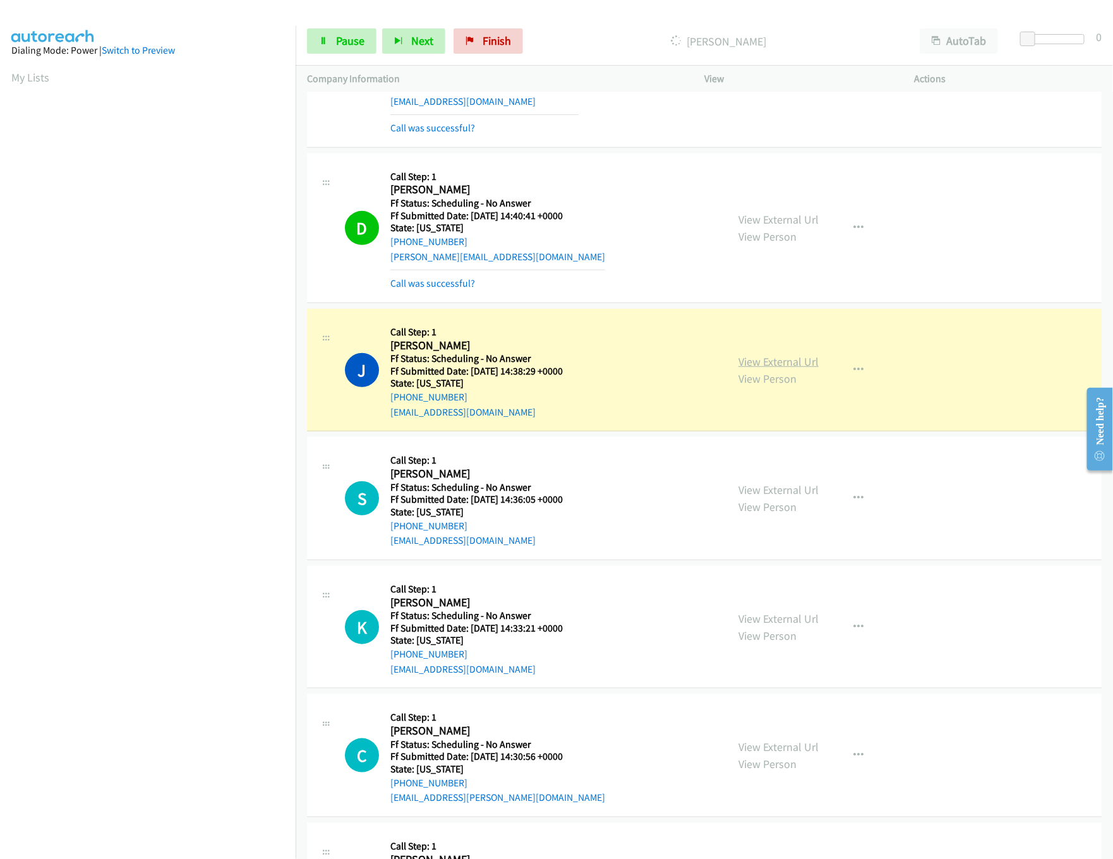
click at [781, 361] on link "View External Url" at bounding box center [778, 361] width 80 height 15
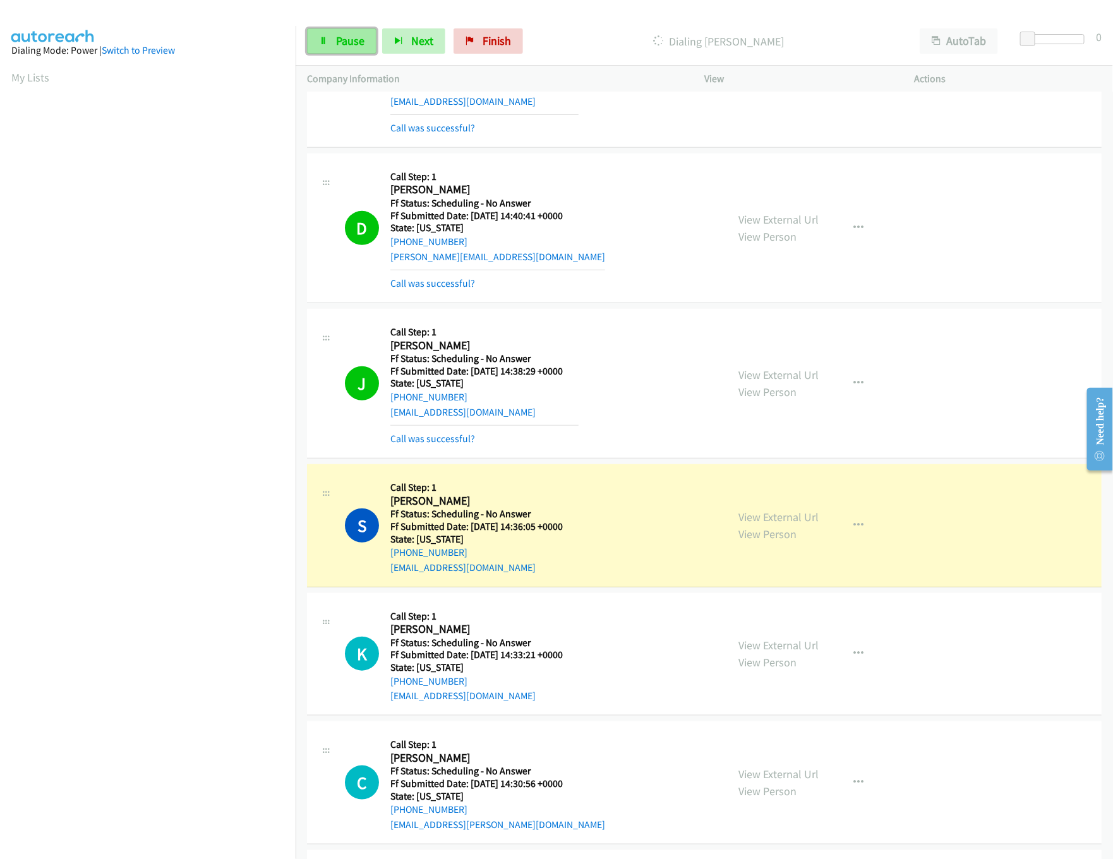
click at [355, 45] on span "Pause" at bounding box center [350, 40] width 28 height 15
click at [762, 524] on link "View External Url" at bounding box center [778, 517] width 80 height 15
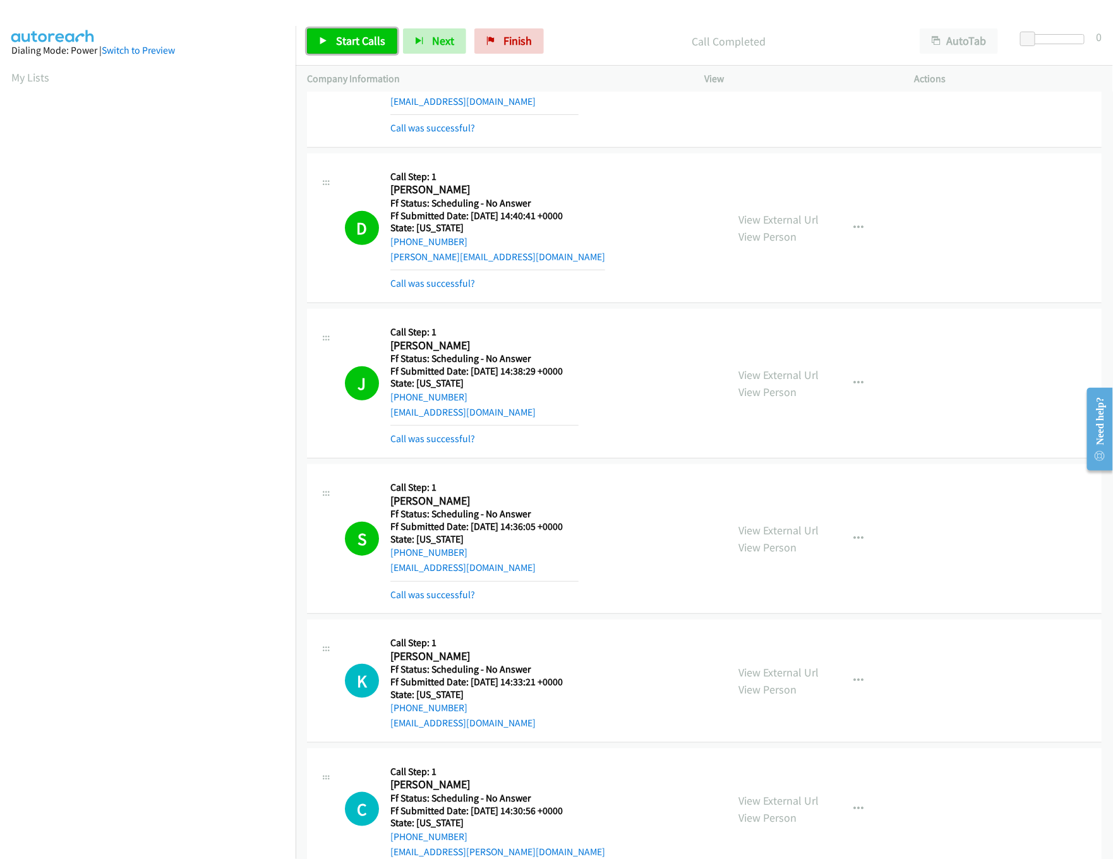
click at [350, 35] on span "Start Calls" at bounding box center [360, 40] width 49 height 15
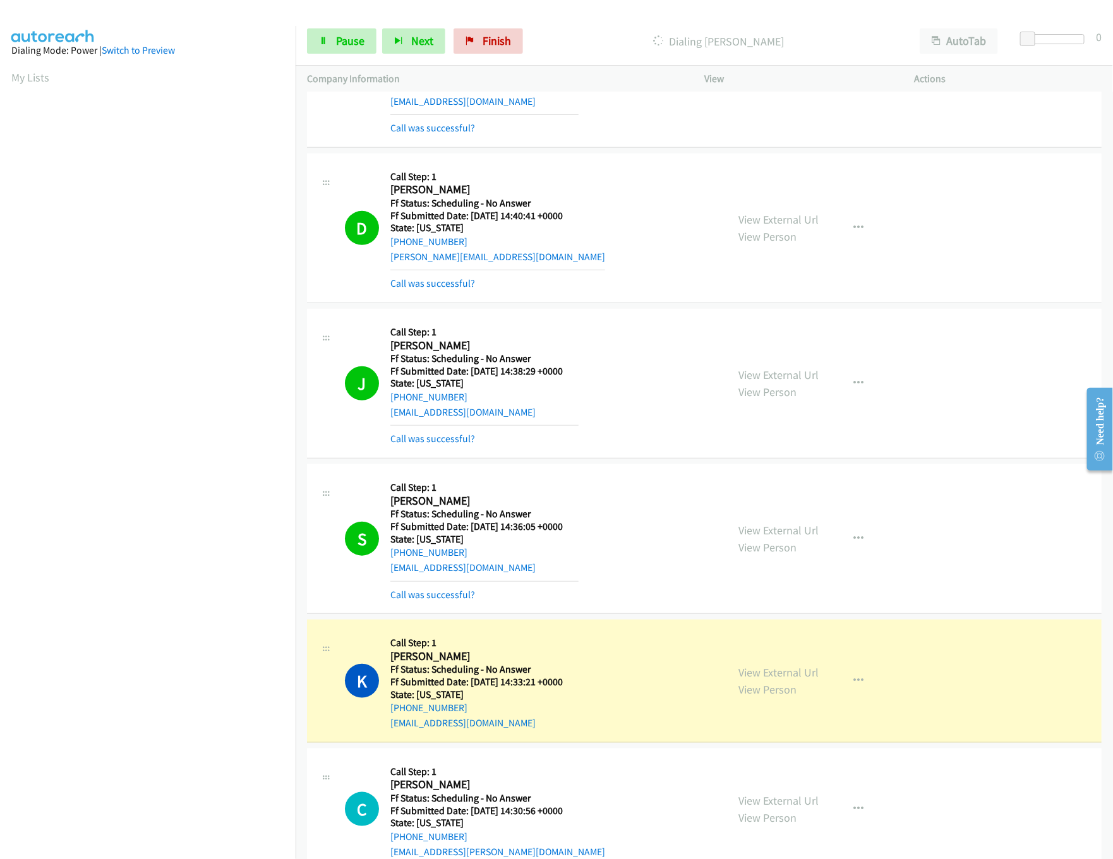
scroll to position [632, 0]
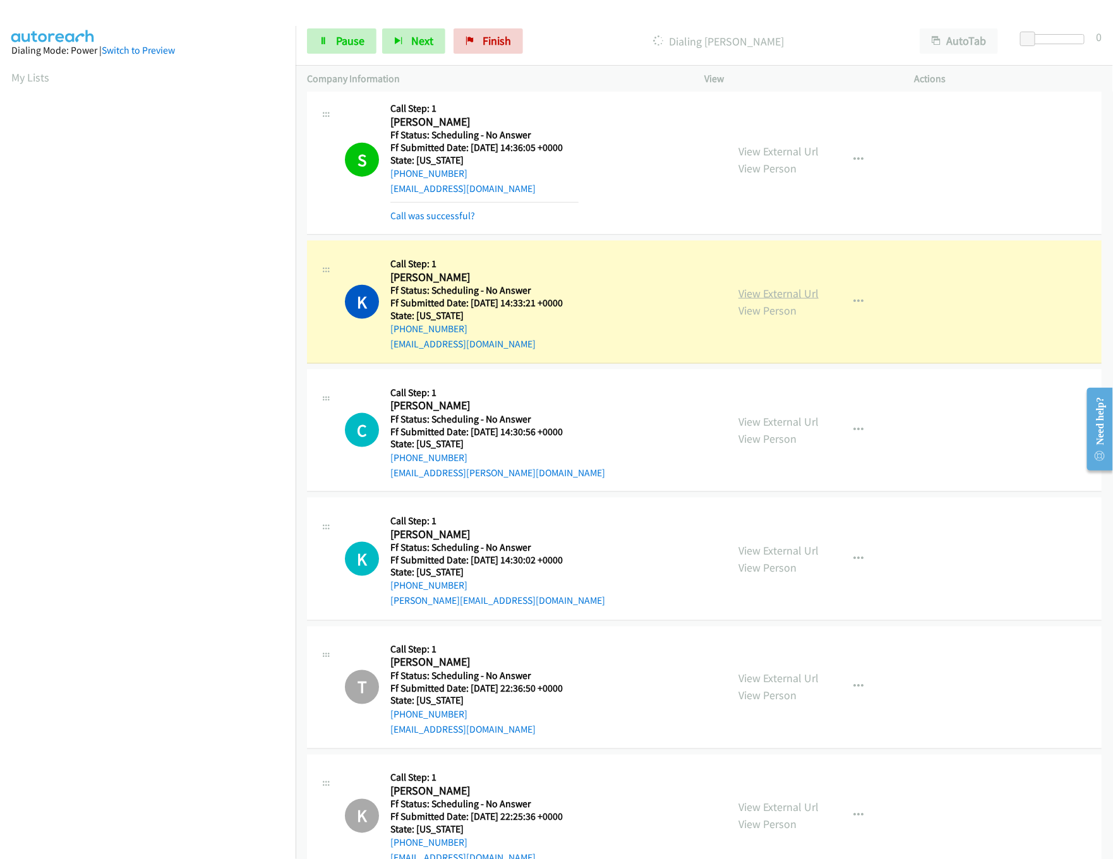
click at [738, 296] on link "View External Url" at bounding box center [778, 293] width 80 height 15
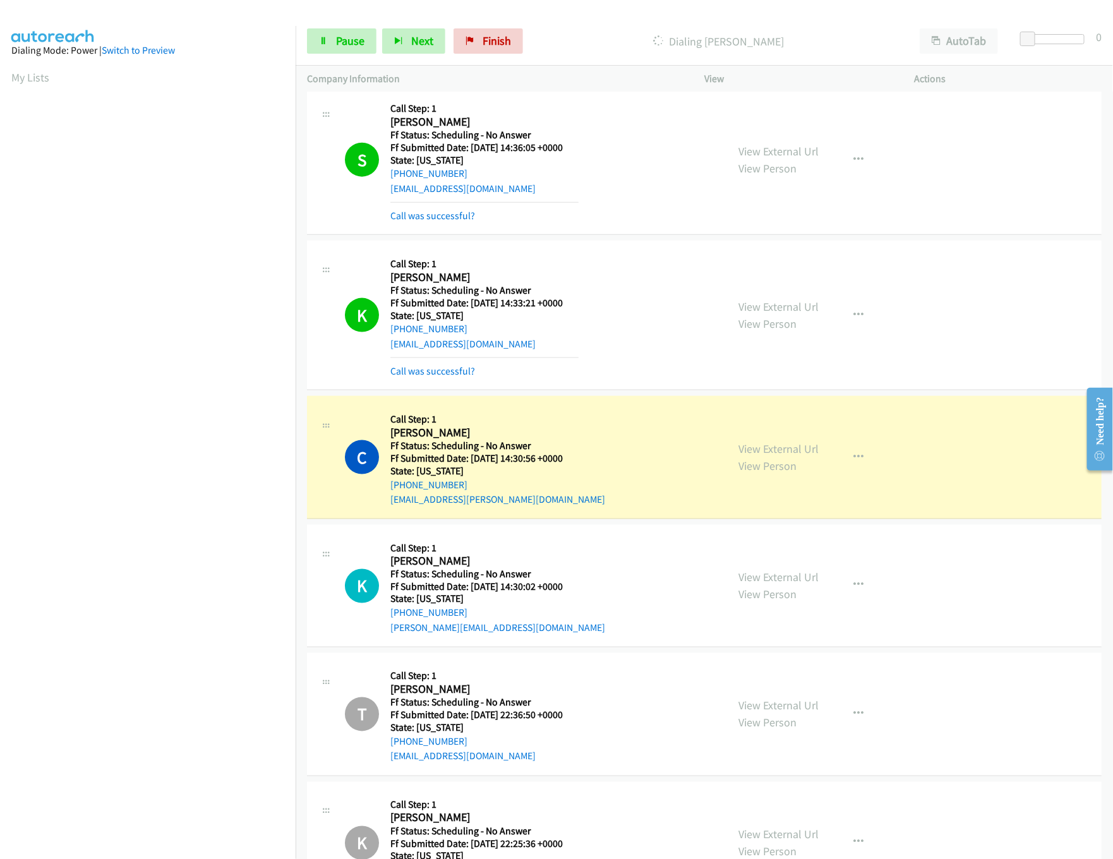
click at [781, 443] on div "View External Url View Person" at bounding box center [778, 457] width 80 height 34
click at [777, 459] on div "View External Url View Person" at bounding box center [778, 457] width 80 height 34
click at [781, 452] on link "View External Url" at bounding box center [778, 448] width 80 height 15
click at [781, 582] on link "View External Url" at bounding box center [778, 577] width 80 height 15
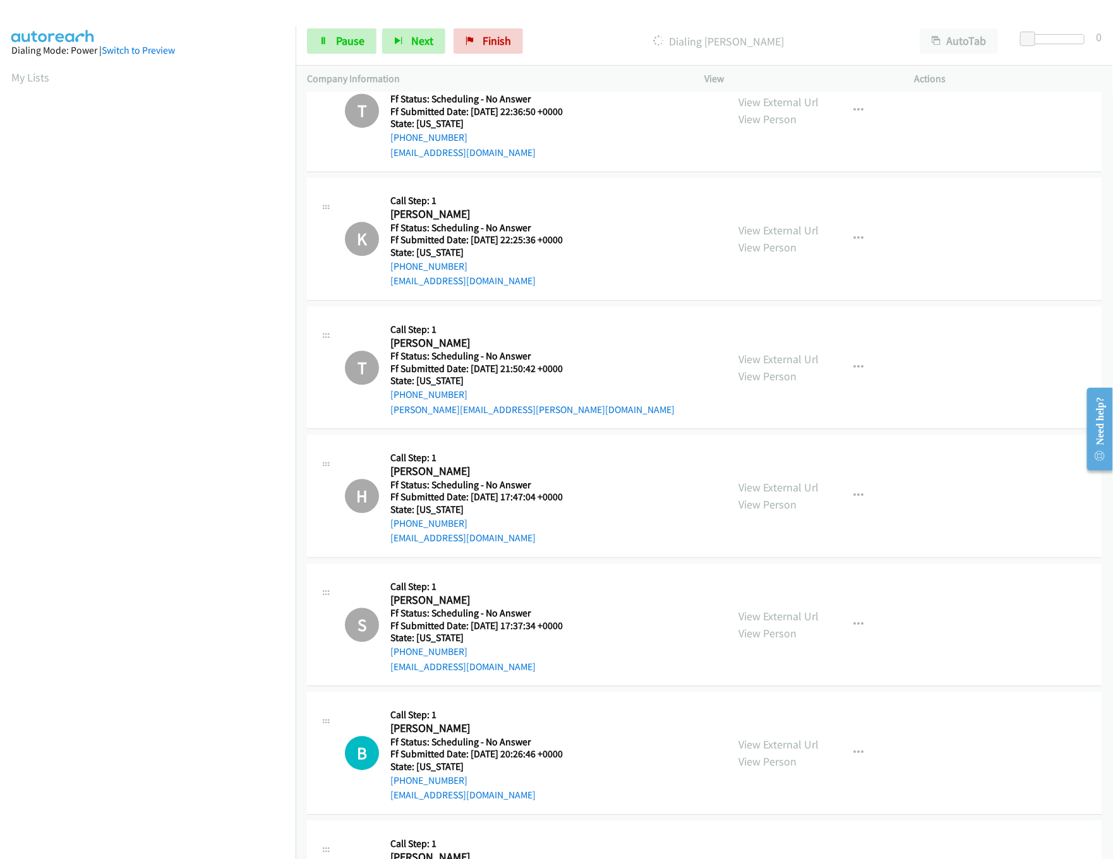
scroll to position [1389, 0]
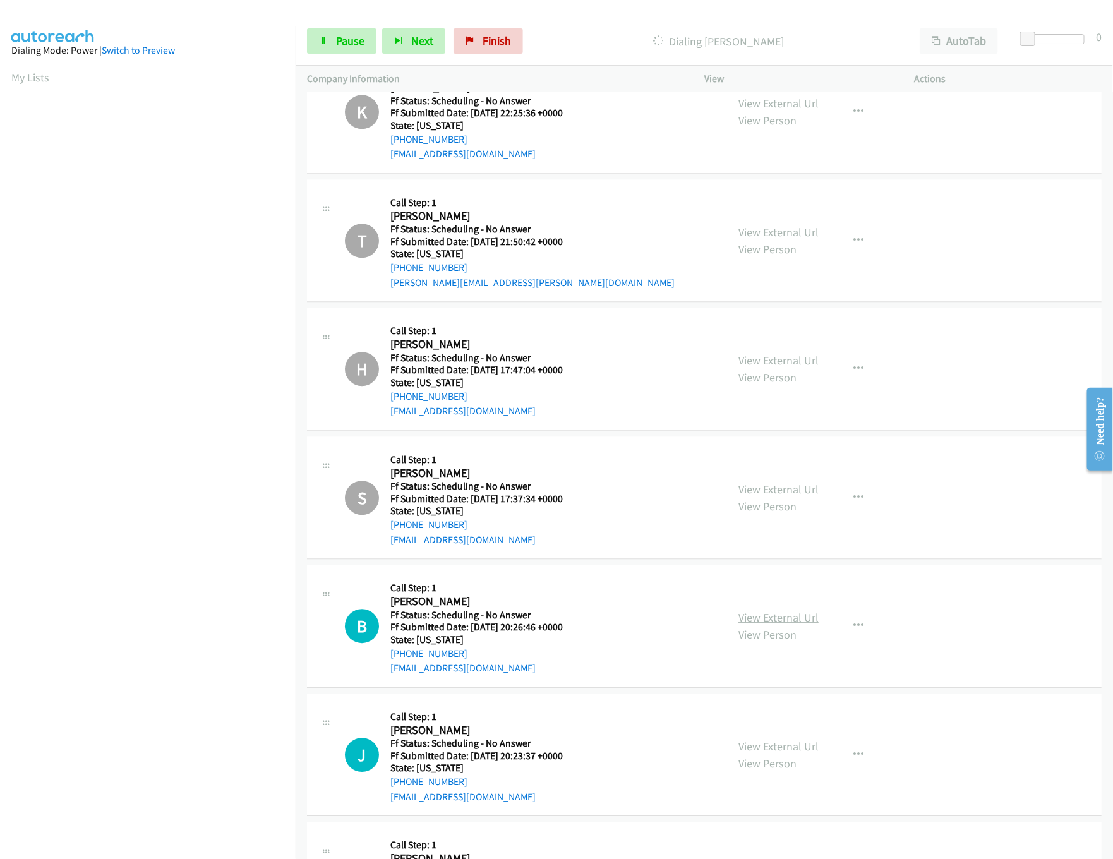
click at [775, 625] on link "View External Url" at bounding box center [778, 617] width 80 height 15
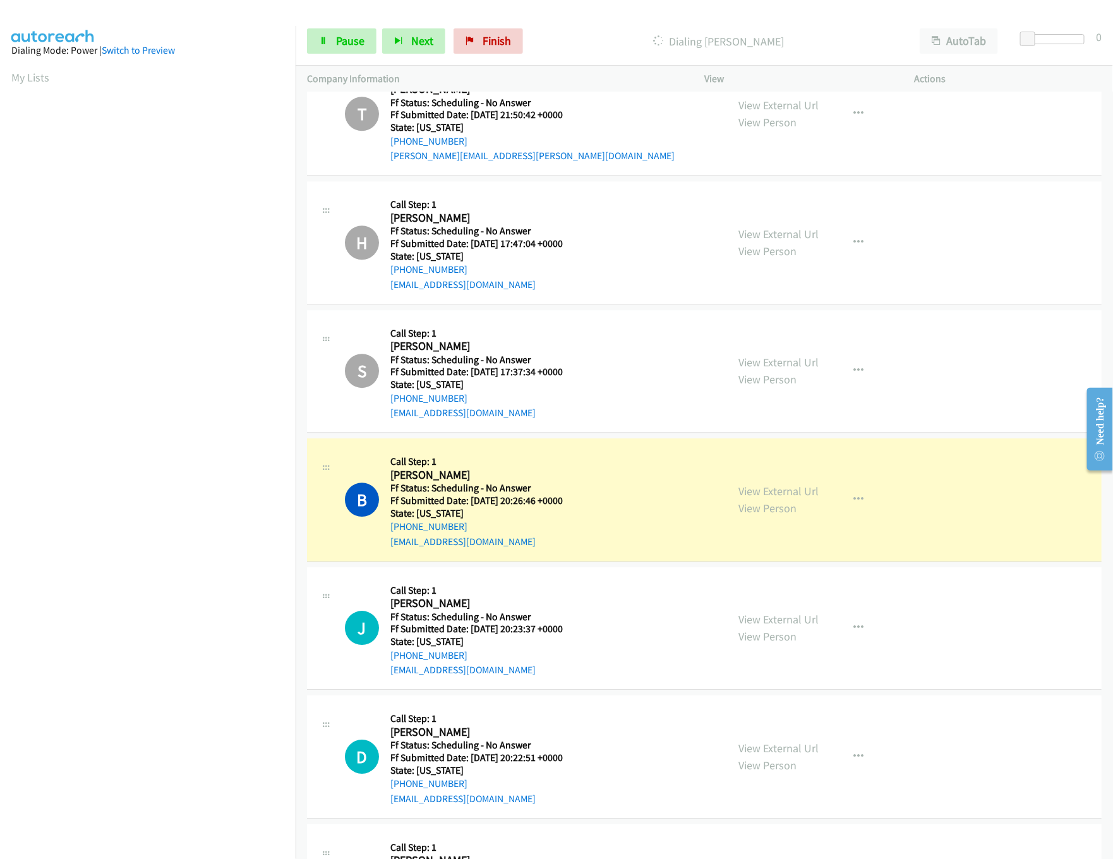
scroll to position [1796, 0]
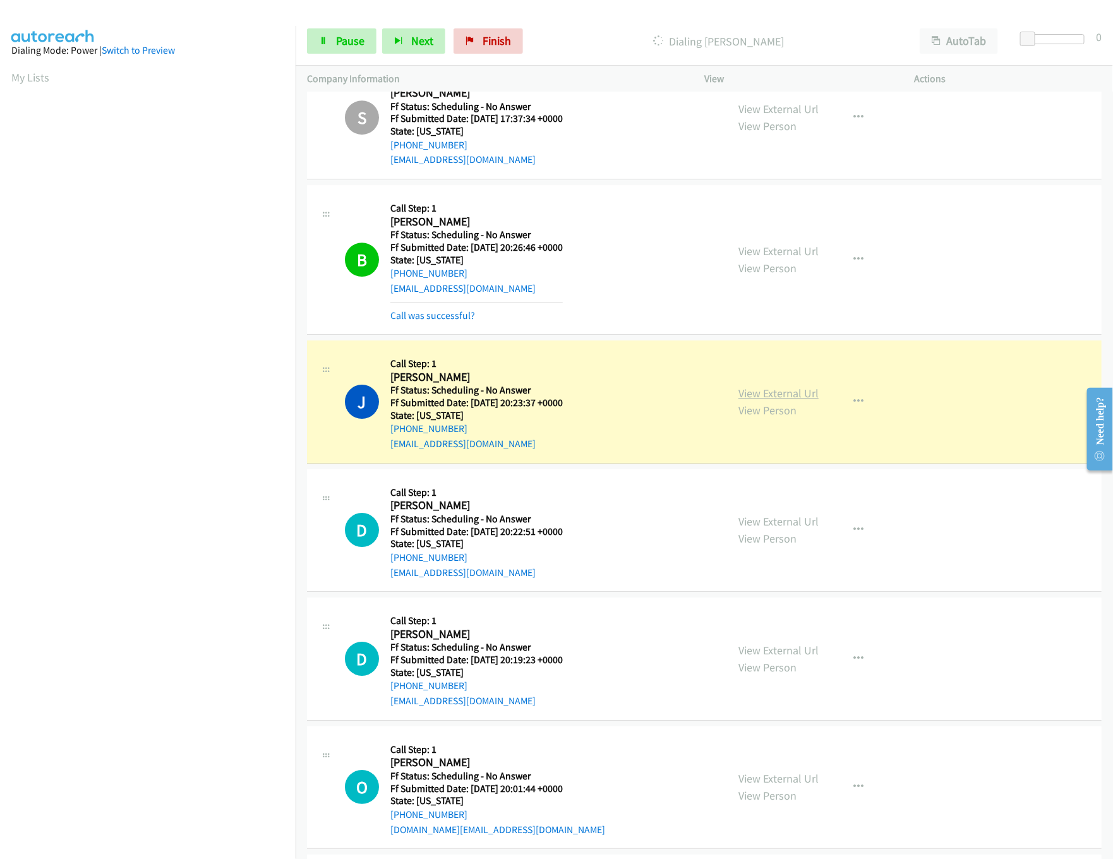
click at [764, 398] on link "View External Url" at bounding box center [778, 393] width 80 height 15
click at [451, 321] on link "Call was successful?" at bounding box center [432, 315] width 85 height 12
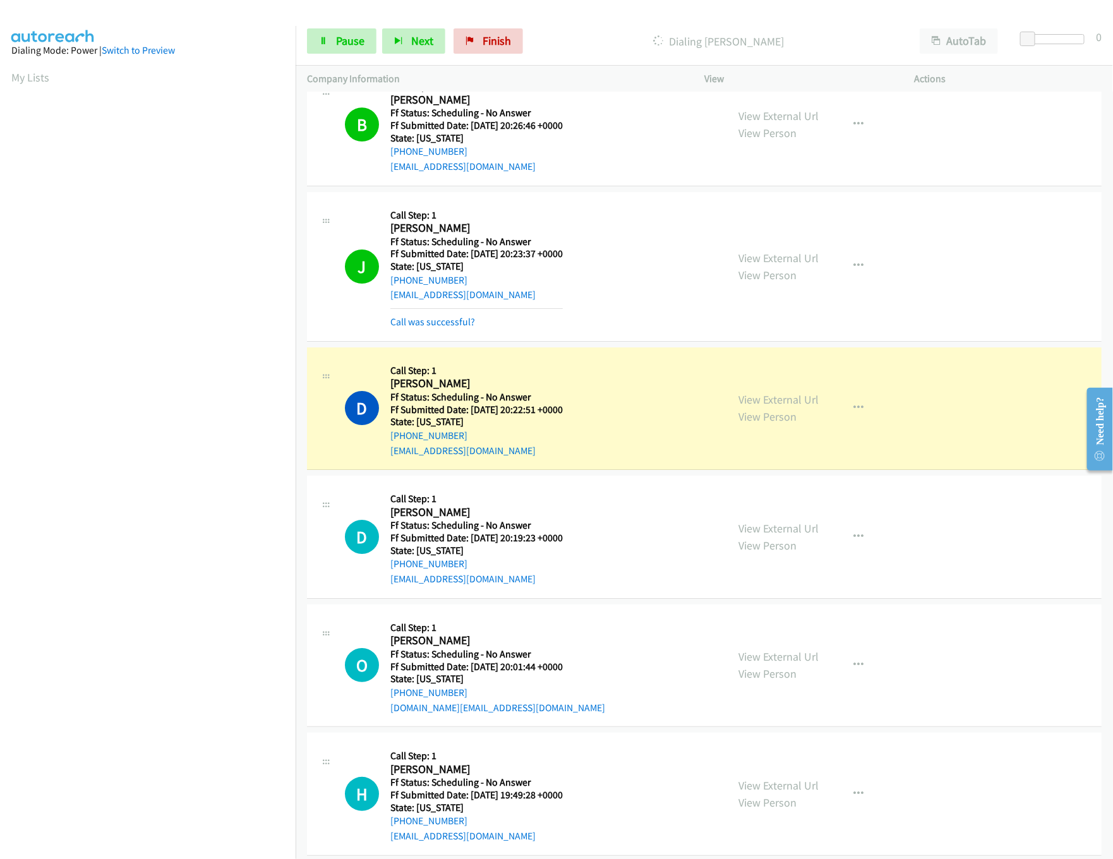
scroll to position [2048, 0]
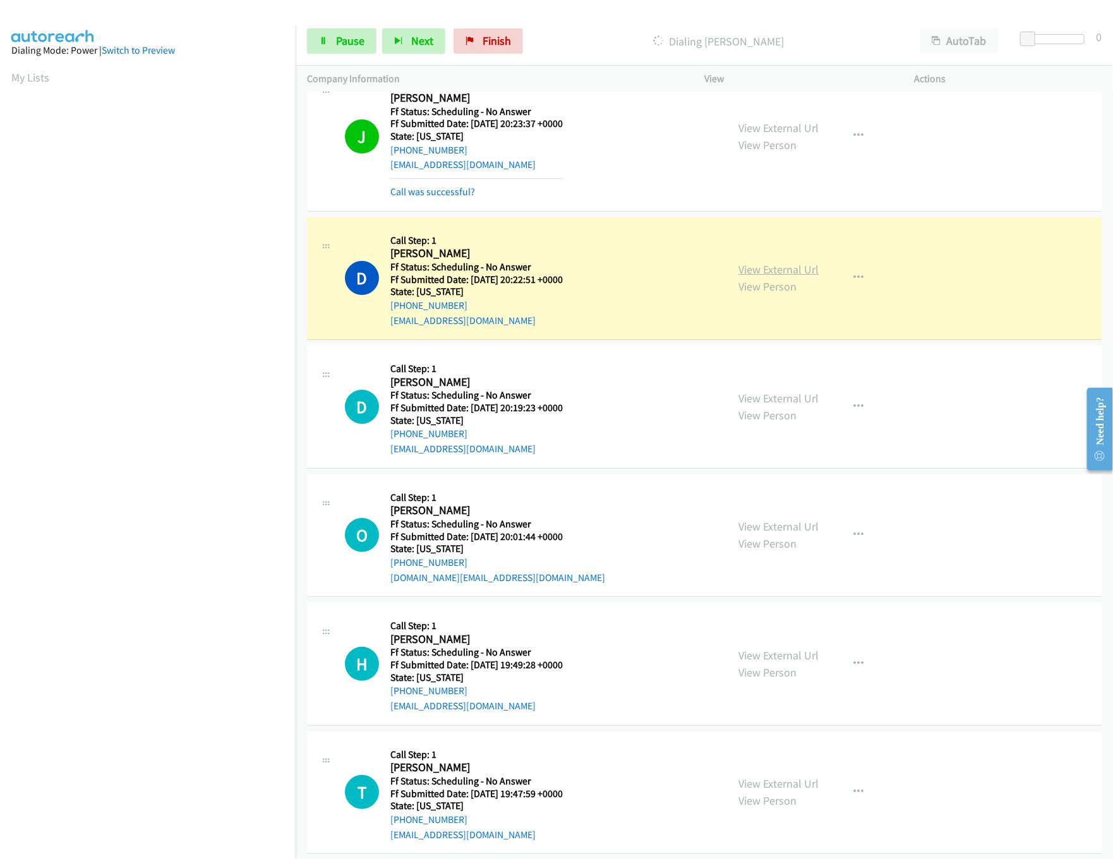
click at [769, 277] on link "View External Url" at bounding box center [778, 269] width 80 height 15
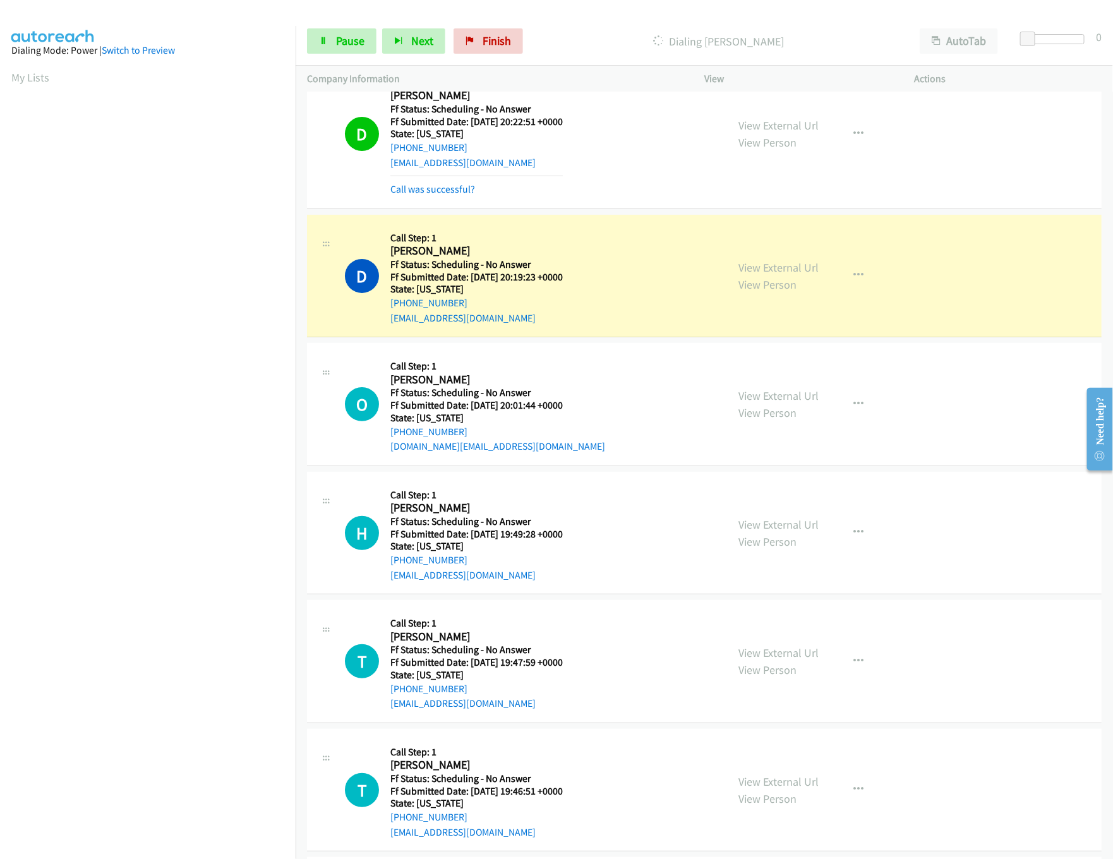
scroll to position [2301, 0]
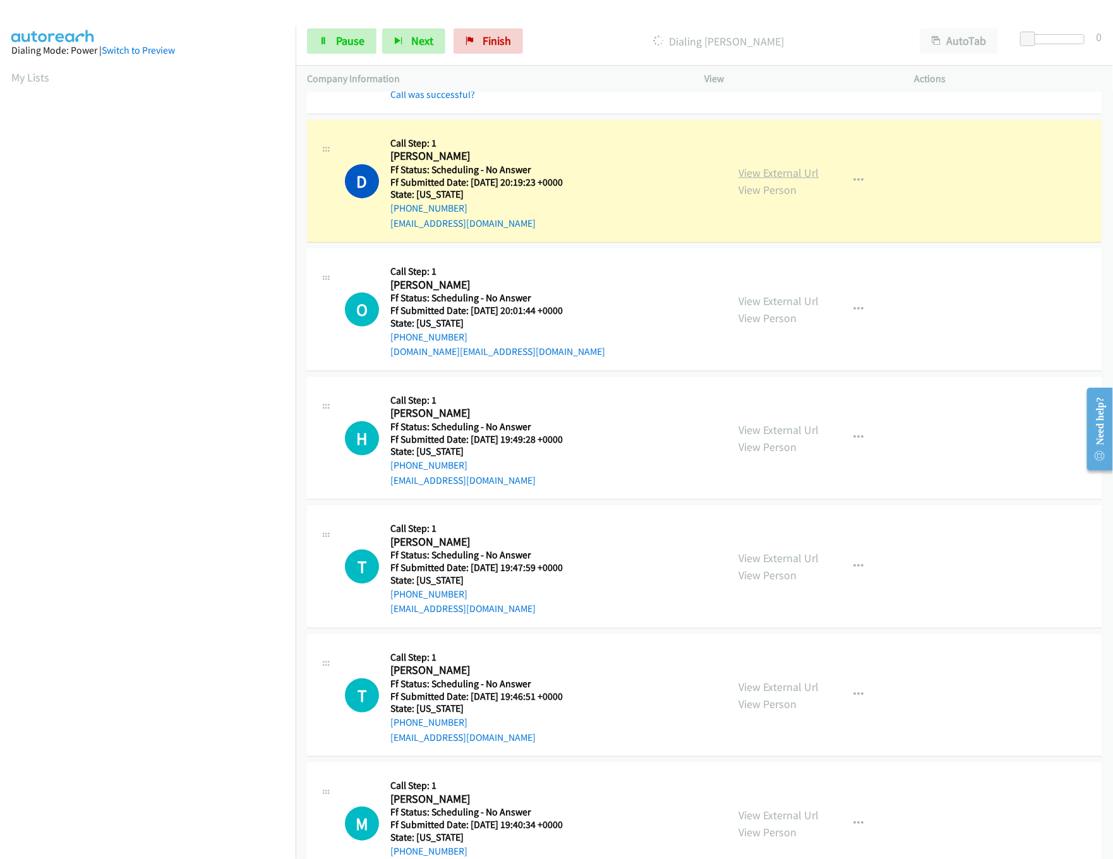
click at [754, 175] on link "View External Url" at bounding box center [778, 172] width 80 height 15
click at [548, 277] on h5 "Call Step: 1" at bounding box center [497, 271] width 215 height 13
click at [762, 308] on link "View External Url" at bounding box center [778, 301] width 80 height 15
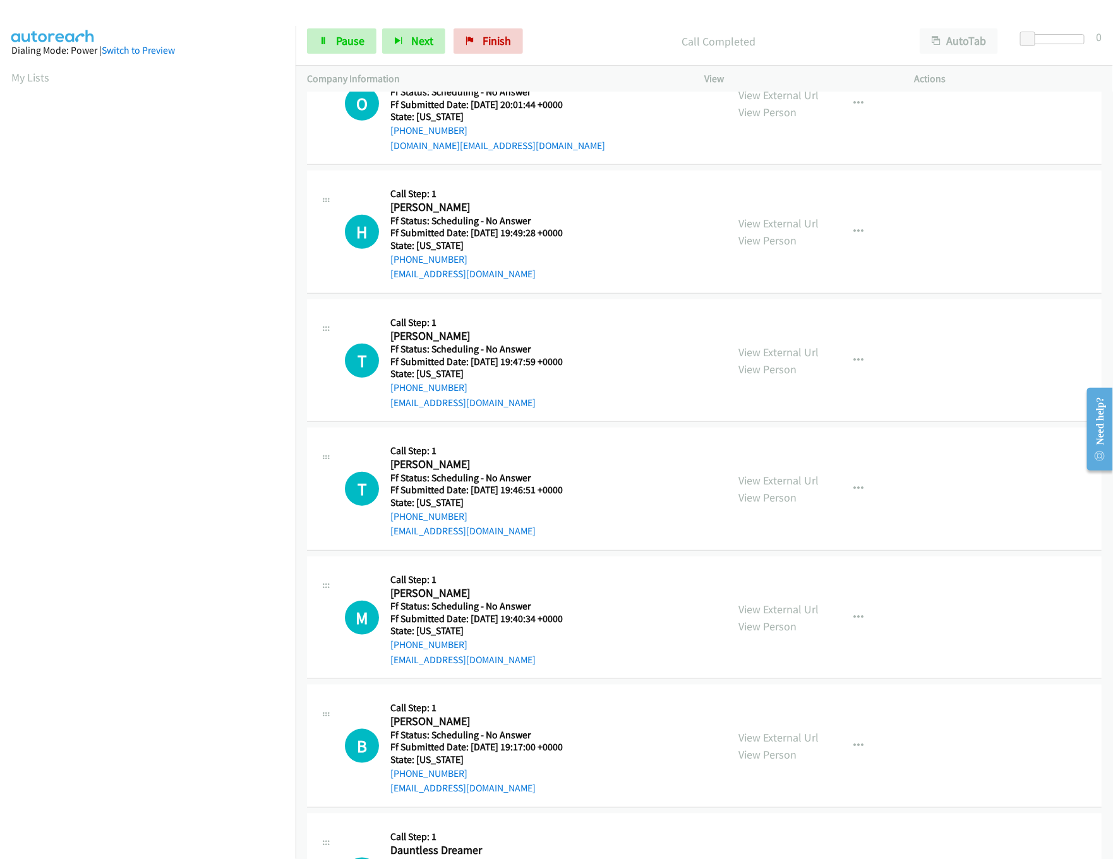
scroll to position [2554, 0]
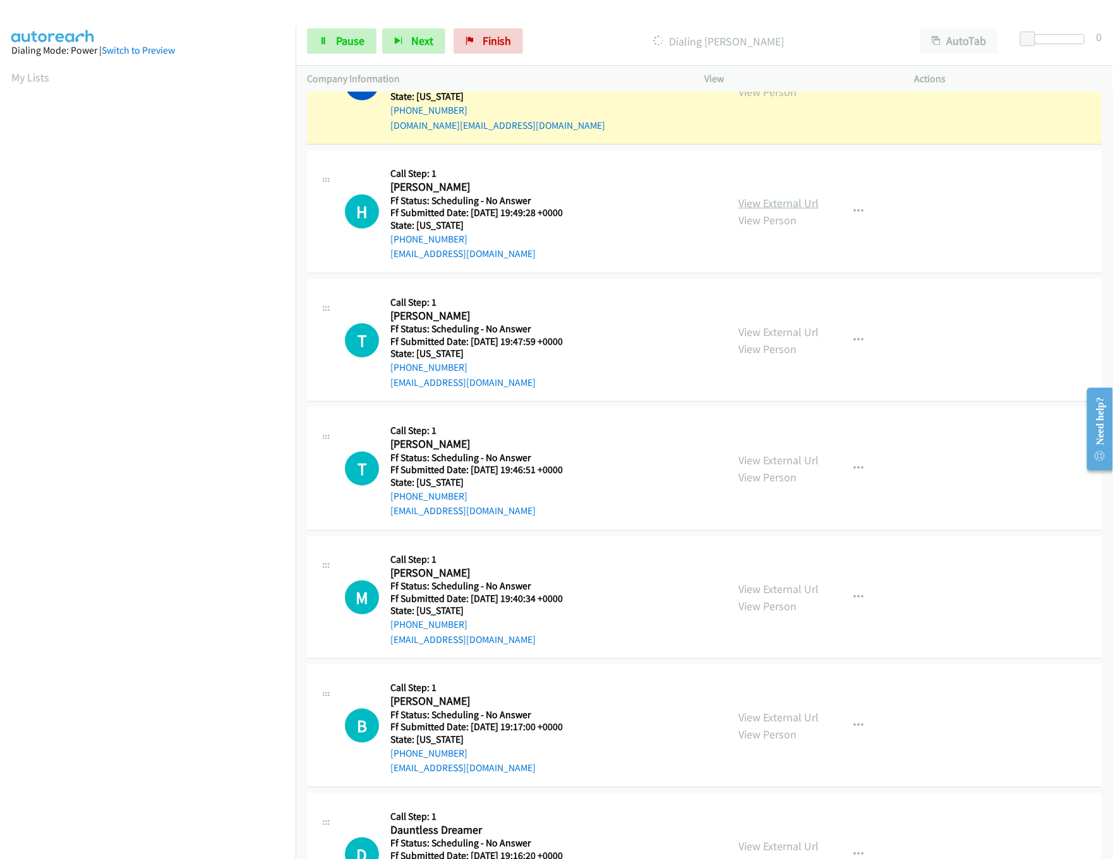
click at [781, 210] on link "View External Url" at bounding box center [778, 203] width 80 height 15
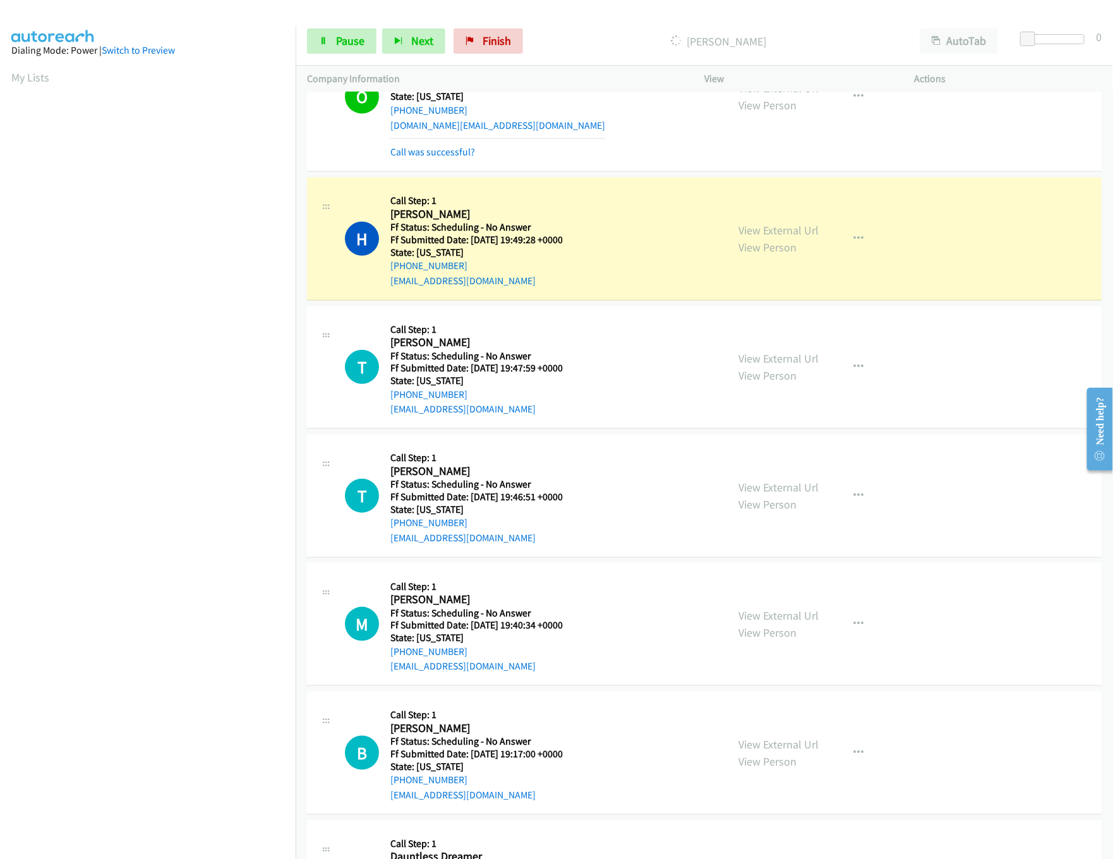
scroll to position [2567, 0]
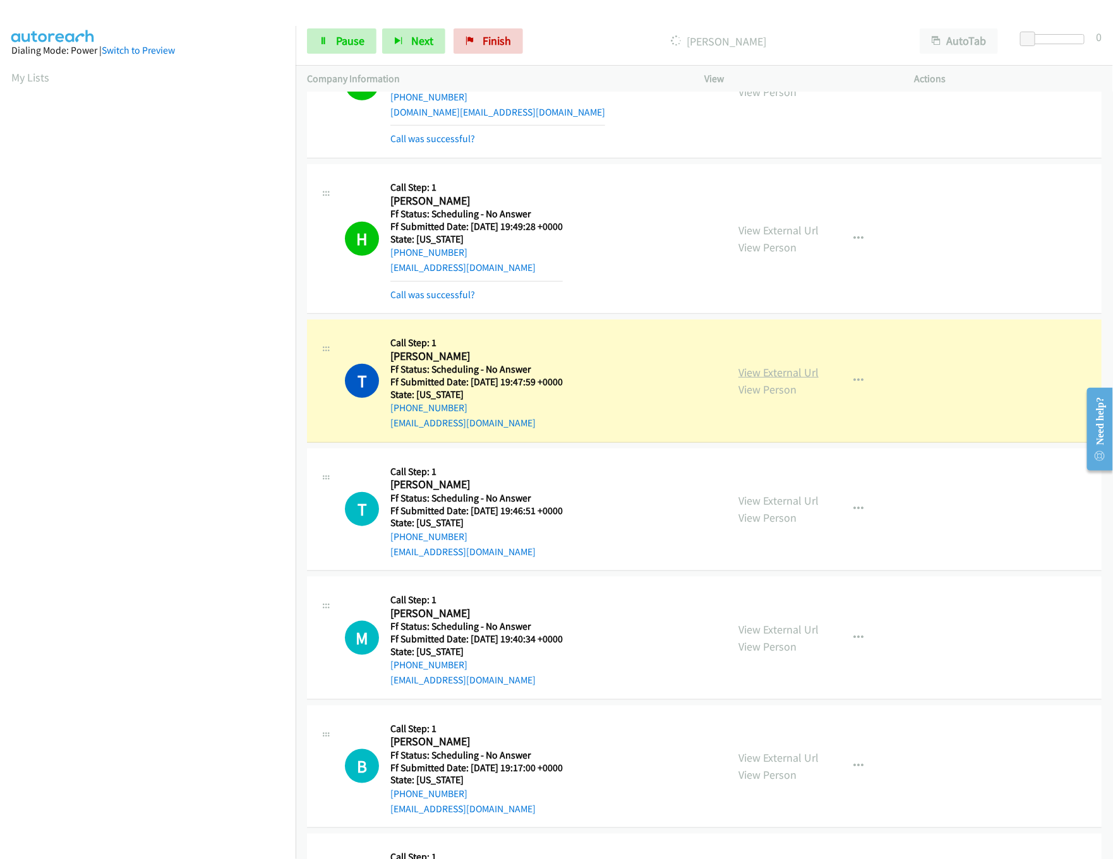
click at [766, 380] on link "View External Url" at bounding box center [778, 372] width 80 height 15
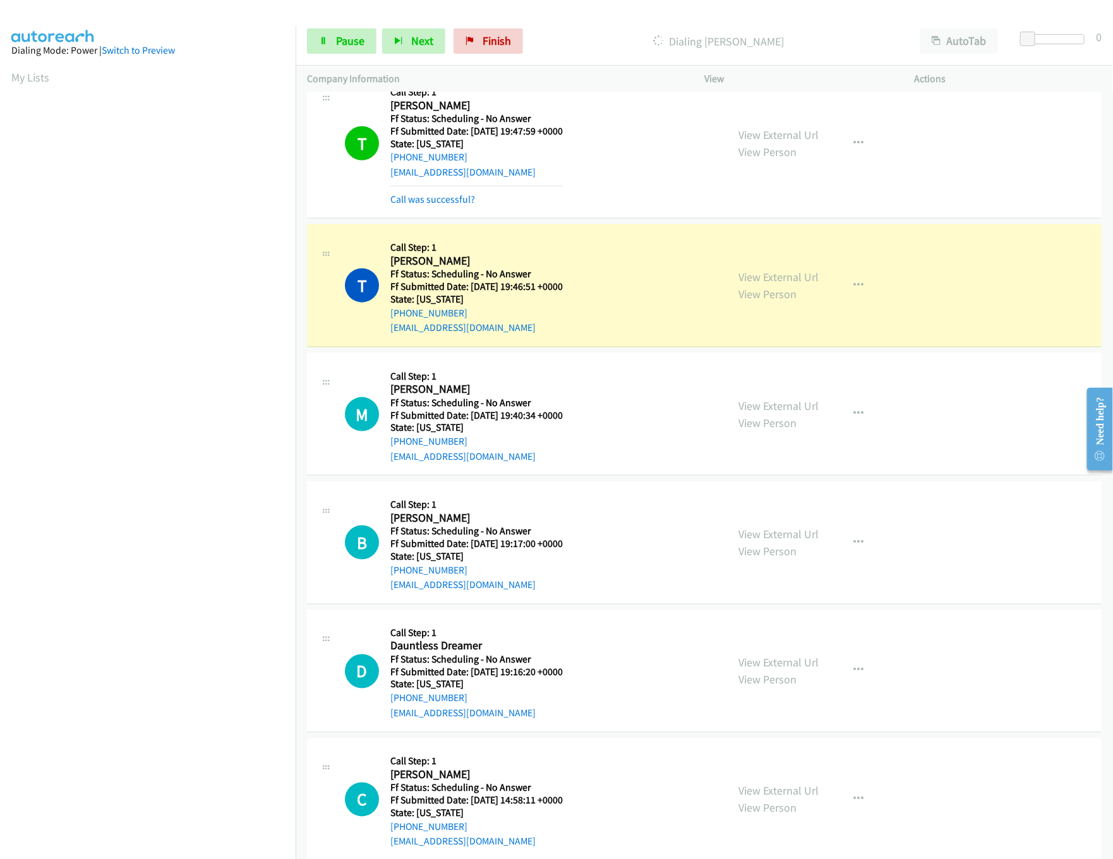
scroll to position [2819, 0]
click at [764, 283] on link "View External Url" at bounding box center [778, 275] width 80 height 15
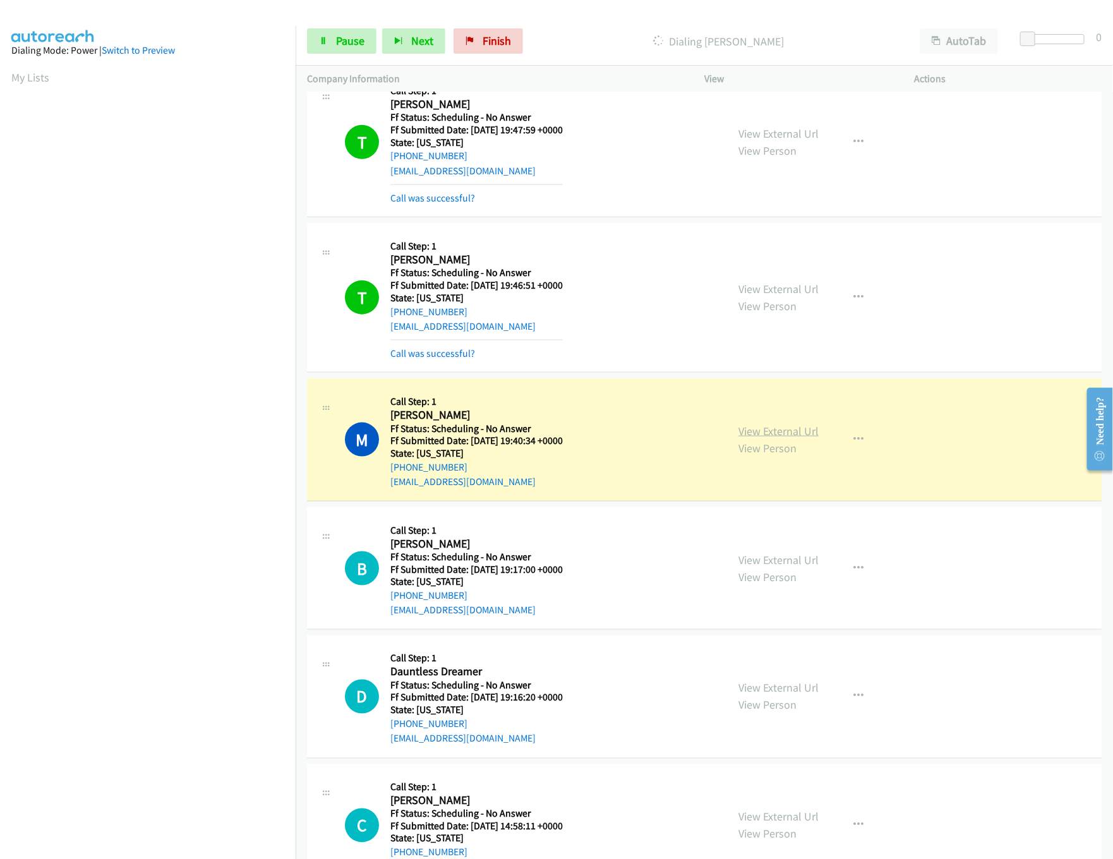
click at [770, 438] on link "View External Url" at bounding box center [778, 431] width 80 height 15
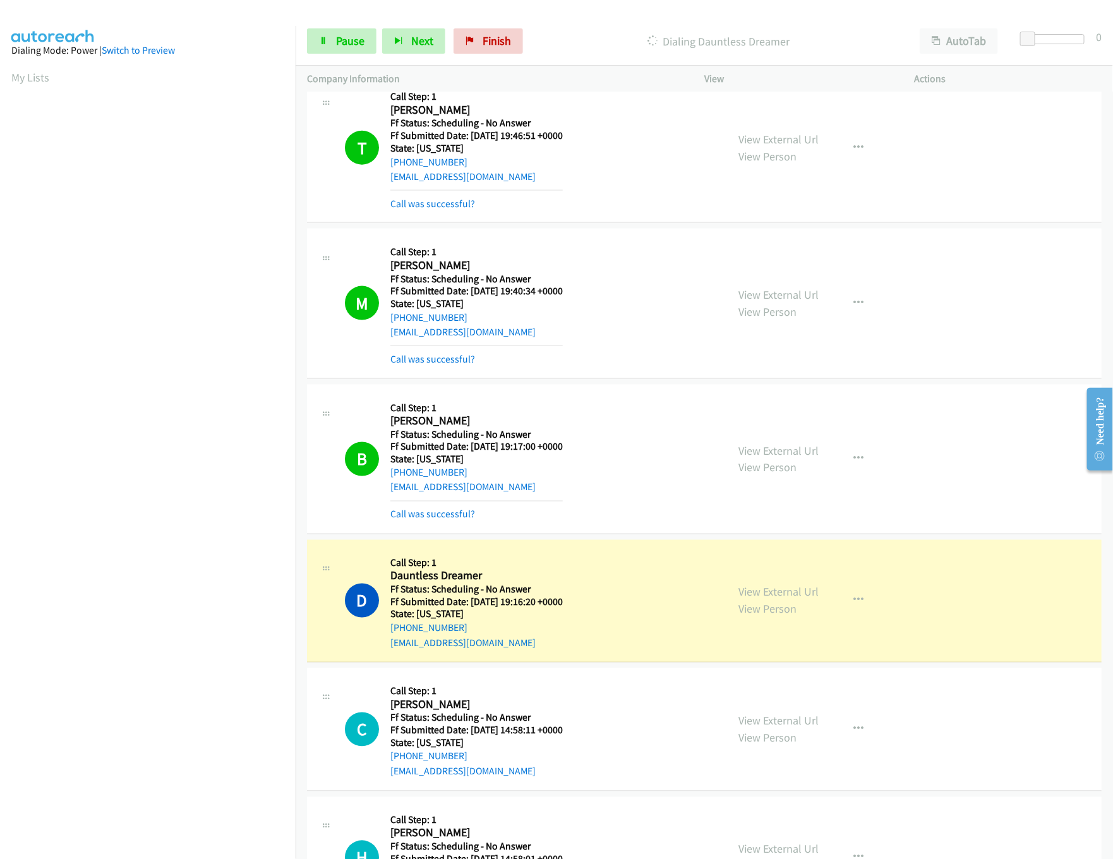
scroll to position [3072, 0]
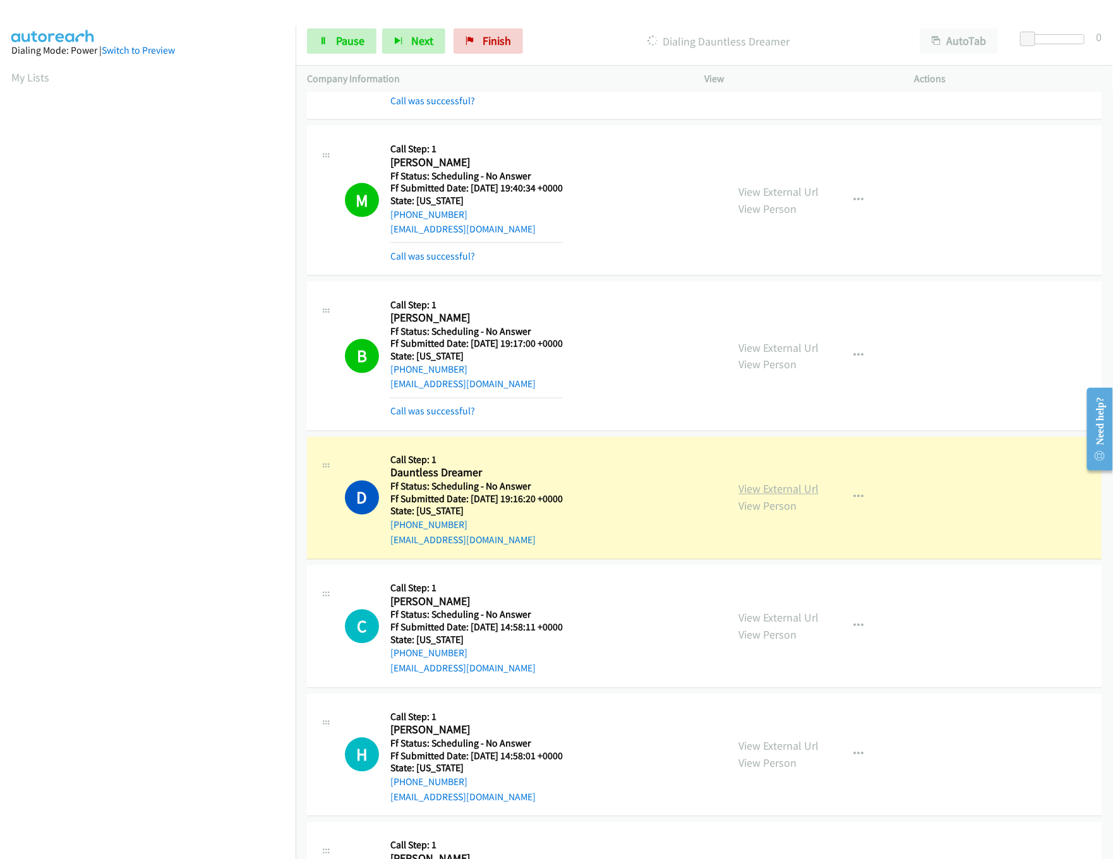
click at [738, 496] on link "View External Url" at bounding box center [778, 489] width 80 height 15
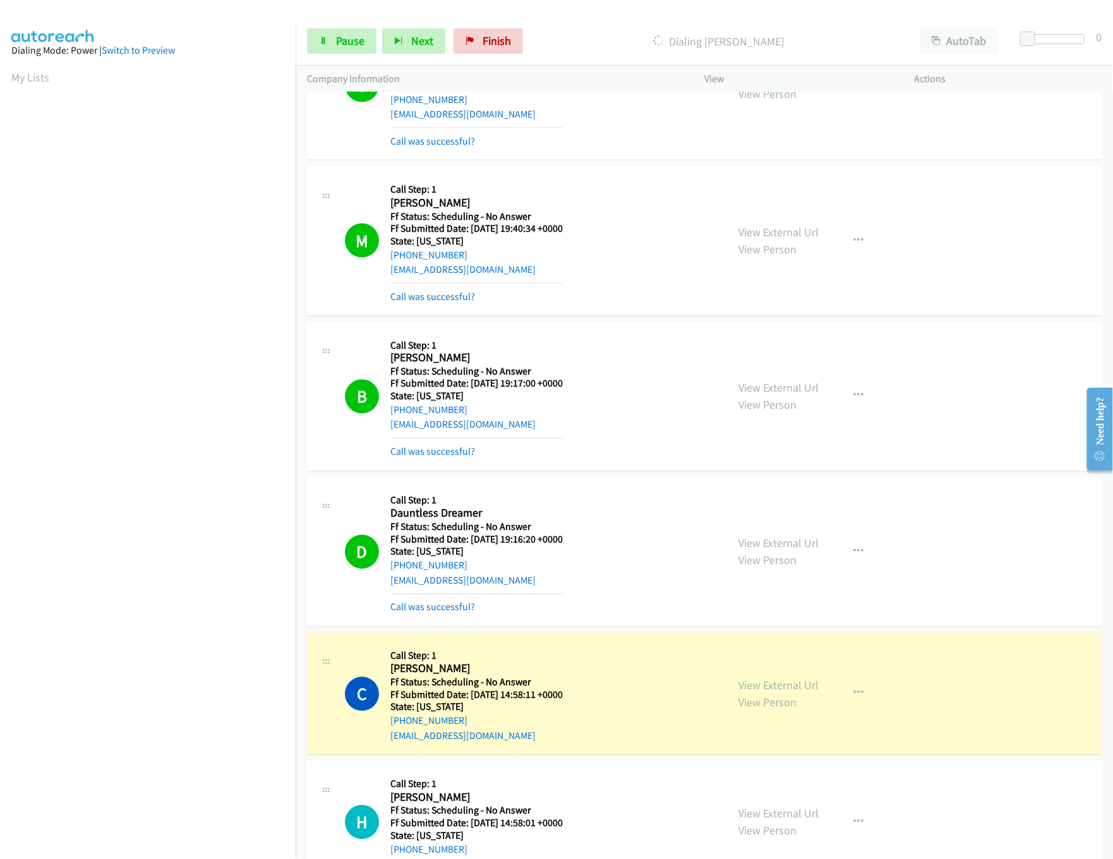
click at [767, 359] on div "View External Url View Person View External Url Email Schedule/Manage Callback …" at bounding box center [838, 396] width 222 height 126
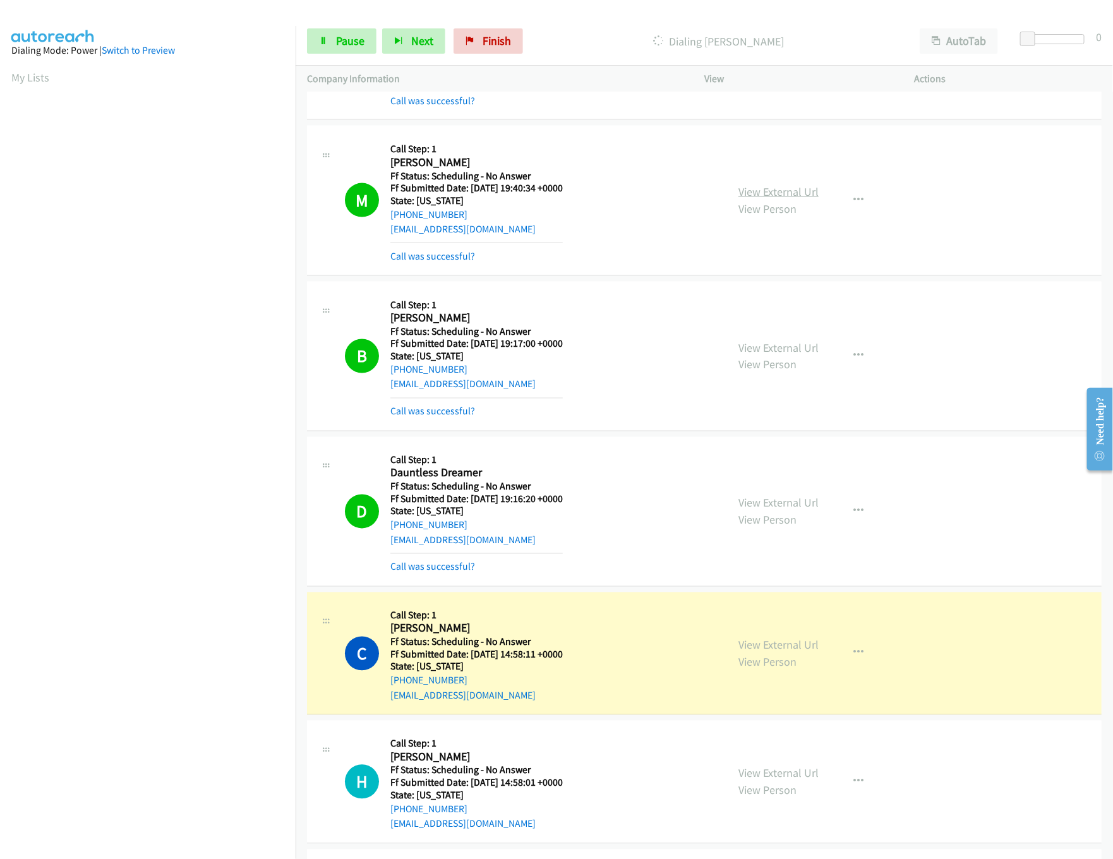
click at [805, 199] on link "View External Url" at bounding box center [778, 191] width 80 height 15
click at [787, 355] on link "View External Url" at bounding box center [778, 347] width 80 height 15
click at [775, 510] on link "View External Url" at bounding box center [778, 503] width 80 height 15
click at [338, 44] on span "Pause" at bounding box center [350, 40] width 28 height 15
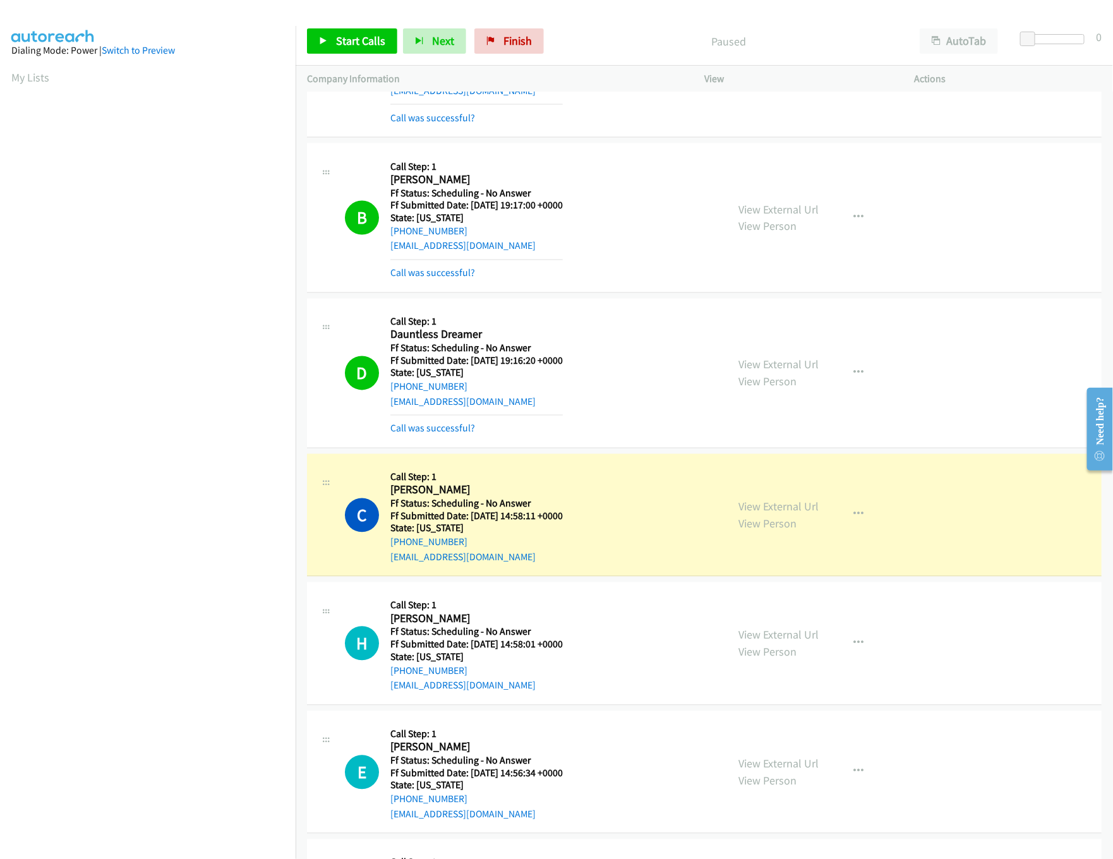
scroll to position [3325, 0]
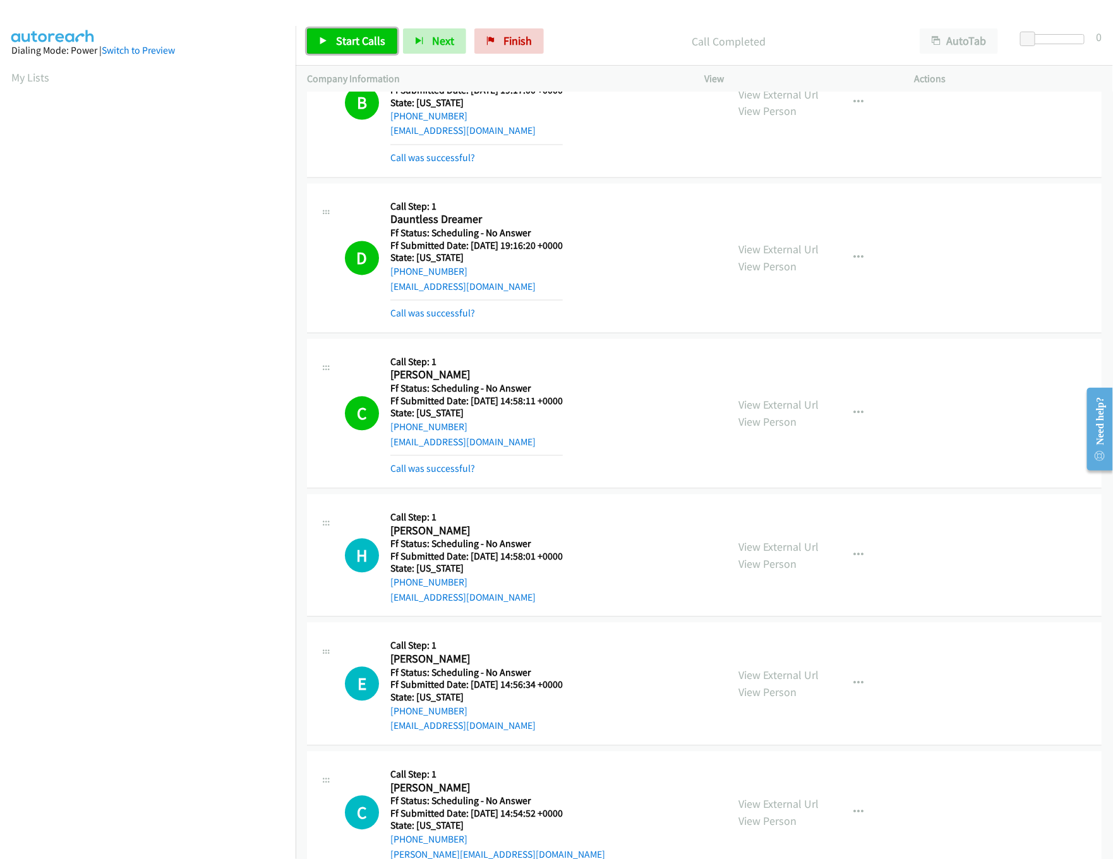
click at [360, 44] on span "Start Calls" at bounding box center [360, 40] width 49 height 15
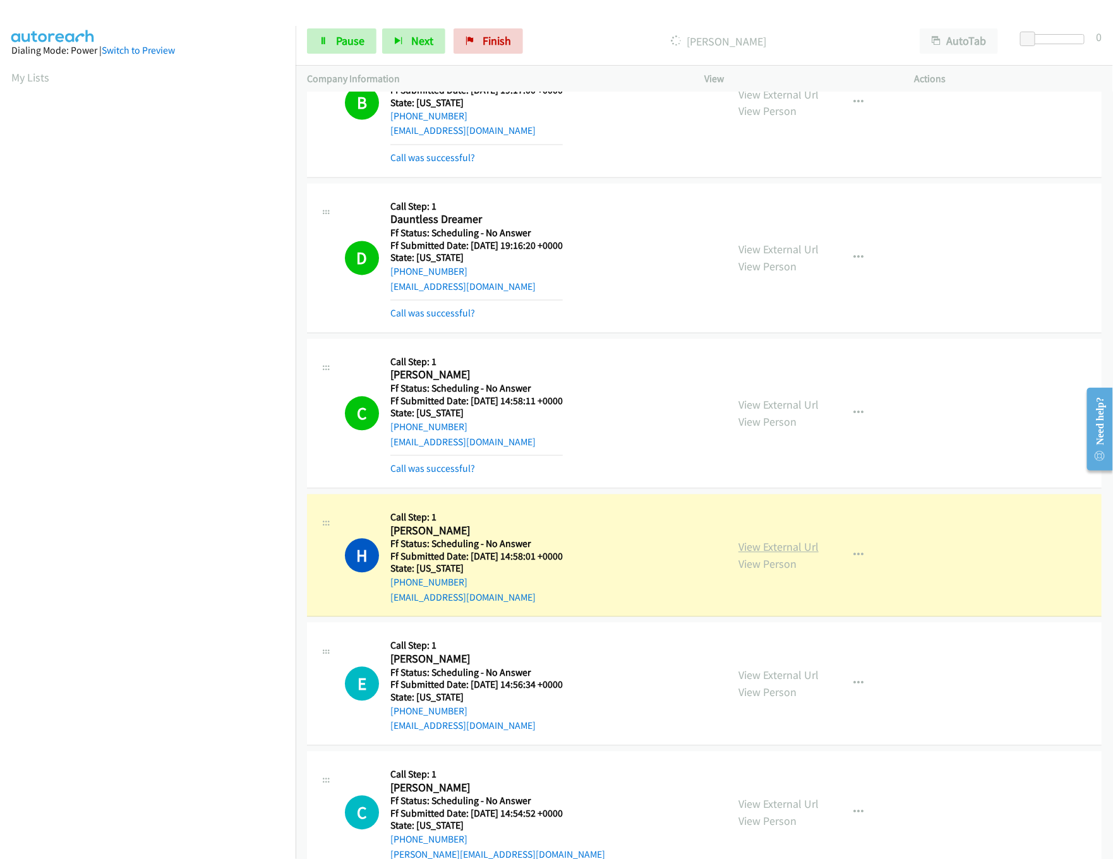
click at [781, 554] on link "View External Url" at bounding box center [778, 547] width 80 height 15
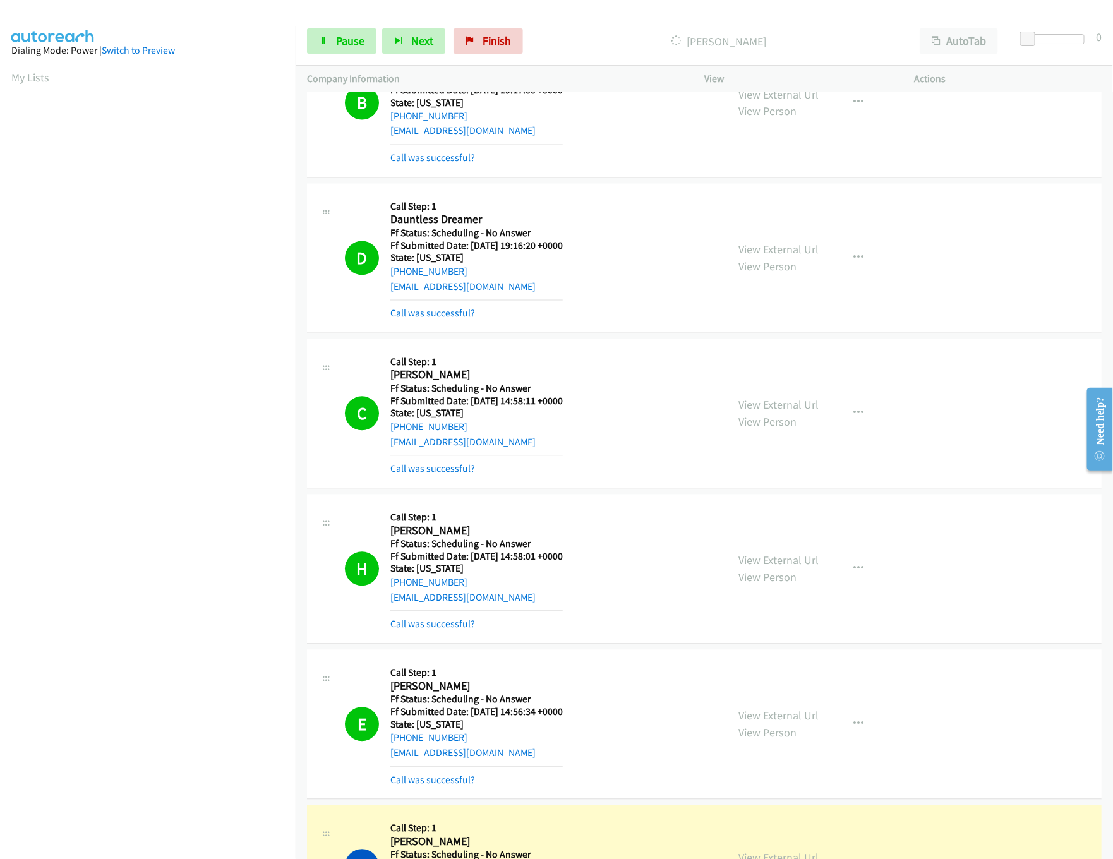
scroll to position [3704, 0]
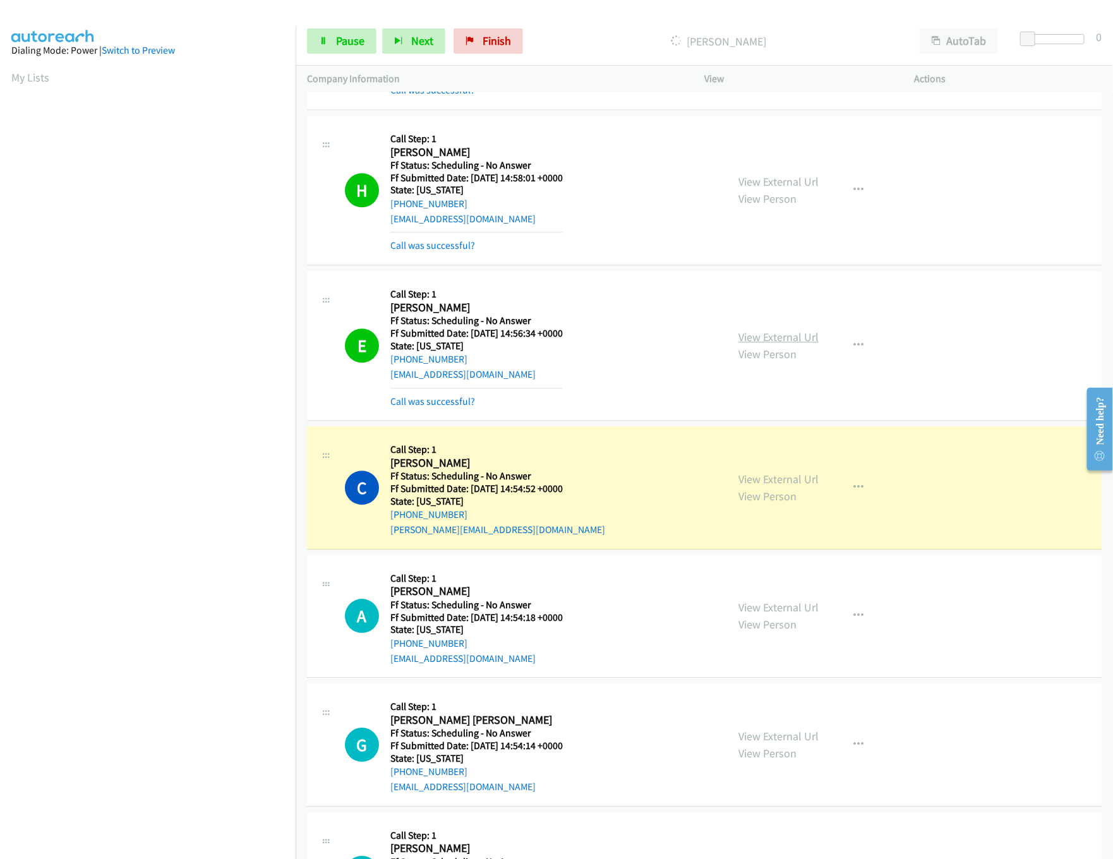
click at [800, 344] on link "View External Url" at bounding box center [778, 337] width 80 height 15
click at [739, 486] on link "View External Url" at bounding box center [778, 479] width 80 height 15
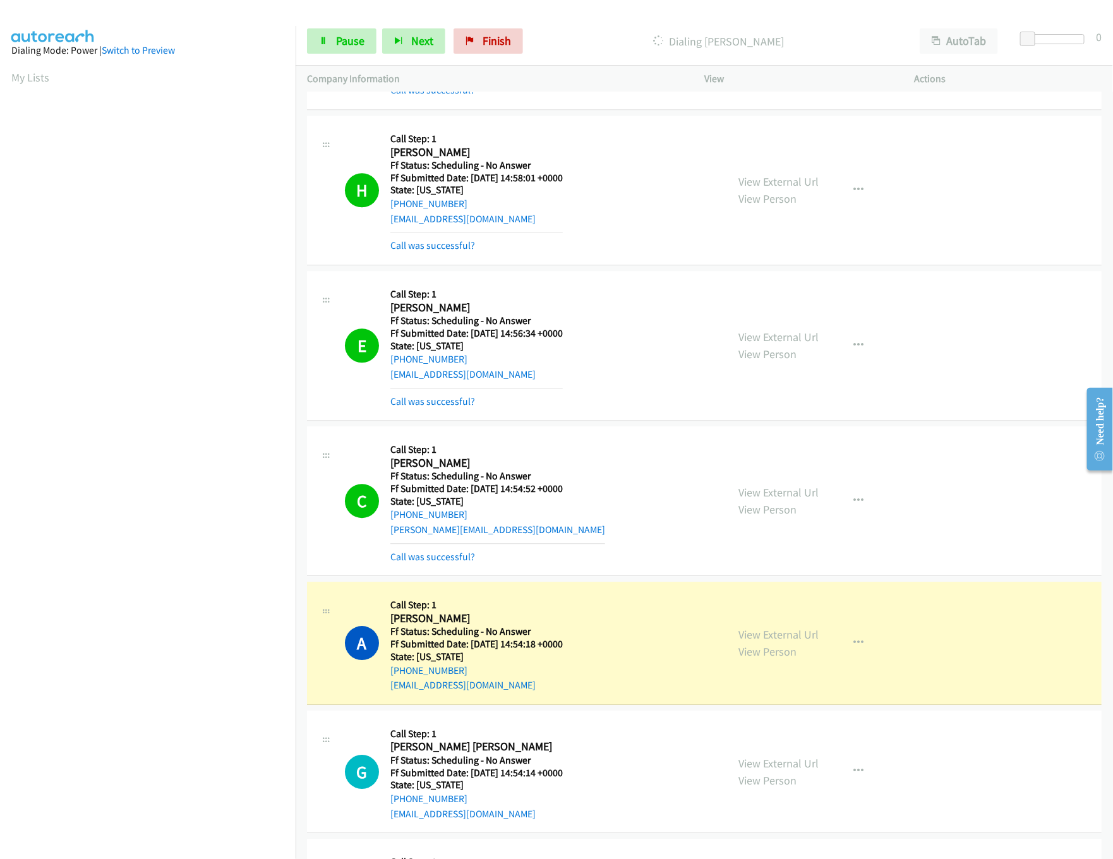
scroll to position [3830, 0]
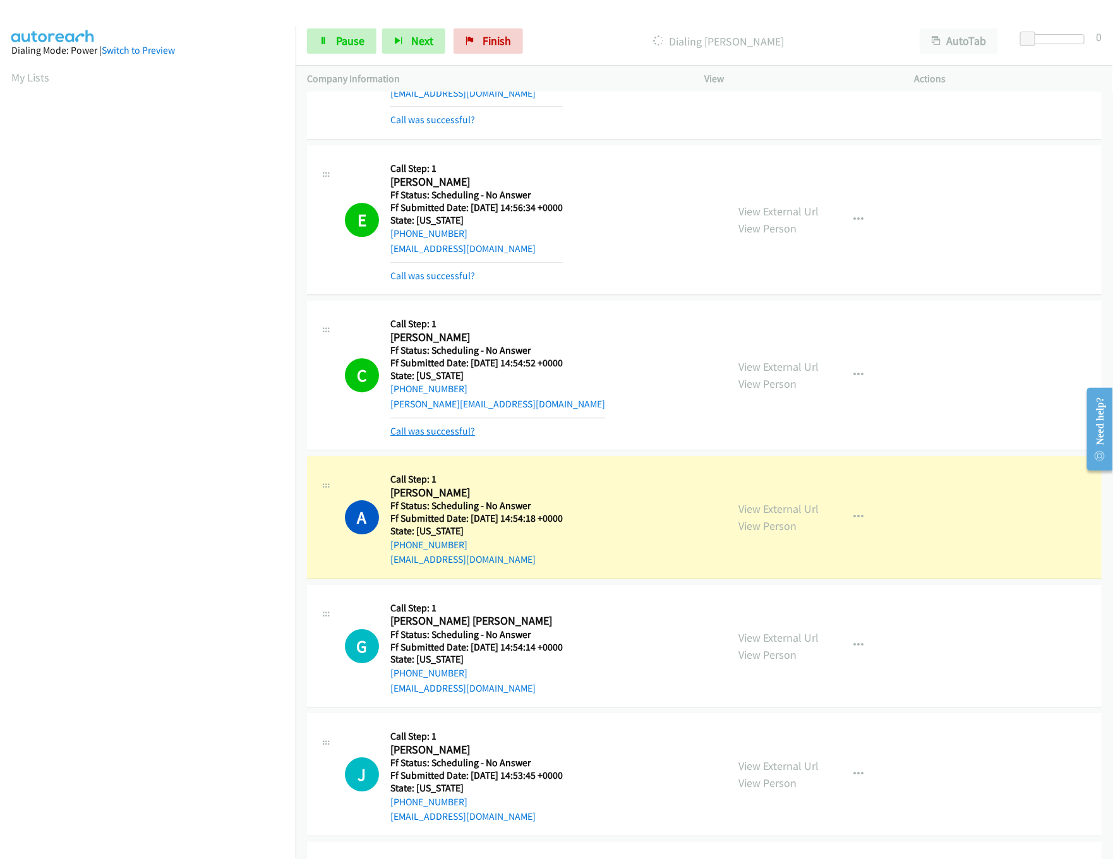
click at [440, 437] on link "Call was successful?" at bounding box center [432, 431] width 85 height 12
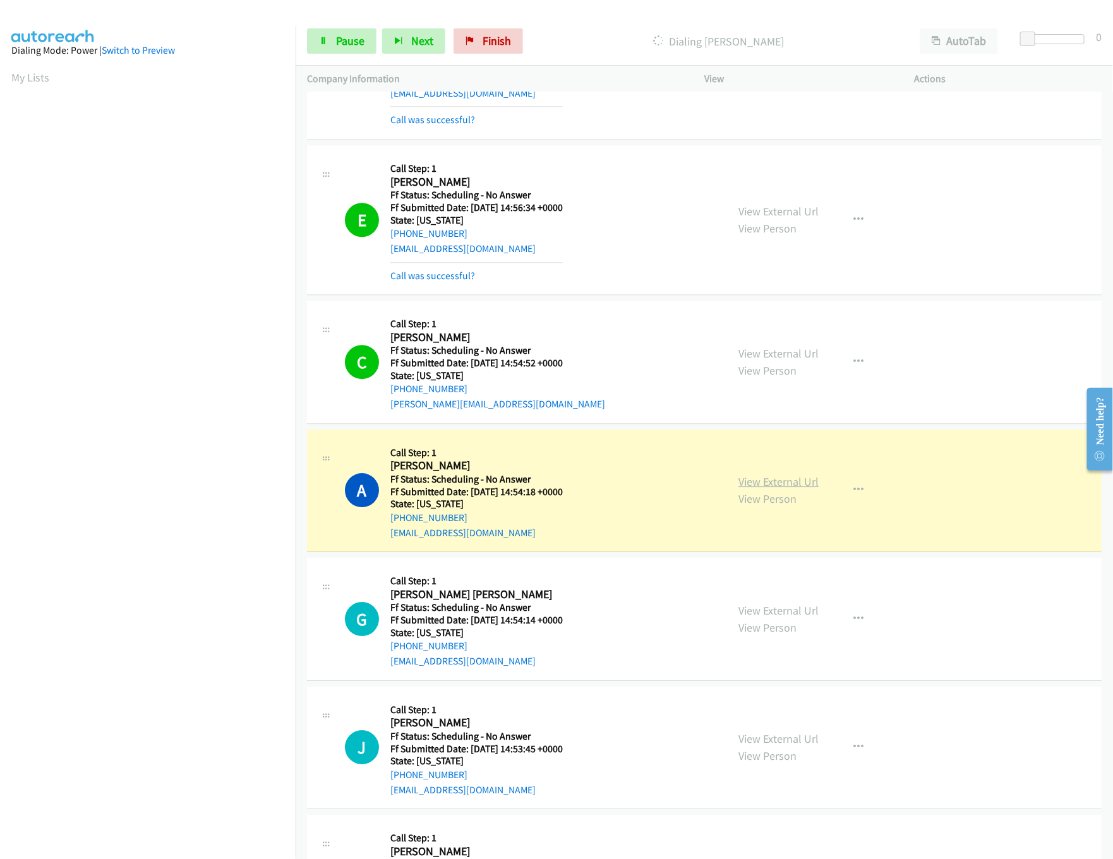
click at [809, 489] on link "View External Url" at bounding box center [778, 481] width 80 height 15
click at [328, 44] on link "Pause" at bounding box center [341, 40] width 69 height 25
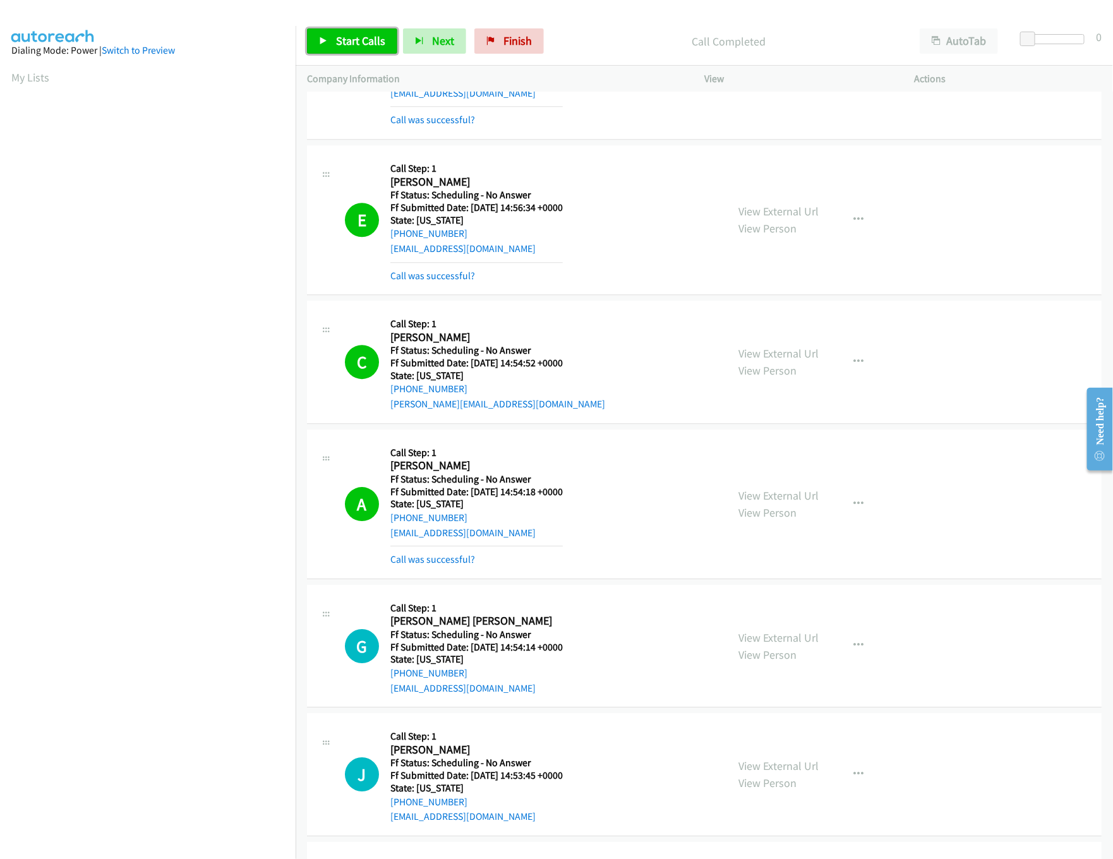
click at [352, 42] on span "Start Calls" at bounding box center [360, 40] width 49 height 15
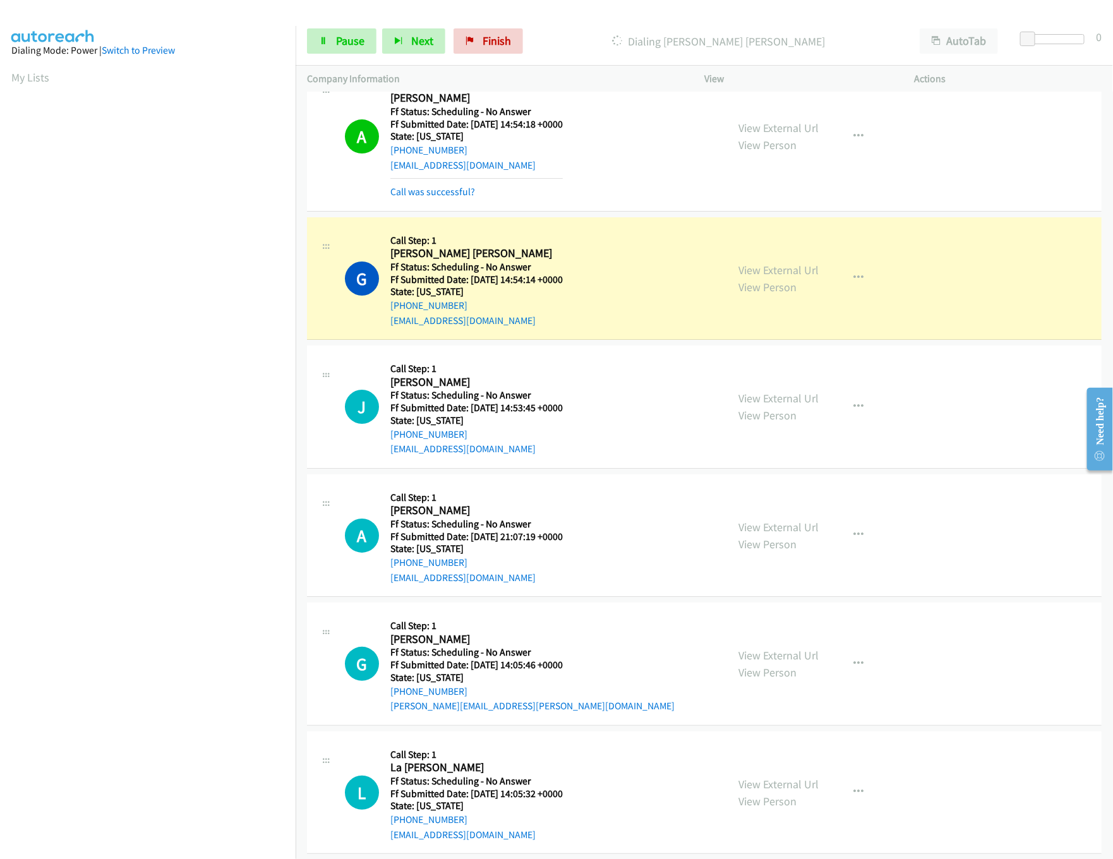
scroll to position [4335, 0]
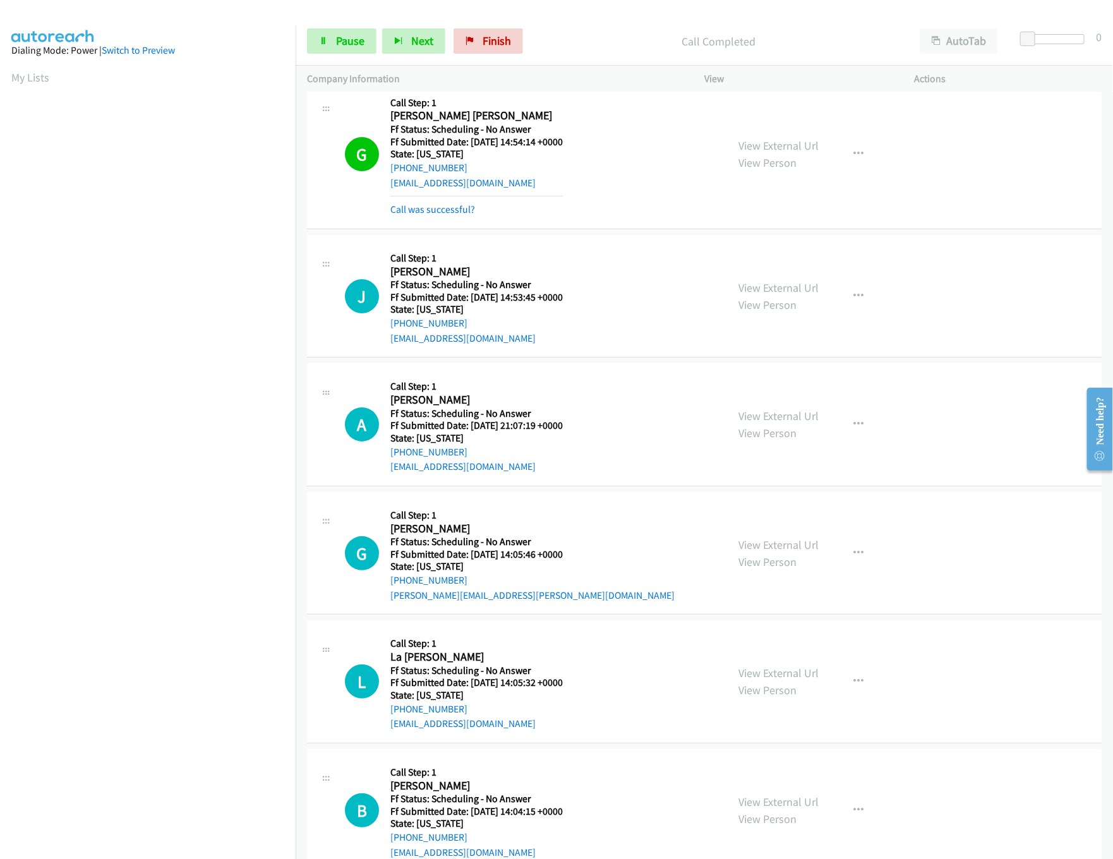
click at [735, 148] on div "View External Url View Person View External Url Email Schedule/Manage Callback …" at bounding box center [838, 154] width 222 height 126
click at [758, 153] on link "View External Url" at bounding box center [778, 145] width 80 height 15
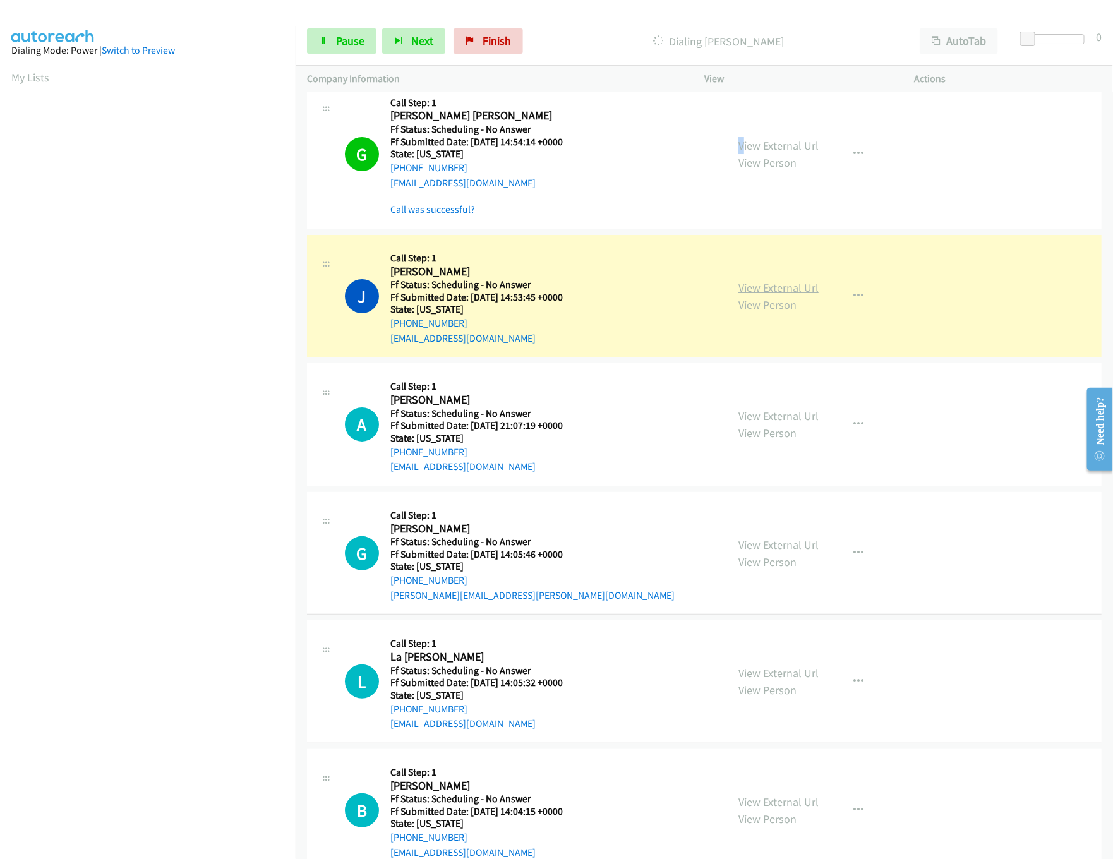
click at [758, 295] on link "View External Url" at bounding box center [778, 287] width 80 height 15
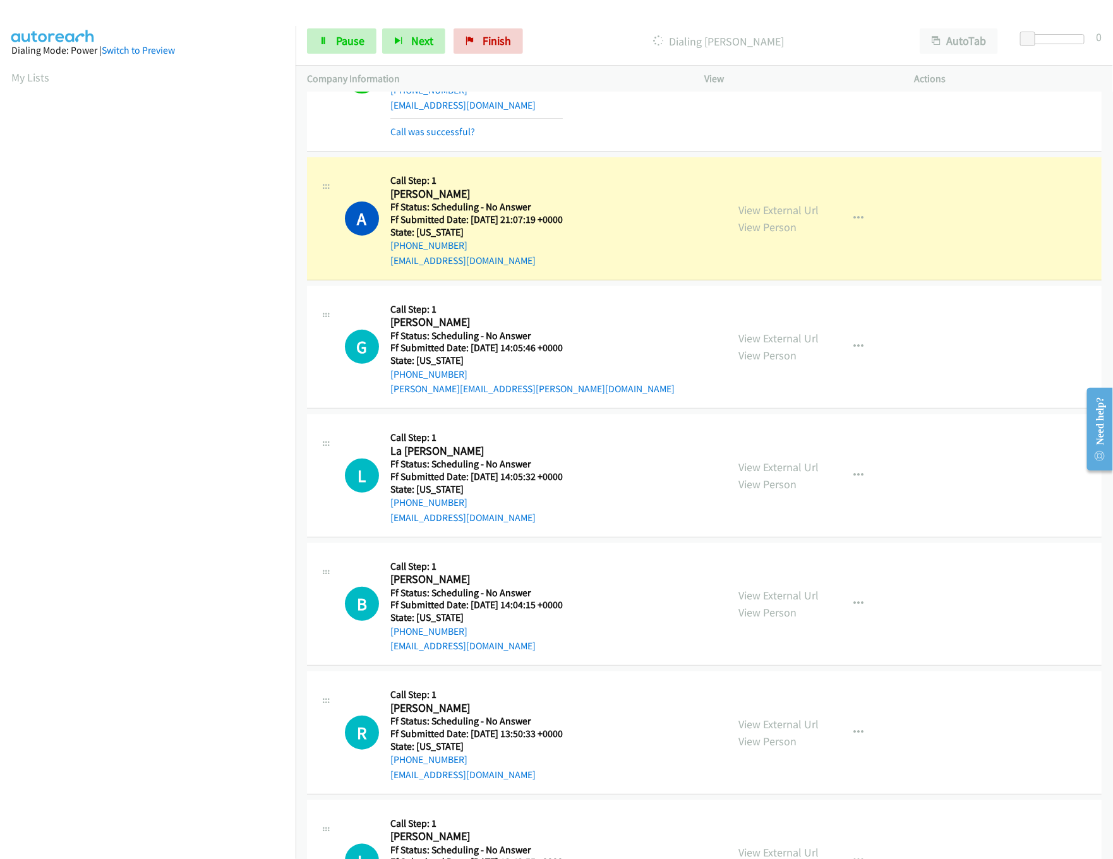
scroll to position [4587, 0]
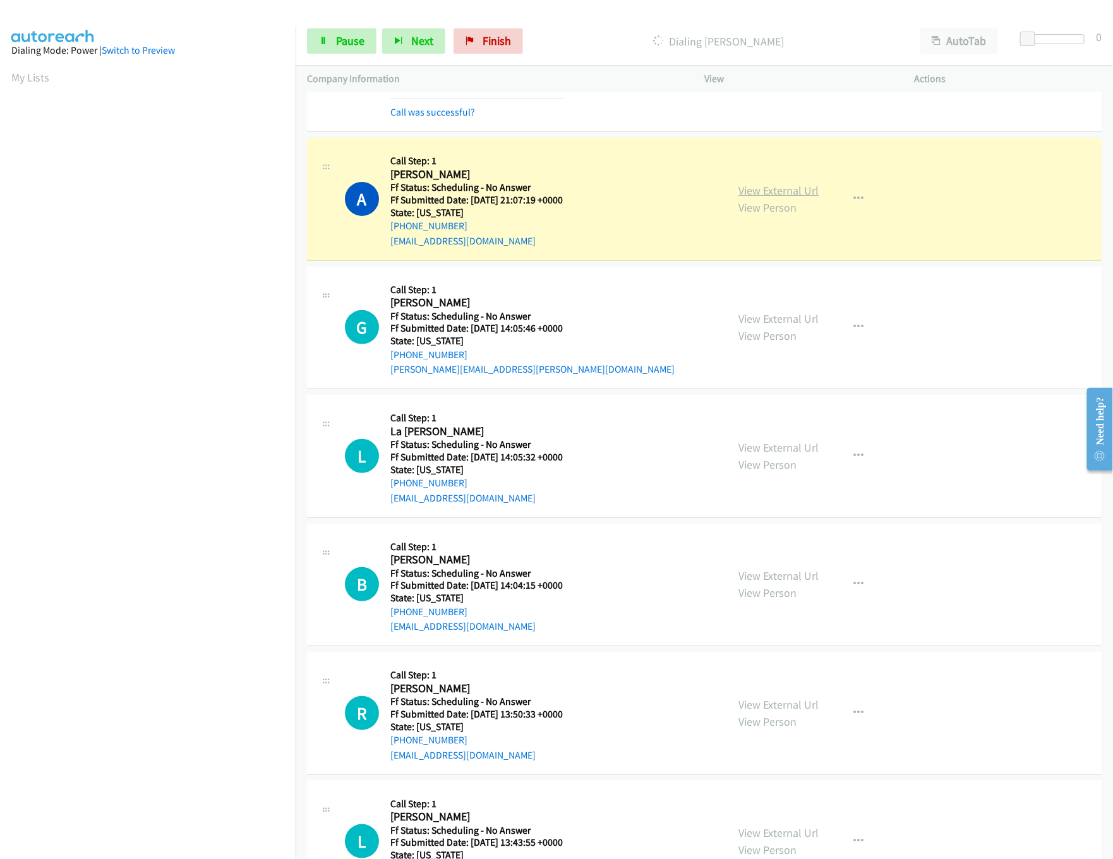
click at [770, 198] on link "View External Url" at bounding box center [778, 190] width 80 height 15
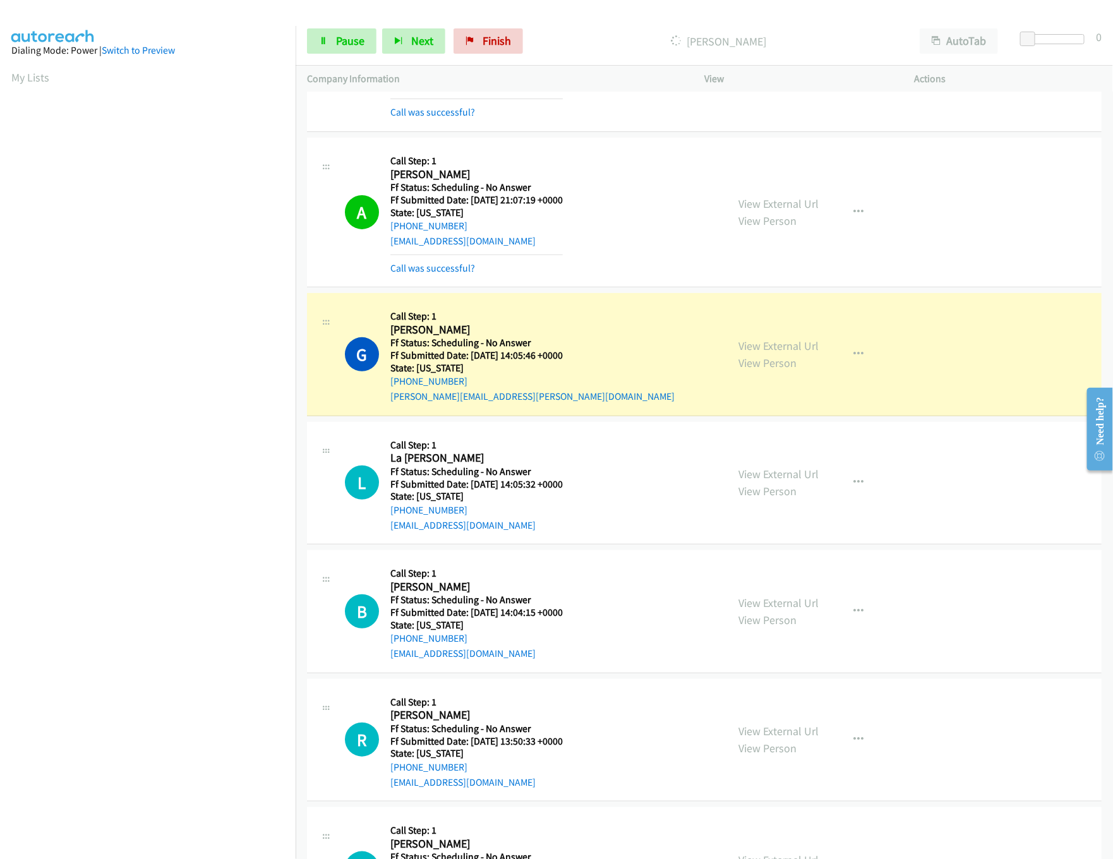
click at [612, 311] on div "G Callback Scheduled Call Step: 1 Garrett Hellman America/Chicago Ff Status: Sc…" at bounding box center [704, 354] width 794 height 123
click at [779, 353] on link "View External Url" at bounding box center [778, 345] width 80 height 15
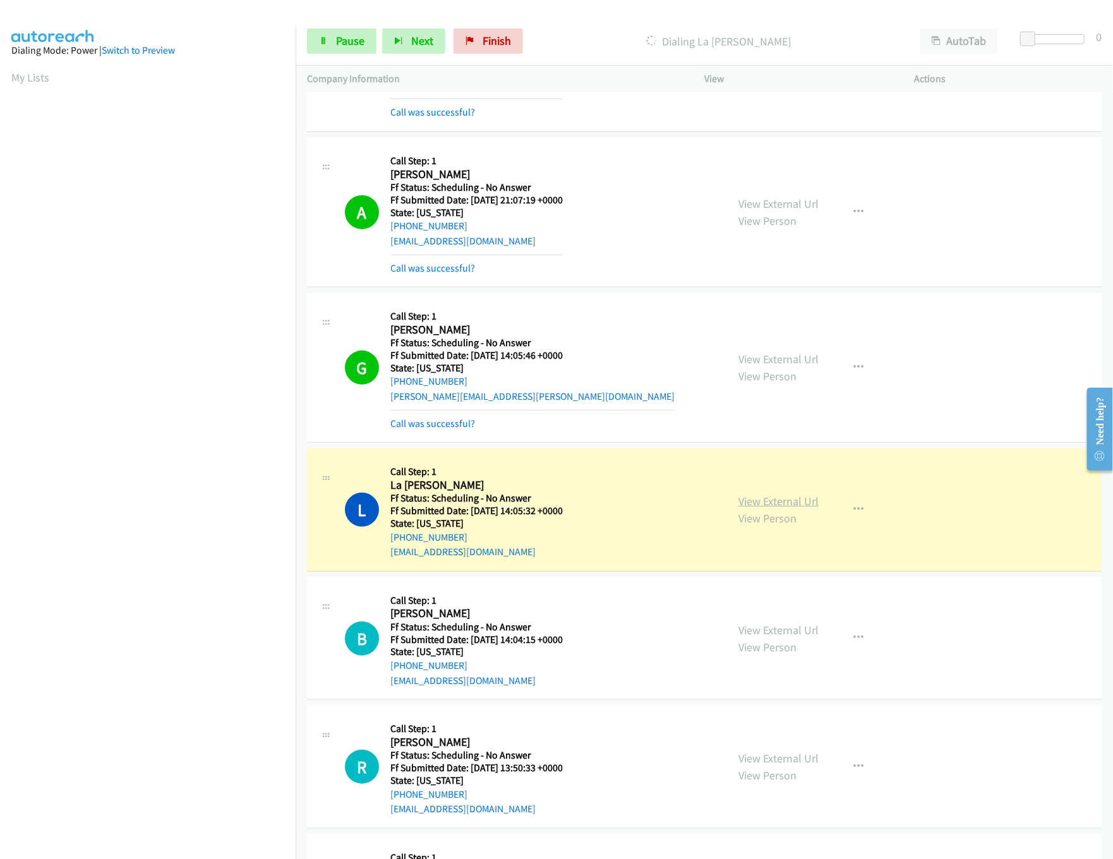
click at [750, 508] on link "View External Url" at bounding box center [778, 501] width 80 height 15
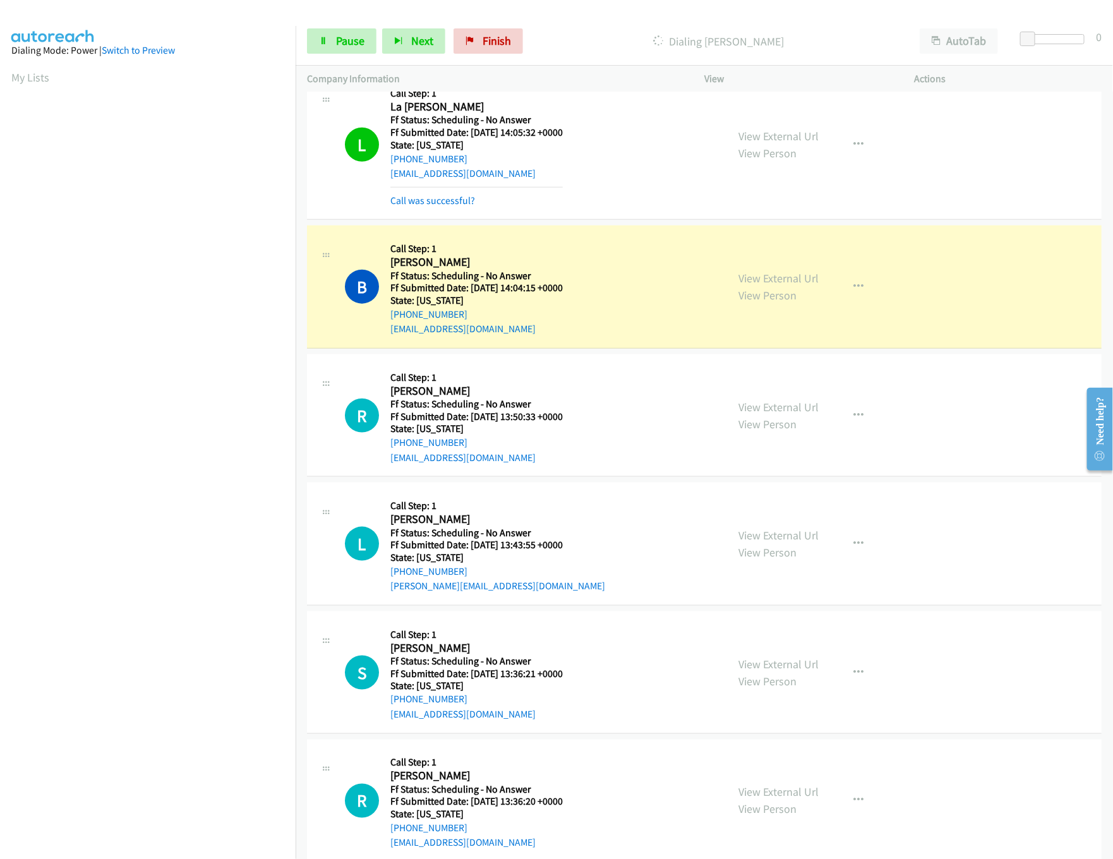
scroll to position [4966, 0]
drag, startPoint x: 606, startPoint y: 273, endPoint x: 647, endPoint y: 292, distance: 44.6
click at [606, 273] on div "B Callback Scheduled Call Step: 1 Brianna Bonilla America/New_York Ff Status: S…" at bounding box center [530, 286] width 371 height 100
click at [789, 288] on div "View External Url View Person" at bounding box center [778, 286] width 80 height 34
click at [791, 285] on link "View External Url" at bounding box center [778, 277] width 80 height 15
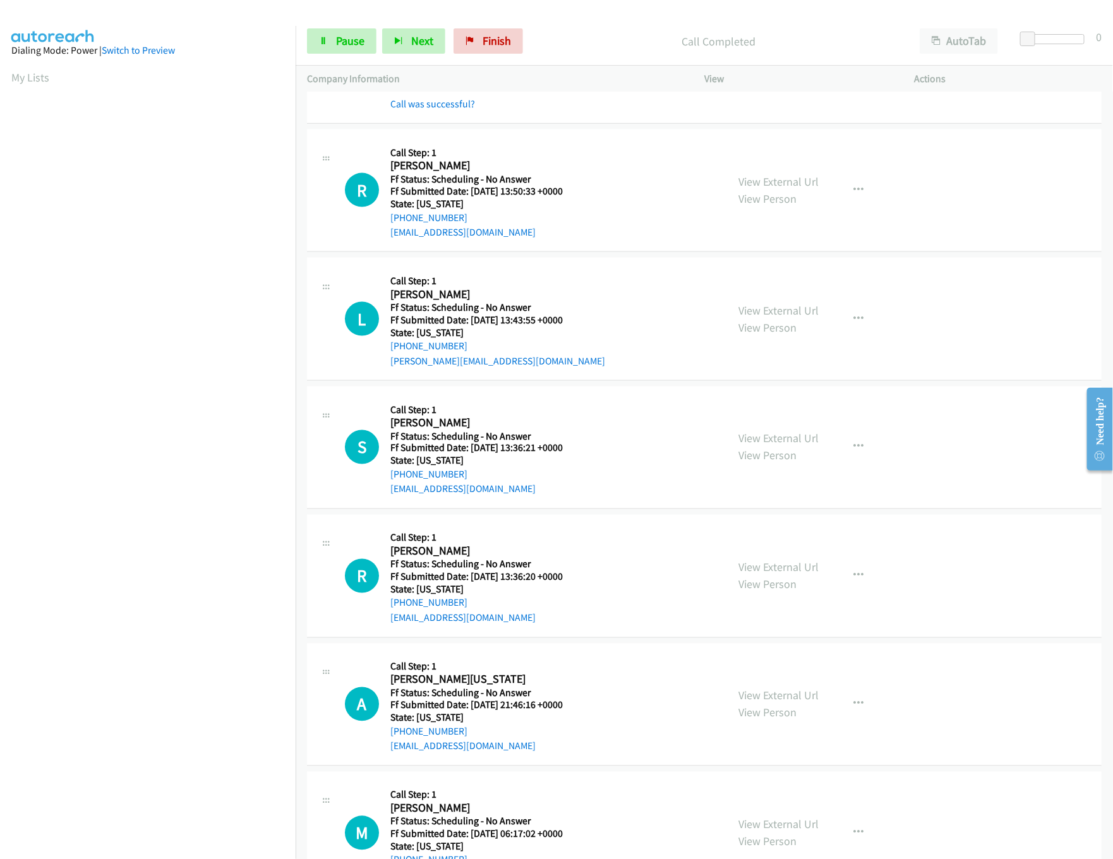
scroll to position [5220, 0]
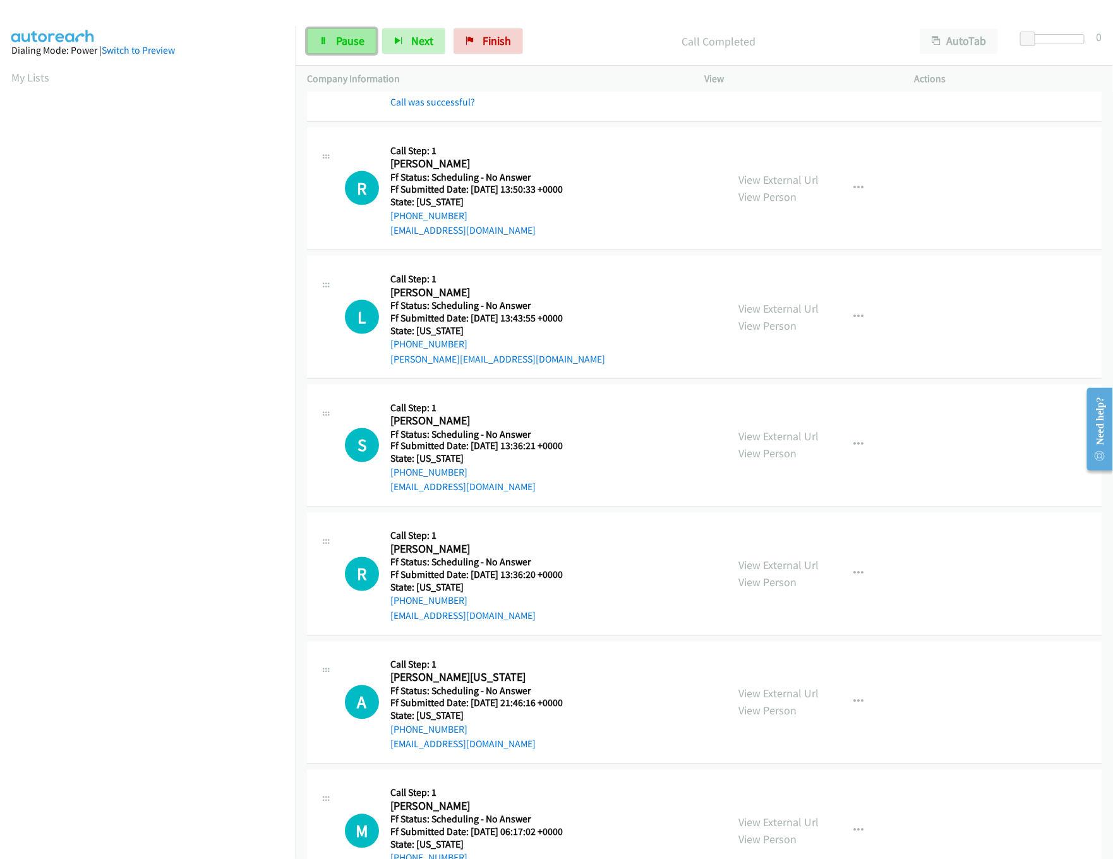
click at [358, 40] on span "Pause" at bounding box center [350, 40] width 28 height 15
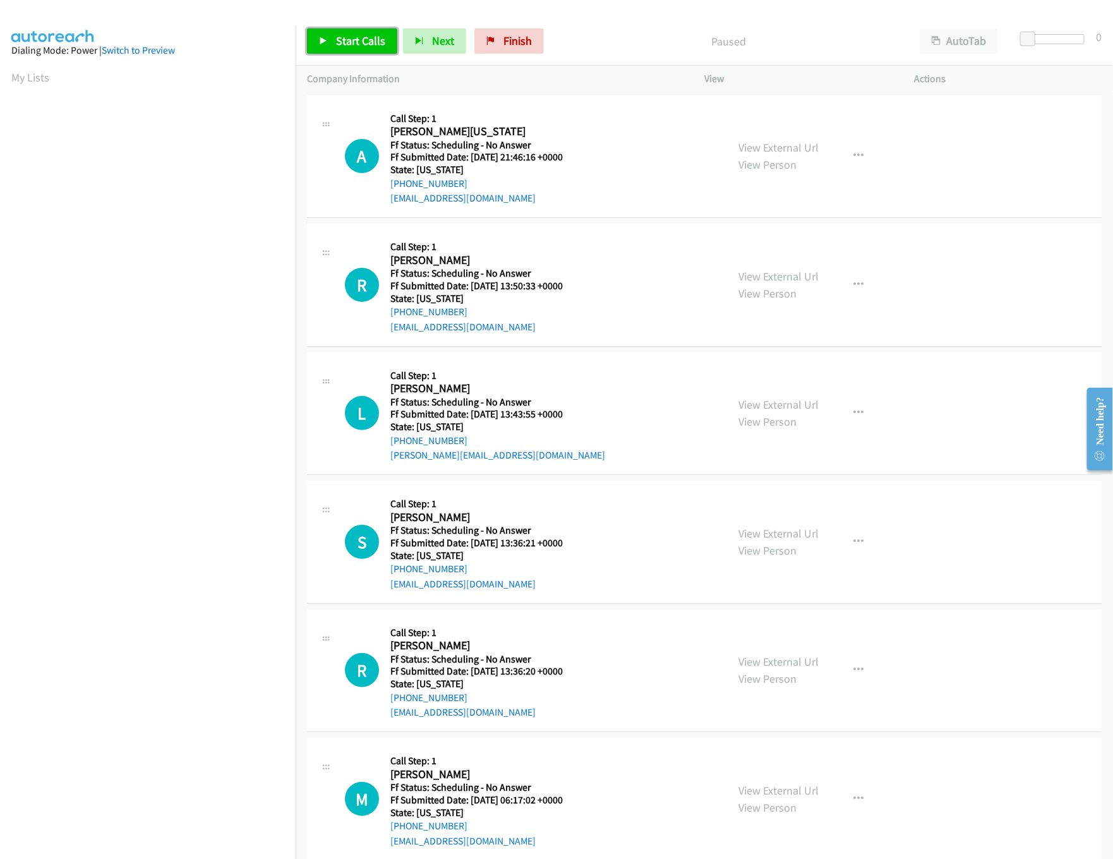
click at [358, 47] on span "Start Calls" at bounding box center [360, 40] width 49 height 15
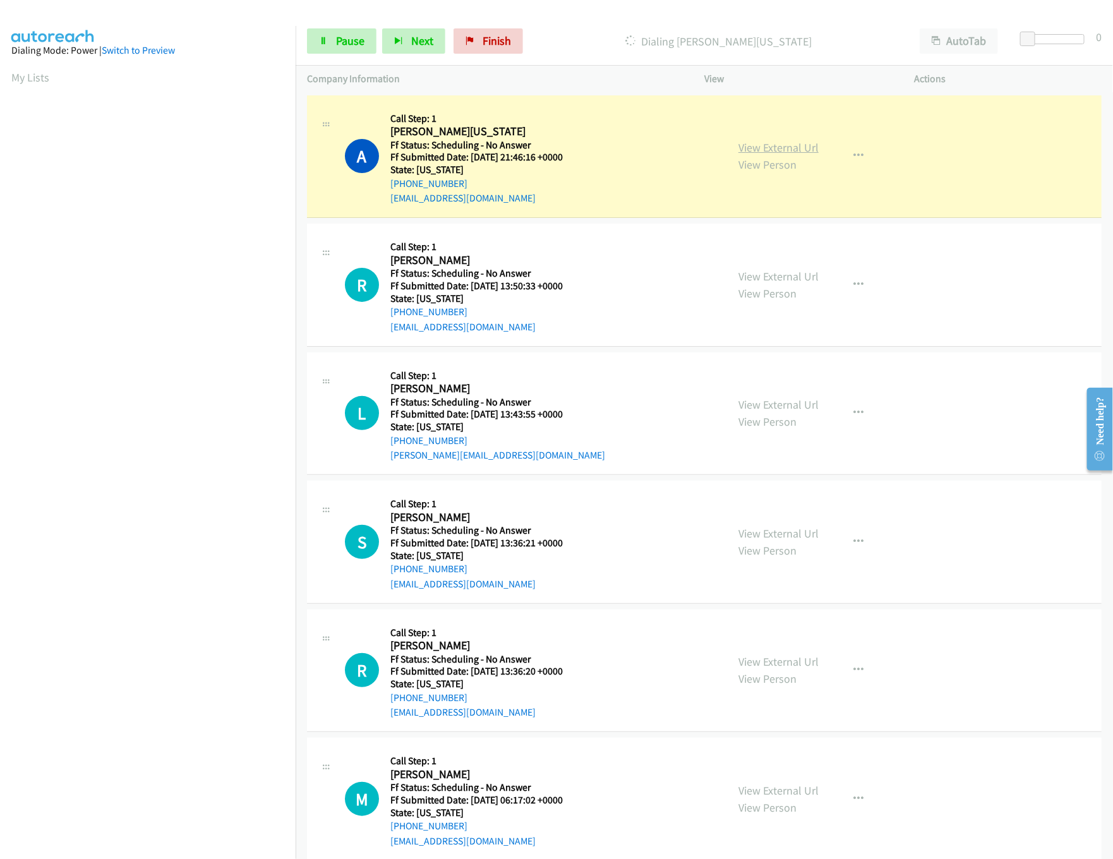
click at [791, 153] on link "View External Url" at bounding box center [778, 147] width 80 height 15
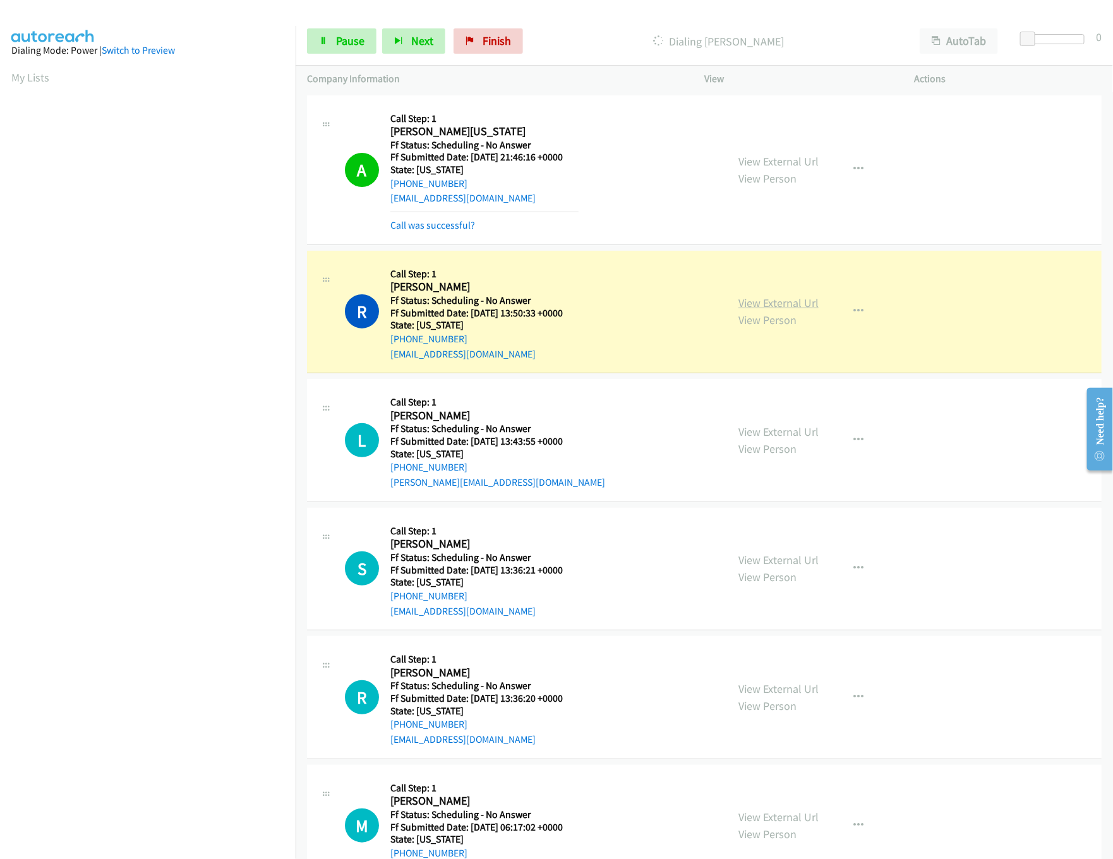
click at [790, 297] on link "View External Url" at bounding box center [778, 303] width 80 height 15
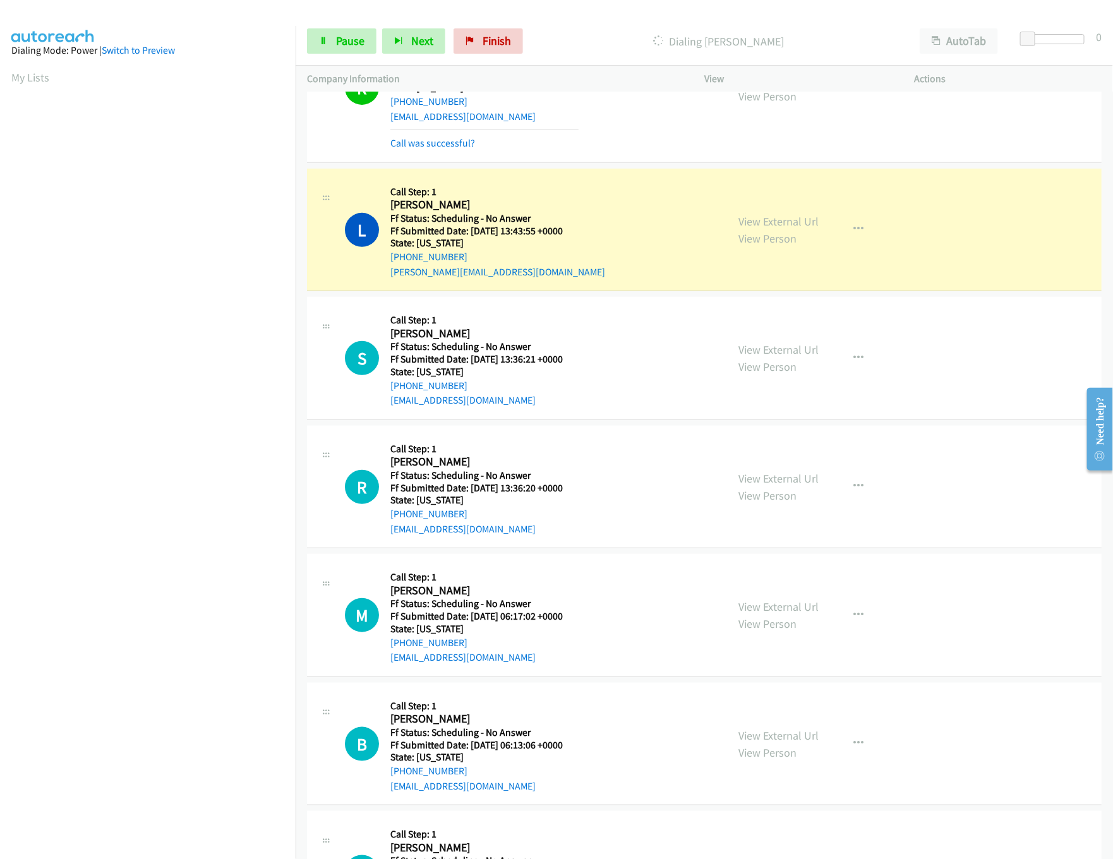
scroll to position [253, 0]
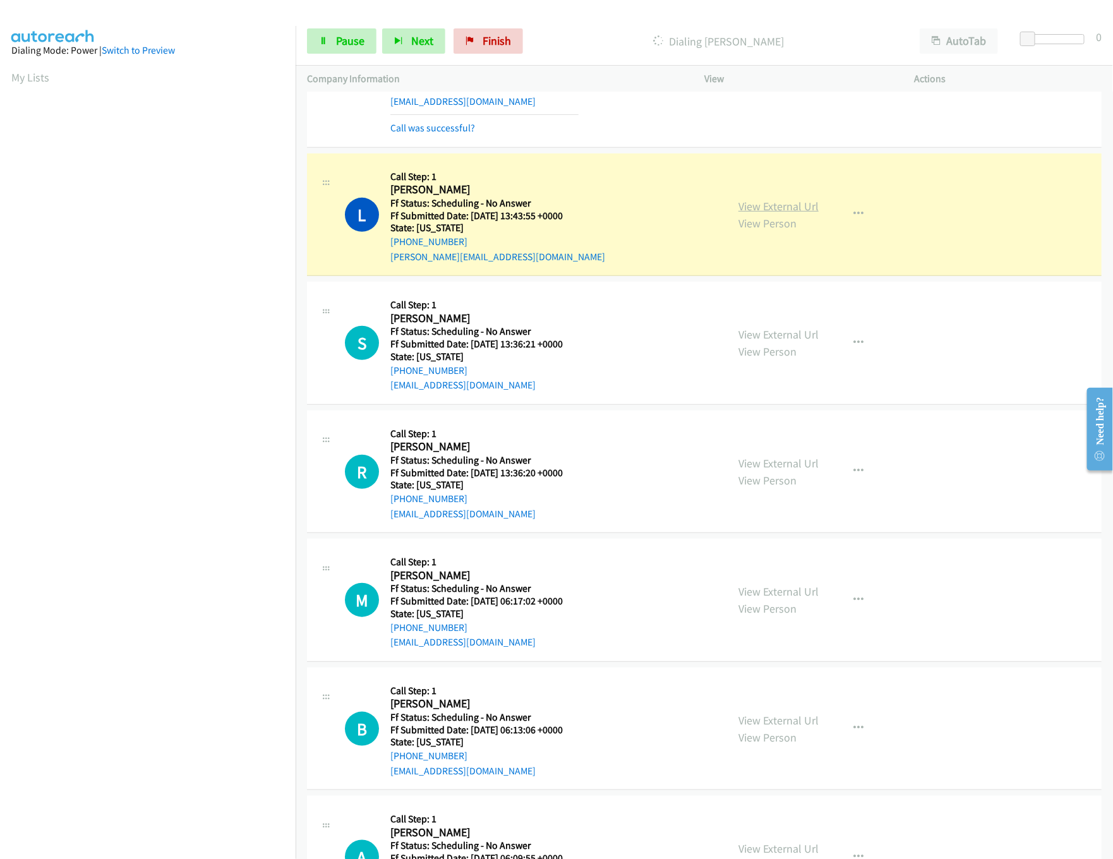
click at [765, 205] on link "View External Url" at bounding box center [778, 206] width 80 height 15
click at [793, 330] on link "View External Url" at bounding box center [778, 334] width 80 height 15
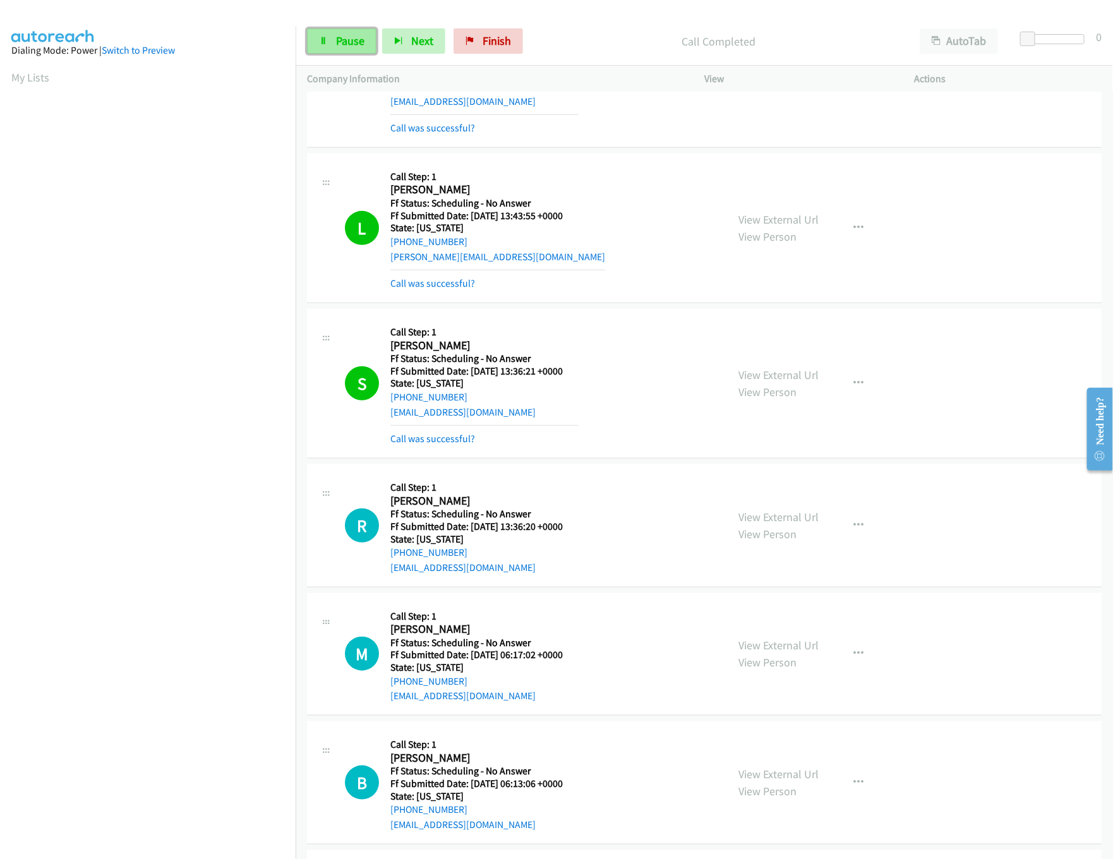
click at [337, 42] on span "Pause" at bounding box center [350, 40] width 28 height 15
click at [599, 23] on div "Start Calls Pause Next Finish Paused AutoTab AutoTab 0" at bounding box center [704, 41] width 817 height 49
click at [378, 38] on span "Start Calls" at bounding box center [360, 40] width 49 height 15
click at [432, 436] on link "Call was successful?" at bounding box center [432, 439] width 85 height 12
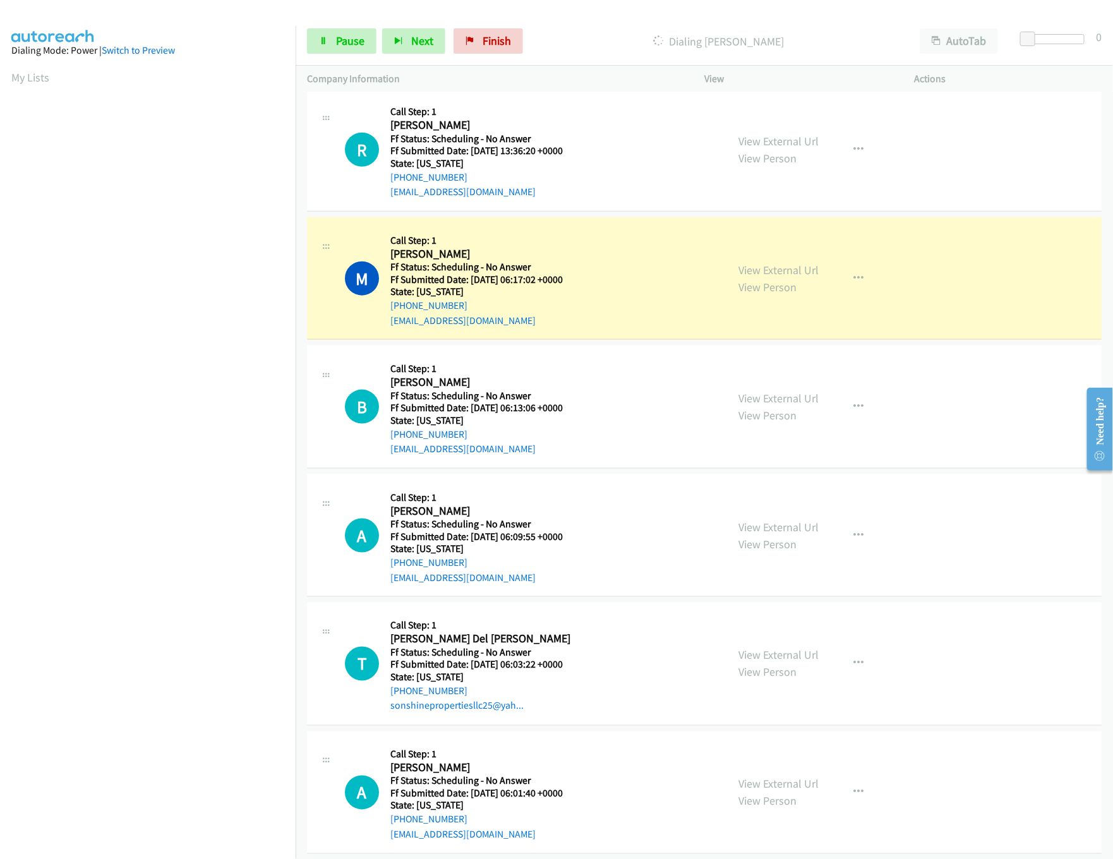
scroll to position [632, 0]
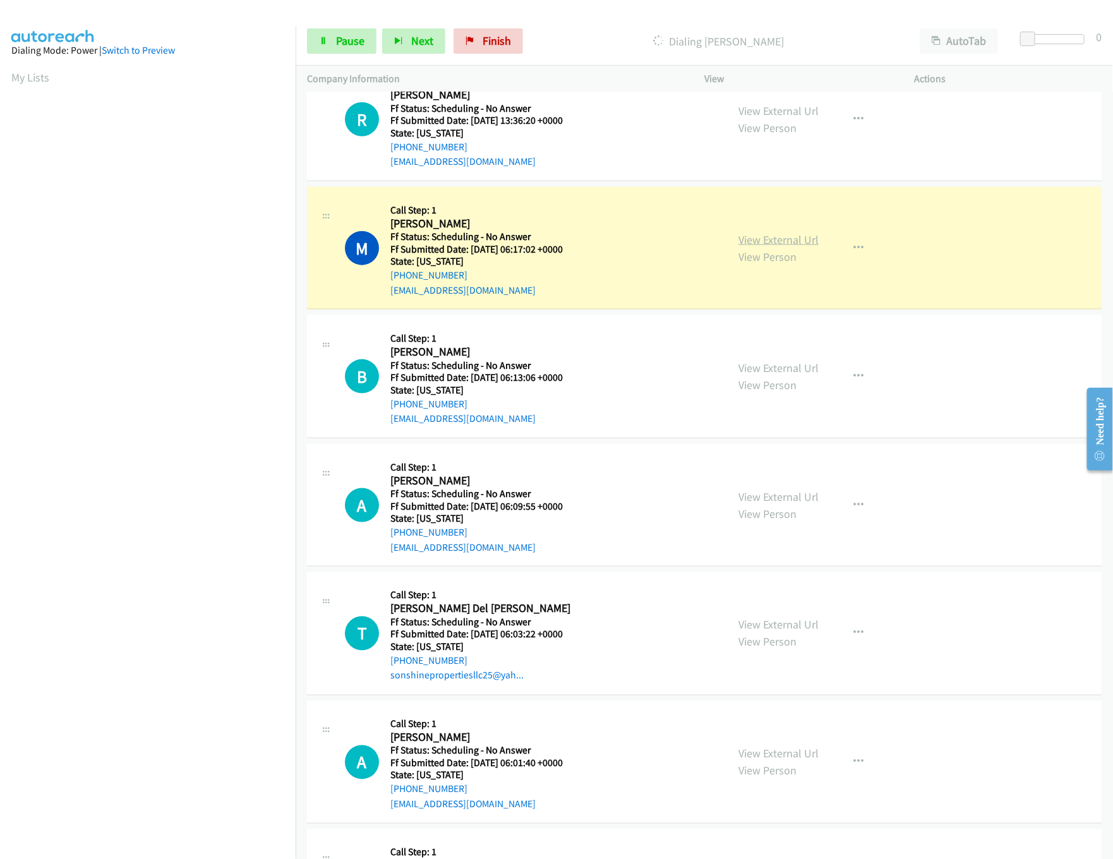
click at [787, 244] on link "View External Url" at bounding box center [778, 239] width 80 height 15
click at [760, 371] on link "View External Url" at bounding box center [778, 368] width 80 height 15
click at [758, 502] on link "View External Url" at bounding box center [778, 496] width 80 height 15
click at [774, 243] on link "View External Url" at bounding box center [778, 239] width 80 height 15
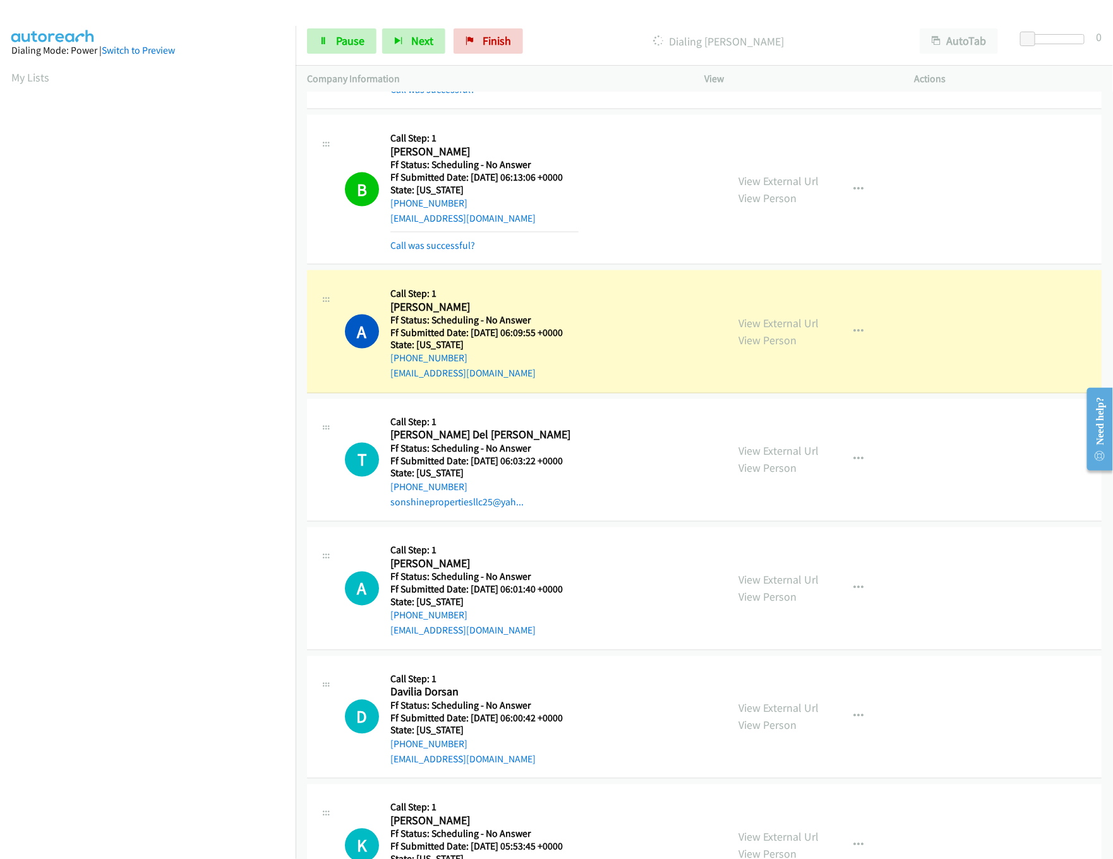
scroll to position [884, 0]
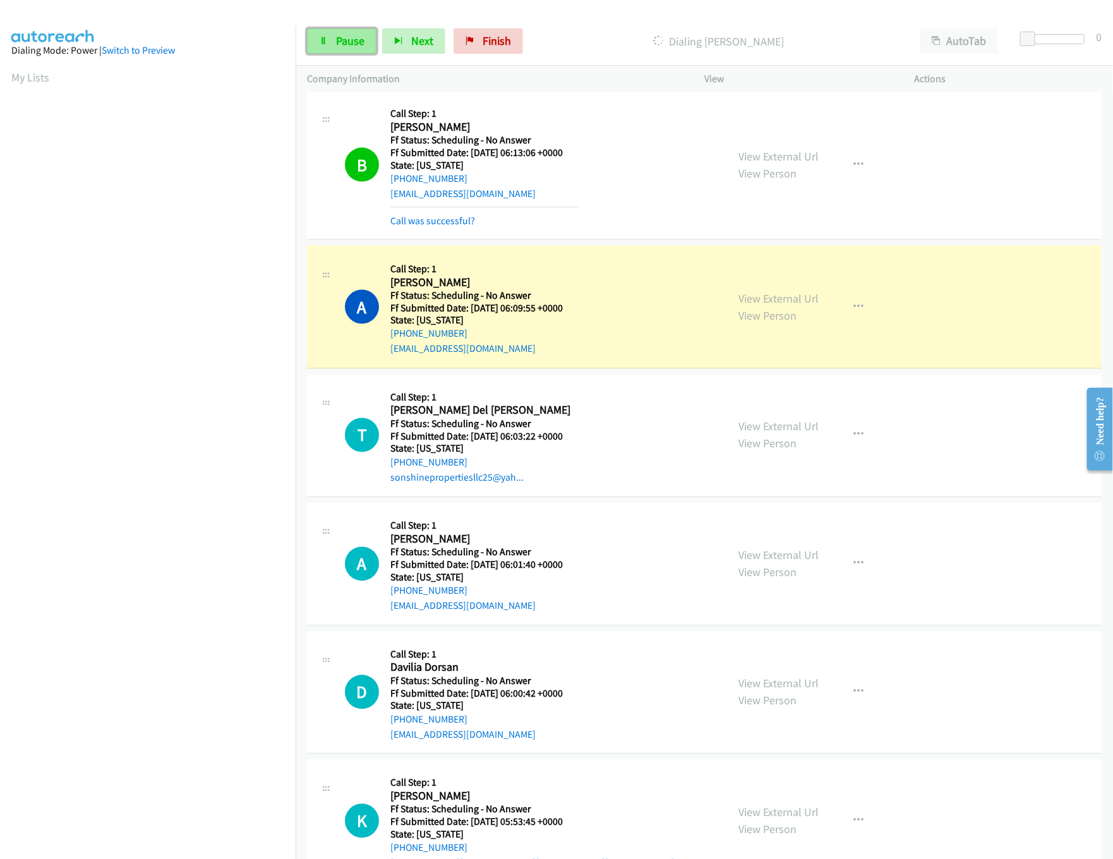
click at [345, 46] on span "Pause" at bounding box center [350, 40] width 28 height 15
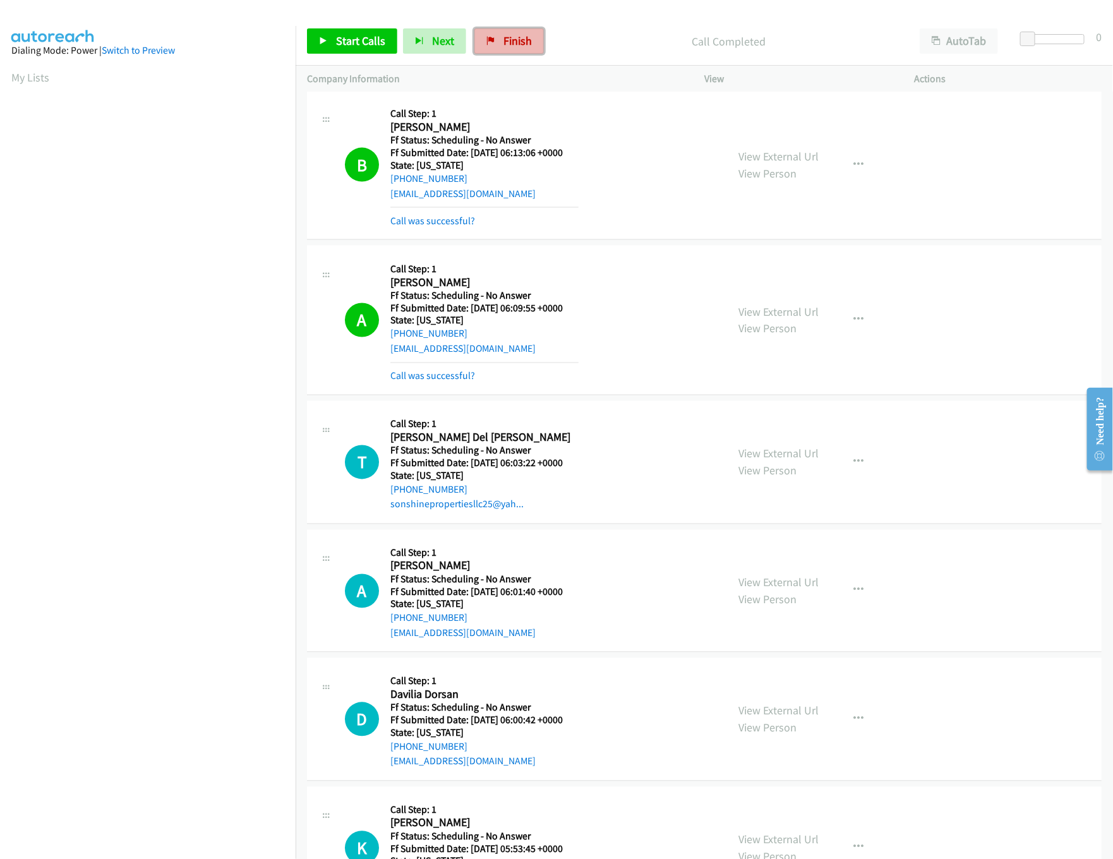
click at [519, 39] on span "Finish" at bounding box center [517, 40] width 28 height 15
